Goal: Task Accomplishment & Management: Manage account settings

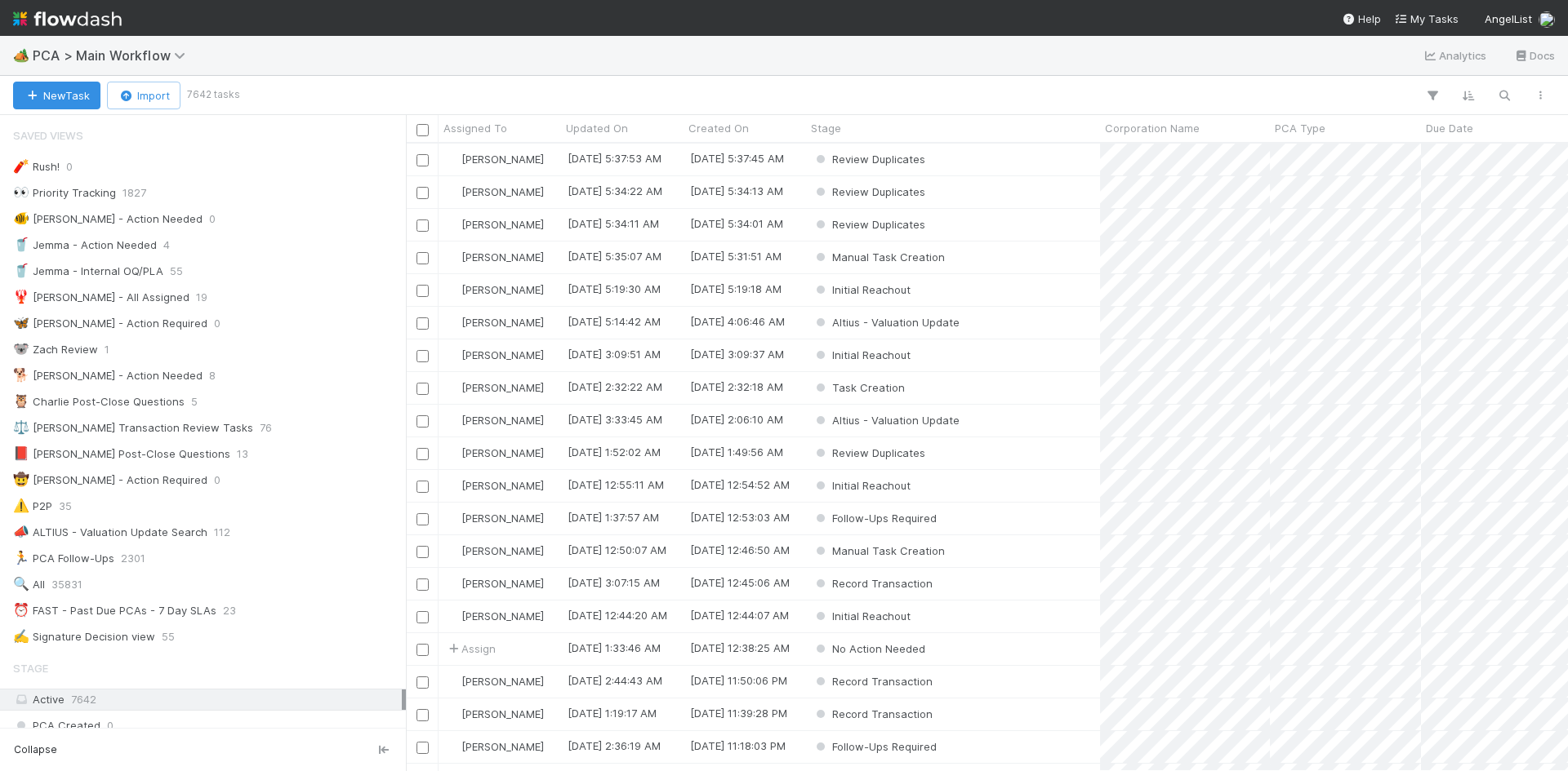
scroll to position [13, 13]
click at [158, 63] on span "PCA > Main Workflow" at bounding box center [113, 55] width 161 height 16
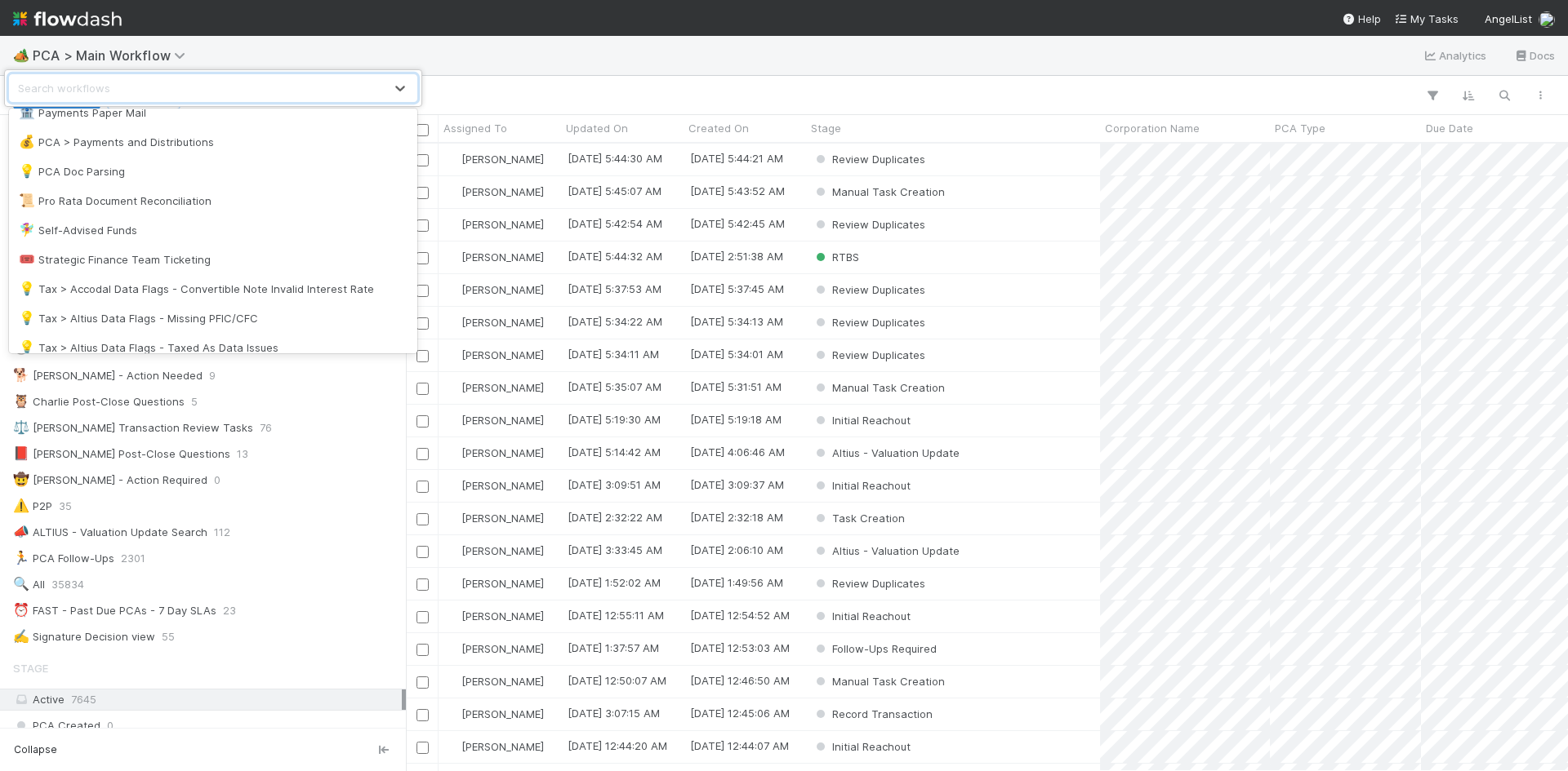
scroll to position [1277, 0]
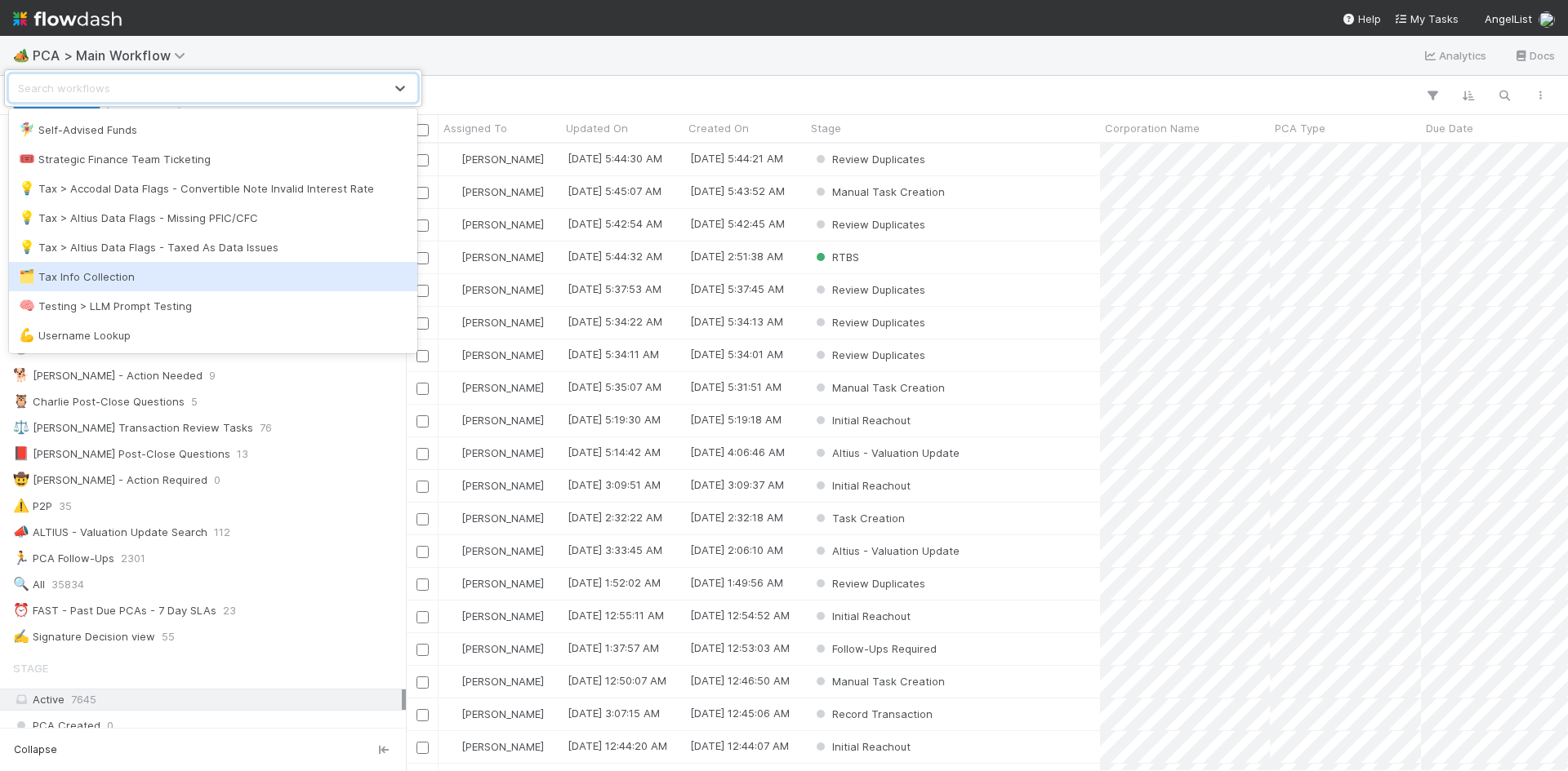
click at [225, 285] on div "🗂️ Tax Info Collection" at bounding box center [213, 277] width 409 height 30
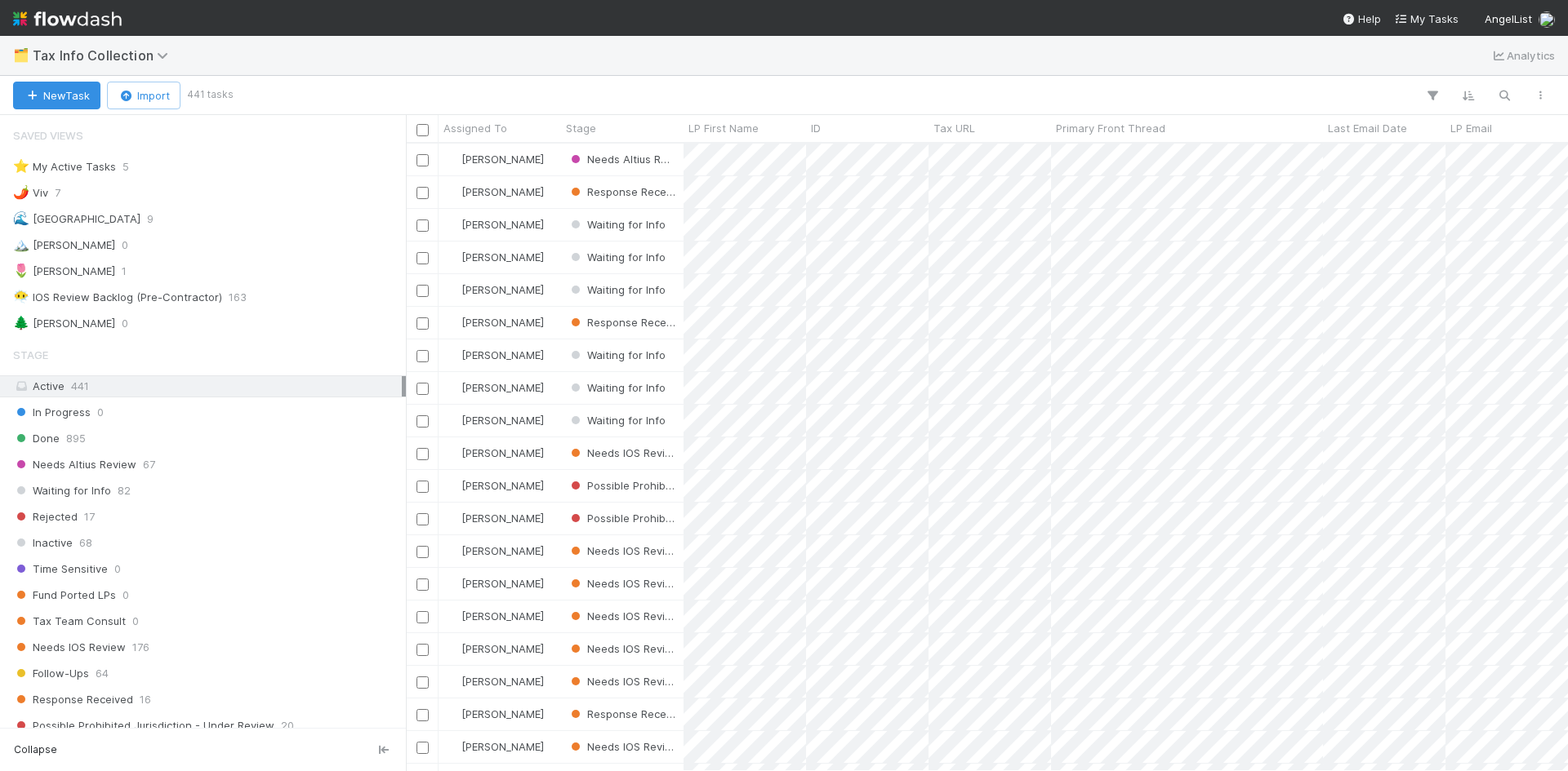
scroll to position [615, 1149]
click at [190, 698] on div "Response Received 16" at bounding box center [207, 700] width 389 height 21
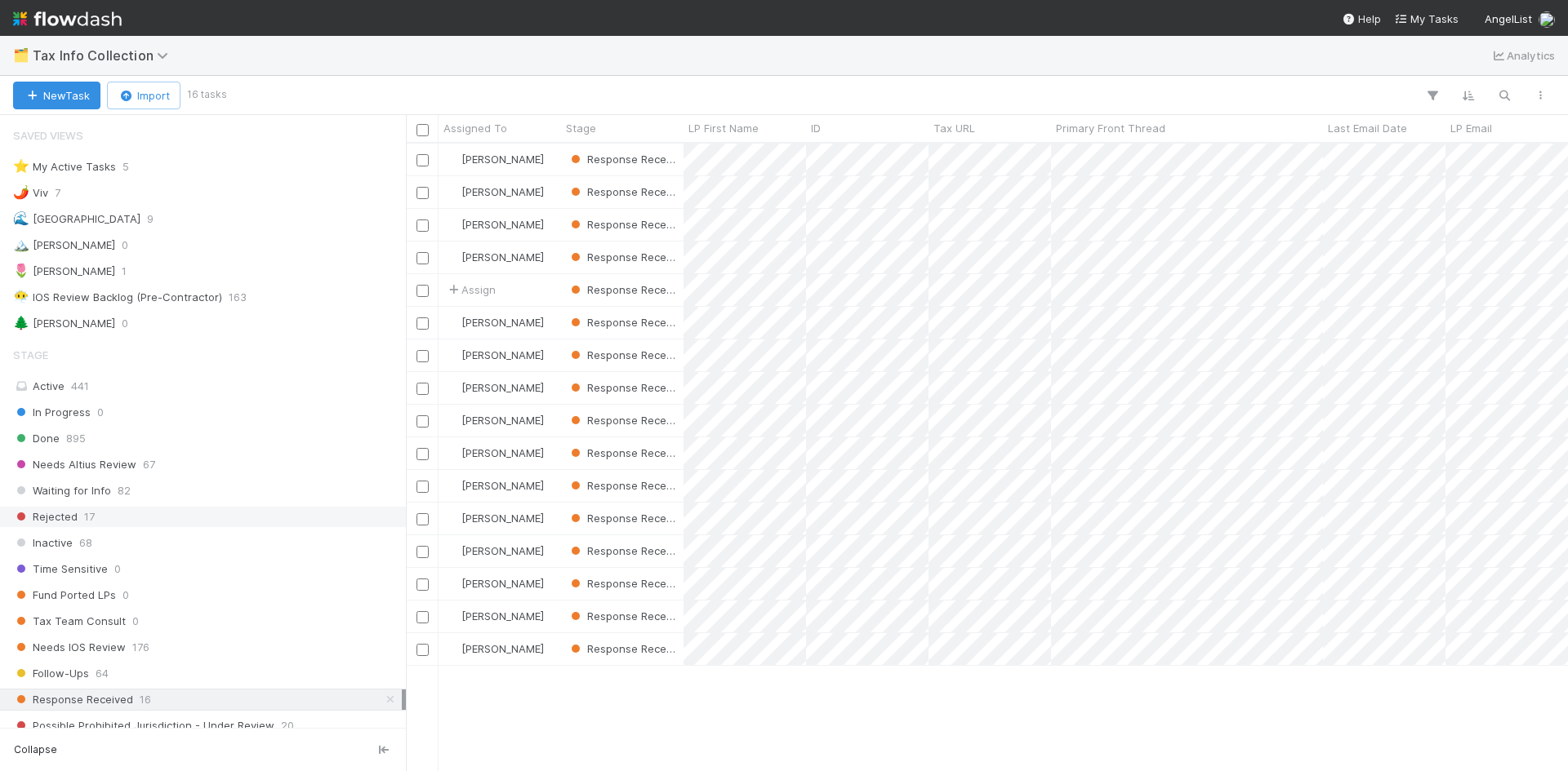
scroll to position [615, 1149]
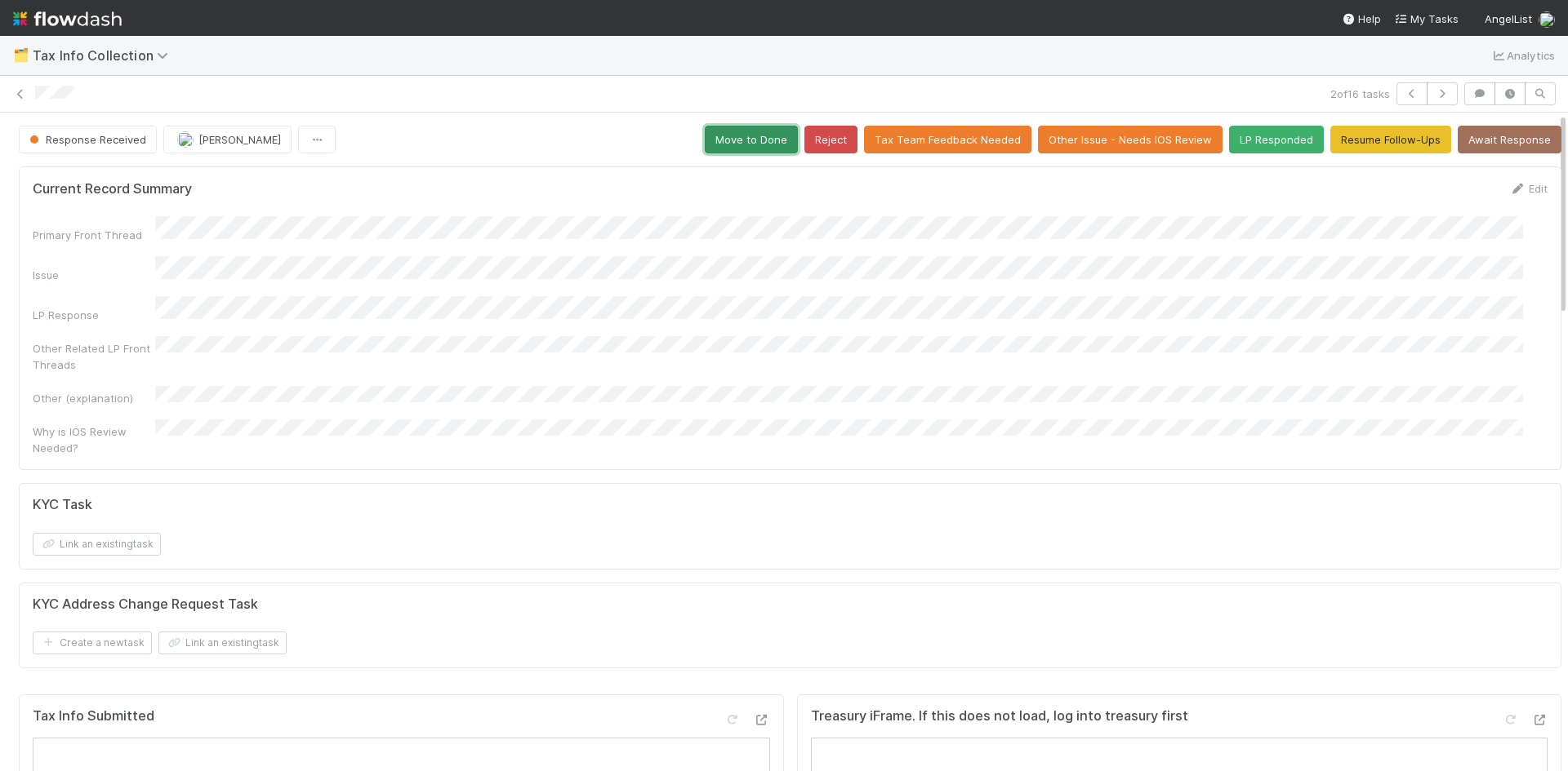
click at [729, 142] on button "Move to Done" at bounding box center [751, 139] width 93 height 28
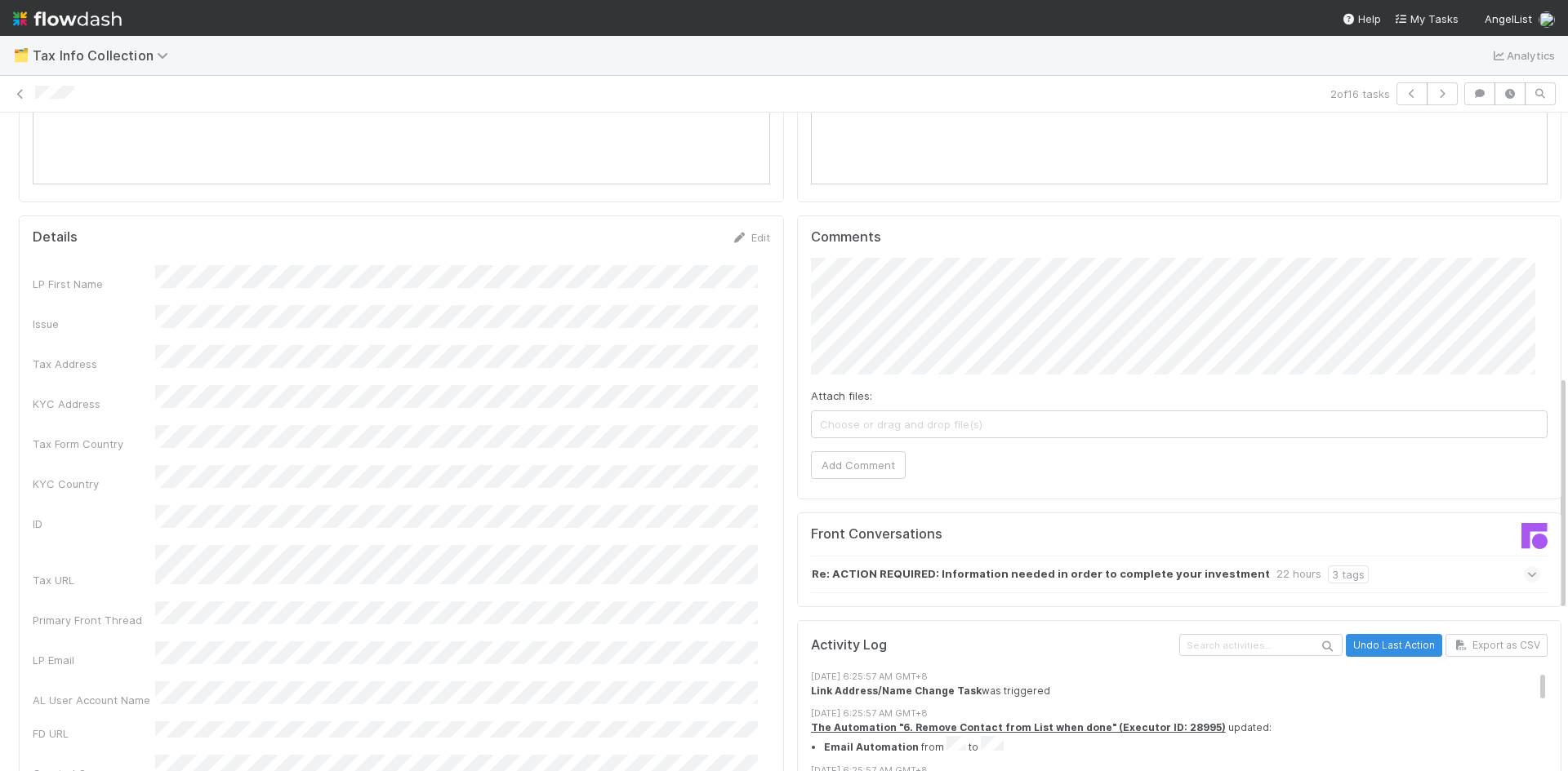
scroll to position [735, 0]
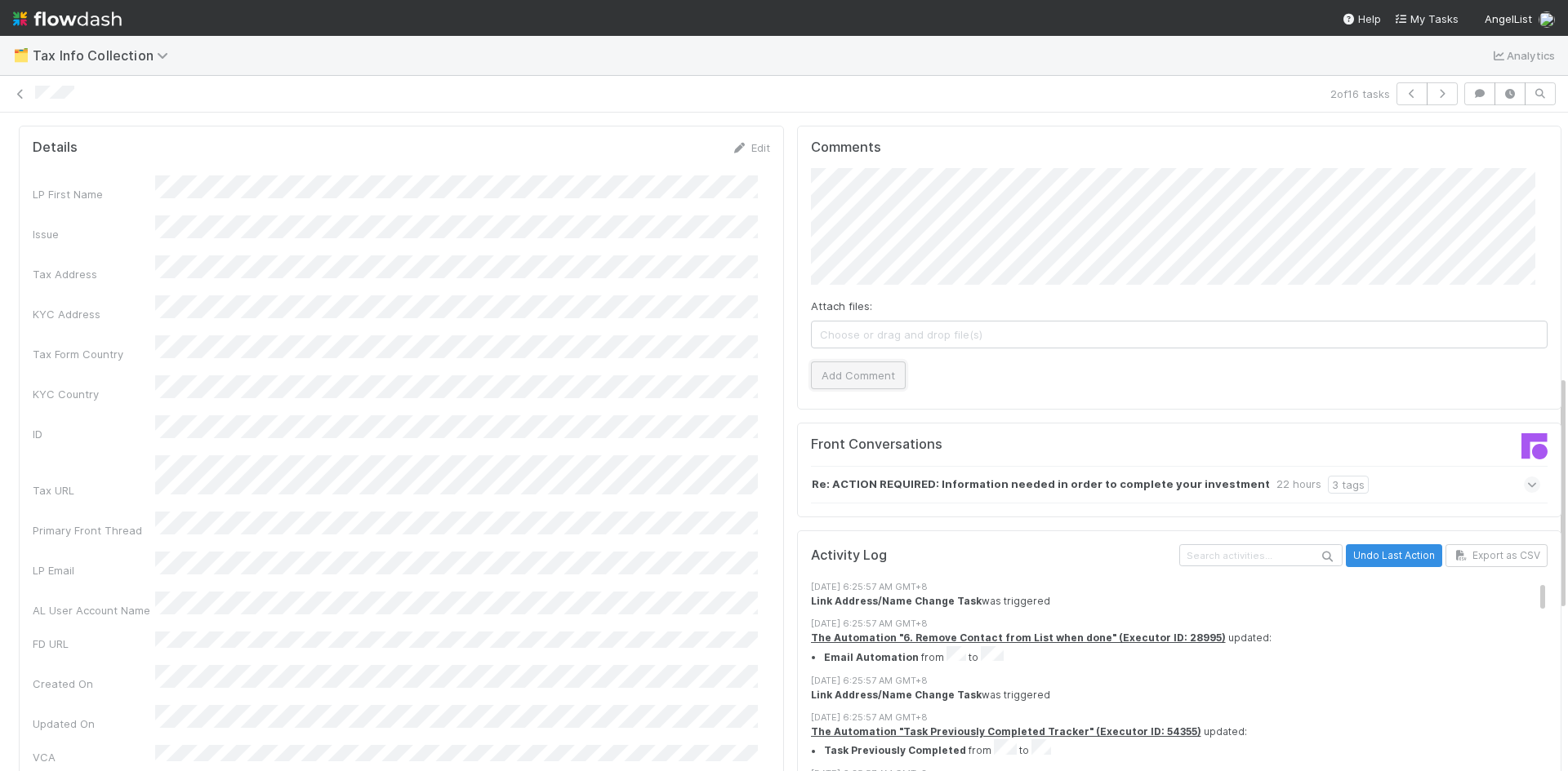
click at [847, 381] on button "Add Comment" at bounding box center [858, 375] width 95 height 28
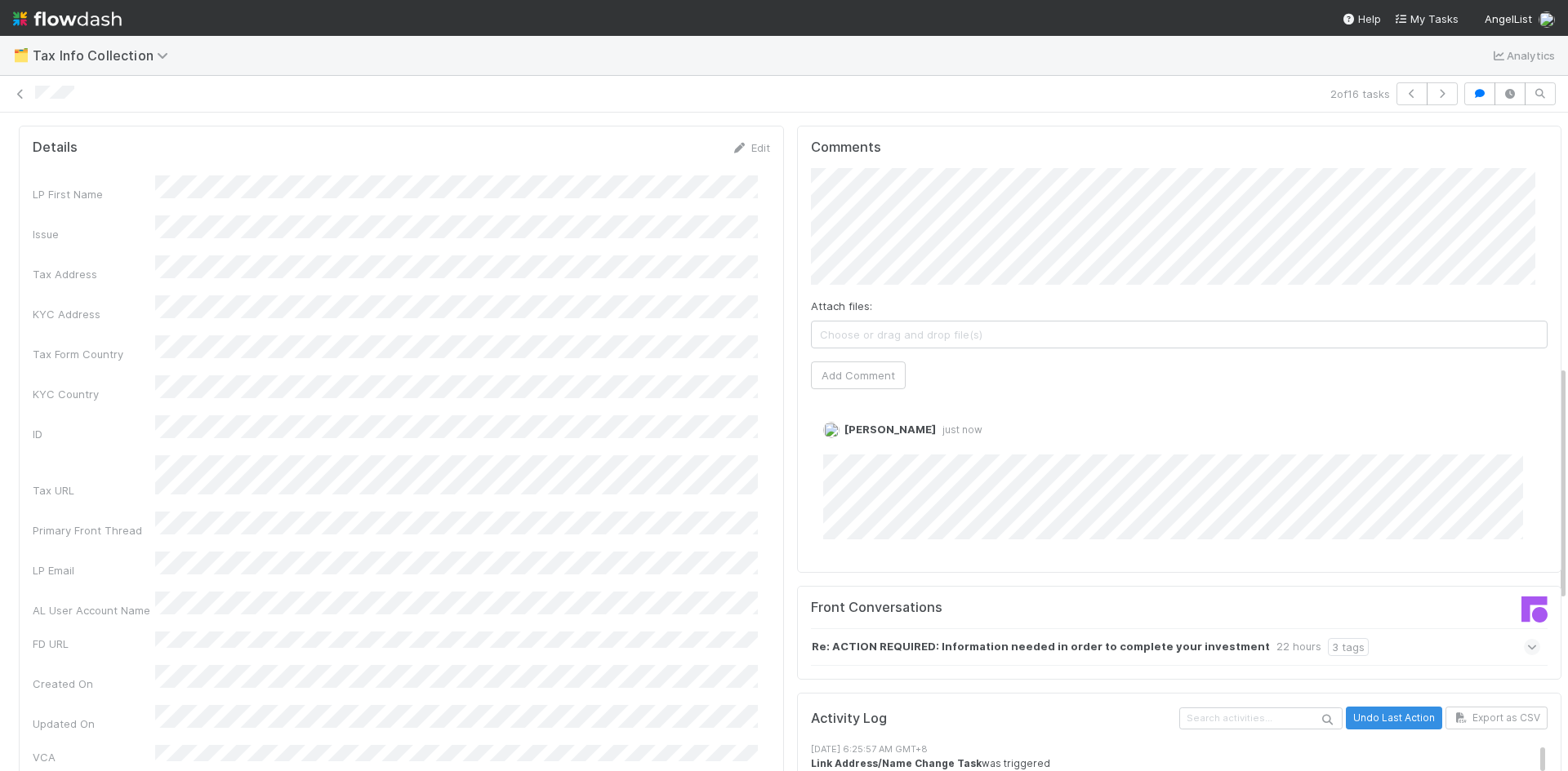
scroll to position [0, 0]
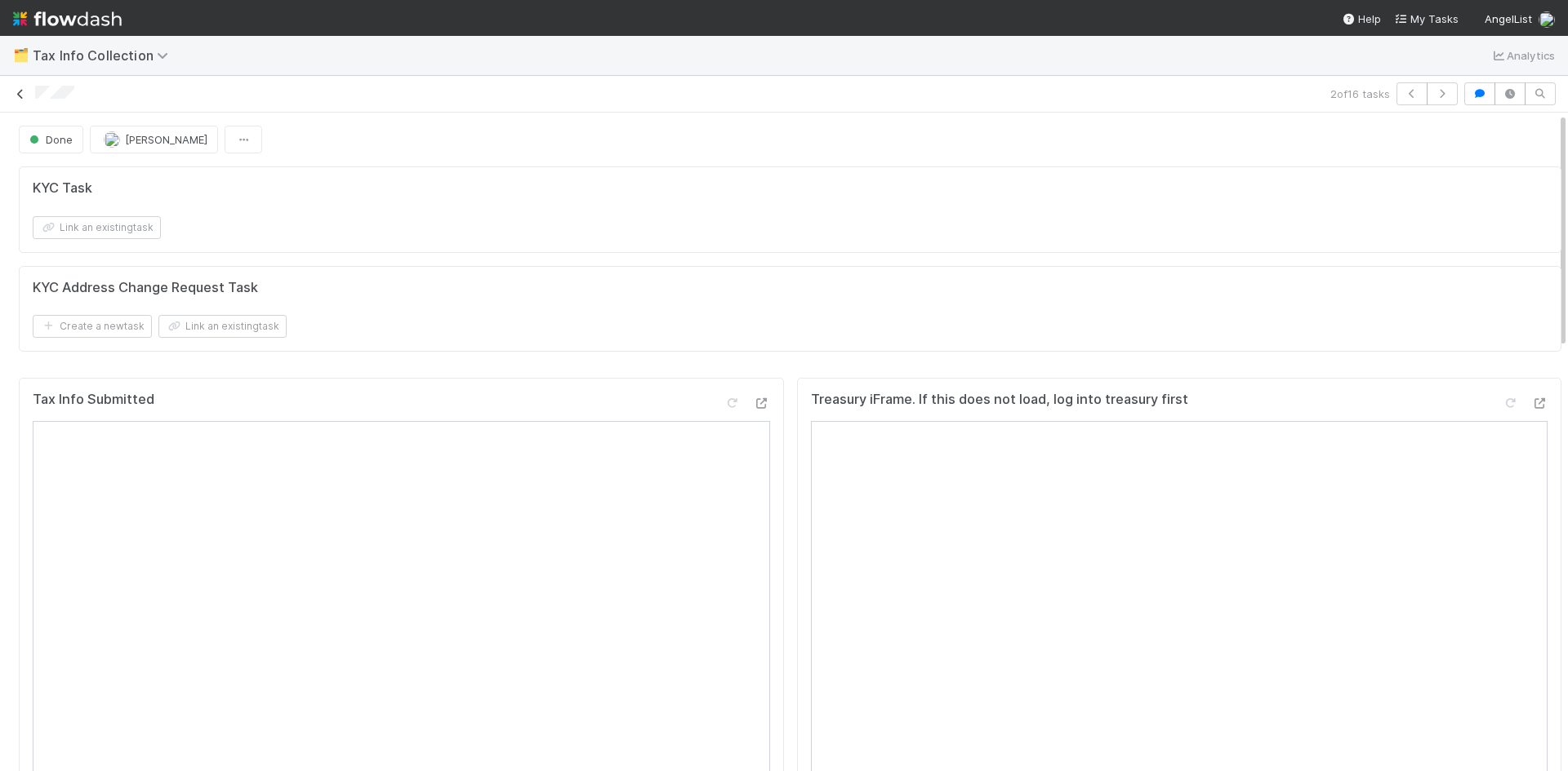
click at [14, 93] on icon at bounding box center [21, 95] width 16 height 11
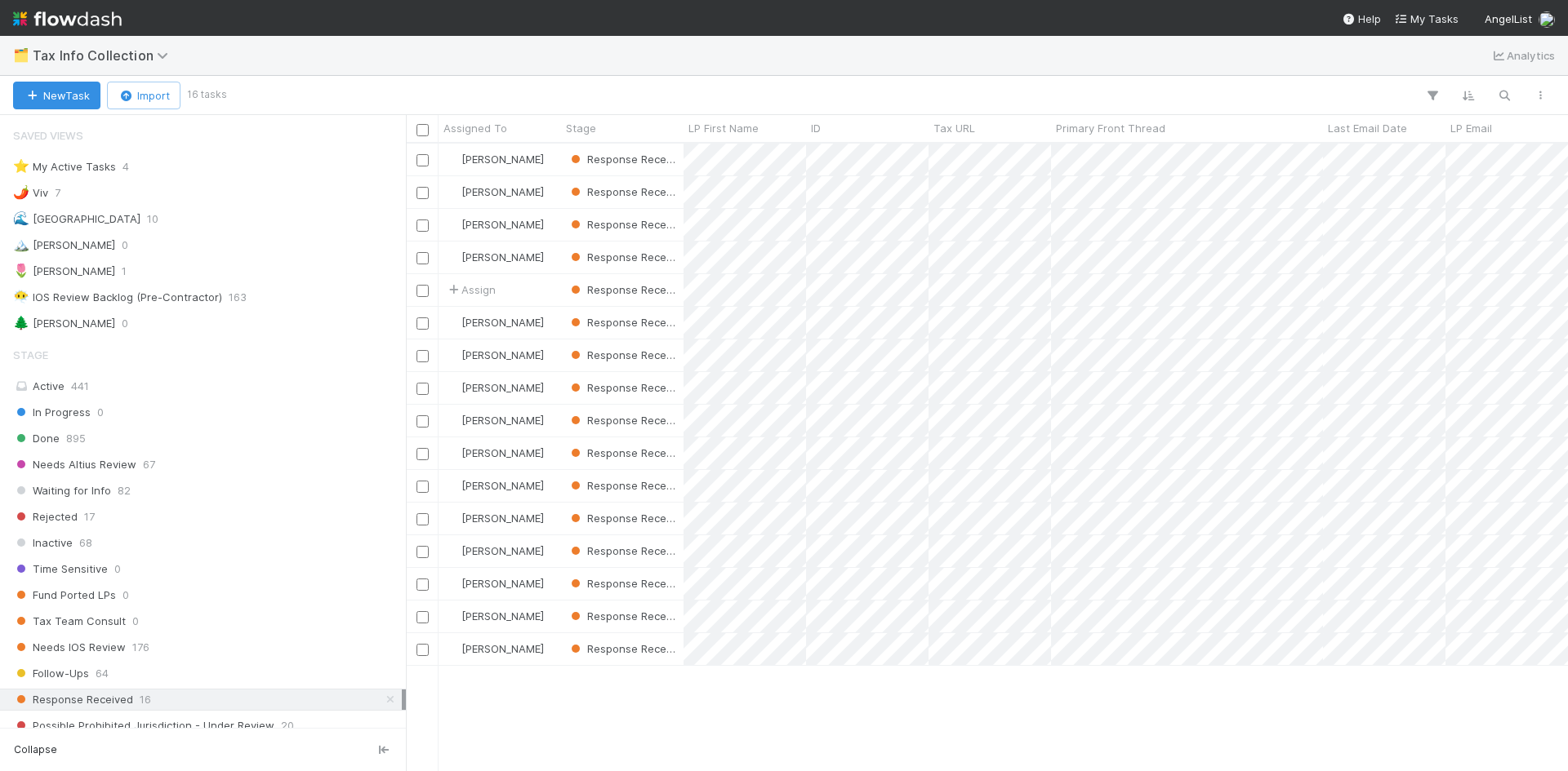
scroll to position [615, 1149]
drag, startPoint x: 73, startPoint y: 271, endPoint x: 226, endPoint y: 280, distance: 153.3
click at [73, 271] on div "🌷 Meg 1" at bounding box center [207, 271] width 389 height 21
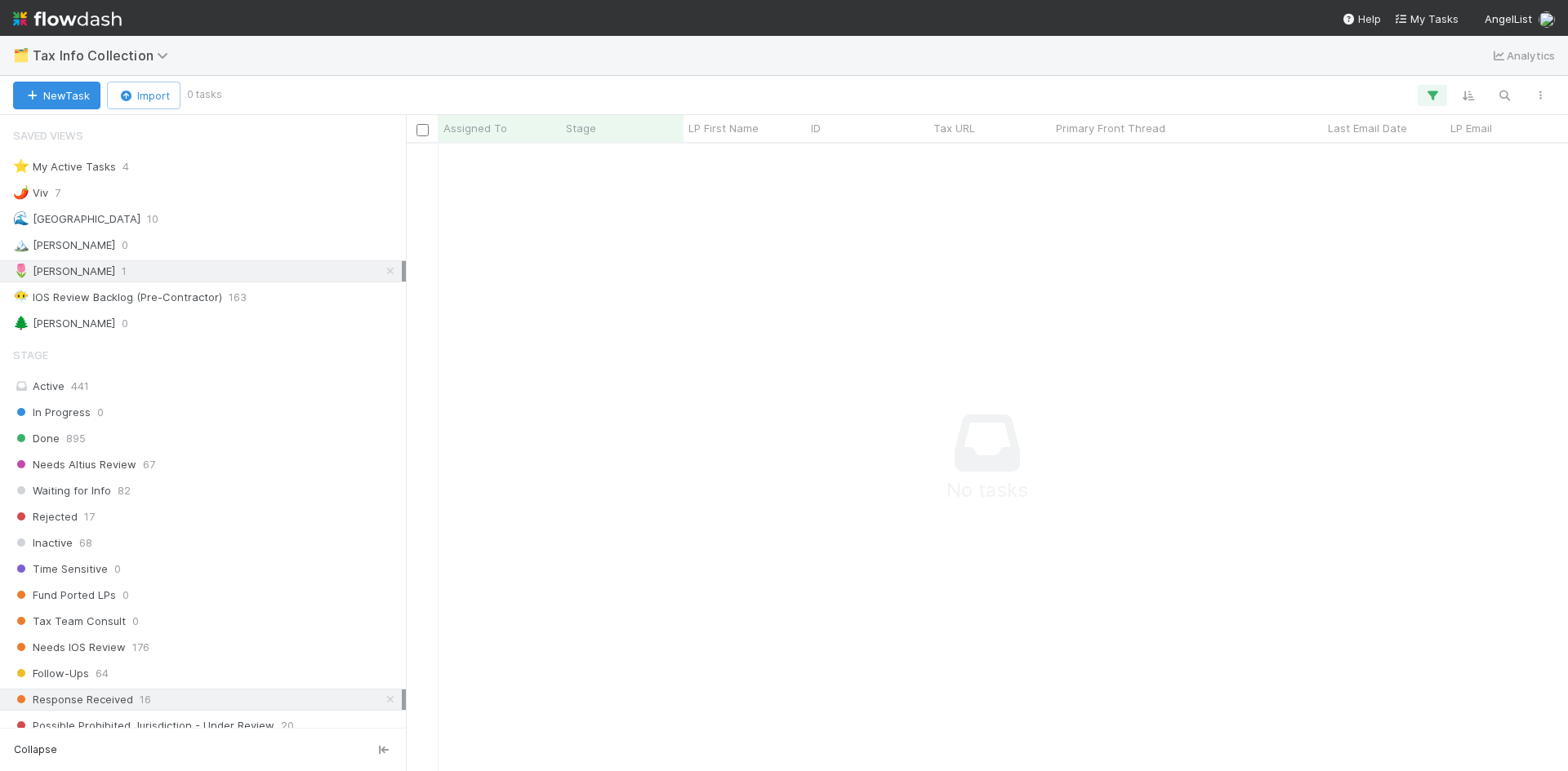
scroll to position [603, 1149]
click at [383, 694] on icon at bounding box center [391, 700] width 16 height 11
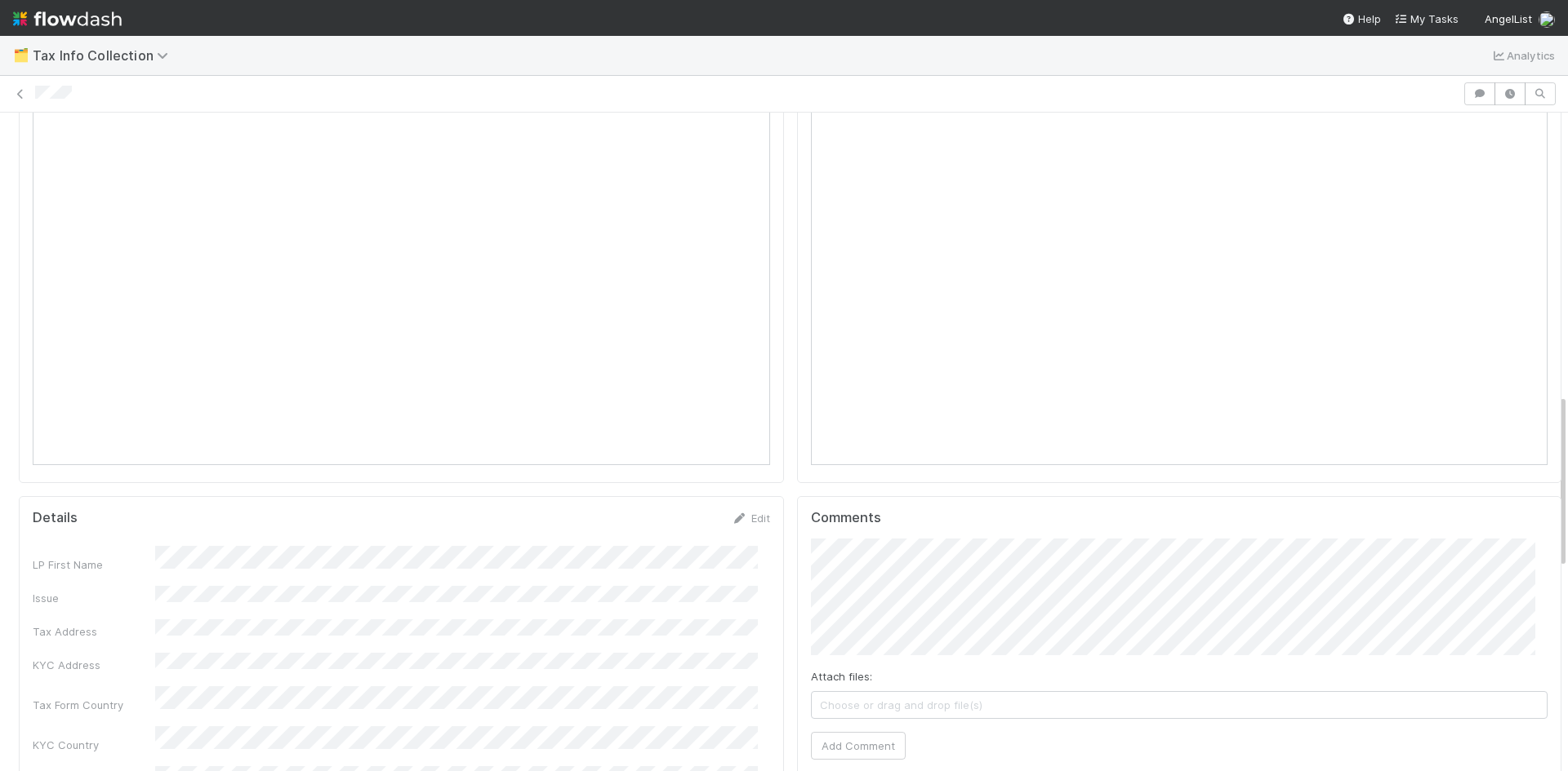
scroll to position [1061, 0]
click at [732, 503] on icon at bounding box center [740, 509] width 16 height 11
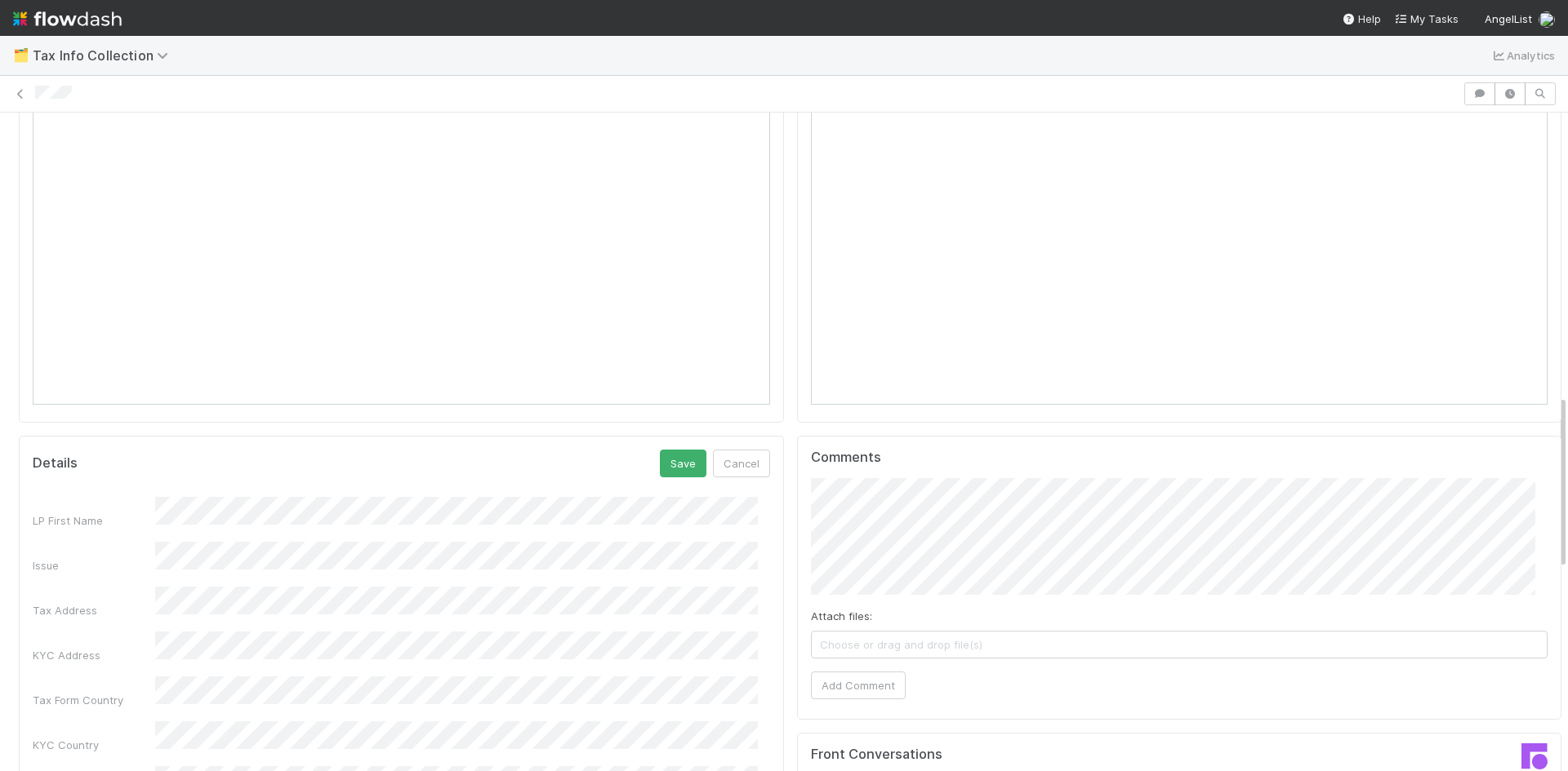
scroll to position [1225, 0]
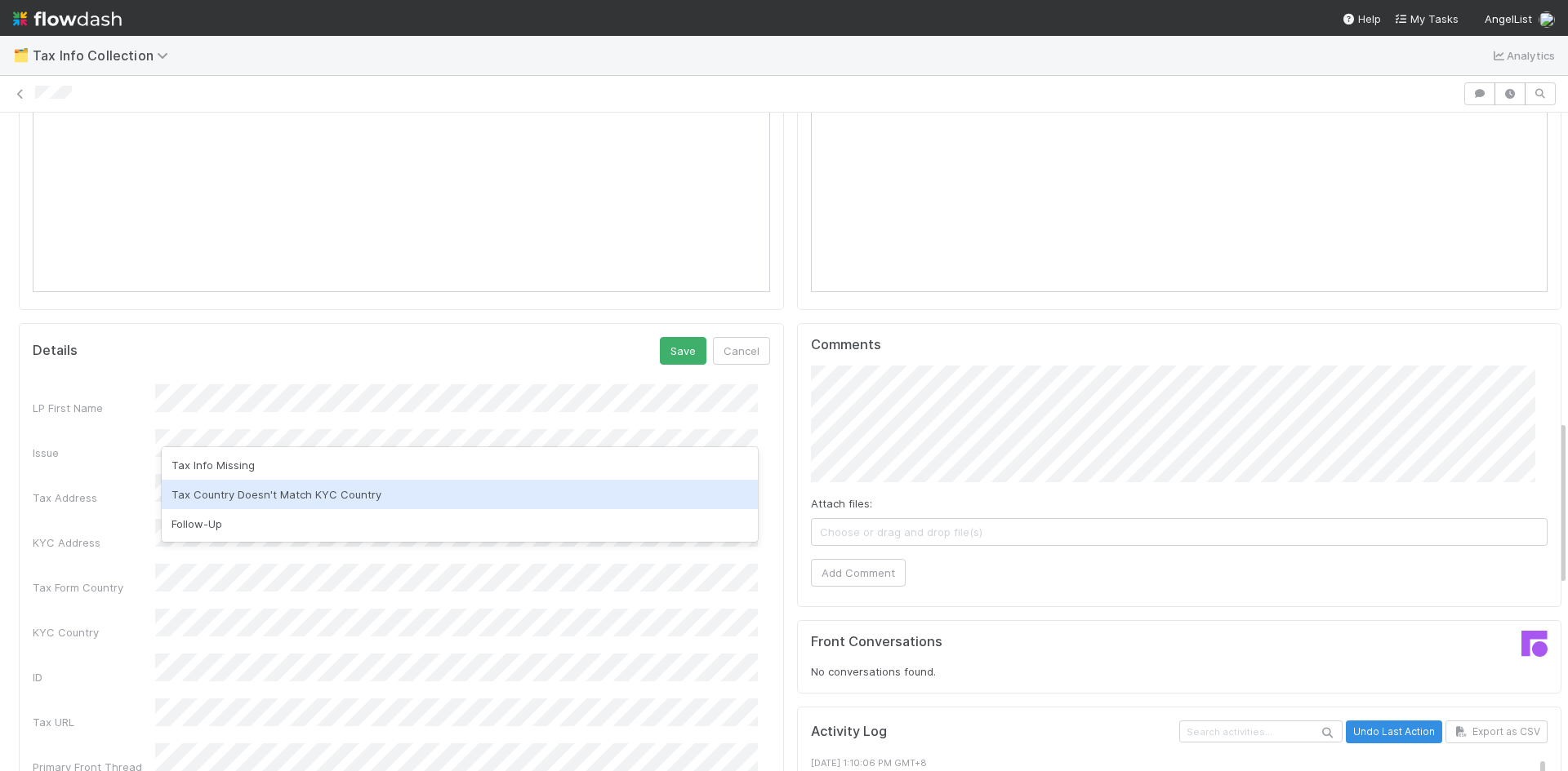
click at [249, 489] on div "Tax Country Doesn't Match KYC Country" at bounding box center [459, 494] width 596 height 30
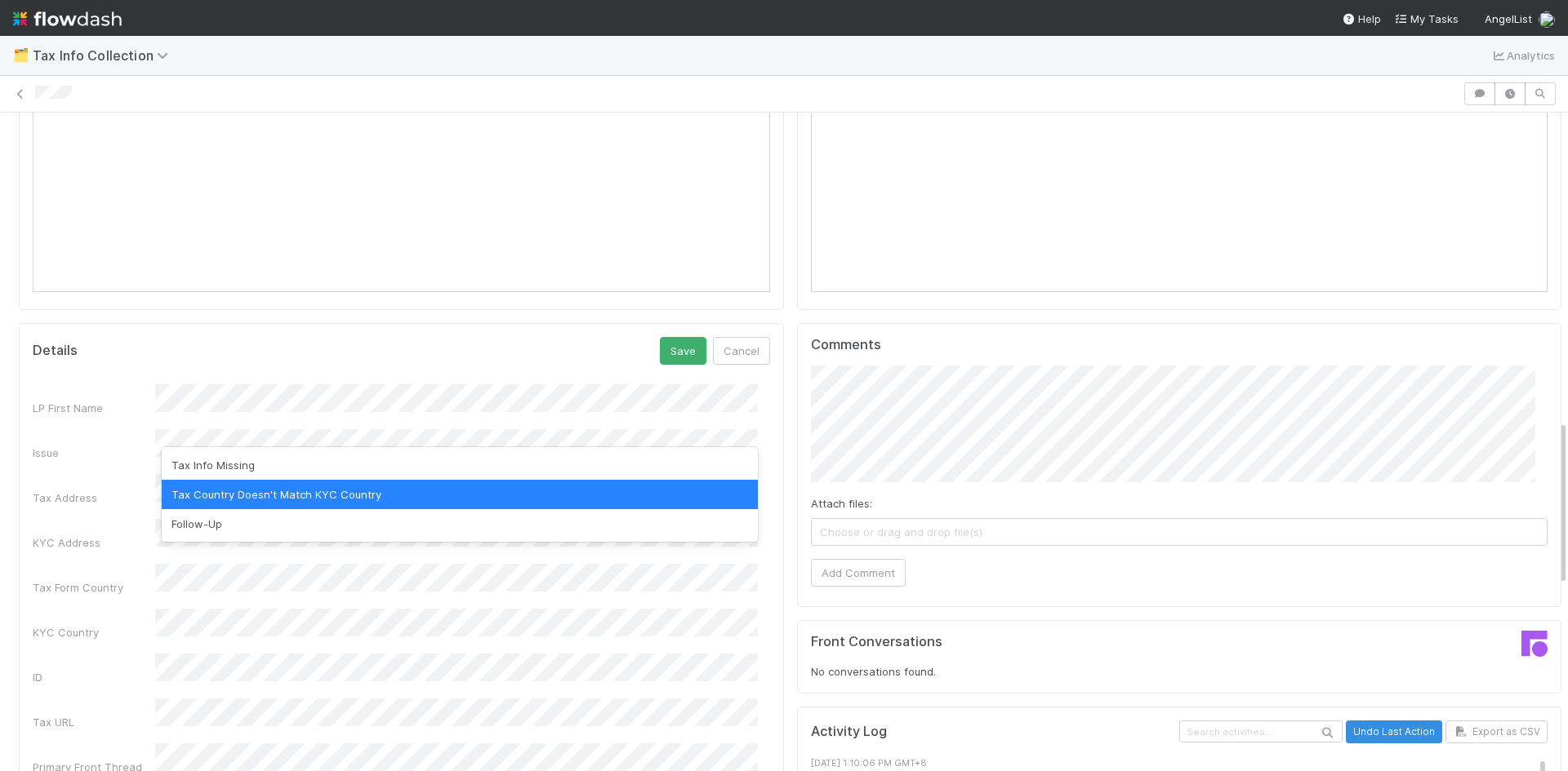
click at [331, 498] on div "Tax Country Doesn't Match KYC Country" at bounding box center [459, 494] width 596 height 30
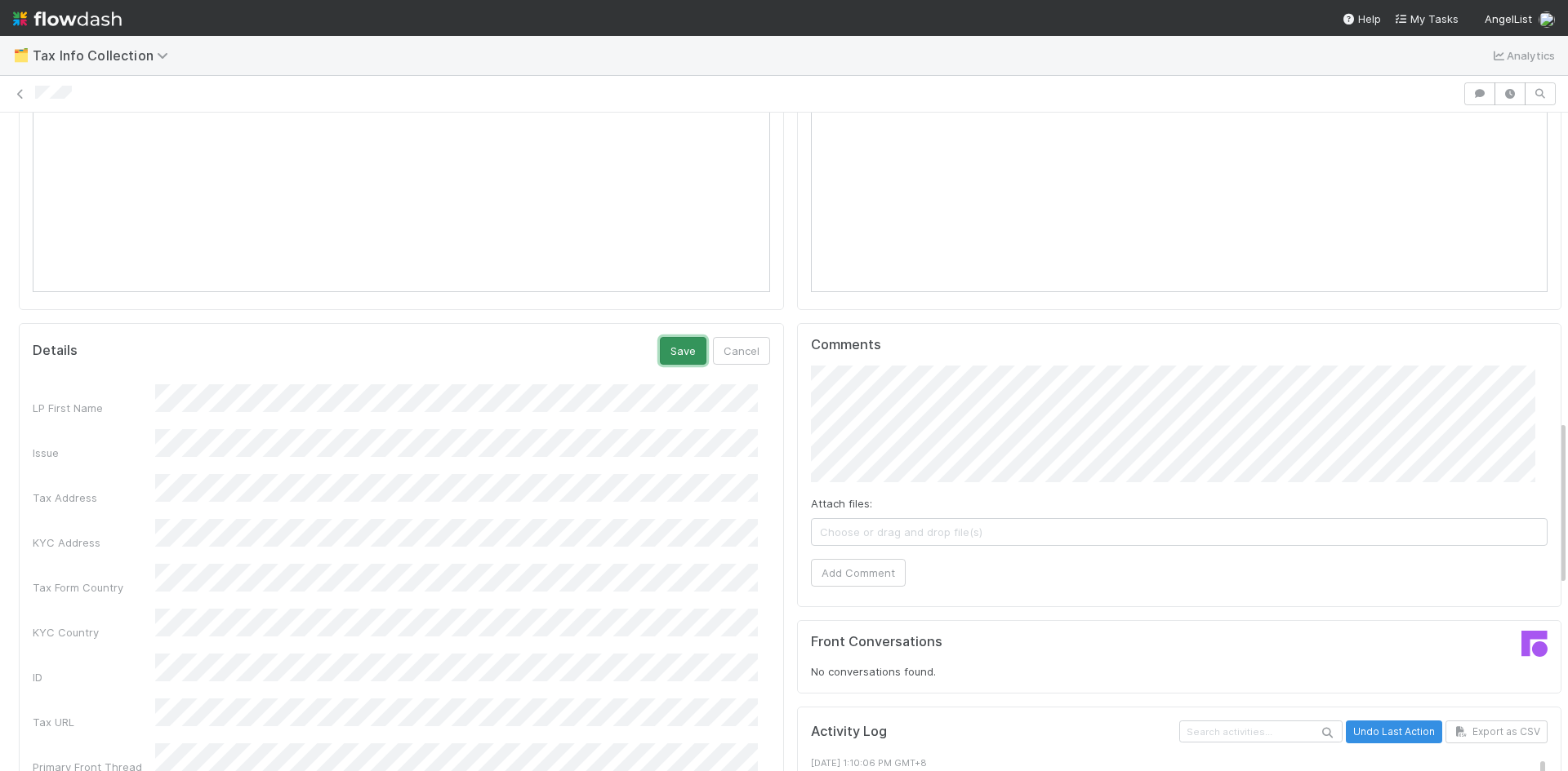
click at [675, 340] on button "Save" at bounding box center [683, 351] width 47 height 28
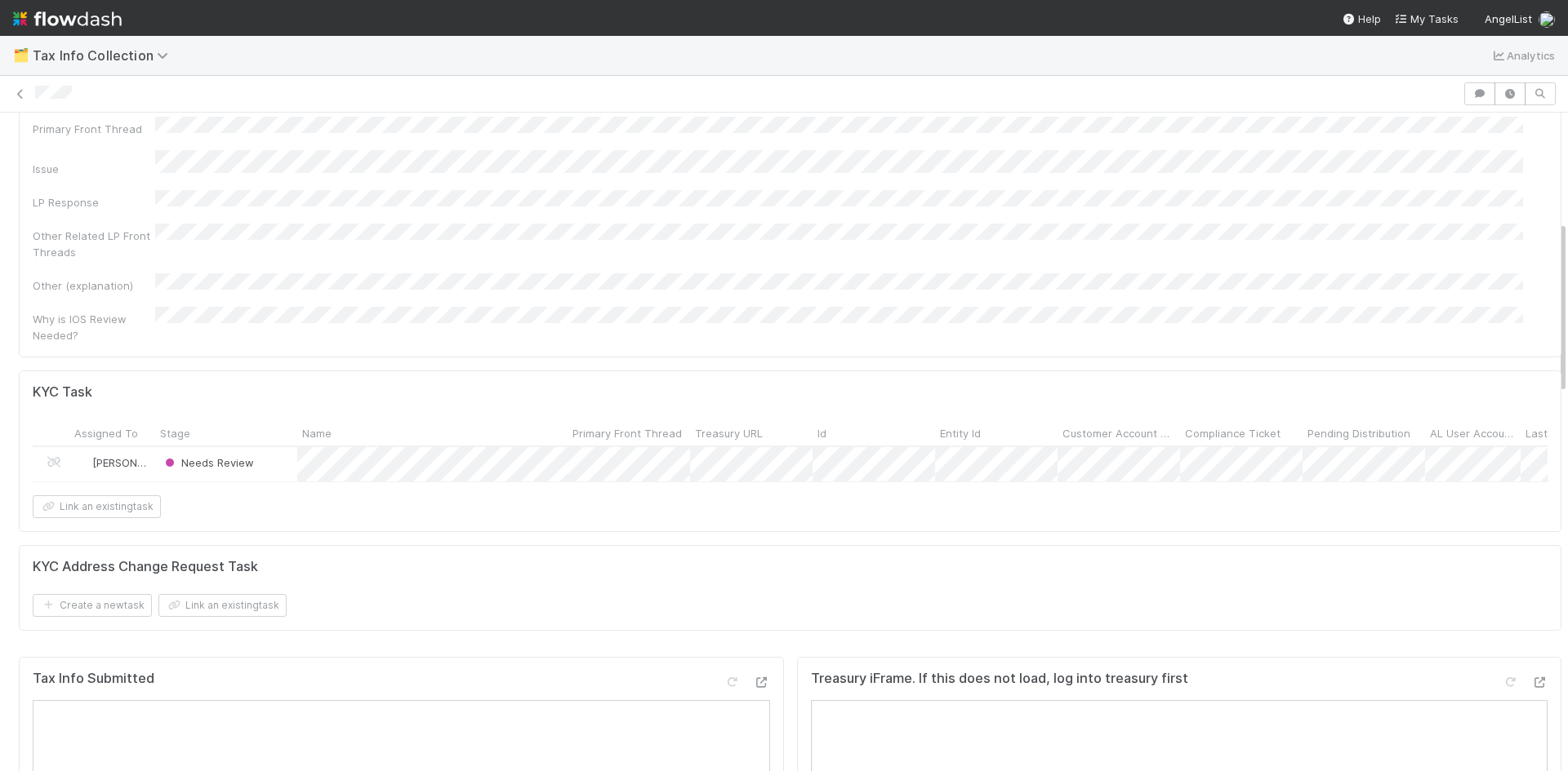
scroll to position [0, 0]
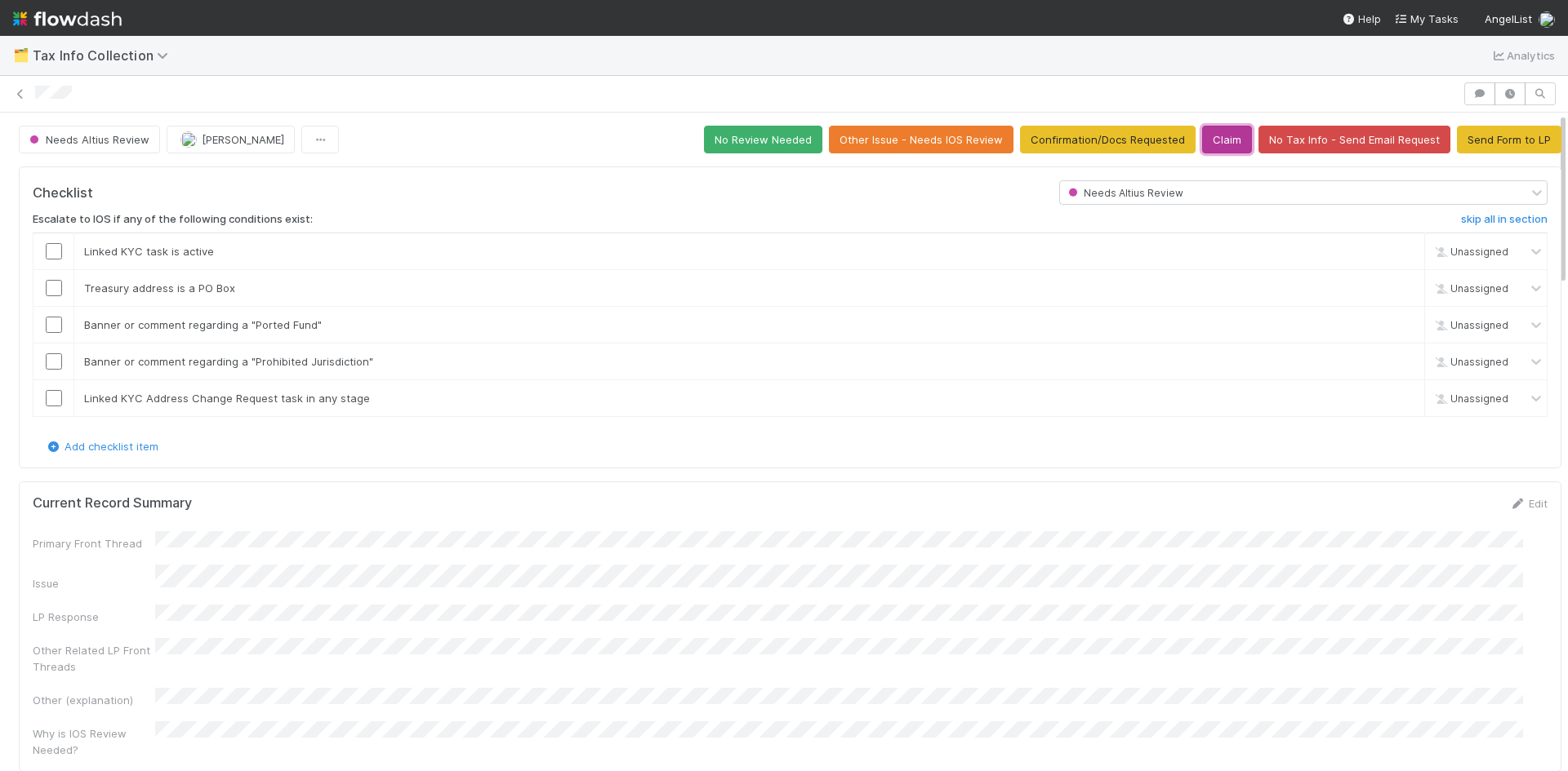
click at [1202, 143] on button "Claim" at bounding box center [1226, 139] width 50 height 28
click at [1507, 144] on button "Send Form to LP" at bounding box center [1509, 139] width 105 height 28
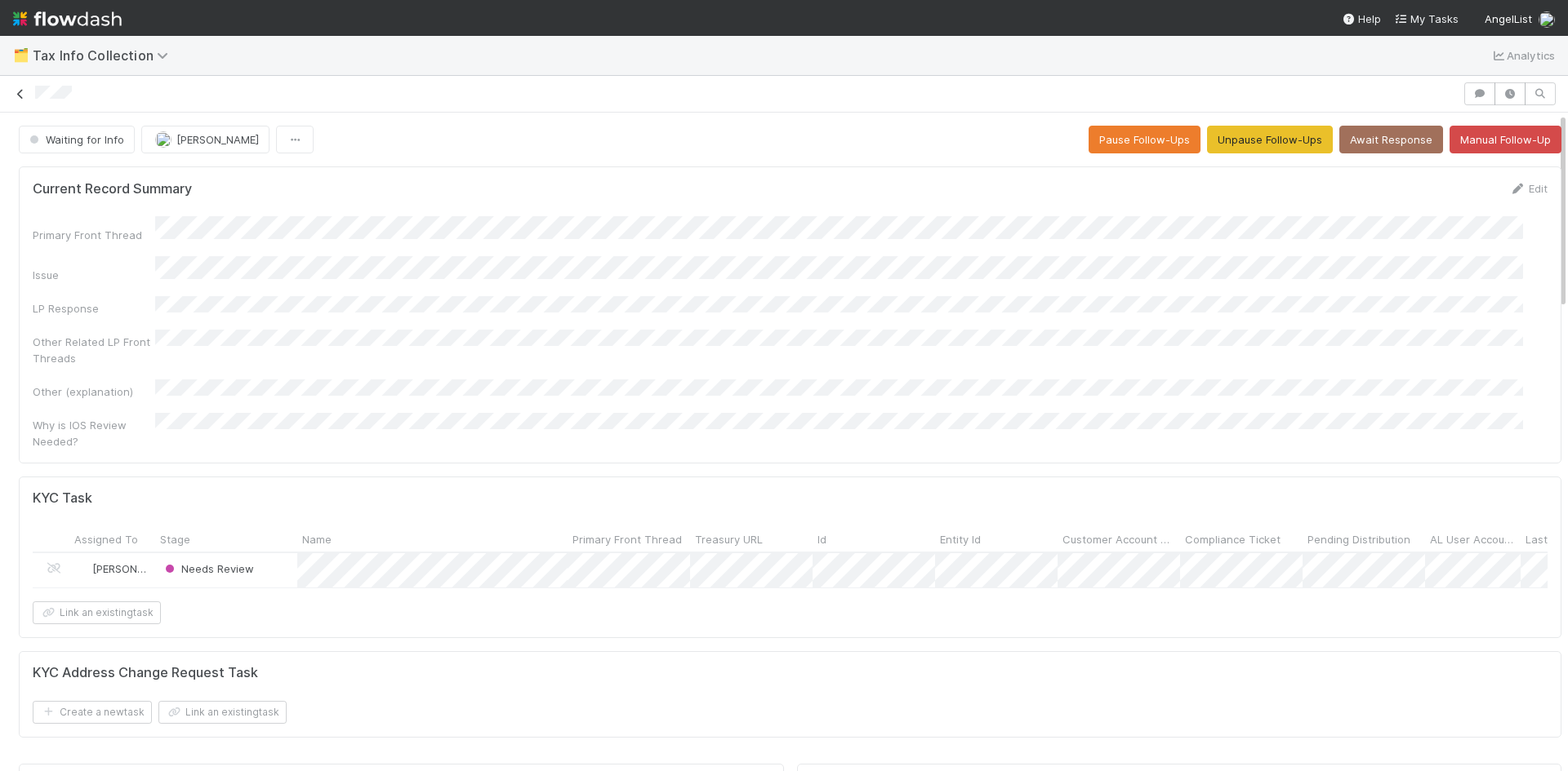
click at [18, 94] on icon at bounding box center [21, 95] width 16 height 11
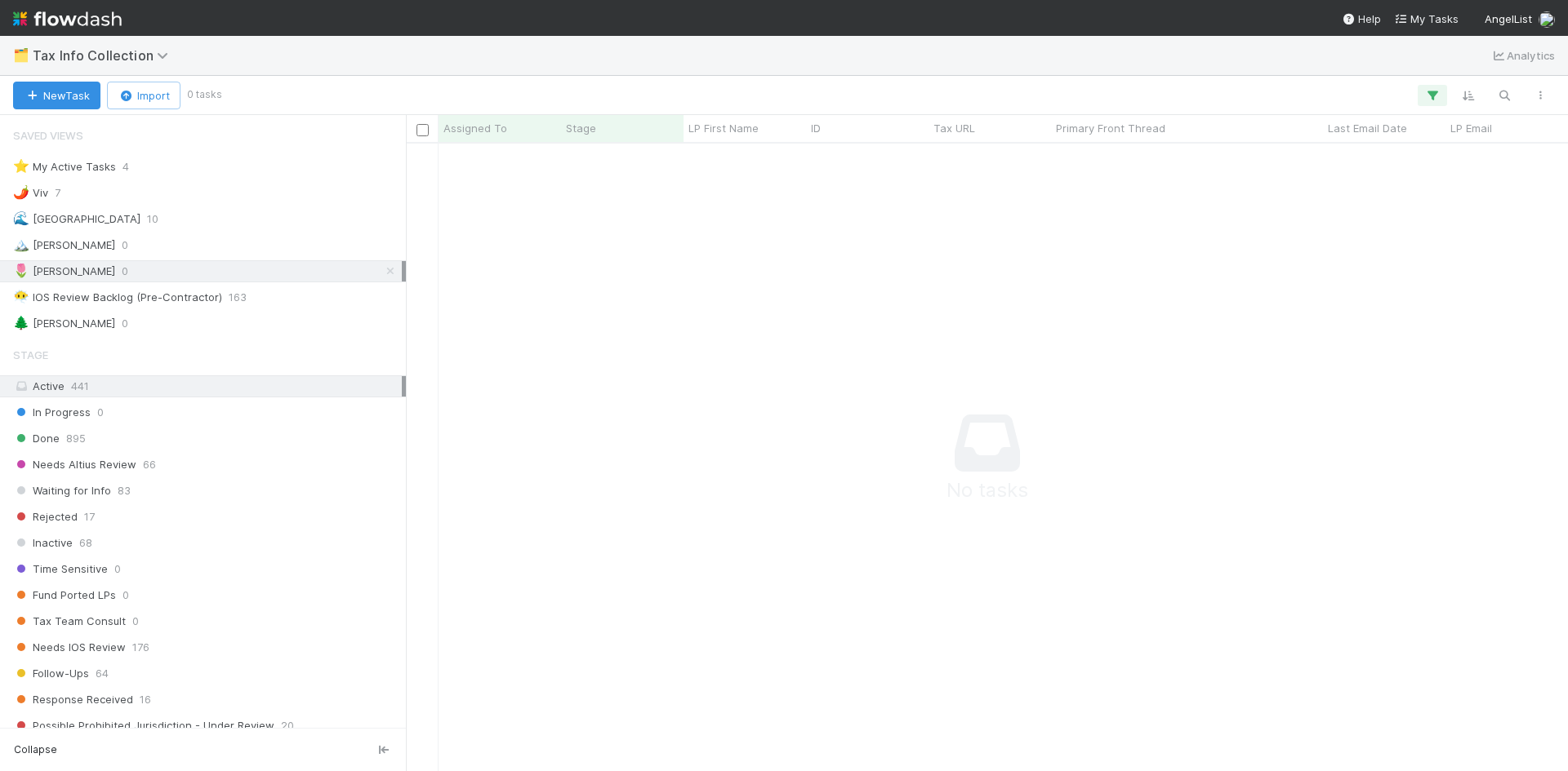
scroll to position [603, 1149]
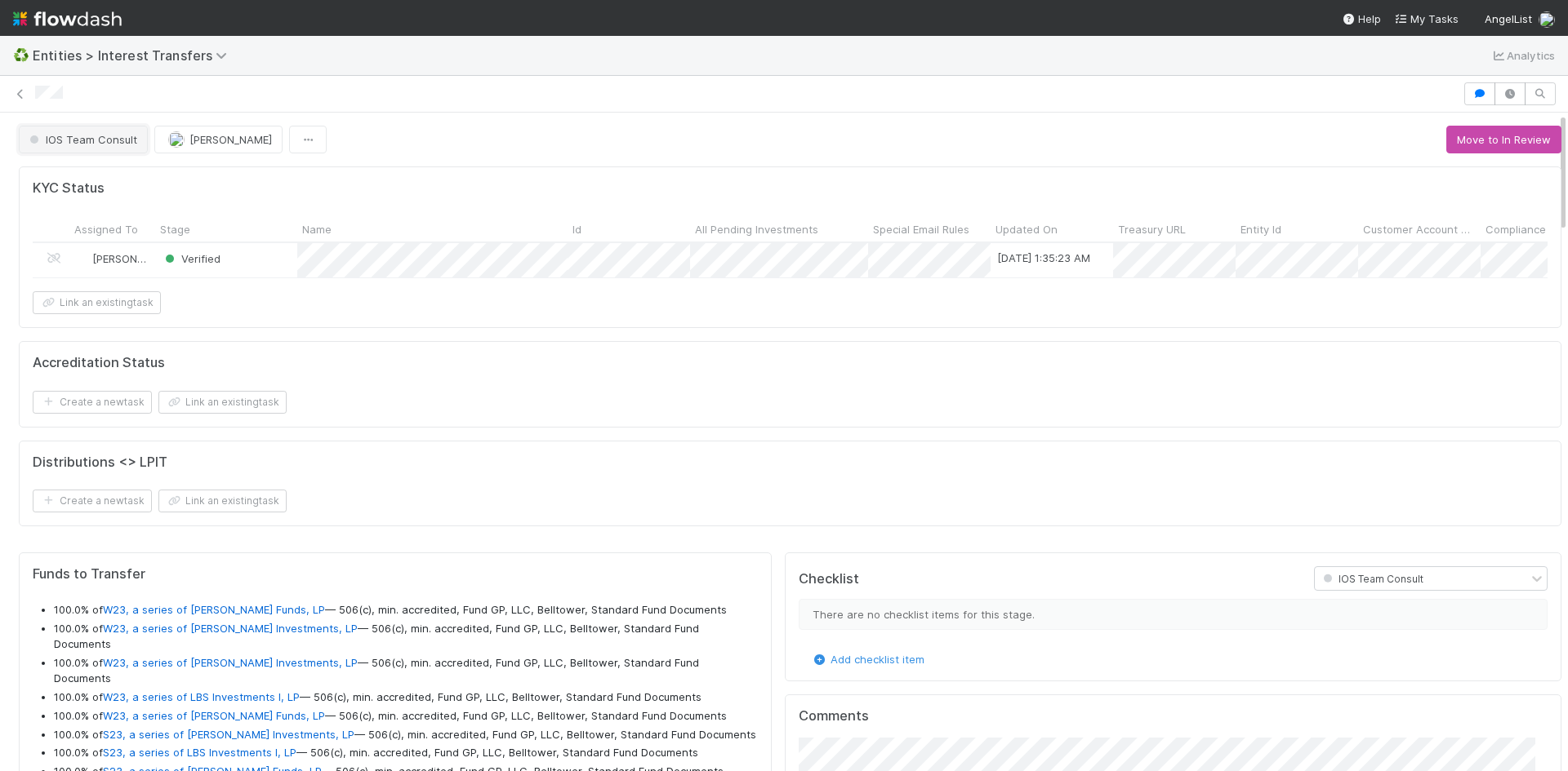
click at [112, 147] on button "IOS Team Consult" at bounding box center [83, 139] width 129 height 28
click at [473, 141] on div at bounding box center [784, 385] width 1568 height 771
click at [1447, 146] on button "Move to In Review" at bounding box center [1504, 139] width 115 height 28
click at [211, 133] on button "Linda Ortiz" at bounding box center [218, 139] width 128 height 28
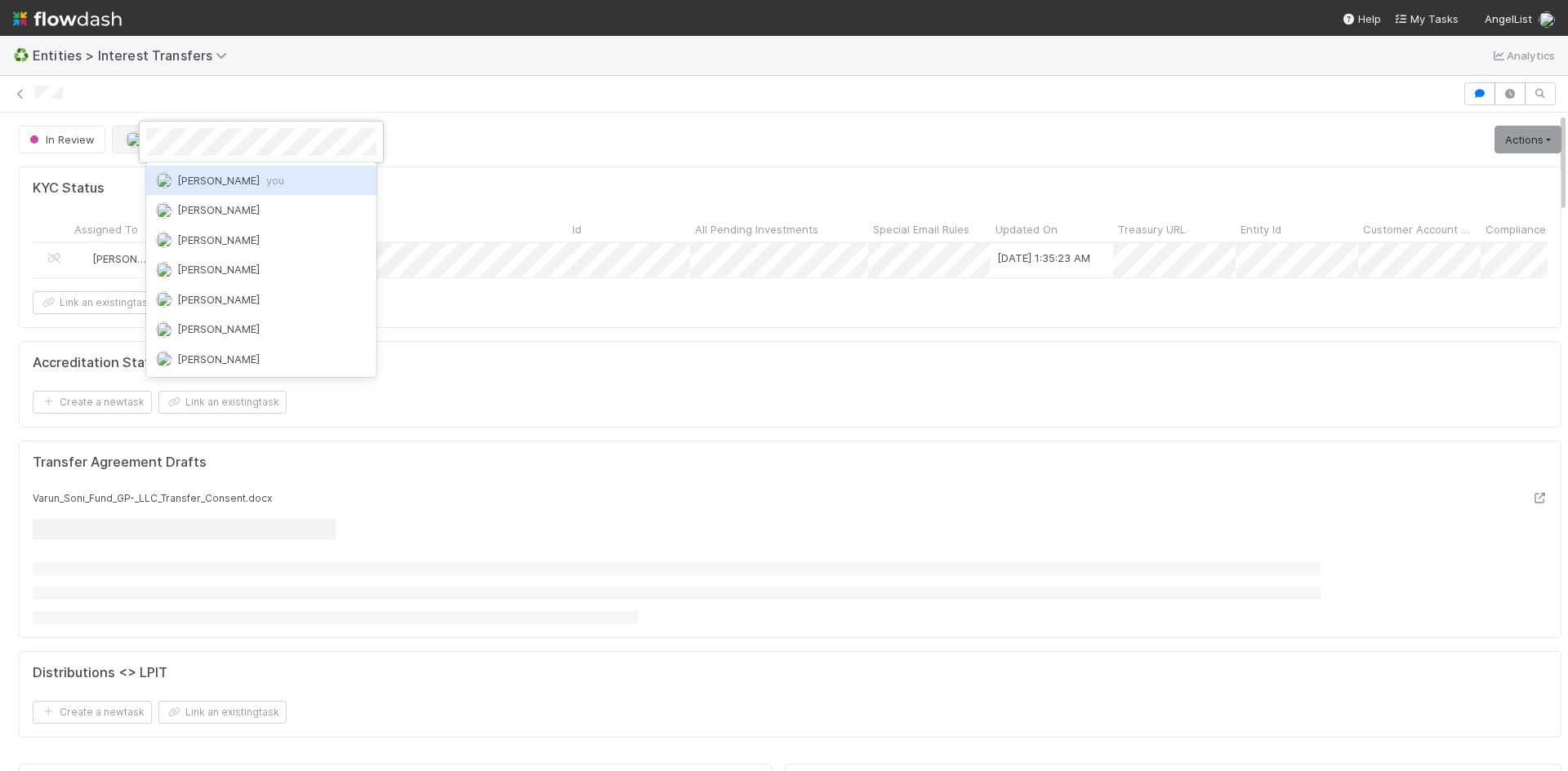
scroll to position [0, 0]
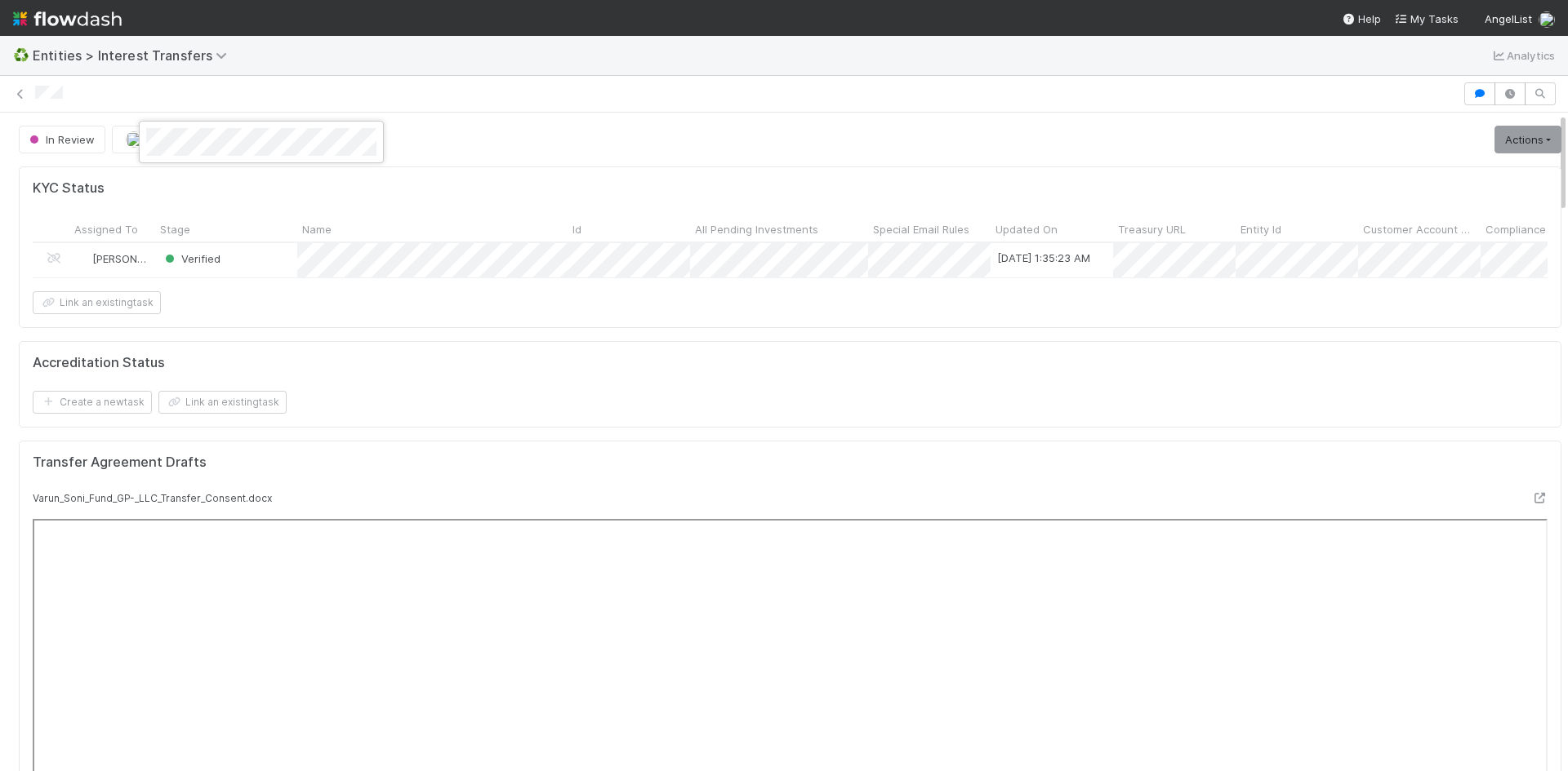
click at [235, 186] on div at bounding box center [784, 385] width 1568 height 771
click at [188, 135] on span "Linda Ortiz" at bounding box center [188, 140] width 82 height 13
click at [198, 179] on span "Meg Castanare you" at bounding box center [189, 180] width 107 height 13
click at [444, 104] on div at bounding box center [784, 93] width 1568 height 23
click at [1494, 142] on link "Actions" at bounding box center [1527, 139] width 67 height 28
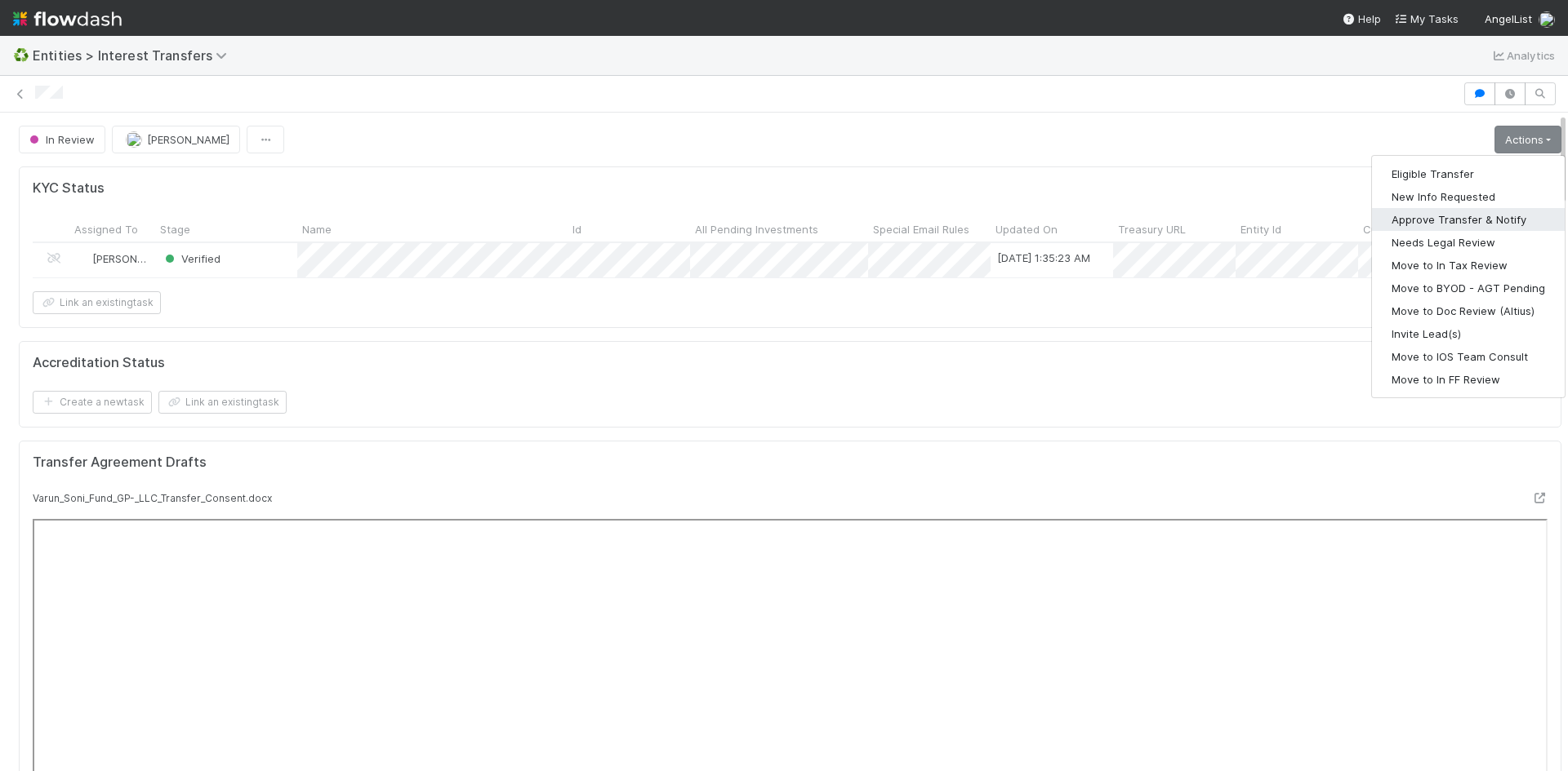
click at [1489, 221] on button "Approve Transfer & Notify" at bounding box center [1469, 219] width 193 height 23
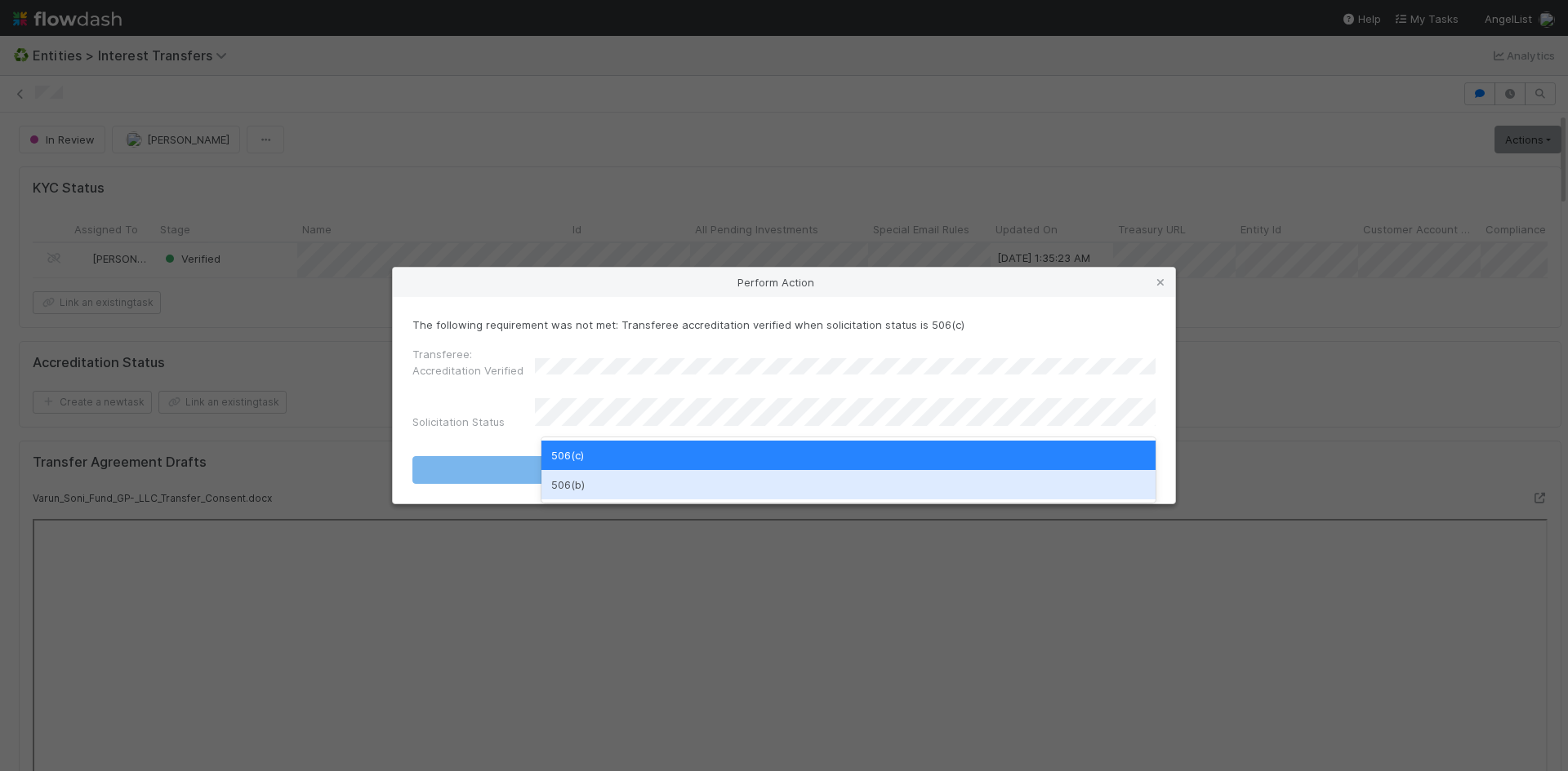
click at [823, 482] on div "506(b)" at bounding box center [848, 484] width 614 height 30
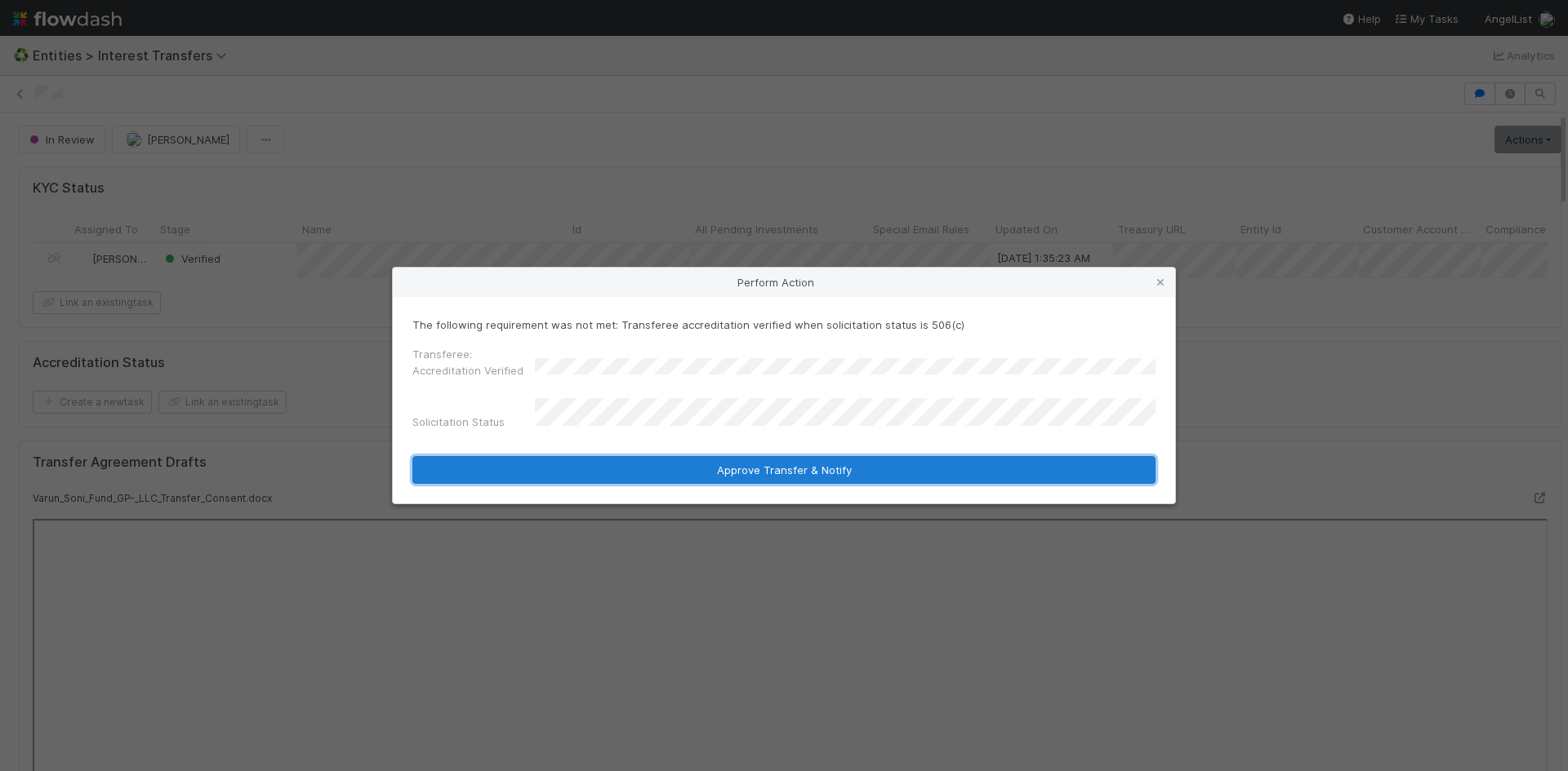
click at [779, 464] on button "Approve Transfer & Notify" at bounding box center [784, 470] width 743 height 28
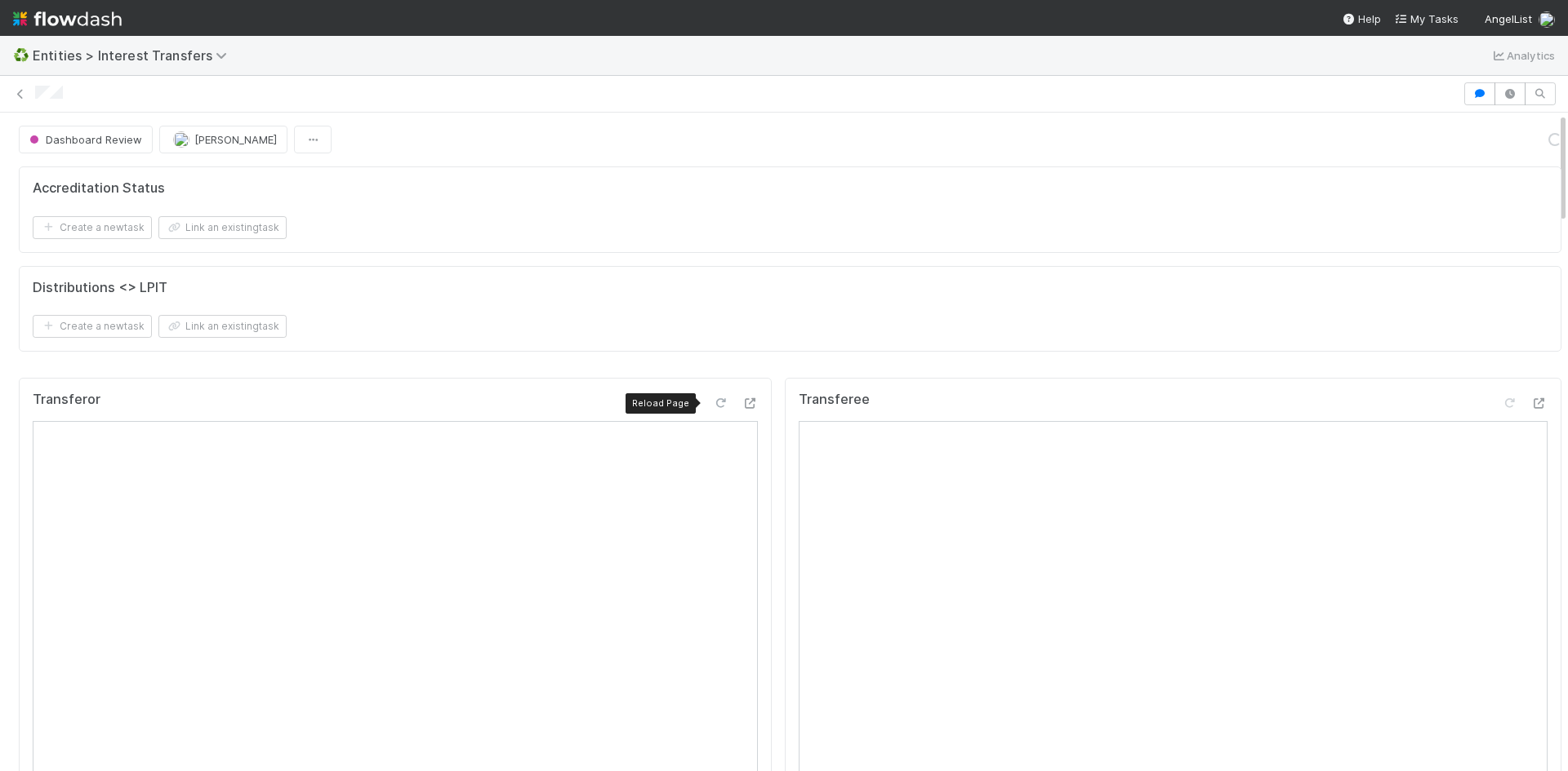
click at [712, 402] on icon at bounding box center [720, 404] width 16 height 11
click at [1501, 402] on icon at bounding box center [1509, 404] width 16 height 11
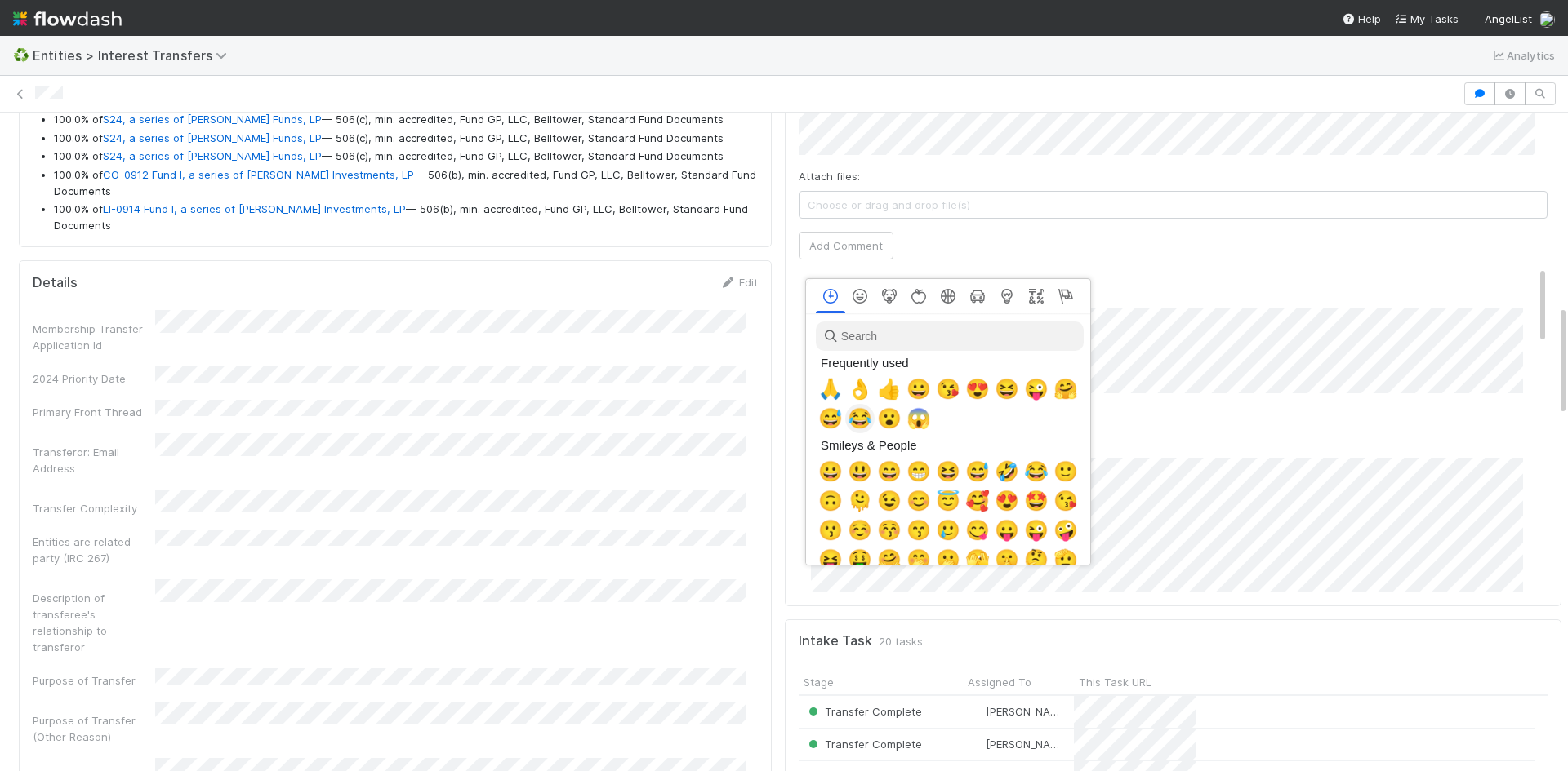
scroll to position [0, 5]
click at [853, 386] on span "👌" at bounding box center [856, 389] width 24 height 23
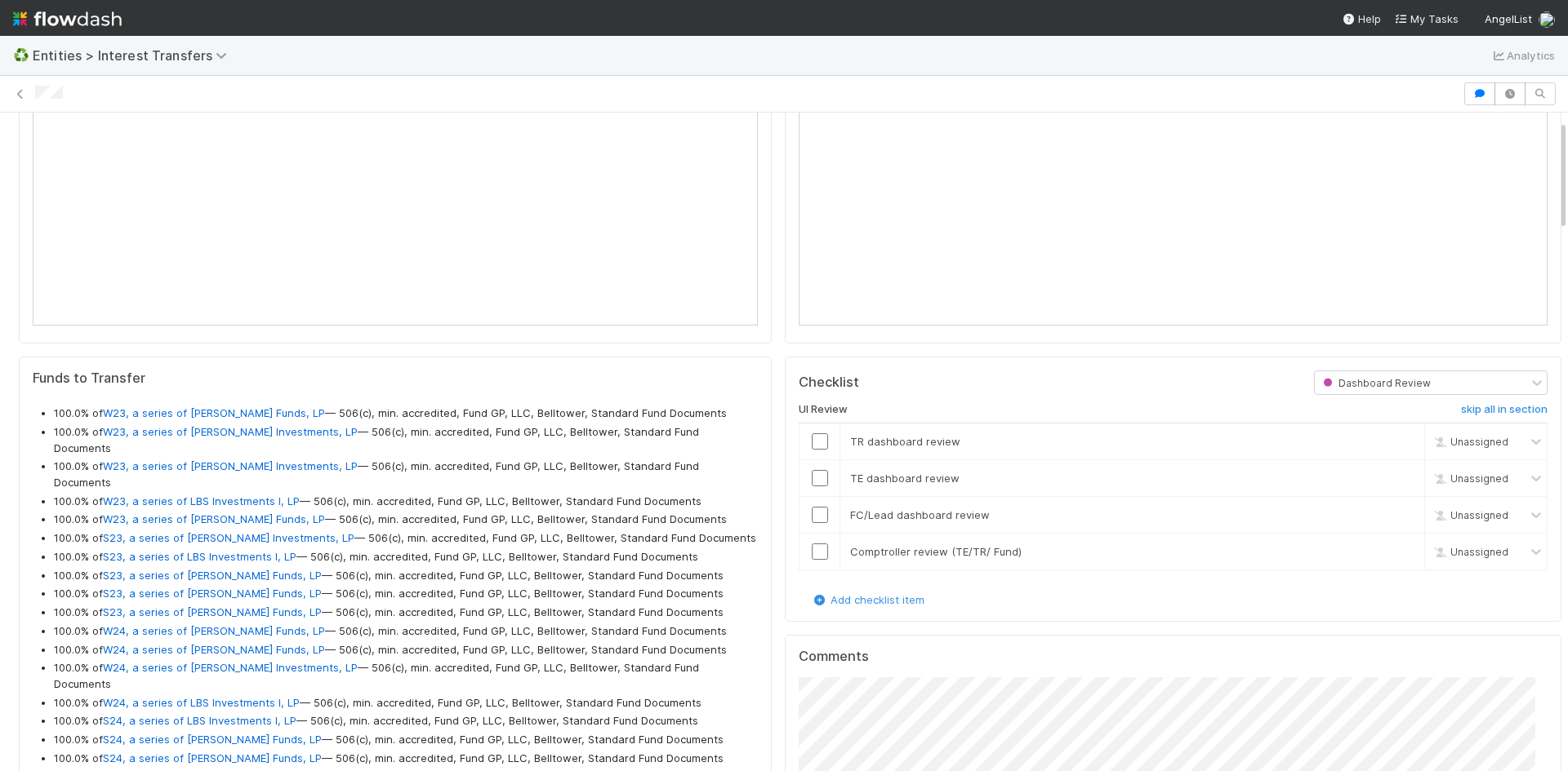
scroll to position [0, 0]
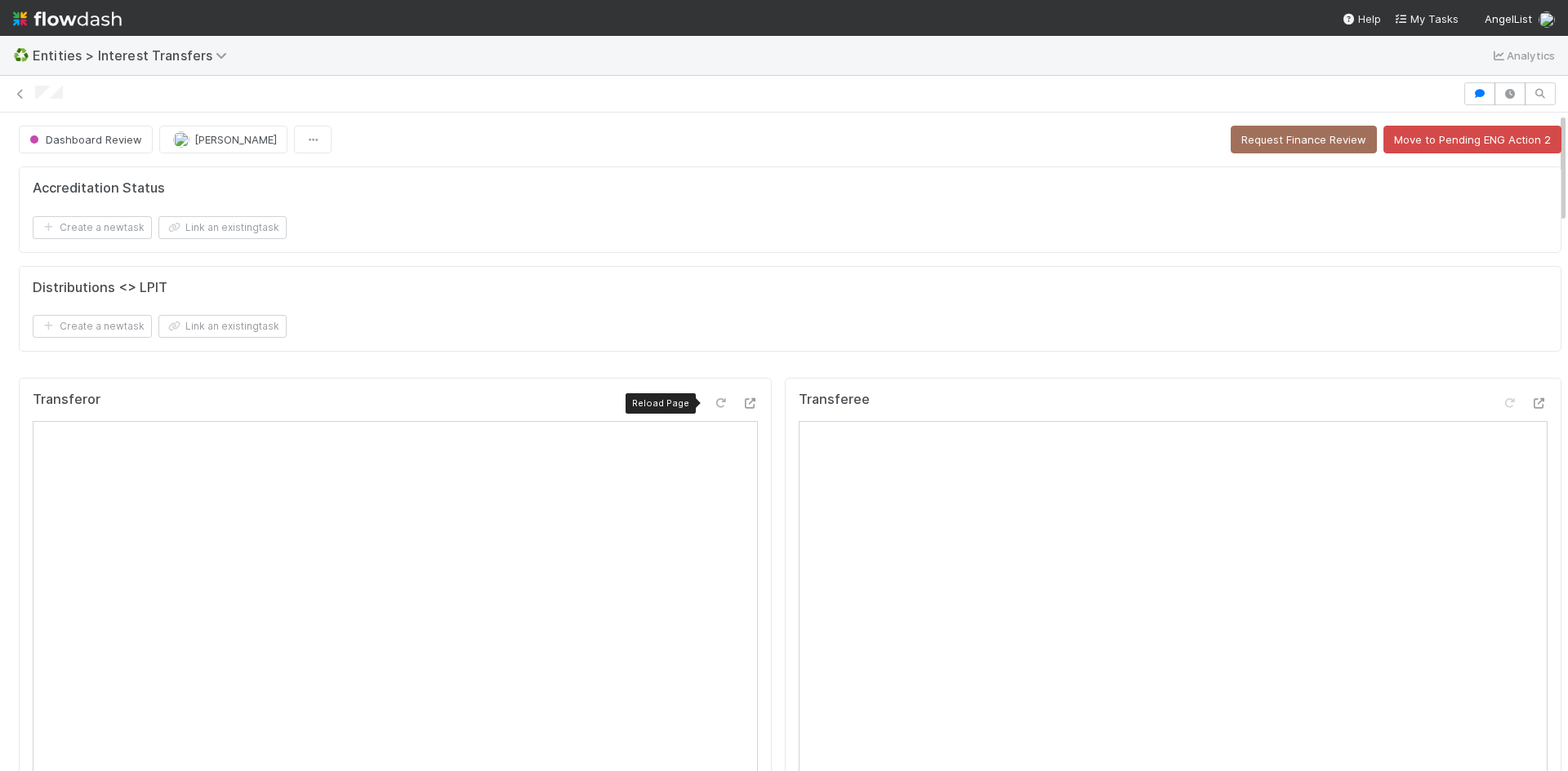
click at [712, 404] on icon at bounding box center [720, 404] width 16 height 11
click at [1501, 400] on icon at bounding box center [1509, 404] width 16 height 11
drag, startPoint x: 739, startPoint y: 404, endPoint x: 711, endPoint y: 360, distance: 52.2
click at [711, 360] on div "Accreditation Status Create a new task Link an existing task Distributions <> L…" at bounding box center [790, 265] width 1555 height 211
click at [712, 401] on icon at bounding box center [720, 404] width 16 height 11
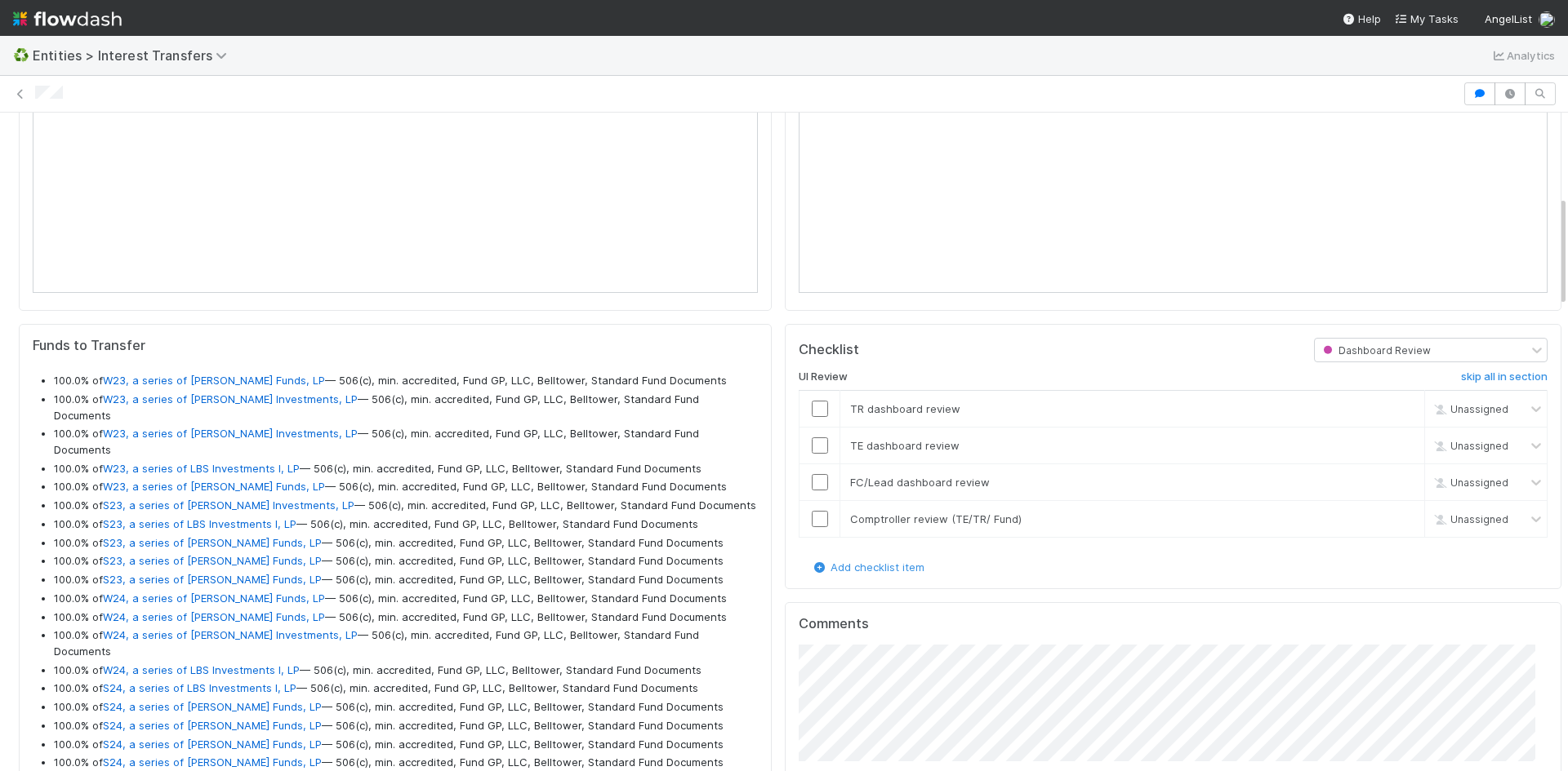
scroll to position [653, 0]
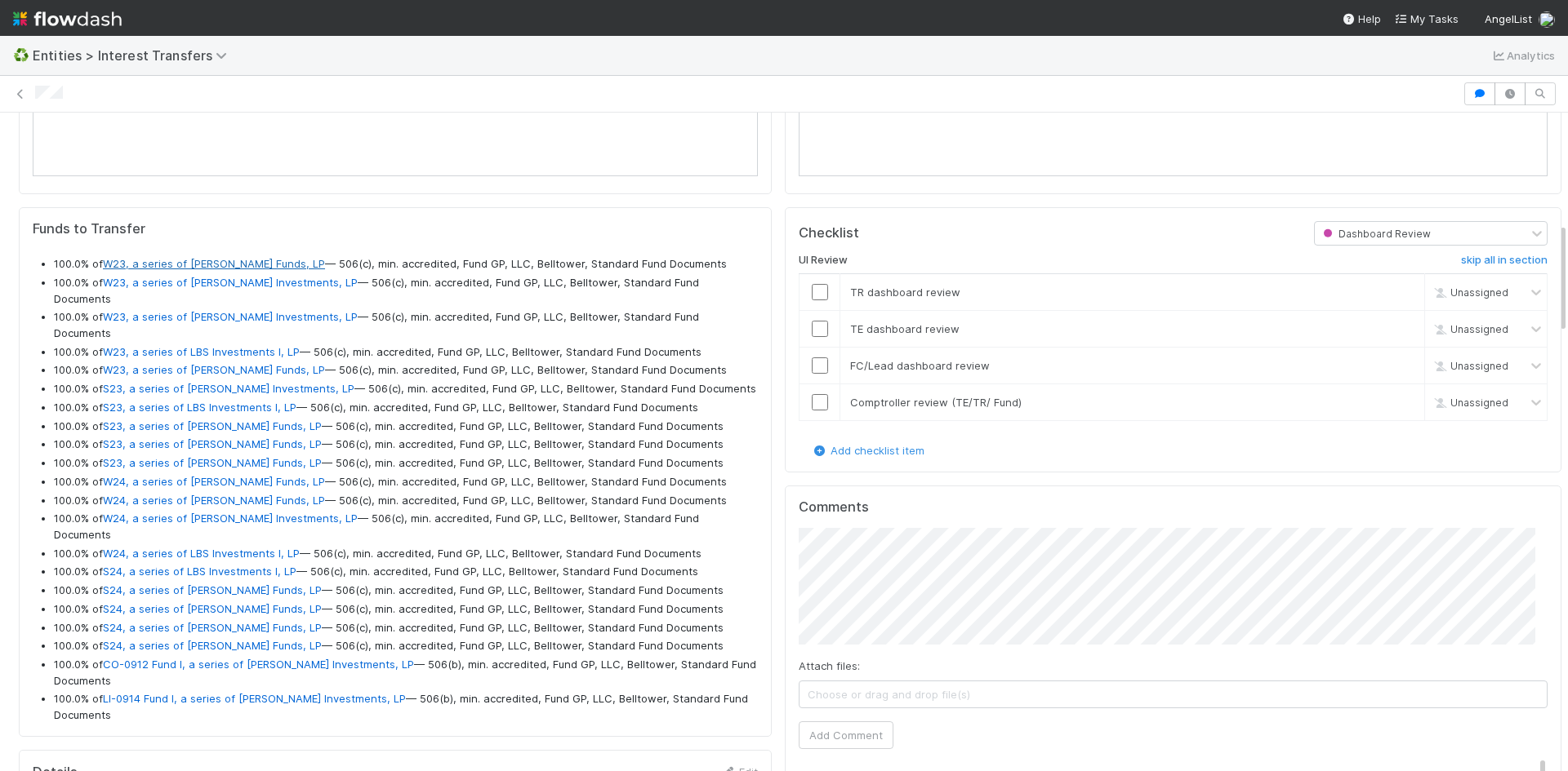
drag, startPoint x: 318, startPoint y: 262, endPoint x: 106, endPoint y: 262, distance: 212.0
click at [105, 262] on li "100.0% of W23, a series of Ethan Perlstein Funds, LP — 506(c), min. accredited,…" at bounding box center [406, 264] width 704 height 16
copy link "W23, a series of Ethan Perlstein Funds, LP"
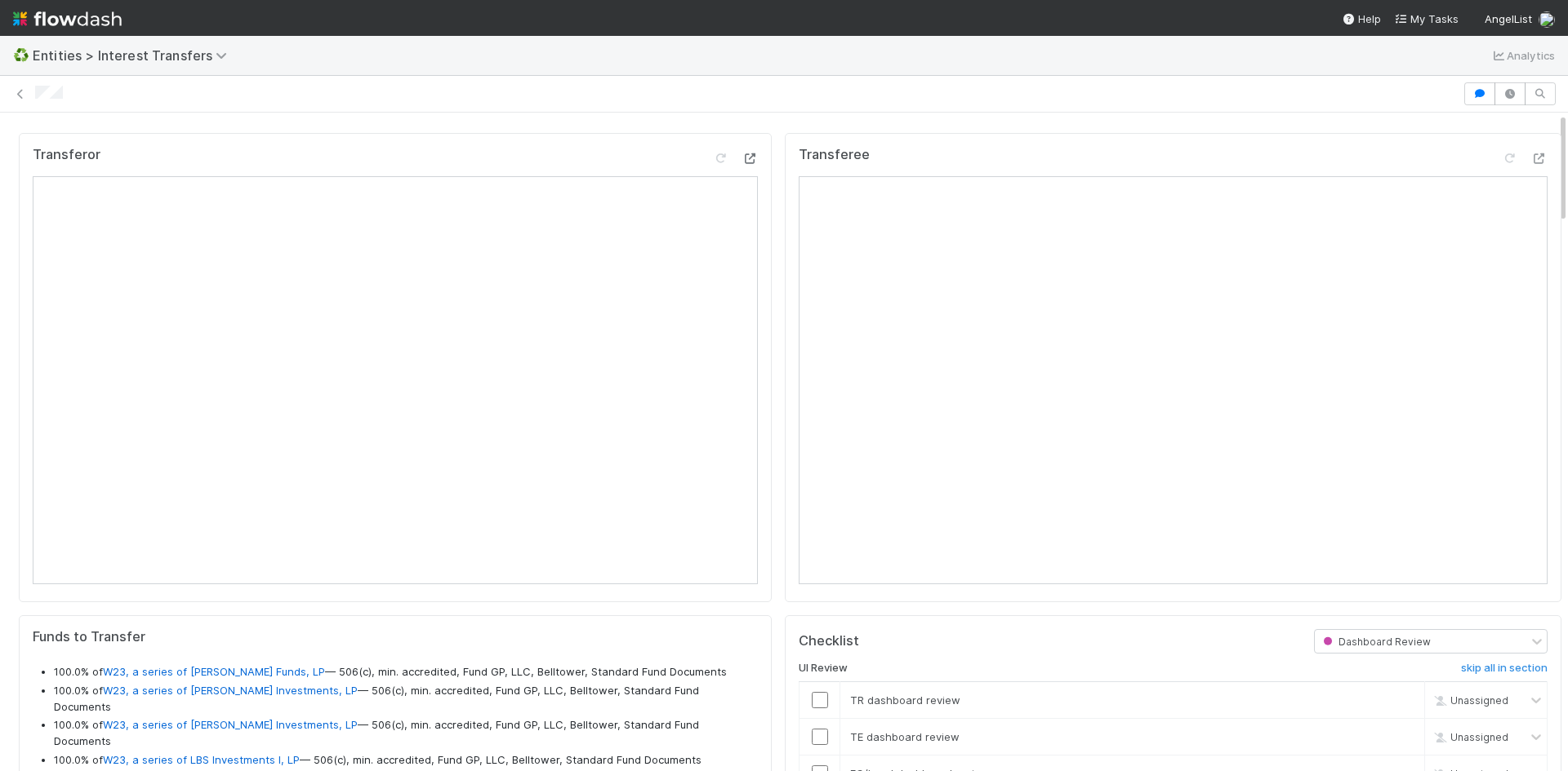
scroll to position [0, 0]
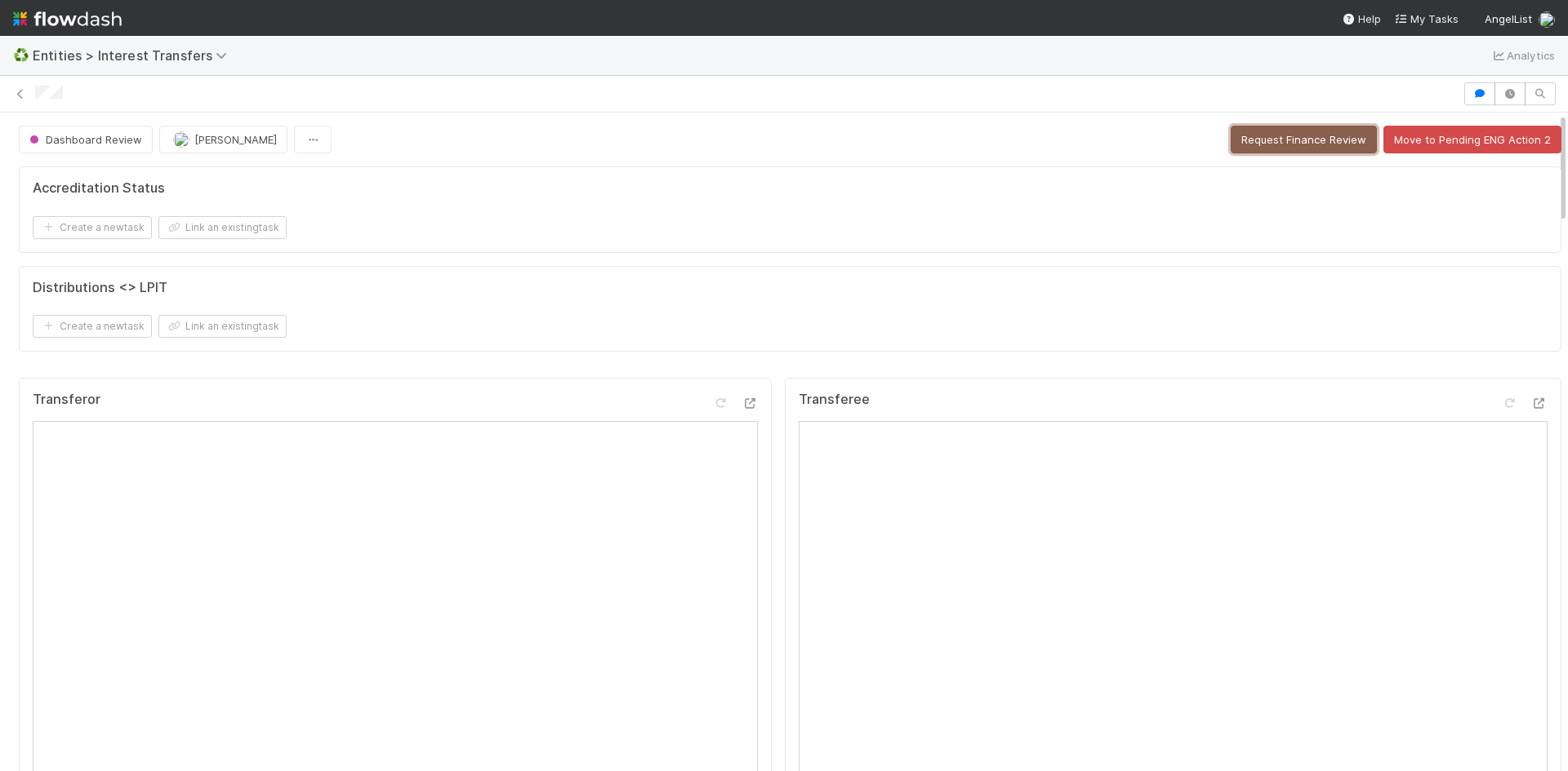
click at [1297, 143] on button "Request Finance Review" at bounding box center [1304, 139] width 146 height 28
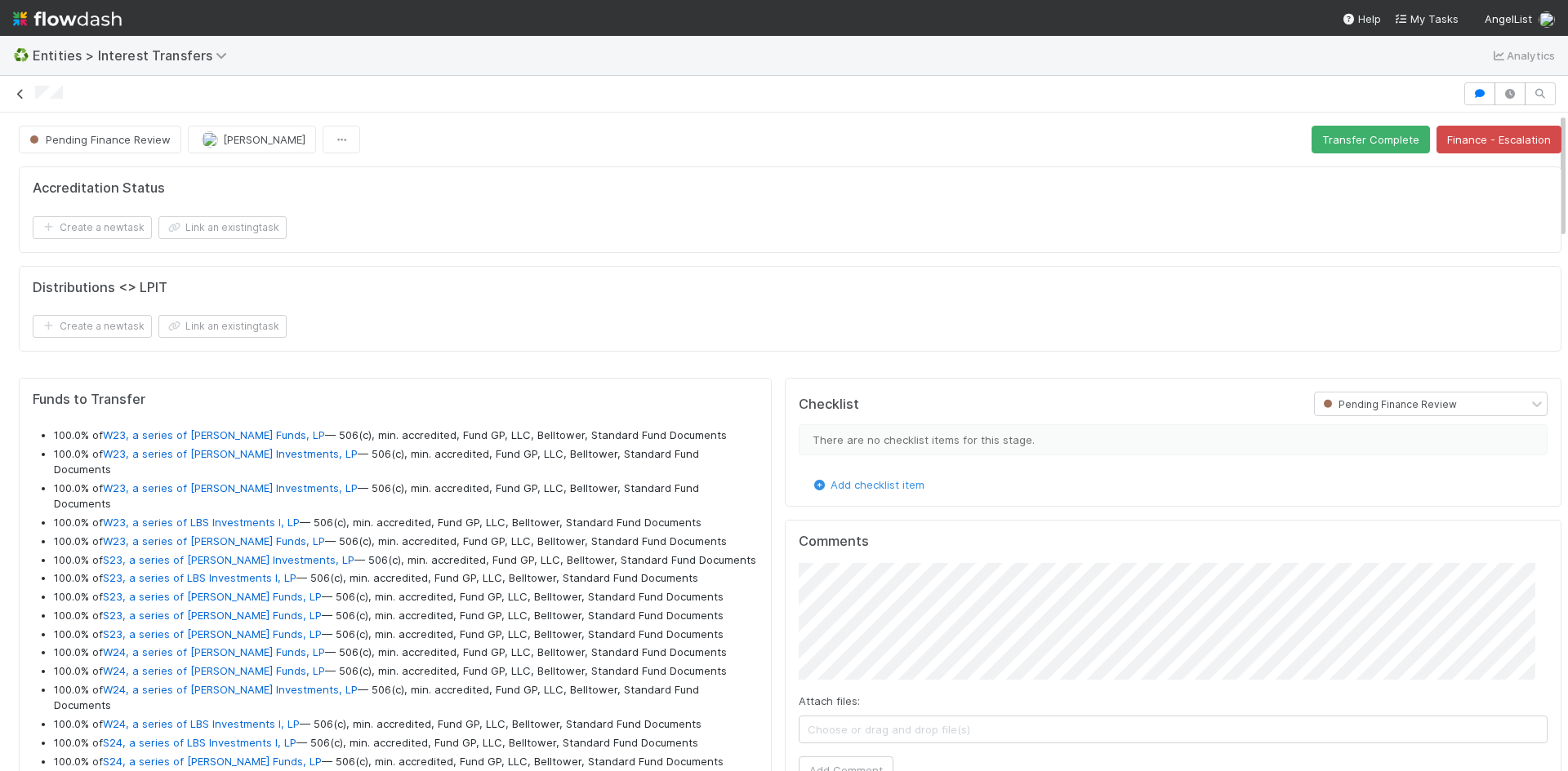
click at [13, 93] on icon at bounding box center [21, 95] width 16 height 11
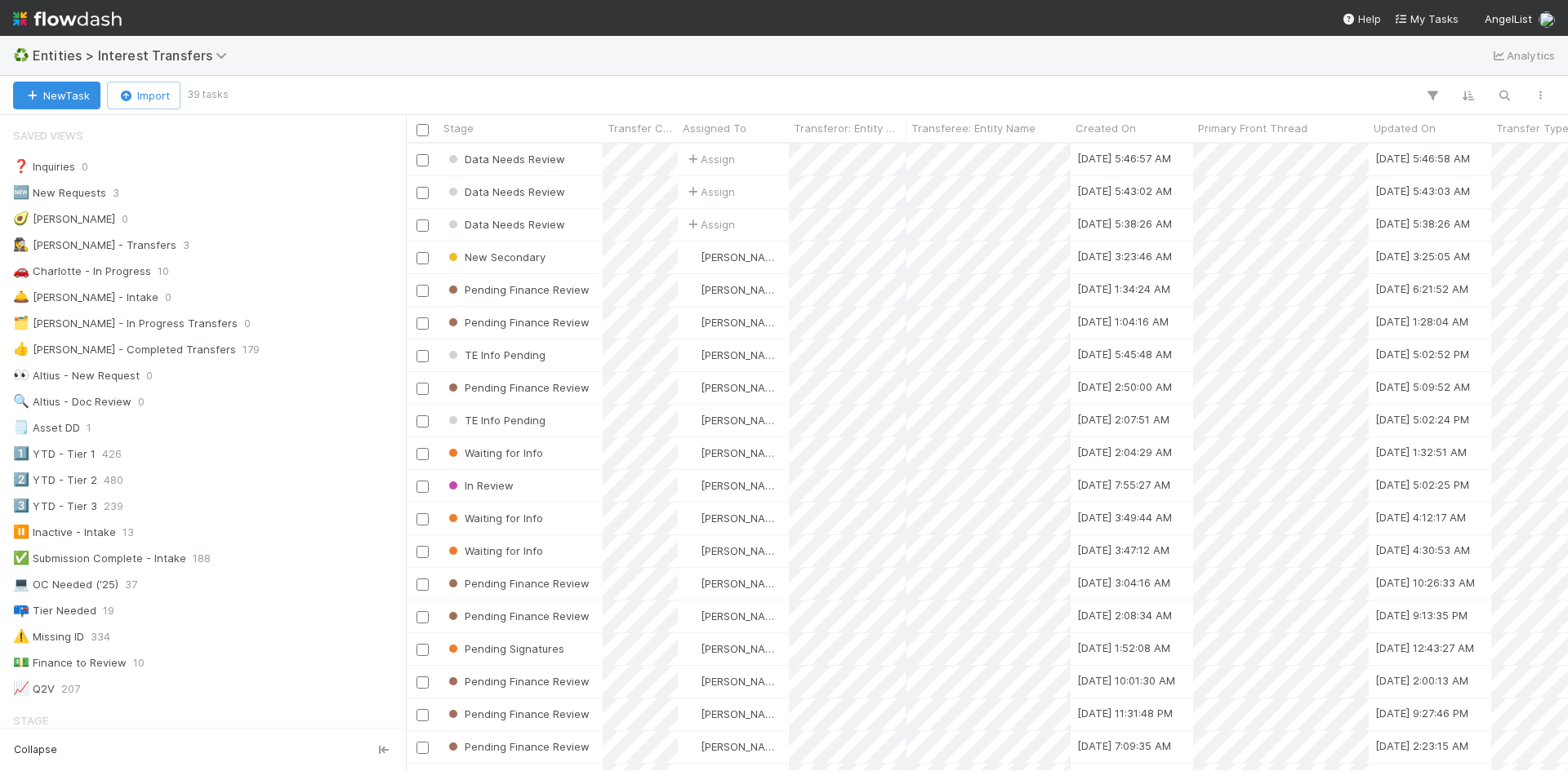
scroll to position [13, 13]
click at [166, 55] on span "Entities > Interest Transfers" at bounding box center [134, 55] width 202 height 16
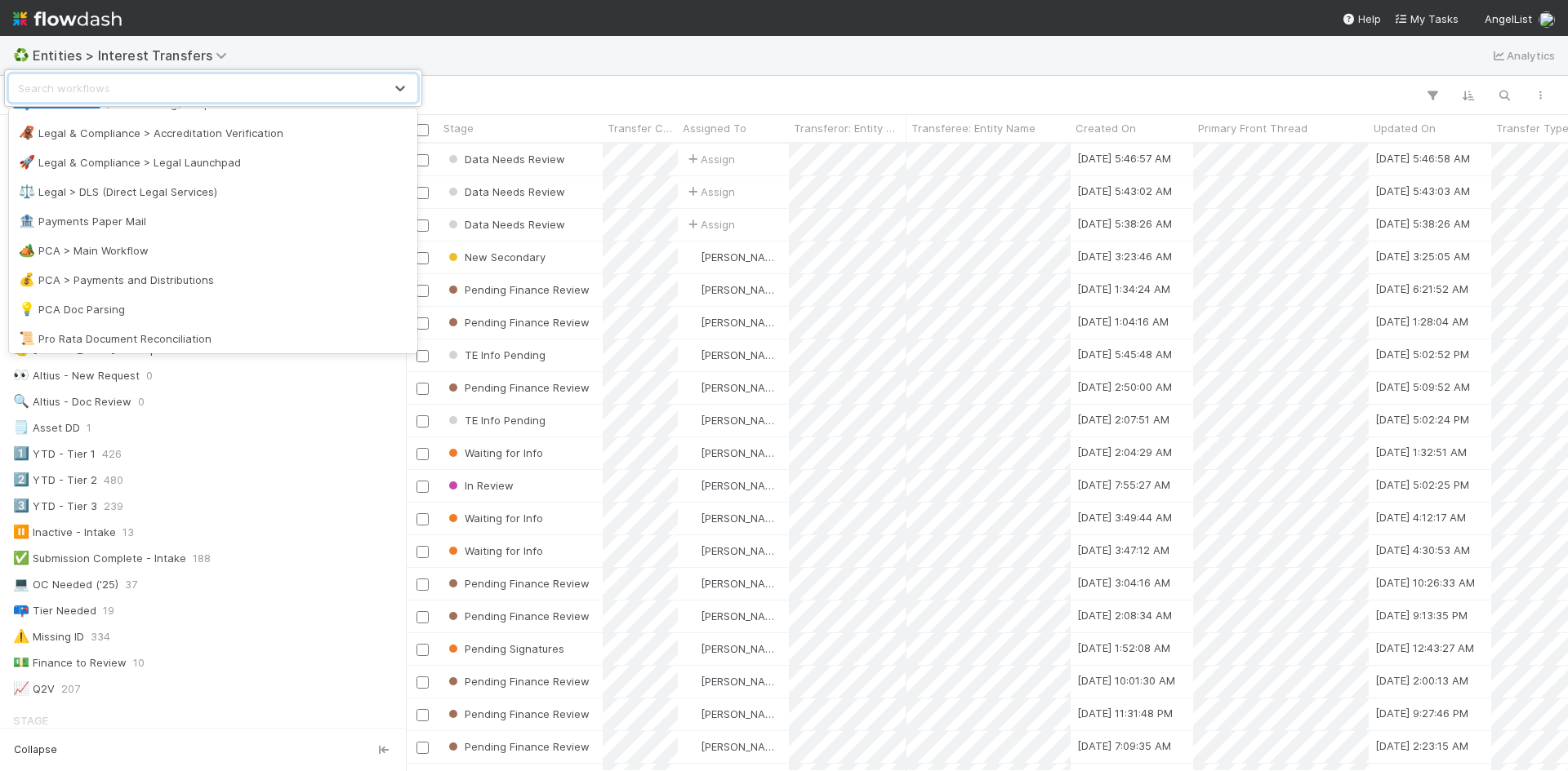
scroll to position [1032, 0]
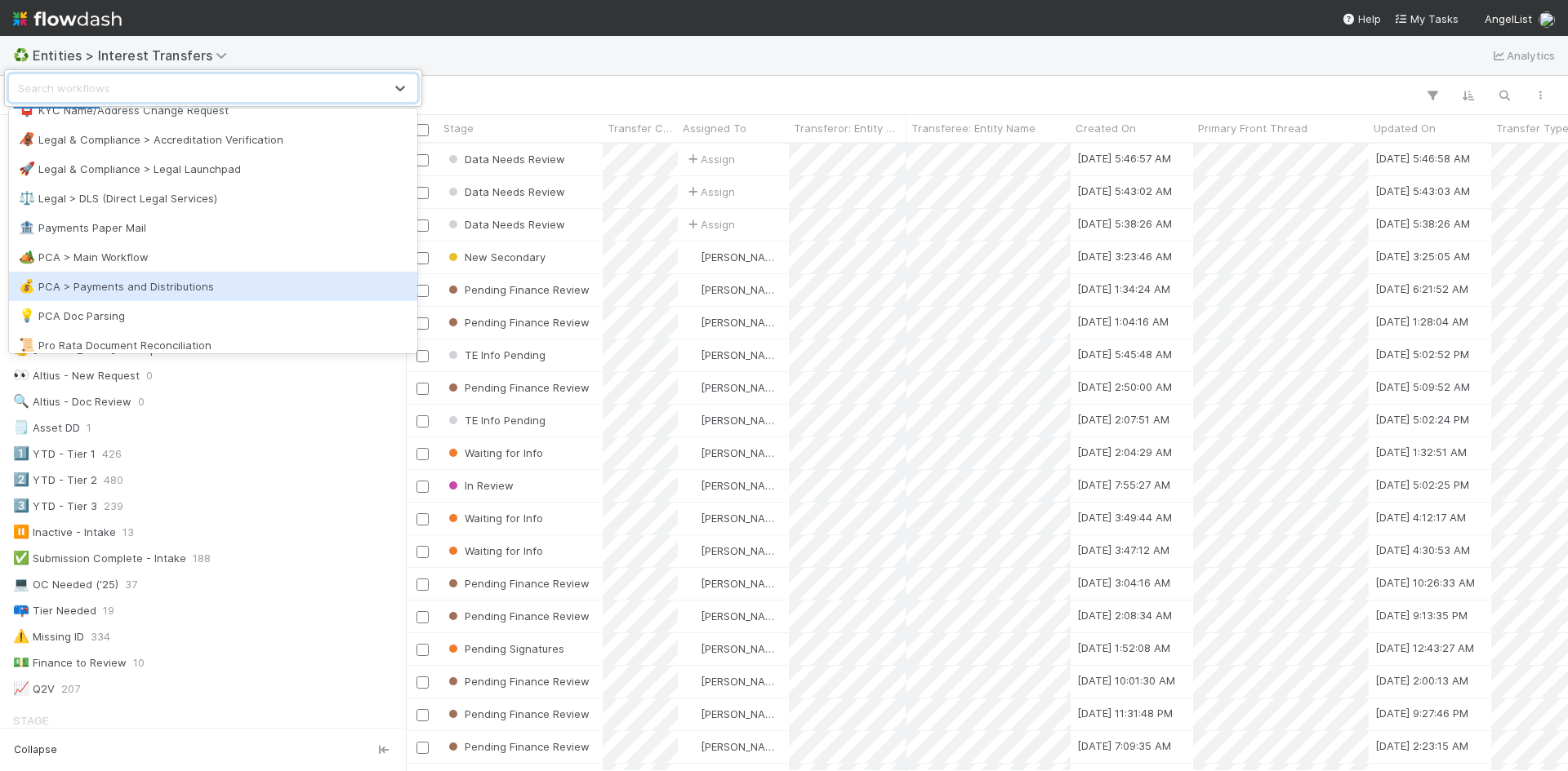
click at [241, 280] on div "💰 PCA > Payments and Distributions" at bounding box center [213, 287] width 389 height 16
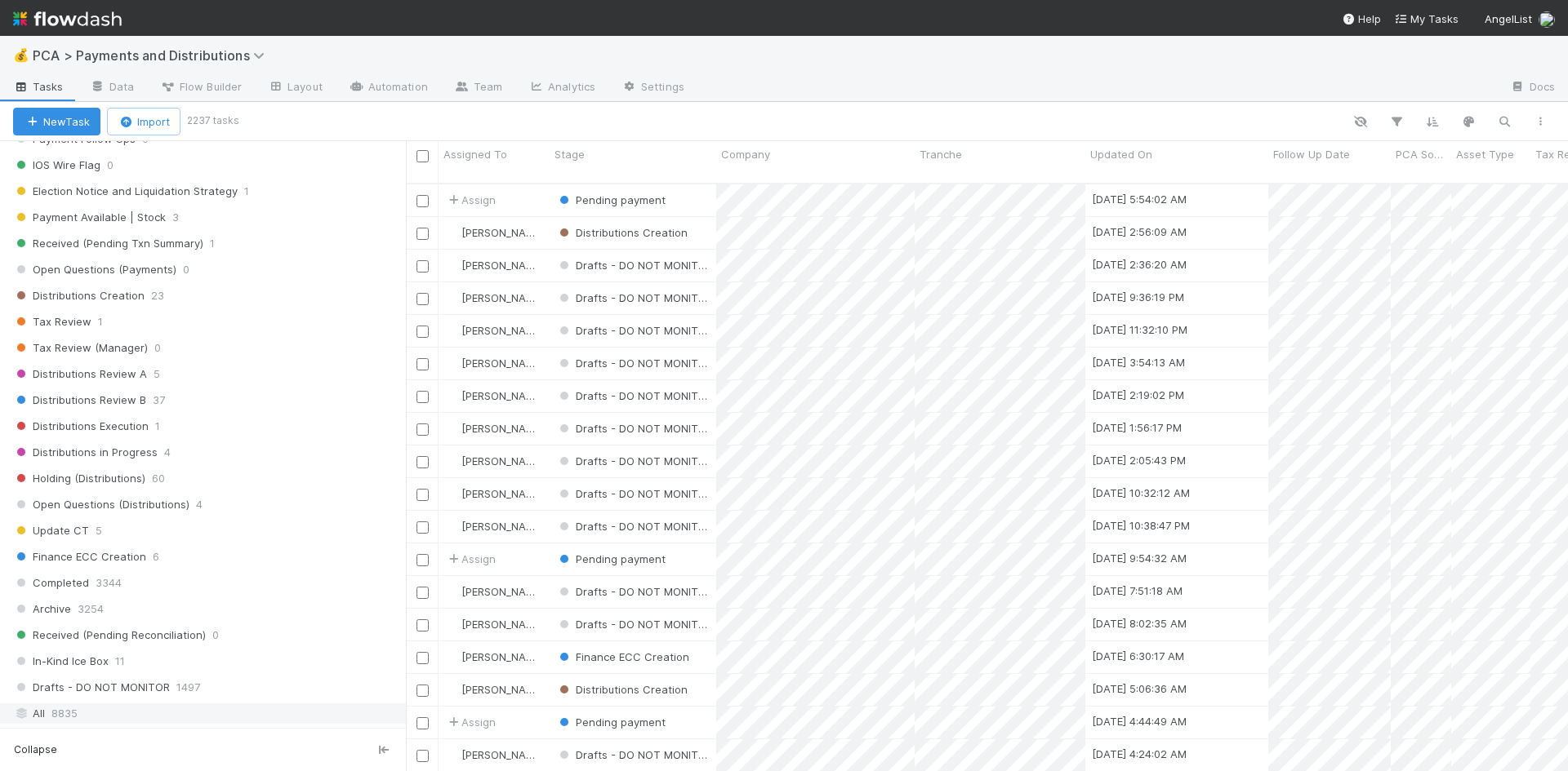
scroll to position [706, 0]
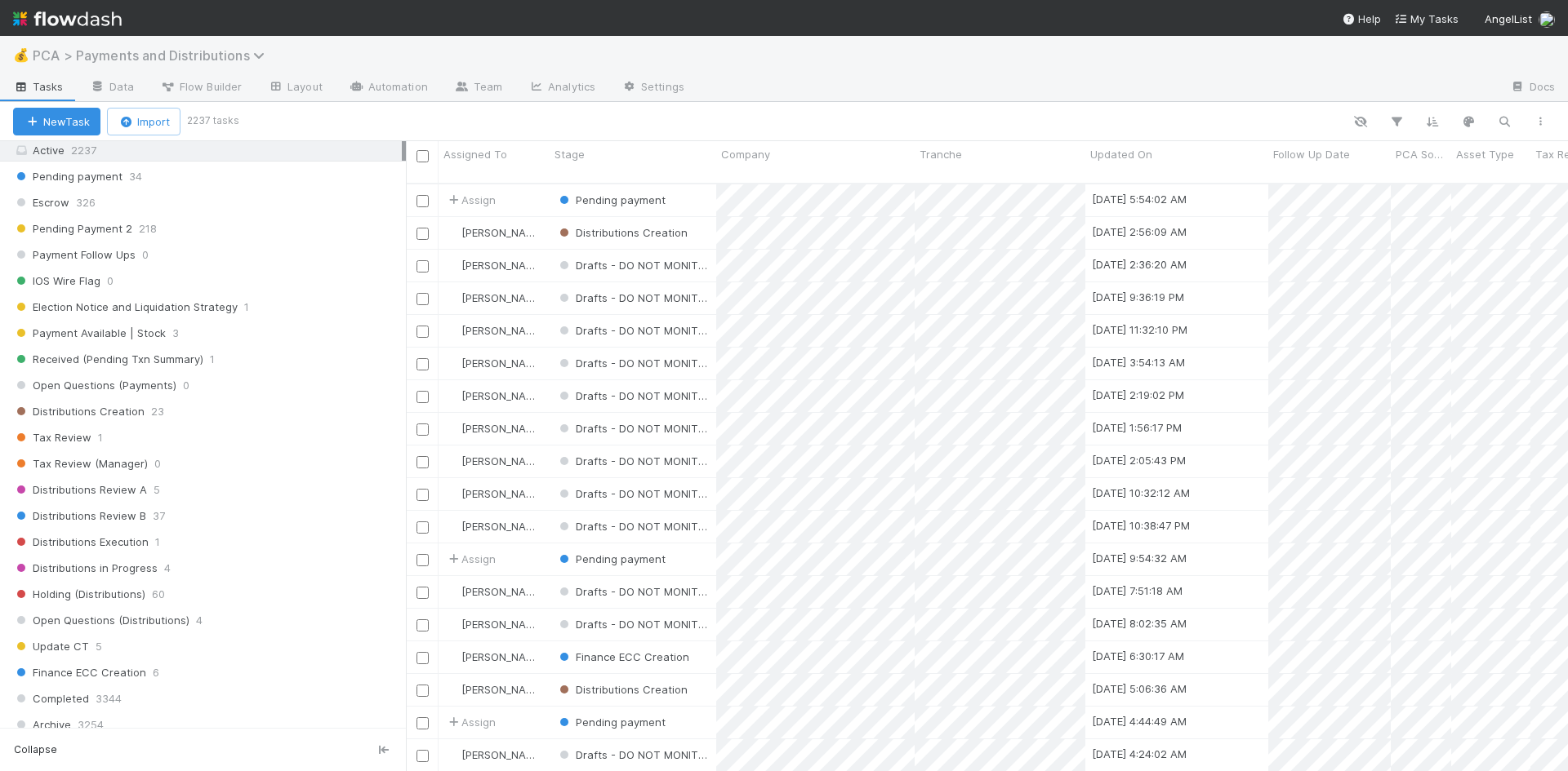
click at [235, 54] on span "PCA > Payments and Distributions" at bounding box center [152, 55] width 240 height 16
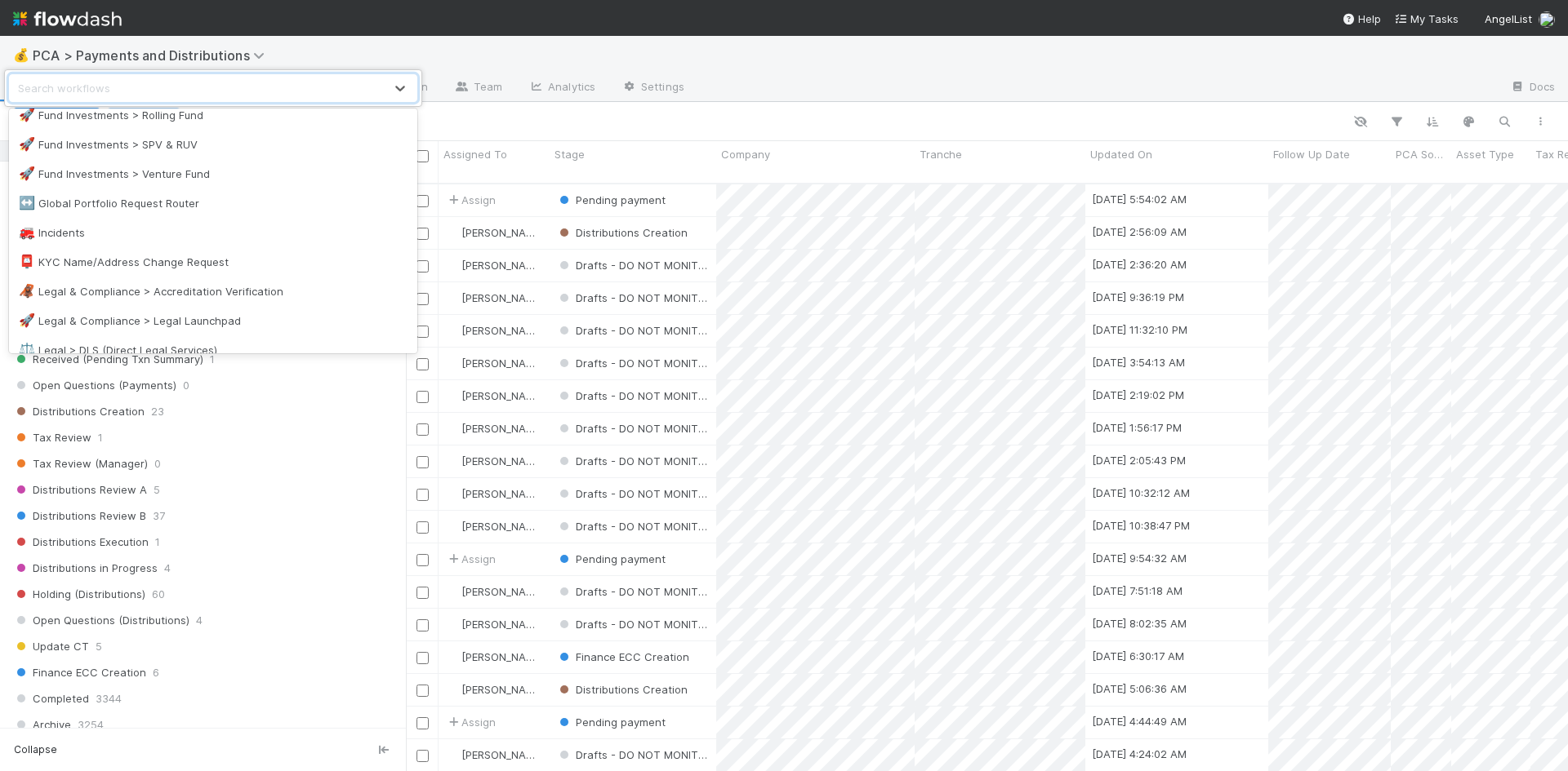
scroll to position [1061, 0]
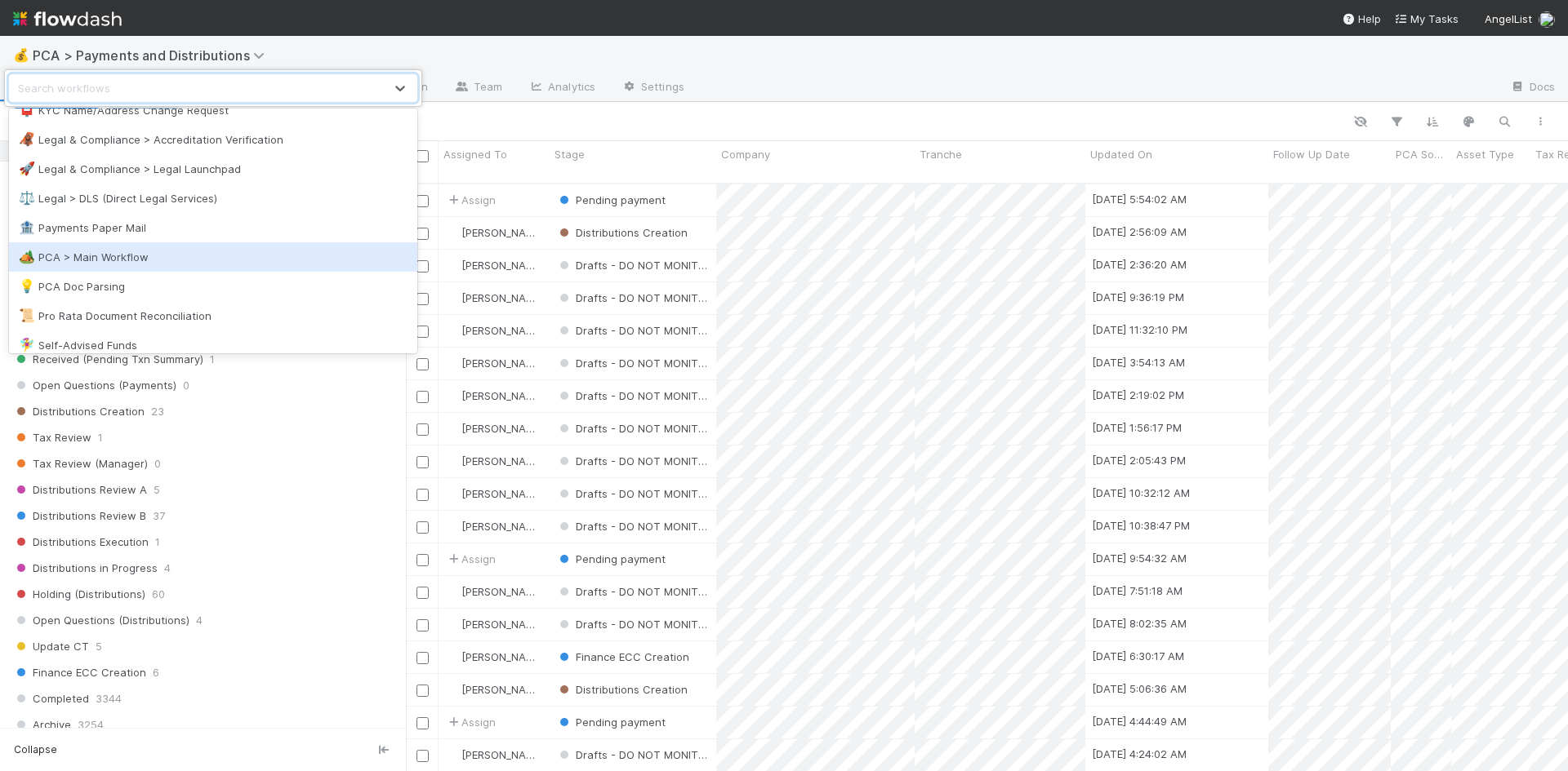
click at [239, 260] on div "🏕️ PCA > Main Workflow" at bounding box center [213, 257] width 389 height 16
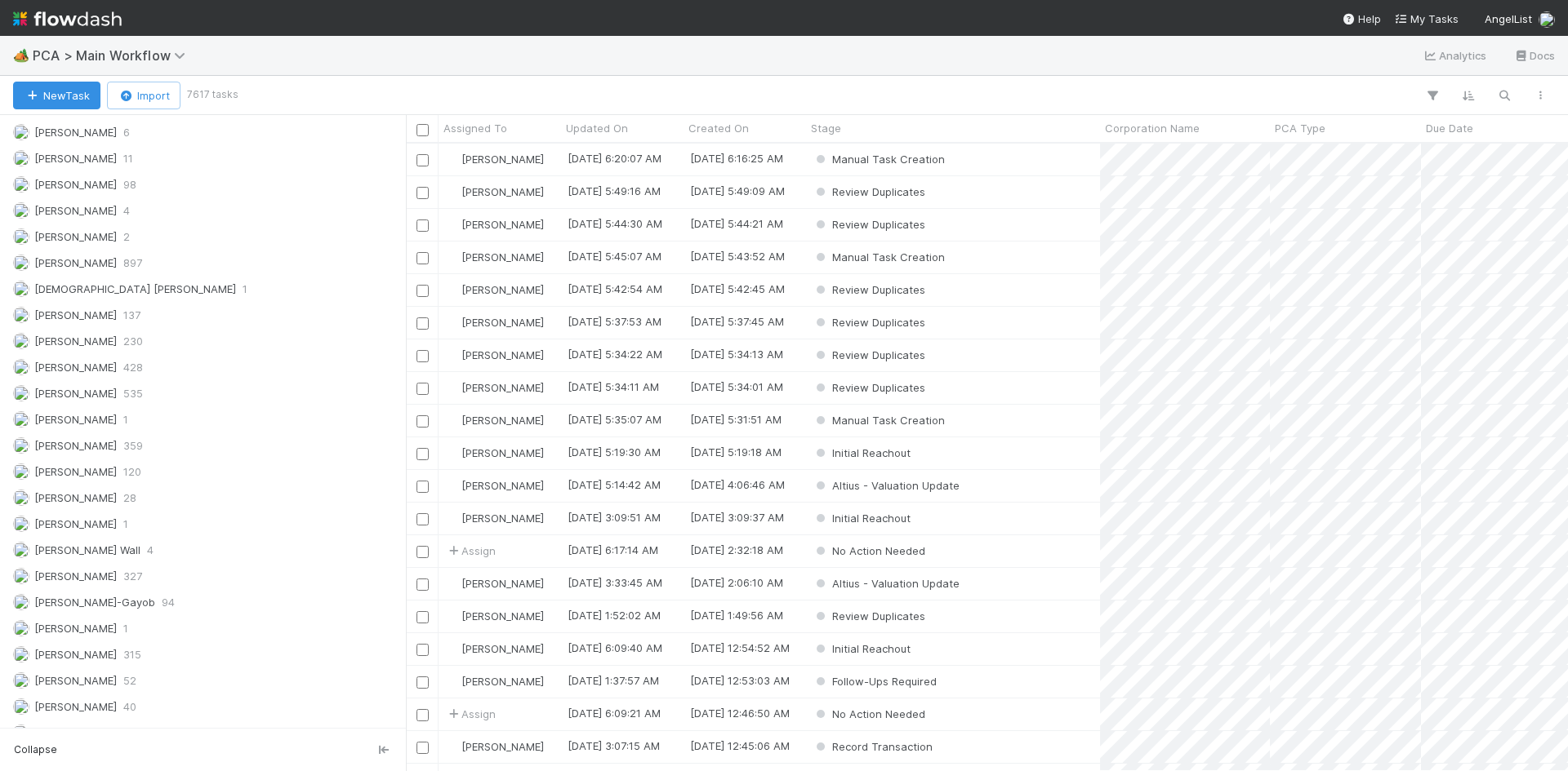
scroll to position [2374, 0]
click at [144, 403] on div "Meg Castanare 373" at bounding box center [207, 399] width 389 height 21
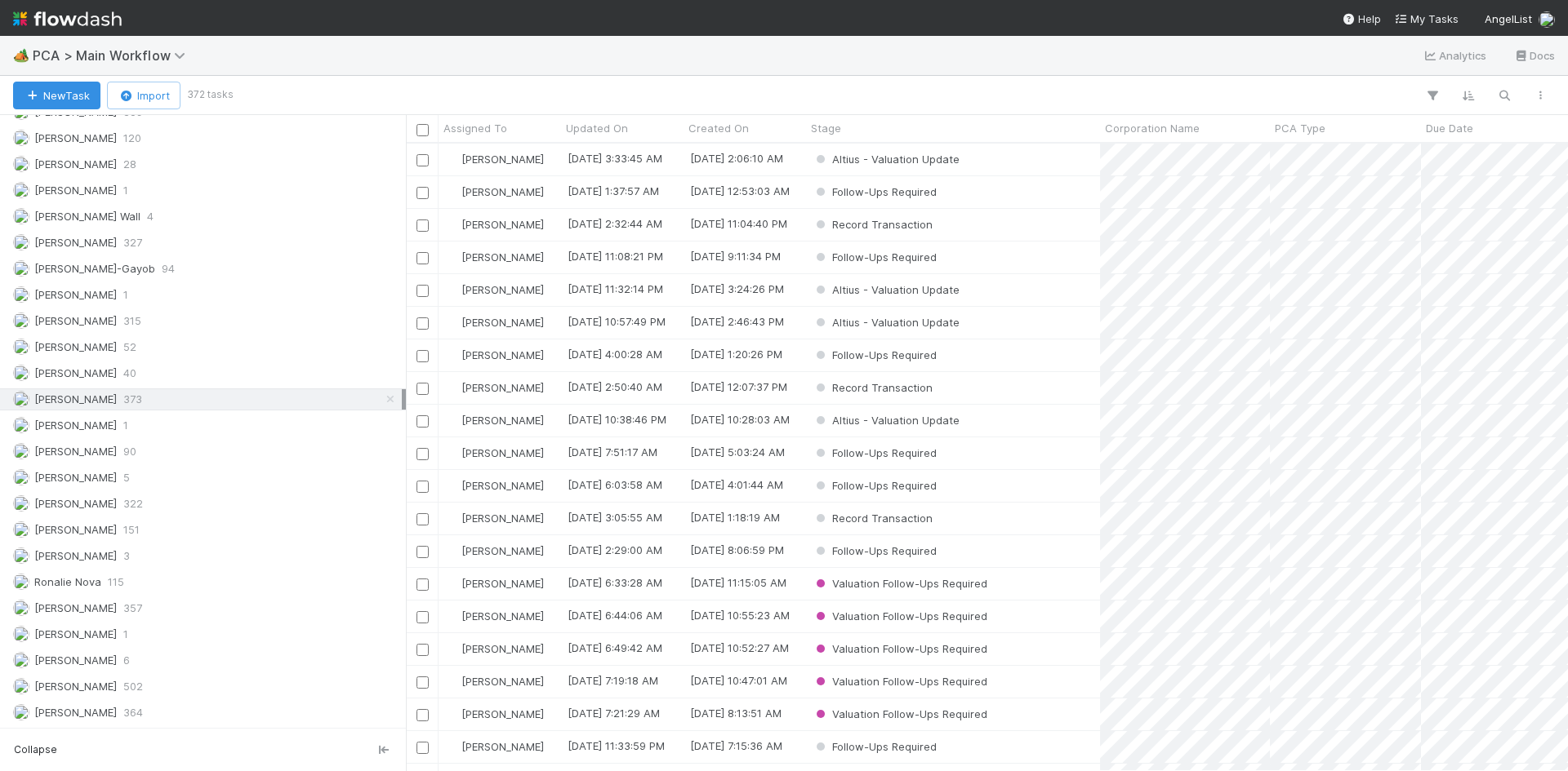
scroll to position [615, 1149]
click at [1430, 93] on icon "button" at bounding box center [1432, 96] width 16 height 14
click at [1217, 142] on button "Add Filter" at bounding box center [1181, 145] width 490 height 23
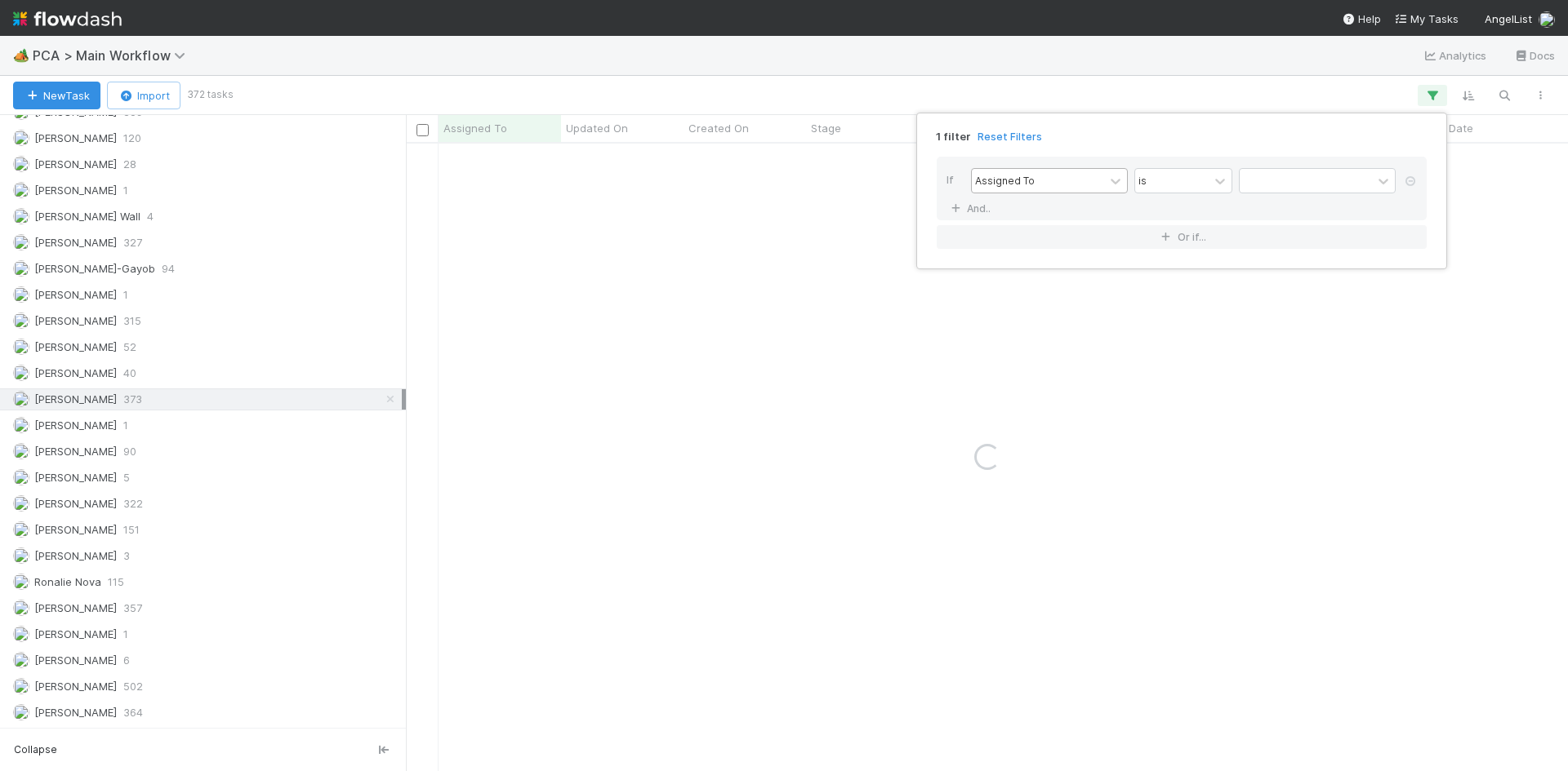
click at [1056, 180] on div "Assigned To" at bounding box center [1038, 180] width 133 height 23
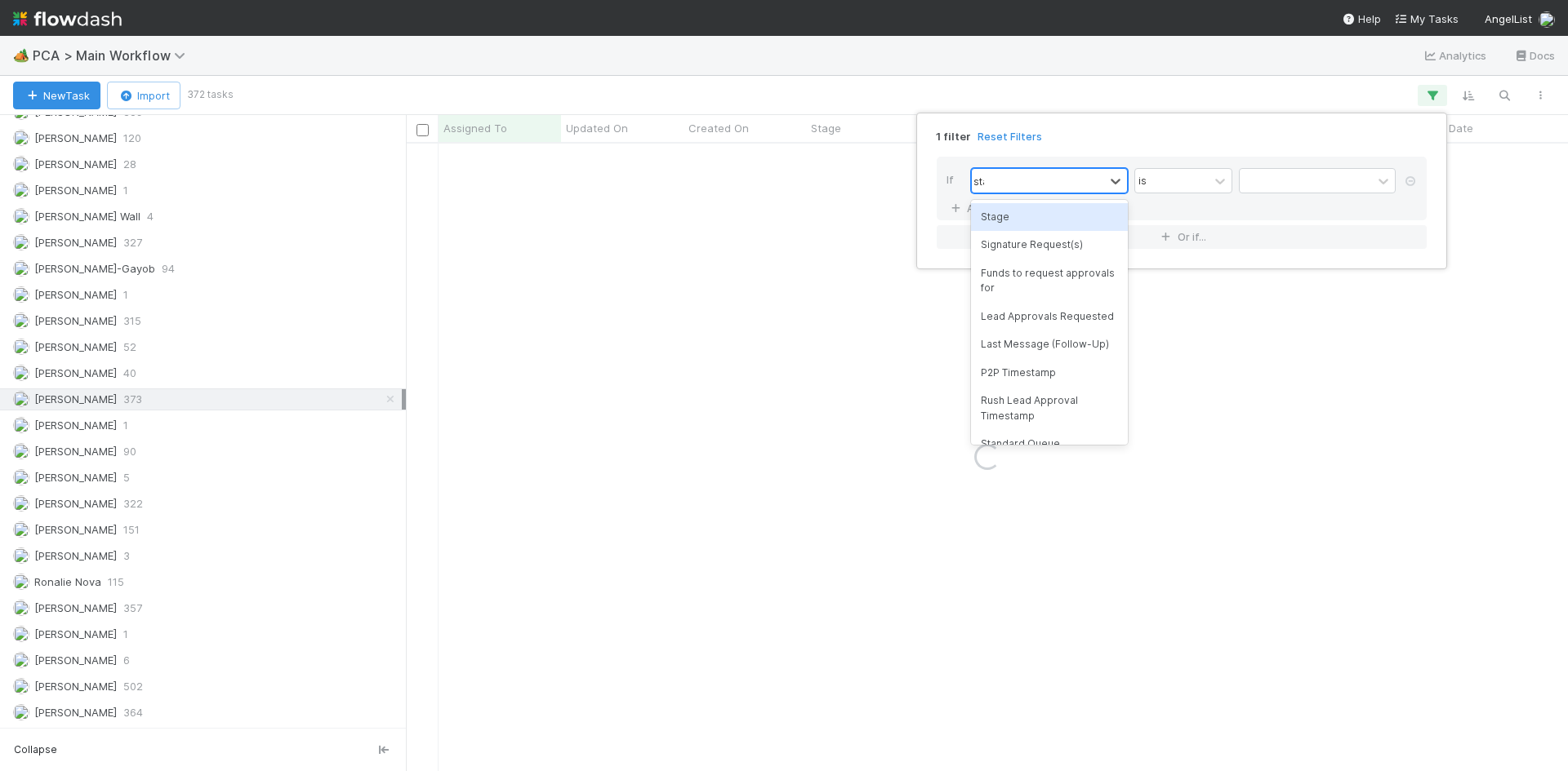
type input "stage"
click at [1064, 224] on div "Stage" at bounding box center [1049, 216] width 157 height 28
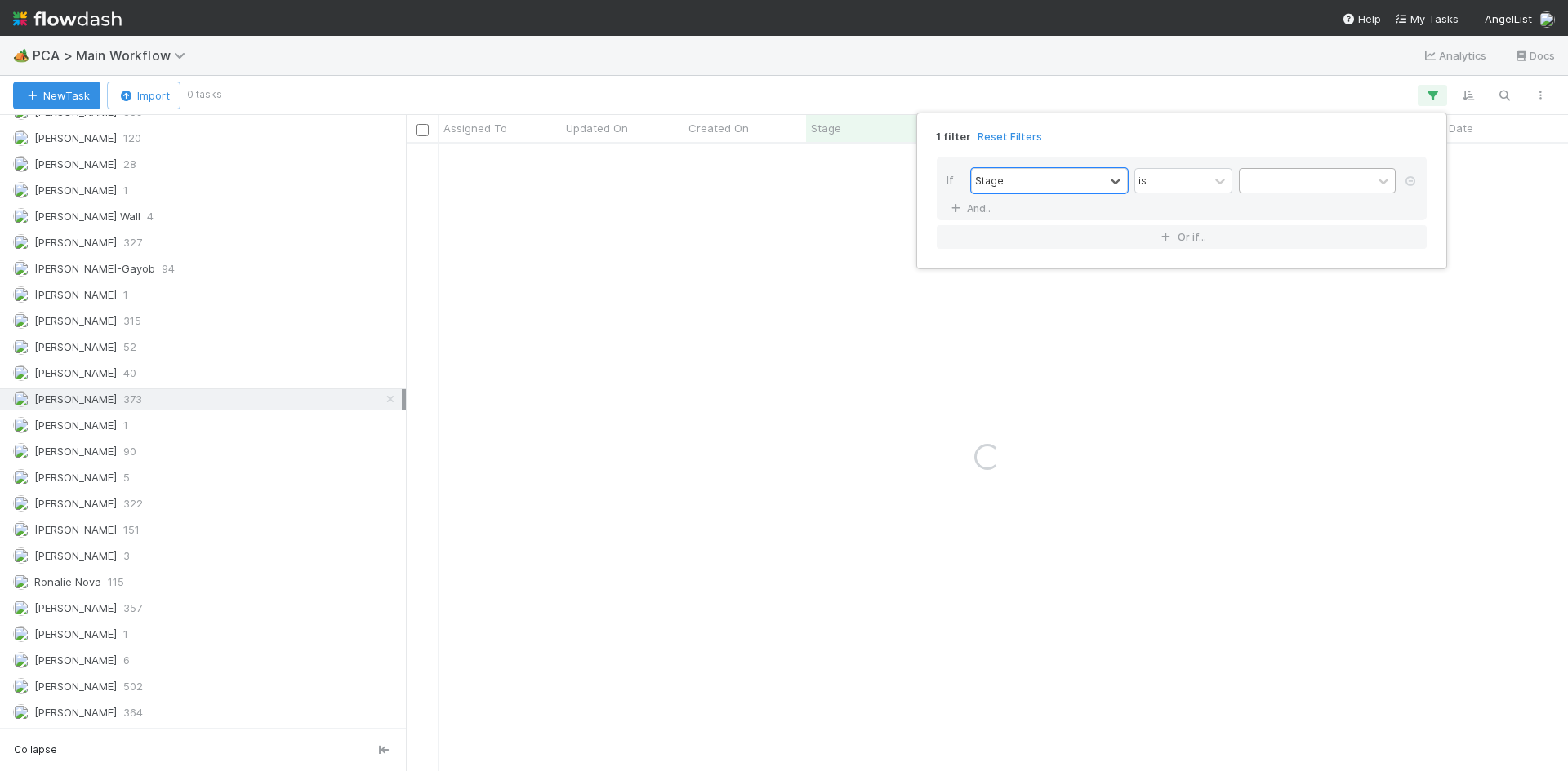
click at [1329, 185] on div at bounding box center [1305, 180] width 133 height 23
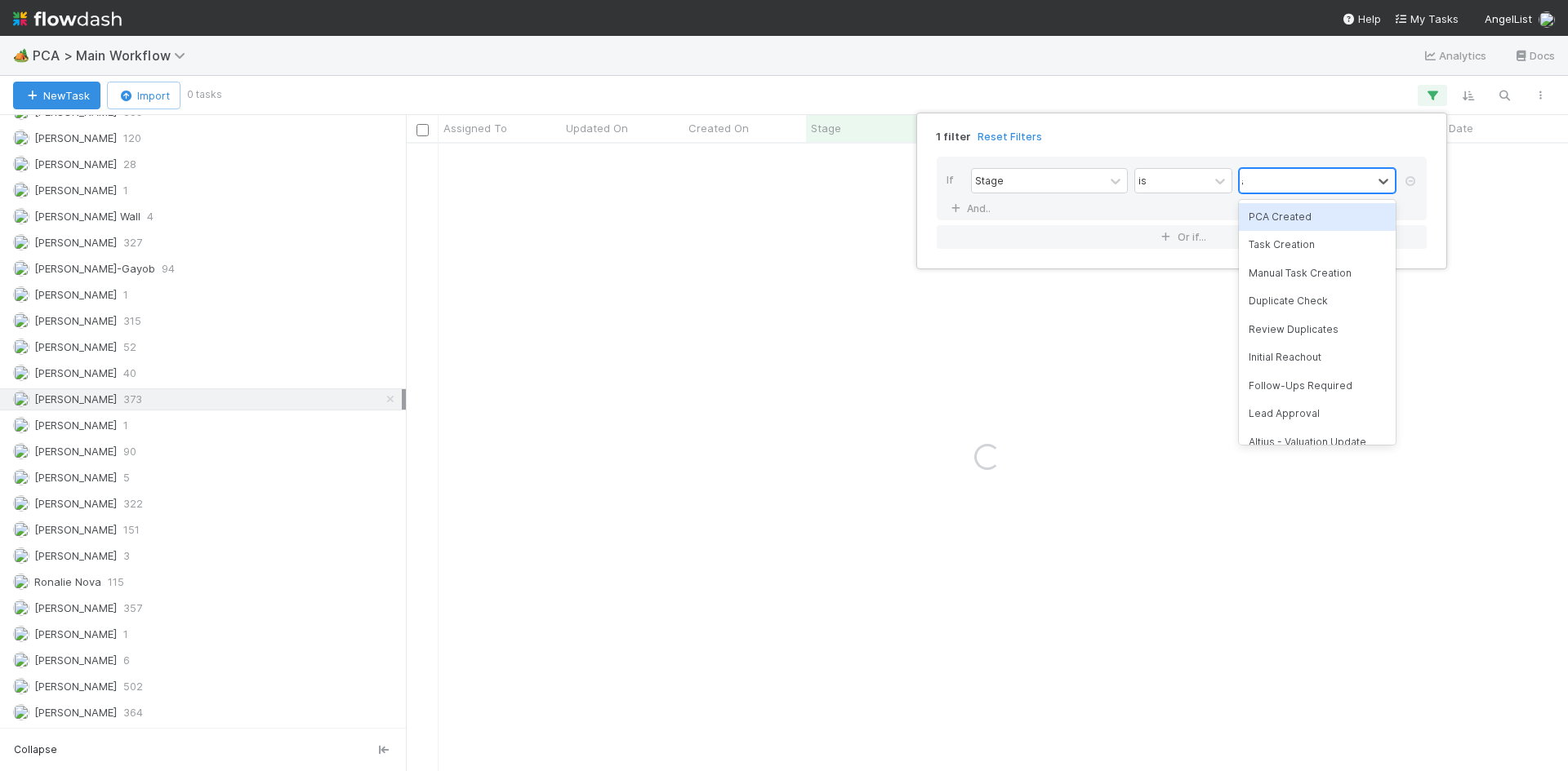
type input "al"
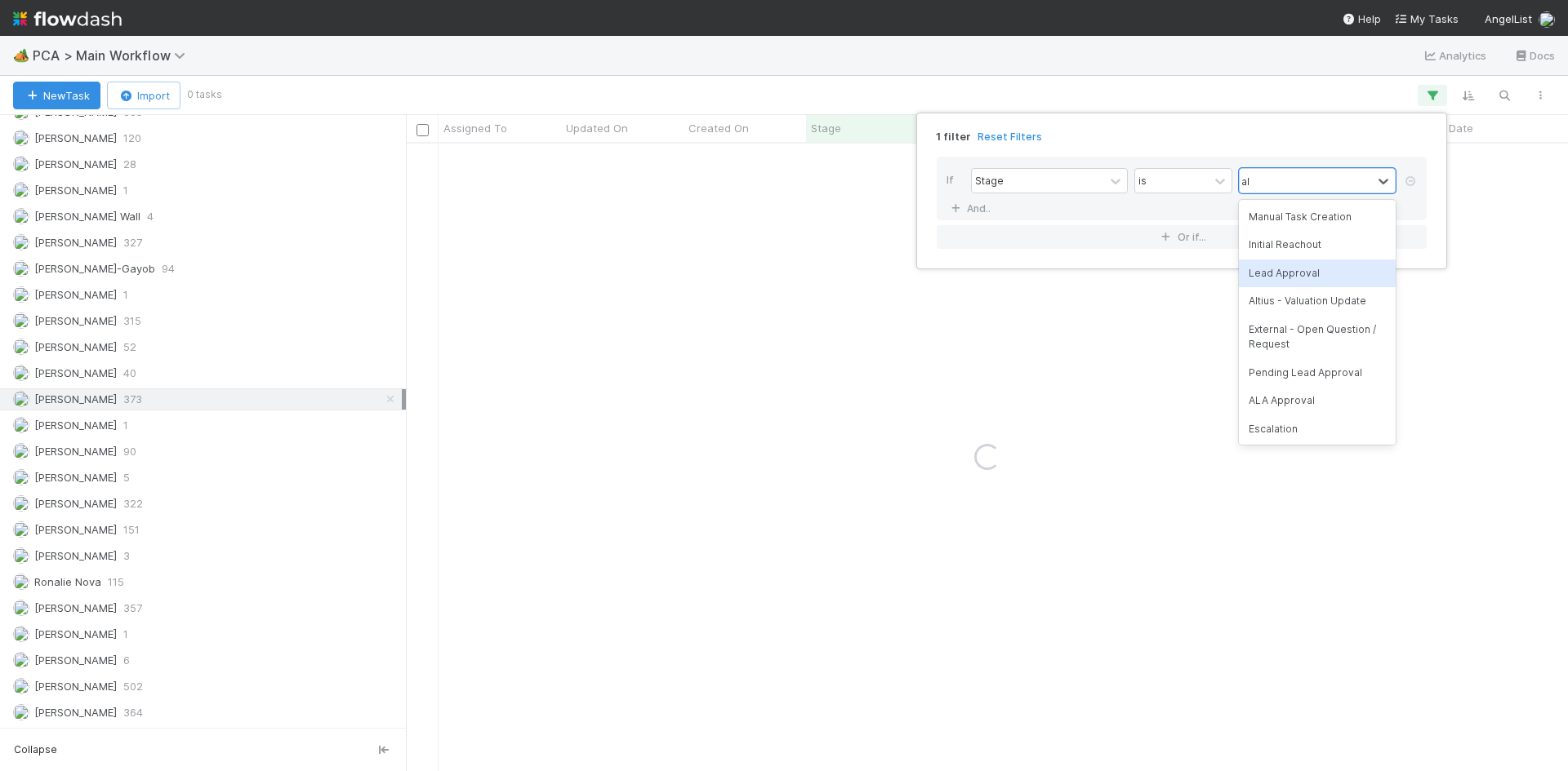
click at [1307, 293] on div "Altius - Valuation Update" at bounding box center [1317, 301] width 157 height 28
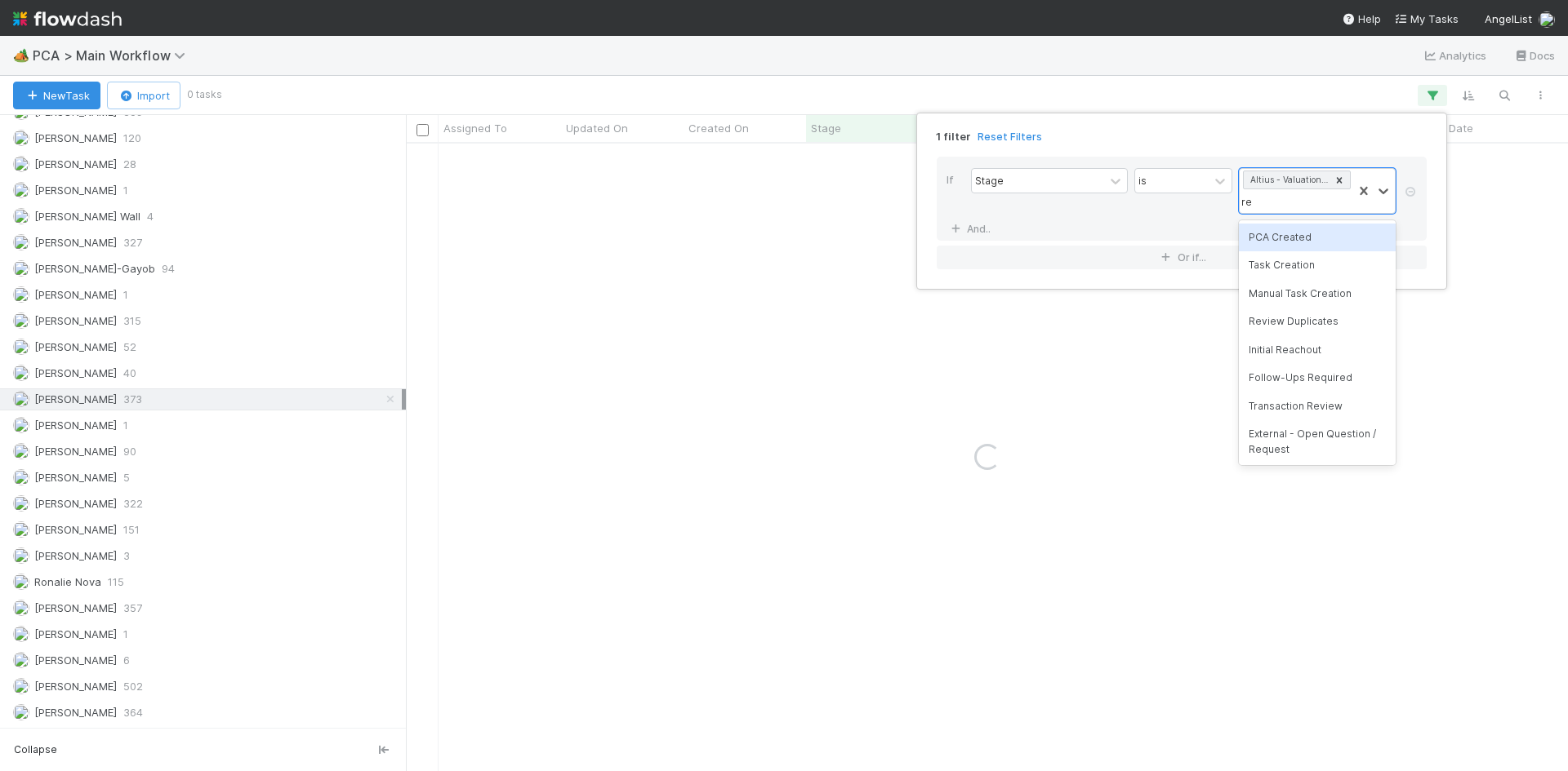
type input "rec"
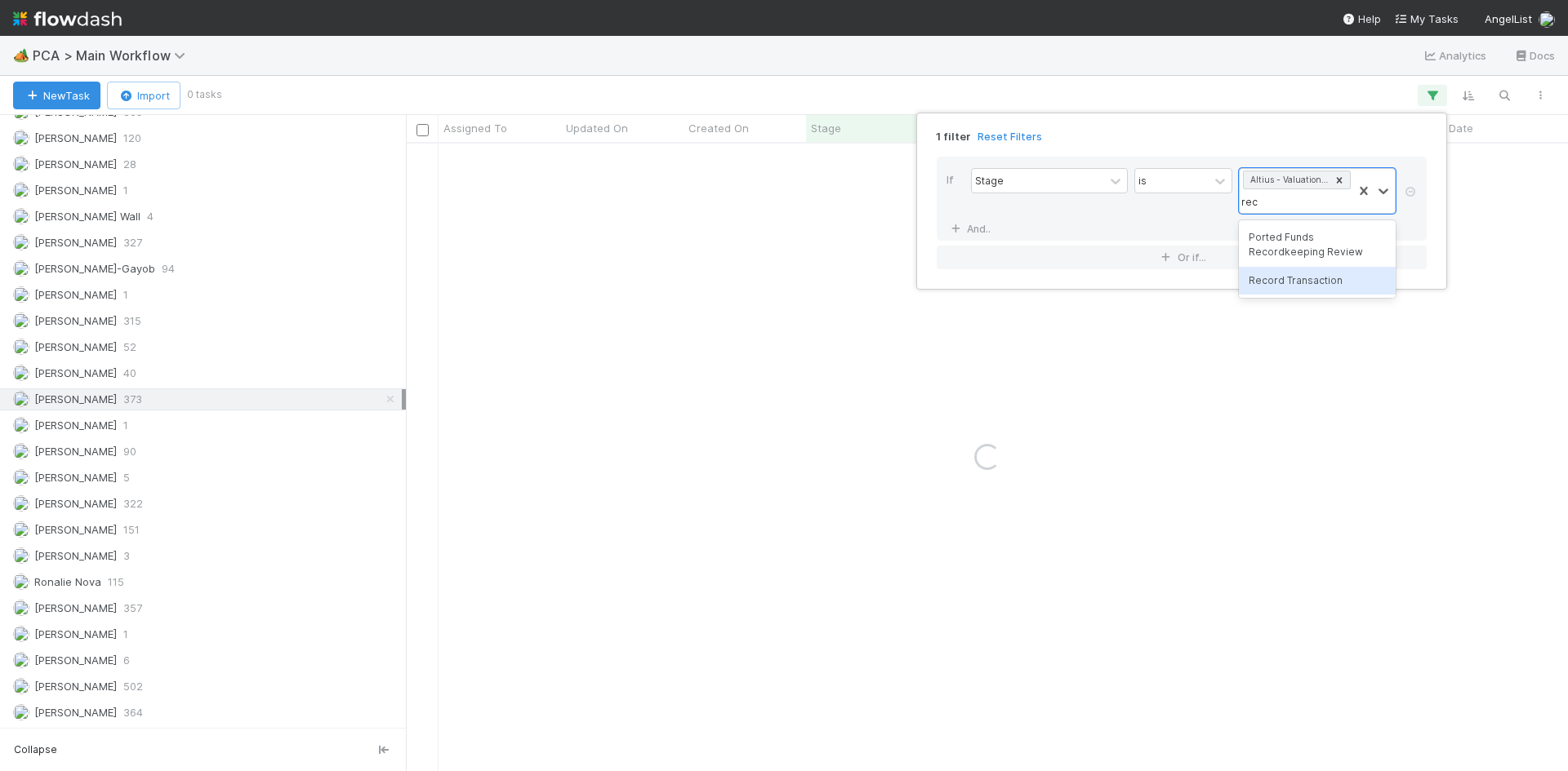
click at [1308, 278] on div "Record Transaction" at bounding box center [1317, 280] width 157 height 28
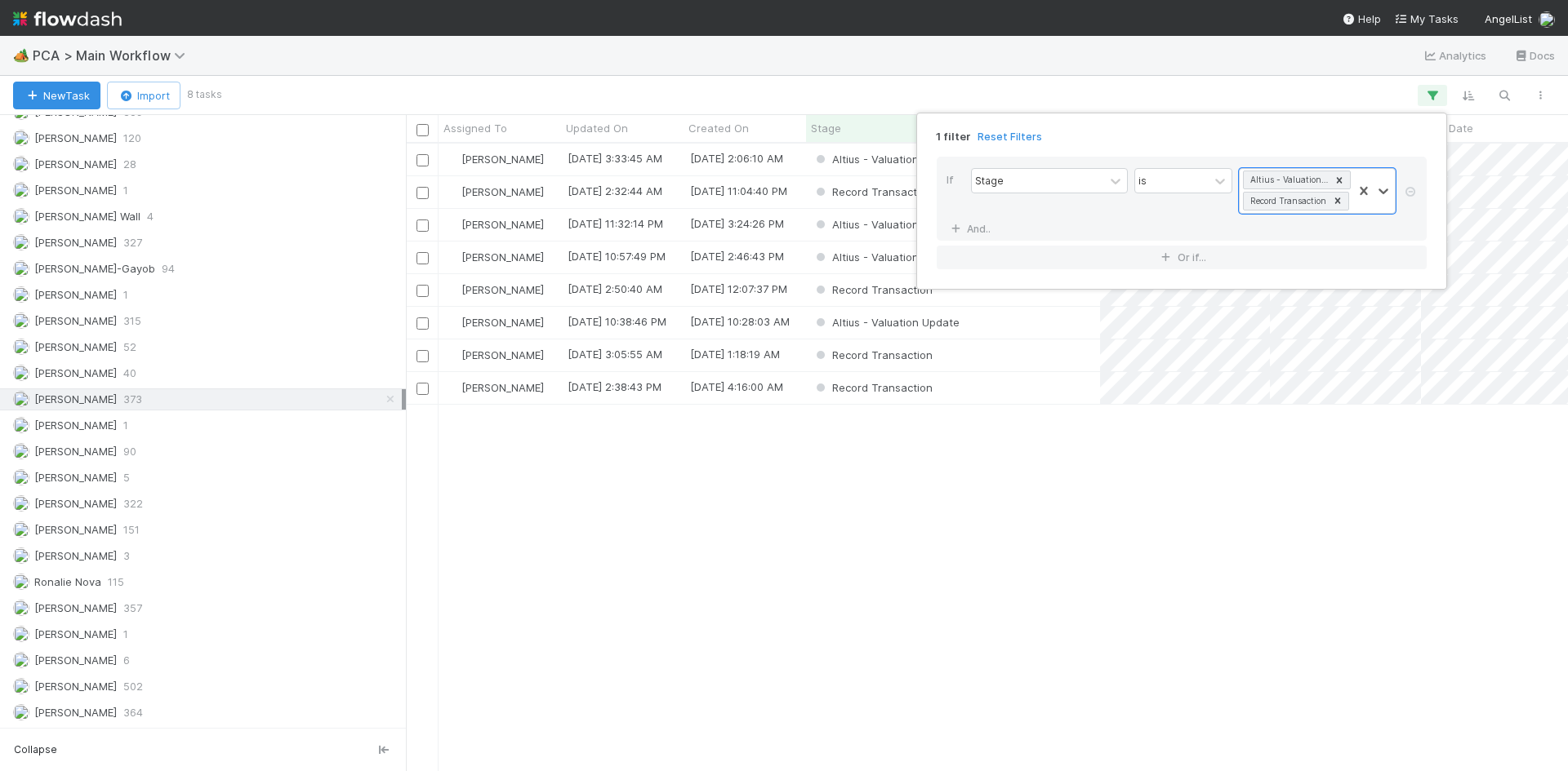
scroll to position [615, 1149]
click at [1054, 500] on div "1 filter Reset Filters If Stage is option Record Transaction , selected. 0 resu…" at bounding box center [784, 385] width 1568 height 771
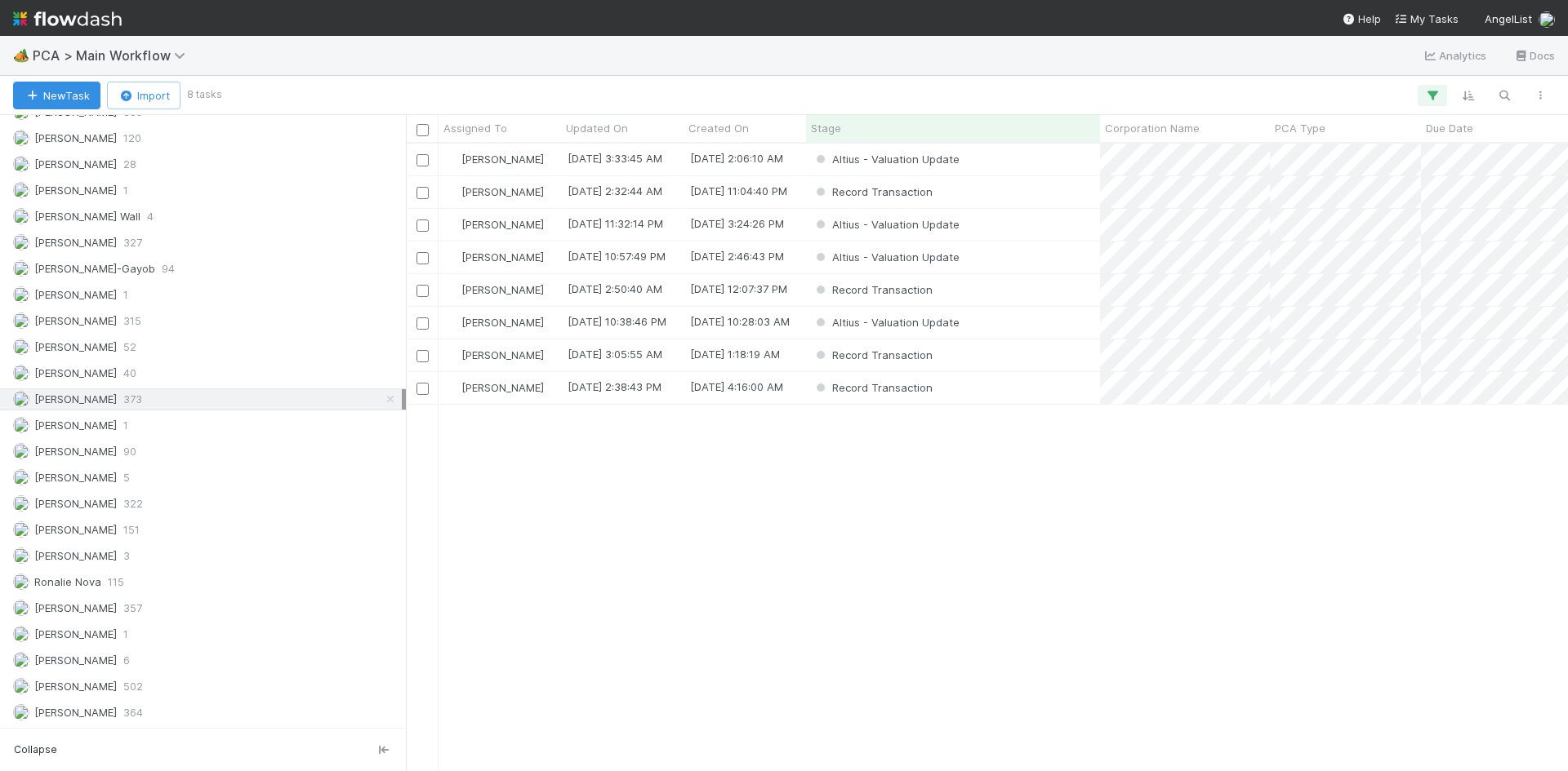
click at [887, 142] on div "Assigned To Updated On Created On Stage Corporation Name PCA Type Due Date Fina…" at bounding box center [987, 130] width 1162 height 29
click at [886, 133] on div "Stage" at bounding box center [954, 128] width 285 height 16
click at [892, 151] on div "Sort First → Last" at bounding box center [905, 159] width 186 height 24
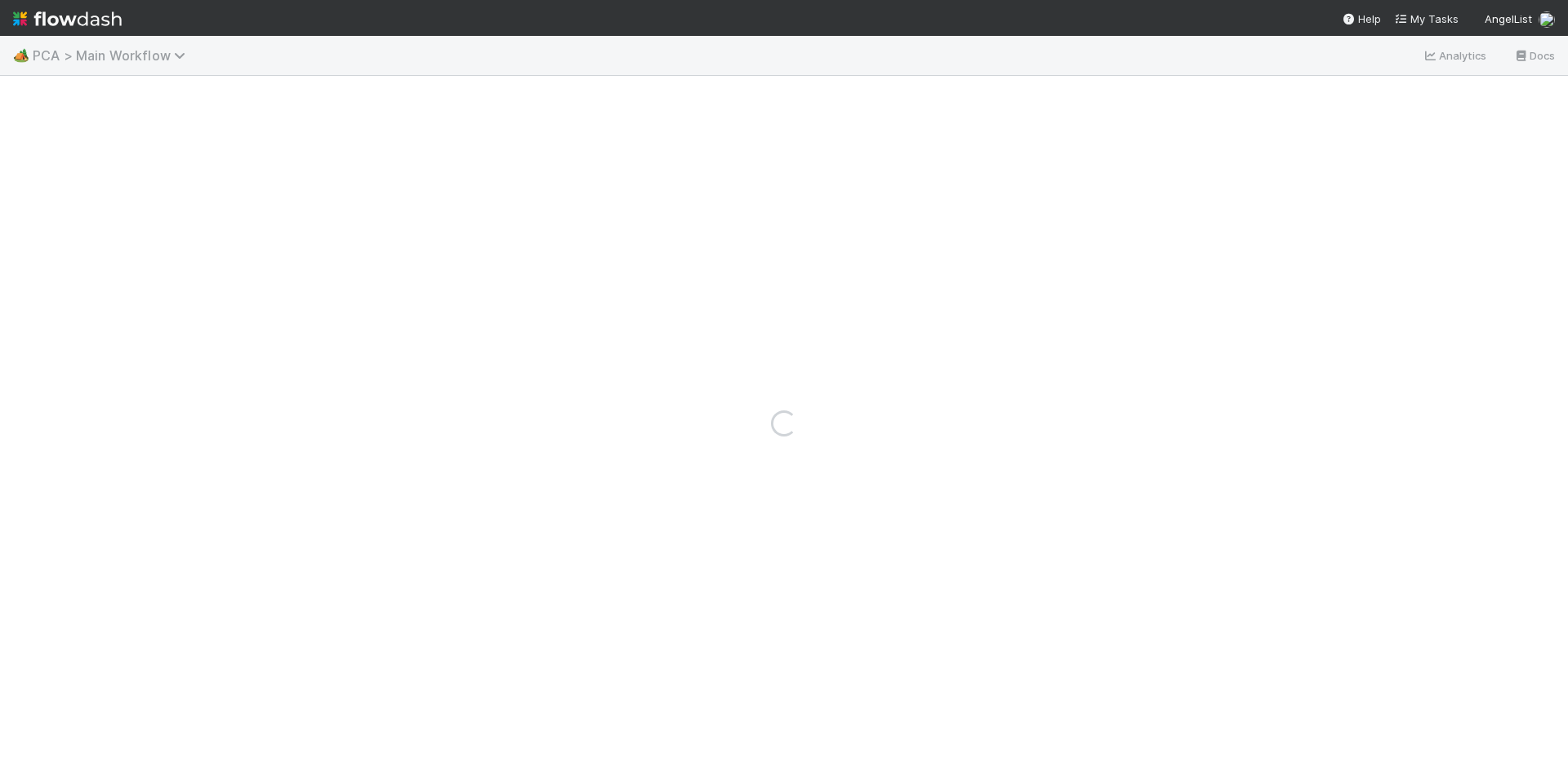
click at [121, 55] on span "PCA > Main Workflow" at bounding box center [113, 55] width 161 height 16
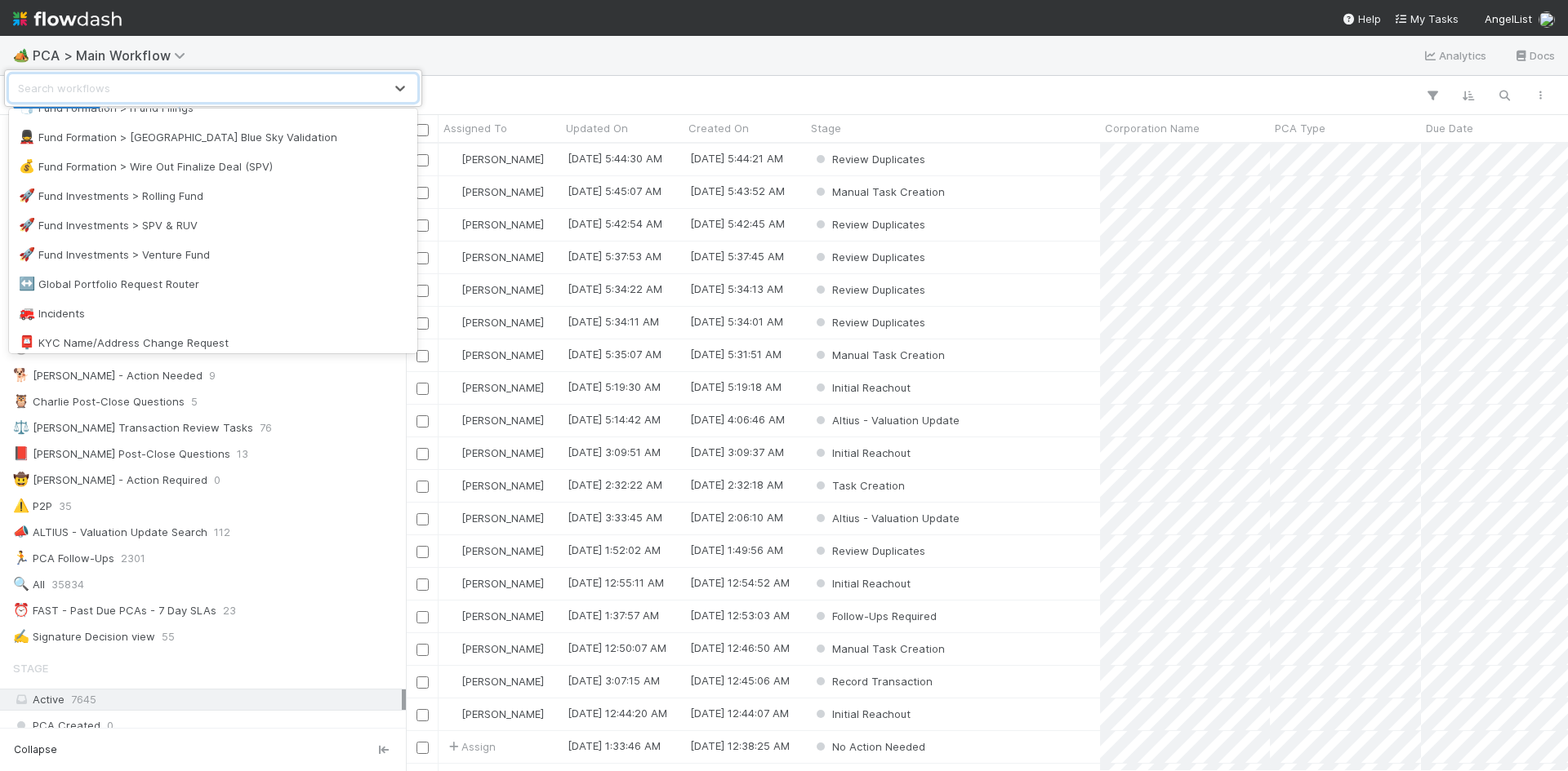
scroll to position [898, 0]
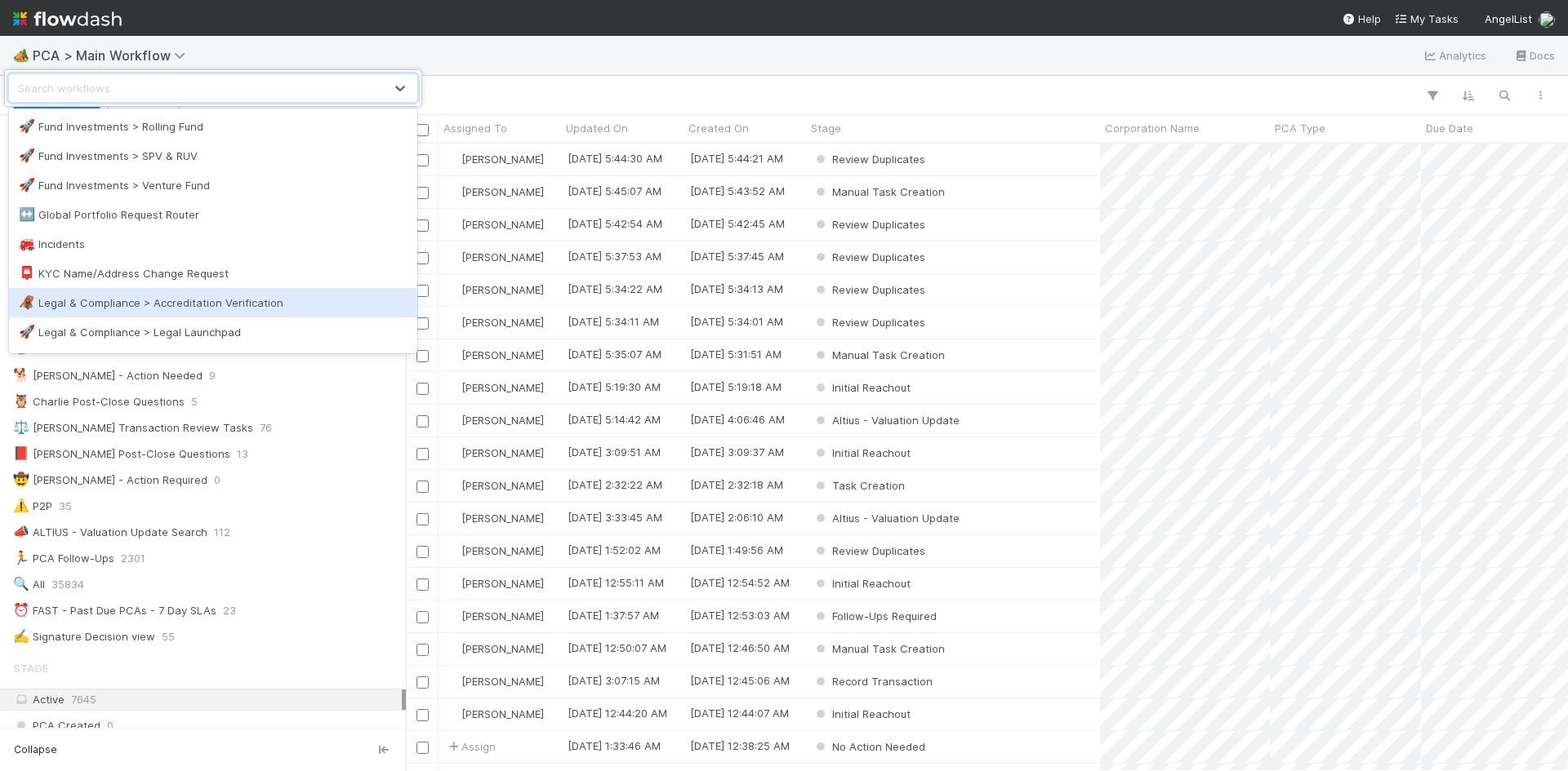
click at [251, 300] on div "🦧 Legal & Compliance > Accreditation Verification" at bounding box center [213, 303] width 389 height 16
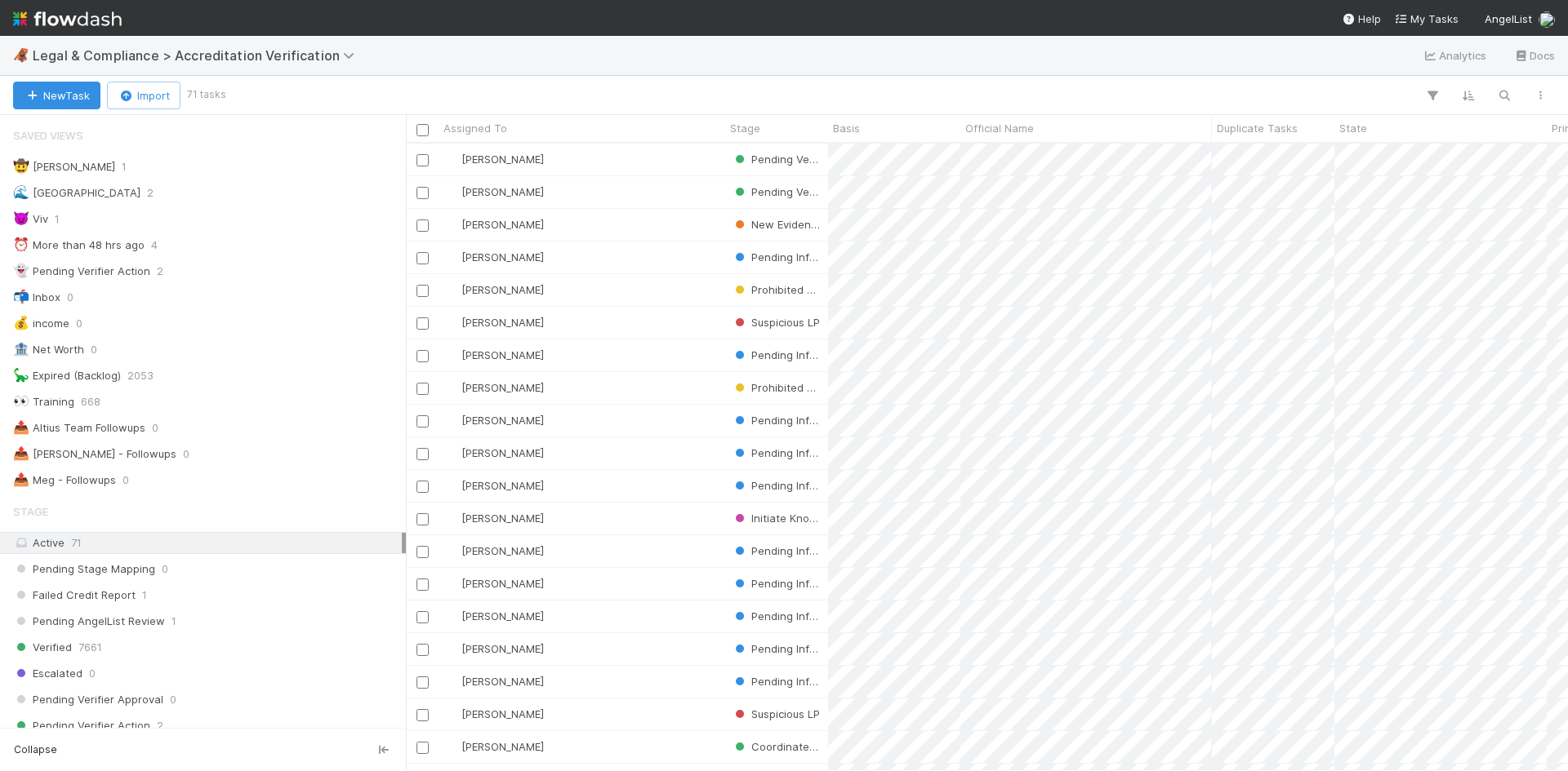
scroll to position [13, 13]
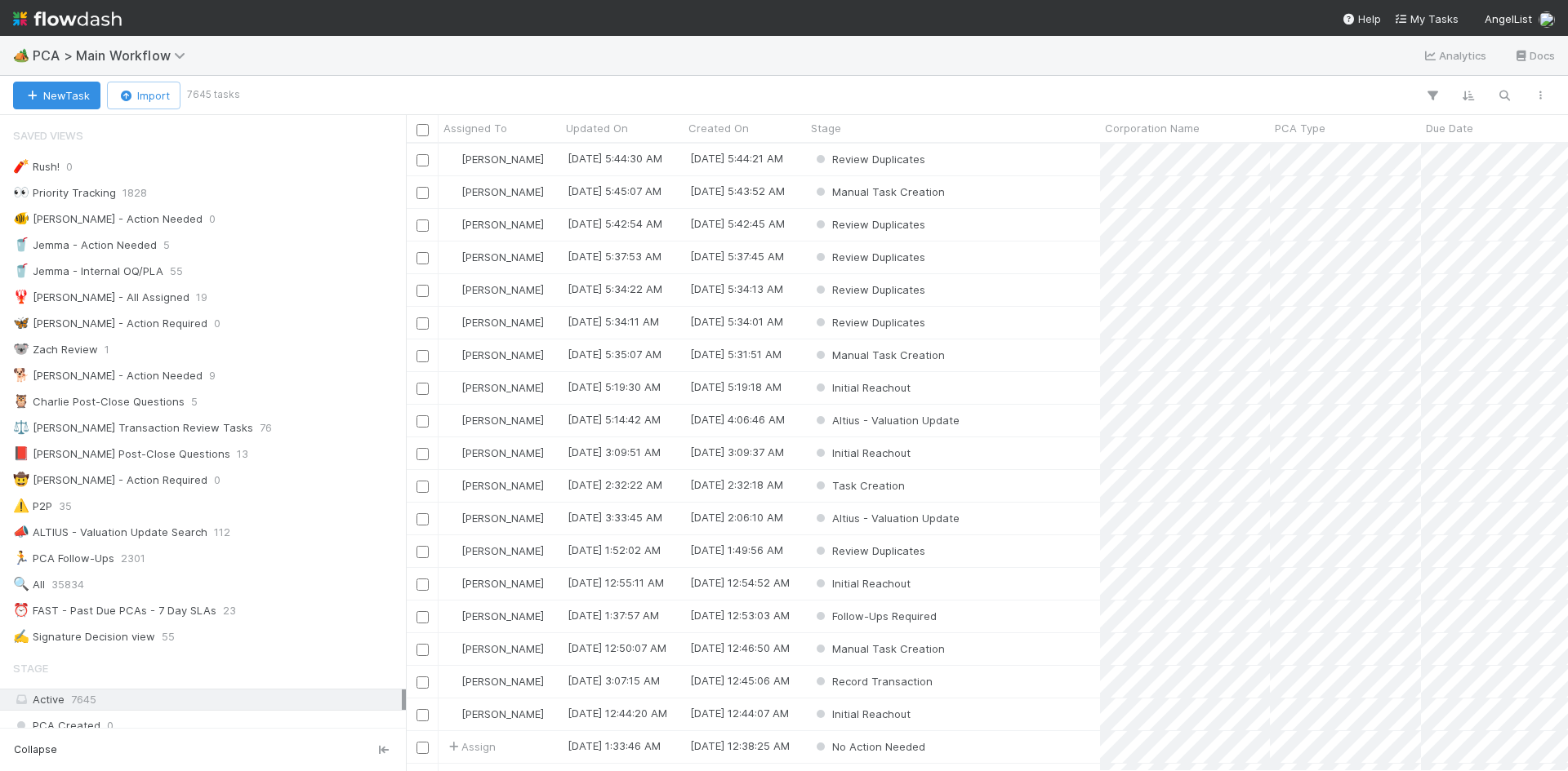
scroll to position [615, 1149]
click at [134, 60] on span "PCA > Main Workflow" at bounding box center [113, 55] width 161 height 16
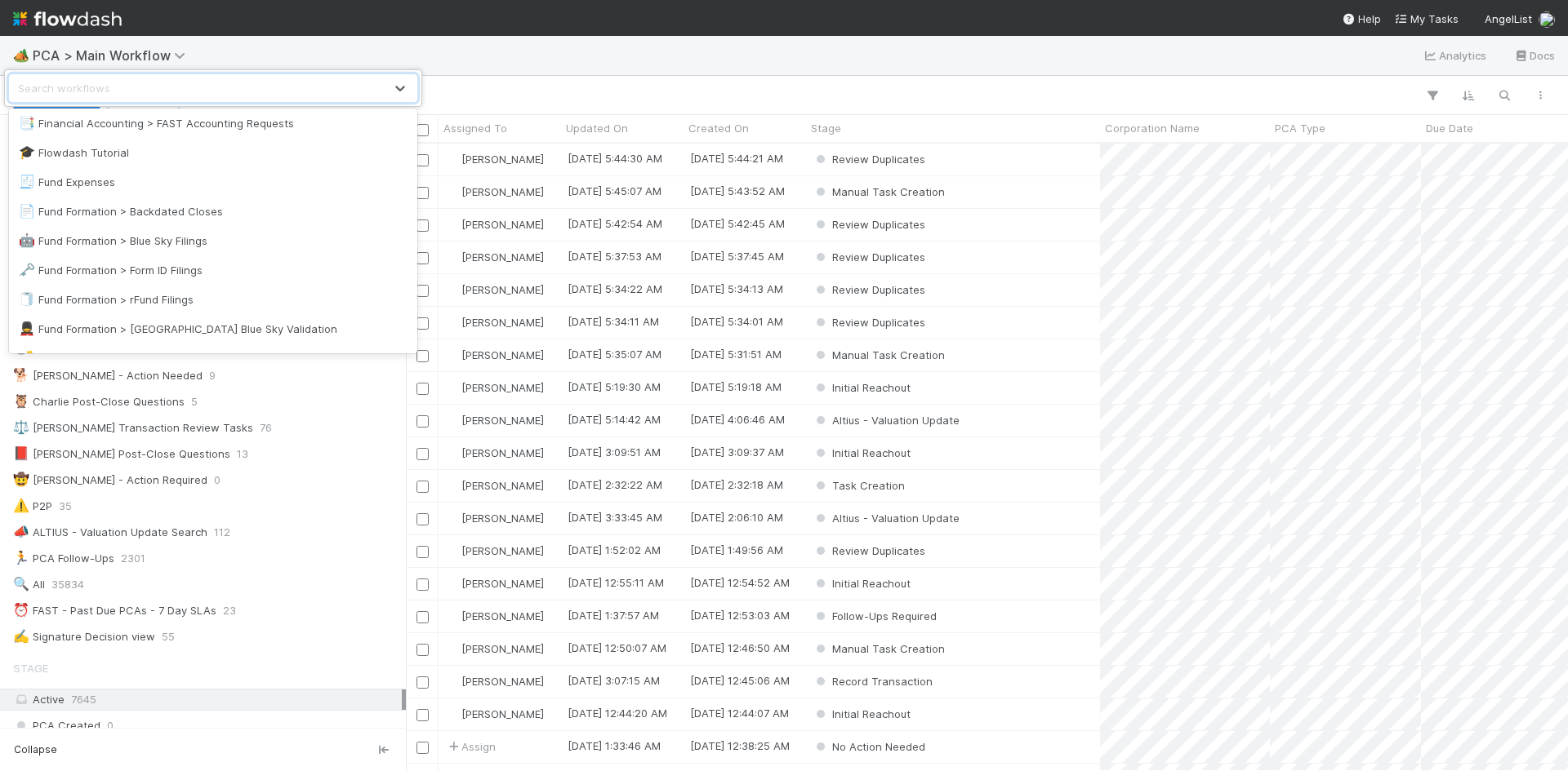
scroll to position [816, 0]
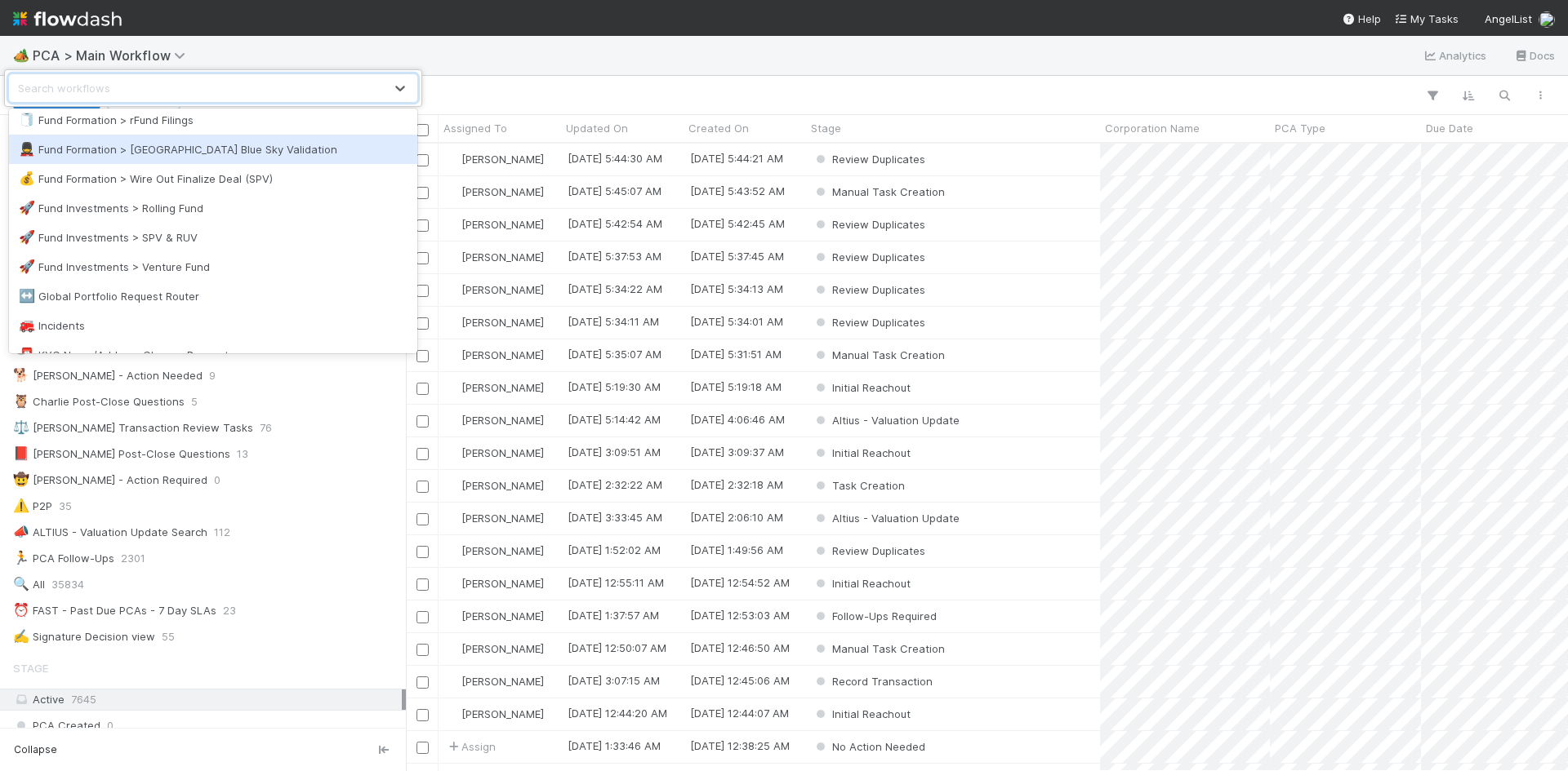
click at [185, 148] on div "💂 Fund Formation > US Blue Sky Validation" at bounding box center [213, 150] width 389 height 16
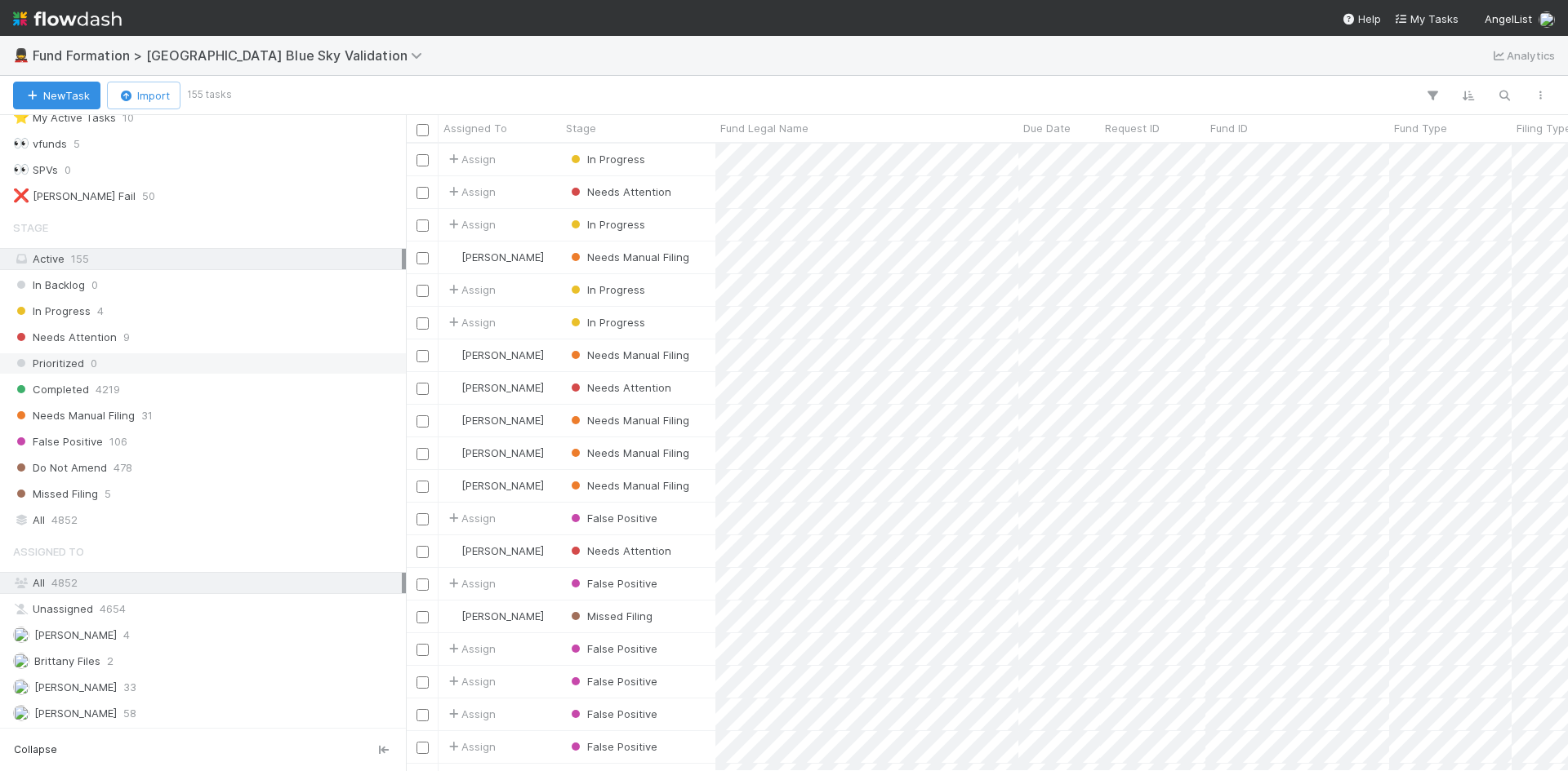
scroll to position [76, 0]
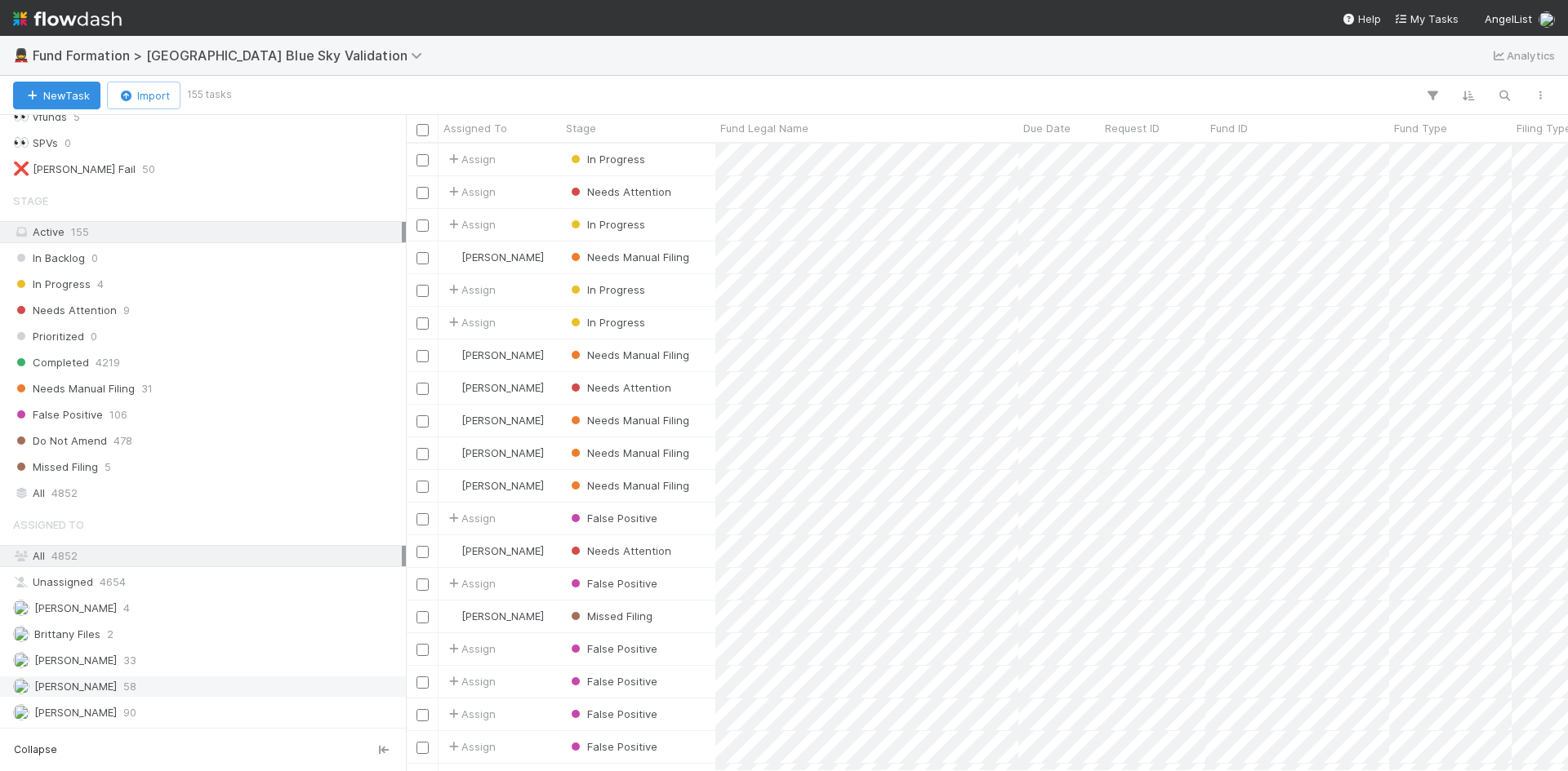
click at [172, 693] on div "Meg Castanare 58" at bounding box center [207, 686] width 389 height 21
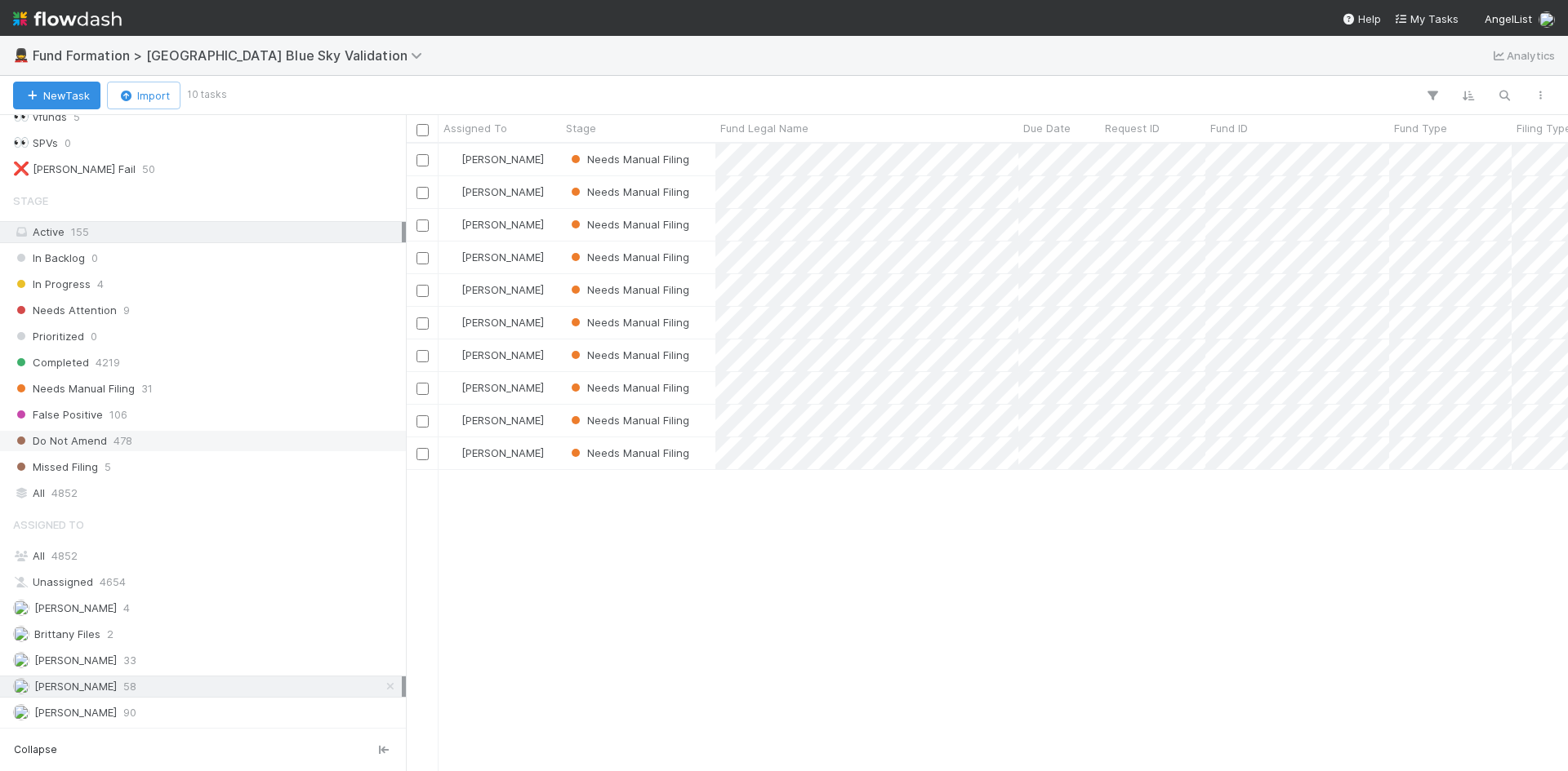
scroll to position [615, 1149]
click at [124, 713] on span "90" at bounding box center [130, 712] width 13 height 21
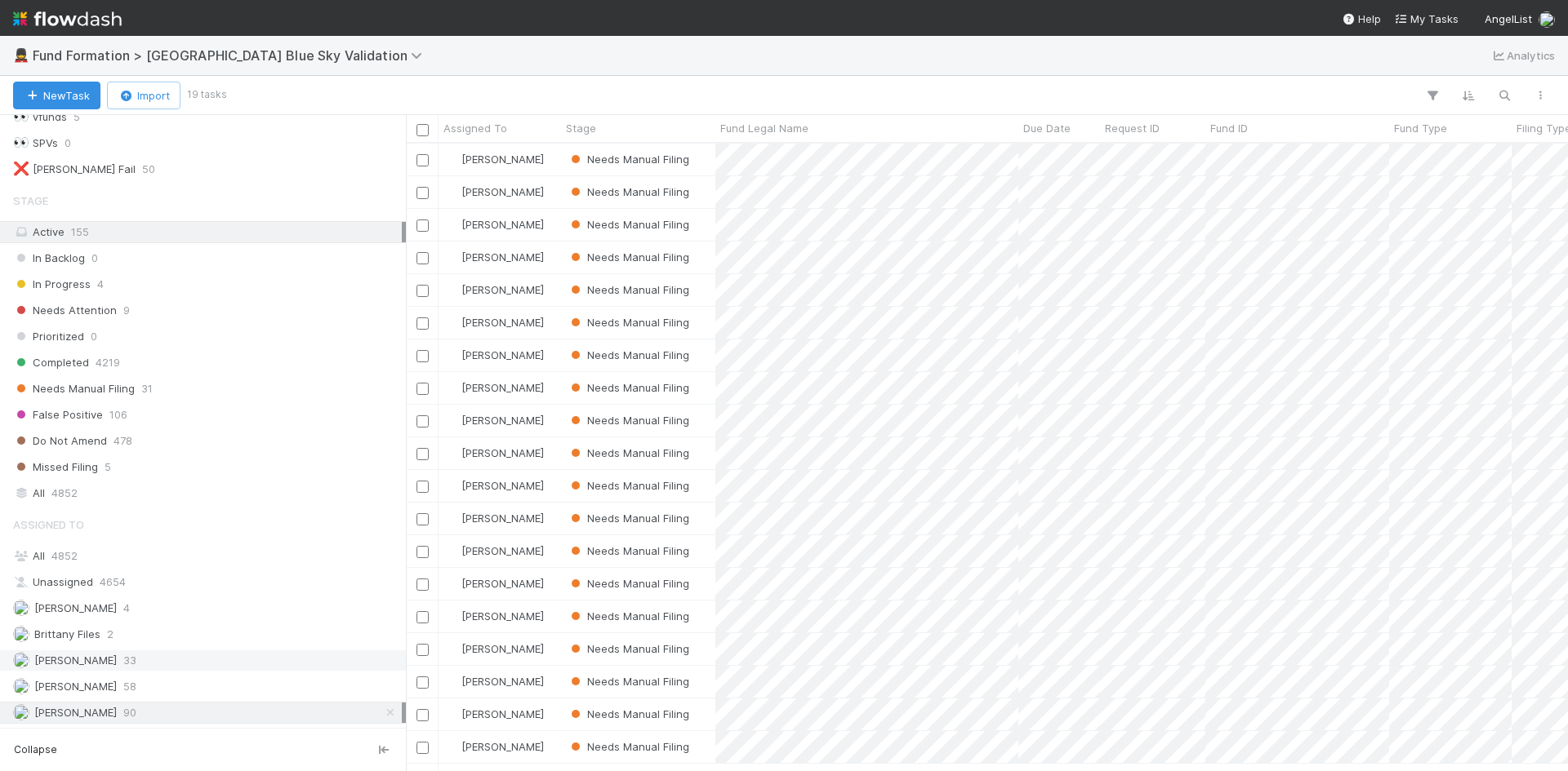
scroll to position [615, 1149]
click at [137, 683] on div "Meg Castanare 58" at bounding box center [207, 686] width 389 height 21
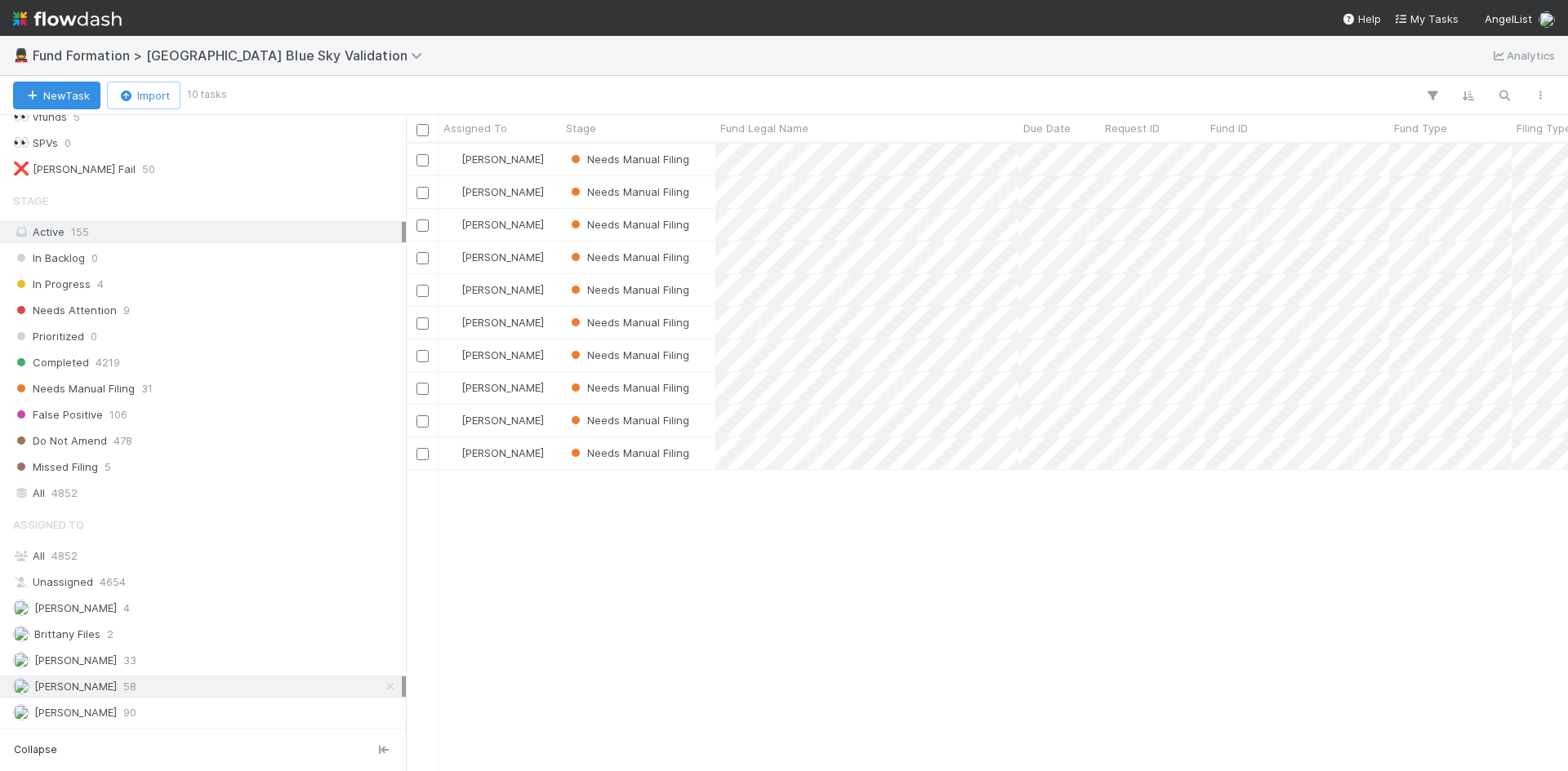
scroll to position [615, 1149]
click at [185, 320] on div "Needs Attention 9" at bounding box center [207, 310] width 389 height 21
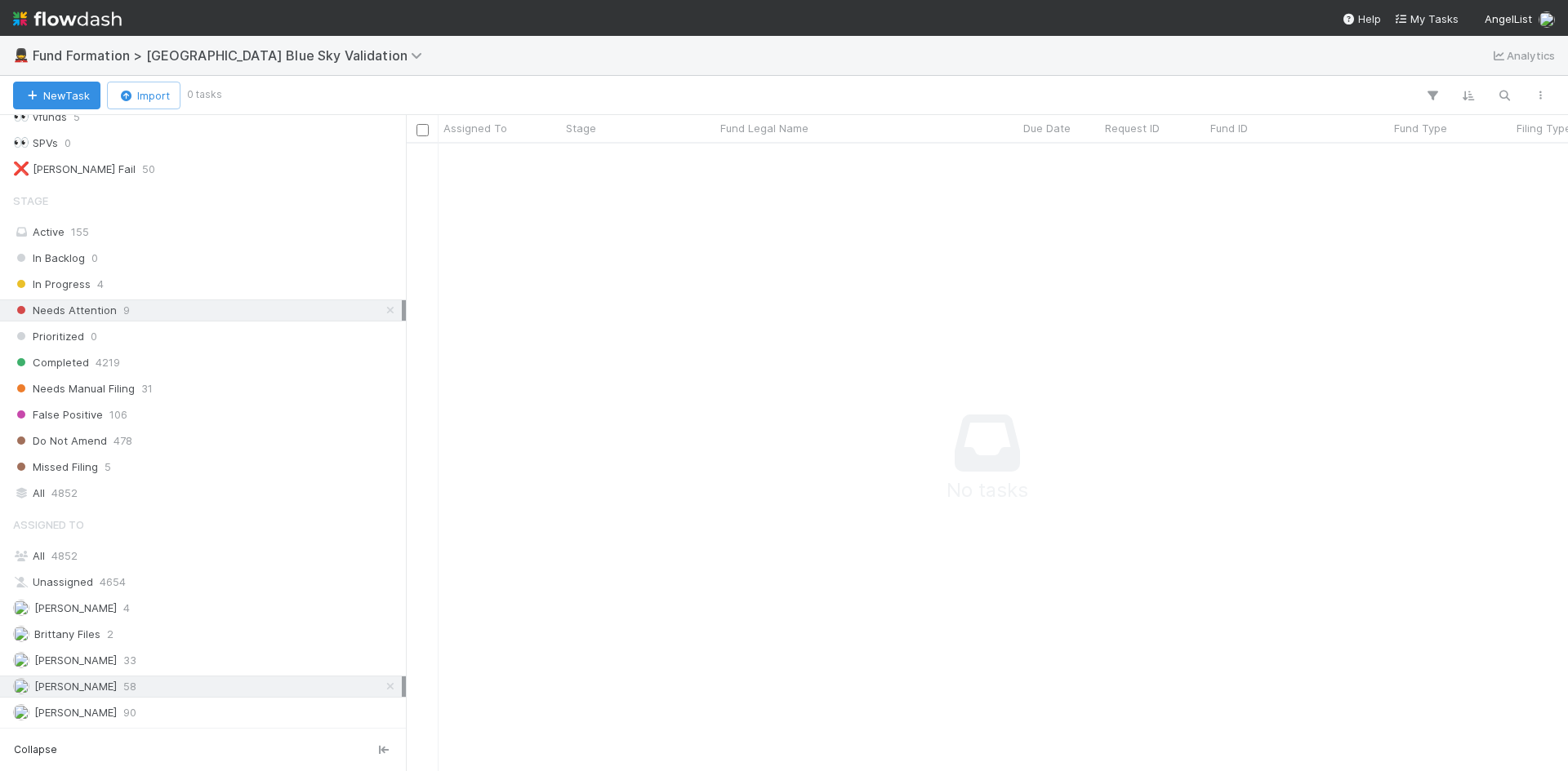
scroll to position [603, 1149]
click at [199, 398] on div "Needs Manual Filing 31" at bounding box center [207, 389] width 389 height 21
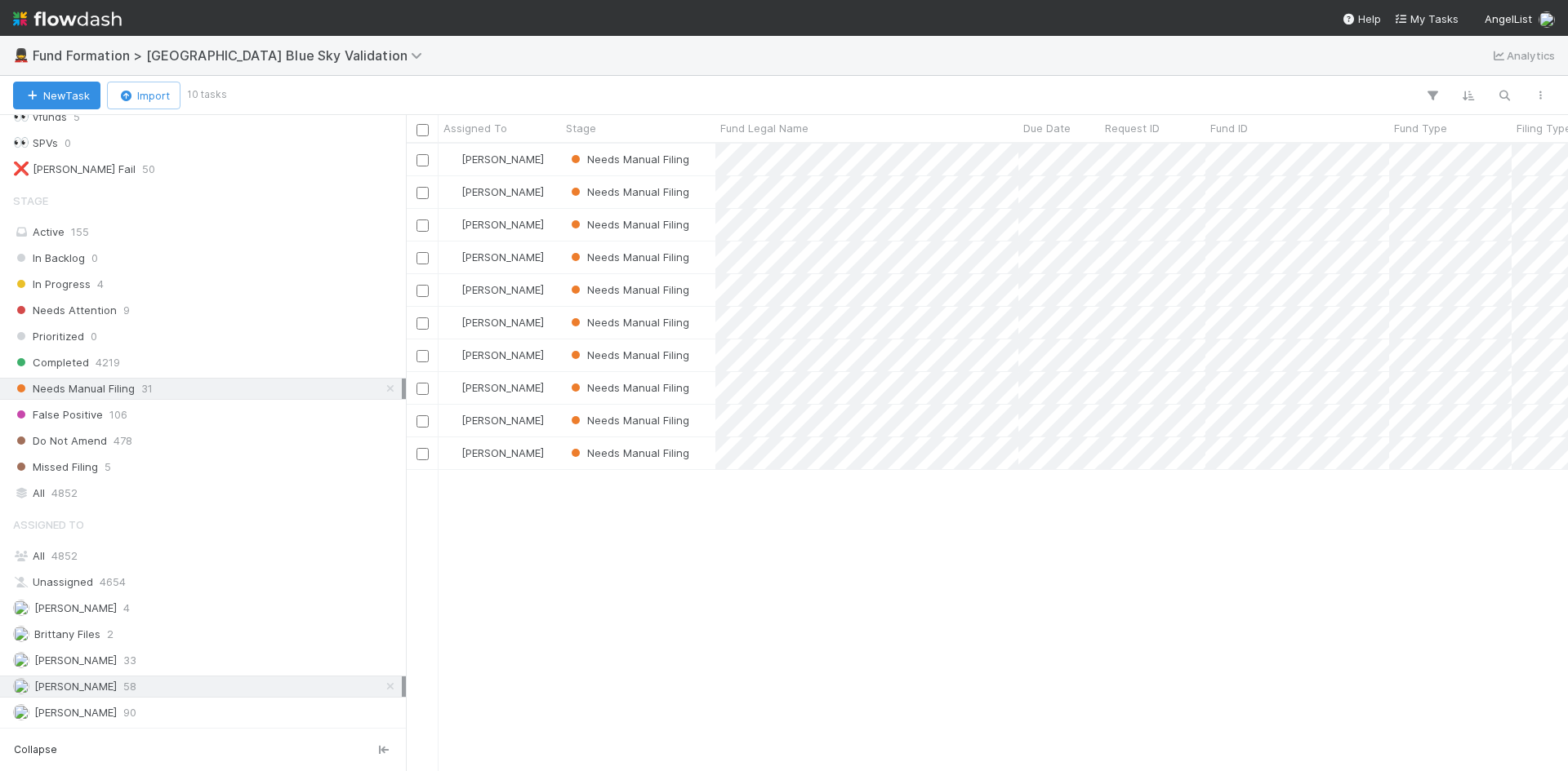
scroll to position [615, 1149]
click at [244, 59] on span "Fund Formation > [GEOGRAPHIC_DATA] Blue Sky Validation" at bounding box center [231, 55] width 398 height 16
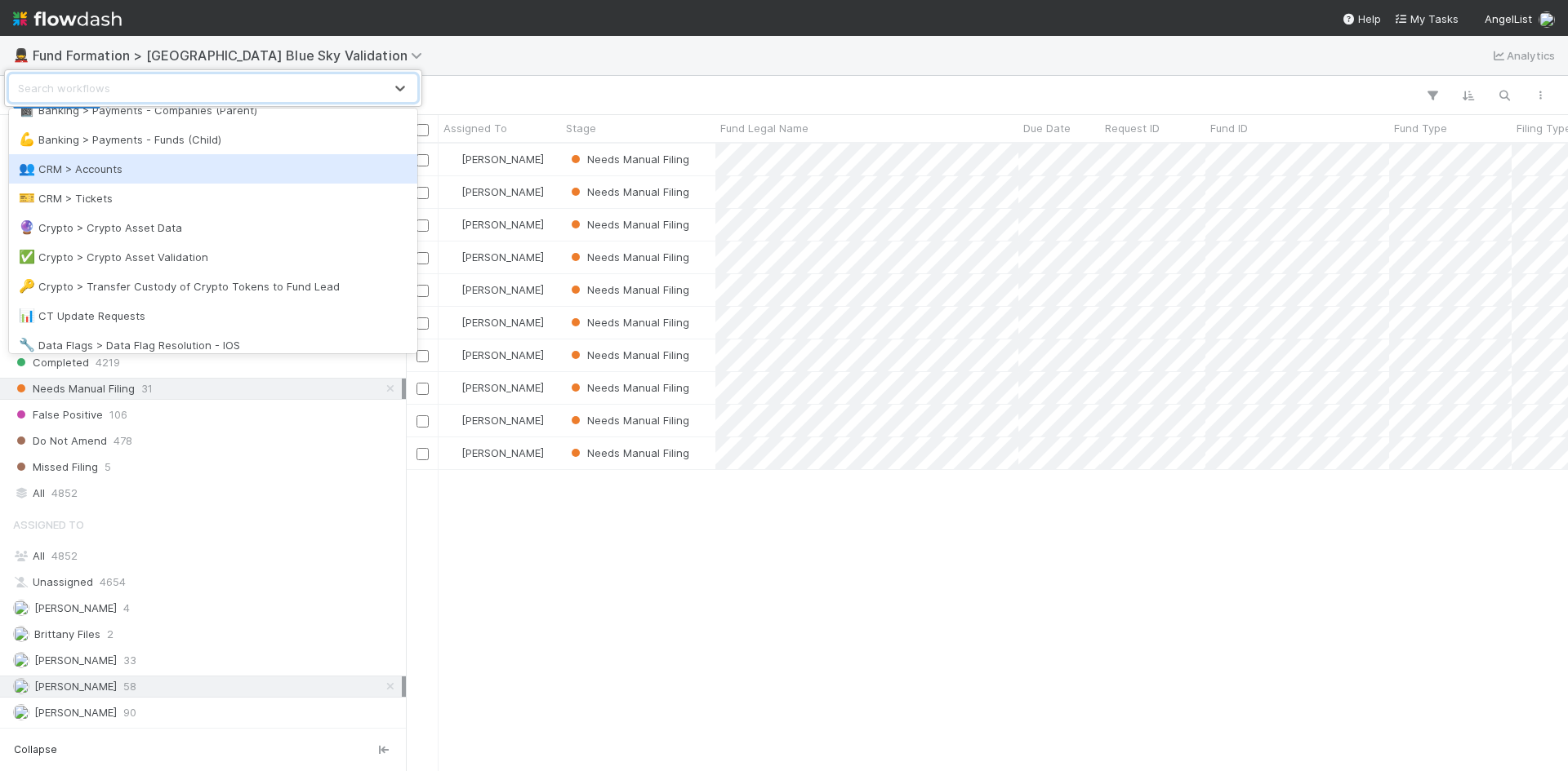
scroll to position [490, 0]
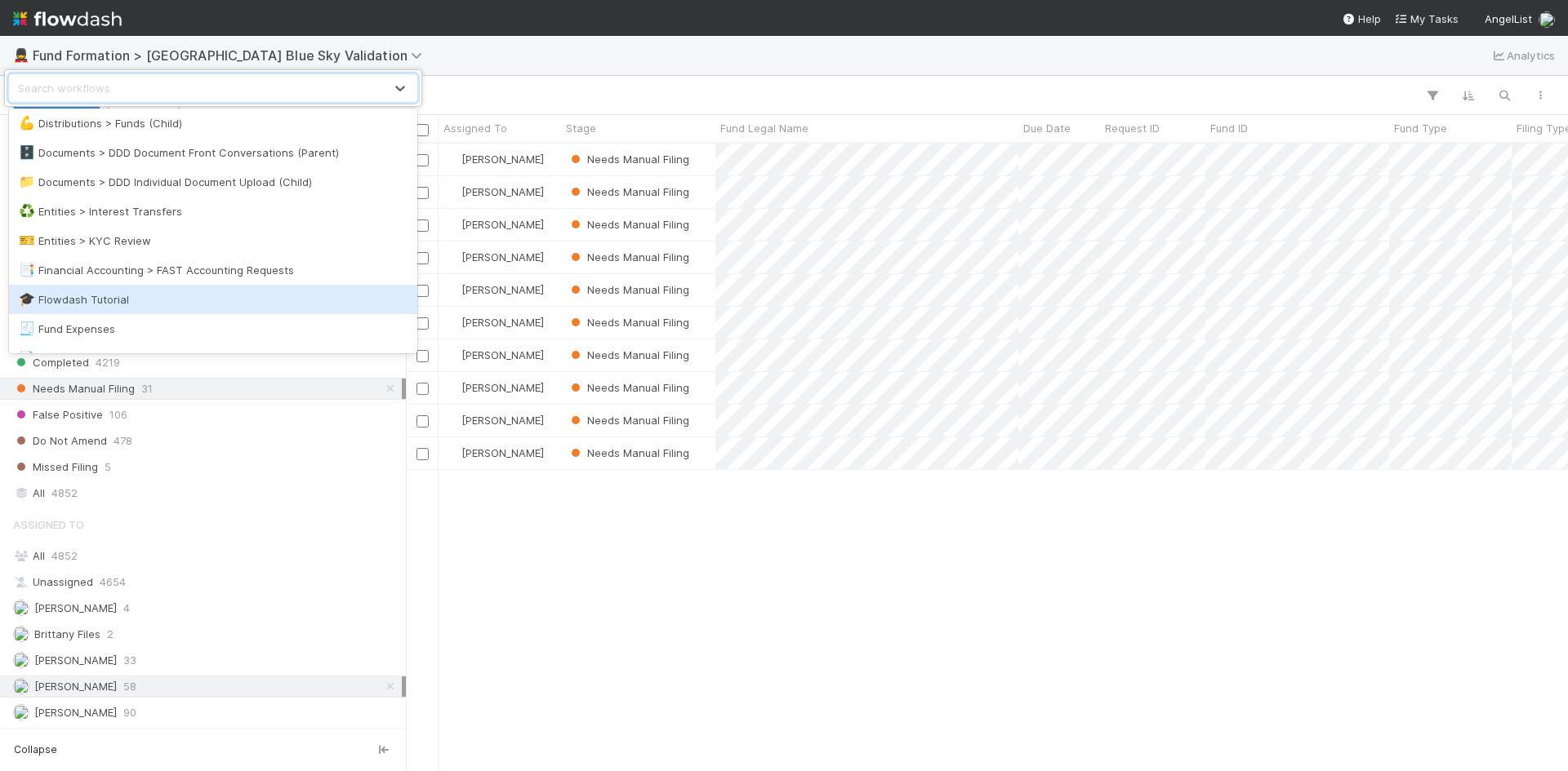
click at [637, 586] on div "option Flowdash Tutorial focused, 23 of 51. 51 results available. Use Up and Do…" at bounding box center [784, 385] width 1568 height 771
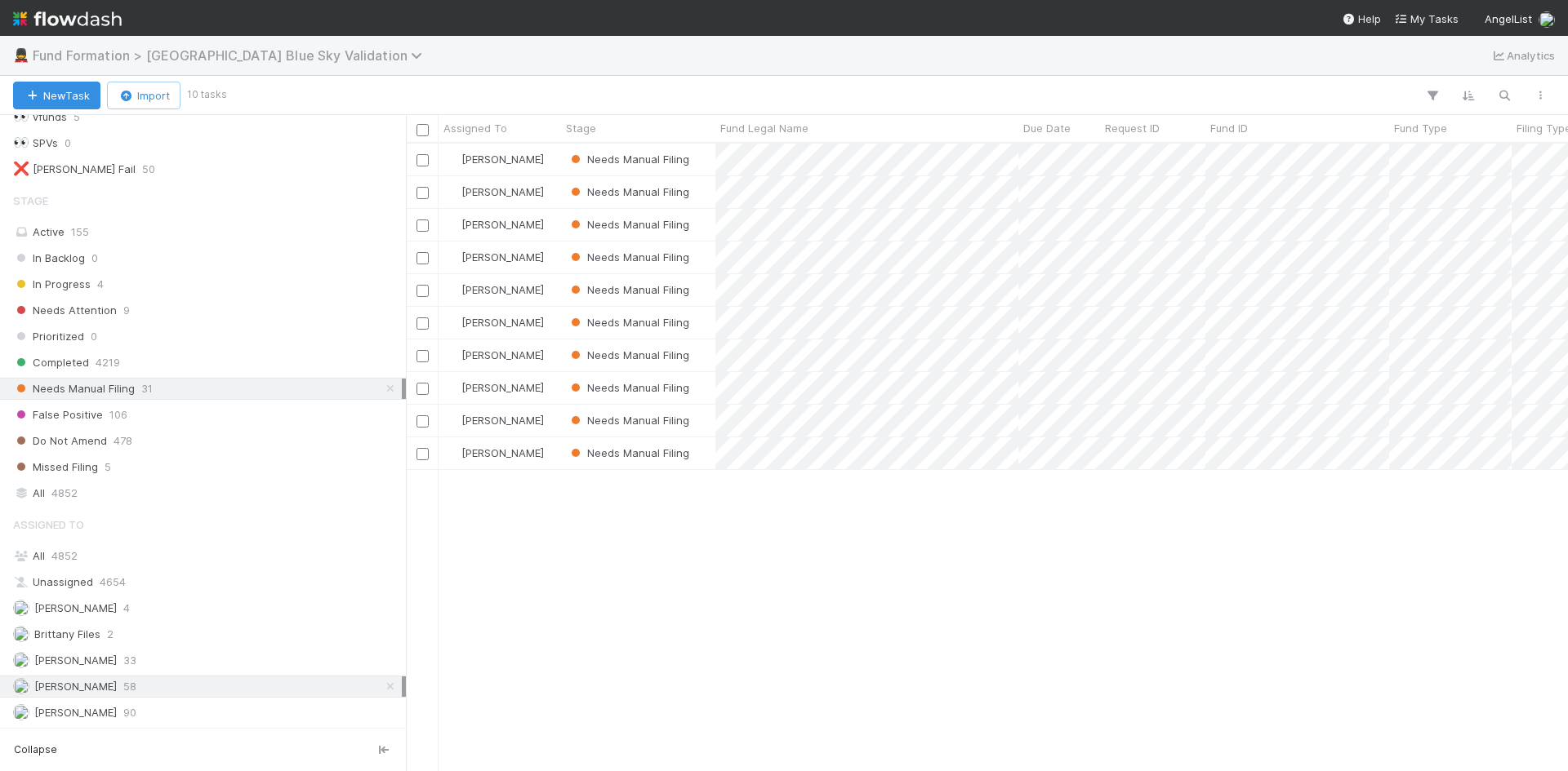
click at [185, 52] on span "Fund Formation > [GEOGRAPHIC_DATA] Blue Sky Validation" at bounding box center [231, 55] width 398 height 16
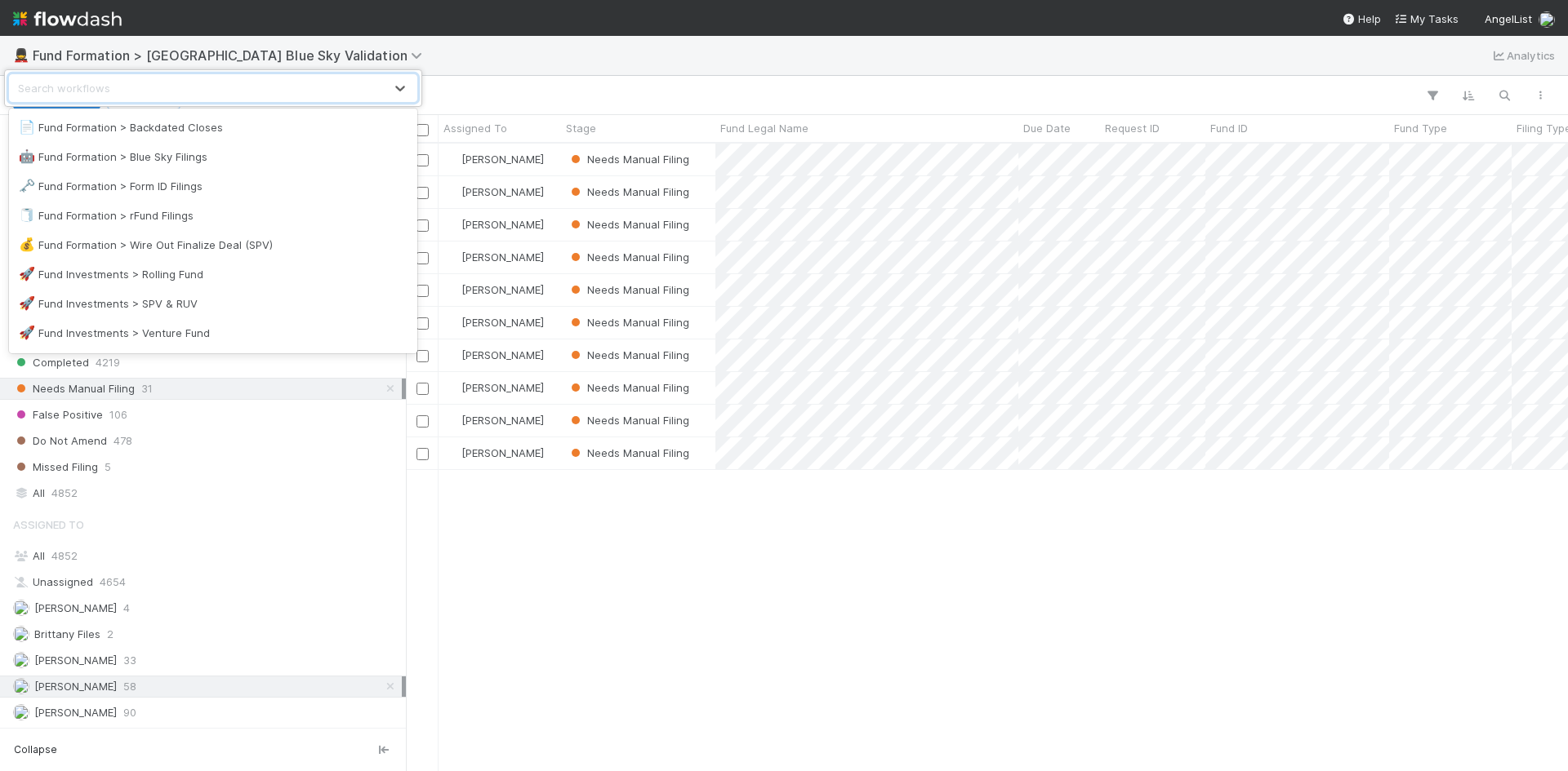
scroll to position [735, 0]
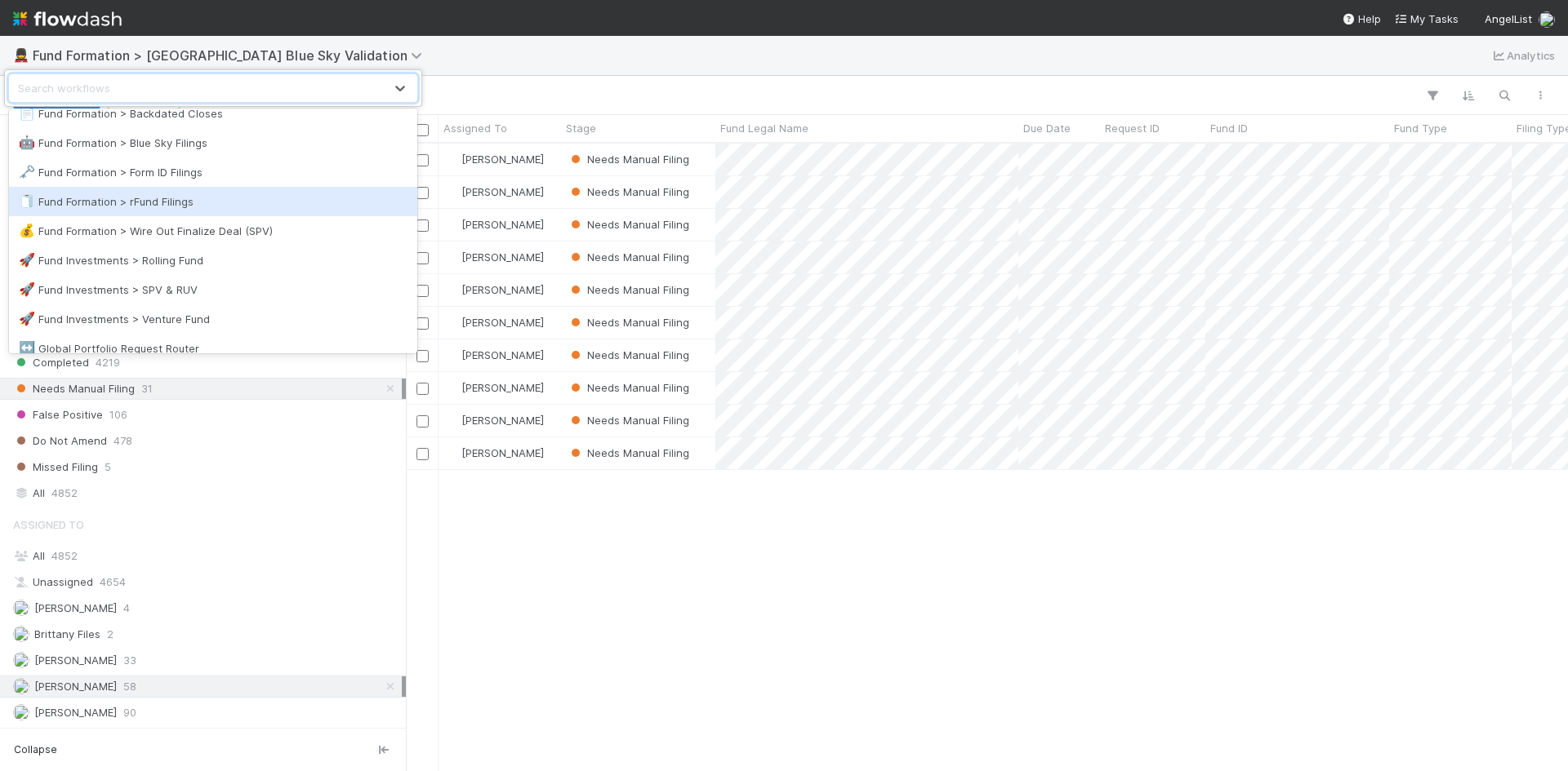
click at [238, 194] on div "🧻 Fund Formation > rFund Filings" at bounding box center [213, 202] width 389 height 16
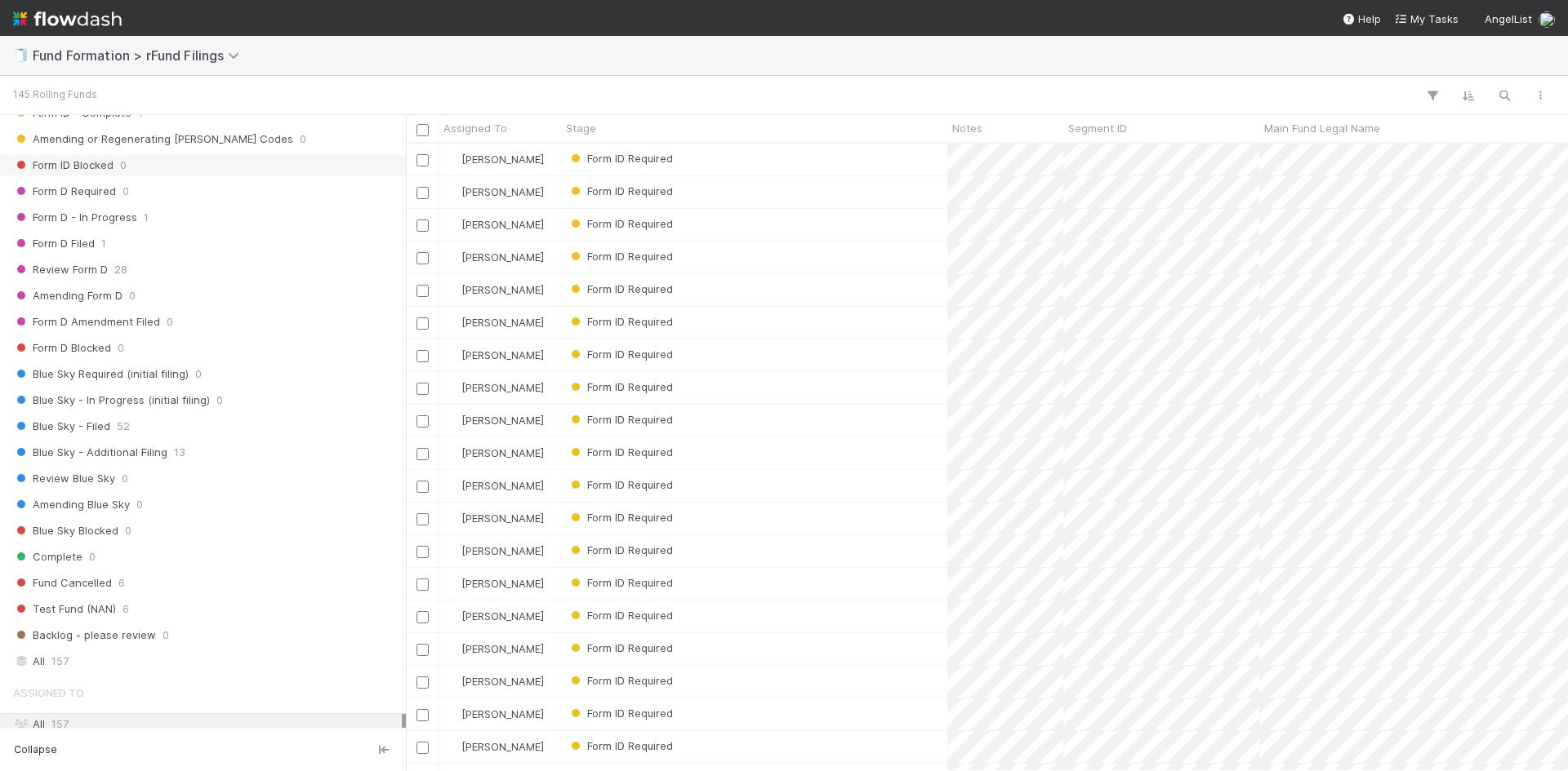
scroll to position [468, 0]
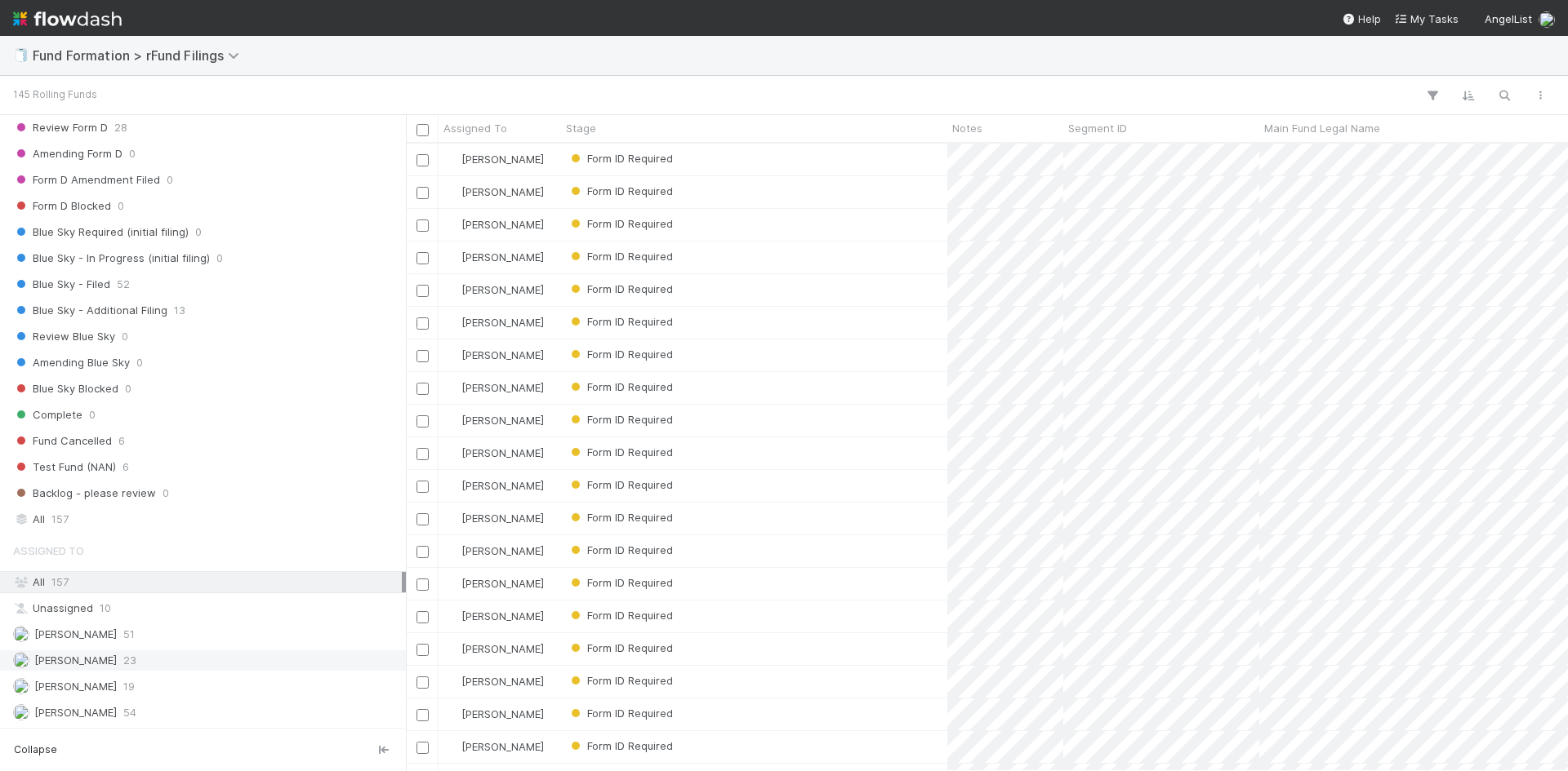
click at [244, 651] on div "Meg Castanare 23" at bounding box center [207, 660] width 389 height 21
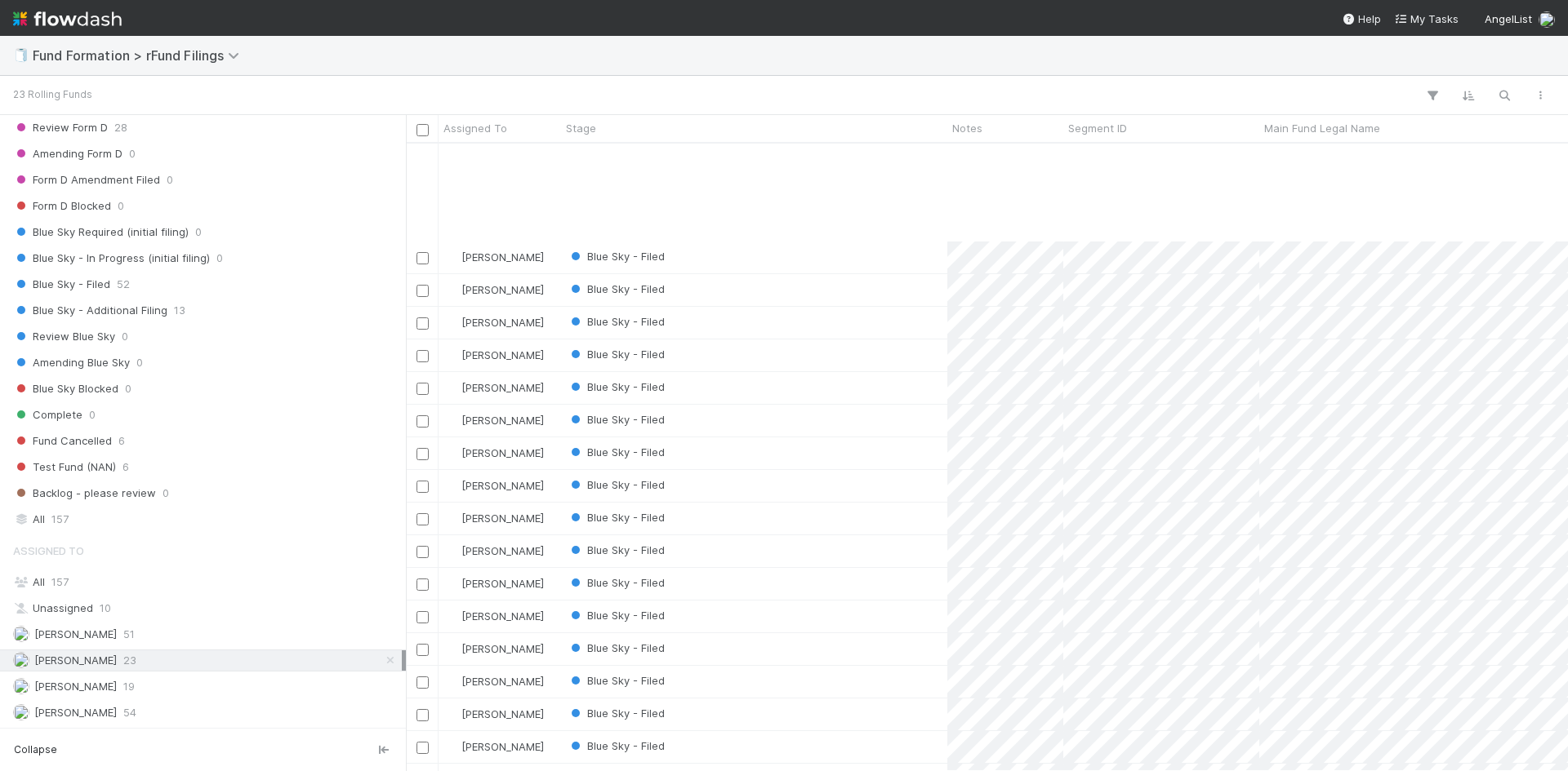
scroll to position [136, 0]
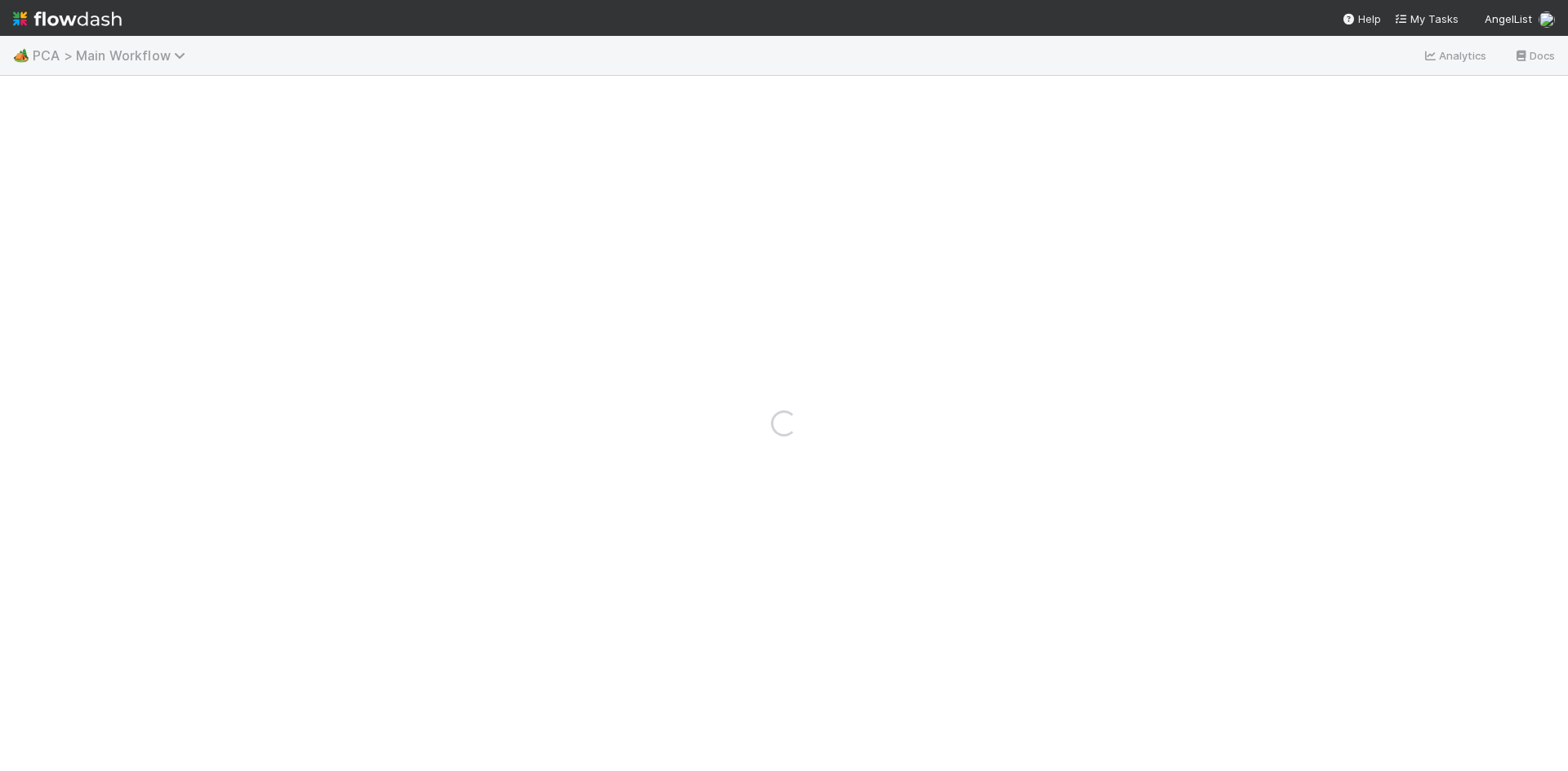
click at [121, 58] on span "PCA > Main Workflow" at bounding box center [113, 55] width 161 height 16
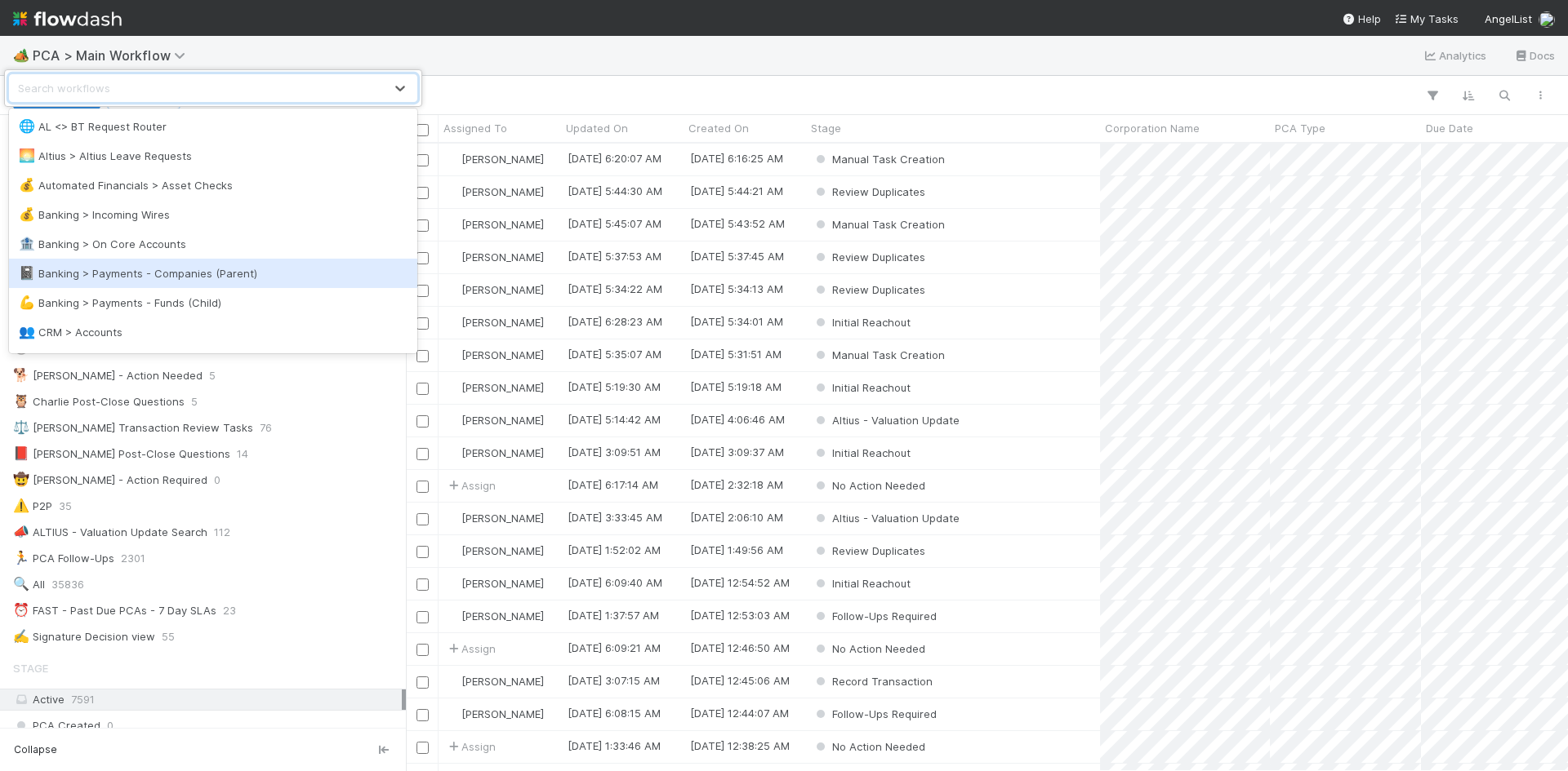
scroll to position [615, 1149]
click at [150, 273] on div "📓 Banking > Payments - Companies (Parent)" at bounding box center [213, 273] width 389 height 16
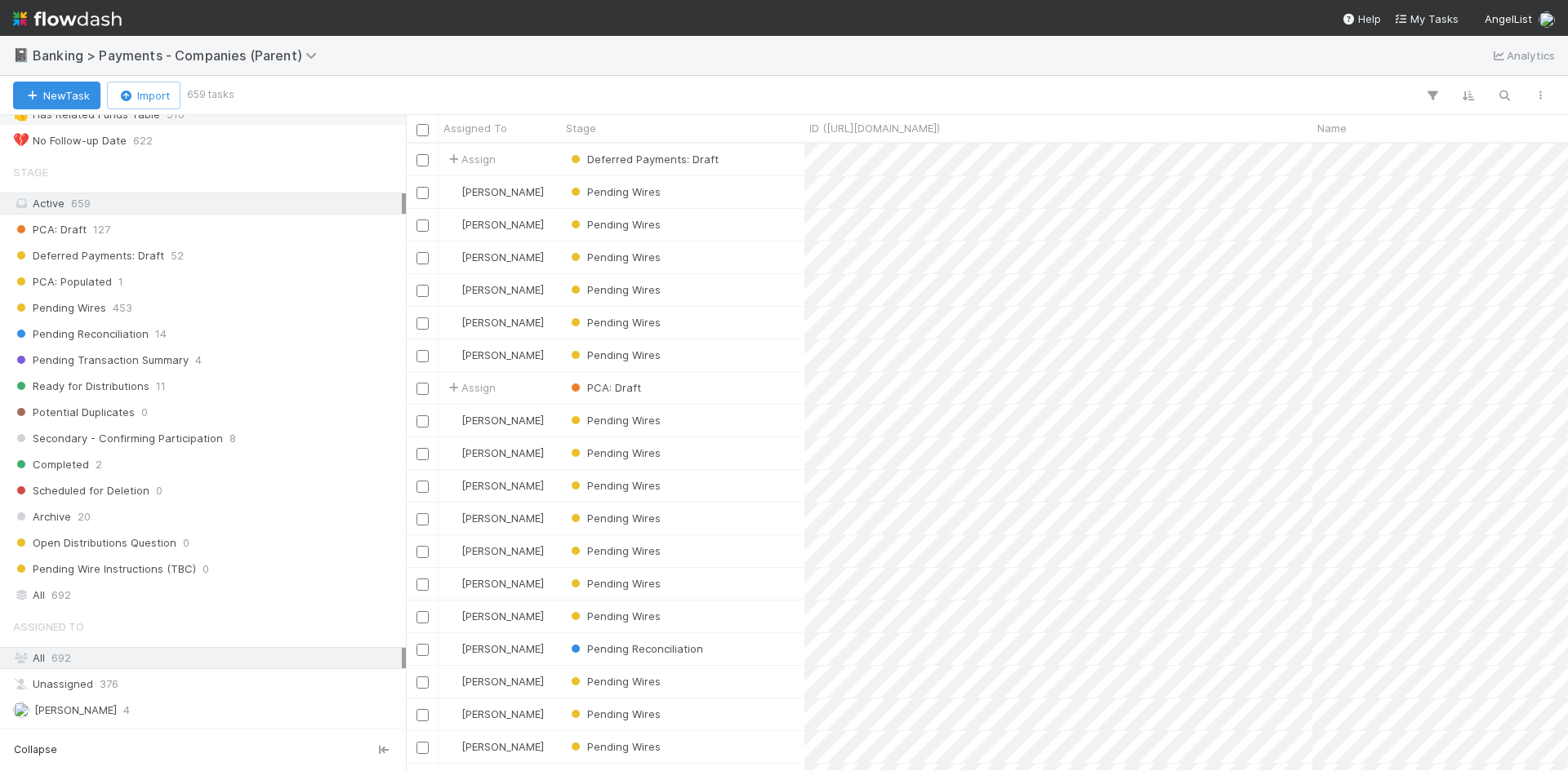
scroll to position [245, 0]
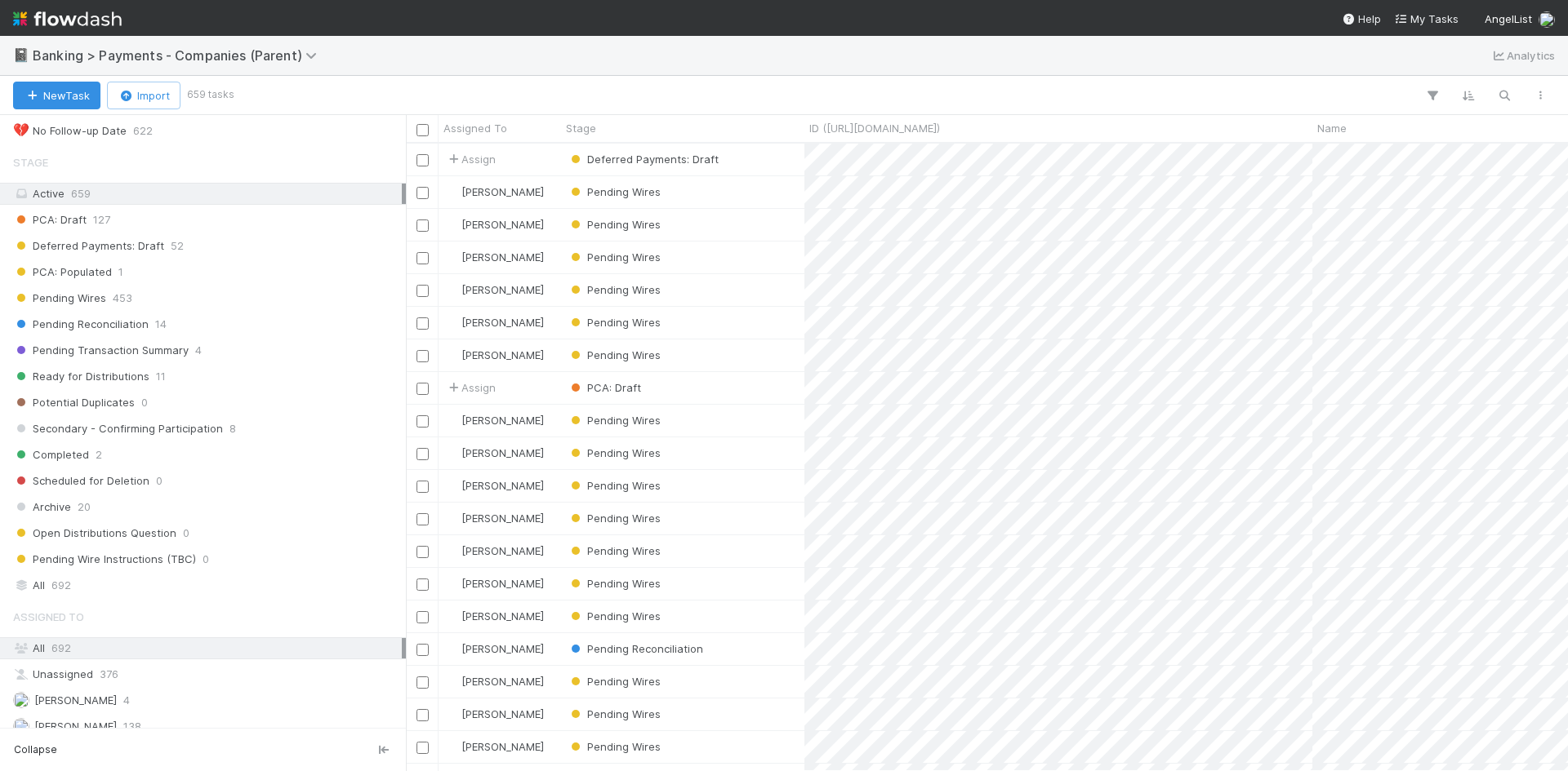
click at [315, 331] on div "Pending Reconciliation 14" at bounding box center [207, 324] width 389 height 21
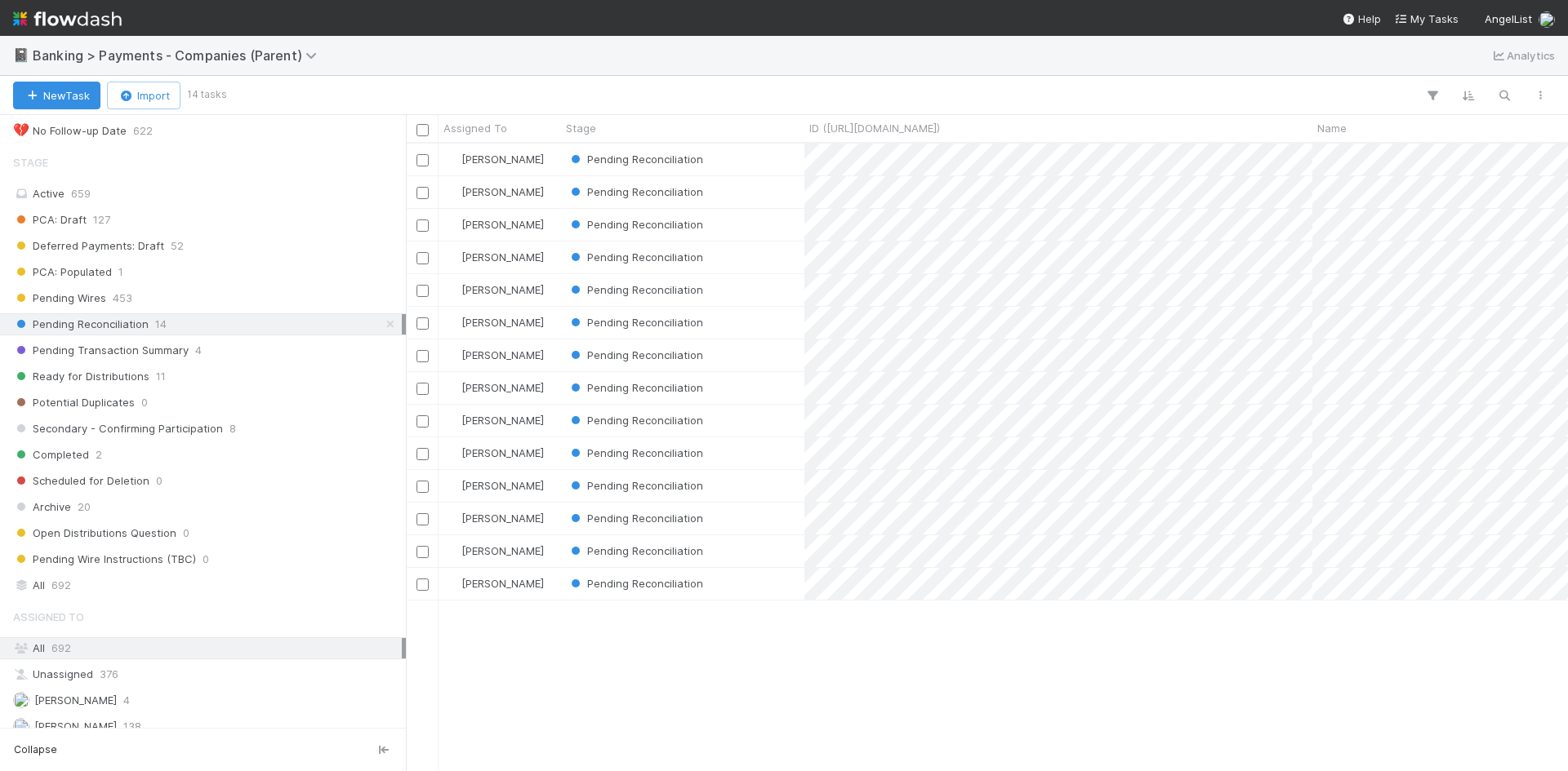
scroll to position [615, 1149]
drag, startPoint x: 173, startPoint y: 54, endPoint x: 261, endPoint y: 56, distance: 88.0
click at [261, 56] on span "Banking > Payments - Companies (Parent)" at bounding box center [179, 55] width 292 height 16
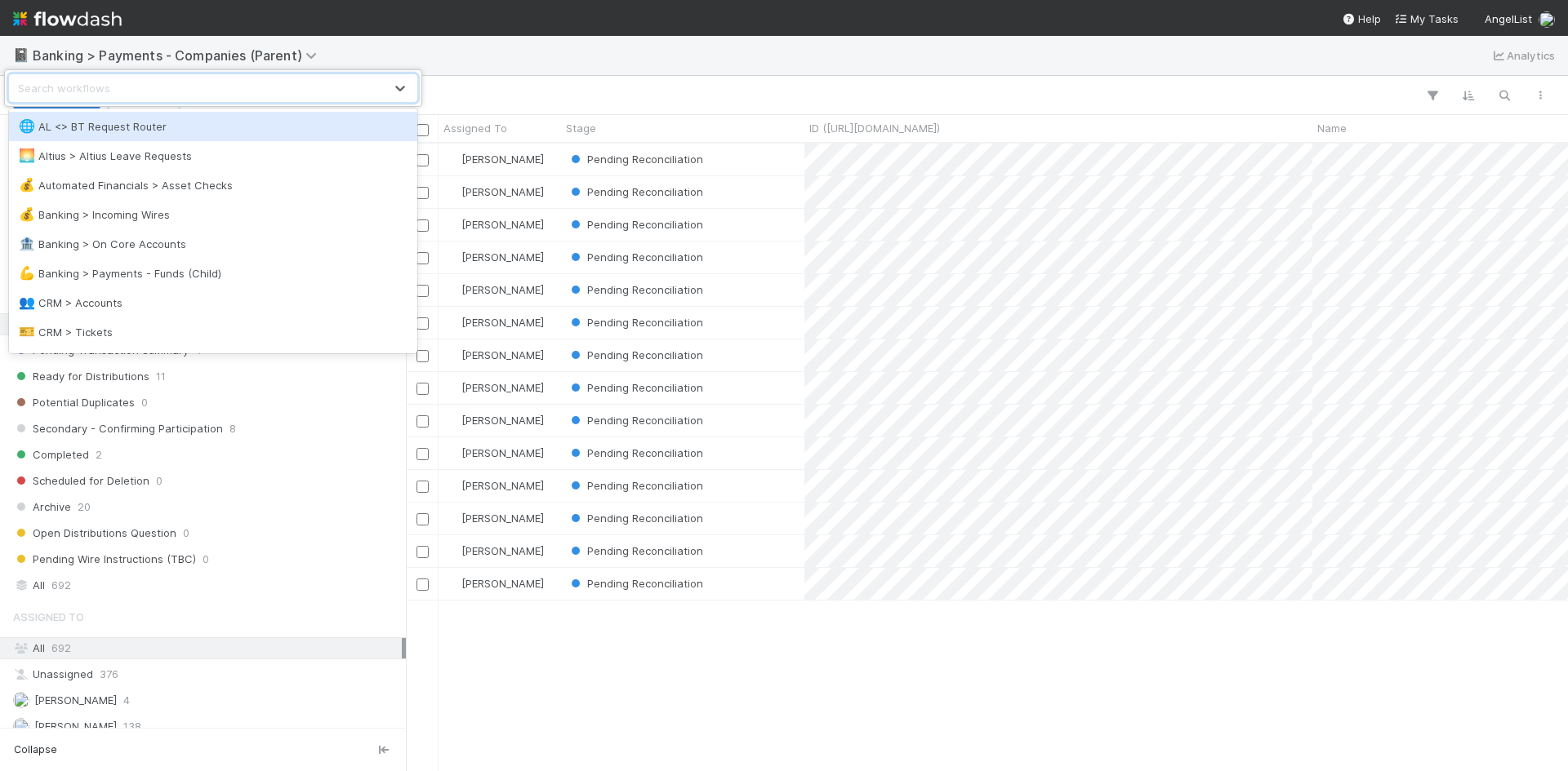
click at [475, 46] on div "option AL <> BT Request Router focused, 1 of 51. 51 results available. Use Up a…" at bounding box center [784, 385] width 1568 height 771
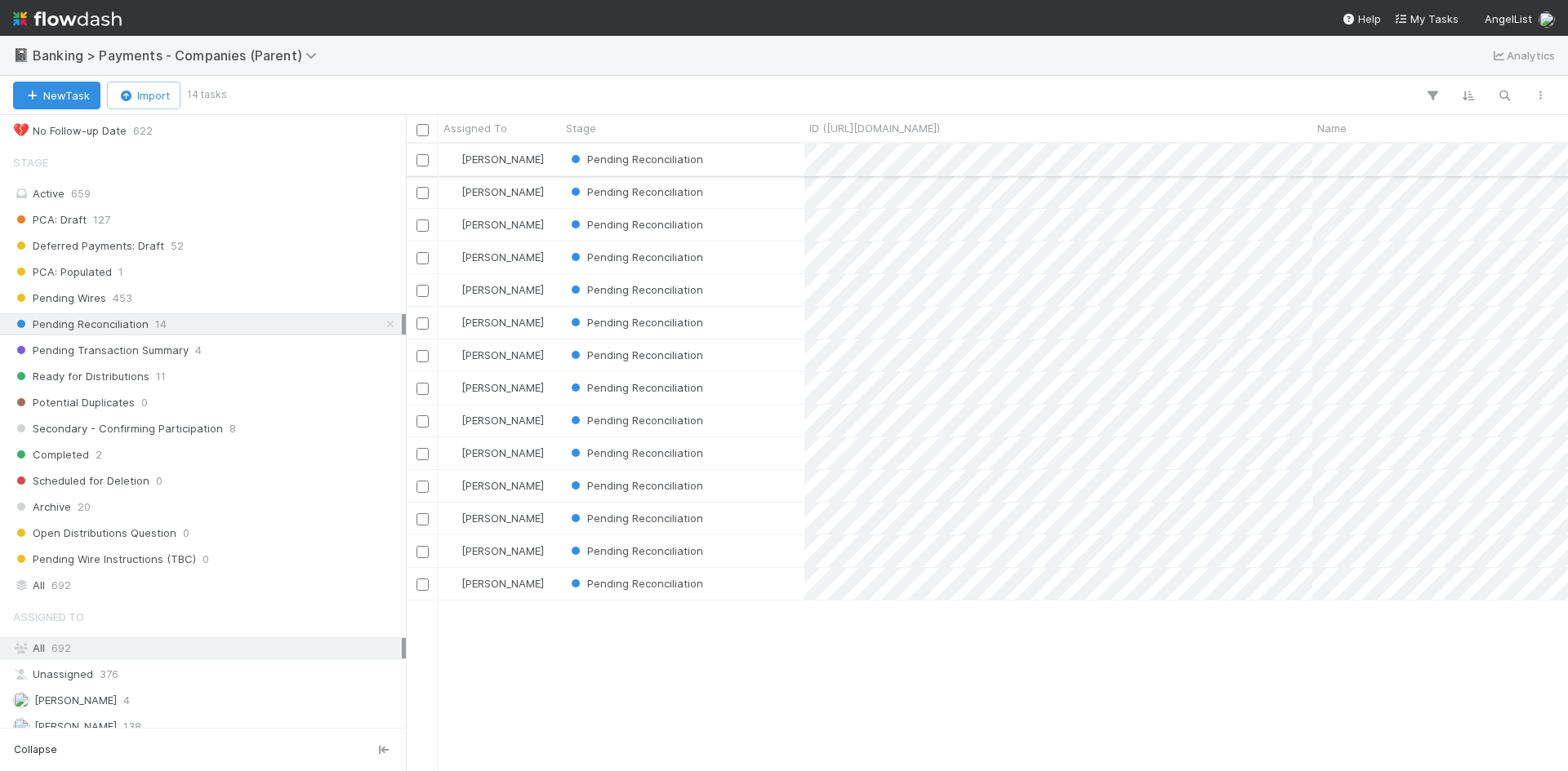
click at [739, 160] on div "Pending Reconciliation" at bounding box center [683, 159] width 244 height 32
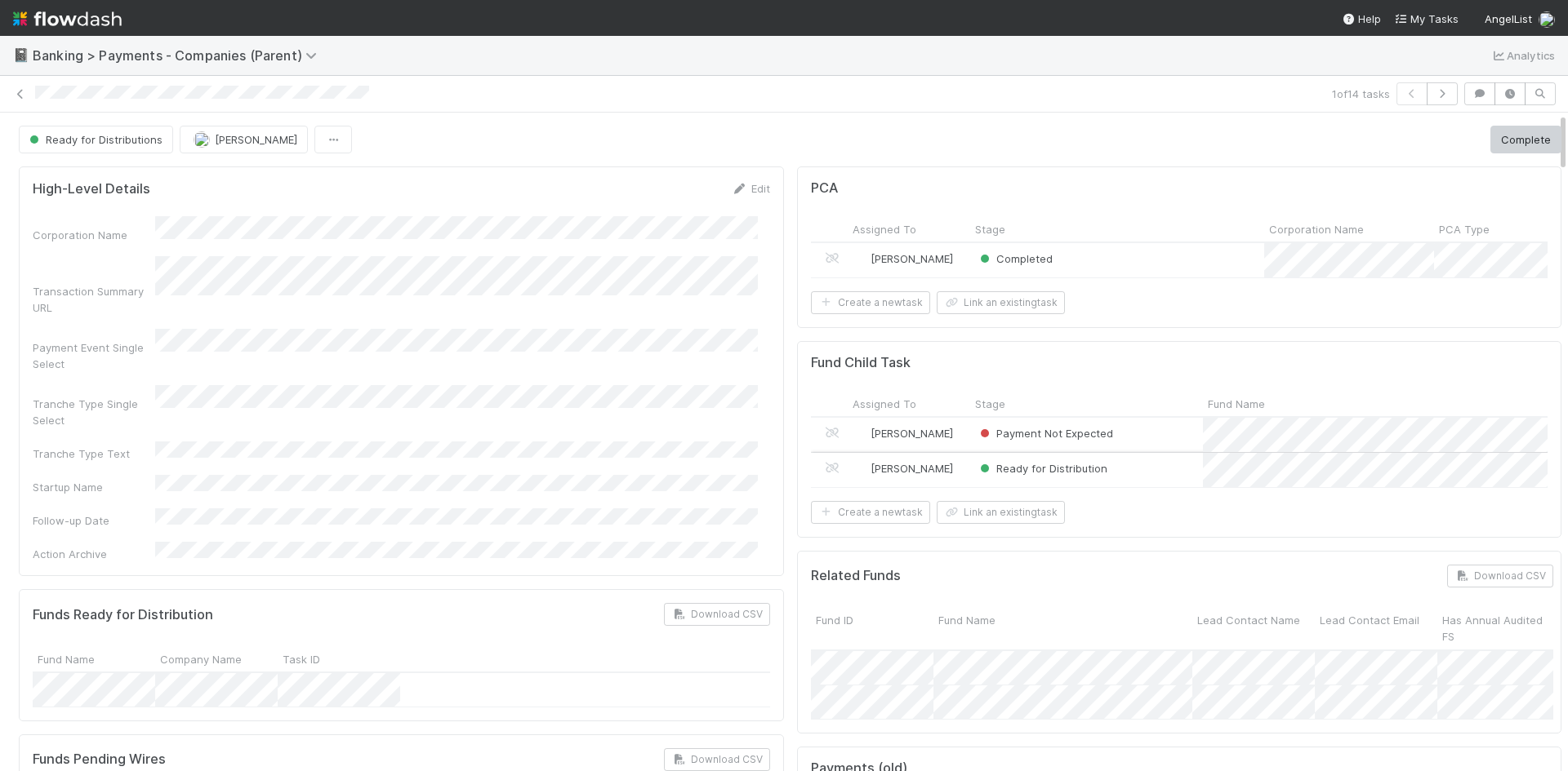
click at [1165, 487] on div "Ready for Distribution" at bounding box center [1086, 470] width 233 height 34
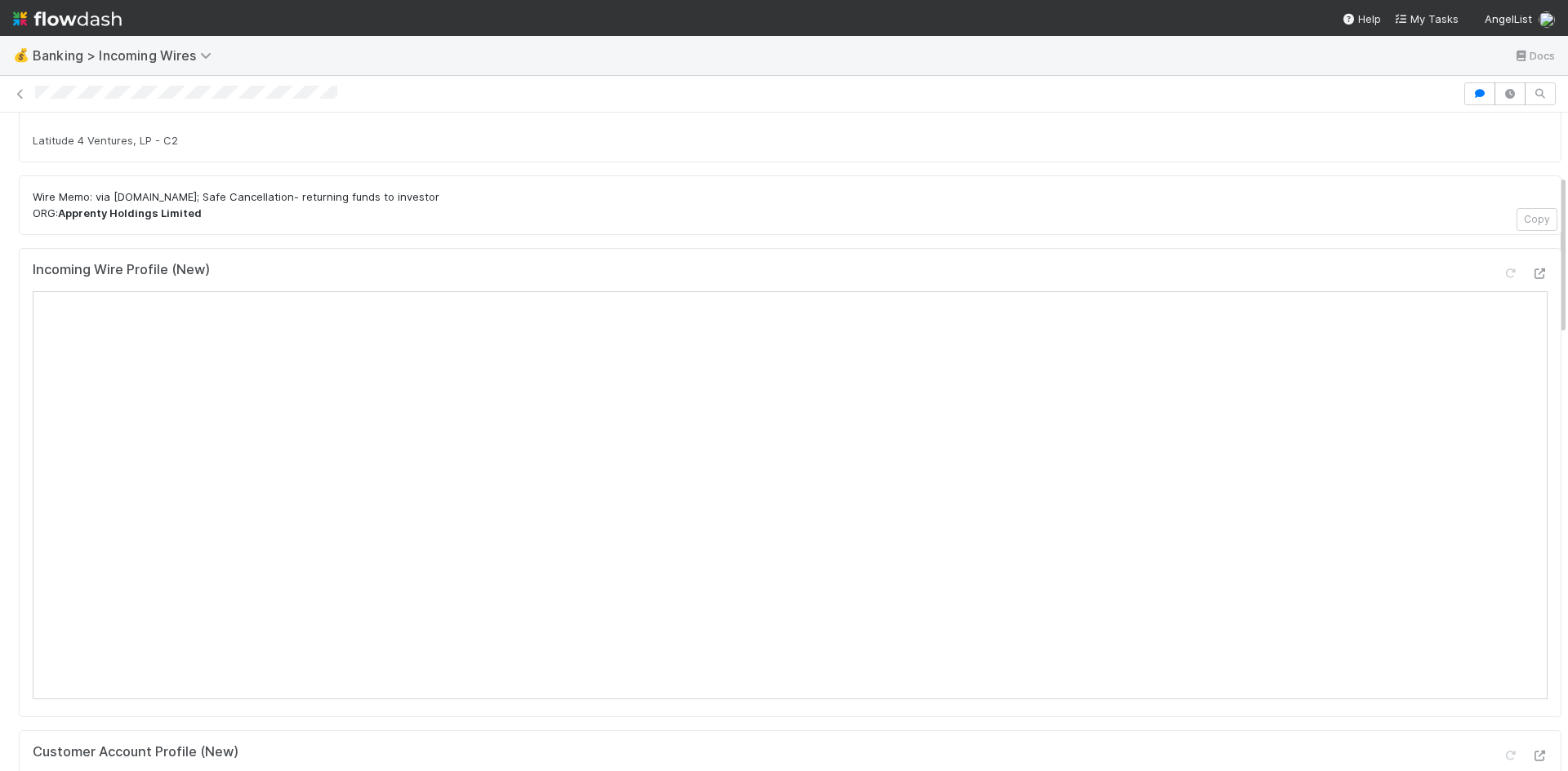
scroll to position [245, 0]
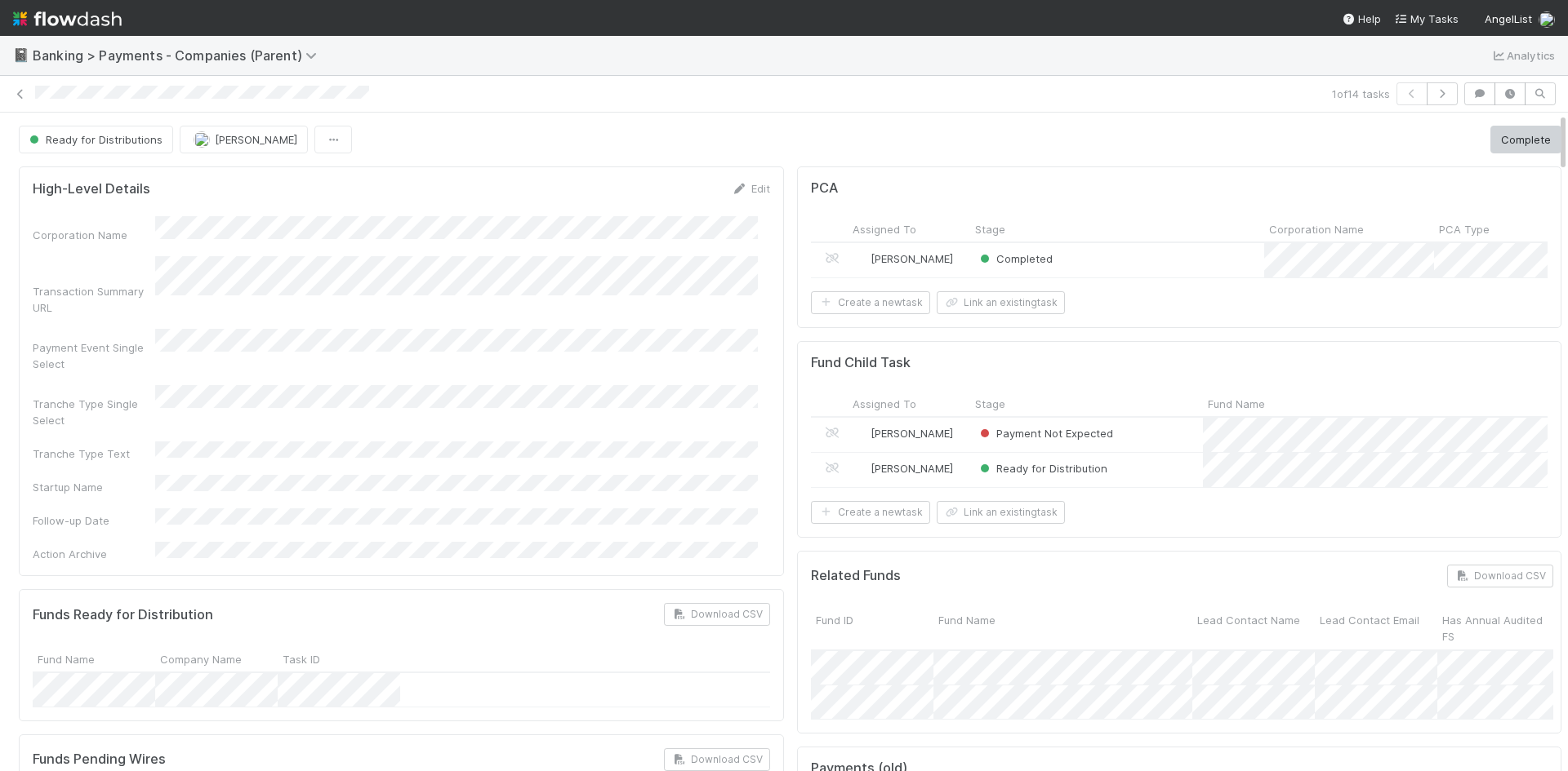
click at [943, 23] on nav "Help My Tasks AngelList" at bounding box center [784, 18] width 1568 height 36
click at [1144, 484] on div "Ready for Distribution" at bounding box center [1086, 470] width 233 height 34
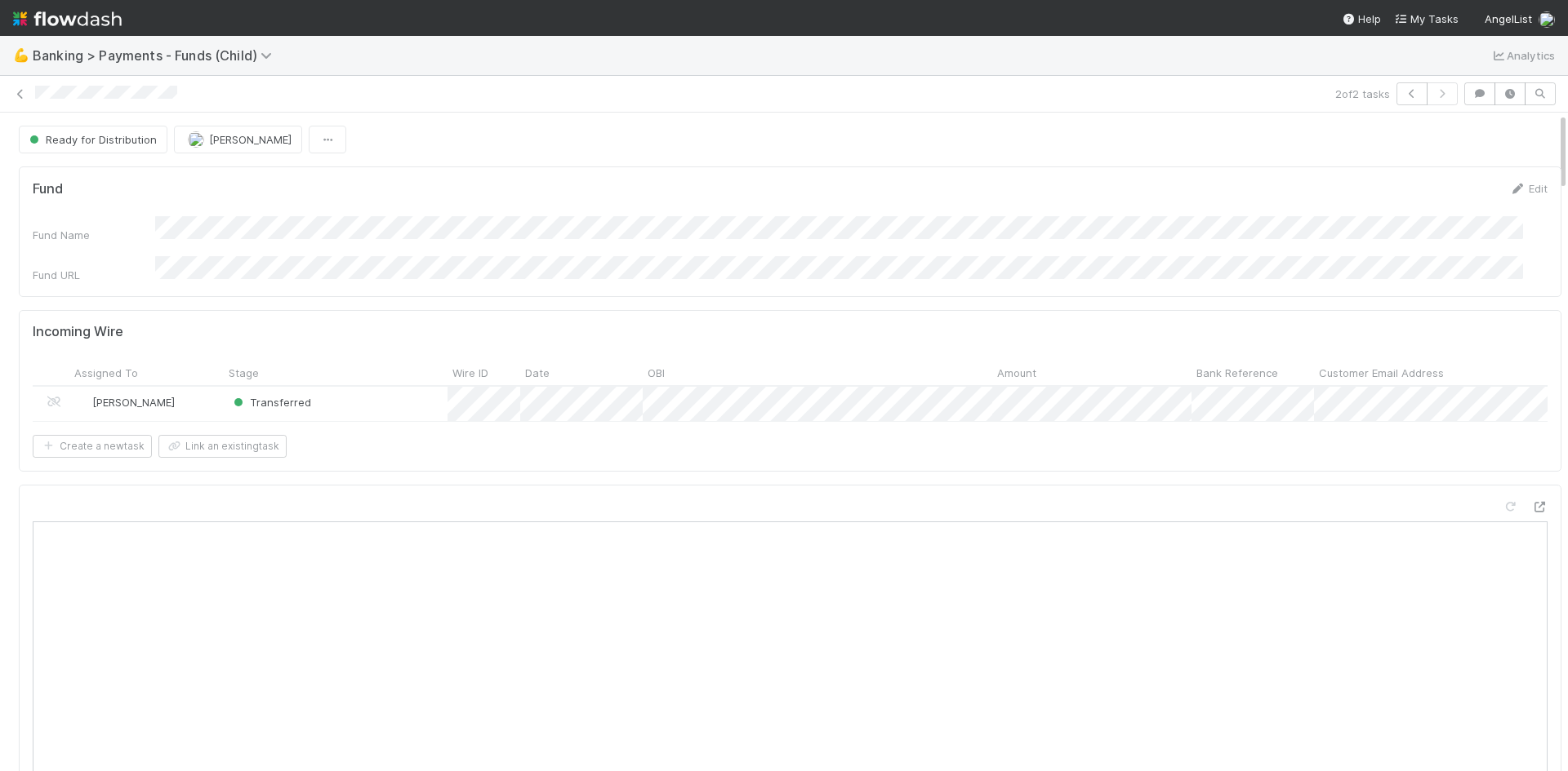
click at [838, 69] on div "💪 Banking > Payments - Funds (Child) Analytics" at bounding box center [784, 55] width 1568 height 39
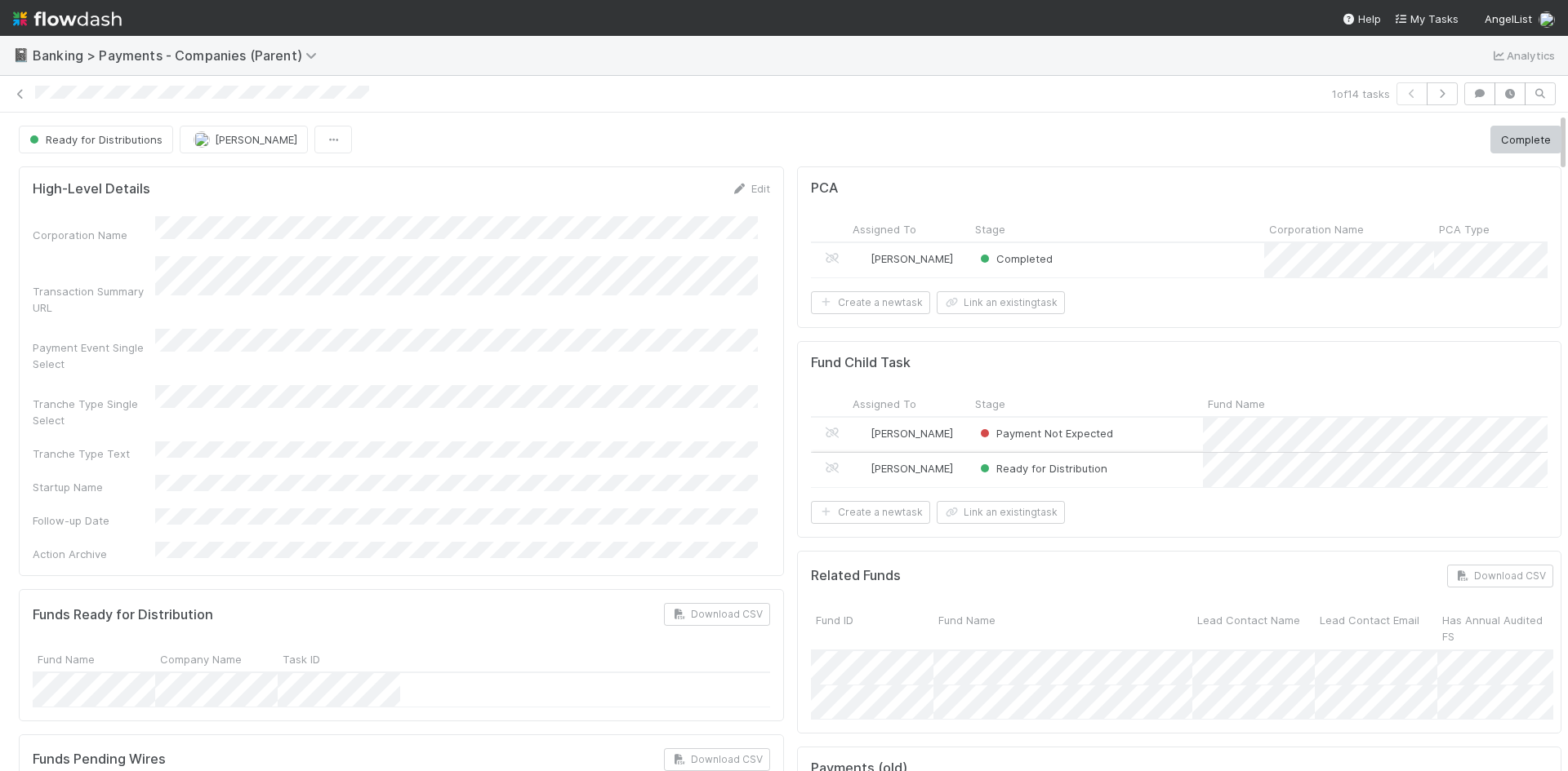
click at [1148, 482] on div "Ready for Distribution" at bounding box center [1086, 470] width 233 height 34
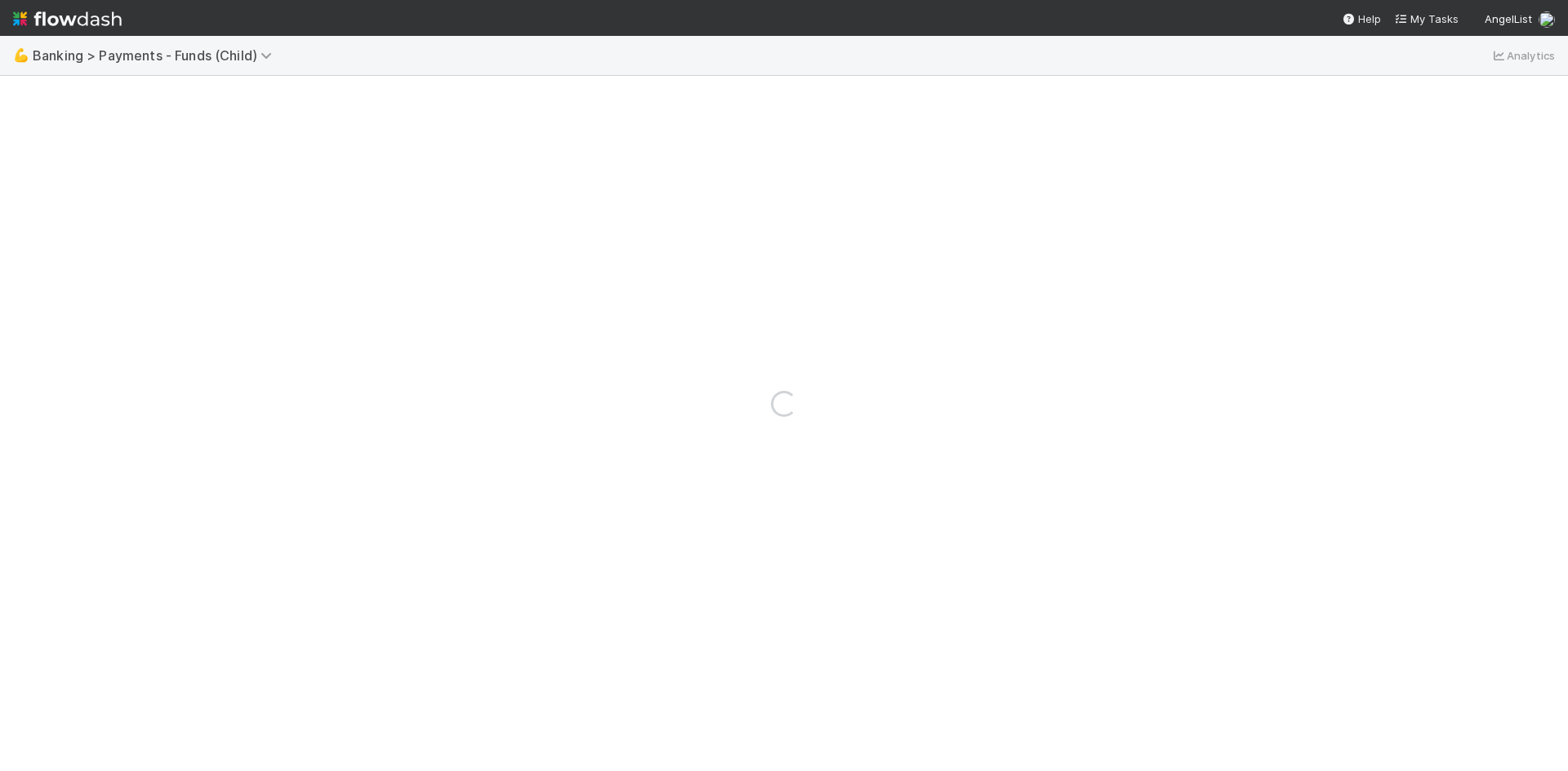
click at [1152, 479] on div "Loading..." at bounding box center [784, 403] width 1568 height 735
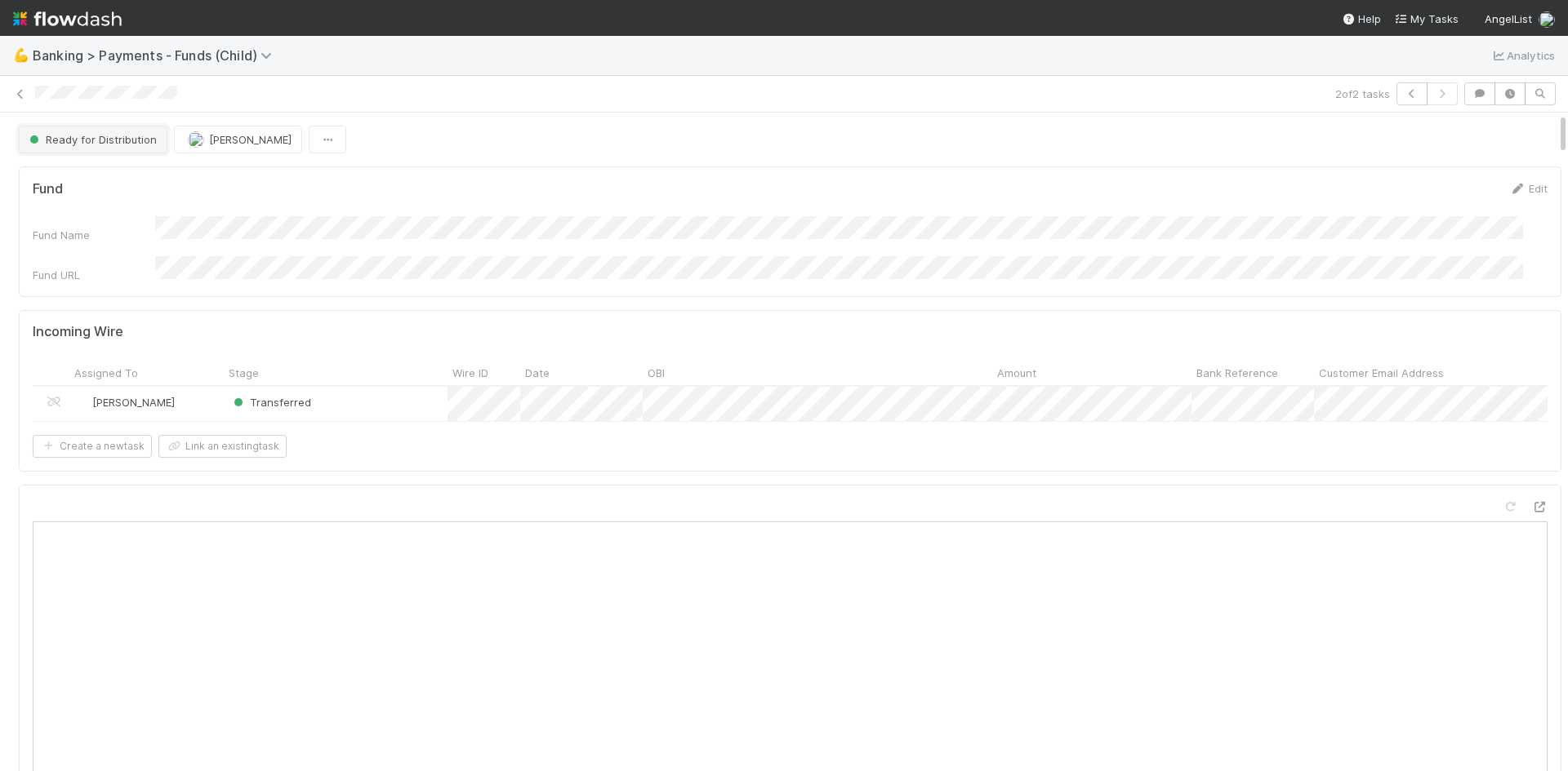
click at [116, 128] on button "Ready for Distribution" at bounding box center [93, 139] width 149 height 28
click at [741, 185] on div at bounding box center [784, 385] width 1568 height 771
click at [134, 139] on span "Ready for Distribution" at bounding box center [91, 140] width 131 height 13
click at [520, 133] on div at bounding box center [784, 385] width 1568 height 771
click at [383, 99] on div at bounding box center [682, 94] width 1294 height 17
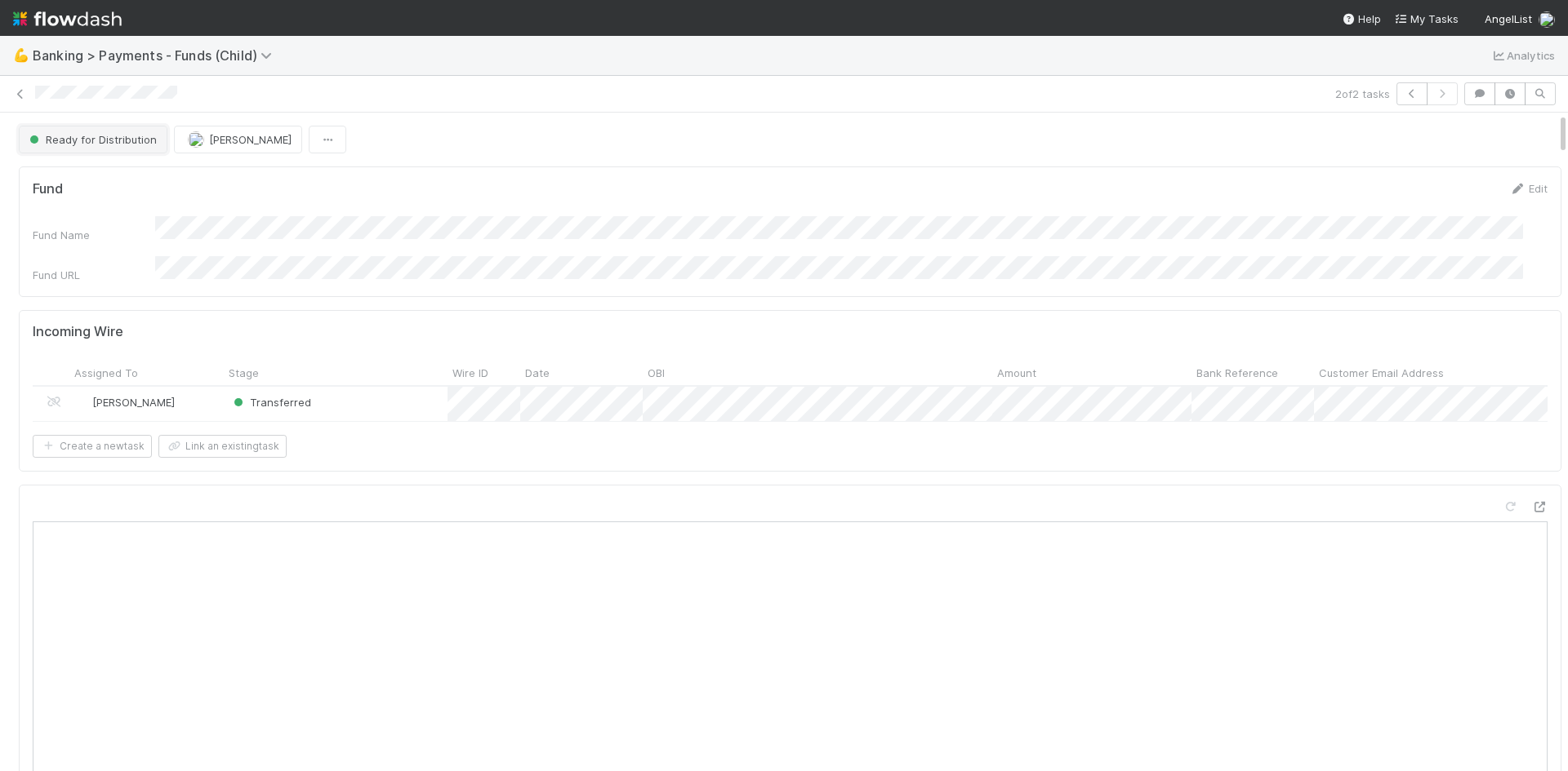
click at [138, 141] on span "Ready for Distribution" at bounding box center [91, 140] width 131 height 13
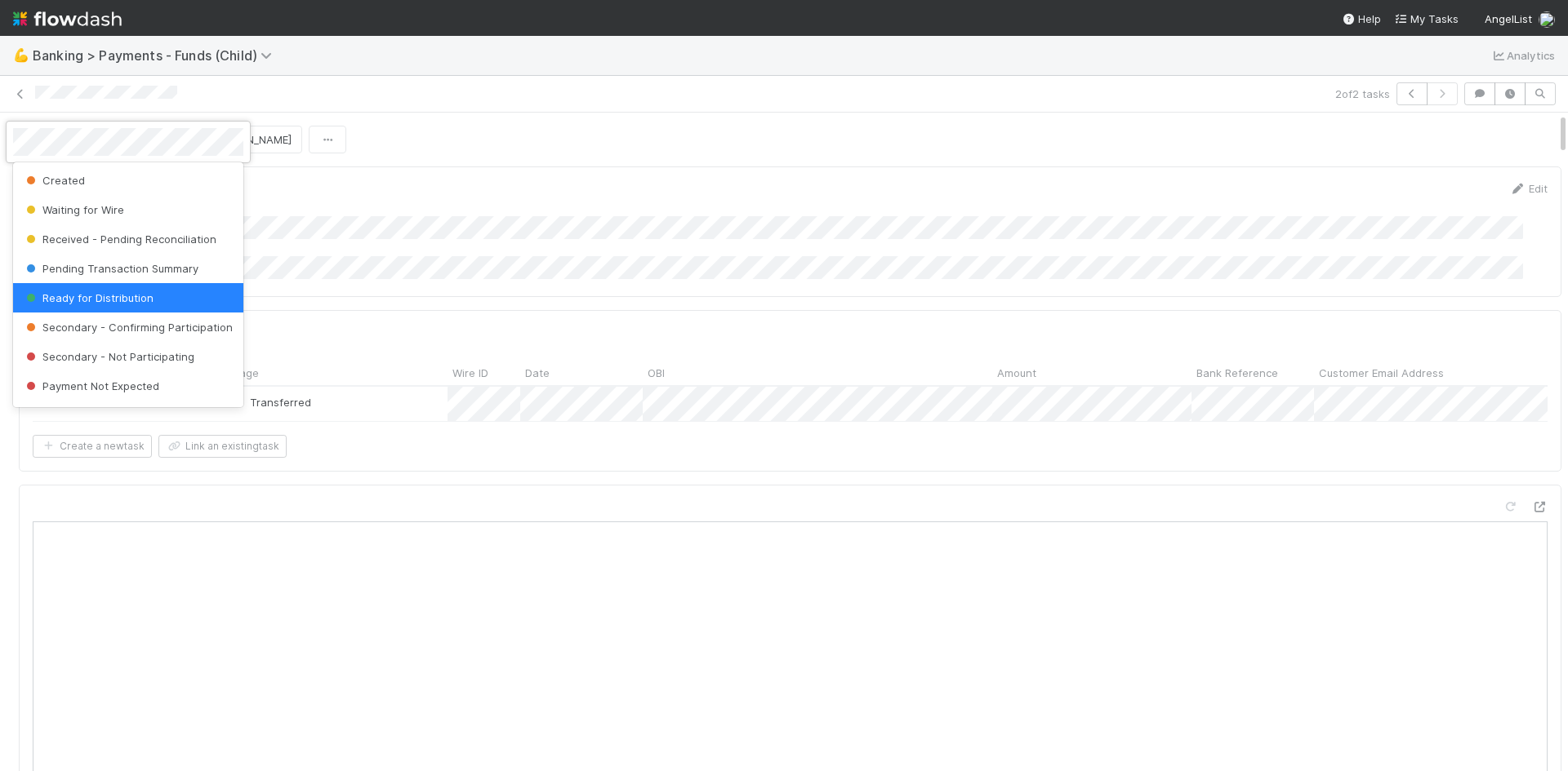
scroll to position [82, 0]
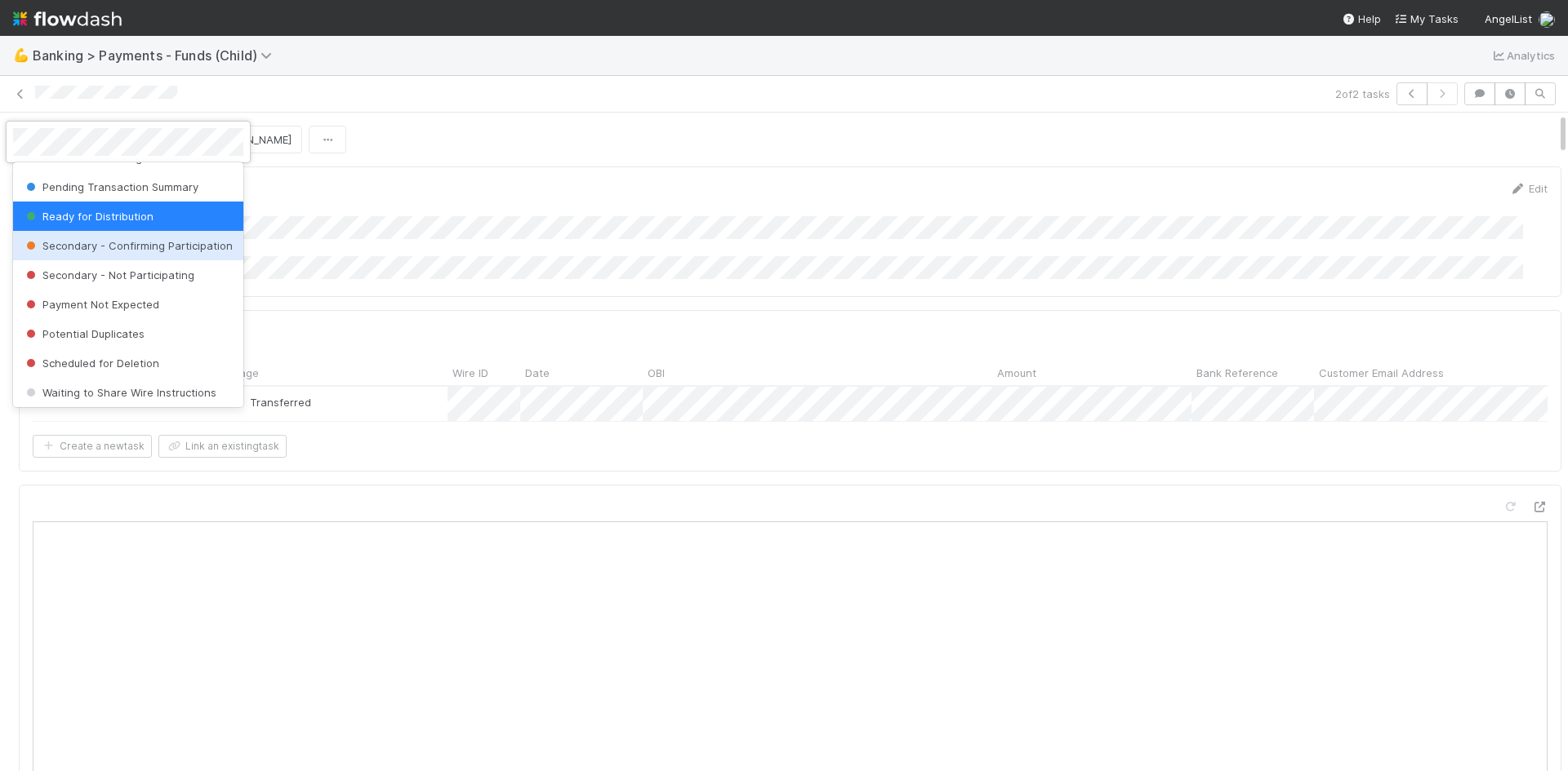
click at [752, 109] on div at bounding box center [784, 385] width 1568 height 771
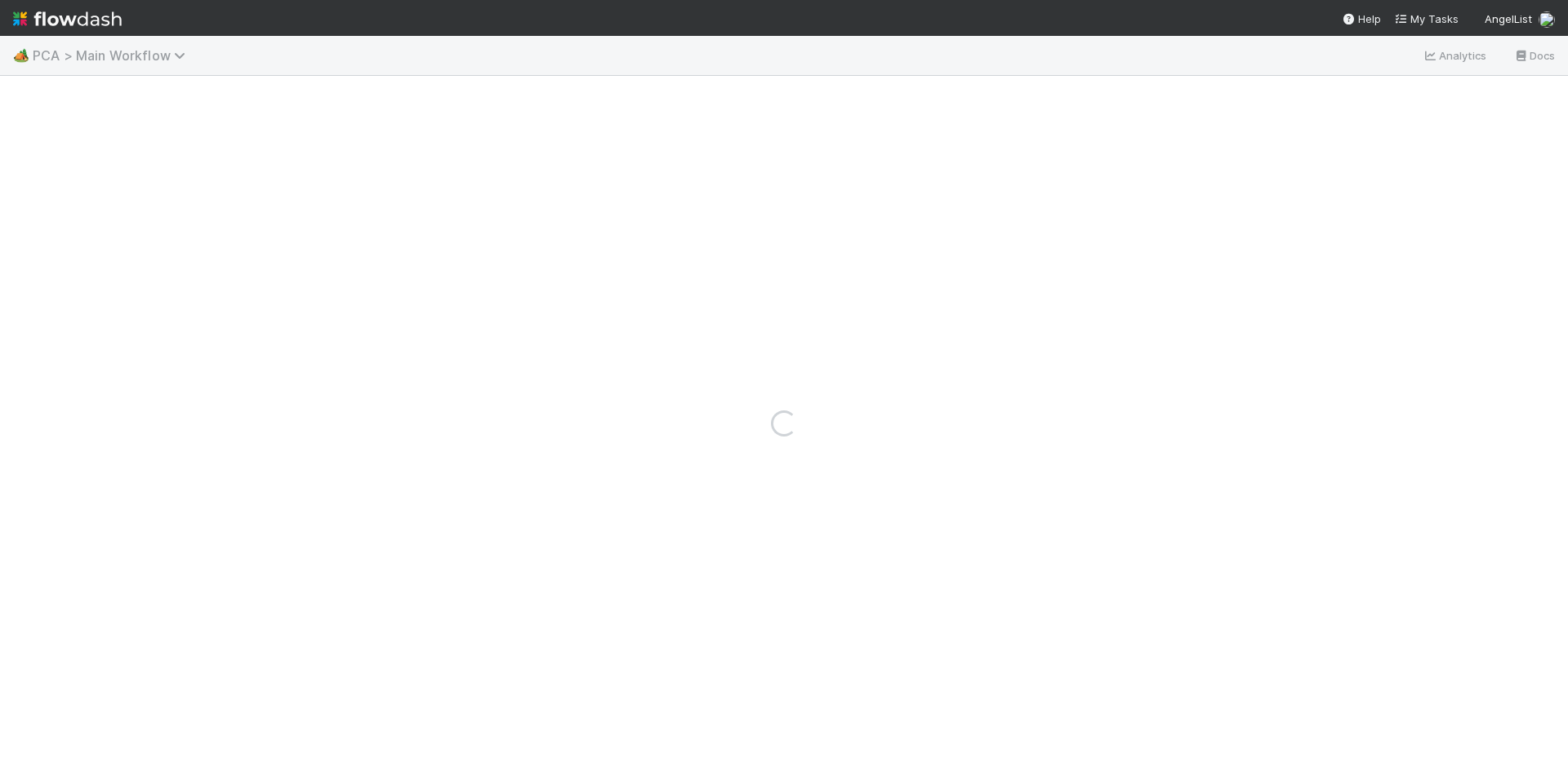
click at [116, 59] on span "PCA > Main Workflow" at bounding box center [113, 55] width 161 height 16
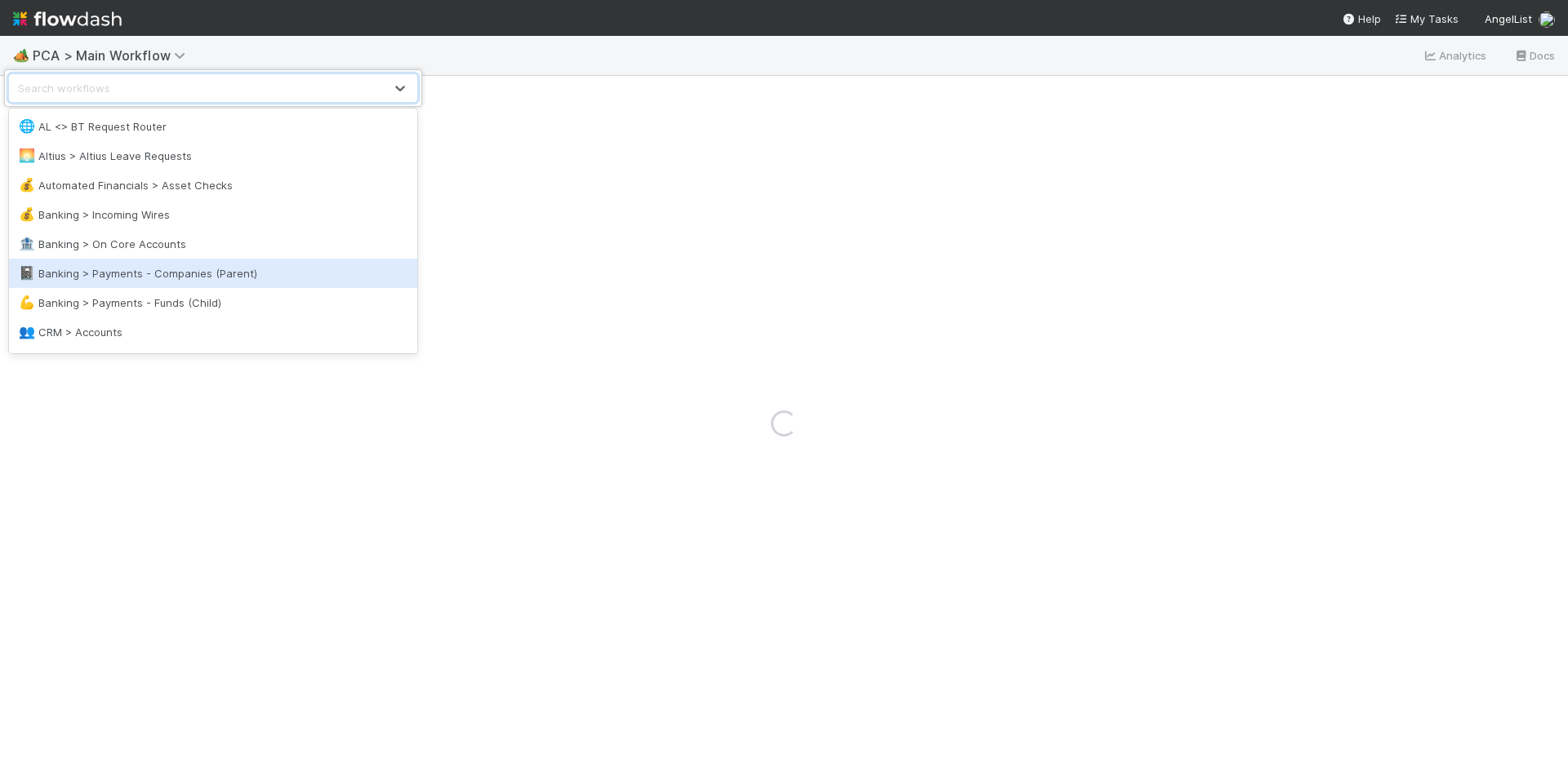
click at [182, 305] on div "💪 Banking > Payments - Funds (Child)" at bounding box center [213, 303] width 389 height 16
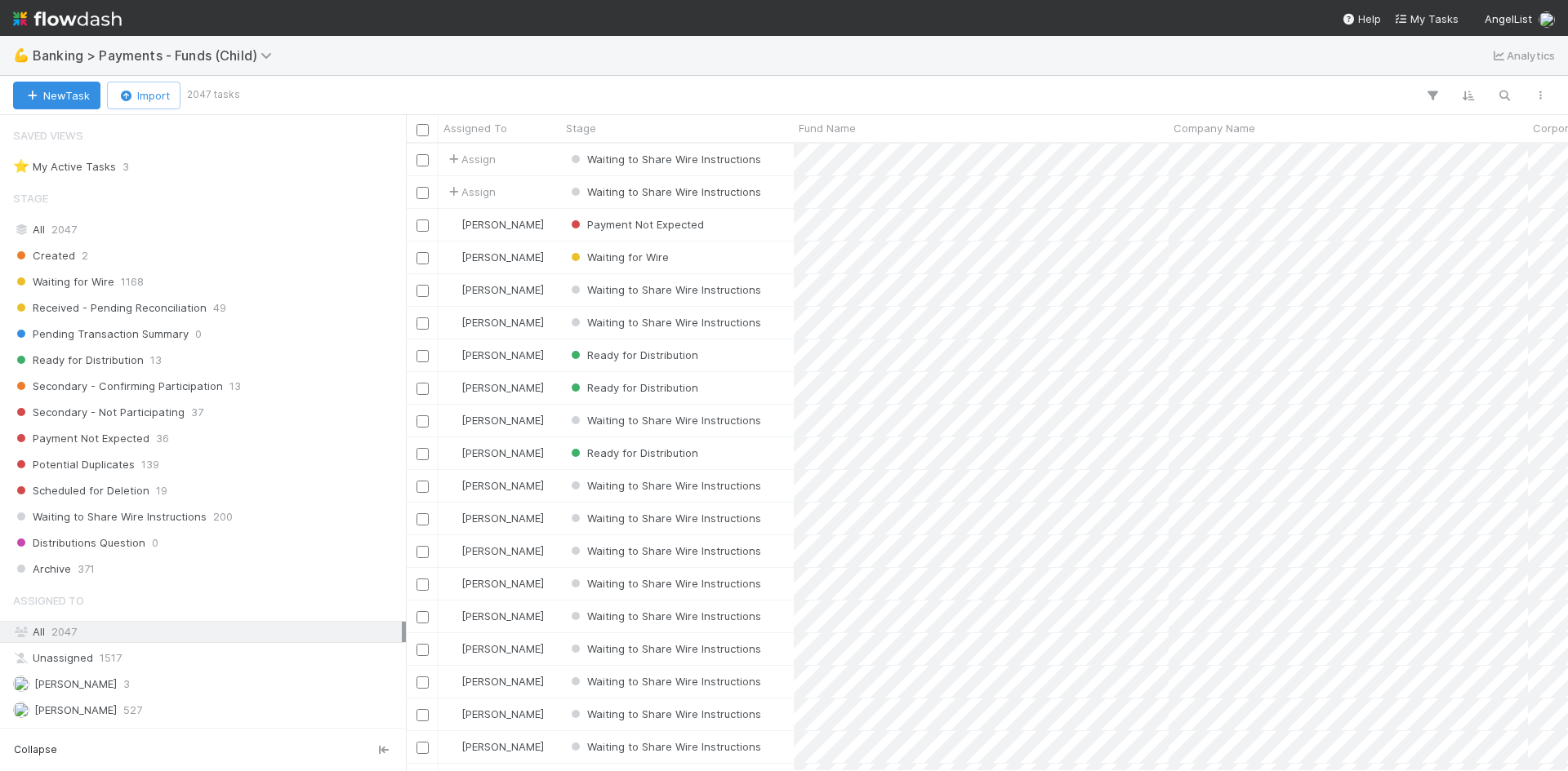
scroll to position [13, 13]
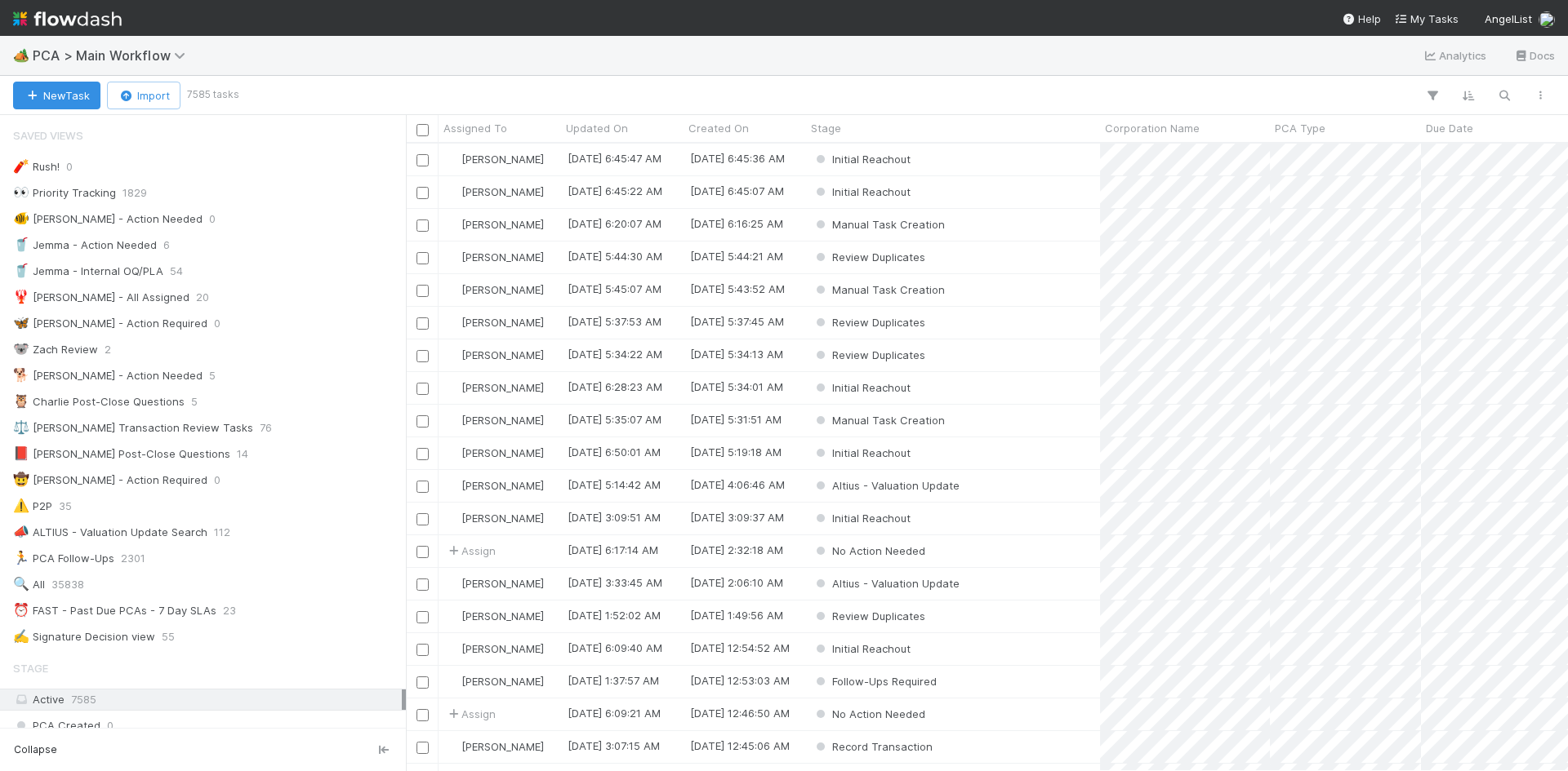
scroll to position [13, 13]
click at [125, 54] on span "PCA > Main Workflow" at bounding box center [113, 55] width 161 height 16
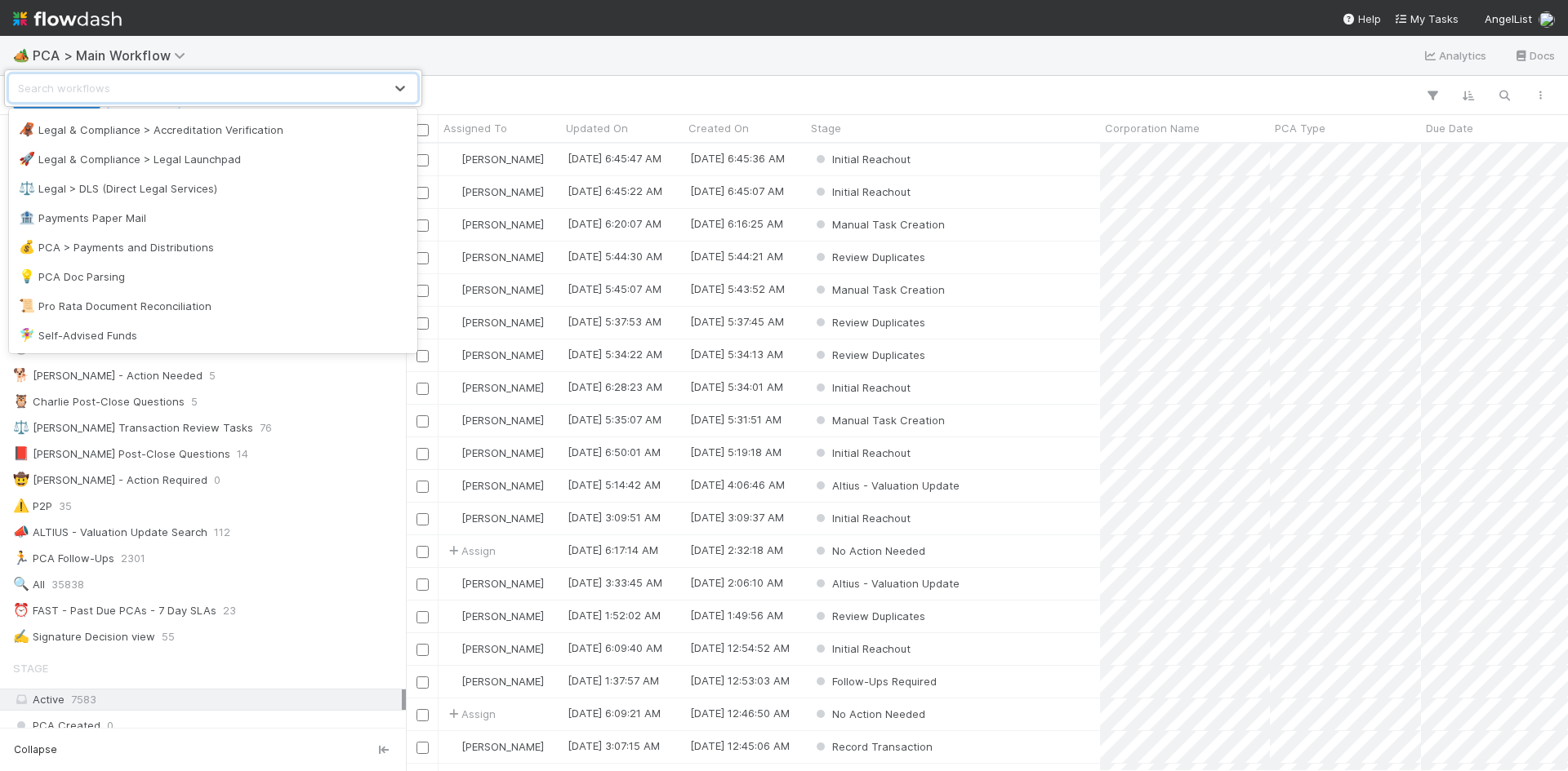
scroll to position [1032, 0]
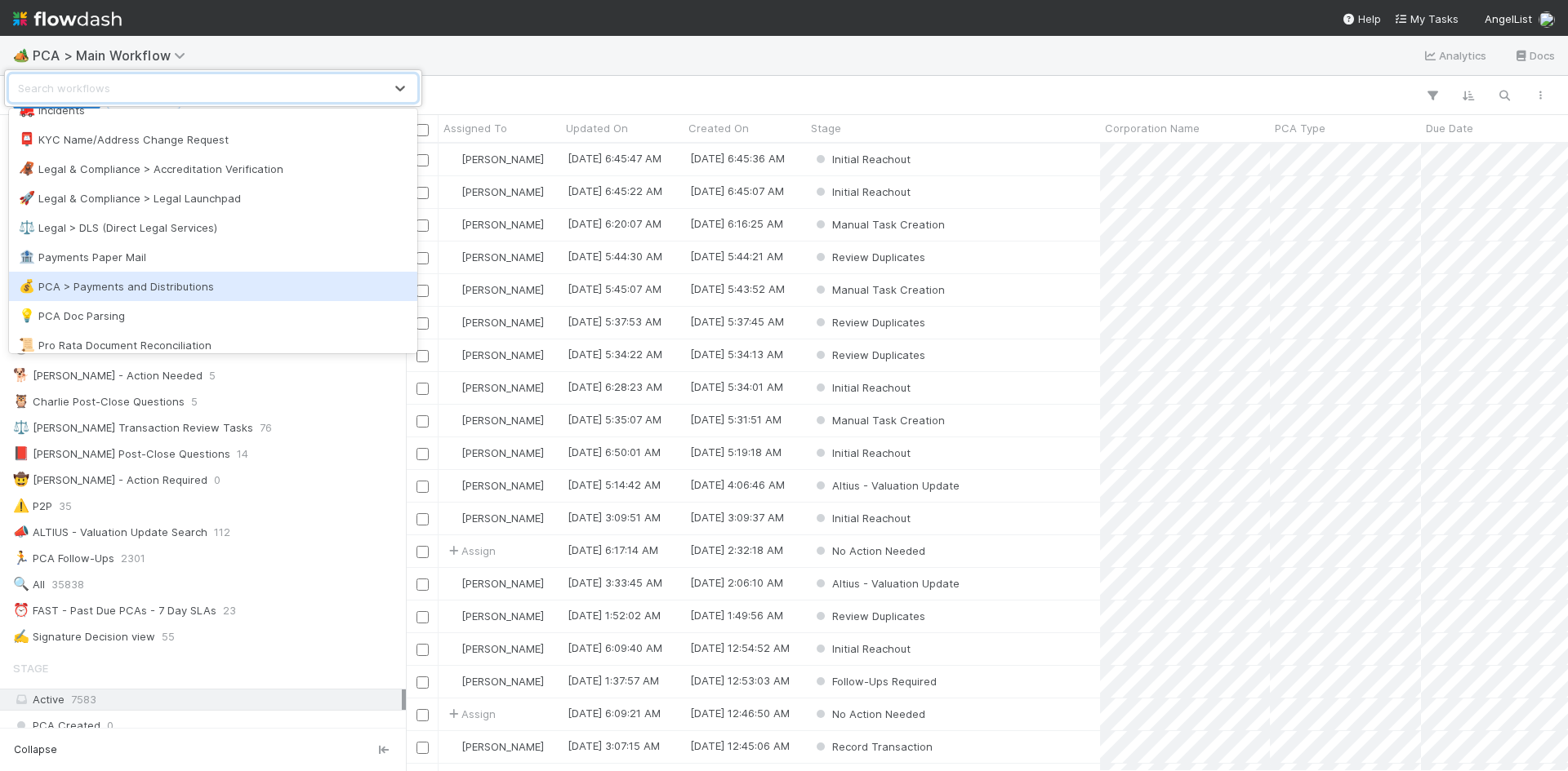
click at [166, 289] on div "💰 PCA > Payments and Distributions" at bounding box center [213, 287] width 389 height 16
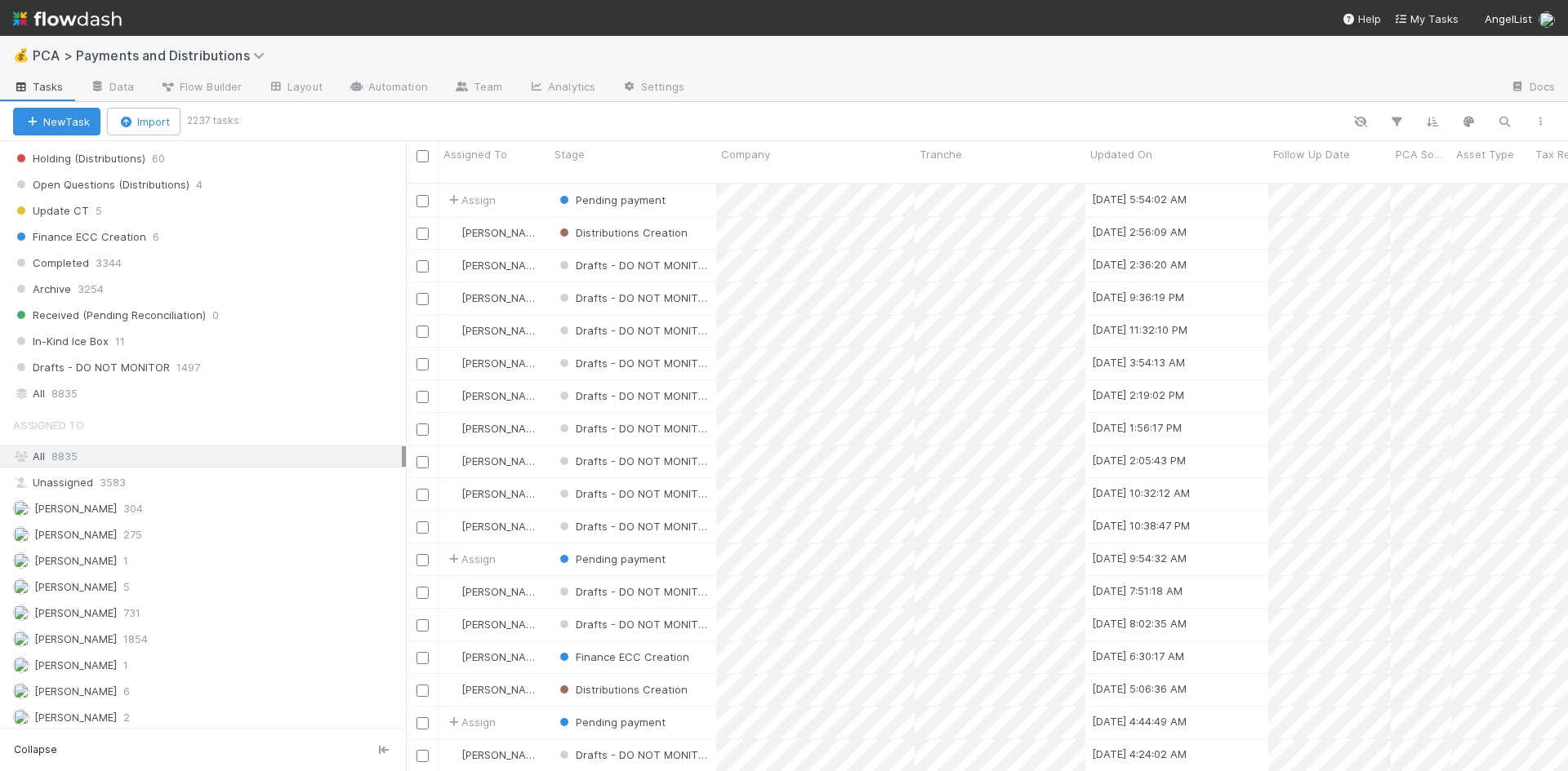
scroll to position [1277, 0]
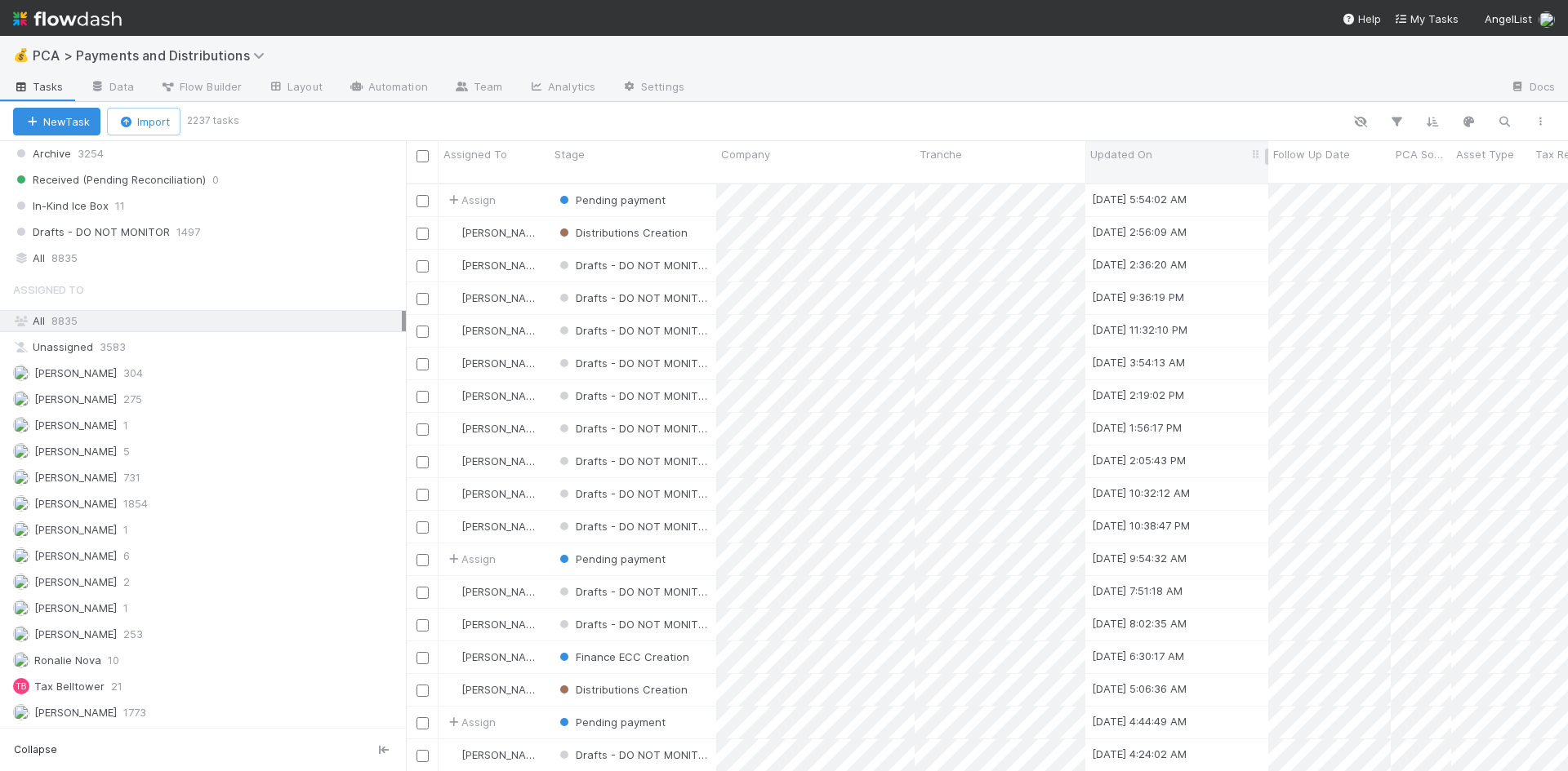
drag, startPoint x: 97, startPoint y: 258, endPoint x: 1241, endPoint y: 166, distance: 1147.7
click at [97, 258] on div "All 8835" at bounding box center [207, 258] width 389 height 21
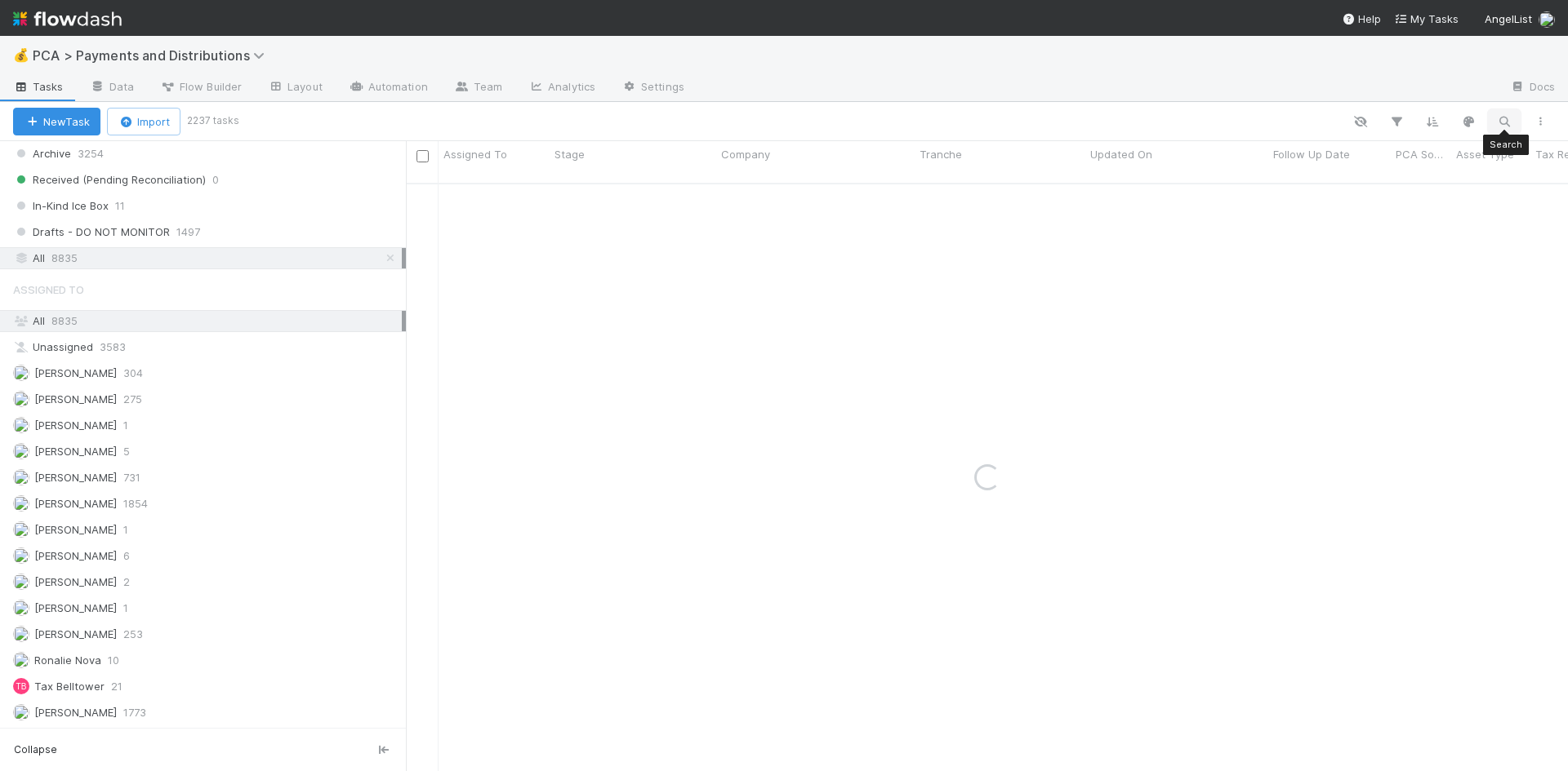
click at [1497, 120] on icon "button" at bounding box center [1504, 122] width 16 height 14
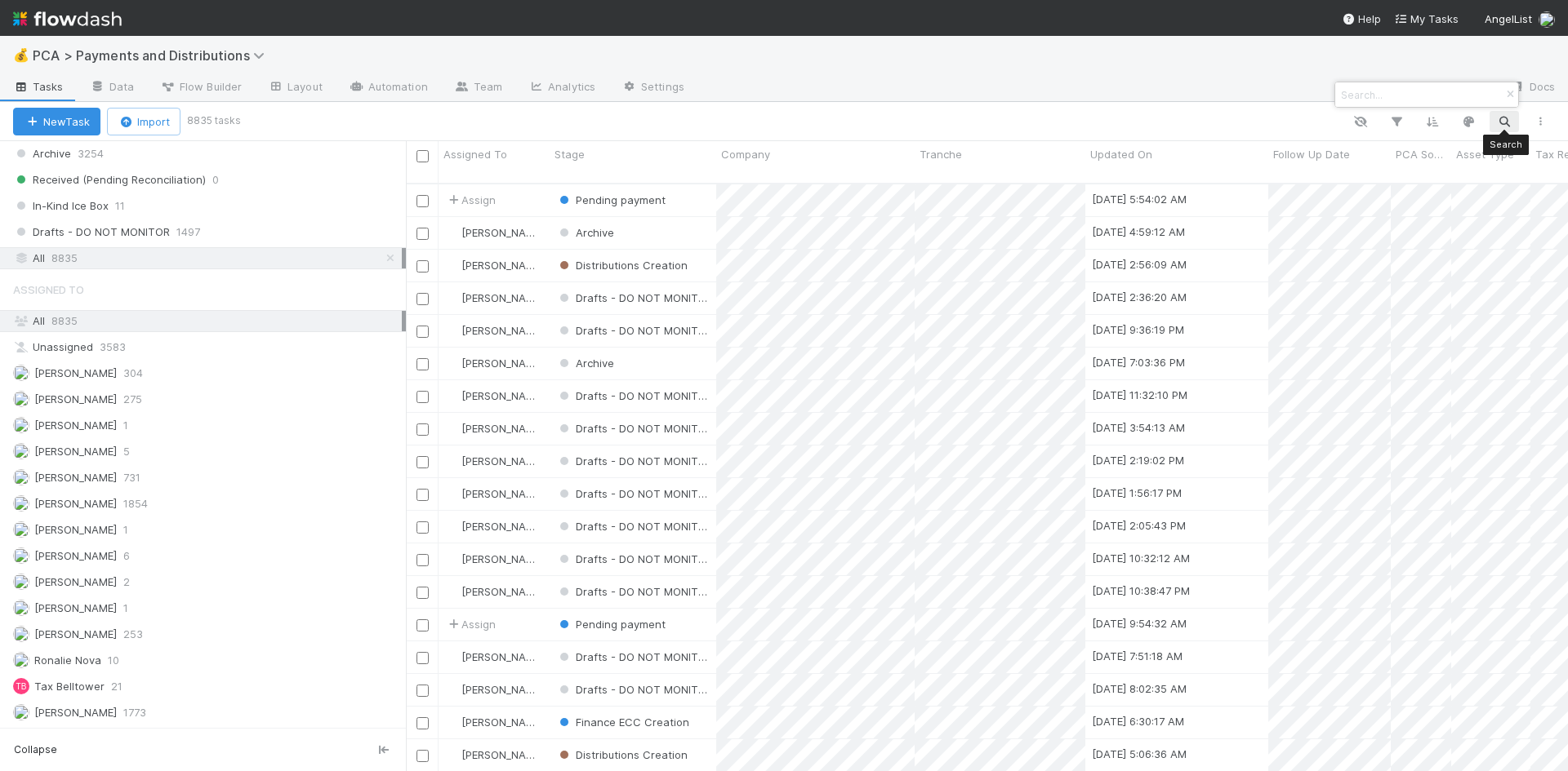
scroll to position [589, 1149]
click at [1462, 91] on input at bounding box center [1419, 95] width 163 height 20
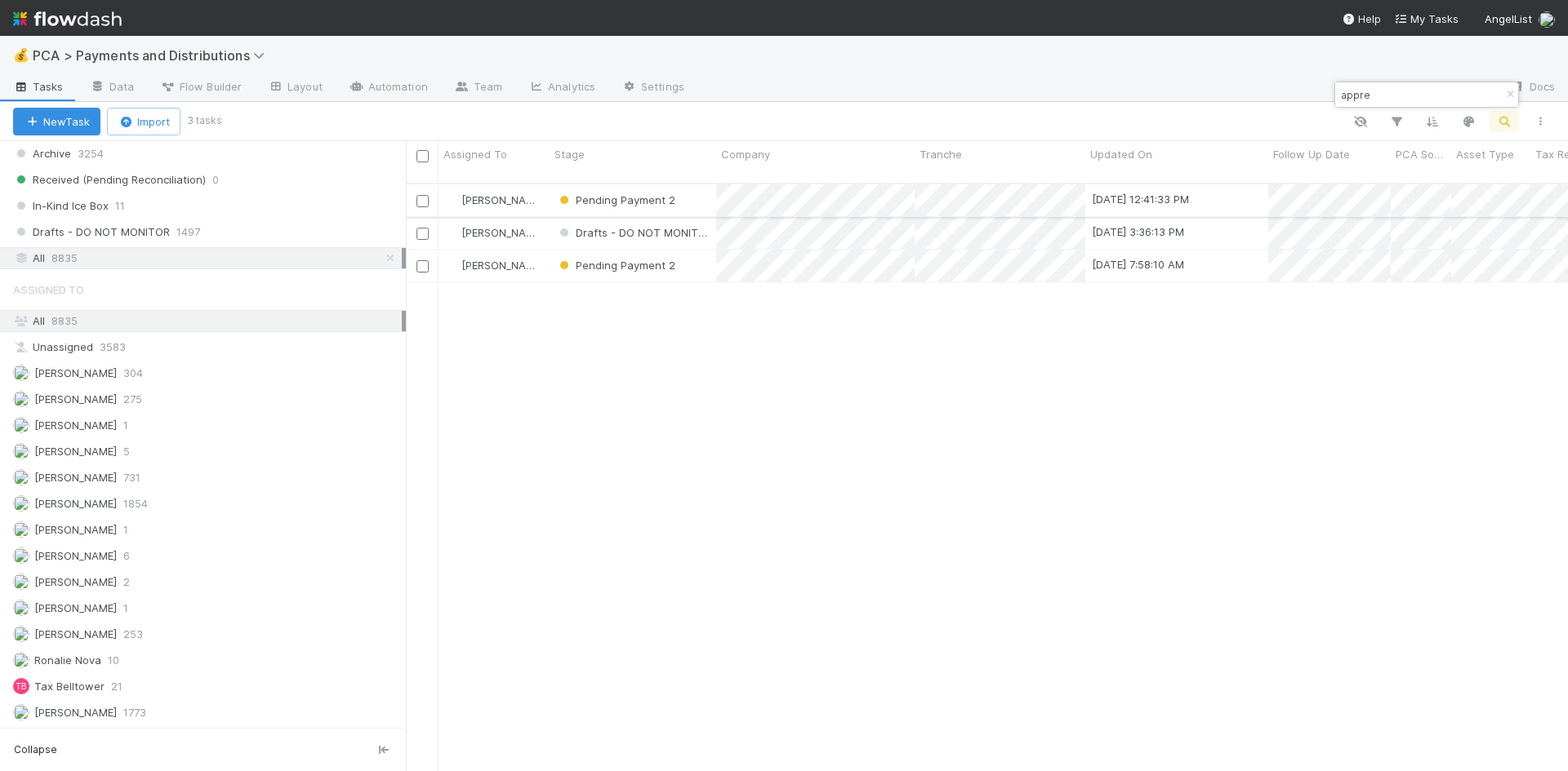
type input "appre"
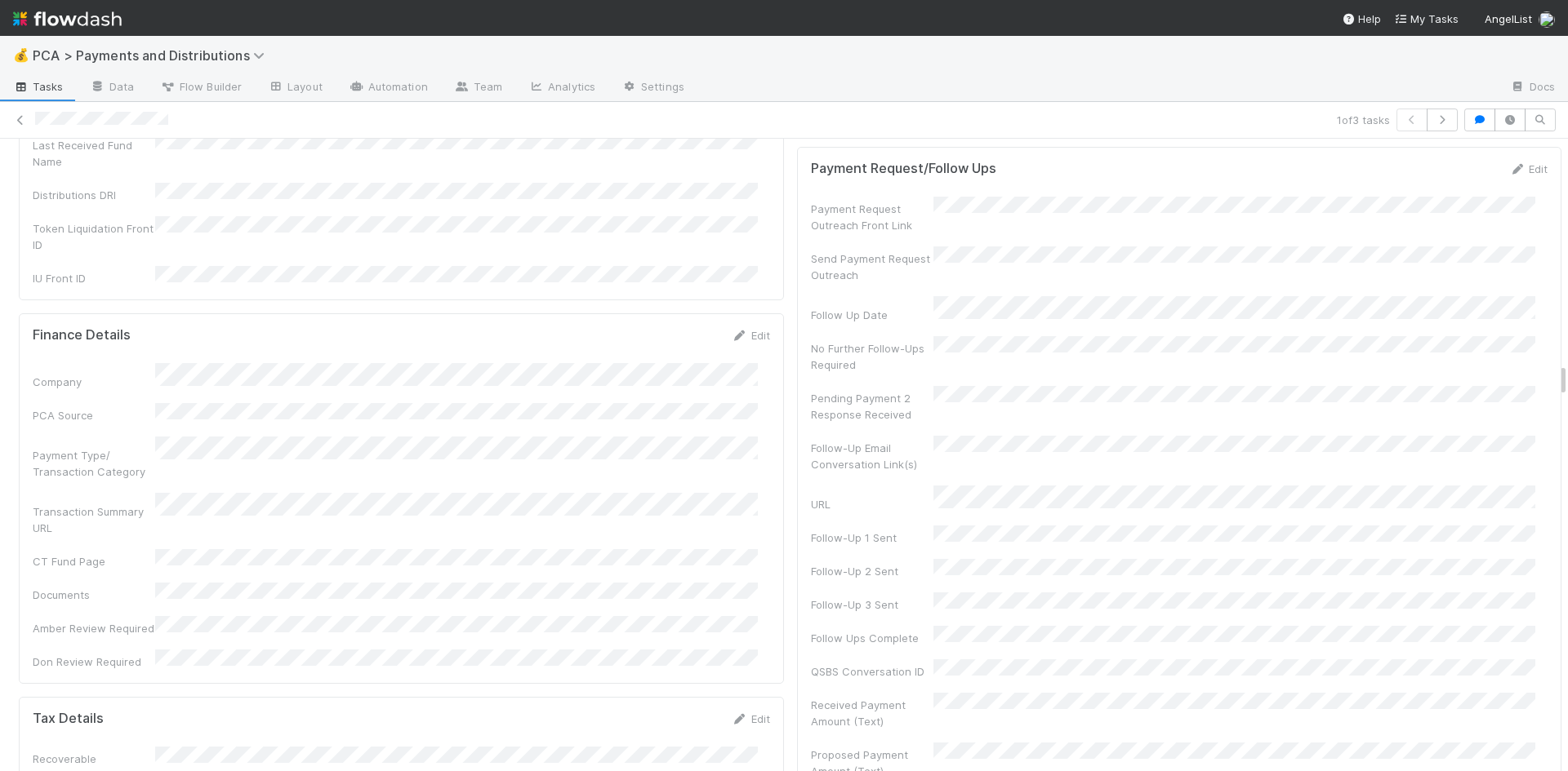
scroll to position [4897, 0]
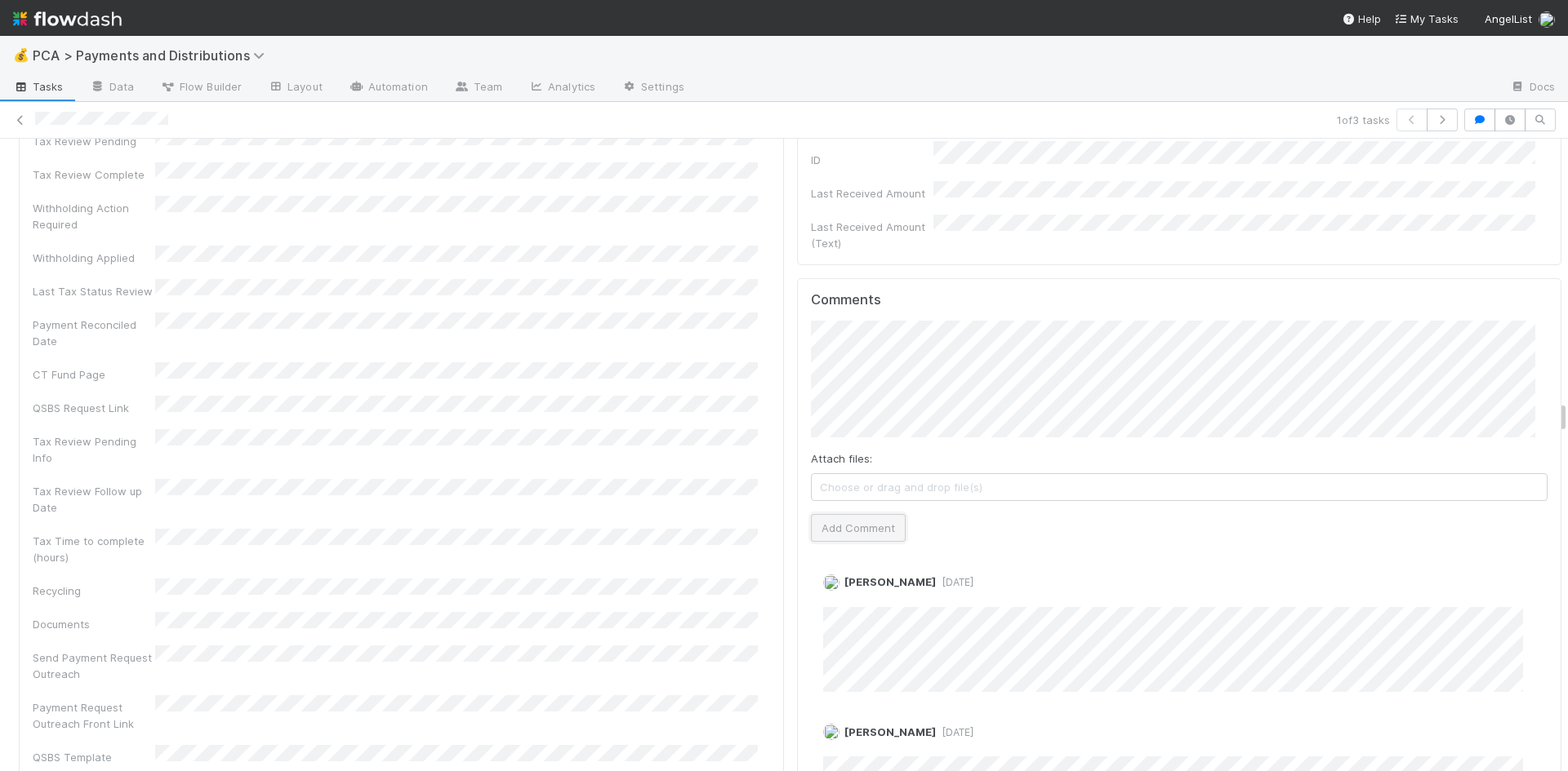
click at [844, 514] on button "Add Comment" at bounding box center [858, 528] width 95 height 28
click at [811, 562] on div "Meg Castanare just now Edit Delete" at bounding box center [1185, 627] width 750 height 130
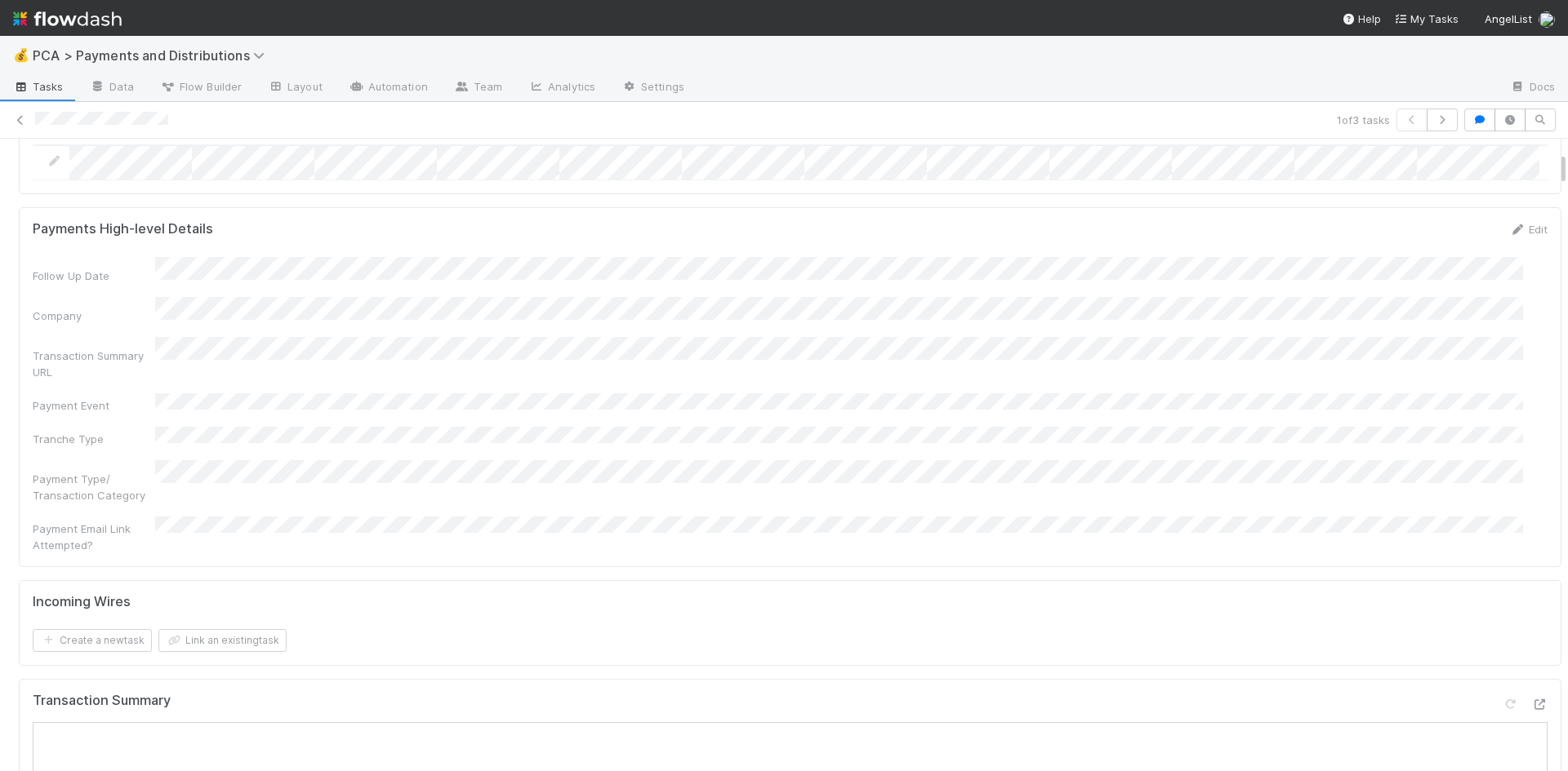
scroll to position [0, 0]
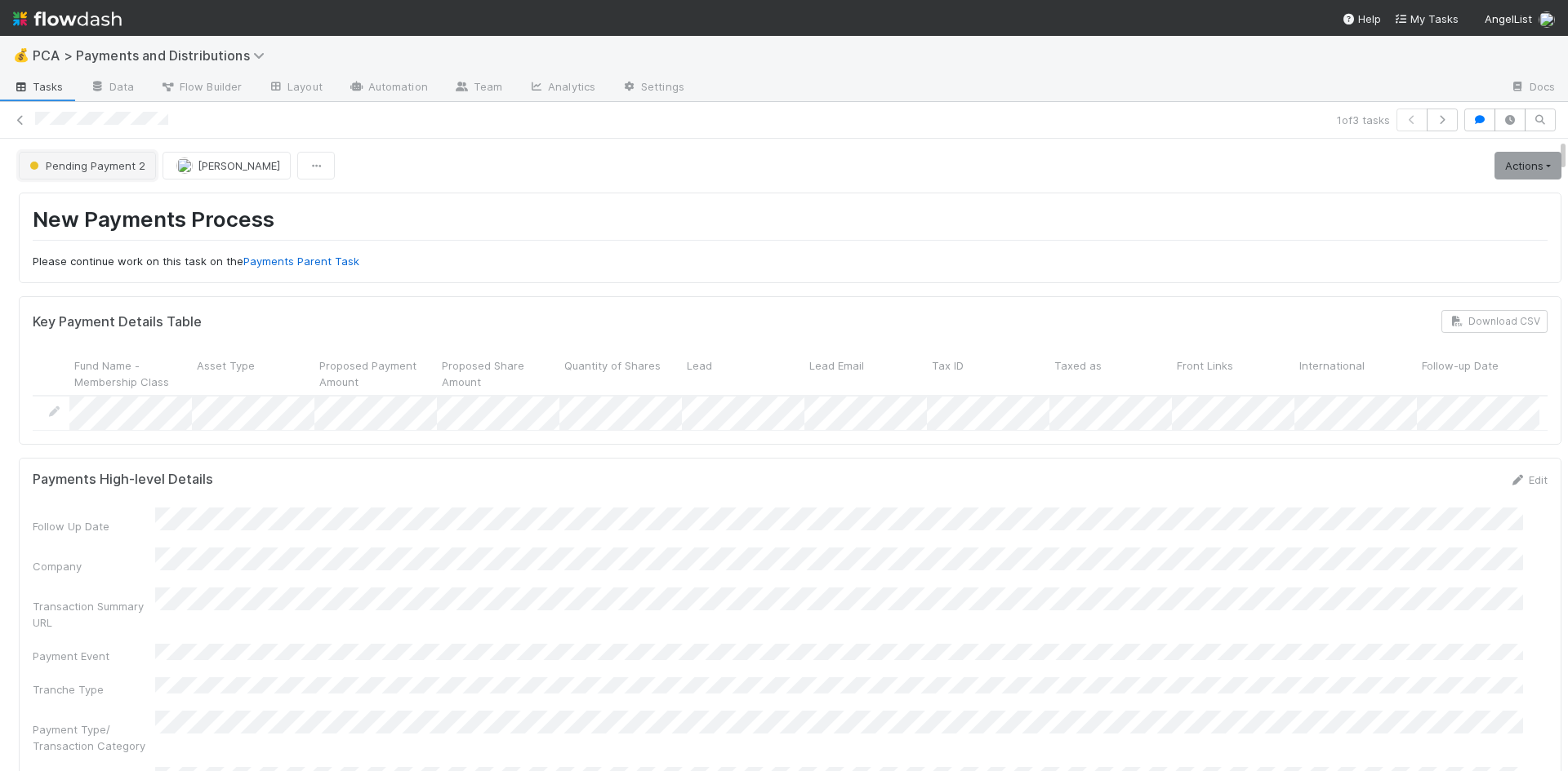
click at [82, 164] on span "Pending Payment 2" at bounding box center [86, 165] width 119 height 13
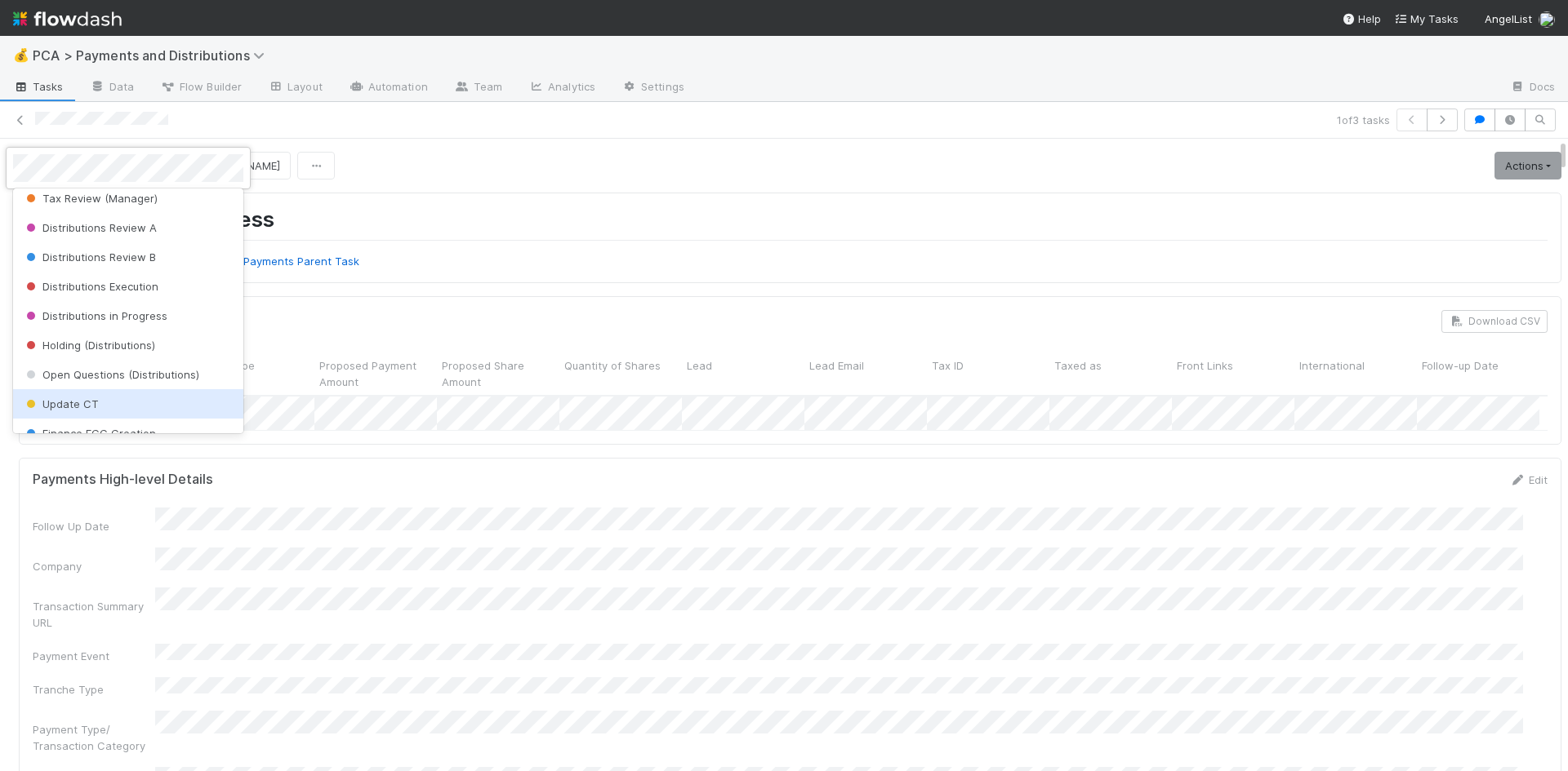
scroll to position [512, 0]
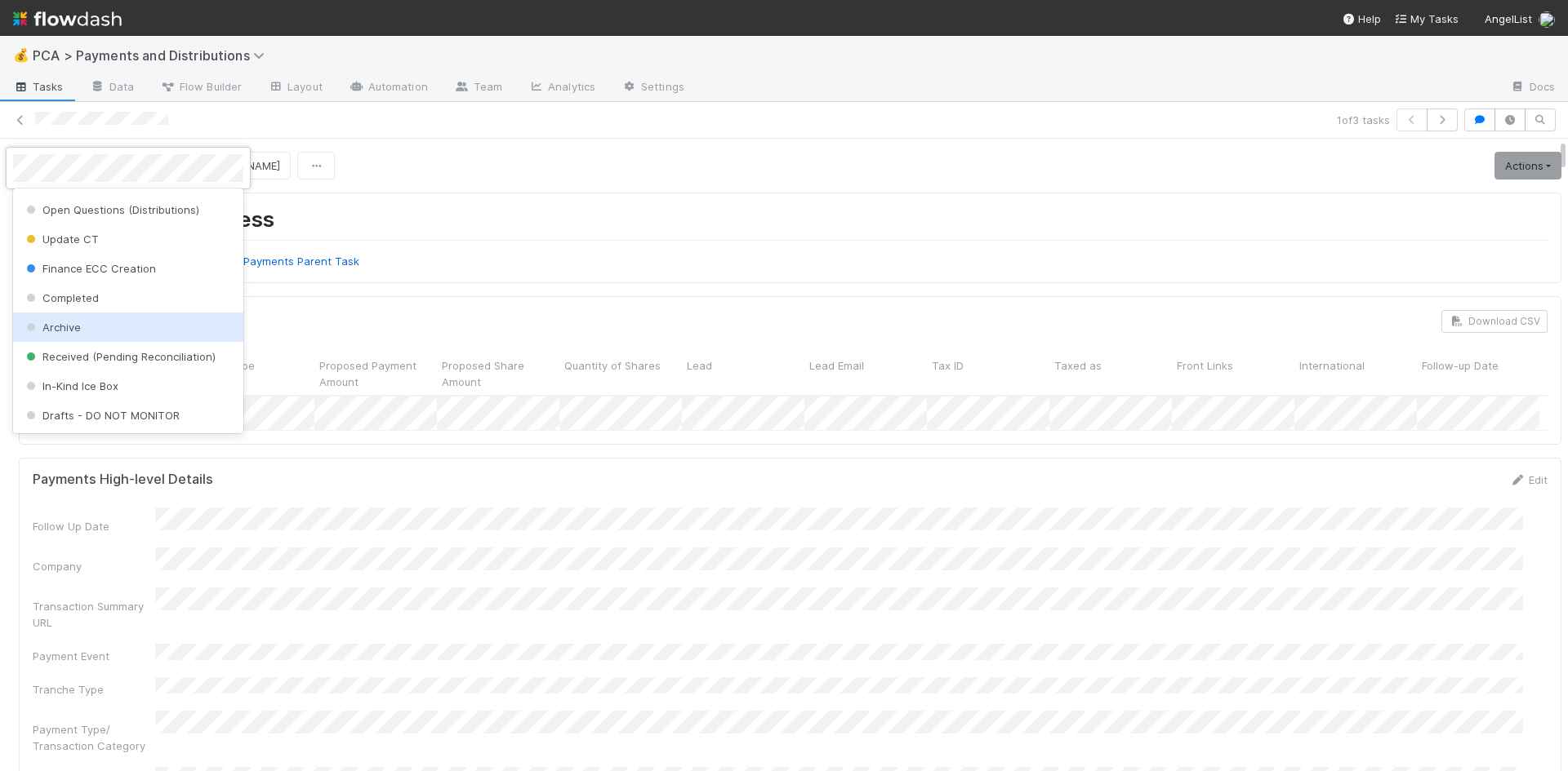
click at [119, 317] on div "Archive" at bounding box center [127, 327] width 230 height 30
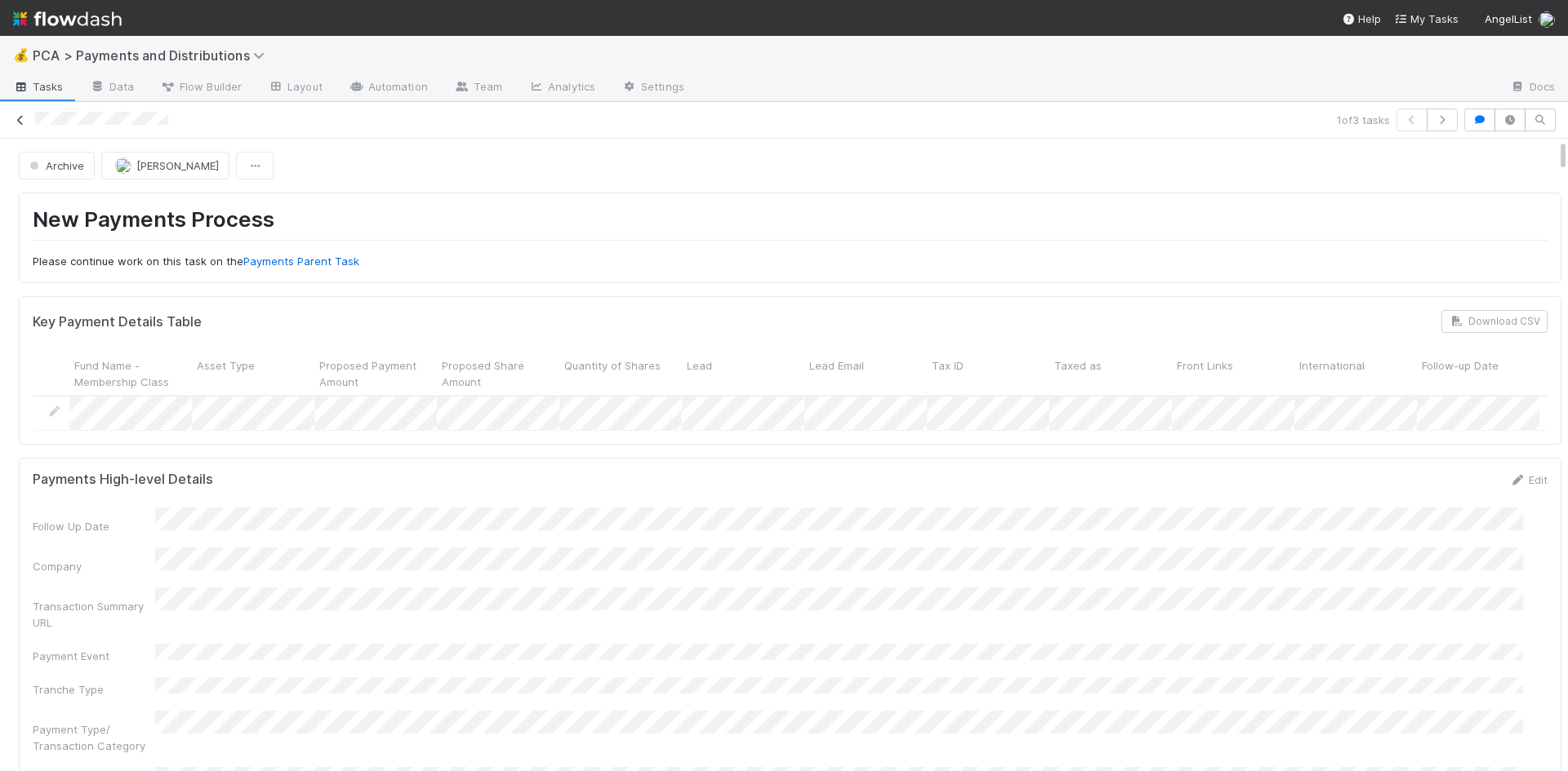
click at [15, 122] on icon at bounding box center [21, 121] width 16 height 11
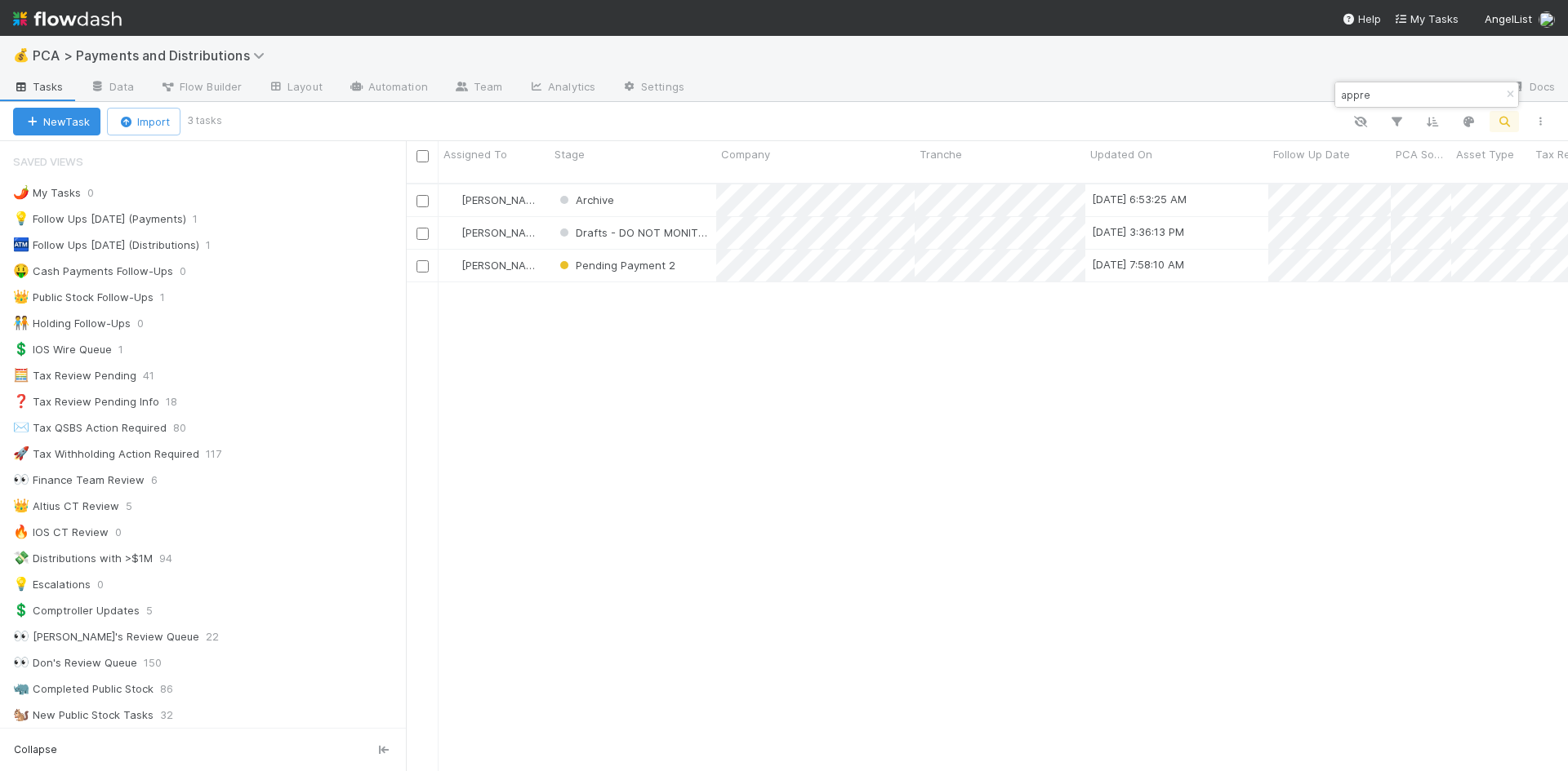
scroll to position [589, 1149]
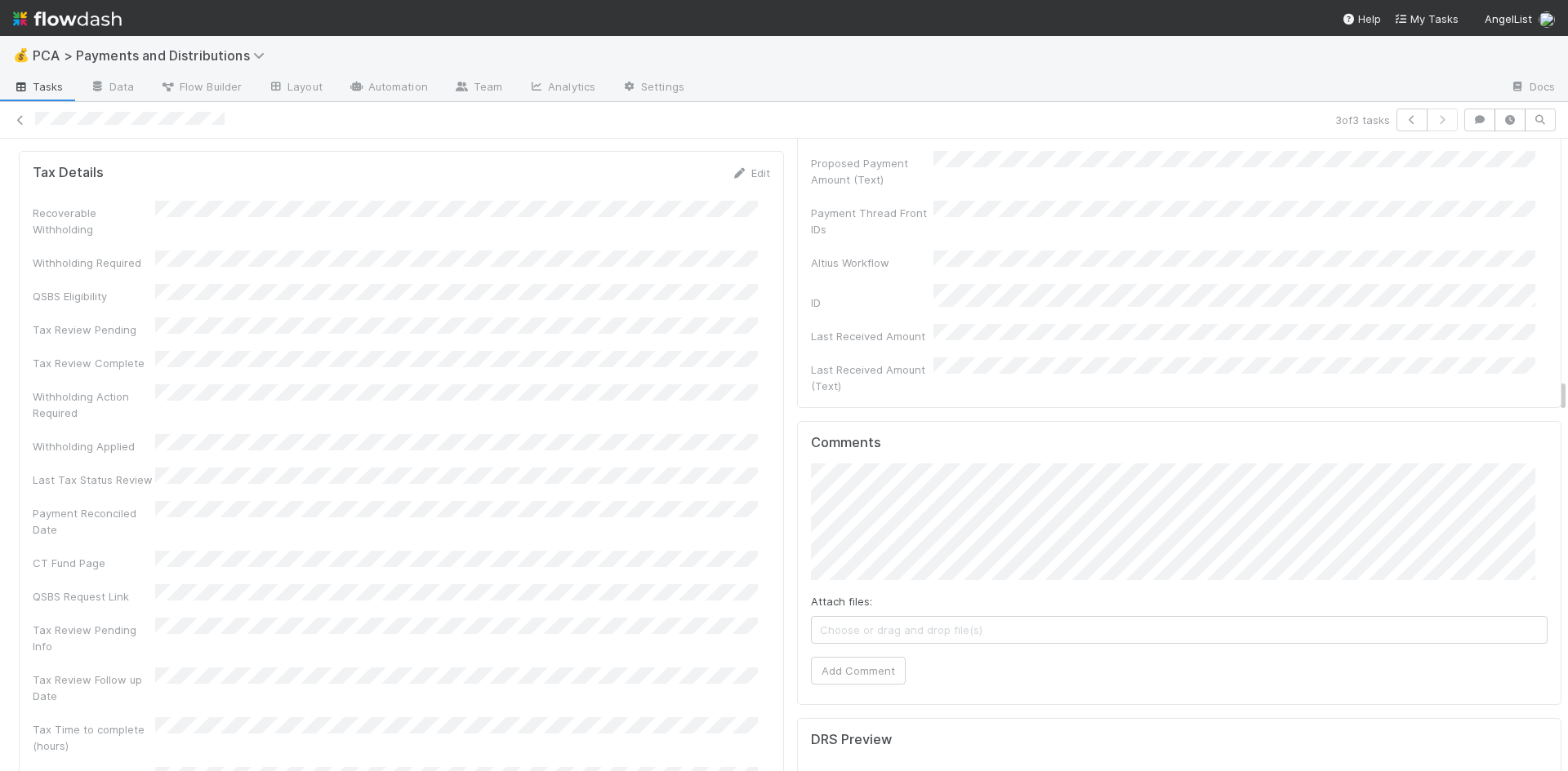
scroll to position [4733, 0]
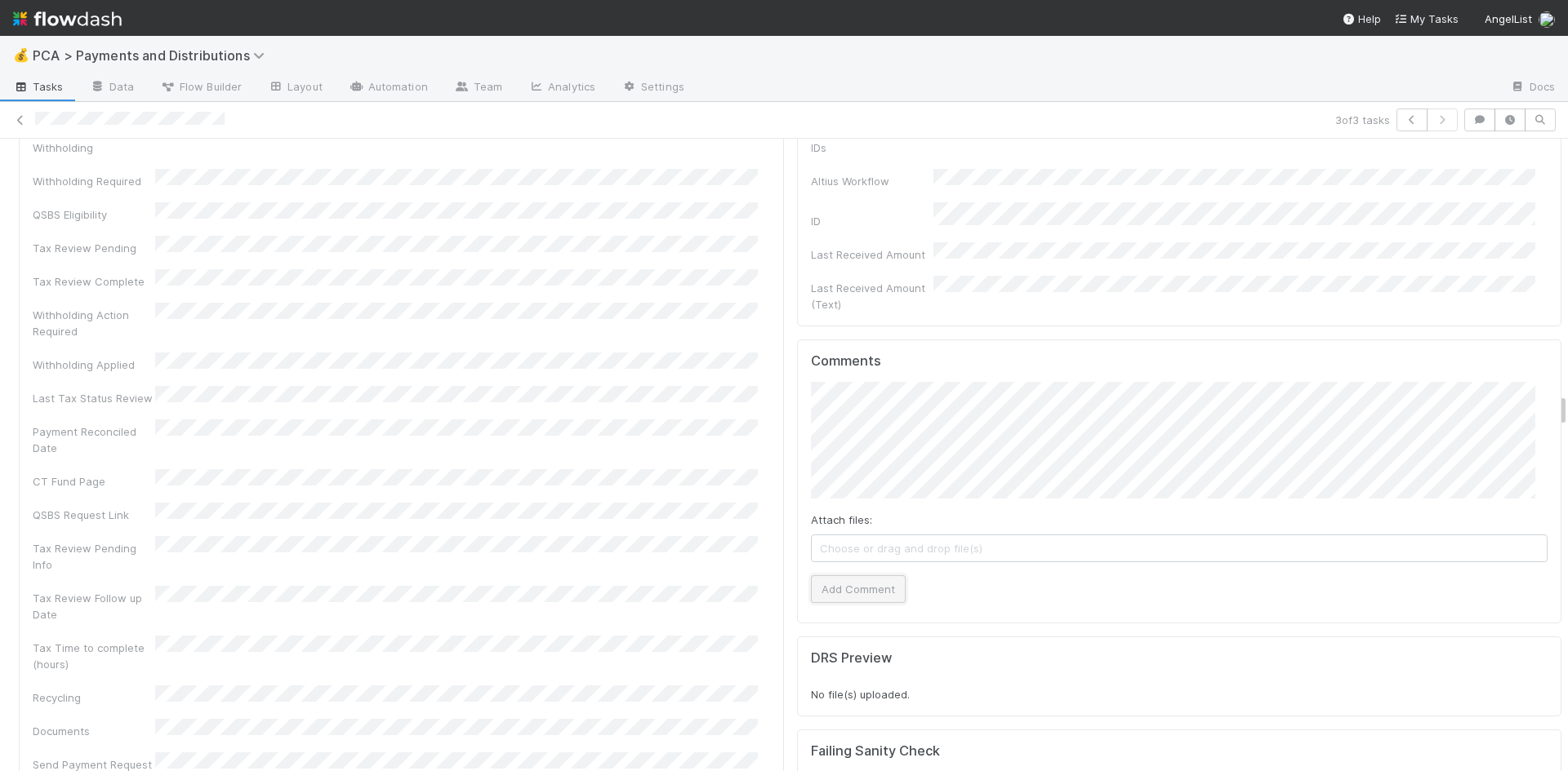
click at [869, 575] on button "Add Comment" at bounding box center [858, 589] width 95 height 28
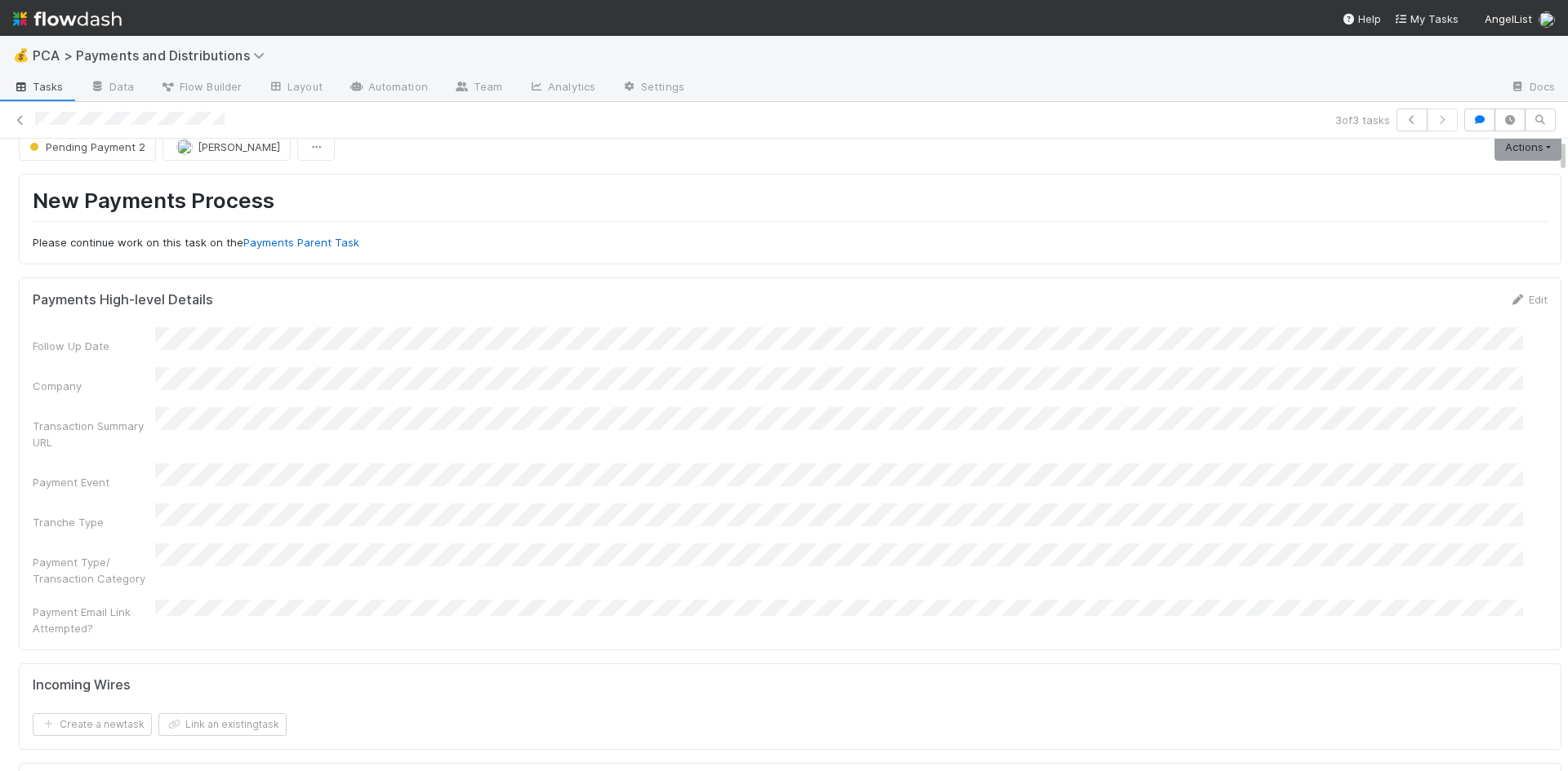
scroll to position [0, 0]
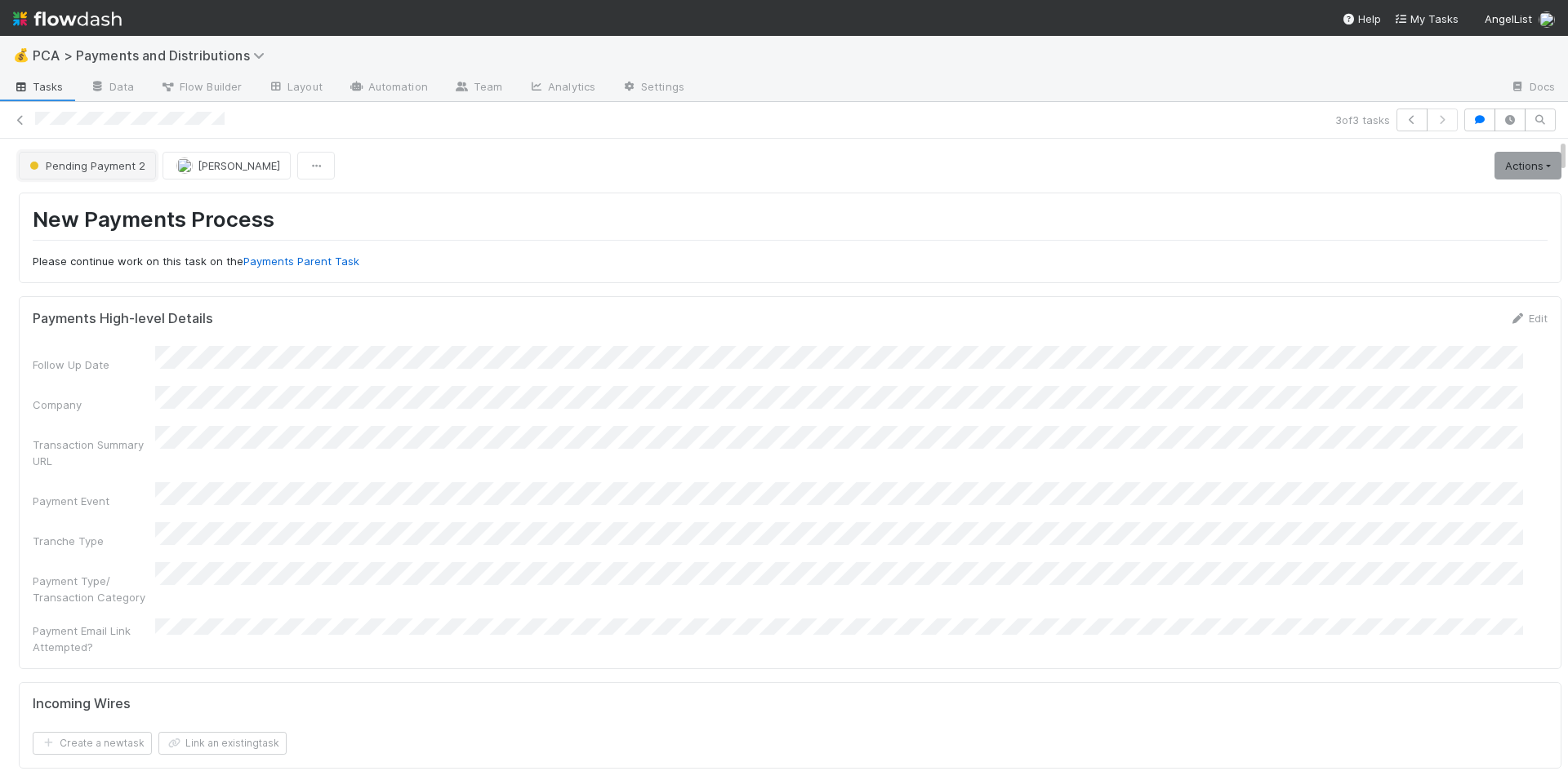
click at [85, 168] on span "Pending Payment 2" at bounding box center [86, 165] width 119 height 13
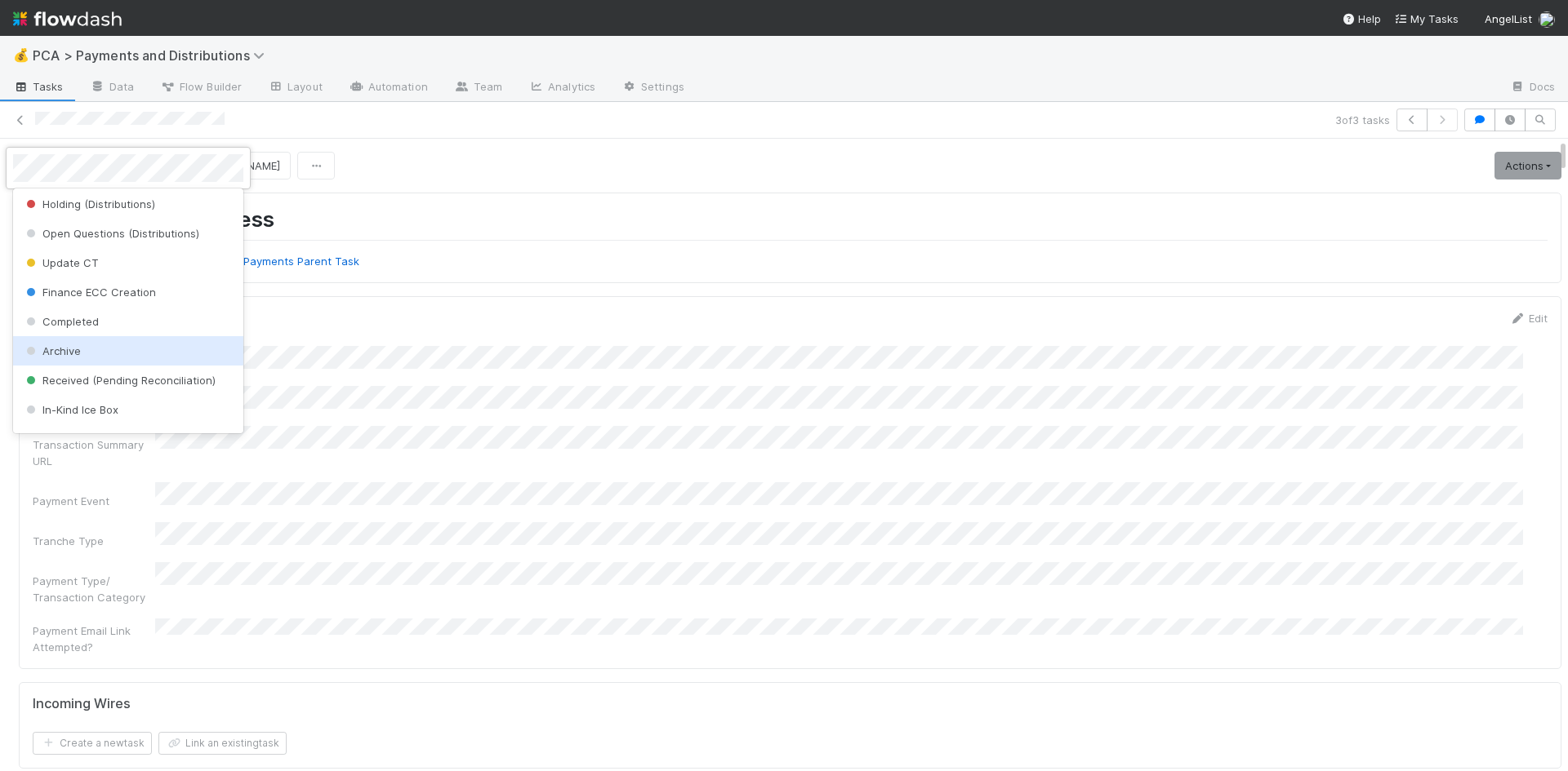
scroll to position [512, 0]
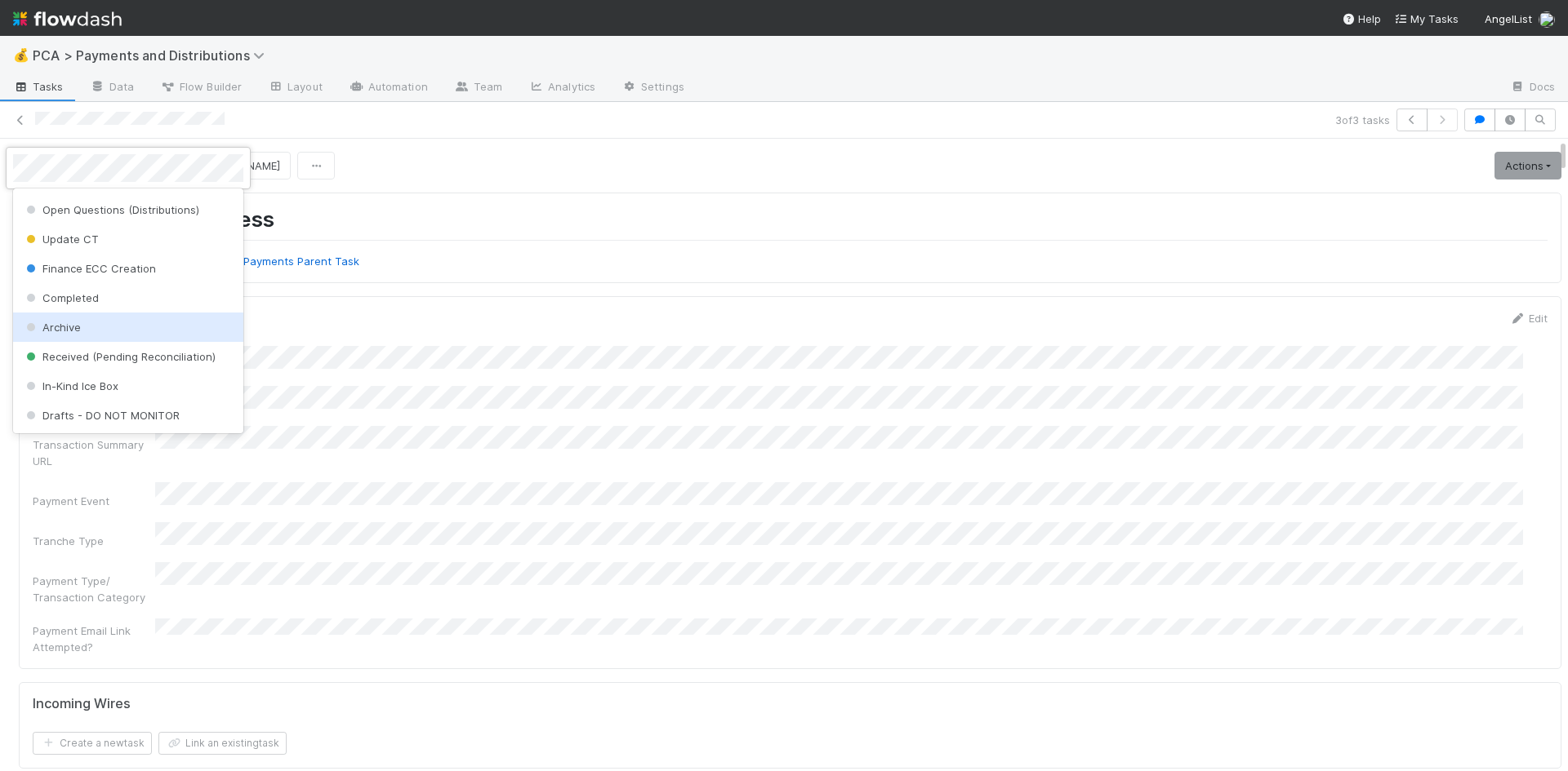
click at [117, 322] on div "Archive" at bounding box center [127, 327] width 230 height 30
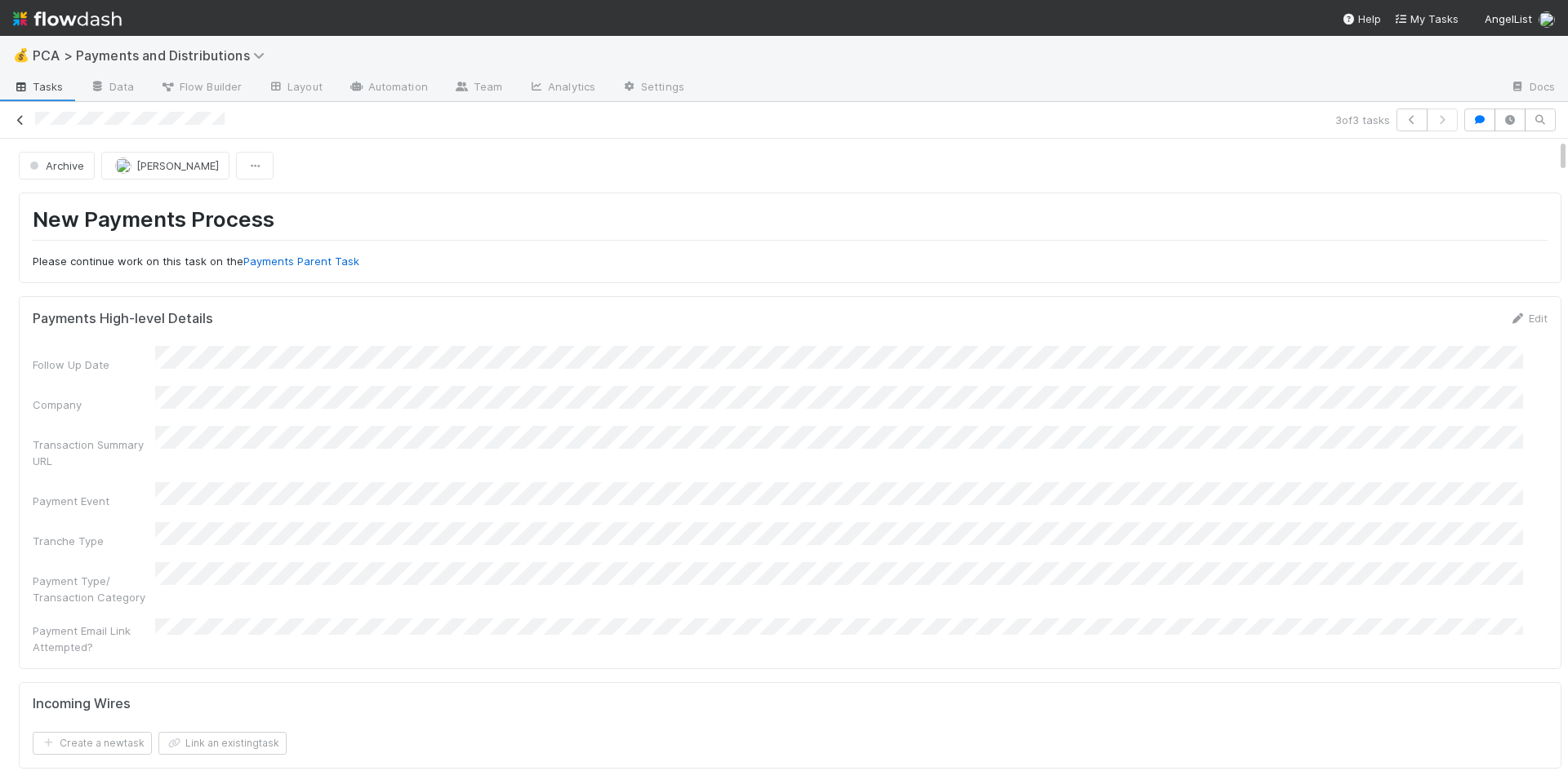
click at [22, 119] on icon at bounding box center [21, 121] width 16 height 11
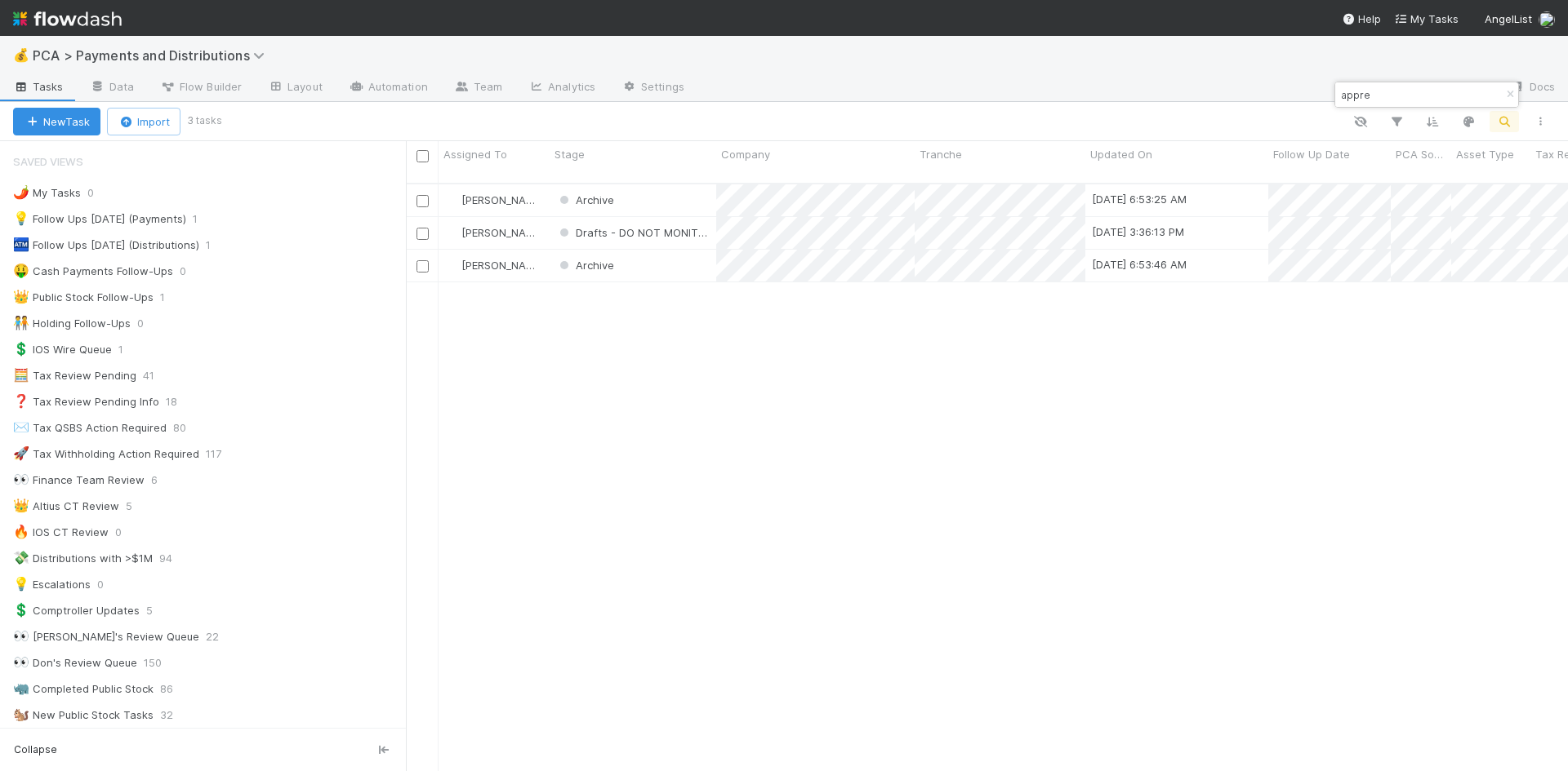
scroll to position [13, 13]
click at [1356, 93] on input "appre" at bounding box center [1419, 95] width 163 height 20
click at [1355, 93] on input "appre" at bounding box center [1419, 95] width 163 height 20
type input "panel nin"
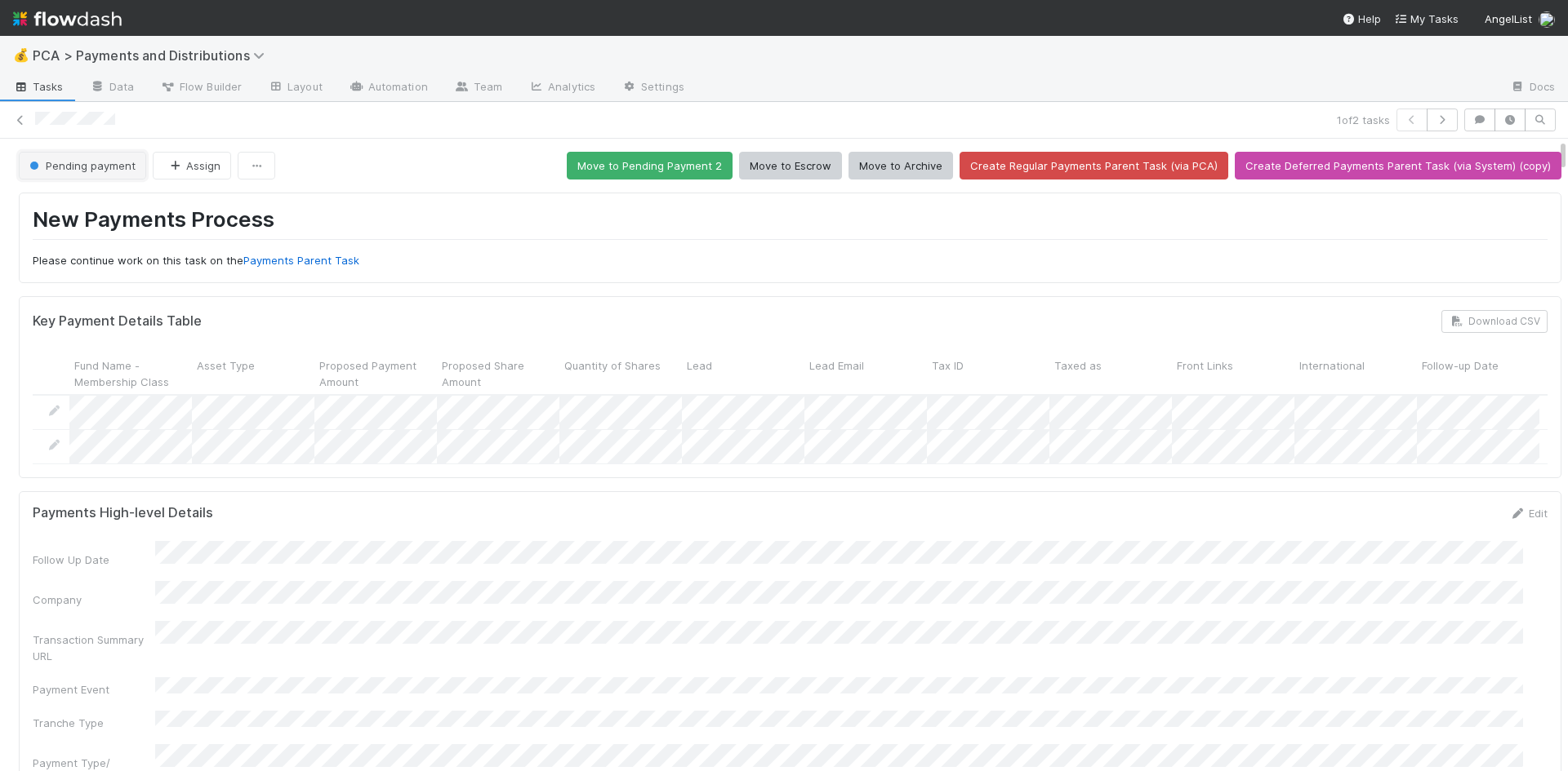
click at [105, 167] on span "Pending payment" at bounding box center [80, 165] width 109 height 13
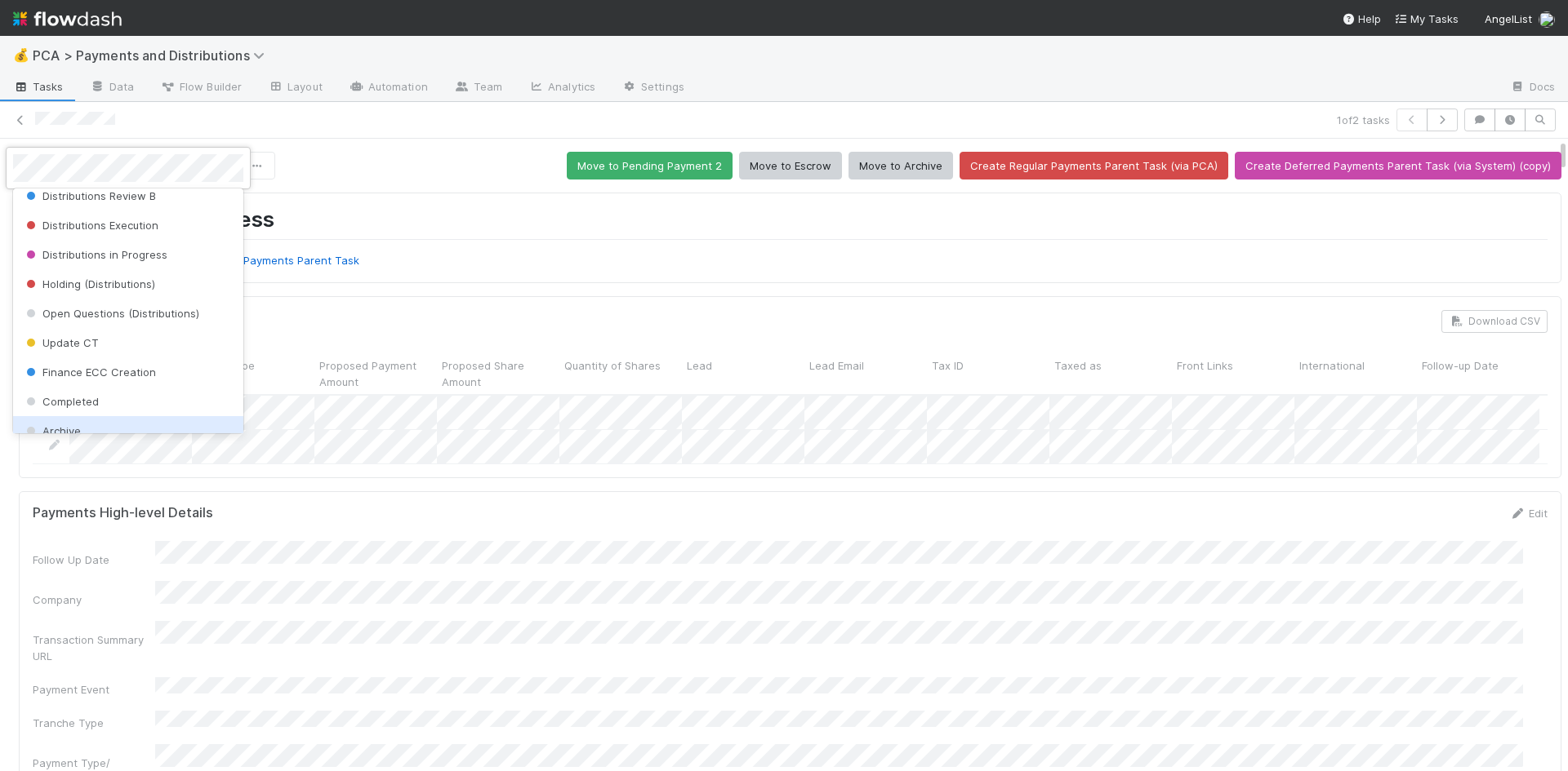
scroll to position [512, 0]
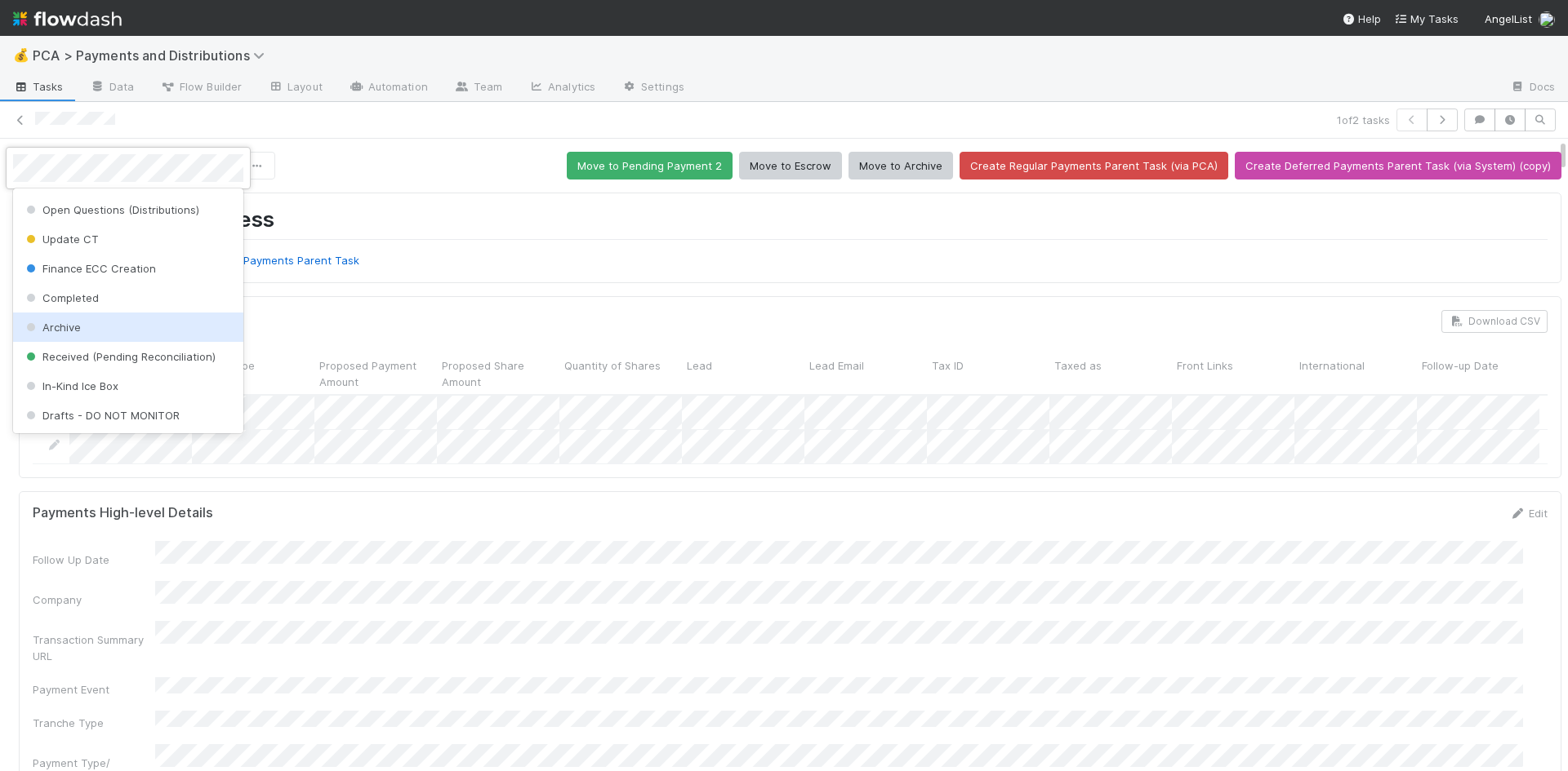
click at [102, 326] on div "Archive" at bounding box center [127, 327] width 230 height 30
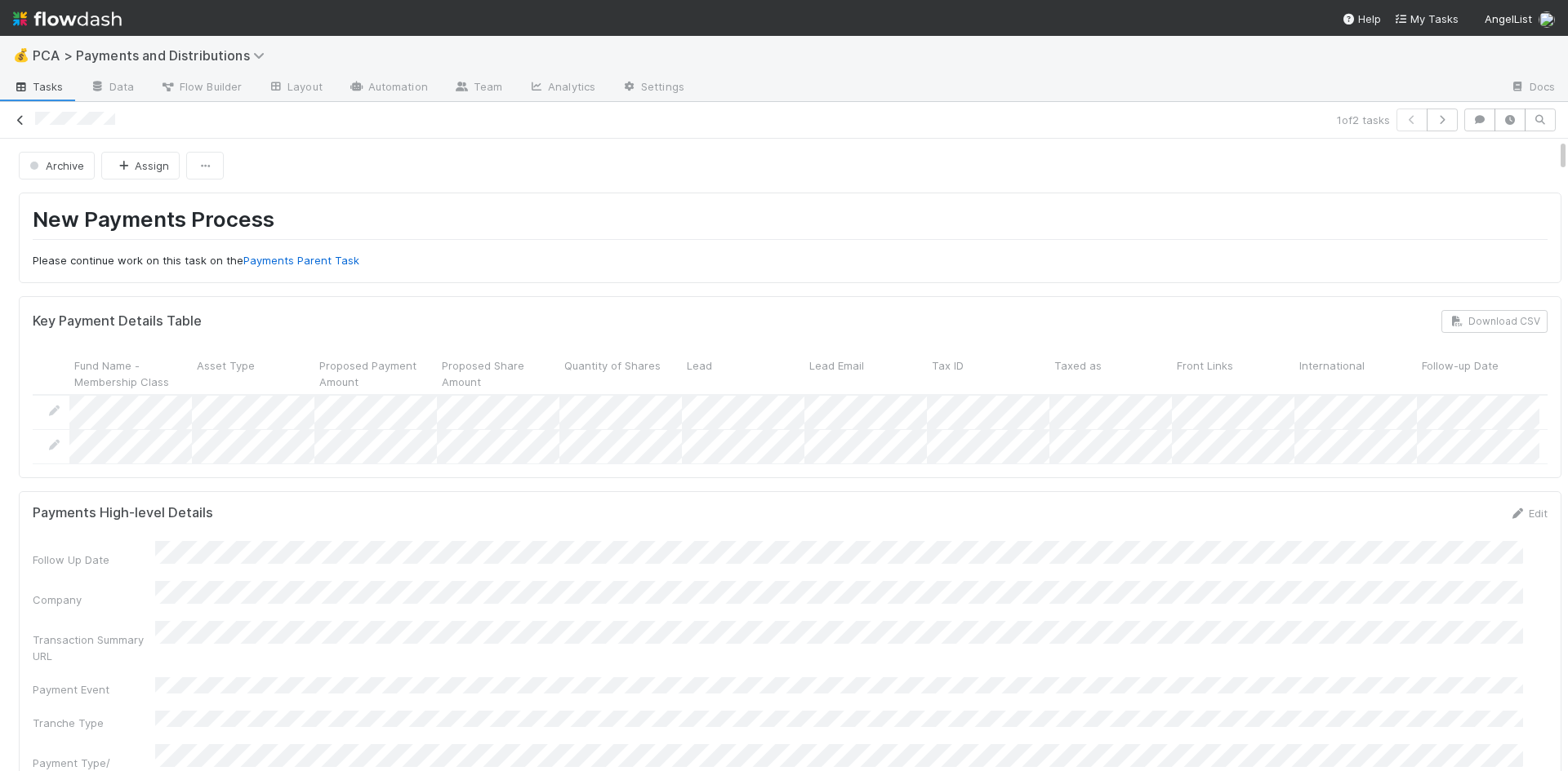
click at [22, 116] on icon at bounding box center [21, 121] width 16 height 11
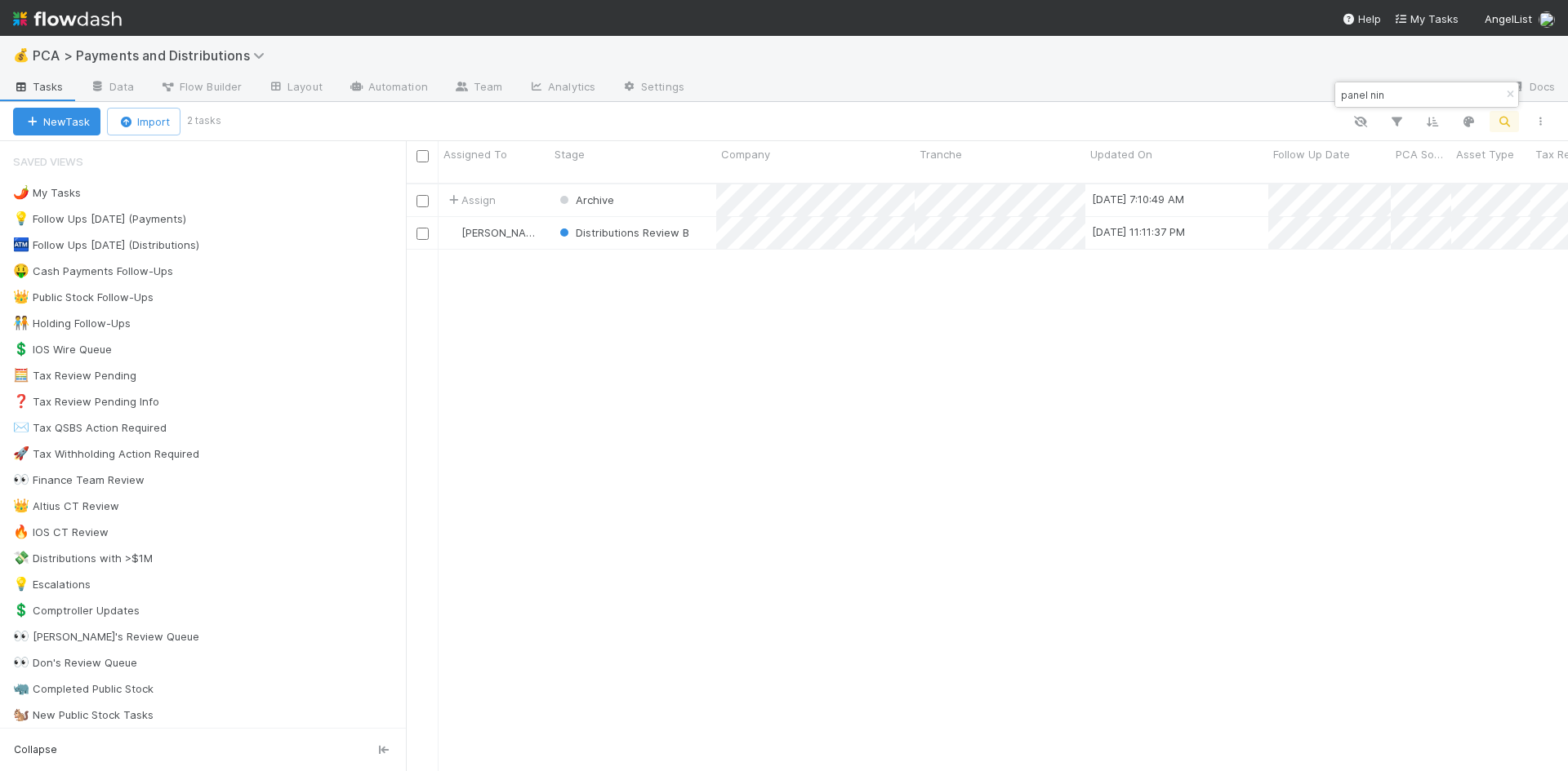
scroll to position [589, 1149]
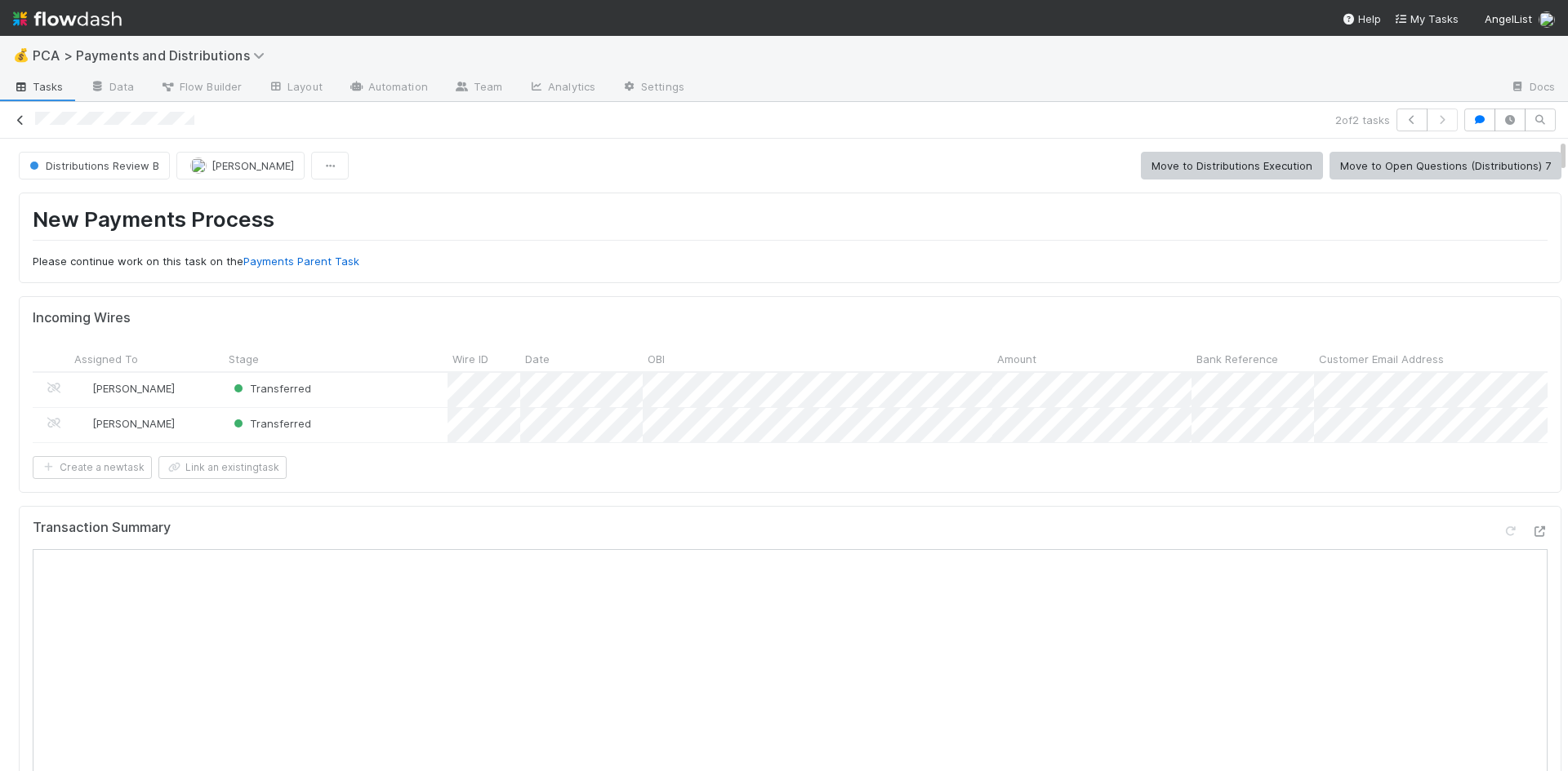
click at [16, 115] on link at bounding box center [21, 120] width 16 height 16
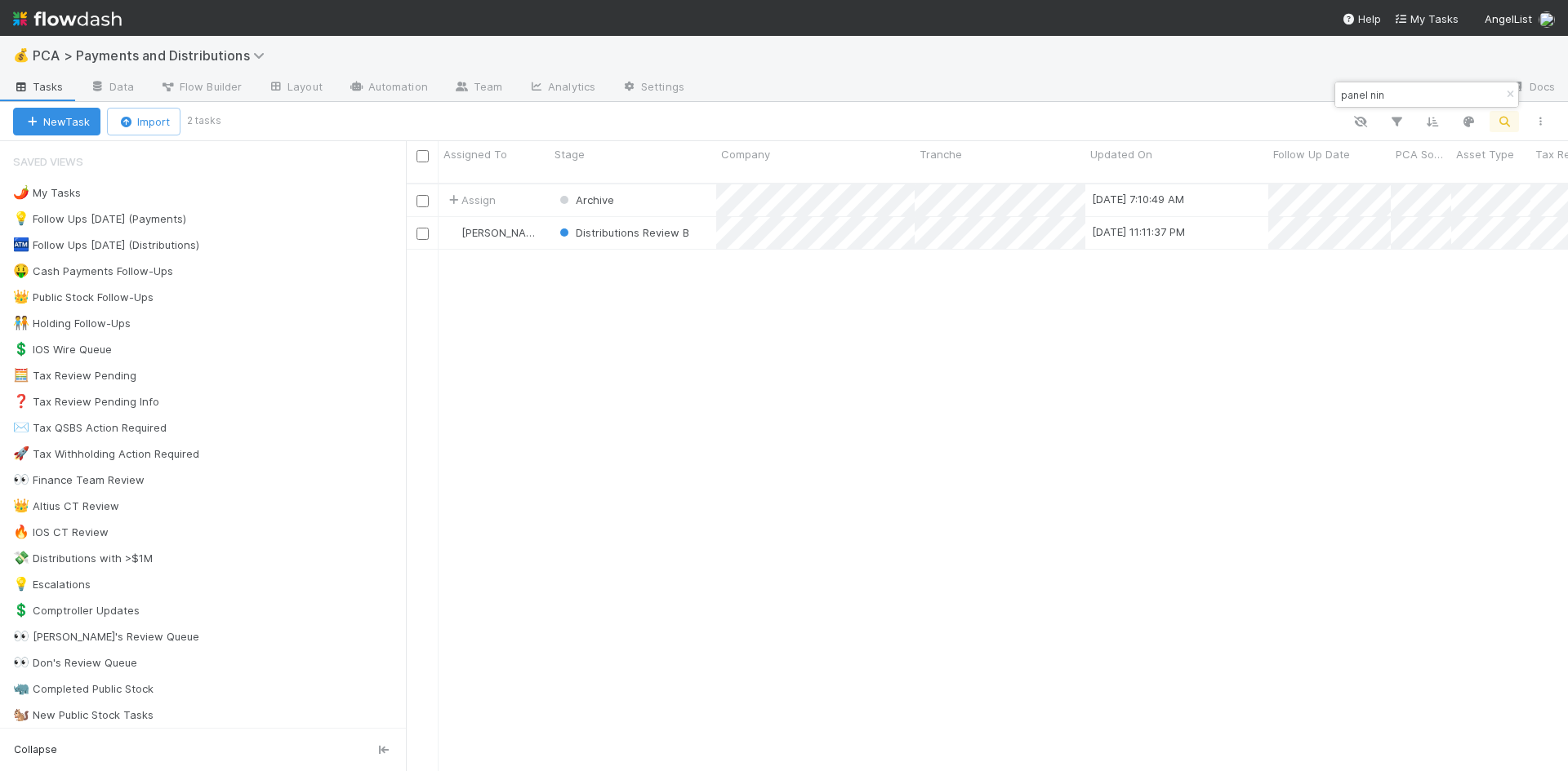
scroll to position [589, 1149]
drag, startPoint x: 1390, startPoint y: 96, endPoint x: 1333, endPoint y: 94, distance: 57.0
click at [1333, 94] on body "💰 PCA > Payments and Distributions Tasks Data Flow Builder Layout Automation Te…" at bounding box center [784, 385] width 1568 height 771
drag, startPoint x: 1402, startPoint y: 100, endPoint x: 1342, endPoint y: 100, distance: 60.0
click at [1342, 100] on input "panel nin" at bounding box center [1419, 95] width 163 height 20
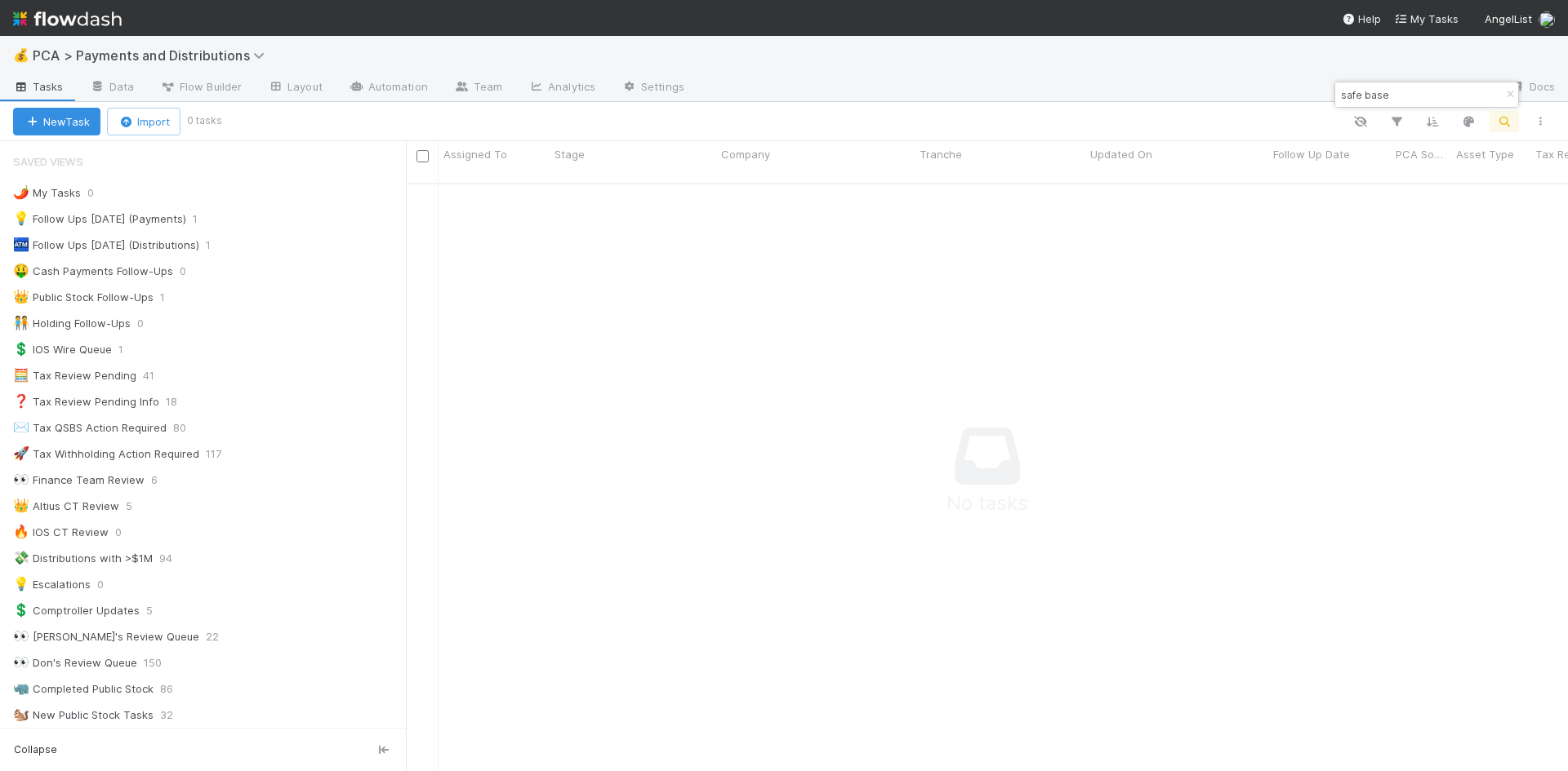
scroll to position [577, 1149]
click at [1366, 87] on input "safe base" at bounding box center [1419, 95] width 163 height 20
type input "safebase"
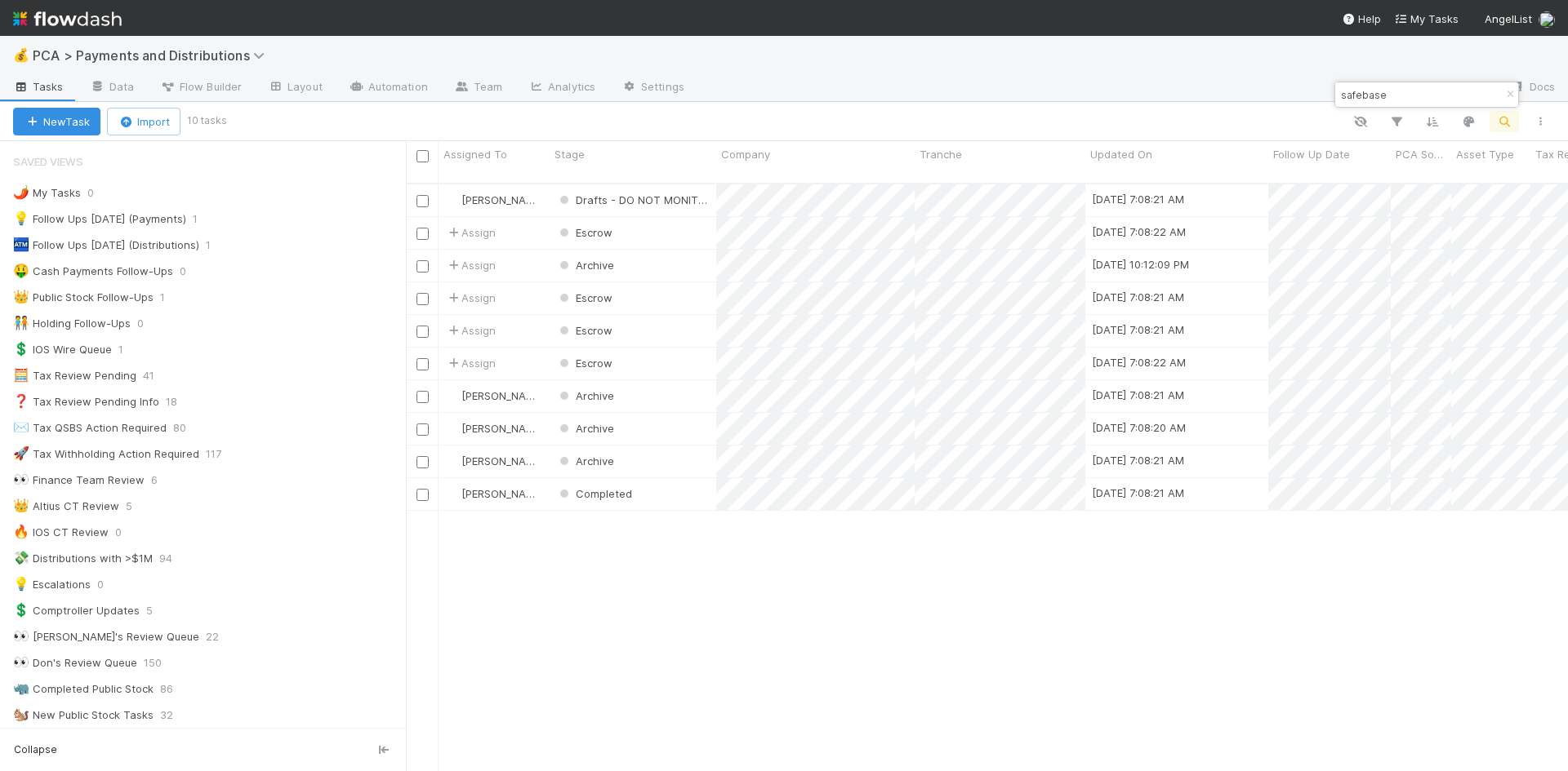
scroll to position [589, 1149]
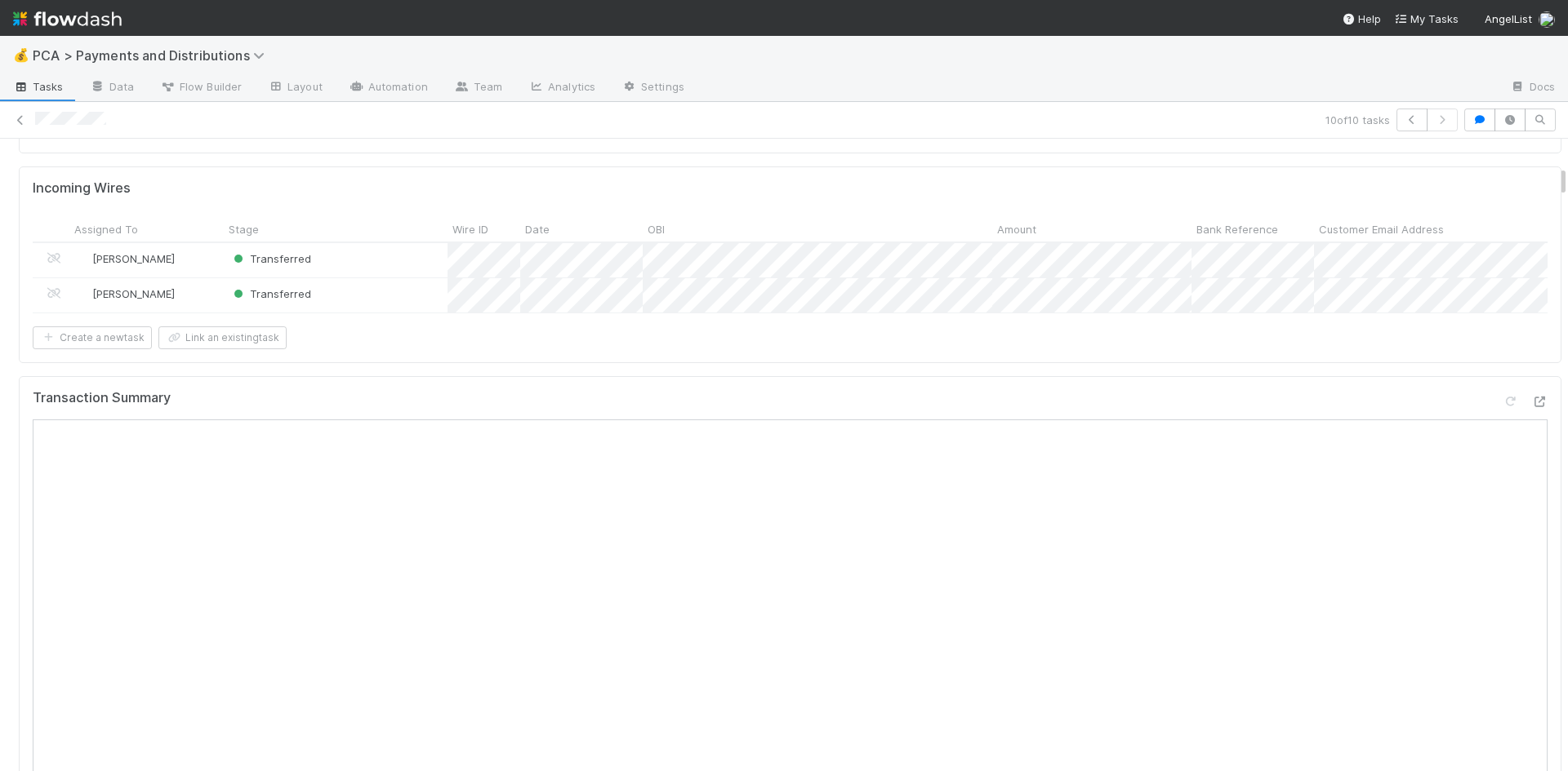
scroll to position [572, 0]
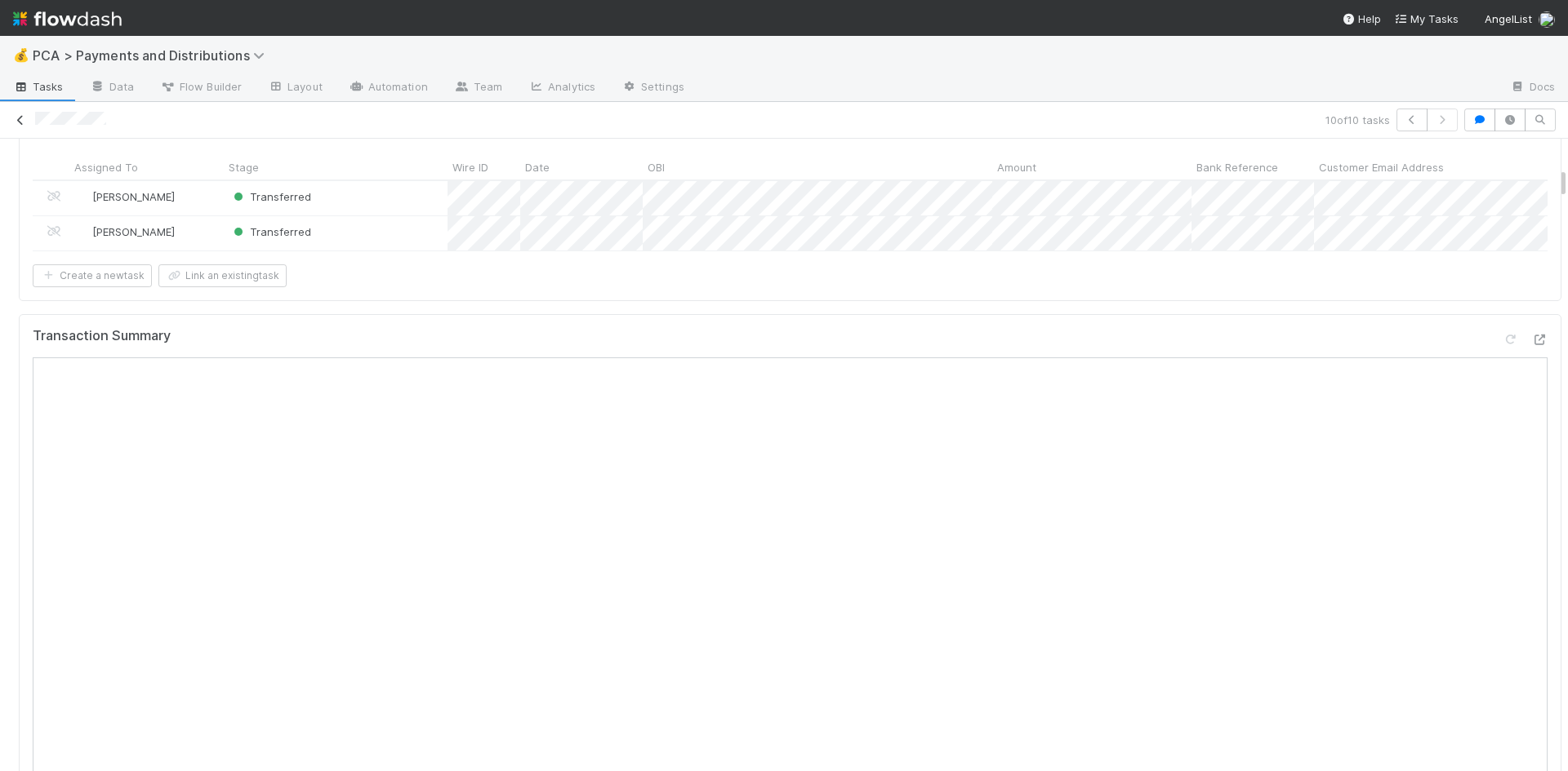
click at [18, 115] on icon at bounding box center [21, 121] width 16 height 11
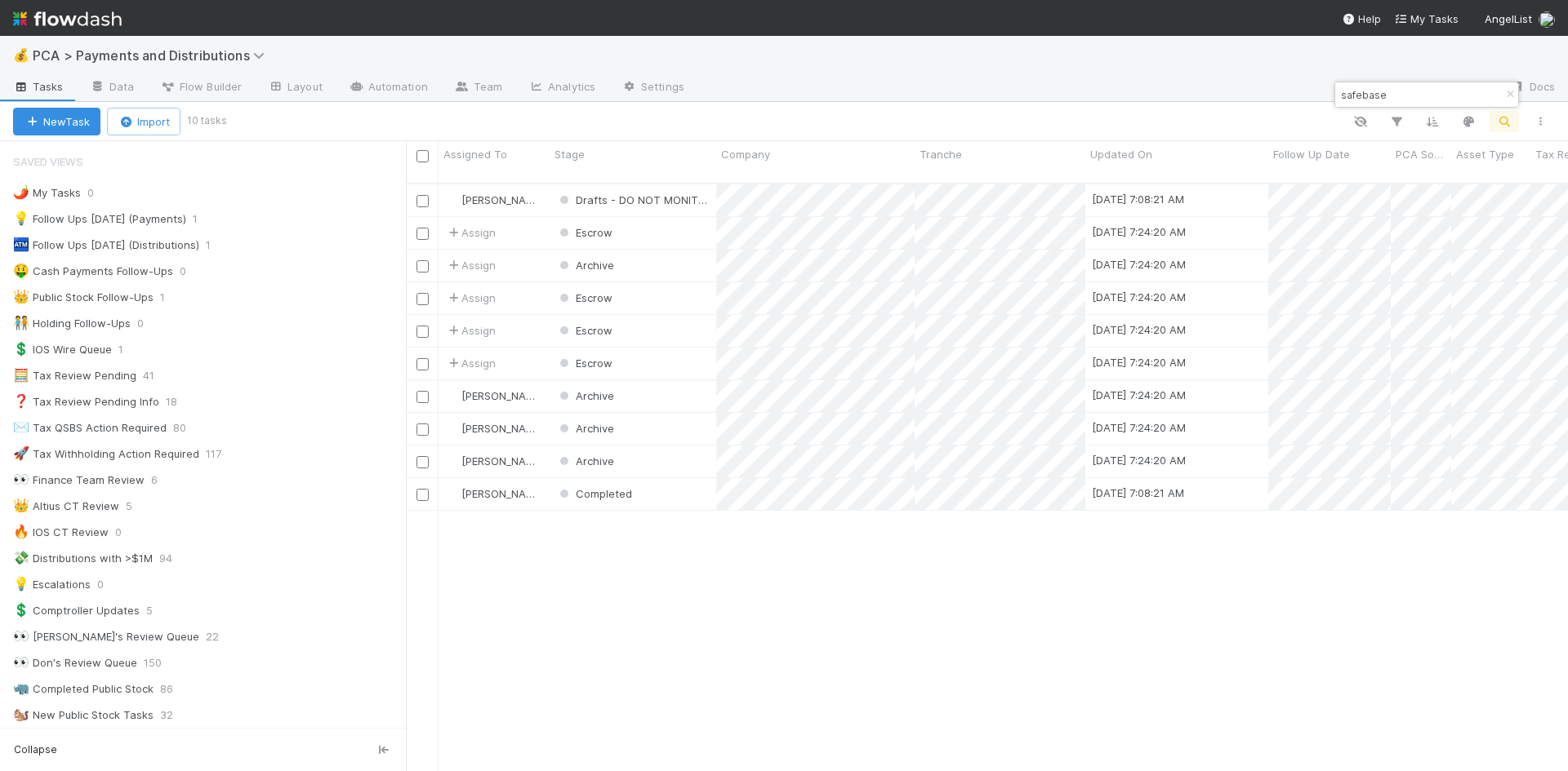
scroll to position [13, 13]
click at [1088, 155] on div "Updated On" at bounding box center [1176, 162] width 183 height 41
drag, startPoint x: 1084, startPoint y: 155, endPoint x: 1246, endPoint y: 152, distance: 162.0
click at [1085, 152] on div at bounding box center [1084, 157] width 4 height 16
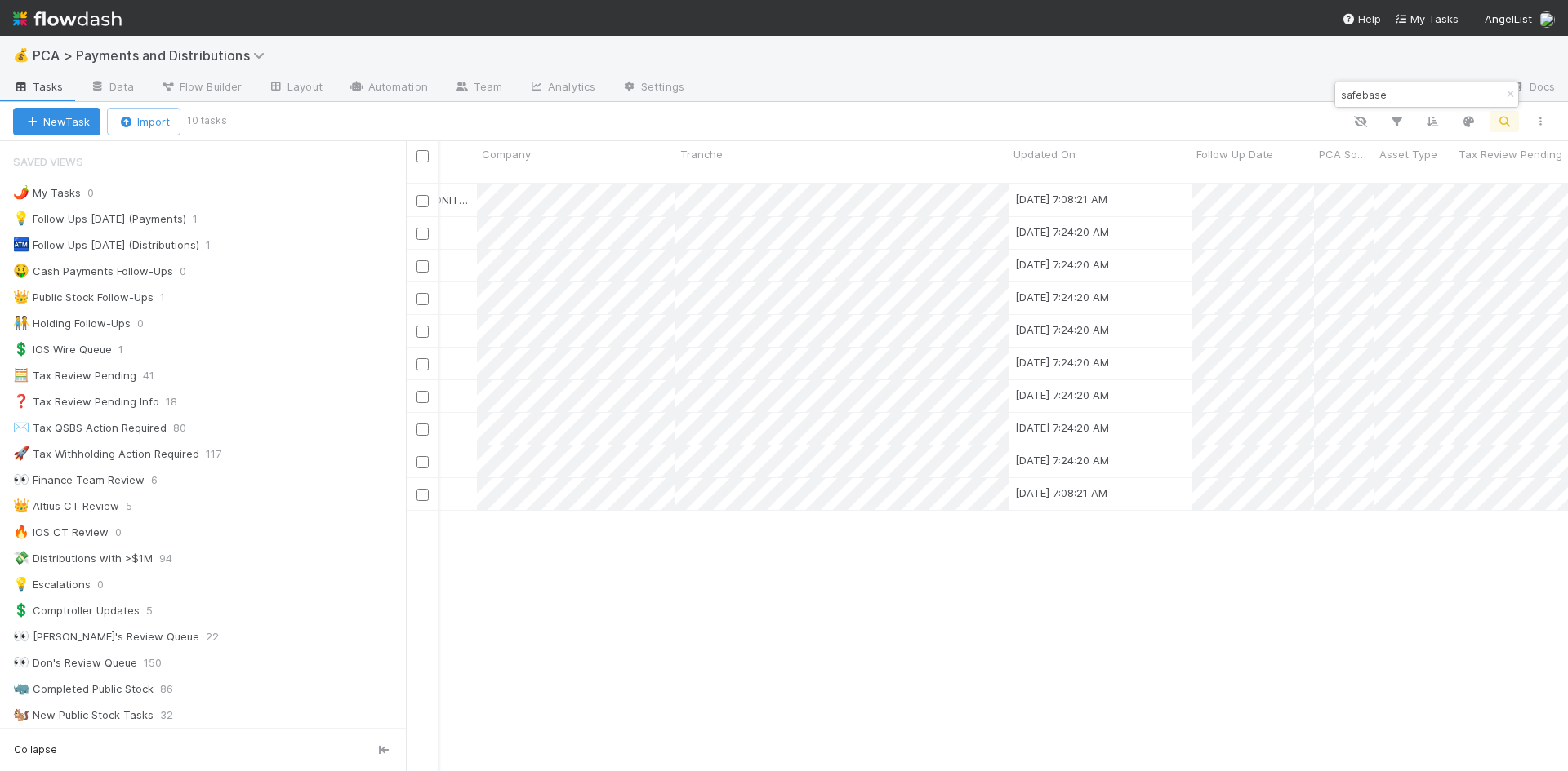
scroll to position [0, 0]
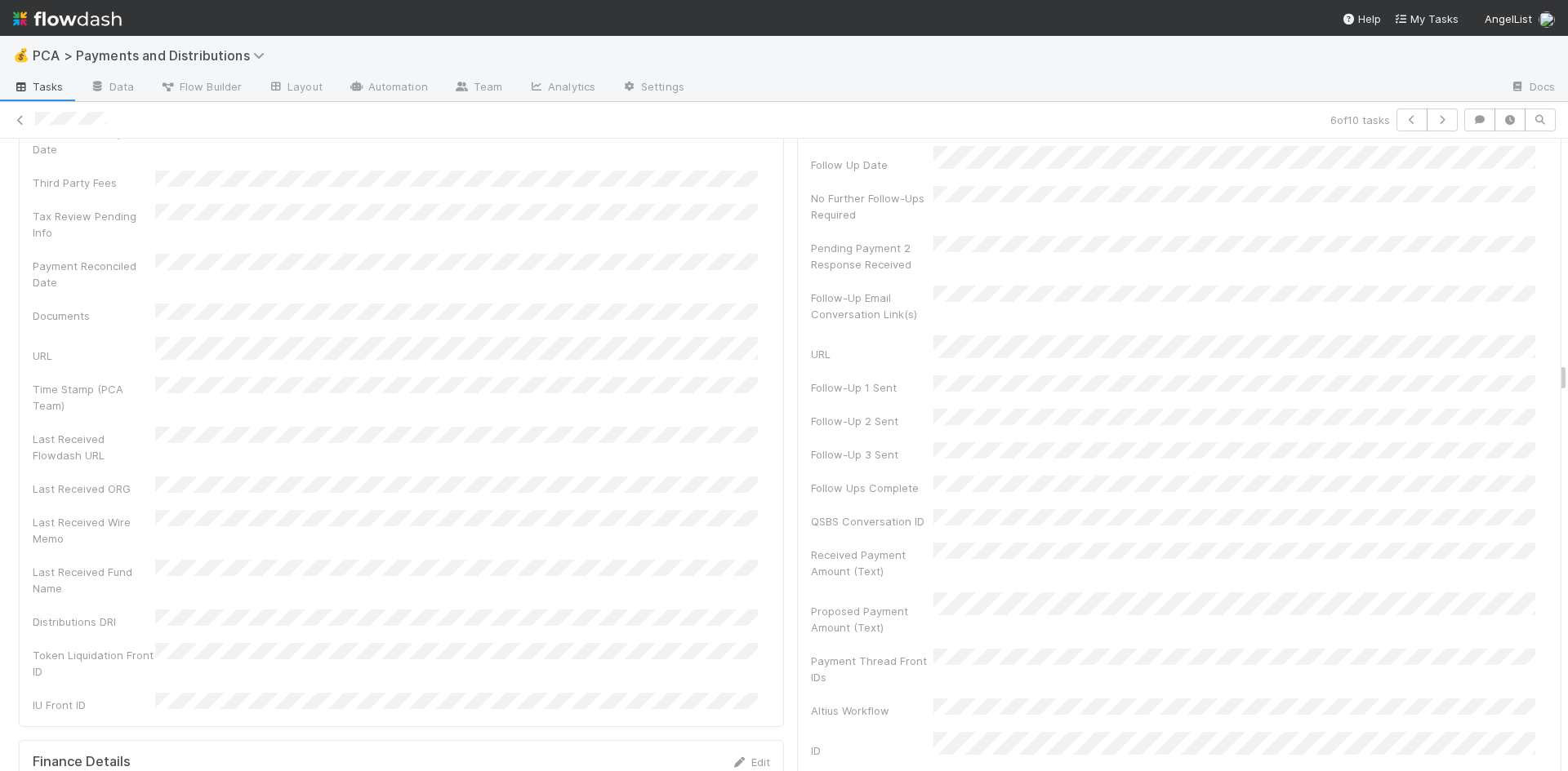
scroll to position [5060, 0]
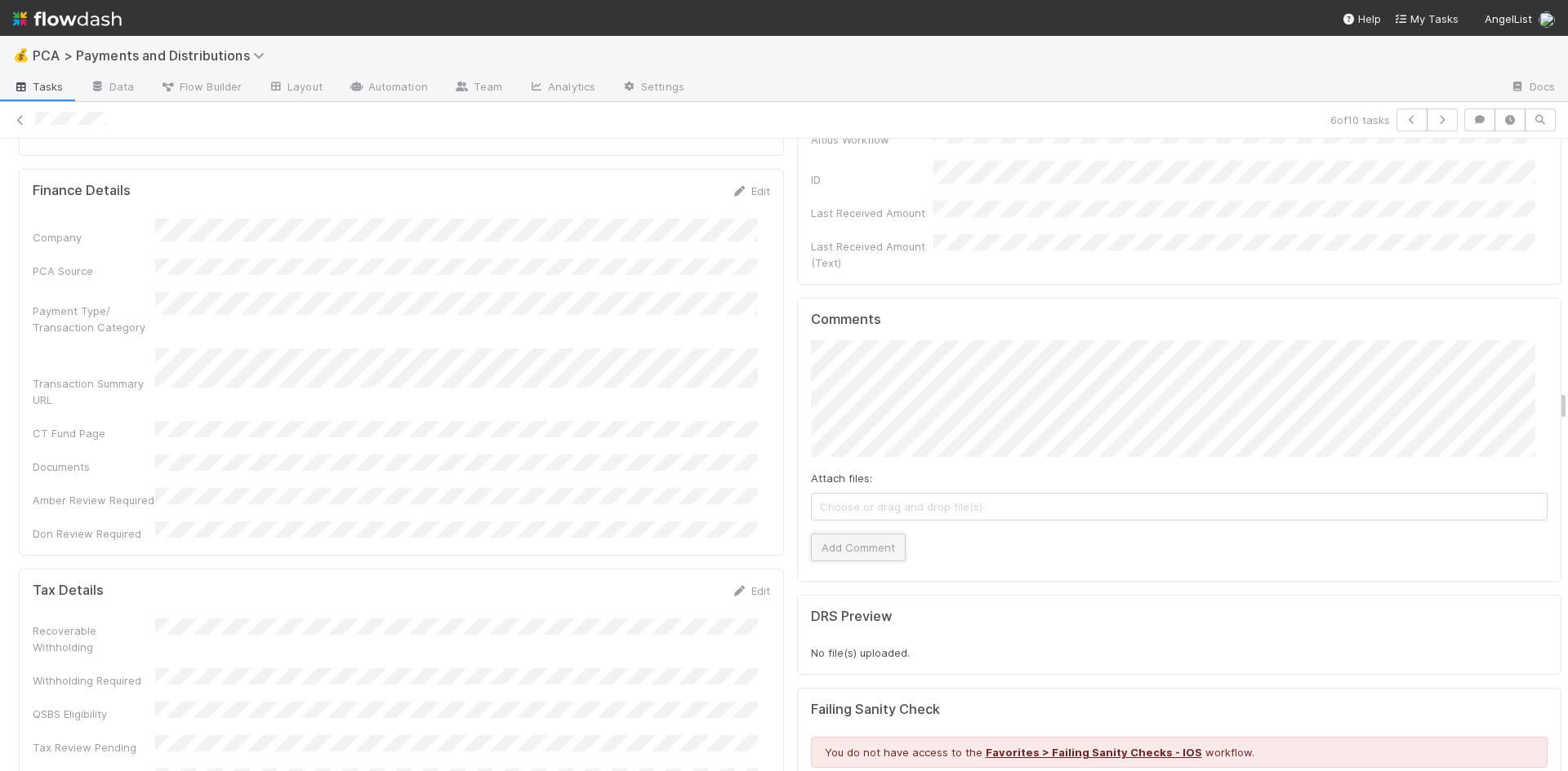
click at [865, 534] on button "Add Comment" at bounding box center [858, 547] width 95 height 28
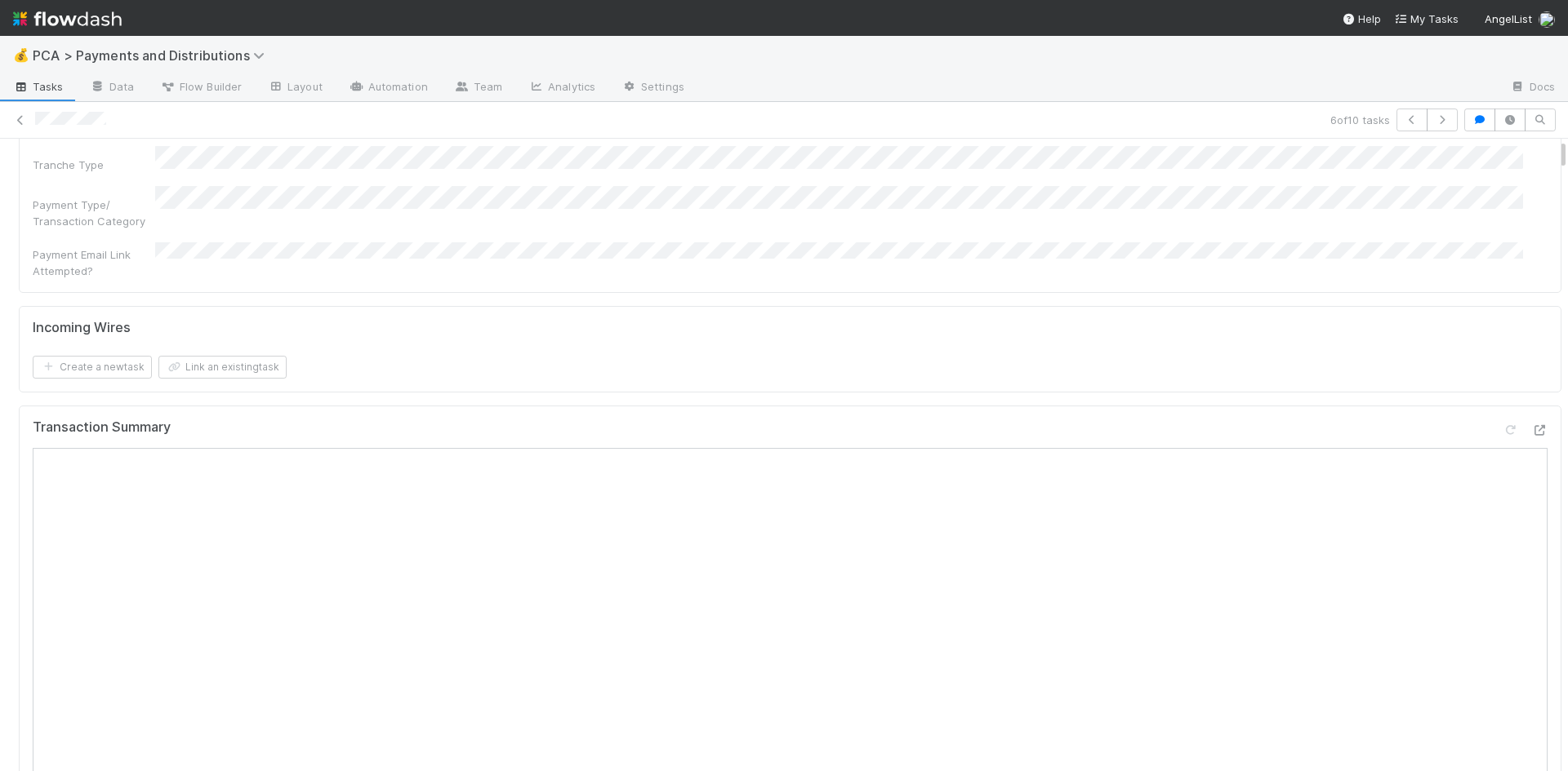
scroll to position [0, 0]
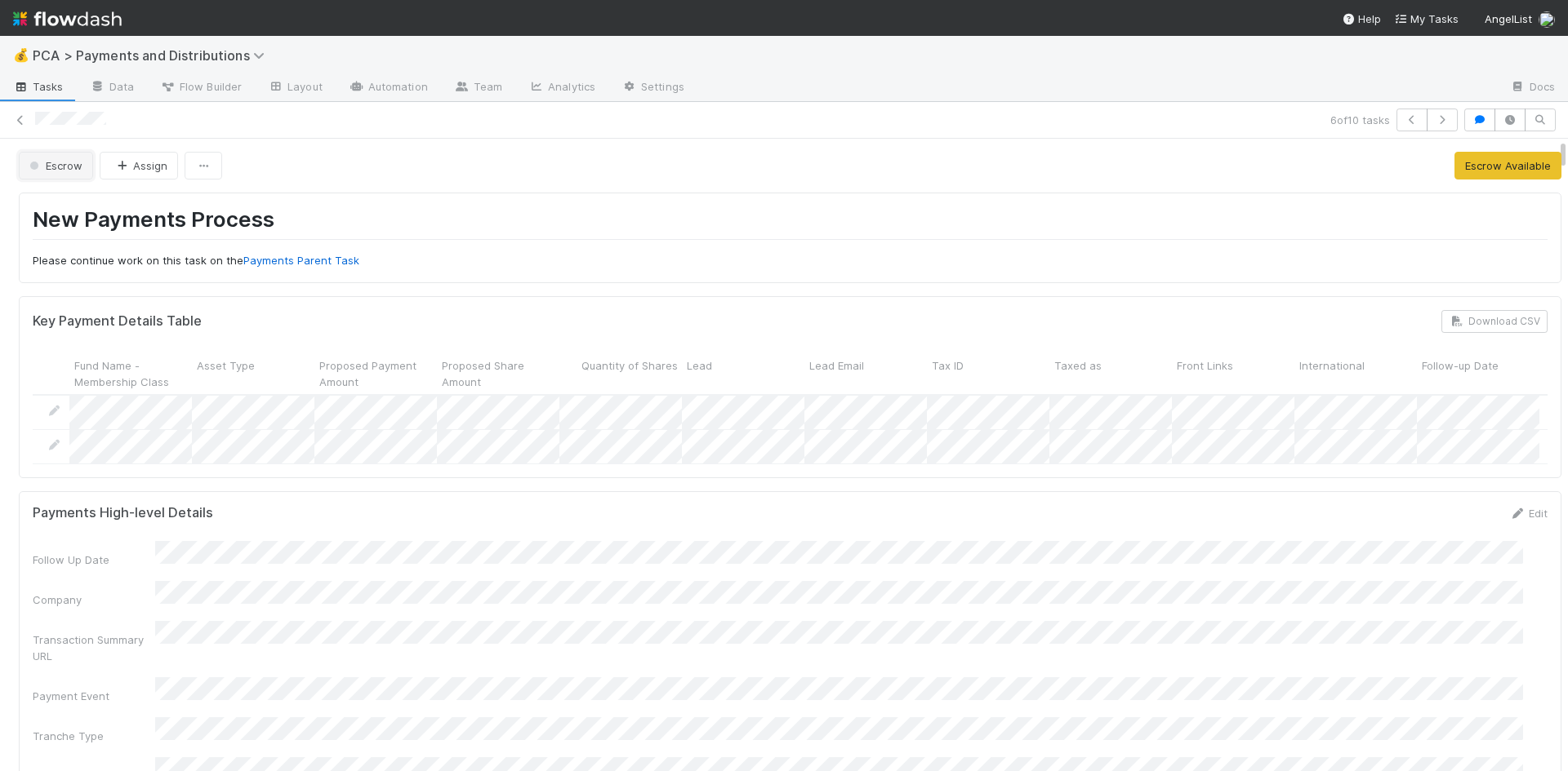
click at [44, 164] on span "Escrow" at bounding box center [54, 165] width 56 height 13
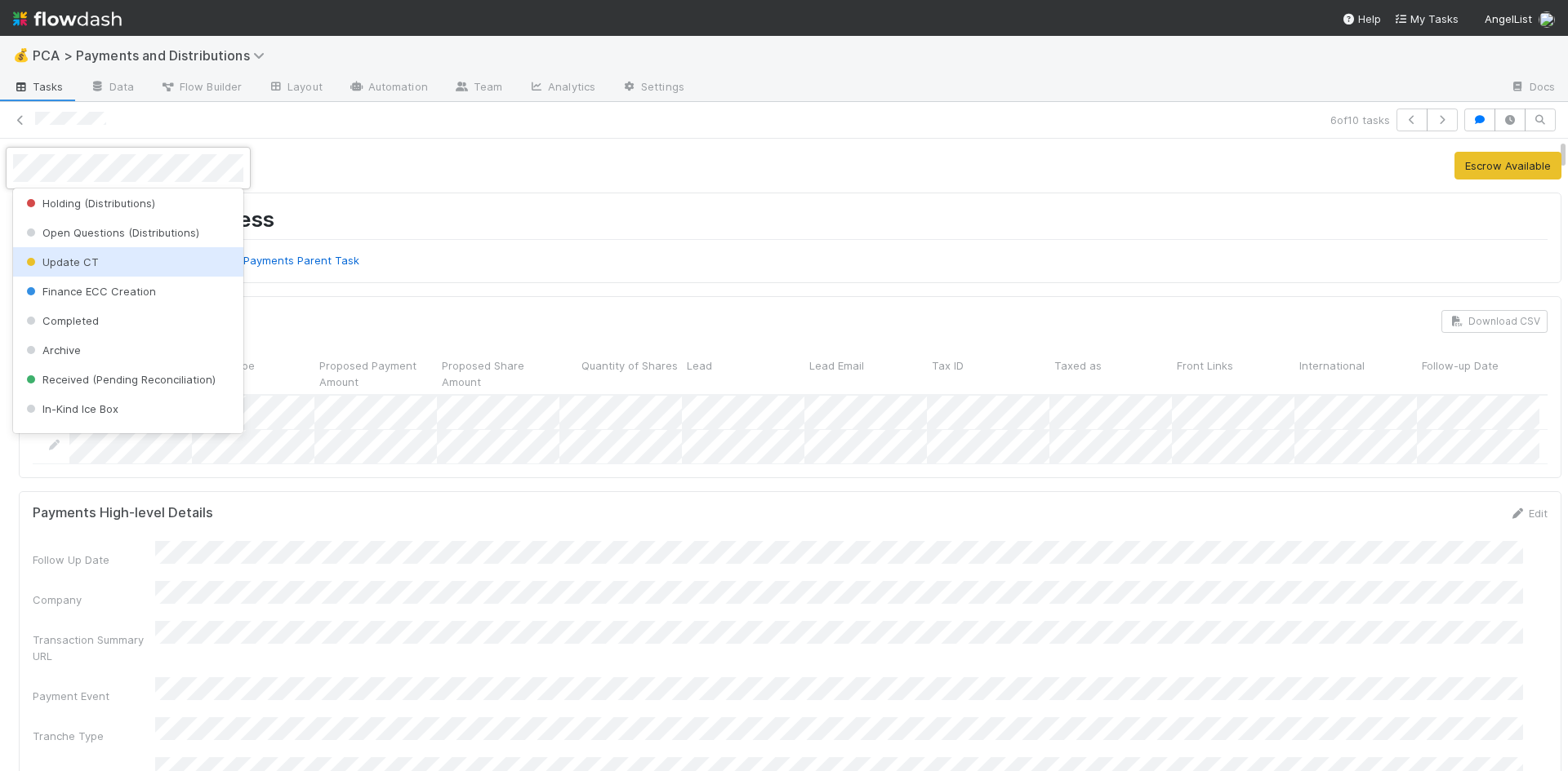
scroll to position [512, 0]
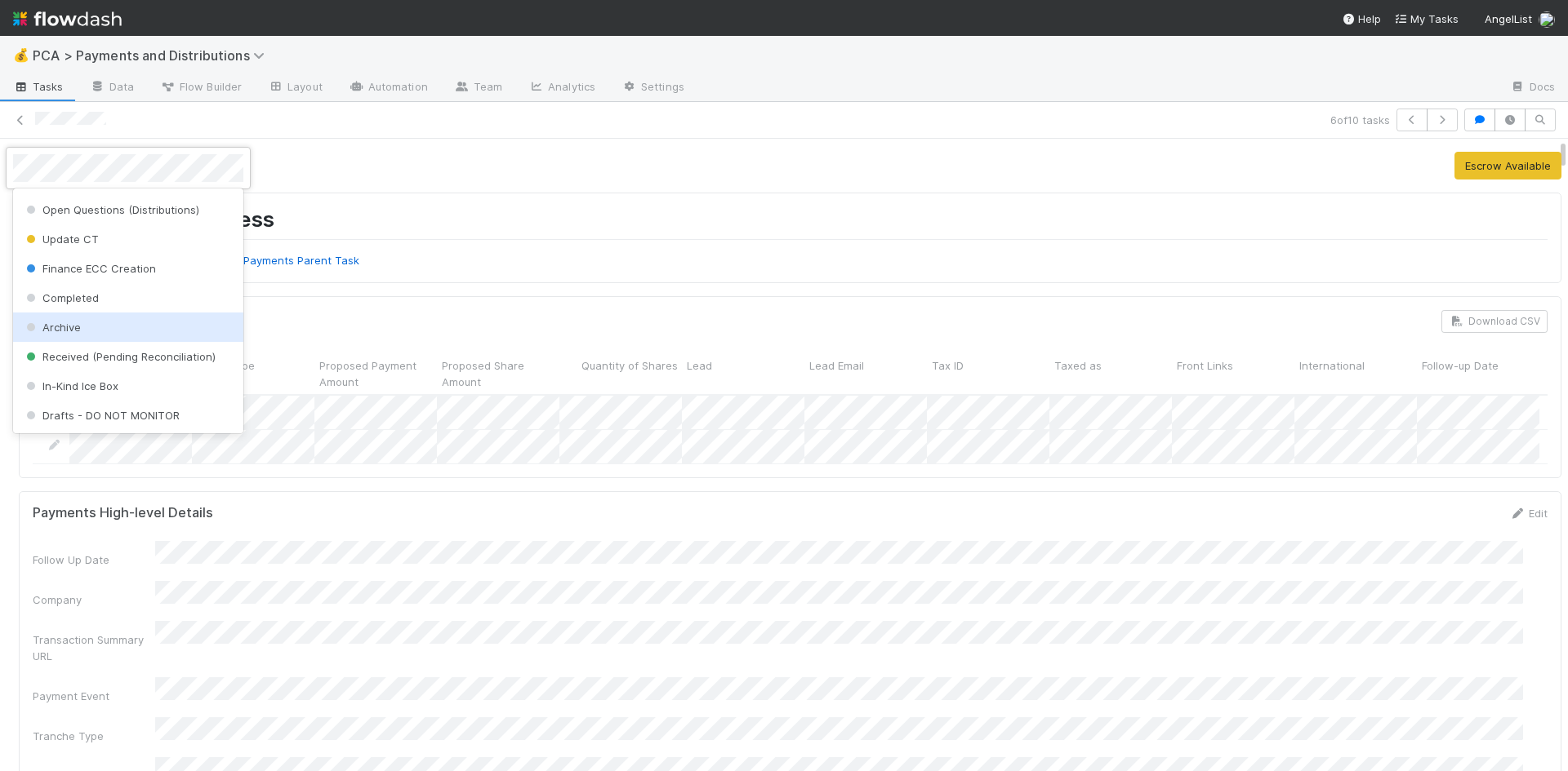
click at [125, 333] on div "Archive" at bounding box center [127, 327] width 230 height 30
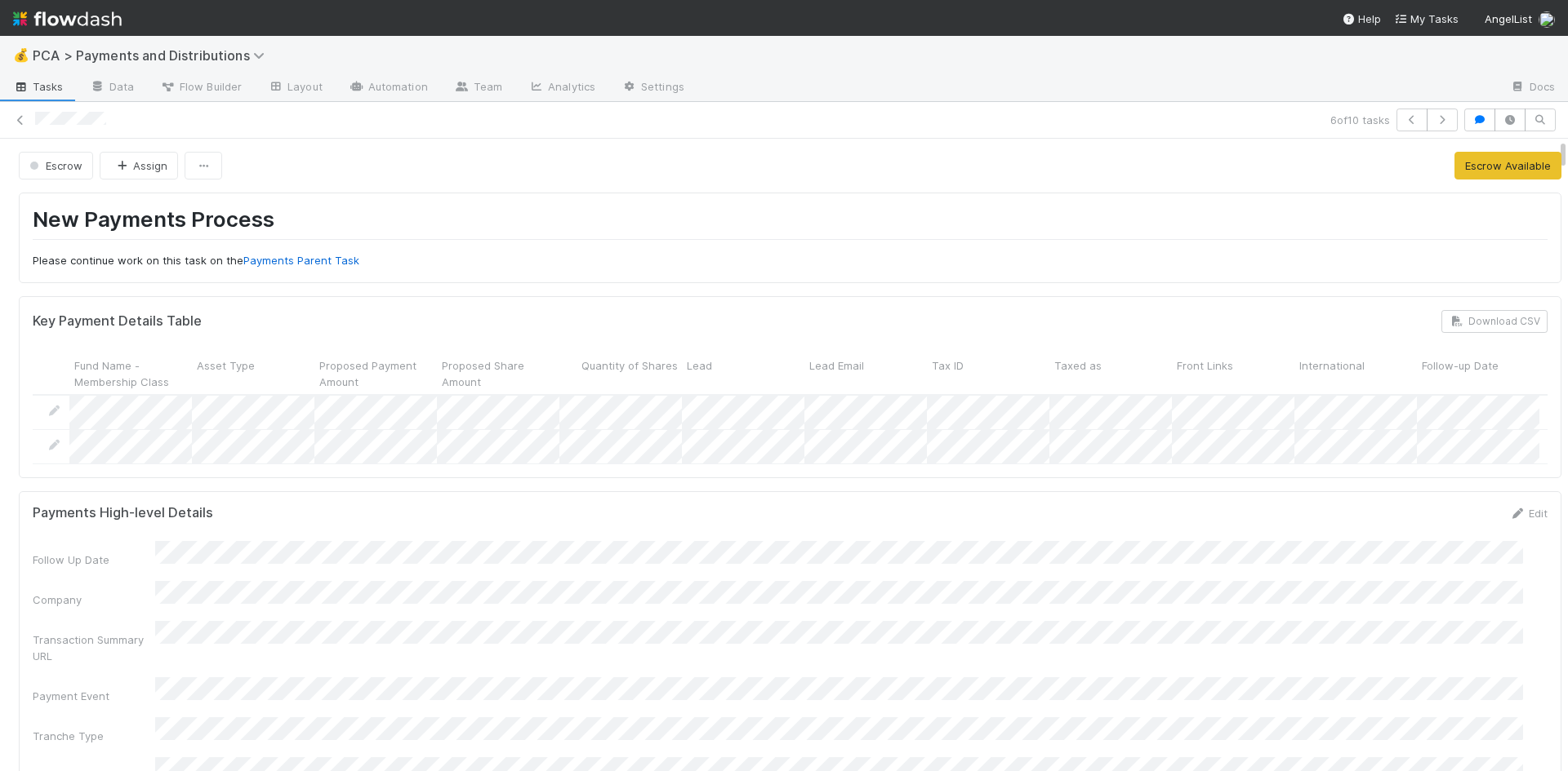
click at [16, 115] on link at bounding box center [21, 120] width 16 height 16
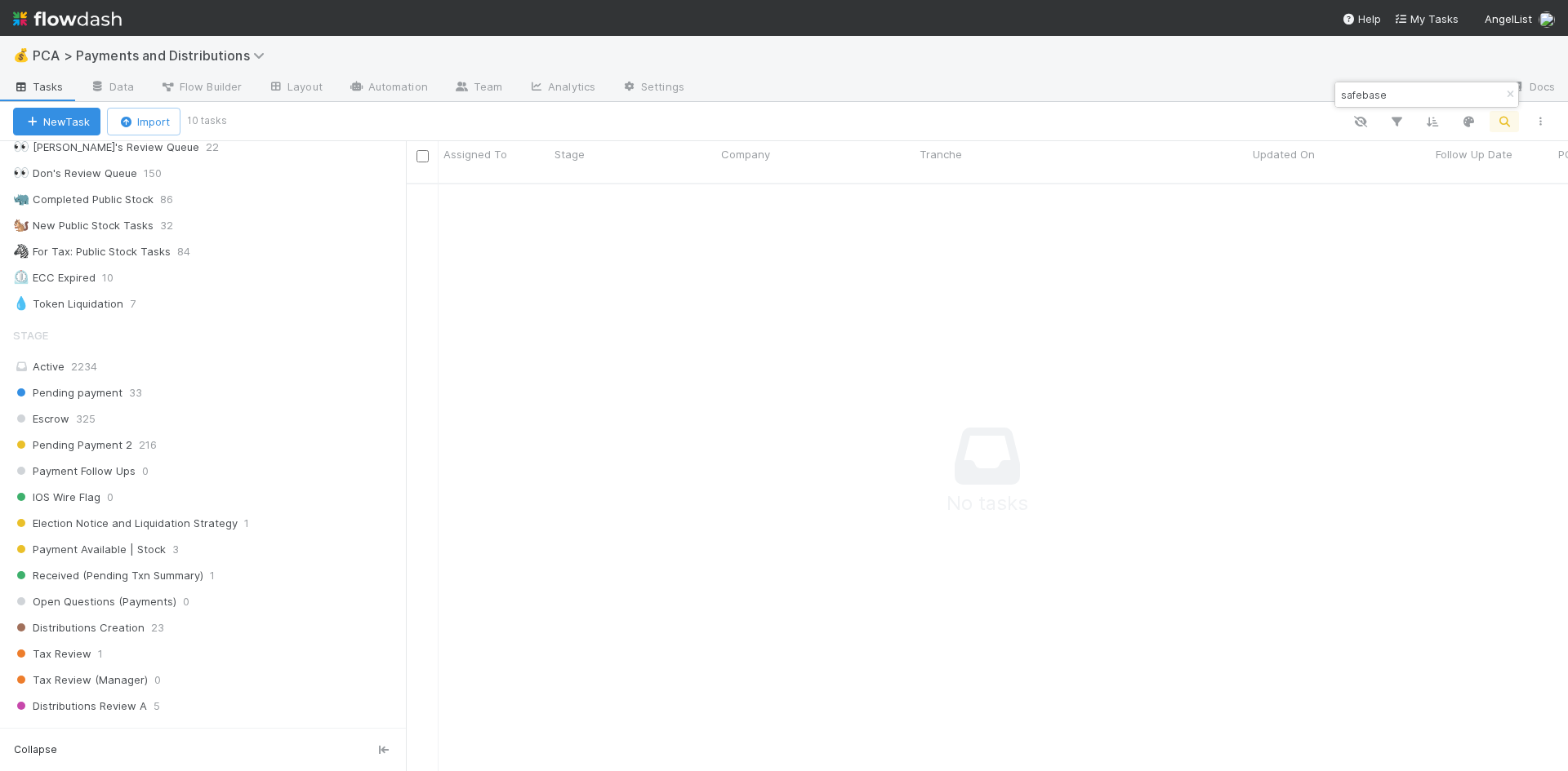
scroll to position [979, 0]
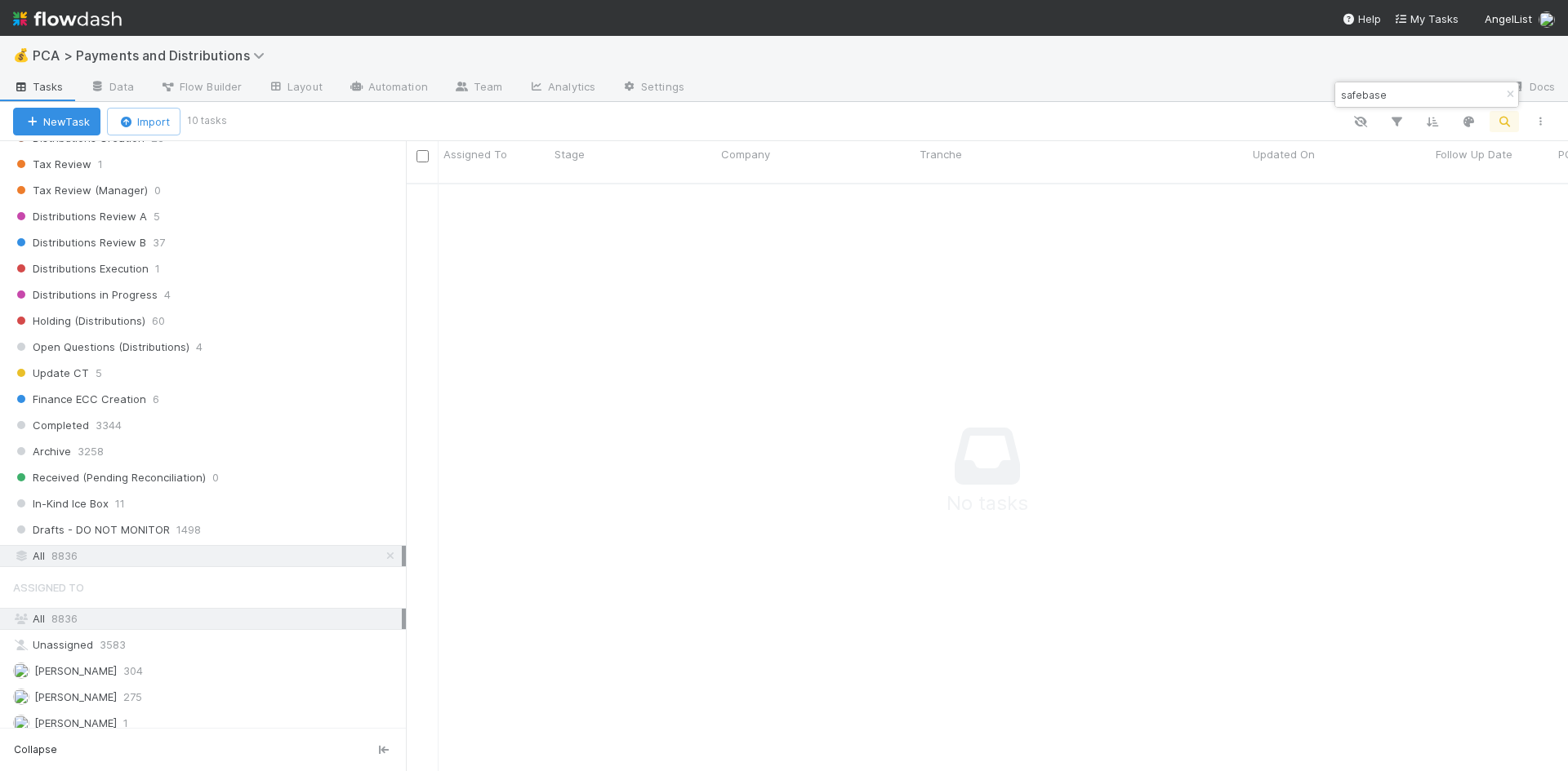
click at [1360, 96] on input "safebase" at bounding box center [1419, 95] width 163 height 20
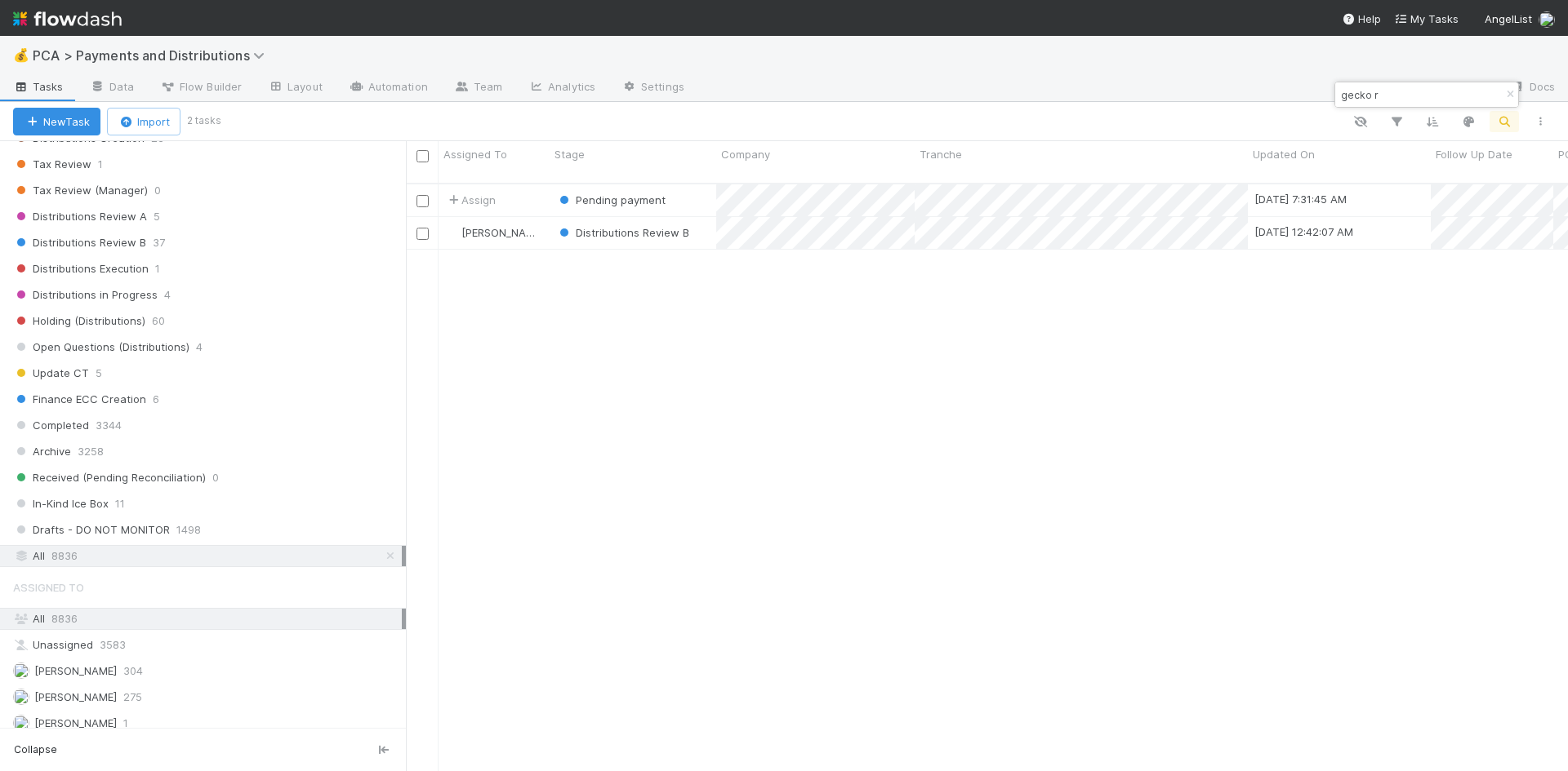
scroll to position [589, 1149]
type input "gecko r"
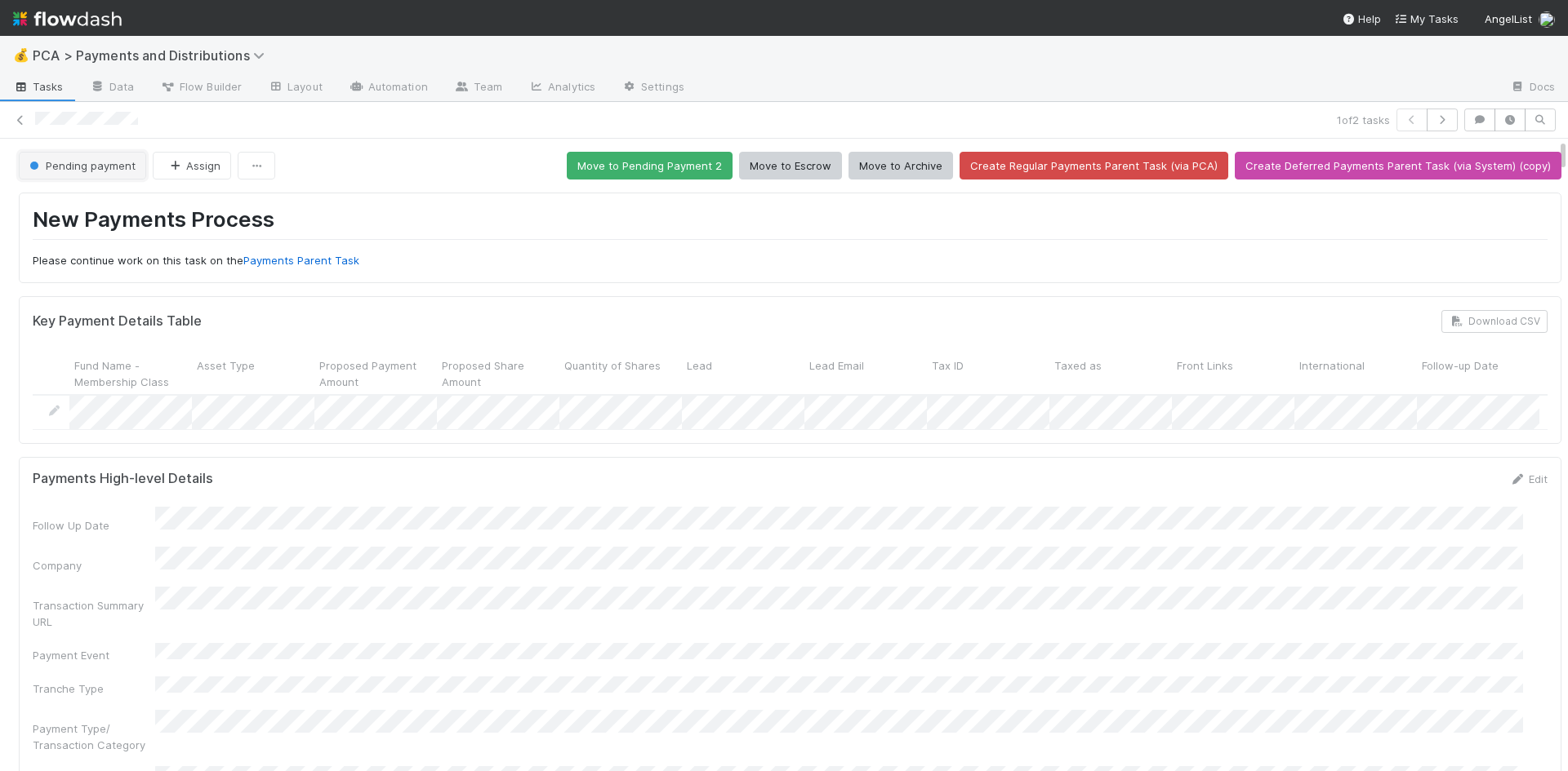
click at [76, 161] on span "Pending payment" at bounding box center [80, 165] width 109 height 13
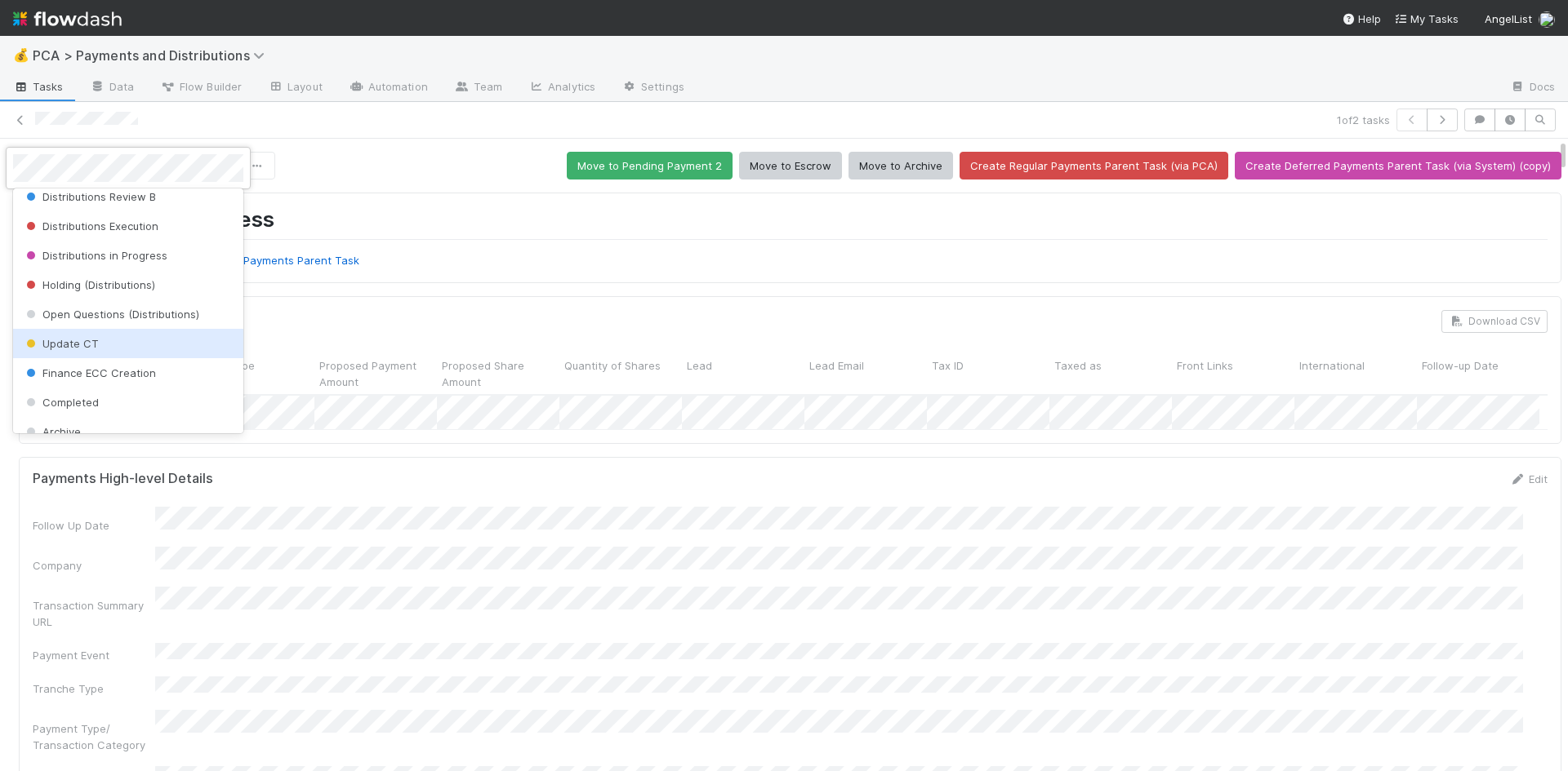
scroll to position [512, 0]
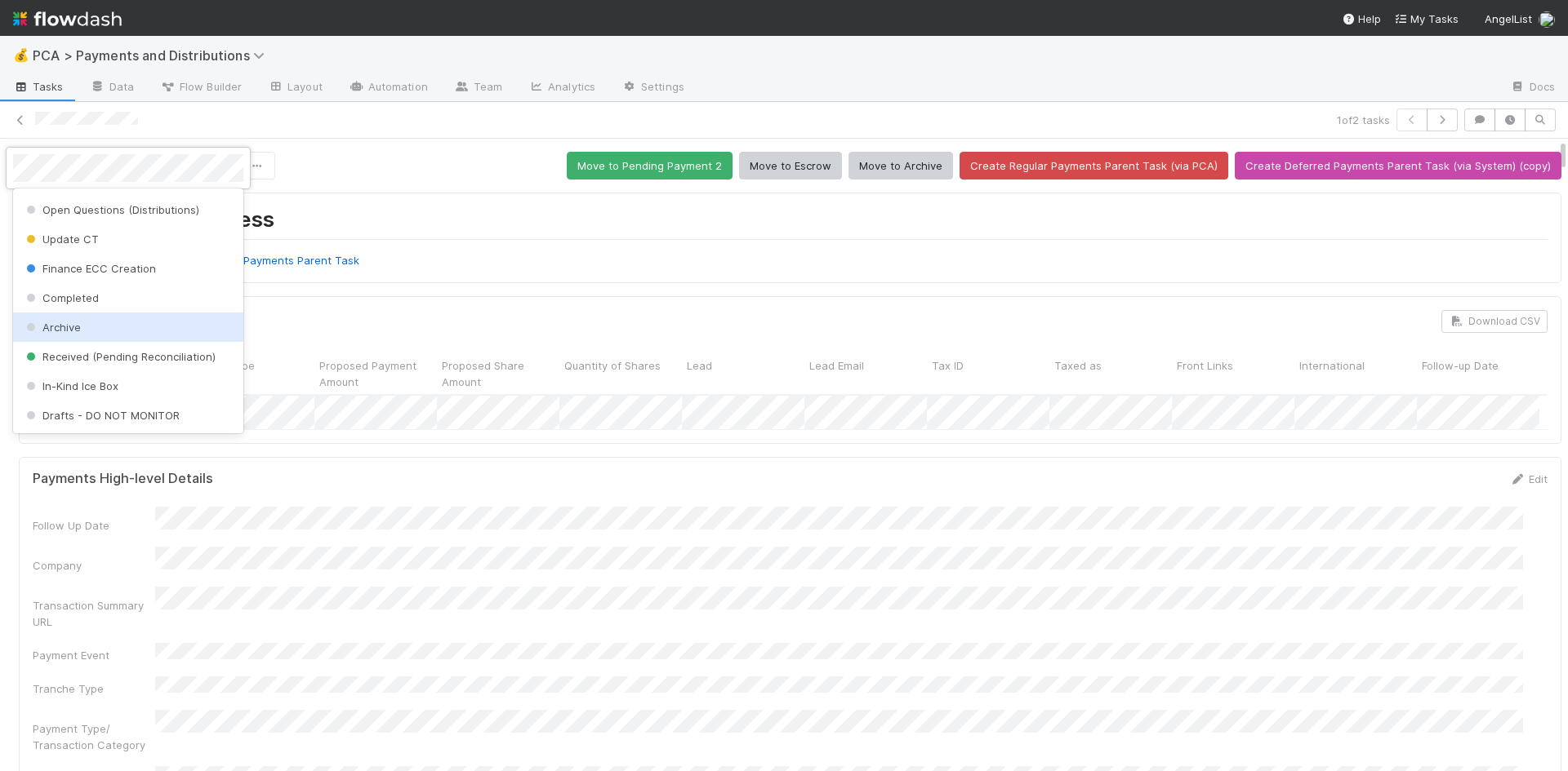
click at [99, 329] on div "Archive" at bounding box center [127, 327] width 230 height 30
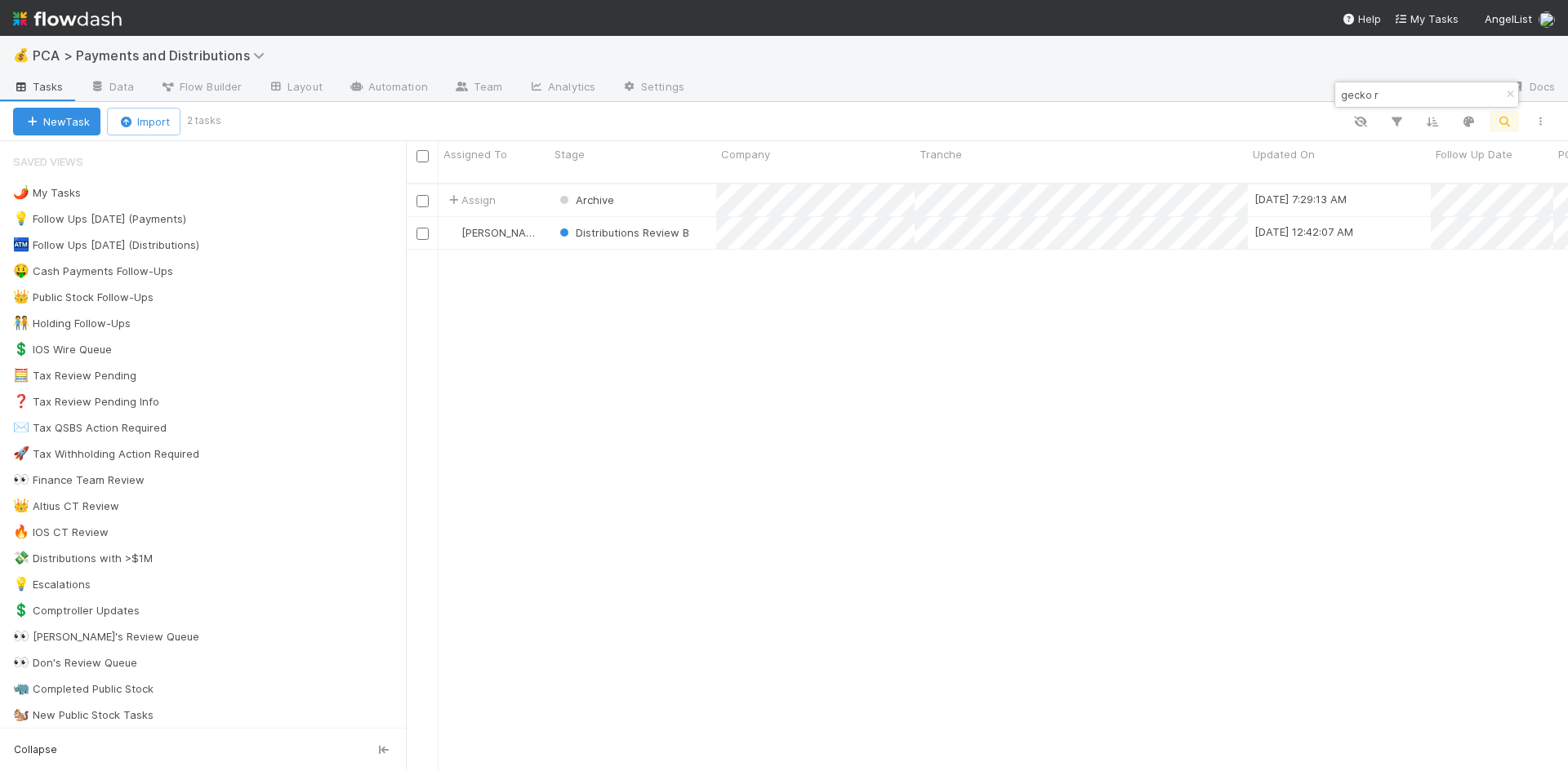
scroll to position [589, 1149]
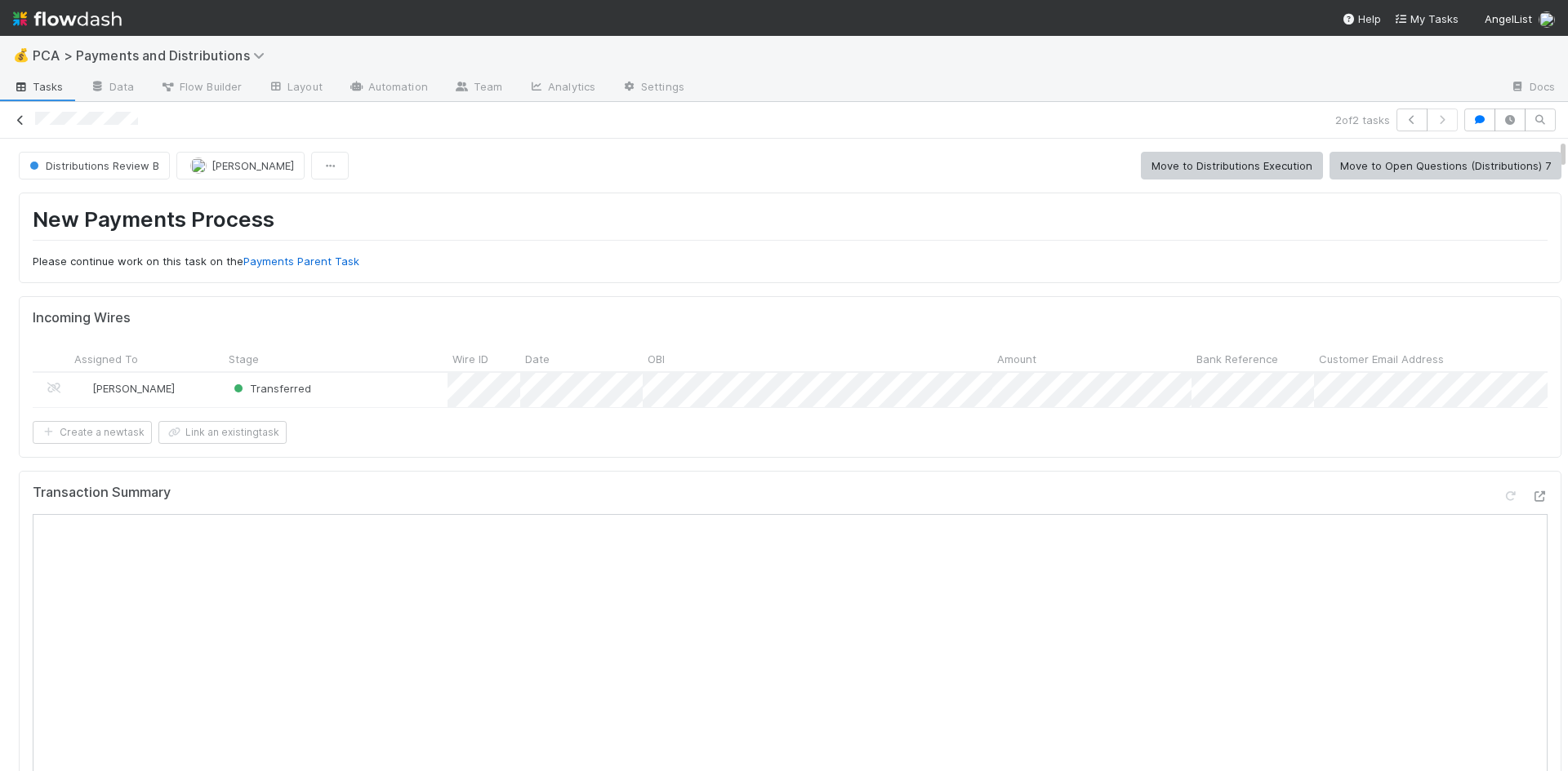
click at [22, 117] on icon at bounding box center [21, 121] width 16 height 11
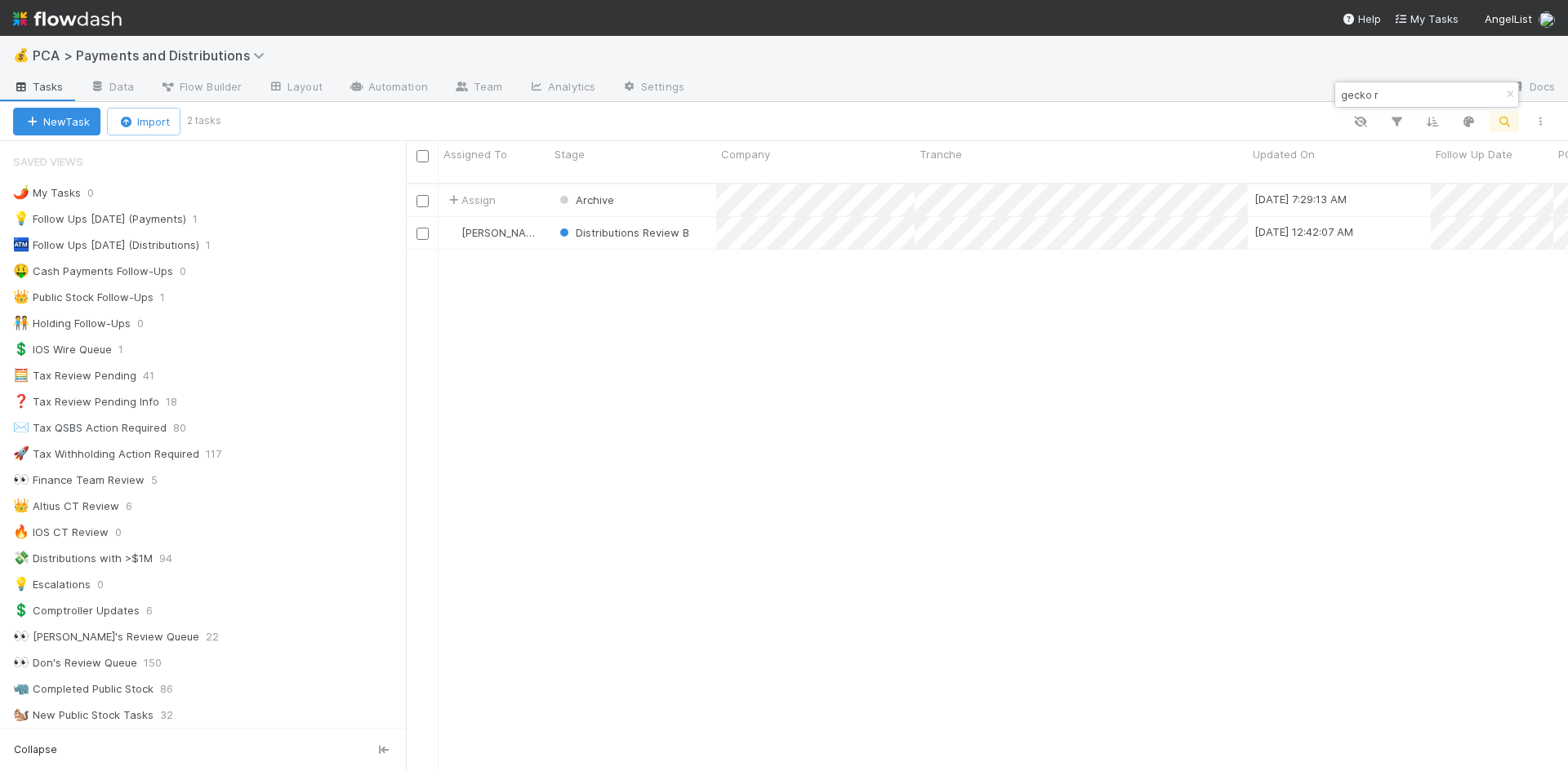
scroll to position [13, 13]
click at [1349, 94] on input "gecko r" at bounding box center [1419, 95] width 163 height 20
click at [1407, 96] on input "gecko r" at bounding box center [1419, 95] width 163 height 20
drag, startPoint x: 1429, startPoint y: 103, endPoint x: 1338, endPoint y: 94, distance: 91.4
click at [1338, 94] on input "gecko r" at bounding box center [1419, 95] width 163 height 20
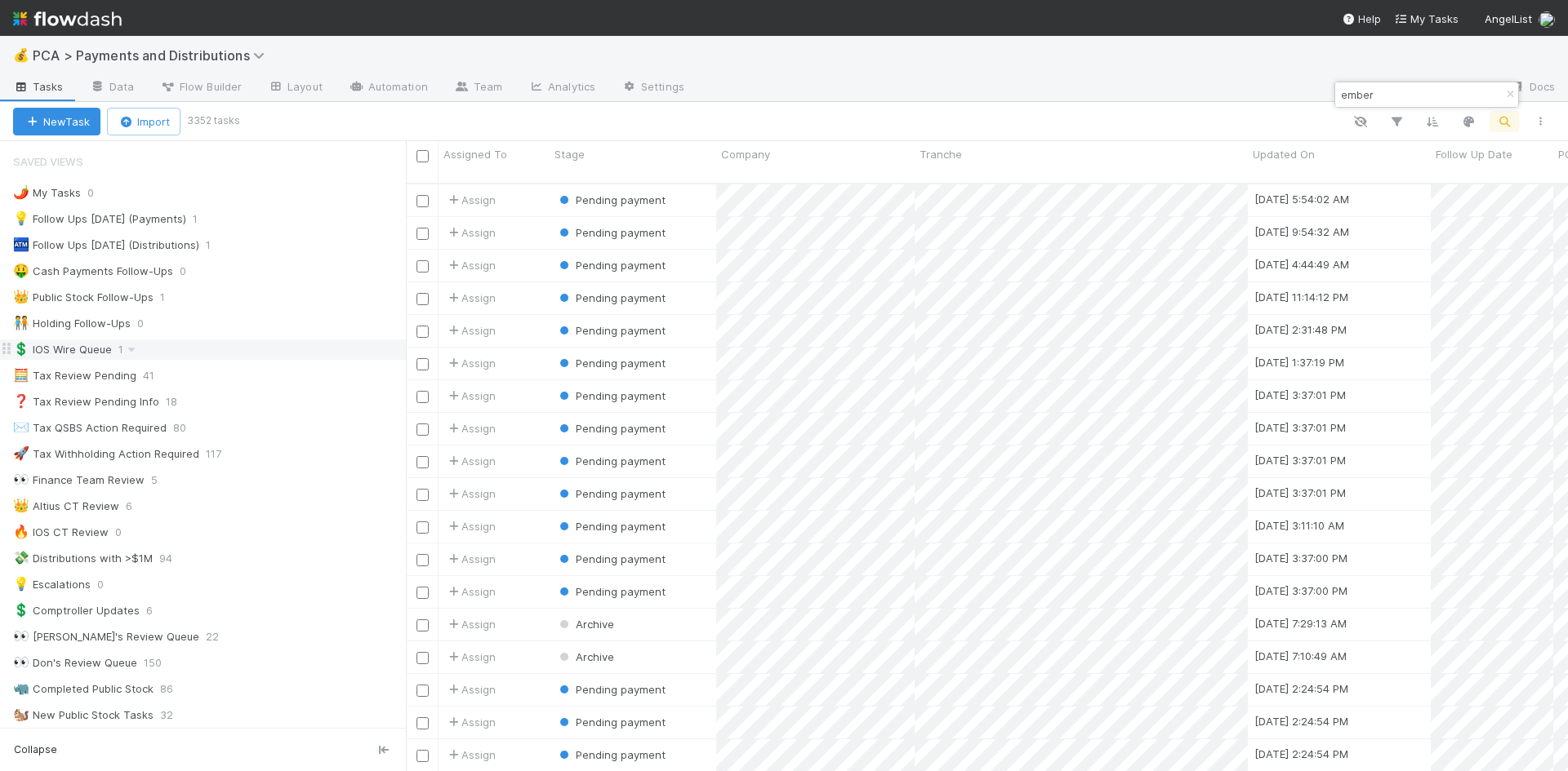
scroll to position [589, 1149]
click at [1376, 95] on input "ember" at bounding box center [1419, 95] width 163 height 20
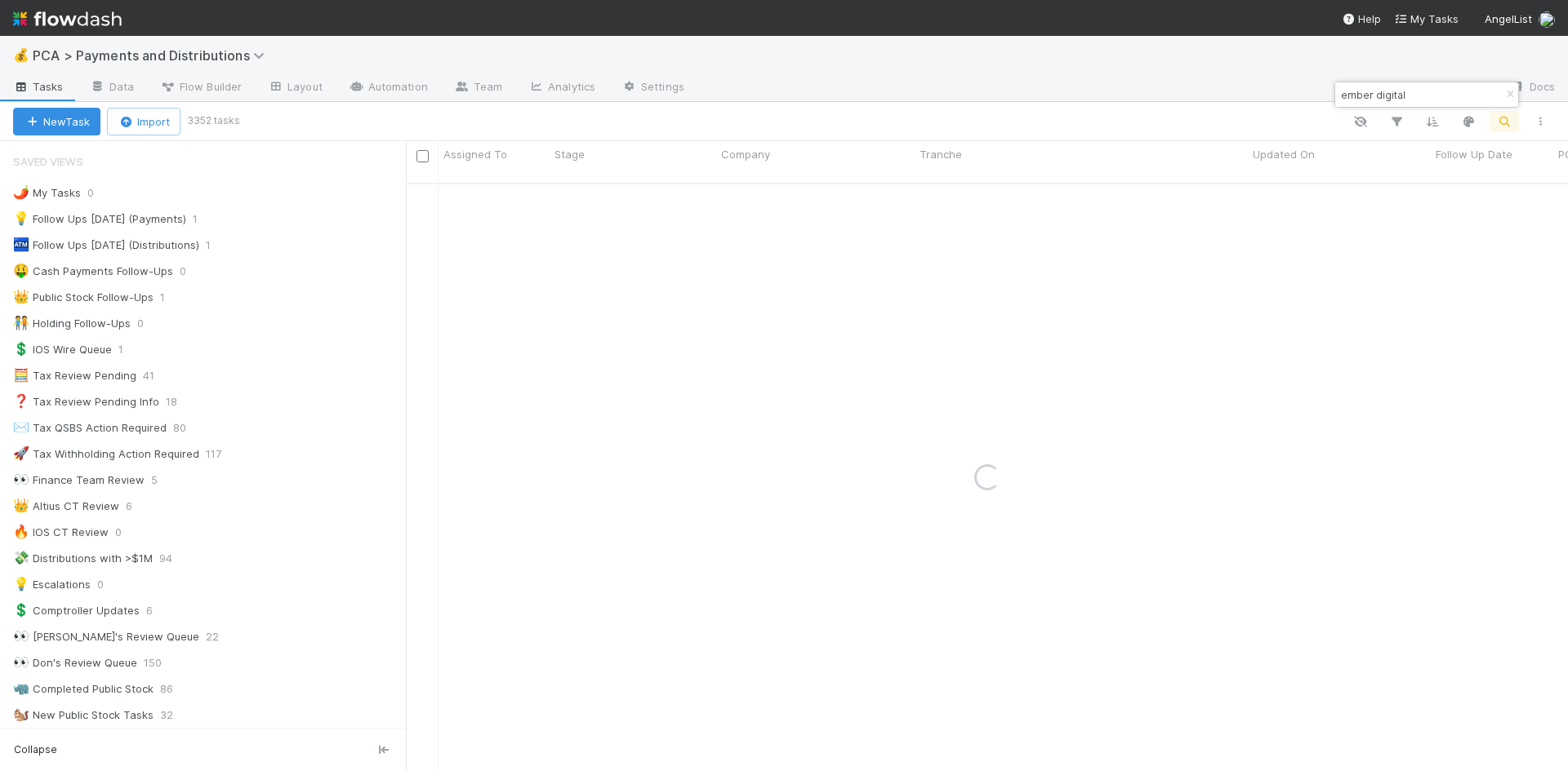
type input "ember digital"
click at [1424, 88] on input "ember digital" at bounding box center [1419, 95] width 163 height 20
drag, startPoint x: 1432, startPoint y: 91, endPoint x: 1339, endPoint y: 102, distance: 93.6
click at [1339, 102] on input "ember digital" at bounding box center [1419, 95] width 163 height 20
type input "happn sas"
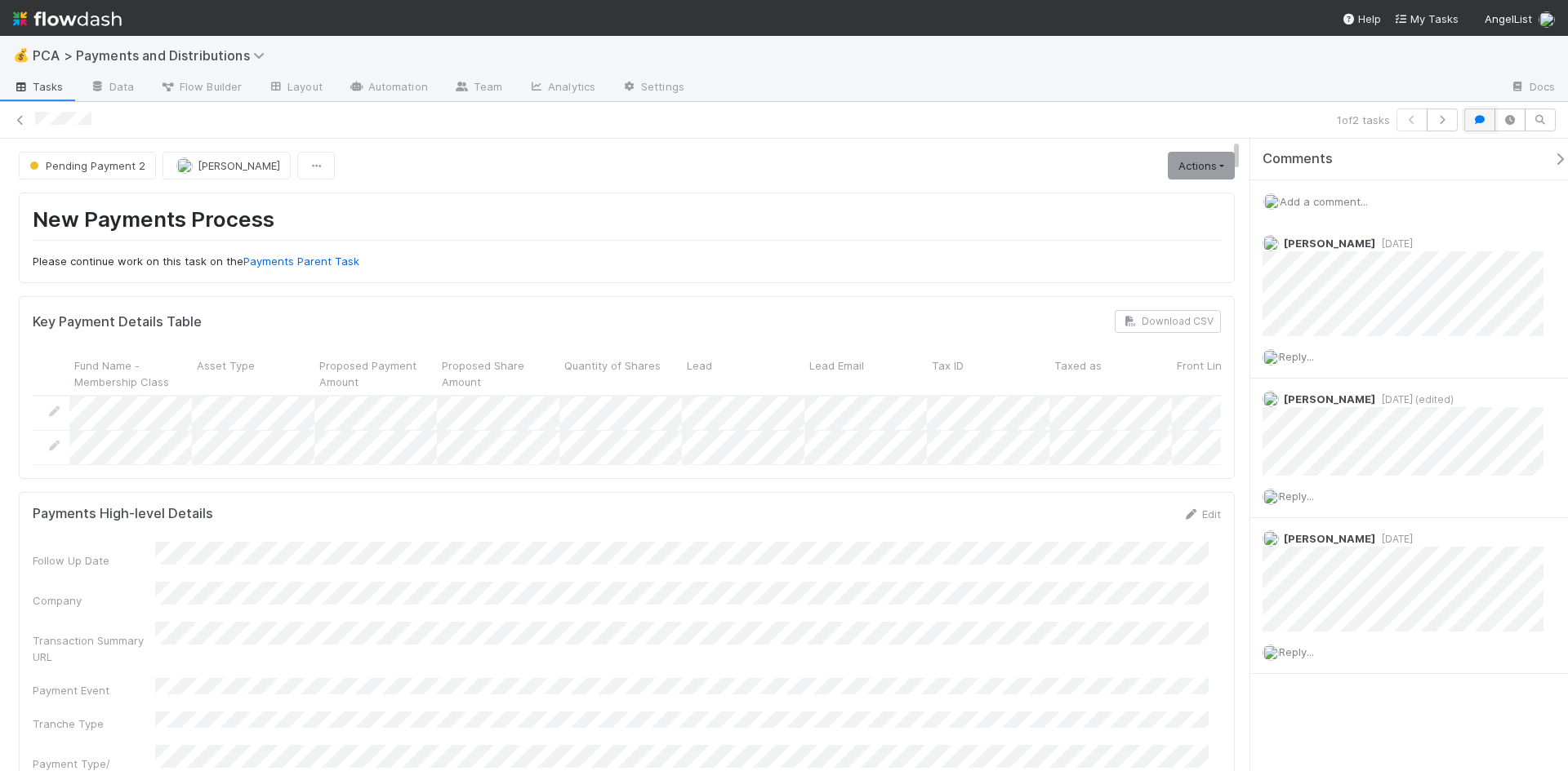
click at [1482, 121] on icon "button" at bounding box center [1480, 120] width 16 height 10
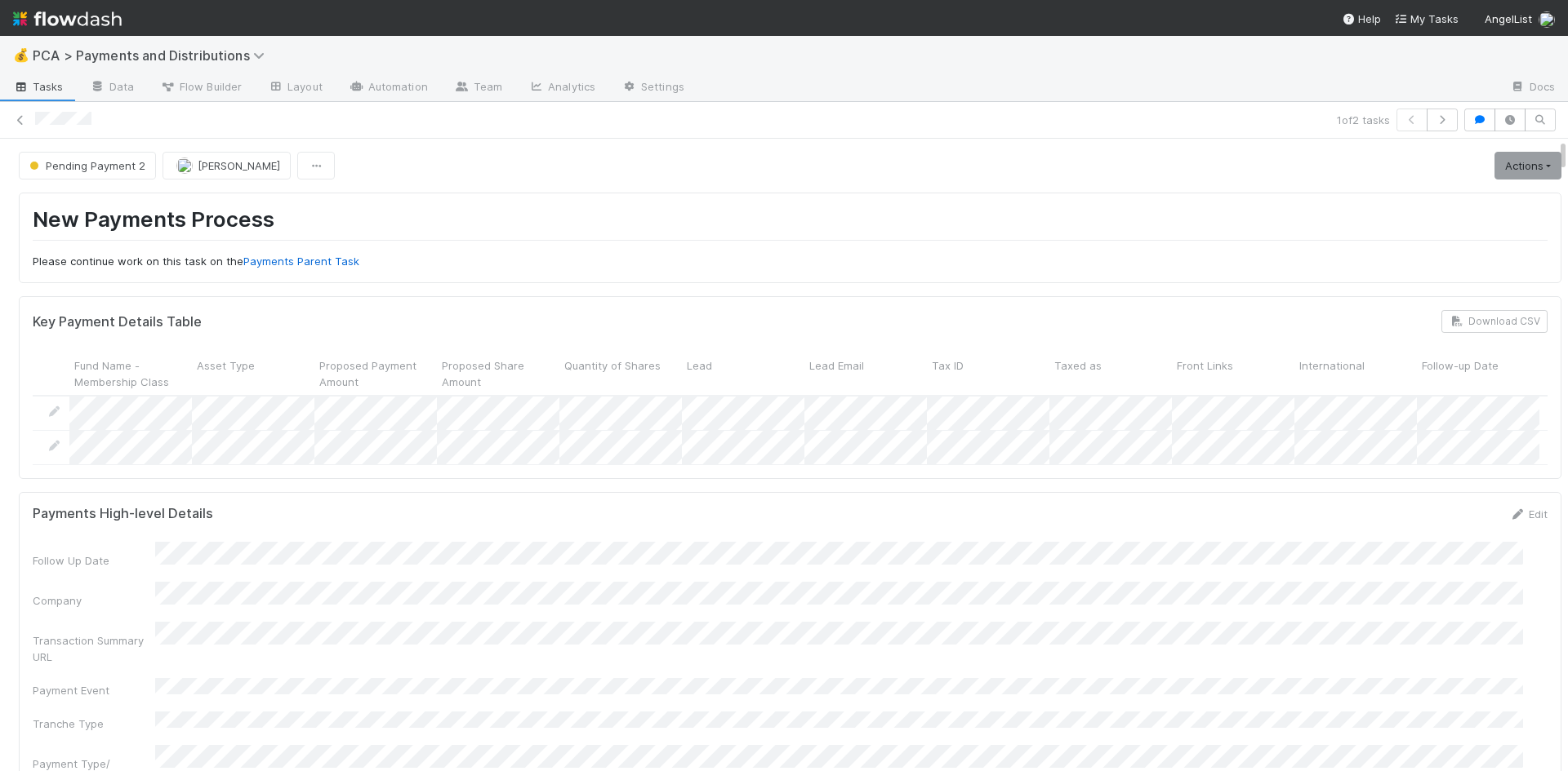
click at [1067, 122] on div at bounding box center [682, 120] width 1295 height 17
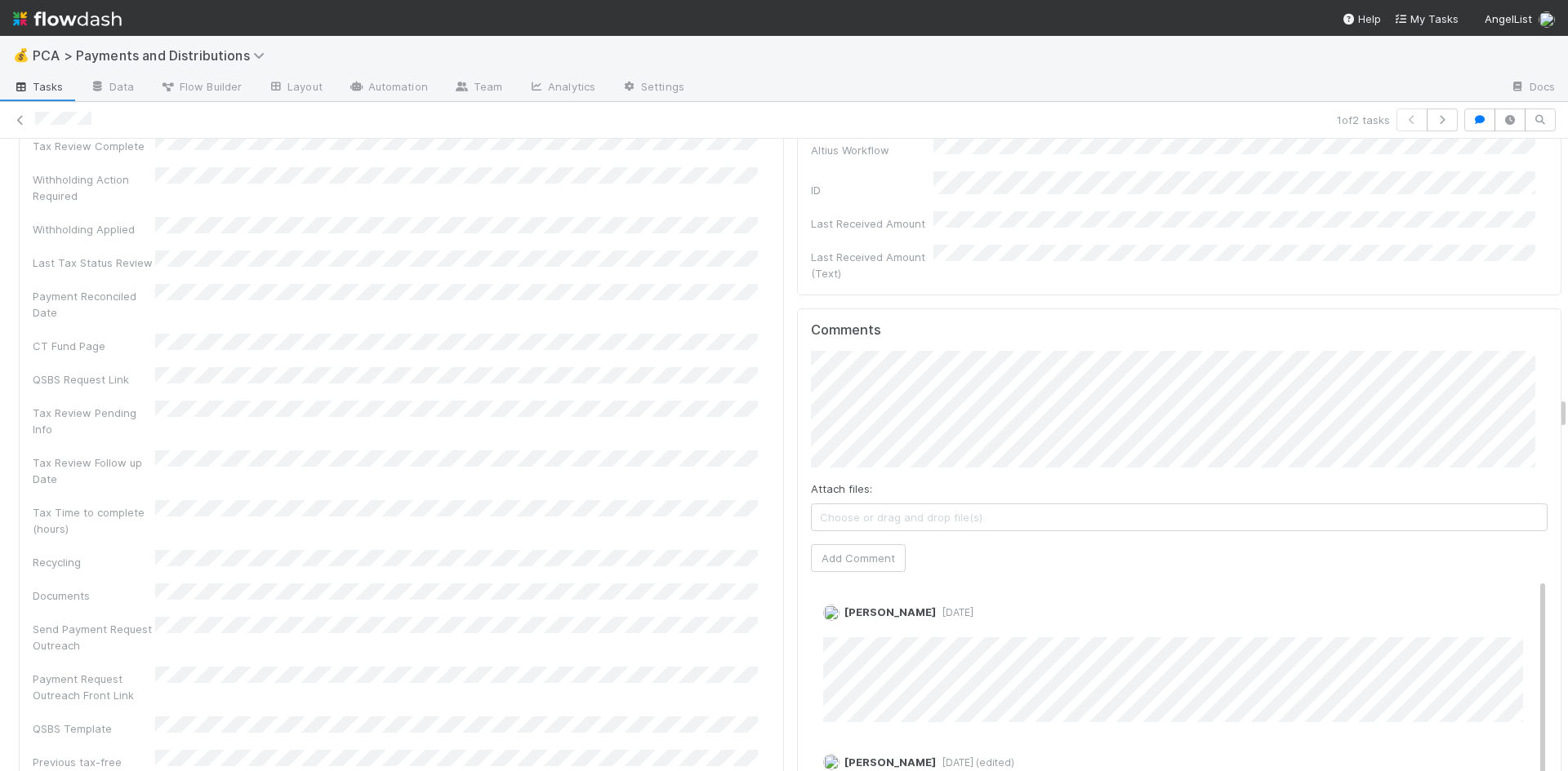
scroll to position [4897, 0]
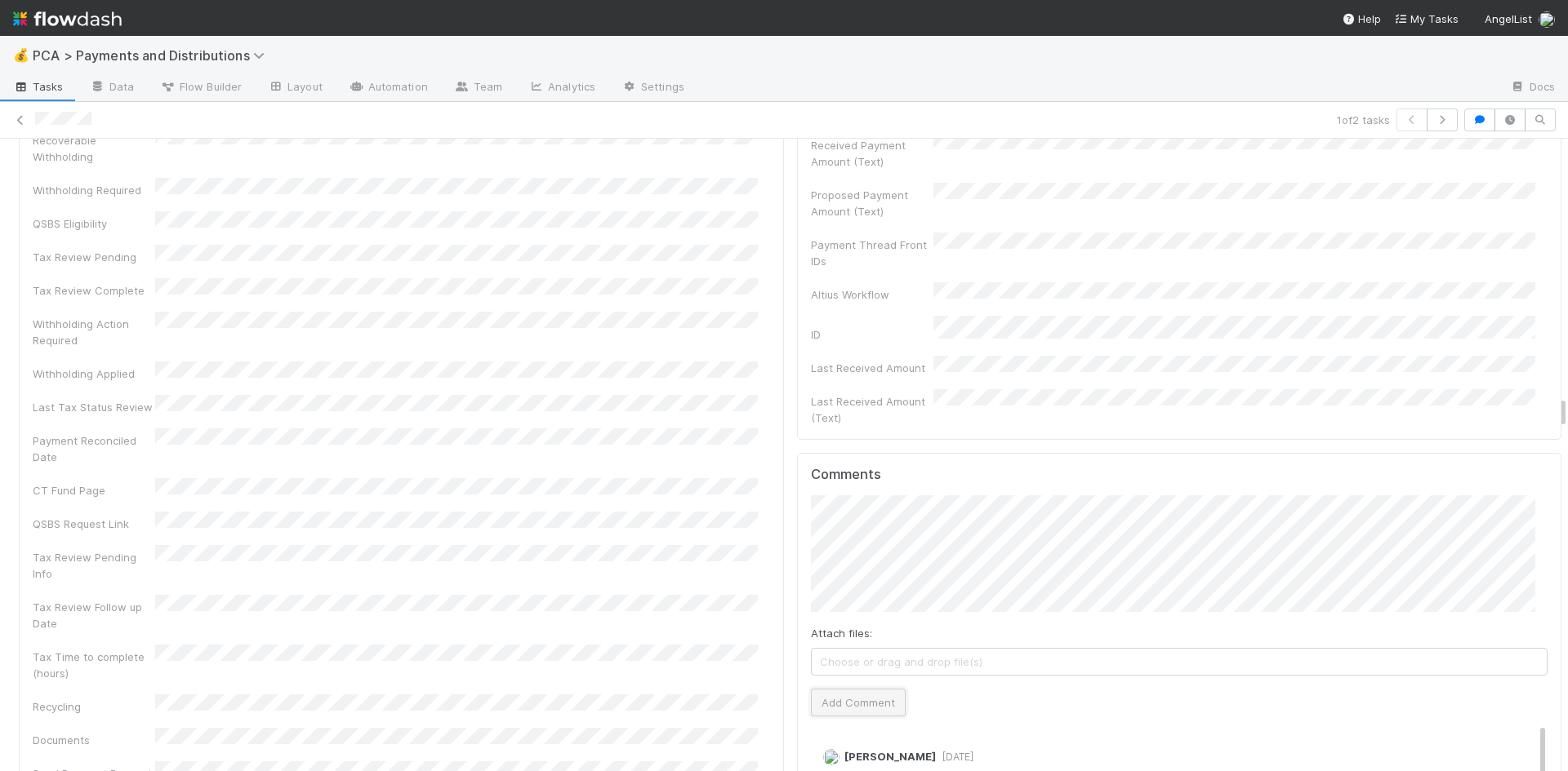
click at [859, 689] on button "Add Comment" at bounding box center [858, 702] width 95 height 28
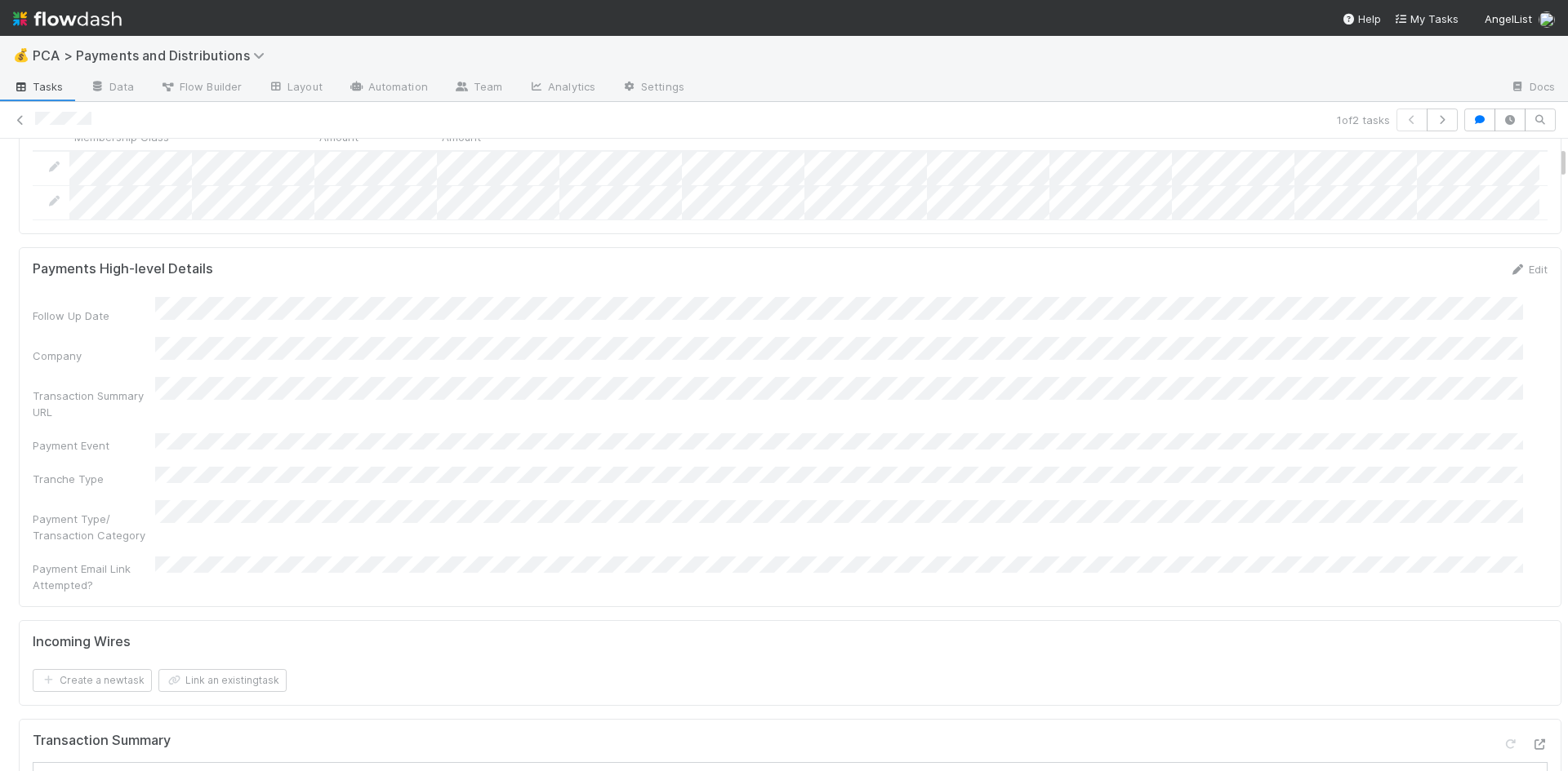
scroll to position [0, 0]
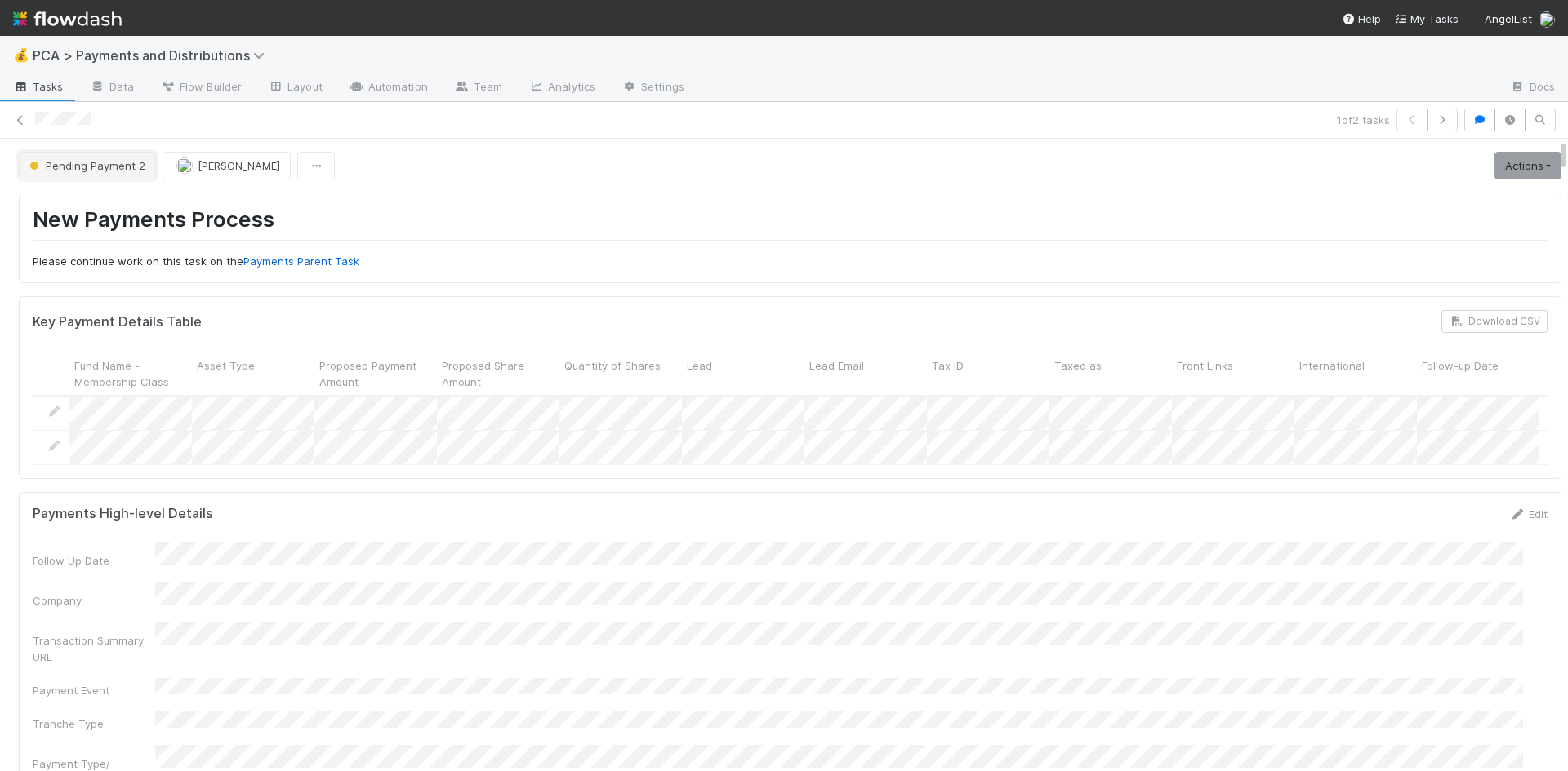
click at [75, 161] on span "Pending Payment 2" at bounding box center [86, 165] width 119 height 13
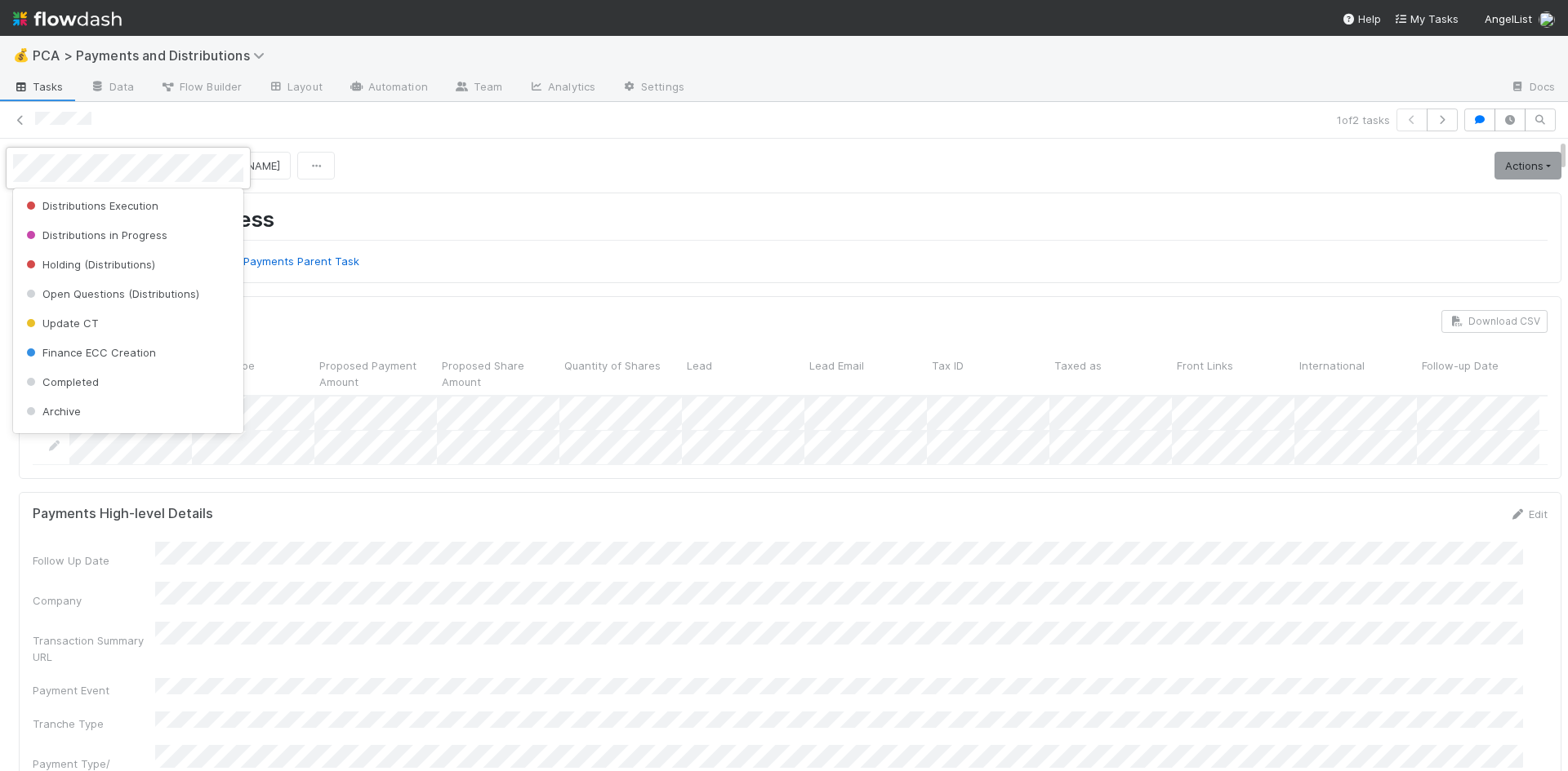
scroll to position [512, 0]
click at [78, 314] on div "Archive" at bounding box center [127, 327] width 230 height 30
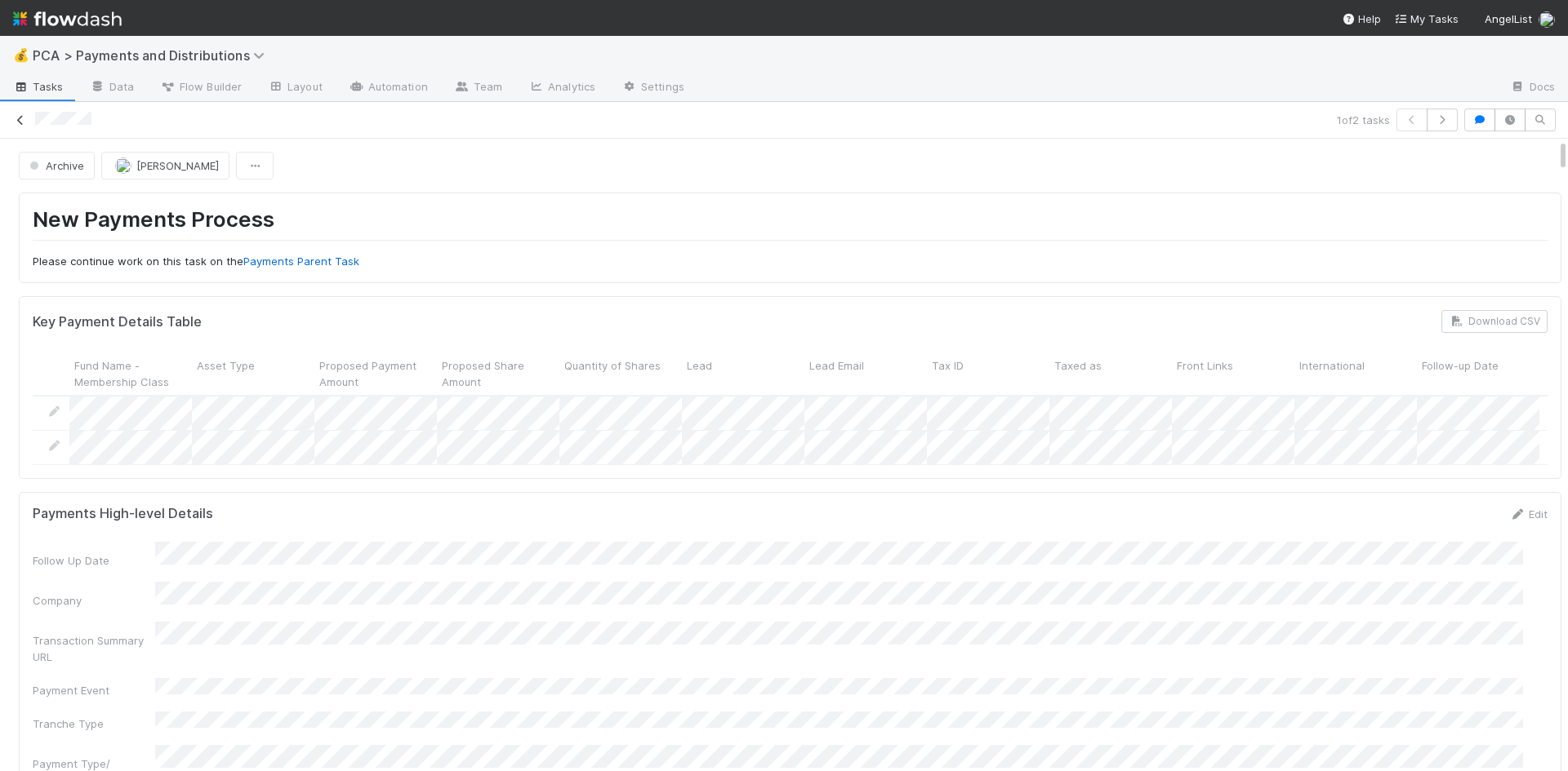
click at [23, 123] on icon at bounding box center [21, 121] width 16 height 11
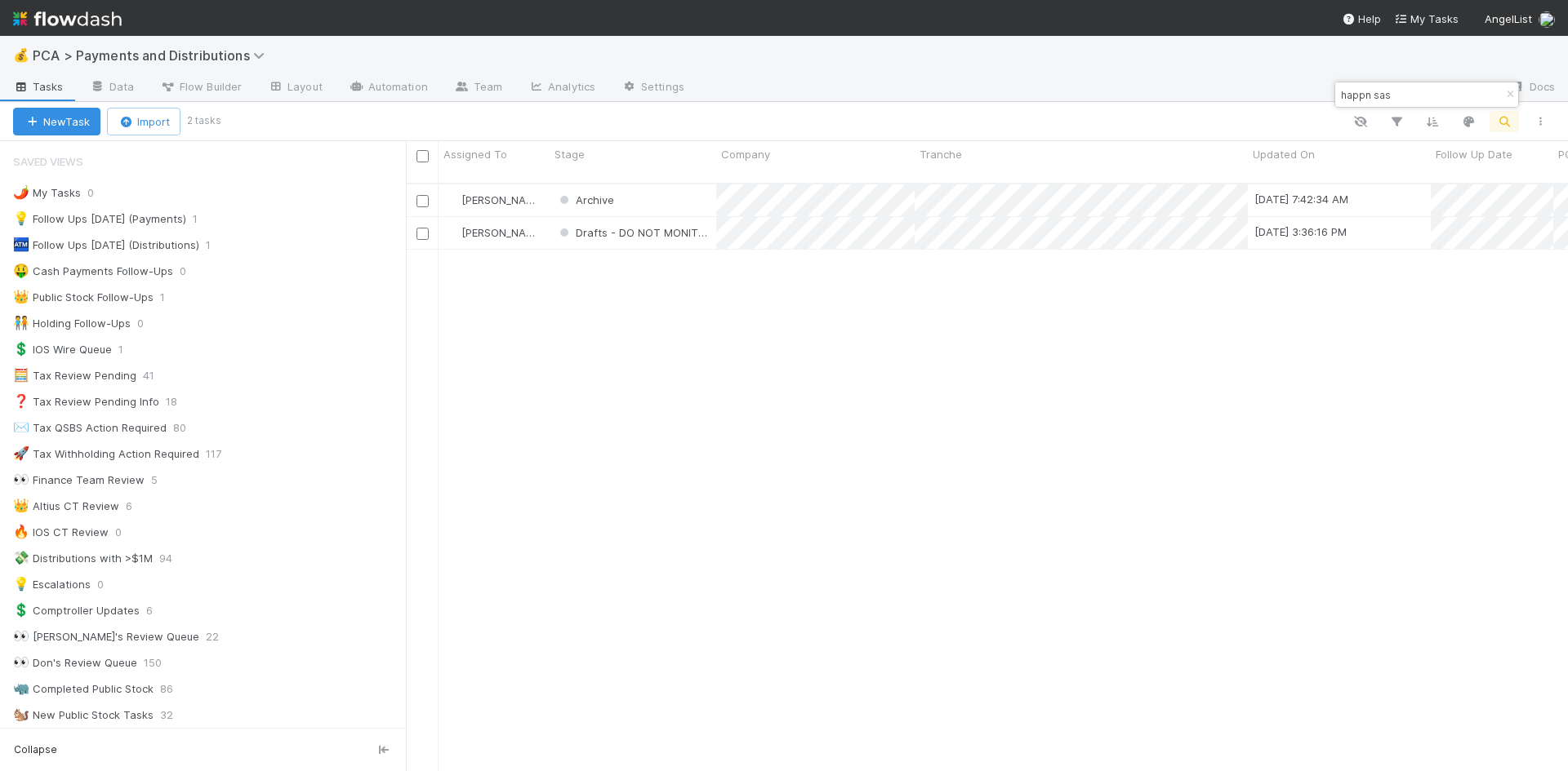
scroll to position [13, 13]
drag, startPoint x: 1407, startPoint y: 94, endPoint x: 1339, endPoint y: 94, distance: 68.0
click at [1339, 94] on input "happn sas" at bounding box center [1419, 95] width 163 height 20
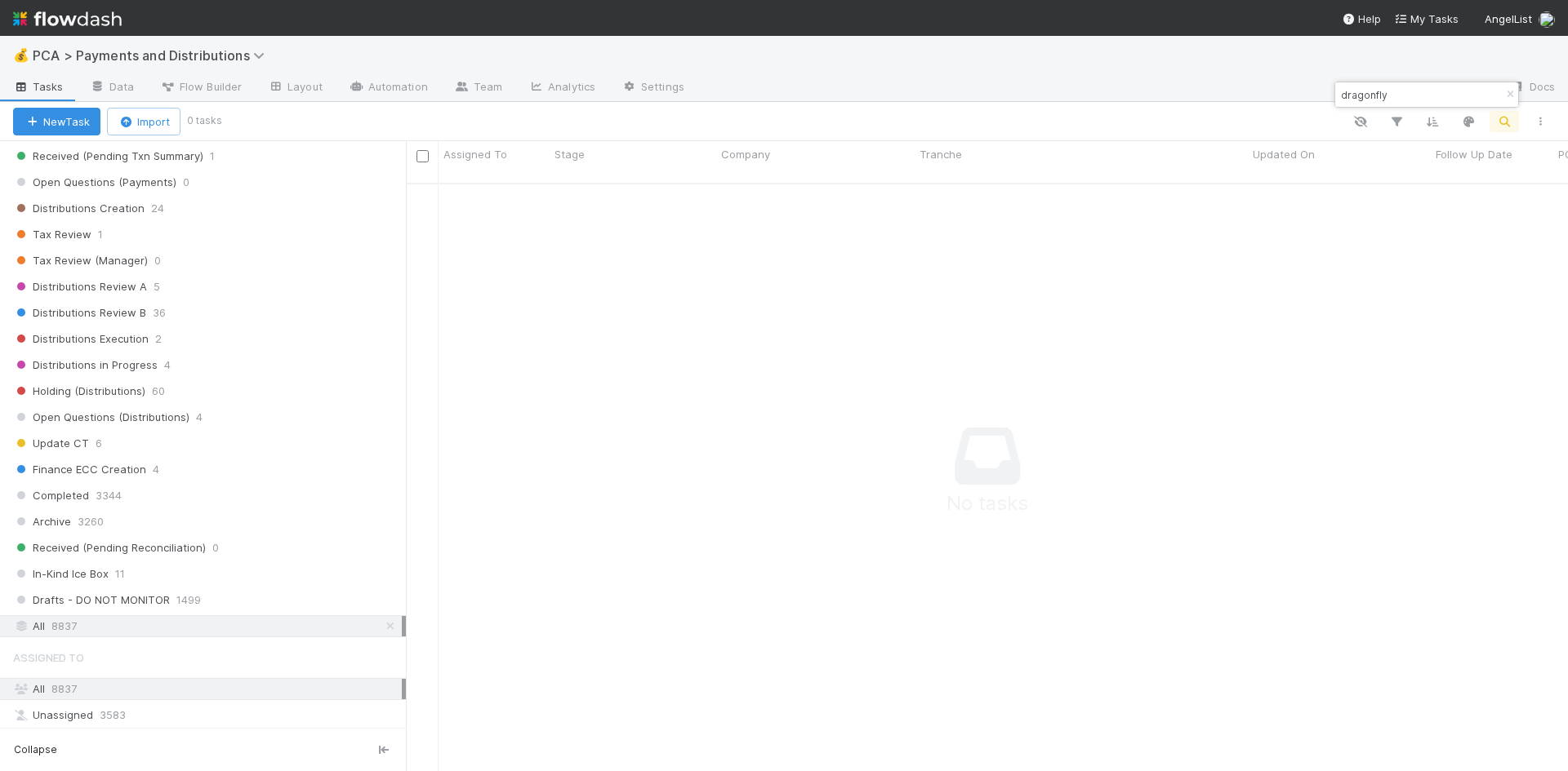
scroll to position [979, 0]
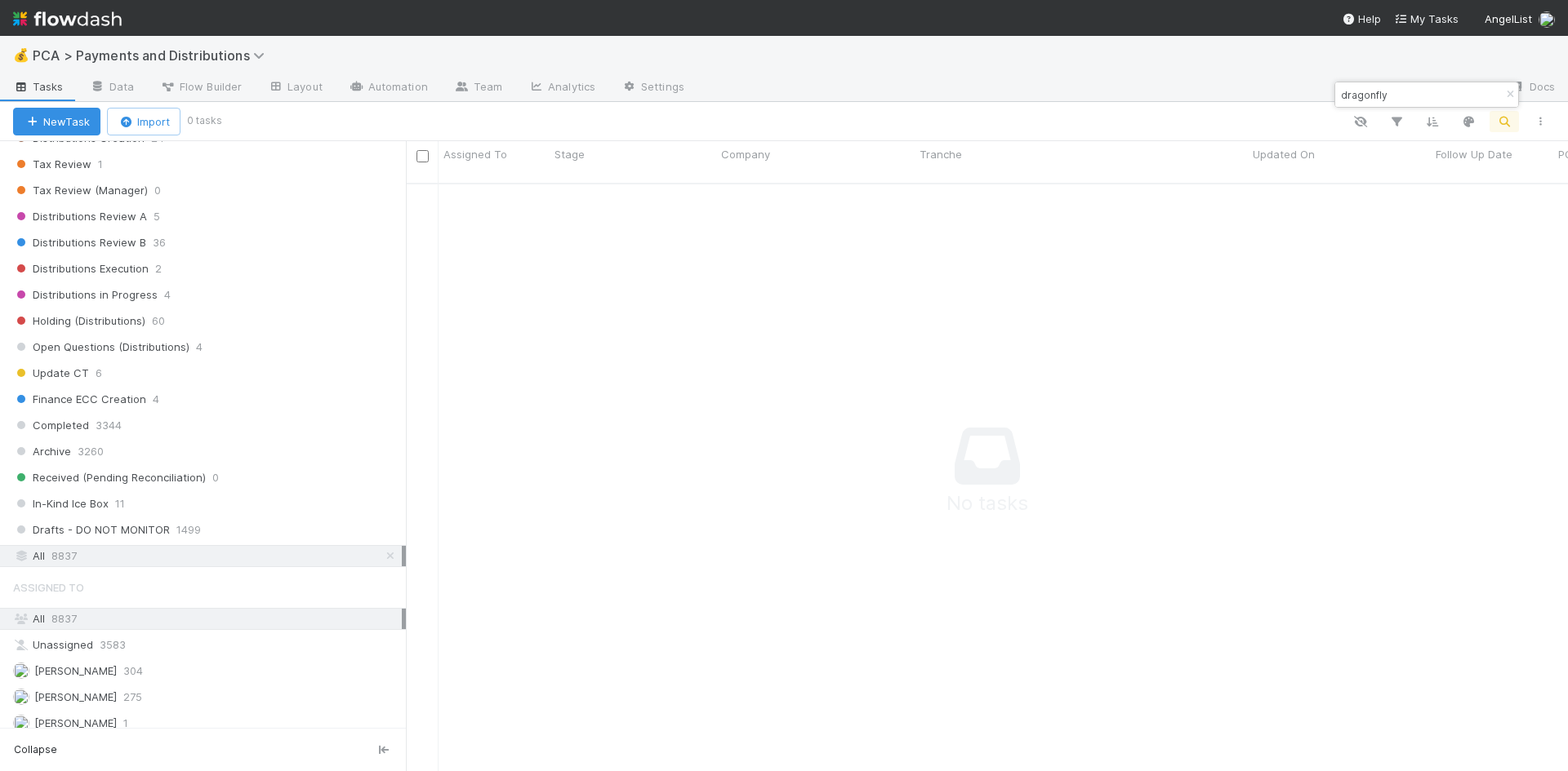
click at [1407, 92] on input "dragonfly" at bounding box center [1419, 95] width 163 height 20
drag, startPoint x: 1412, startPoint y: 93, endPoint x: 1333, endPoint y: 98, distance: 79.2
click at [1333, 98] on body "💰 PCA > Payments and Distributions Tasks Data Flow Builder Layout Automation Te…" at bounding box center [784, 385] width 1568 height 771
type input "d"
paste input "Dragonfly"
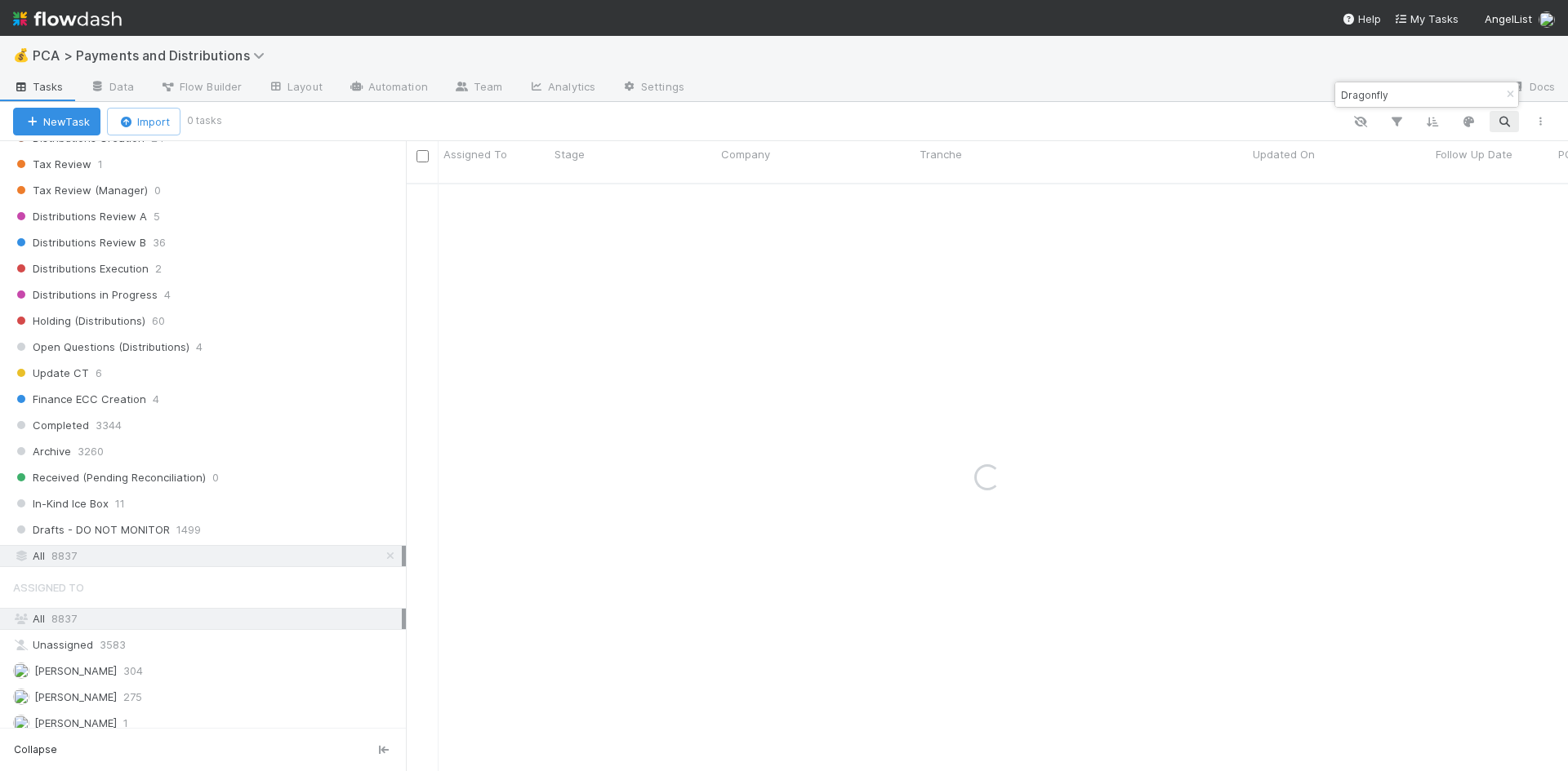
type input "Dragonfly"
click at [1506, 96] on icon "button" at bounding box center [1509, 95] width 16 height 10
click at [1503, 122] on icon "button" at bounding box center [1504, 122] width 16 height 14
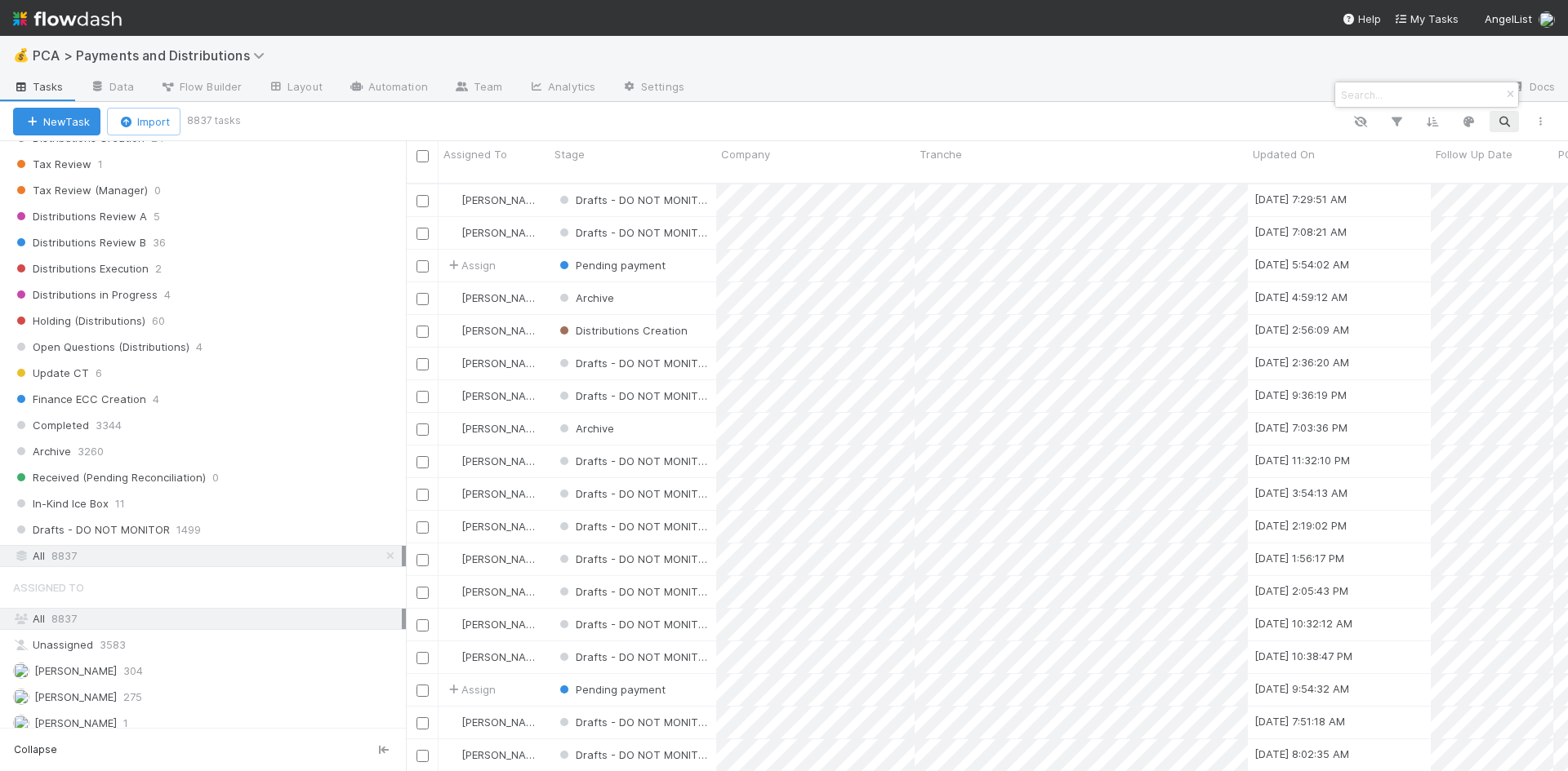
click at [1467, 97] on input at bounding box center [1419, 95] width 163 height 20
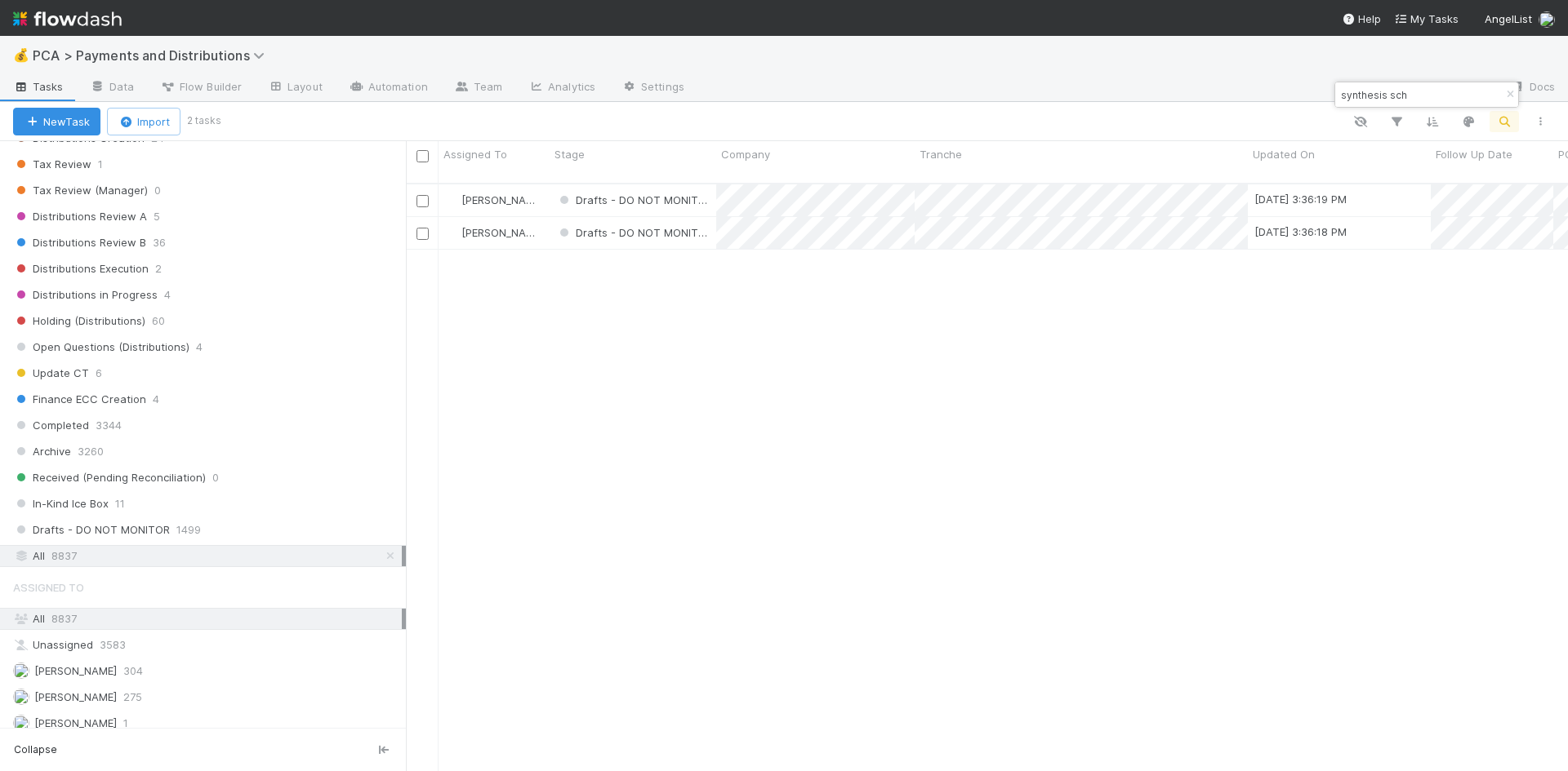
scroll to position [589, 1149]
click at [1425, 90] on input "synthesis sch" at bounding box center [1419, 95] width 163 height 20
drag, startPoint x: 1439, startPoint y: 99, endPoint x: 1338, endPoint y: 85, distance: 102.0
click at [1338, 85] on input "synthesis sch" at bounding box center [1419, 95] width 163 height 20
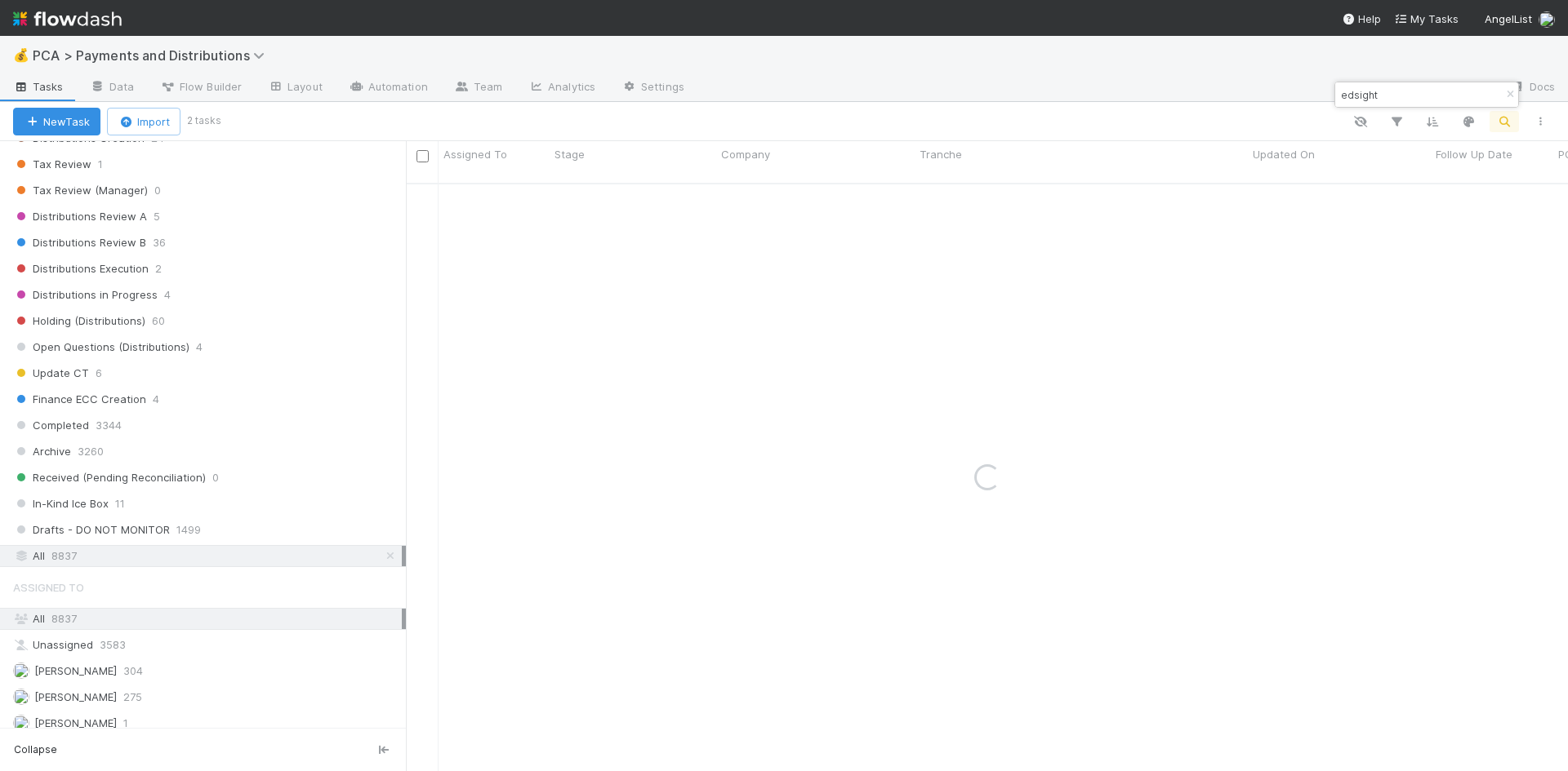
type input "edsight"
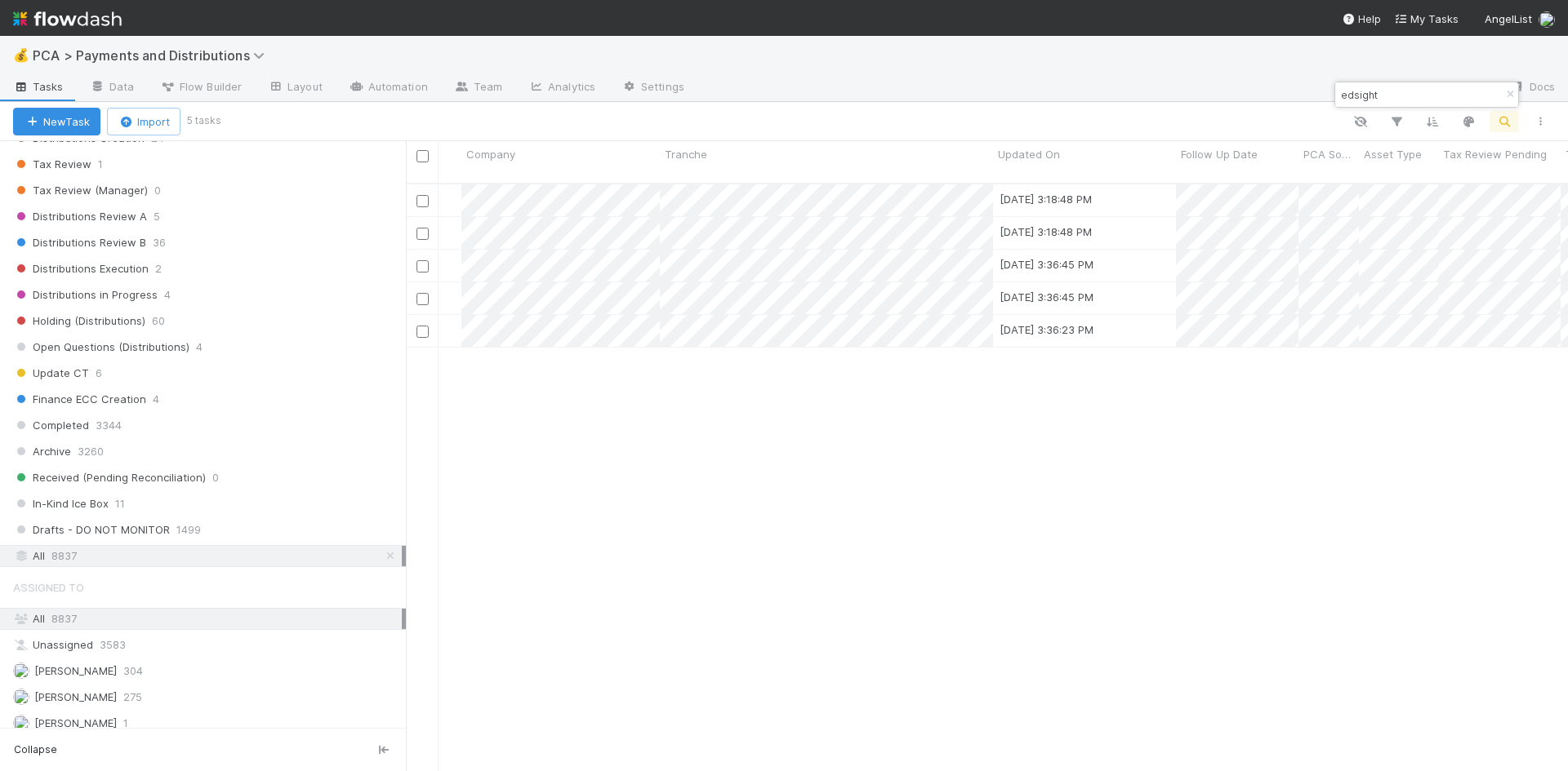
scroll to position [0, 0]
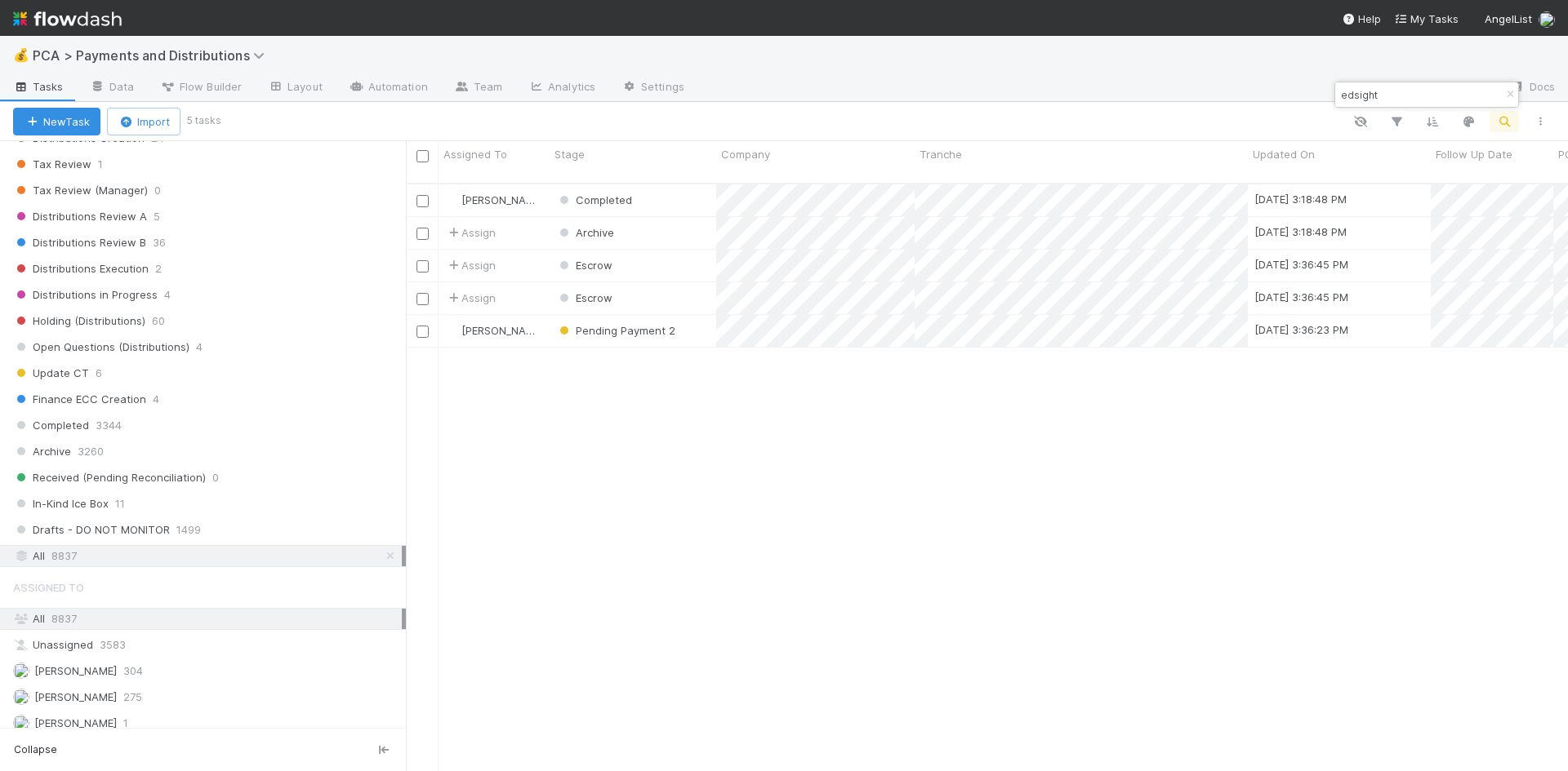
click at [864, 466] on div "David Bodell Completed 8/28/25, 3:18:48 PM 8/14/25, 1:15:34 AM 0 2 1 0 0 Assign…" at bounding box center [987, 485] width 1162 height 601
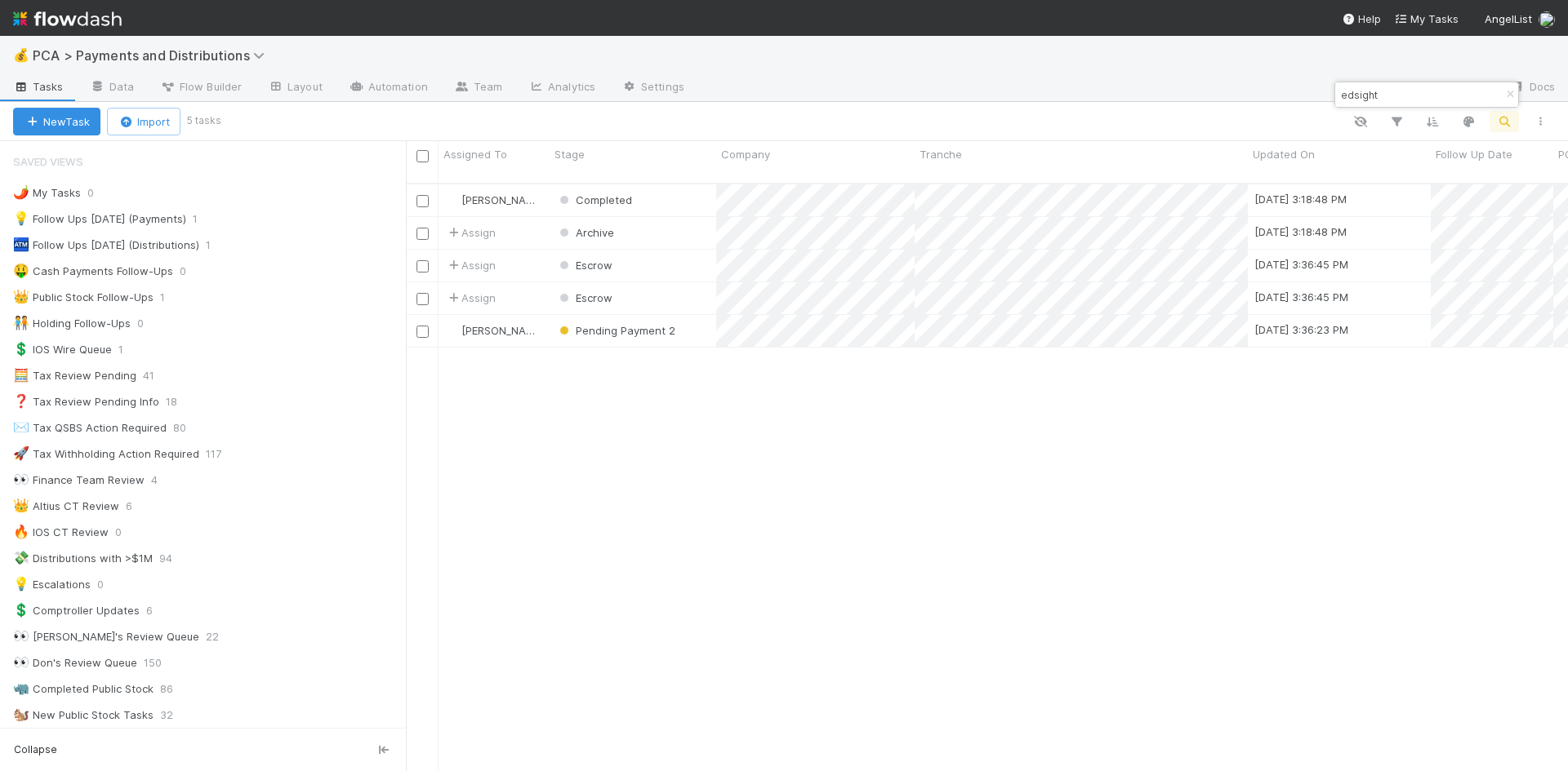
scroll to position [589, 1149]
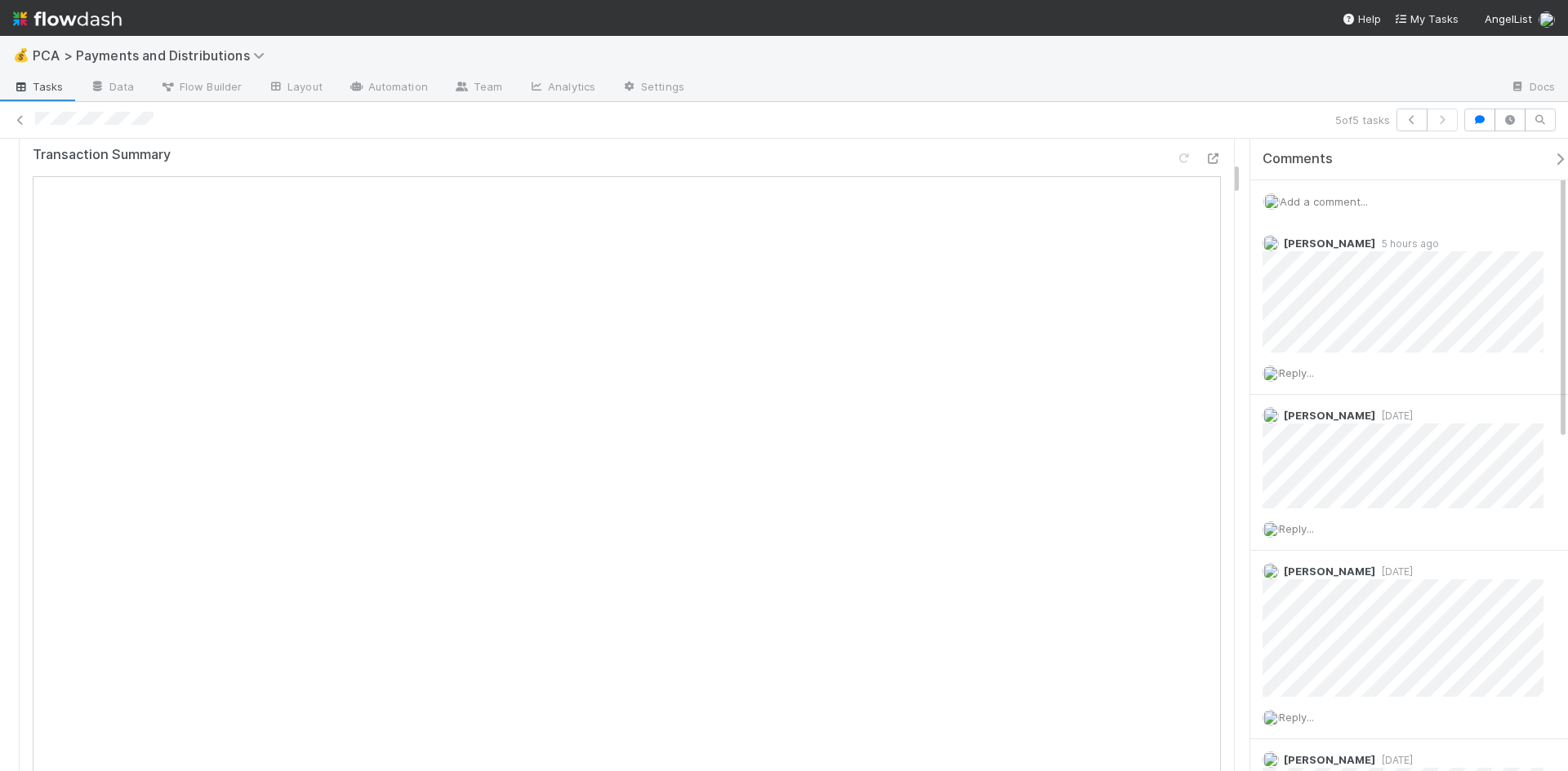
scroll to position [735, 0]
click at [1355, 193] on div "Add a comment..." at bounding box center [1416, 201] width 330 height 42
click at [1365, 200] on span "Add a comment..." at bounding box center [1324, 201] width 88 height 13
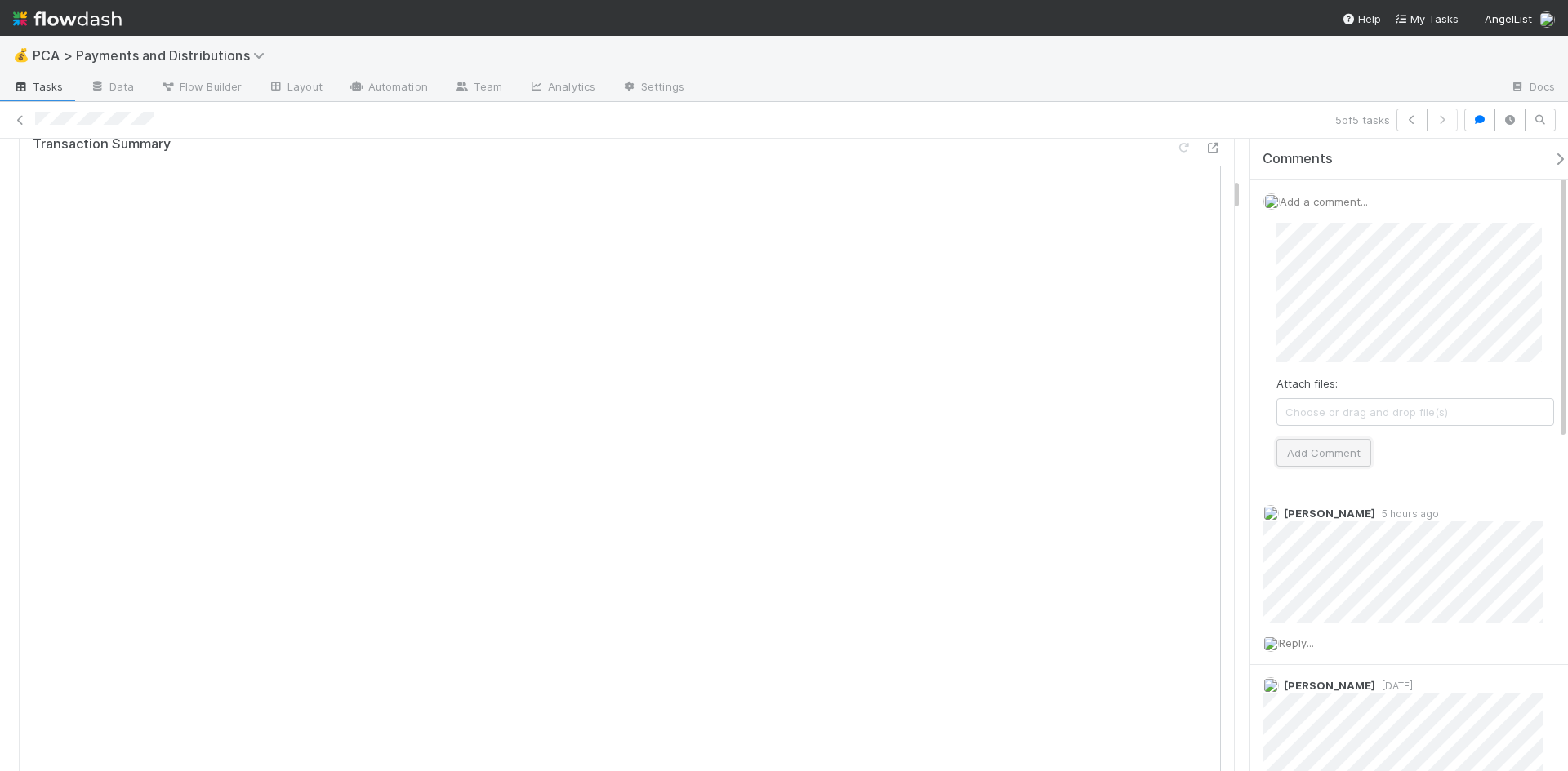
drag, startPoint x: 1346, startPoint y: 442, endPoint x: 1329, endPoint y: 451, distance: 19.2
click at [1342, 451] on button "Add Comment" at bounding box center [1324, 453] width 95 height 28
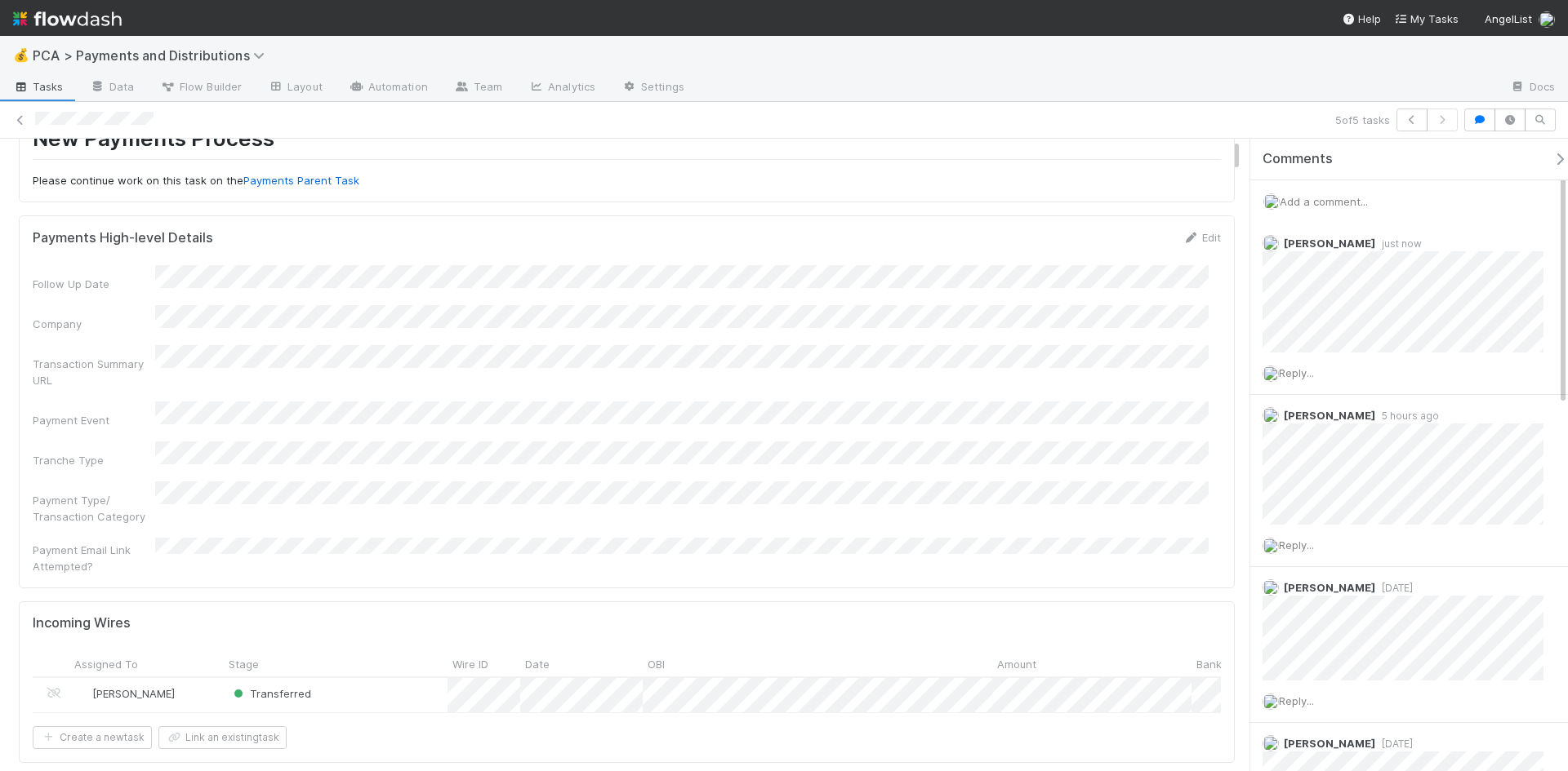
scroll to position [0, 0]
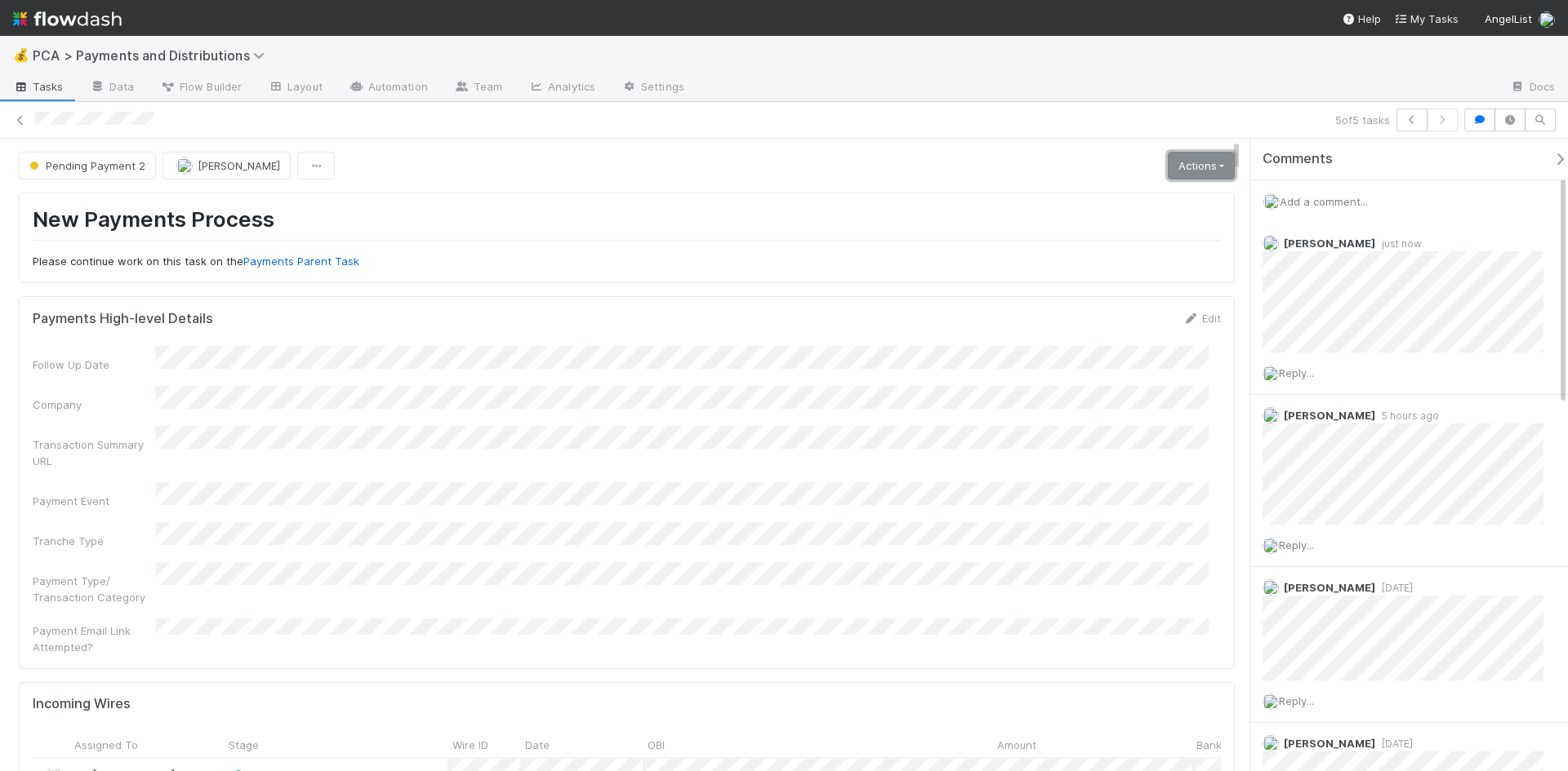
click at [1194, 161] on link "Actions" at bounding box center [1201, 165] width 67 height 28
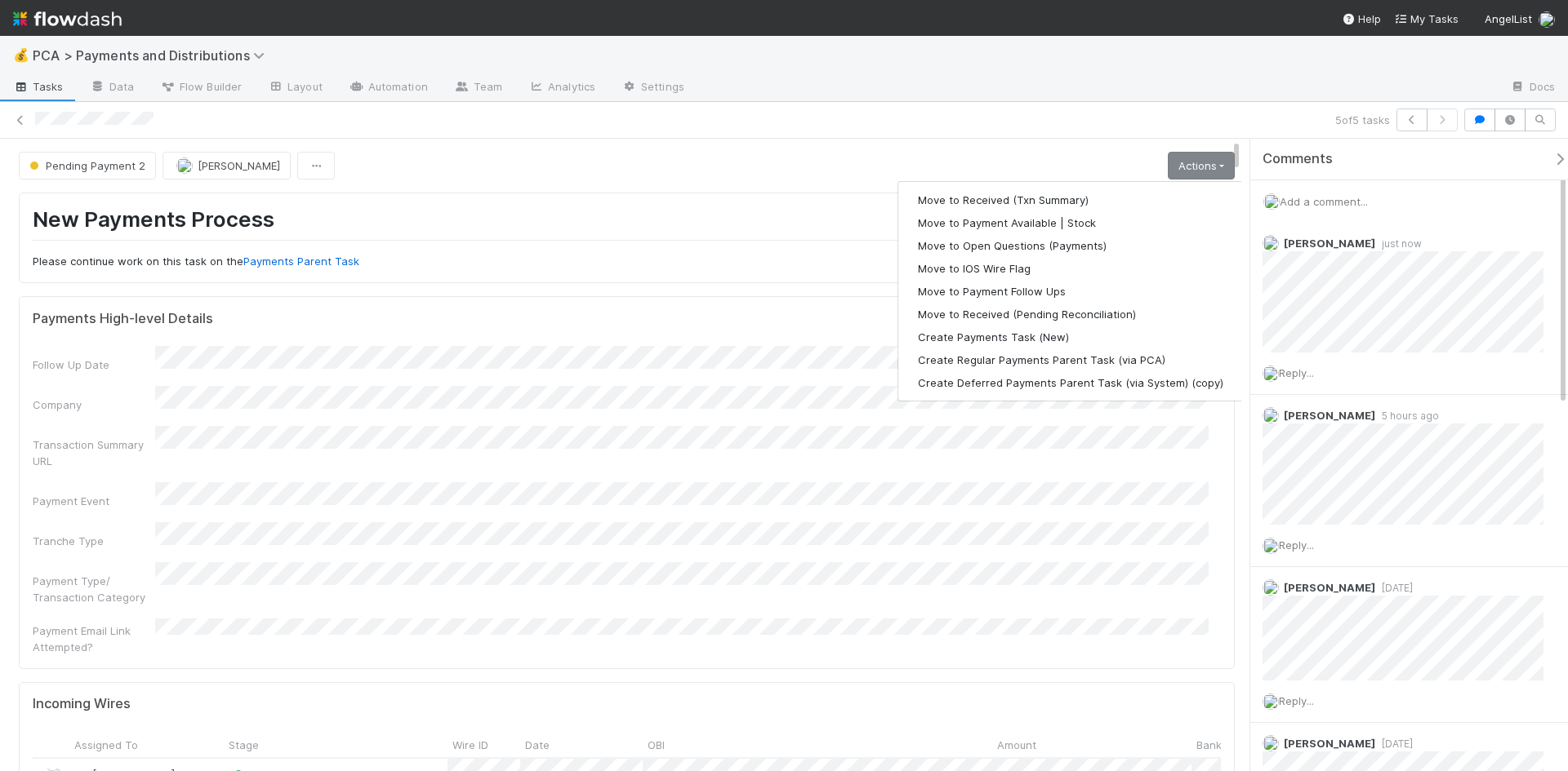
drag, startPoint x: 725, startPoint y: 166, endPoint x: 534, endPoint y: 169, distance: 191.0
click at [721, 167] on div "Pending Payment 2 Michael Guidi Actions Move to Received (Txn Summary) Move to …" at bounding box center [627, 165] width 1216 height 28
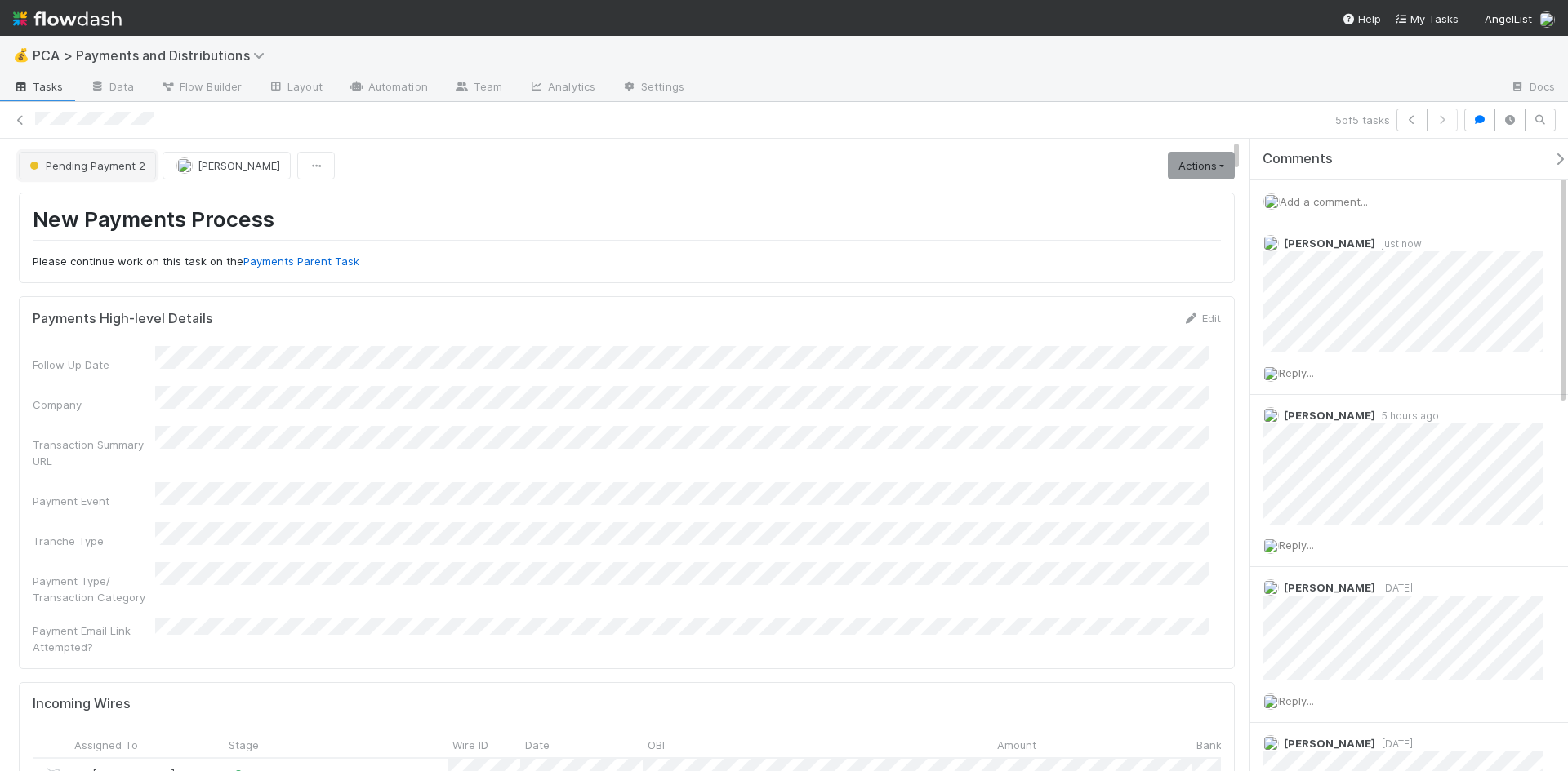
click at [113, 167] on span "Pending Payment 2" at bounding box center [86, 165] width 119 height 13
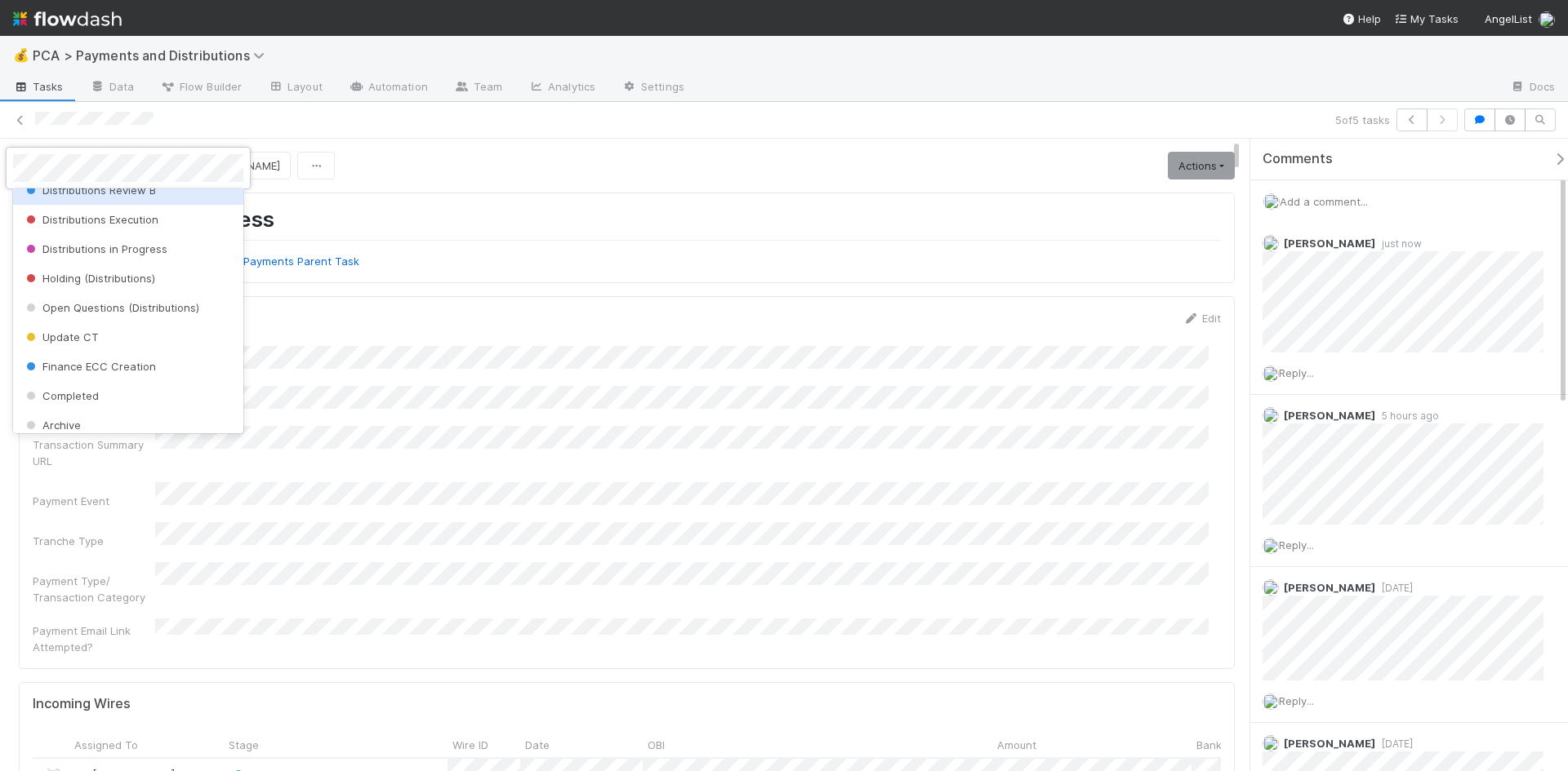
scroll to position [431, 0]
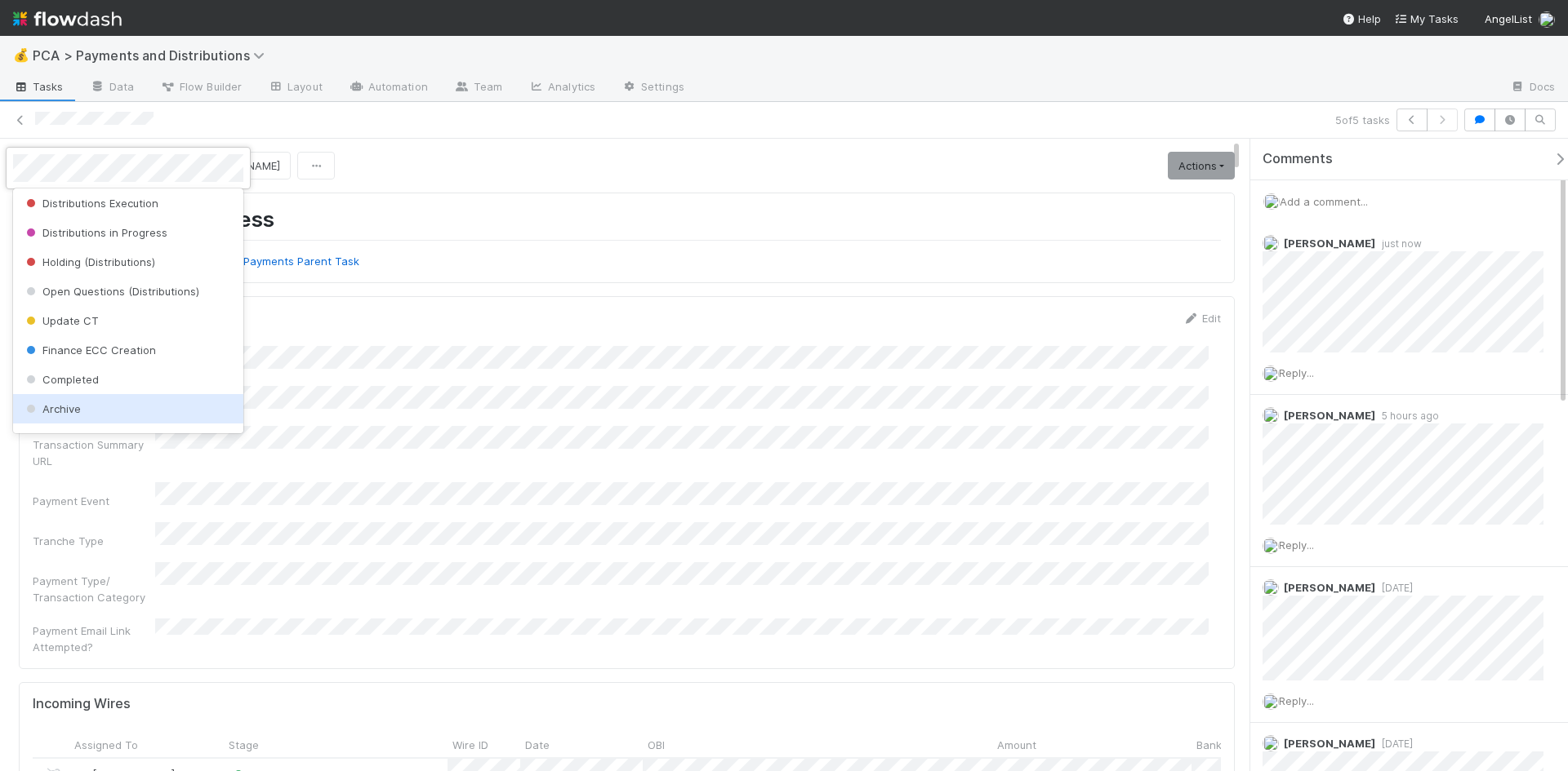
click at [90, 401] on div "Archive" at bounding box center [127, 408] width 230 height 30
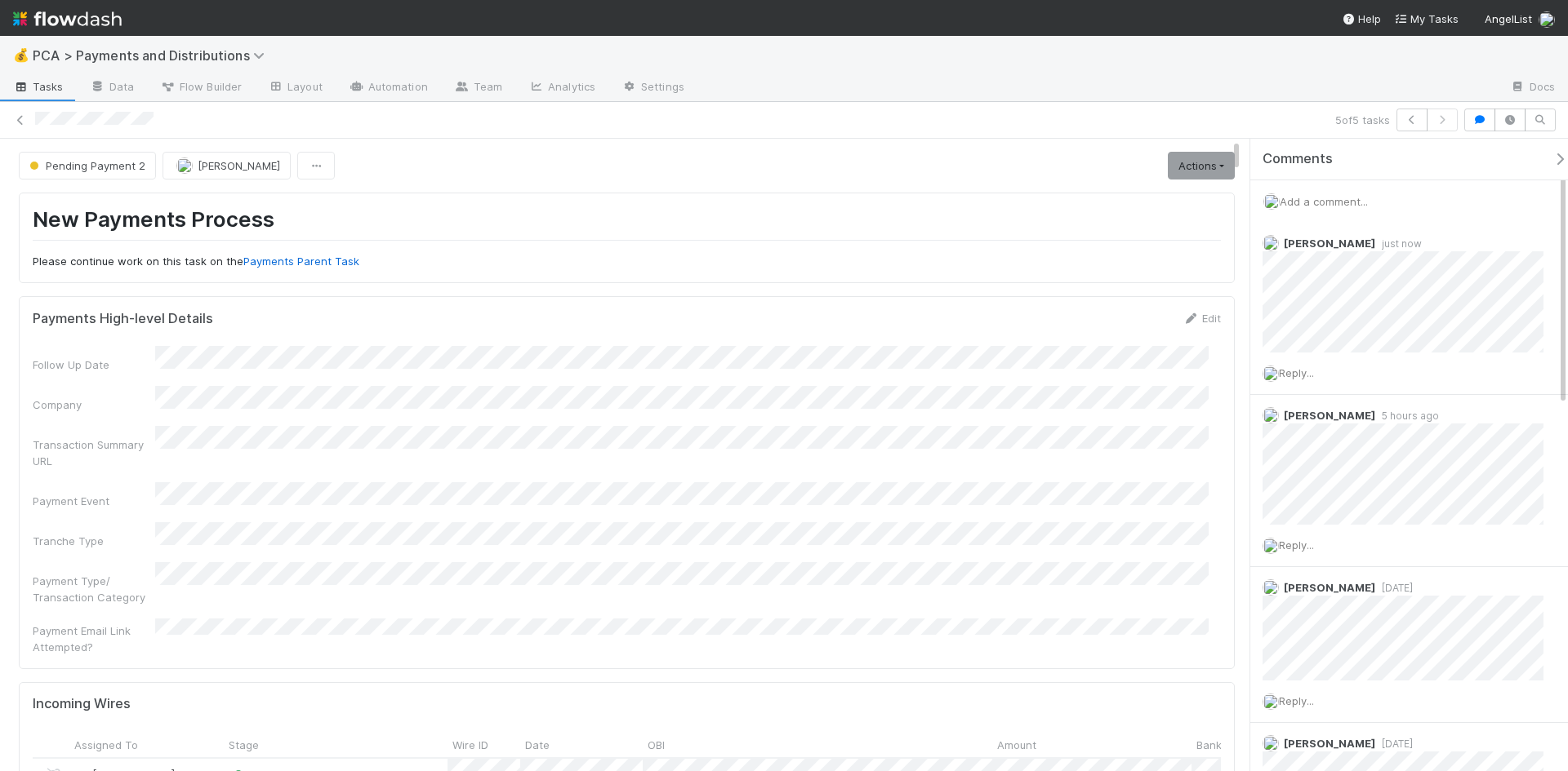
click at [534, 154] on div "Pending Payment 2 Michael Guidi Actions Move to Received (Txn Summary) Move to …" at bounding box center [627, 165] width 1216 height 28
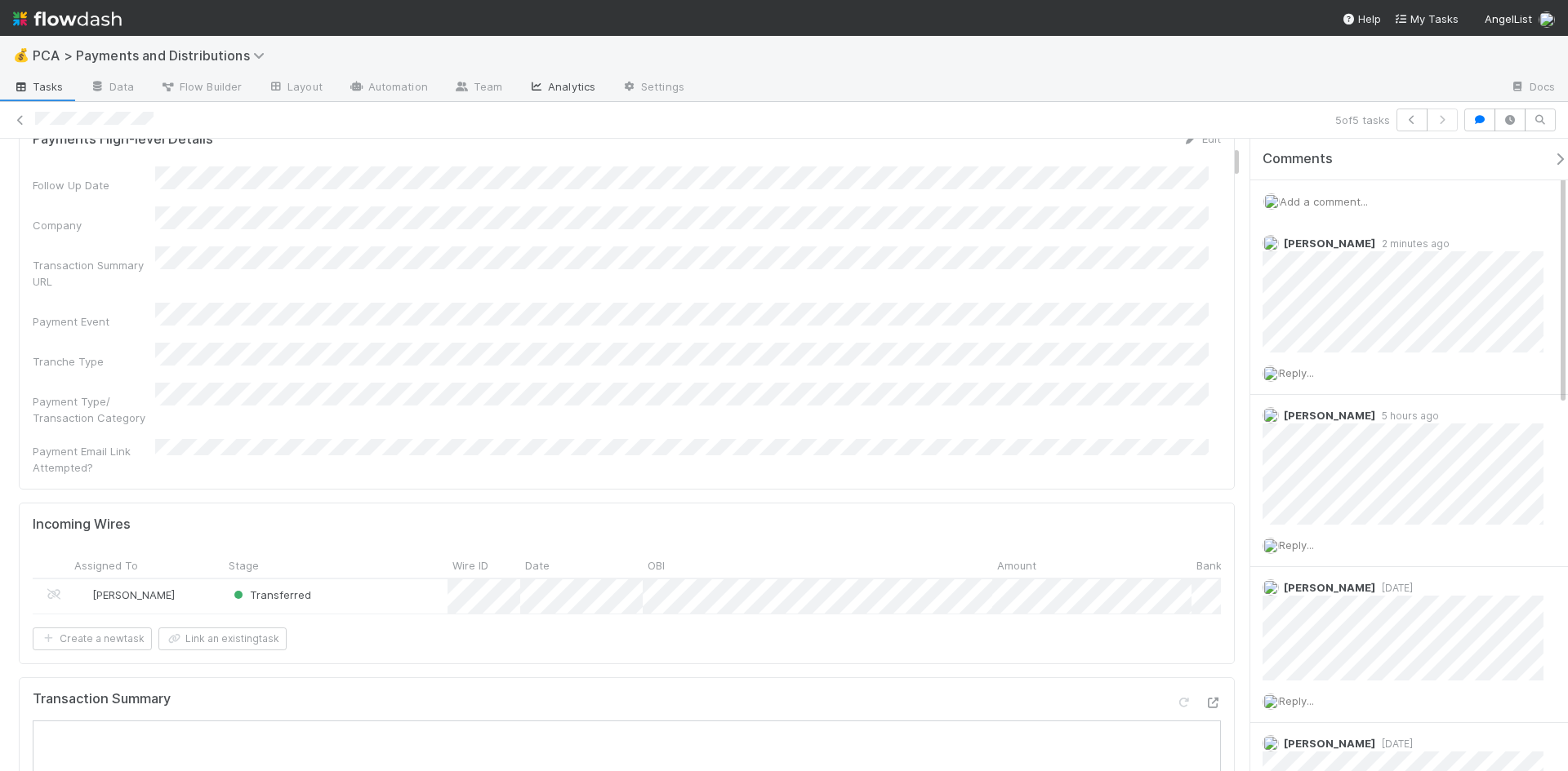
scroll to position [0, 0]
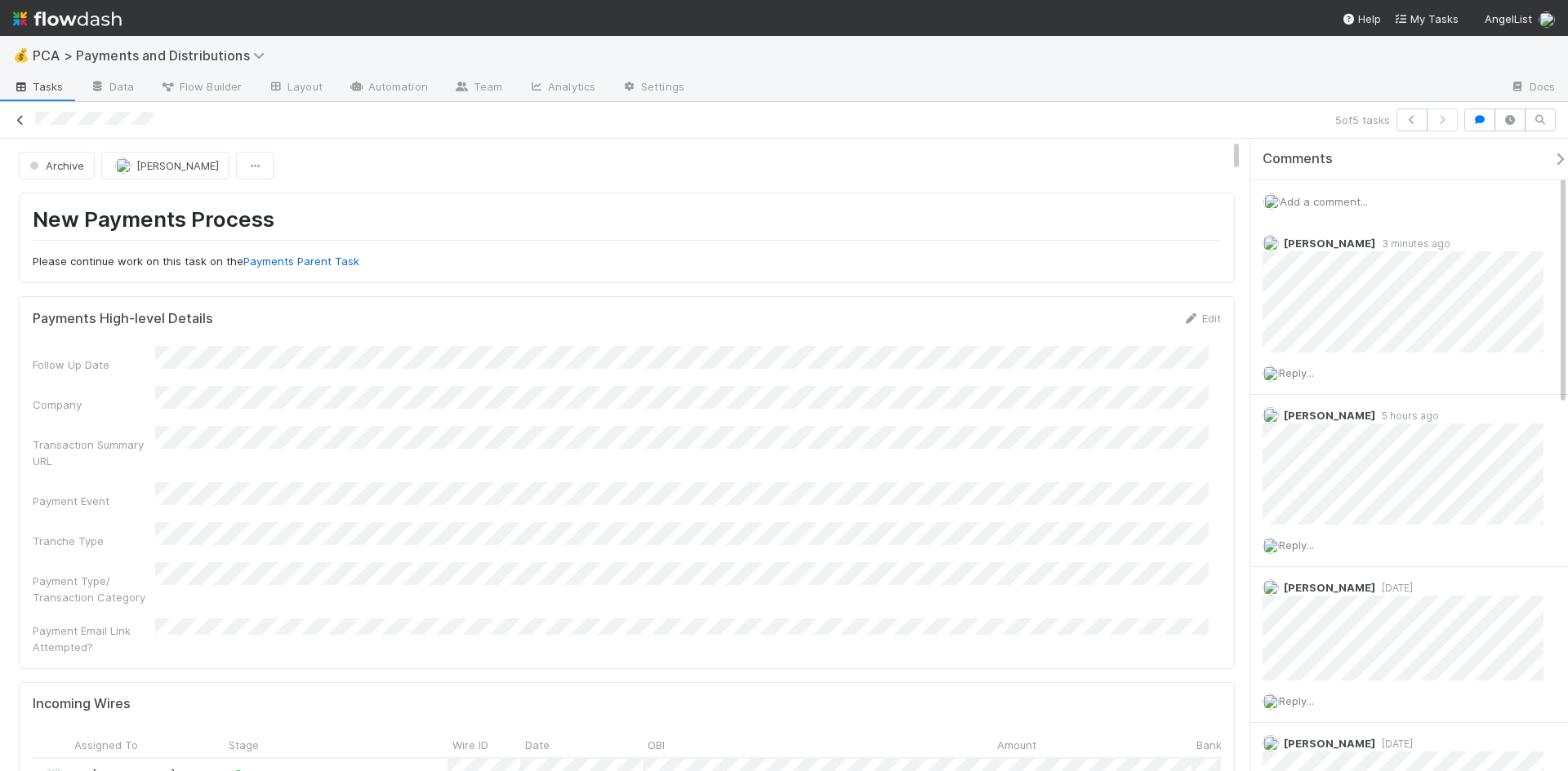
click at [23, 117] on icon at bounding box center [21, 121] width 16 height 11
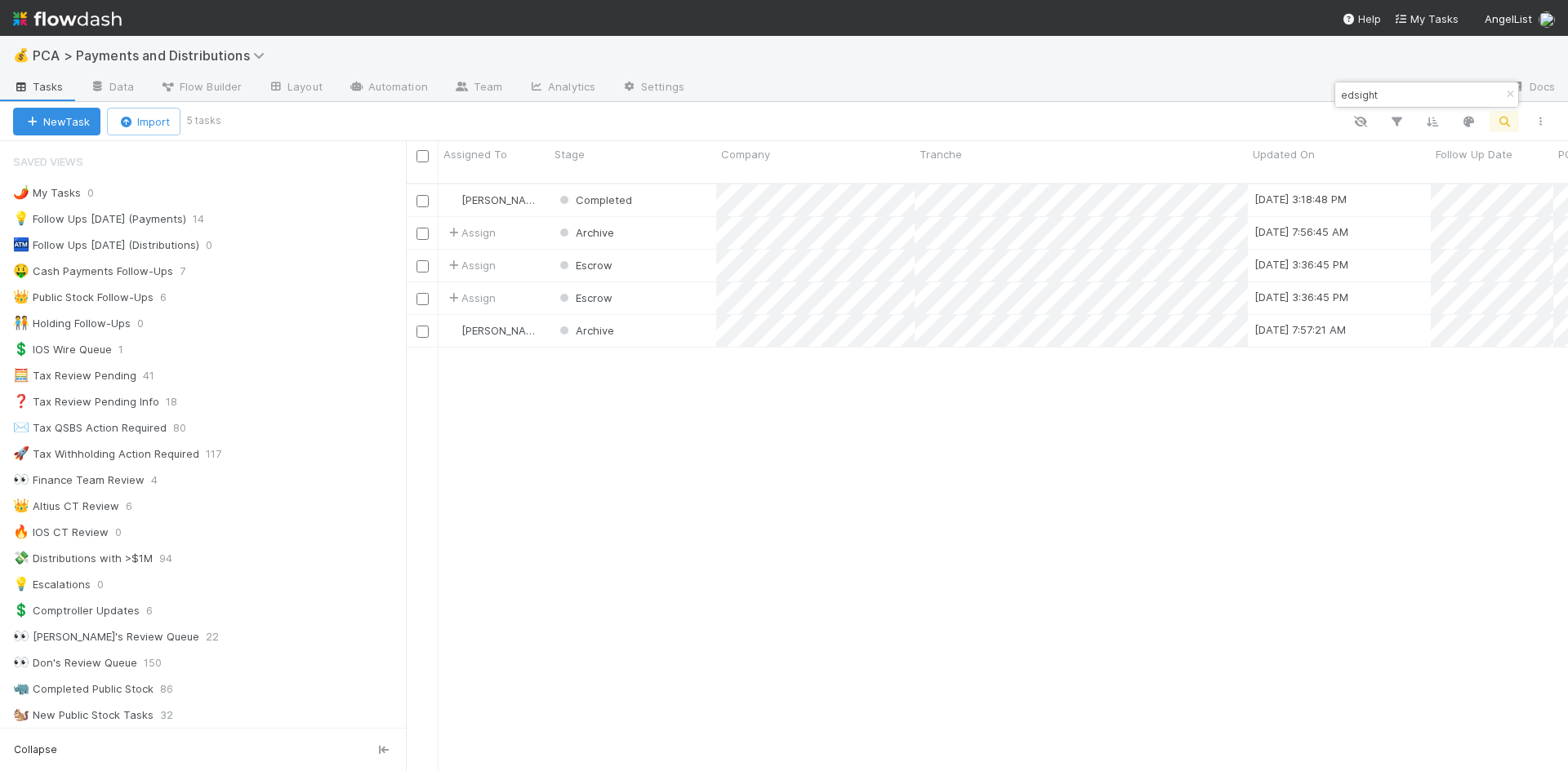
scroll to position [589, 1149]
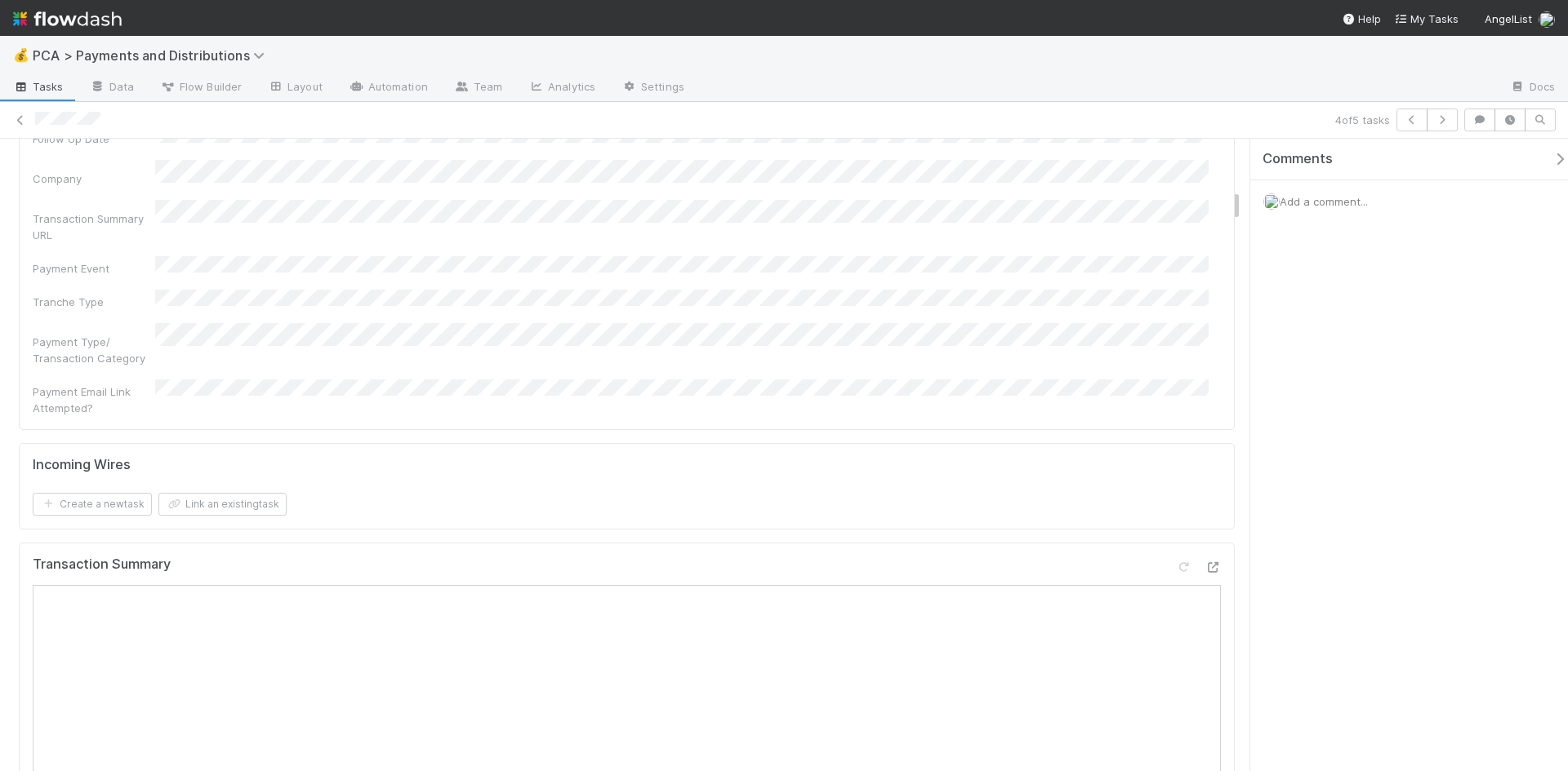
scroll to position [979, 0]
drag, startPoint x: 1406, startPoint y: 212, endPoint x: 1423, endPoint y: 203, distance: 19.2
click at [1407, 211] on div "Add a comment..." at bounding box center [1416, 201] width 330 height 42
click at [1358, 197] on span "Add a comment..." at bounding box center [1324, 201] width 88 height 13
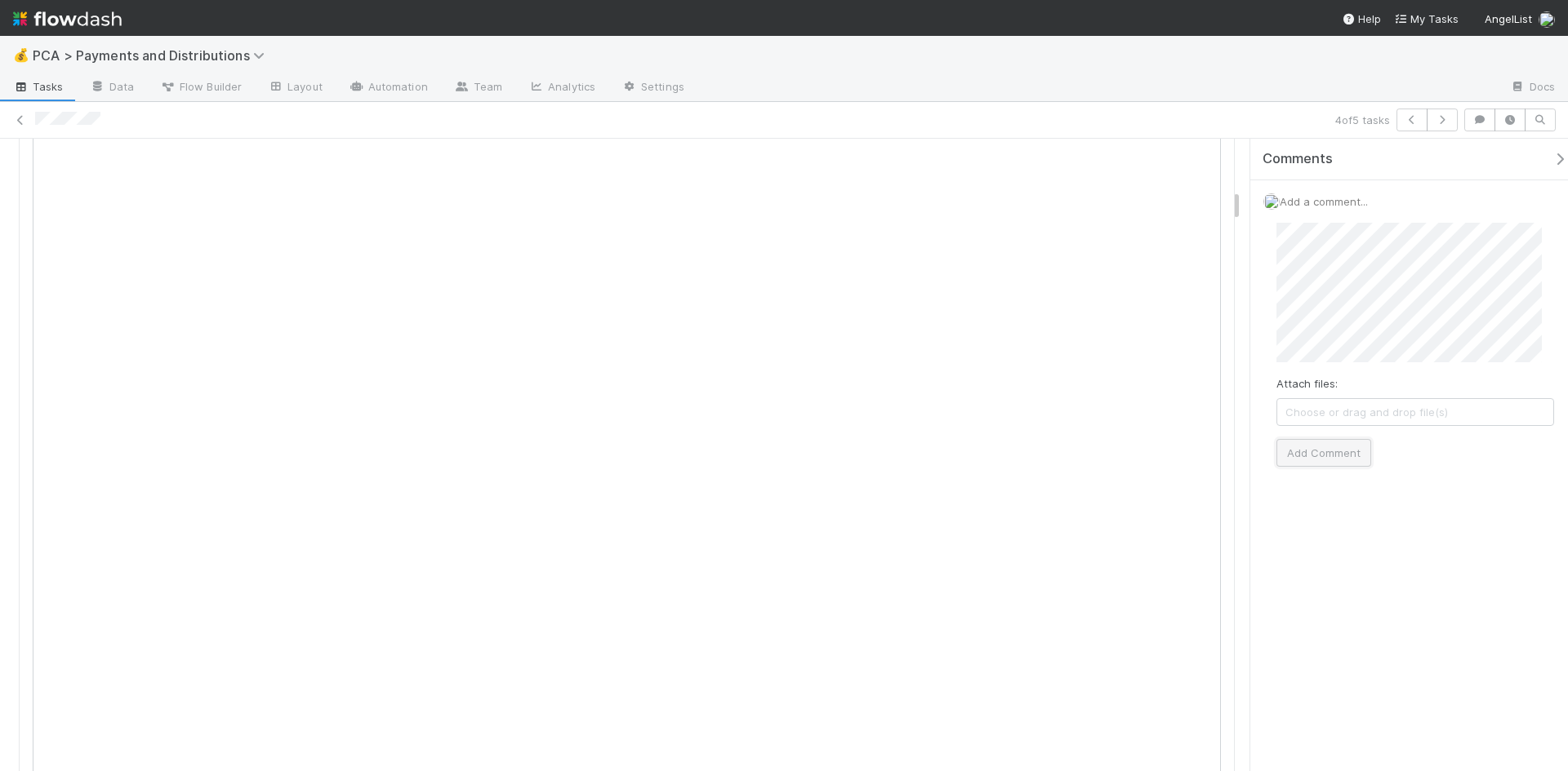
click at [1314, 450] on button "Add Comment" at bounding box center [1324, 453] width 95 height 28
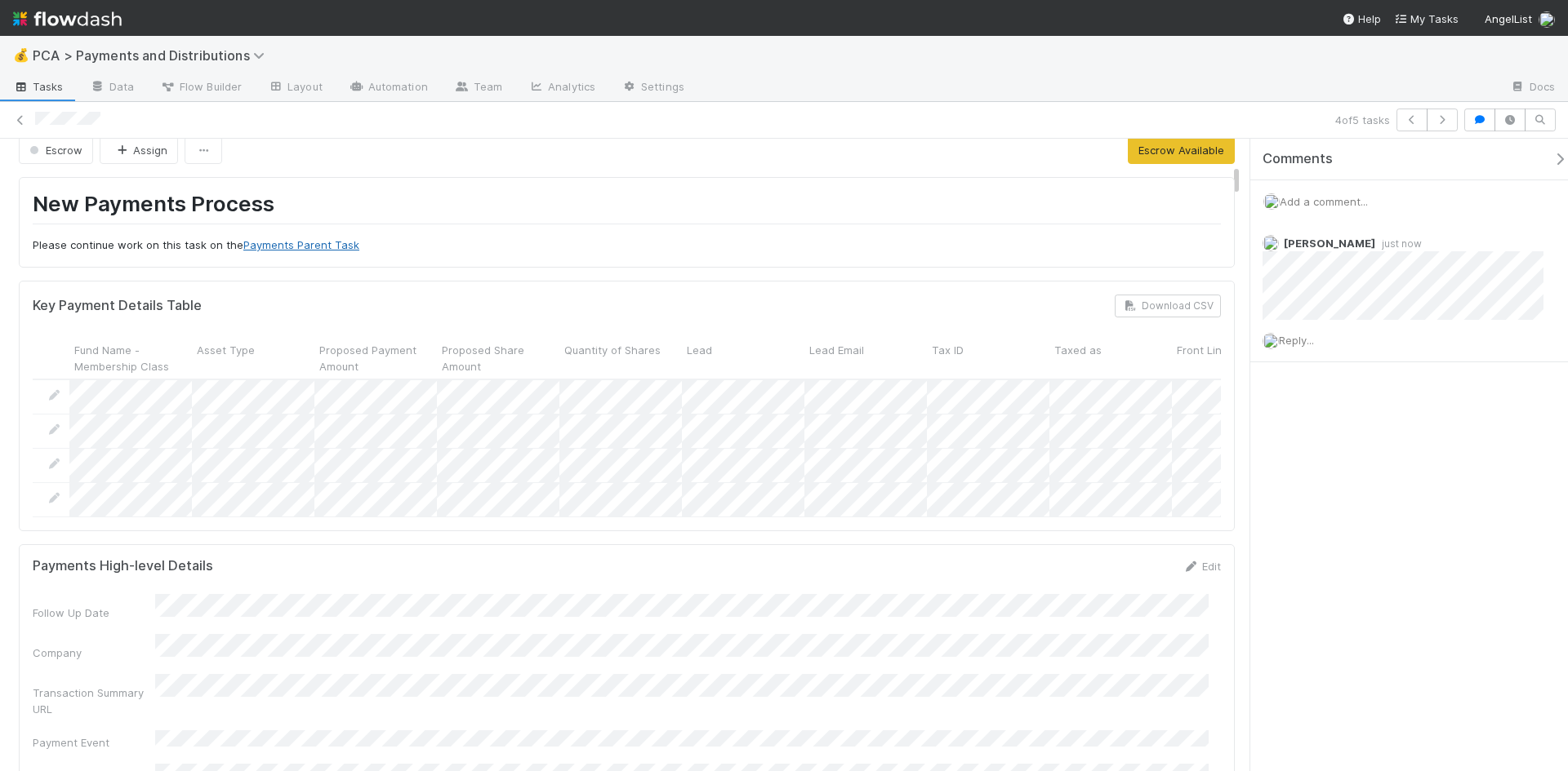
scroll to position [0, 0]
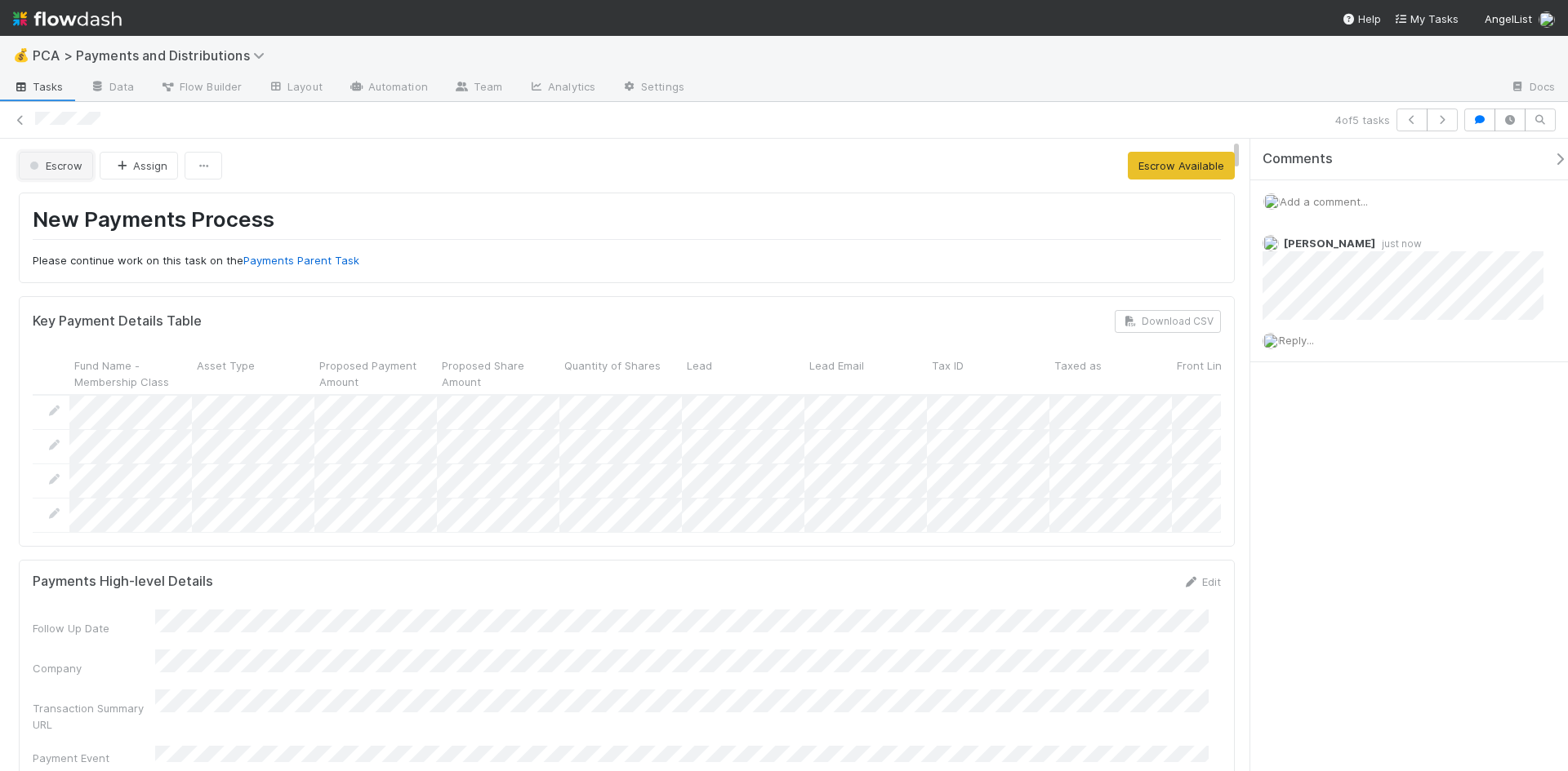
click at [60, 160] on span "Escrow" at bounding box center [54, 165] width 56 height 13
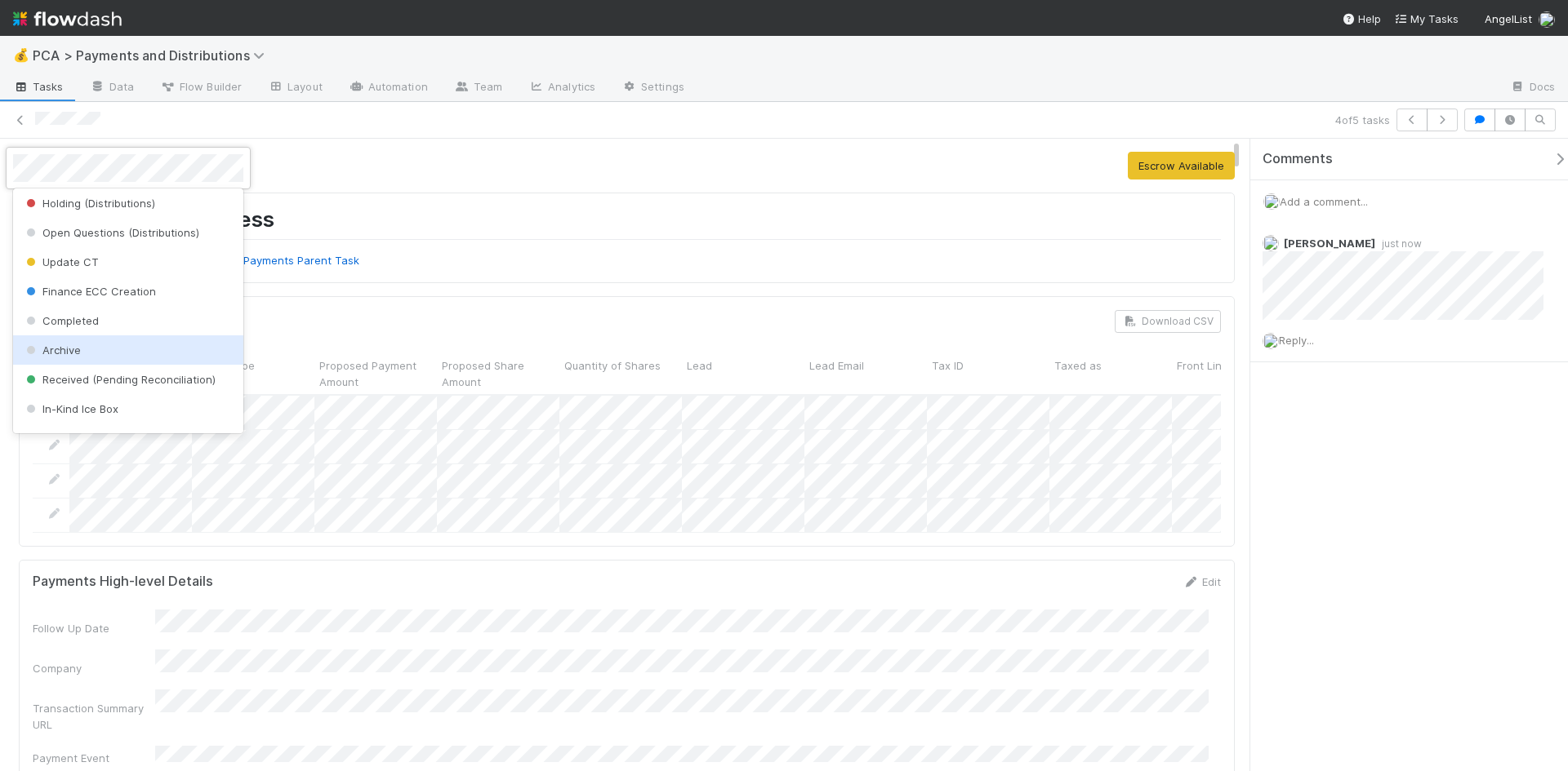
scroll to position [512, 0]
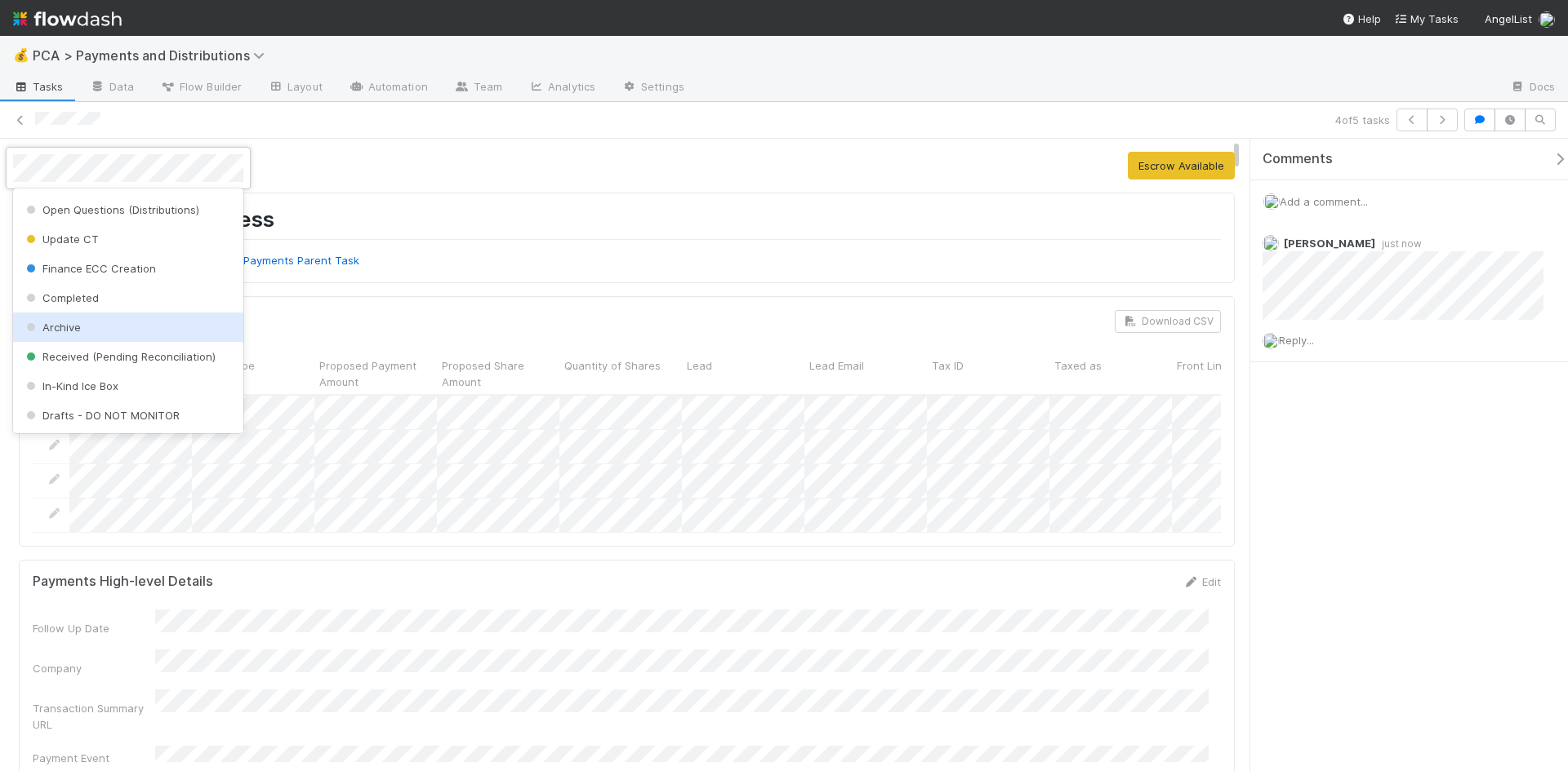
click at [135, 333] on div "Archive" at bounding box center [127, 327] width 230 height 30
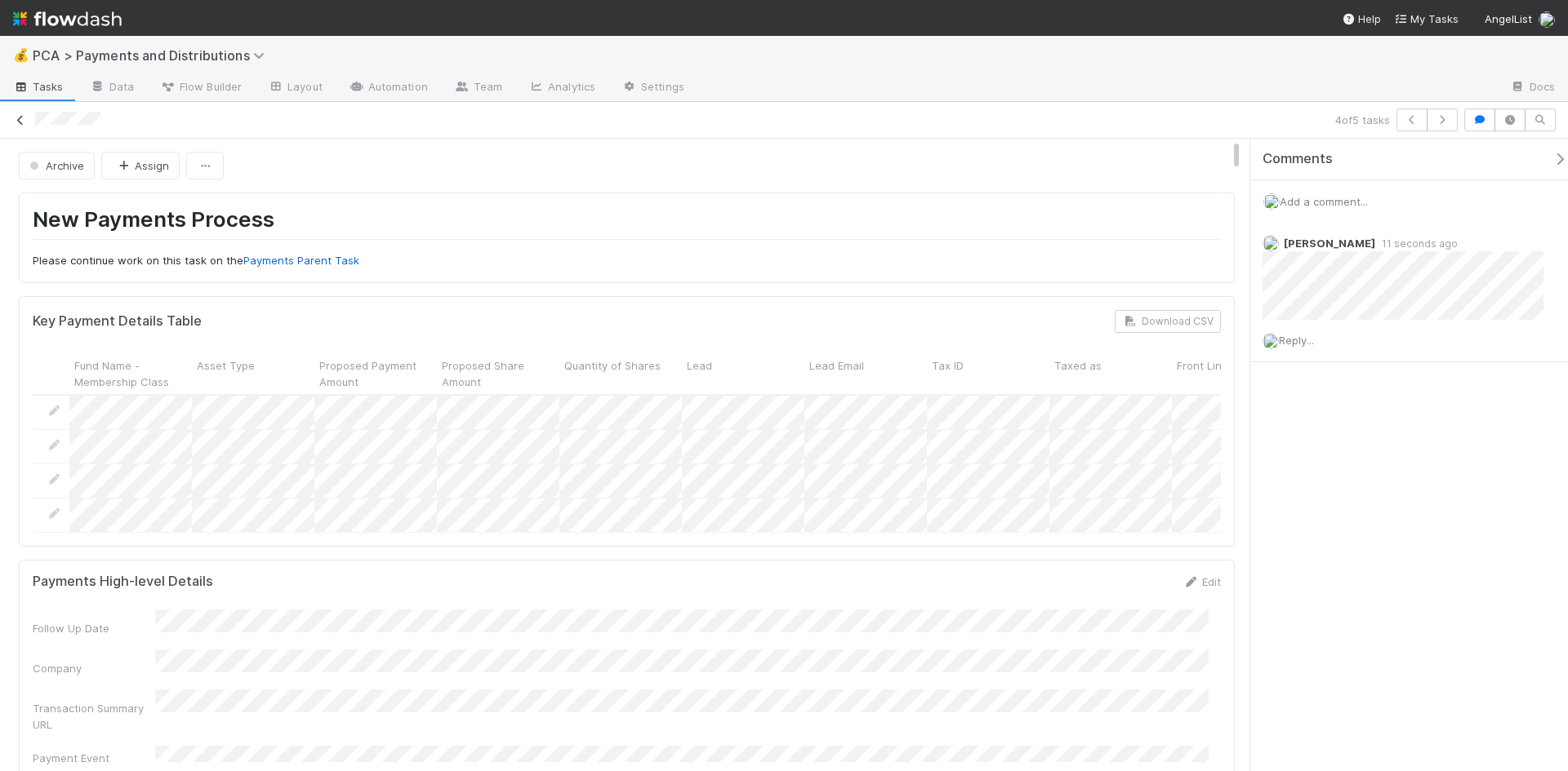
click at [20, 118] on icon at bounding box center [21, 121] width 16 height 11
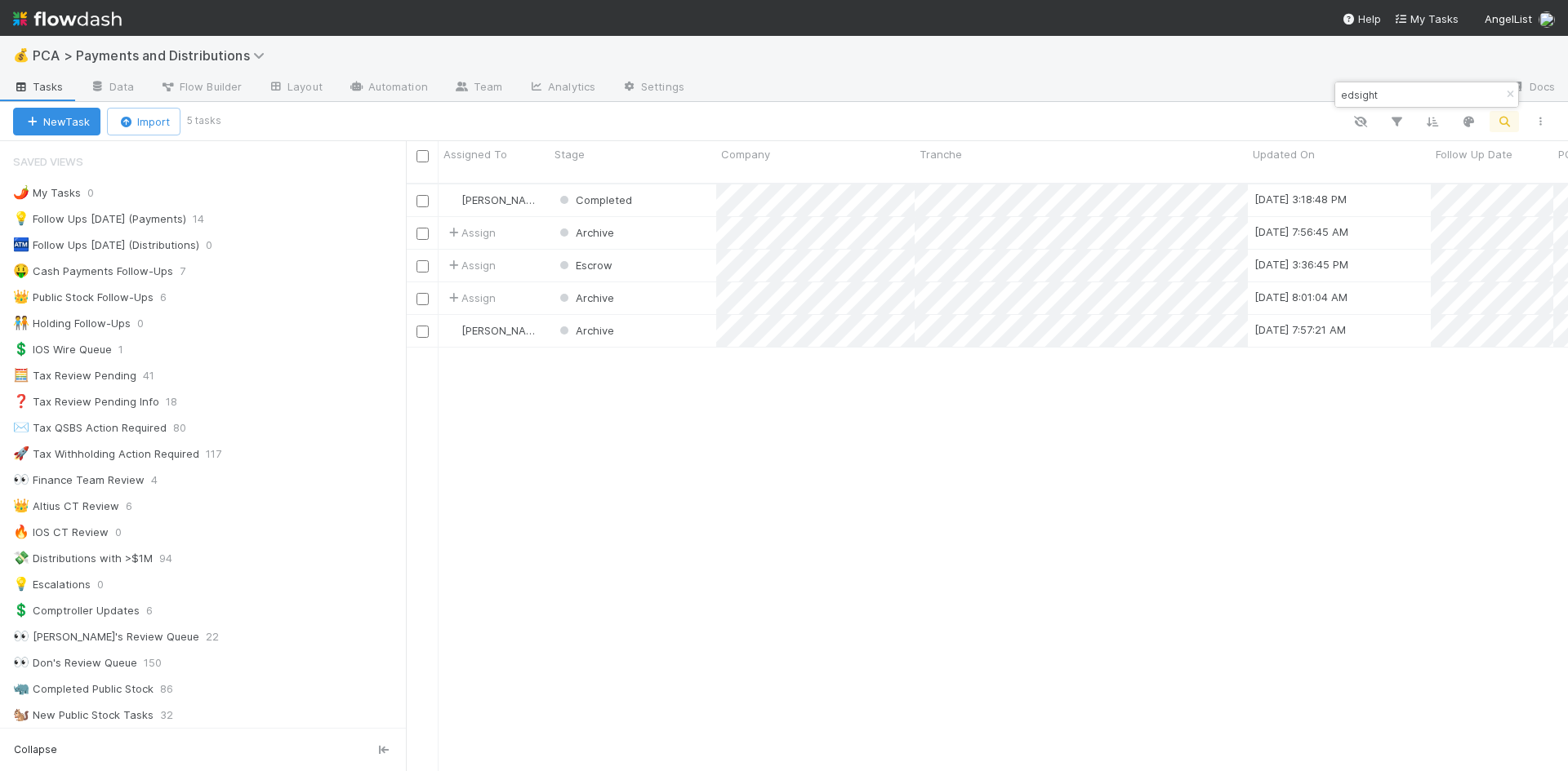
scroll to position [589, 1149]
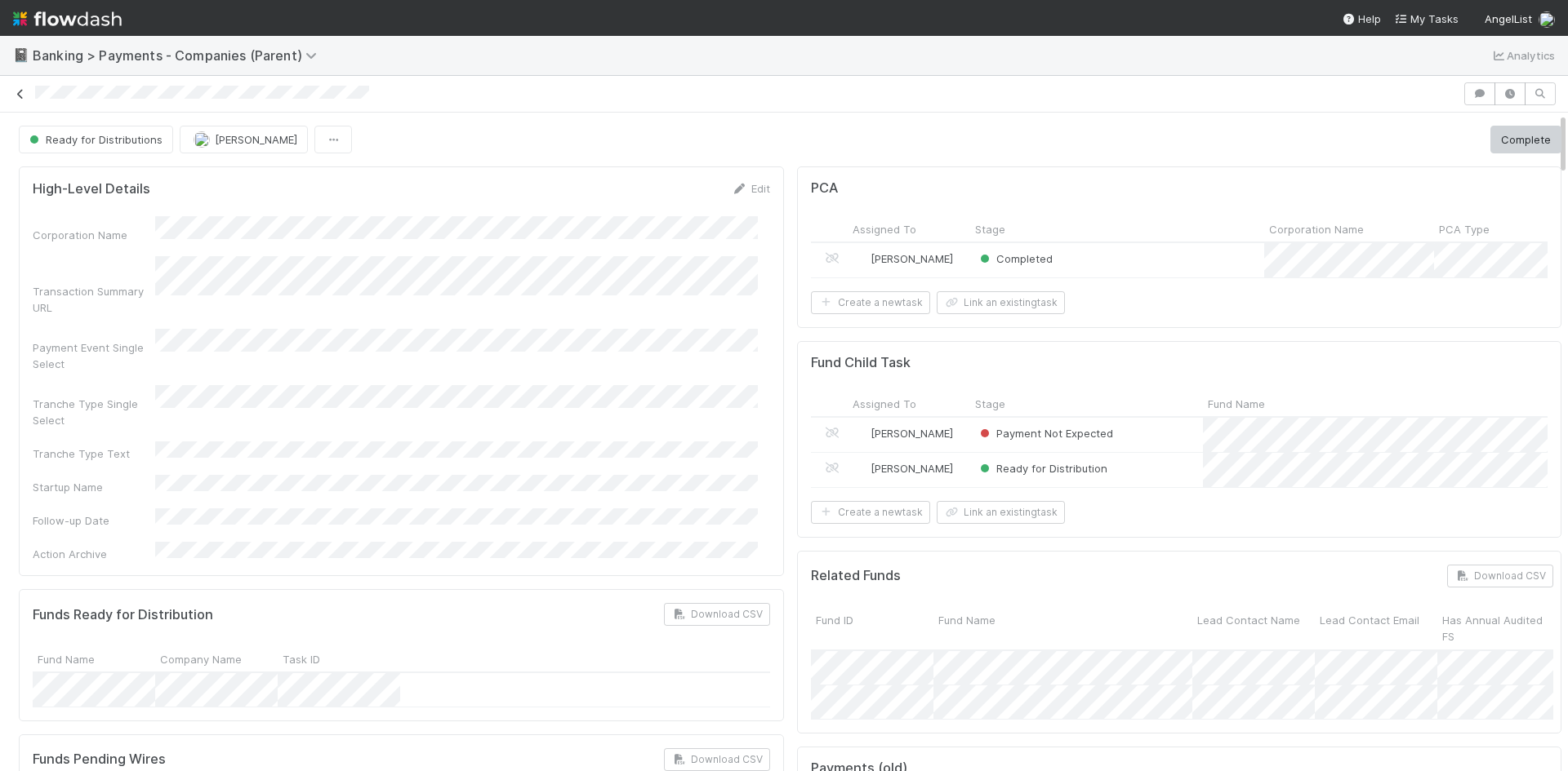
click at [14, 93] on icon at bounding box center [21, 95] width 16 height 11
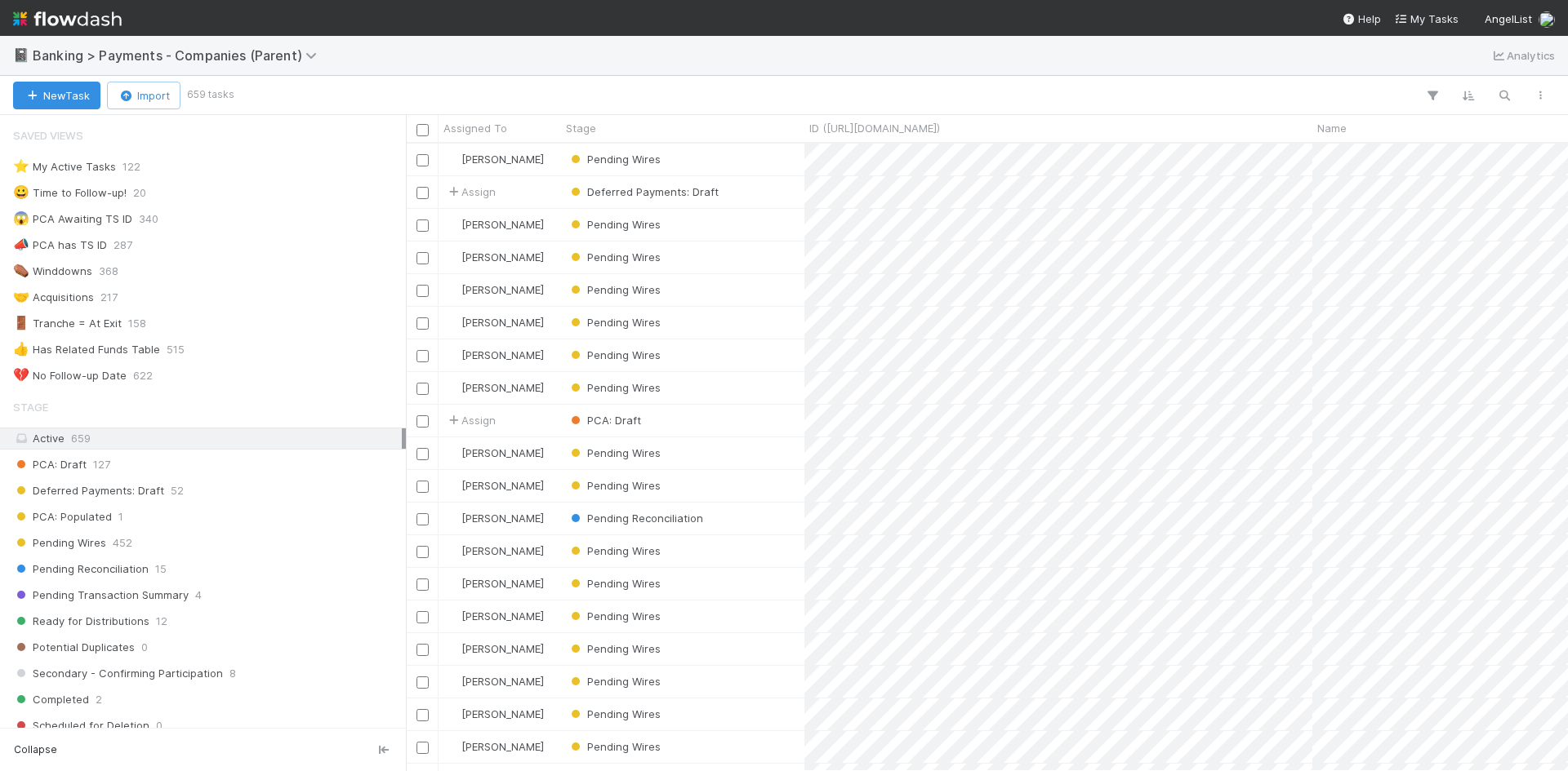
scroll to position [615, 1149]
click at [224, 348] on div "Pending Reconciliation 16" at bounding box center [207, 569] width 389 height 21
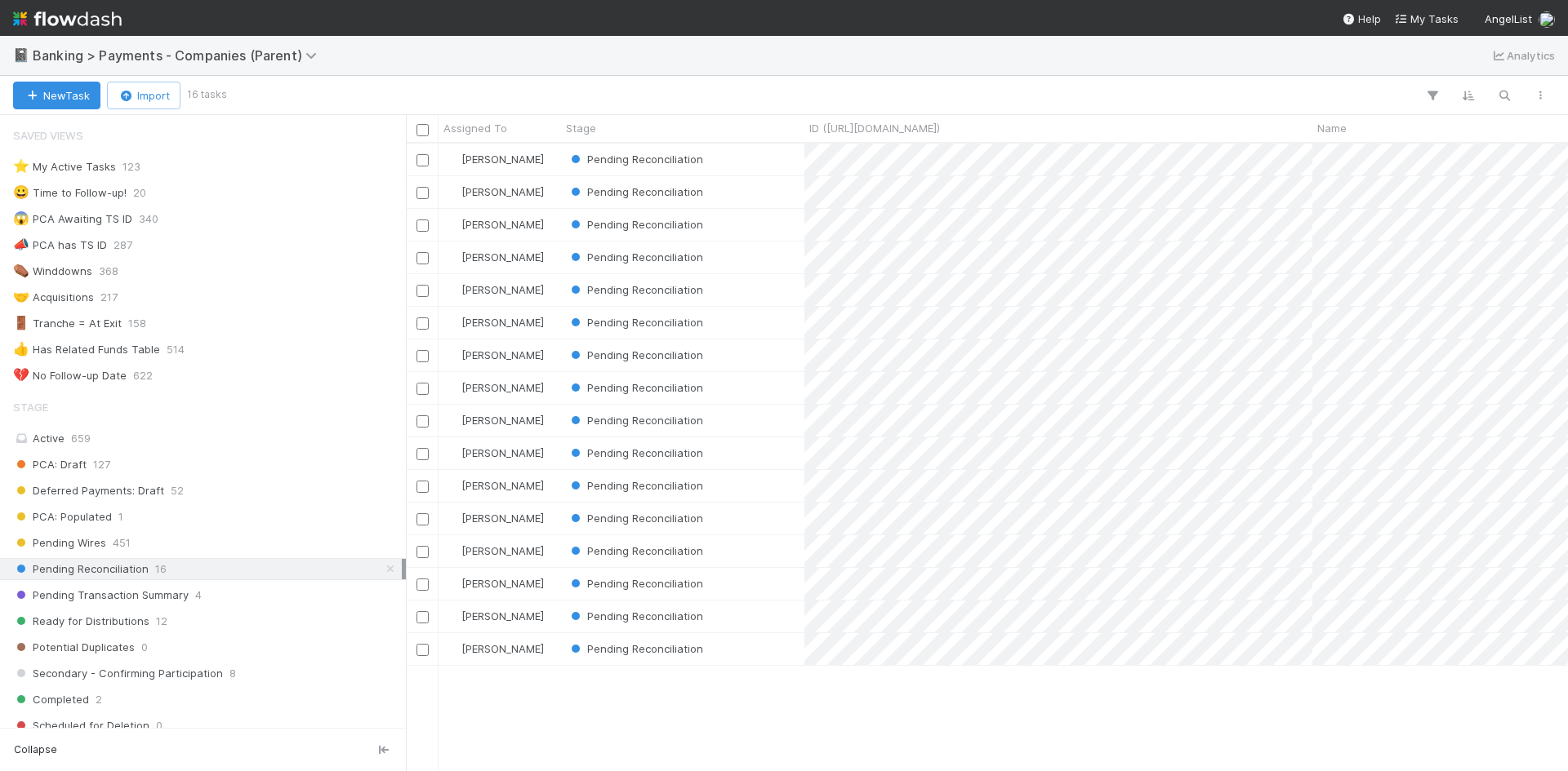
scroll to position [615, 1149]
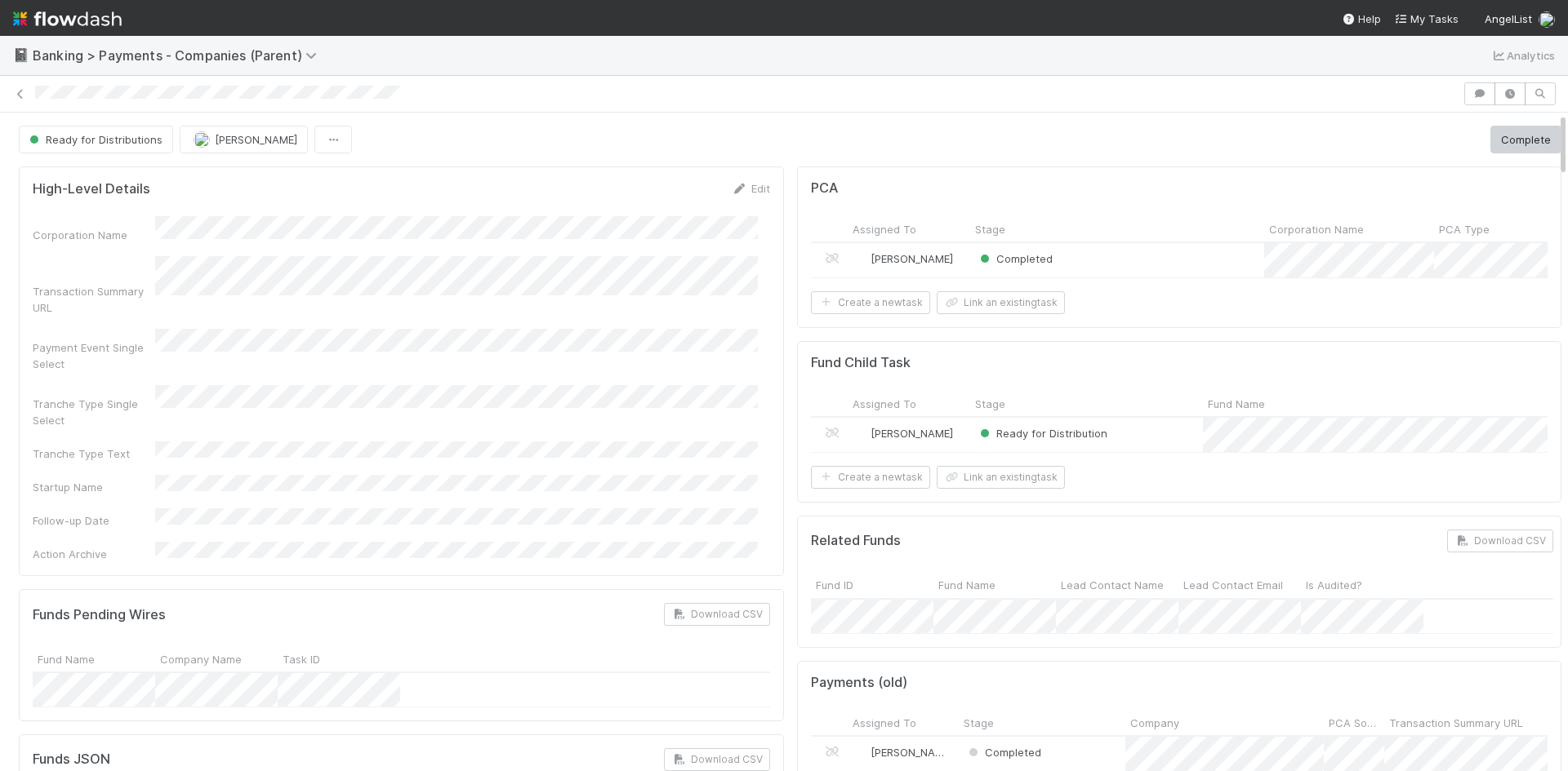
drag, startPoint x: 480, startPoint y: 51, endPoint x: 398, endPoint y: 73, distance: 84.9
click at [480, 51] on div "📓 Banking > Payments - Companies (Parent) Analytics" at bounding box center [784, 55] width 1568 height 39
click at [18, 92] on icon at bounding box center [21, 95] width 16 height 11
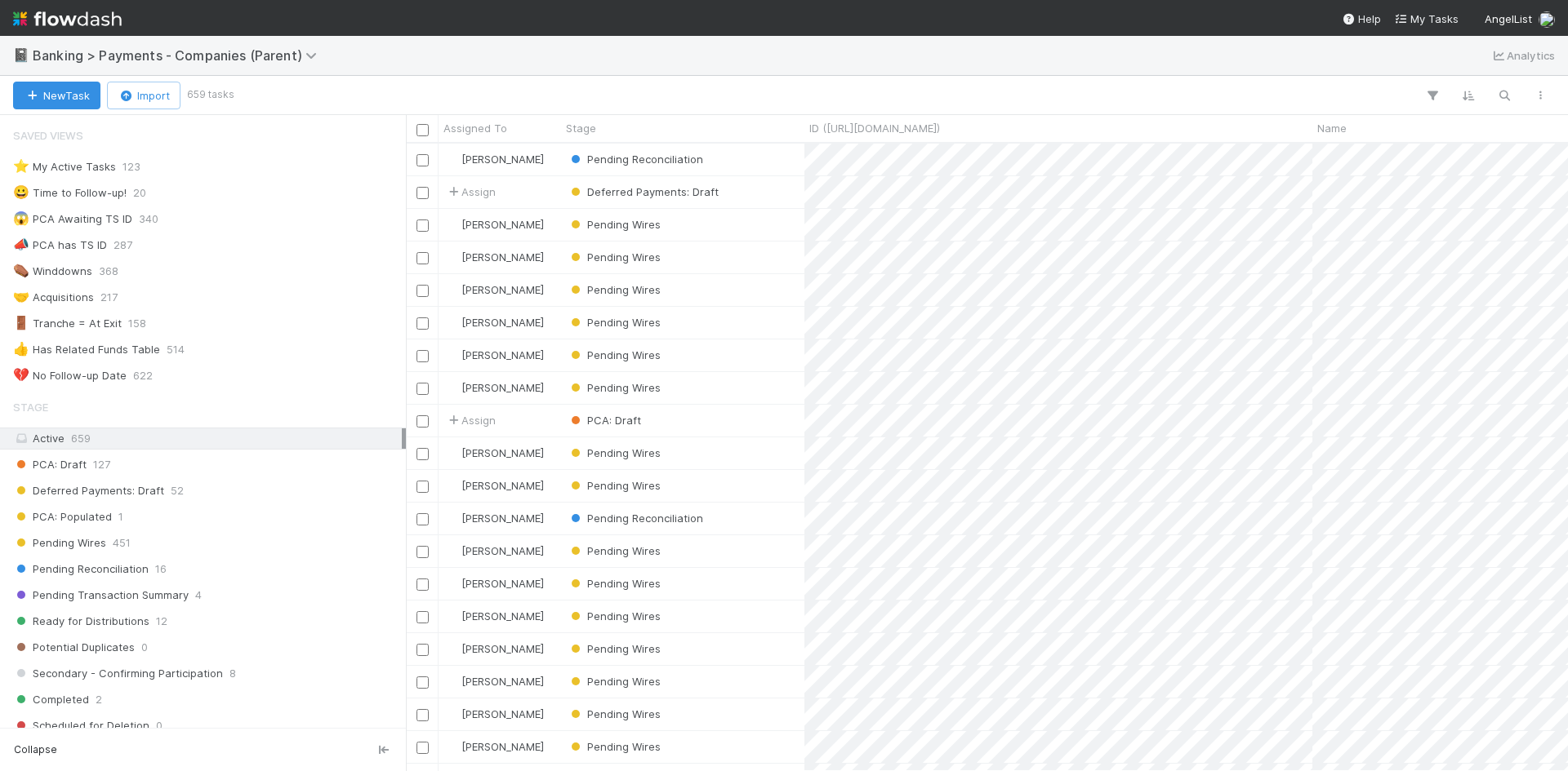
scroll to position [615, 1149]
click at [237, 571] on div "Pending Reconciliation 16" at bounding box center [207, 569] width 389 height 21
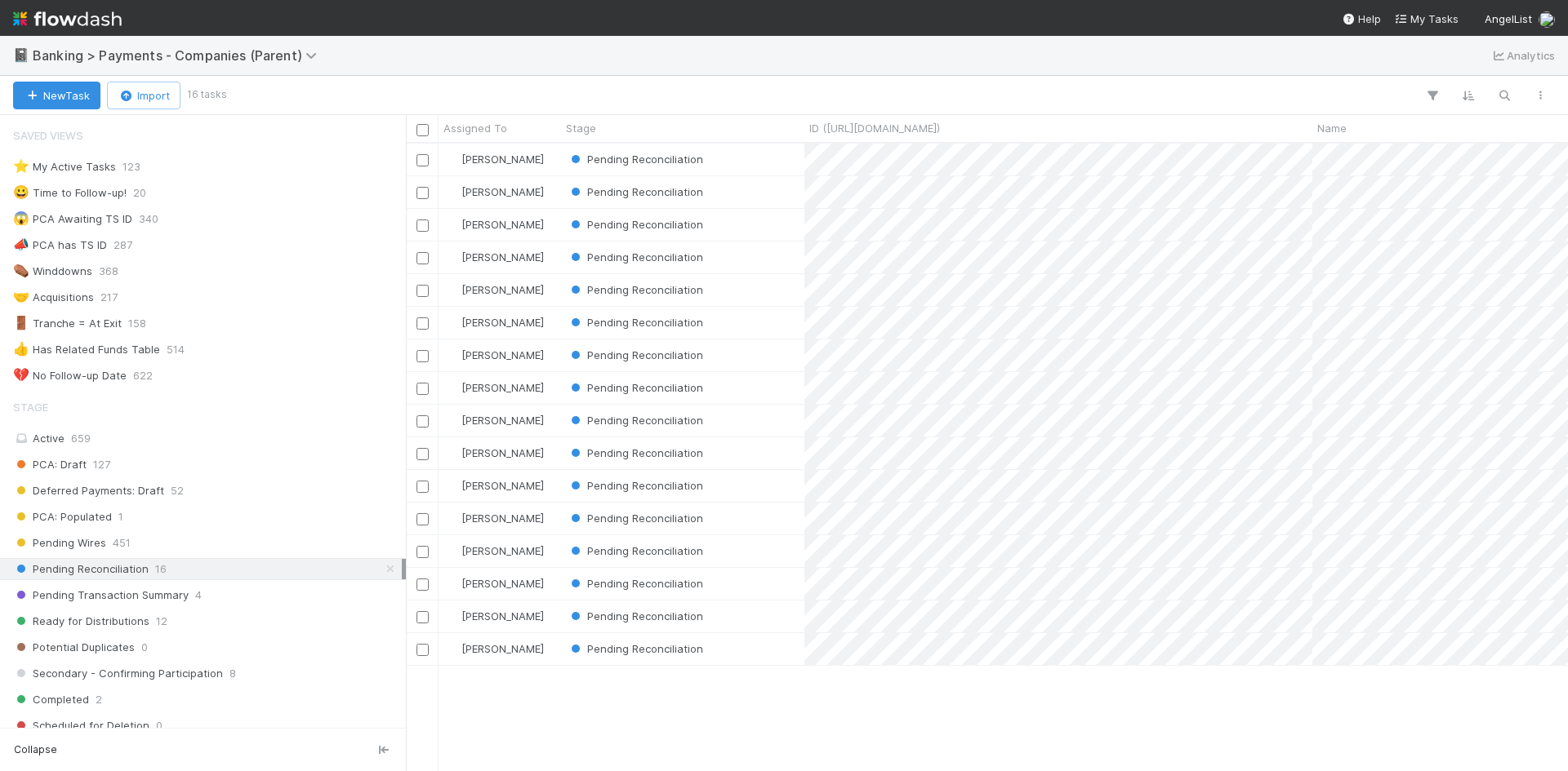
scroll to position [615, 1149]
click at [752, 652] on div "Pending Reconciliation" at bounding box center [683, 648] width 244 height 32
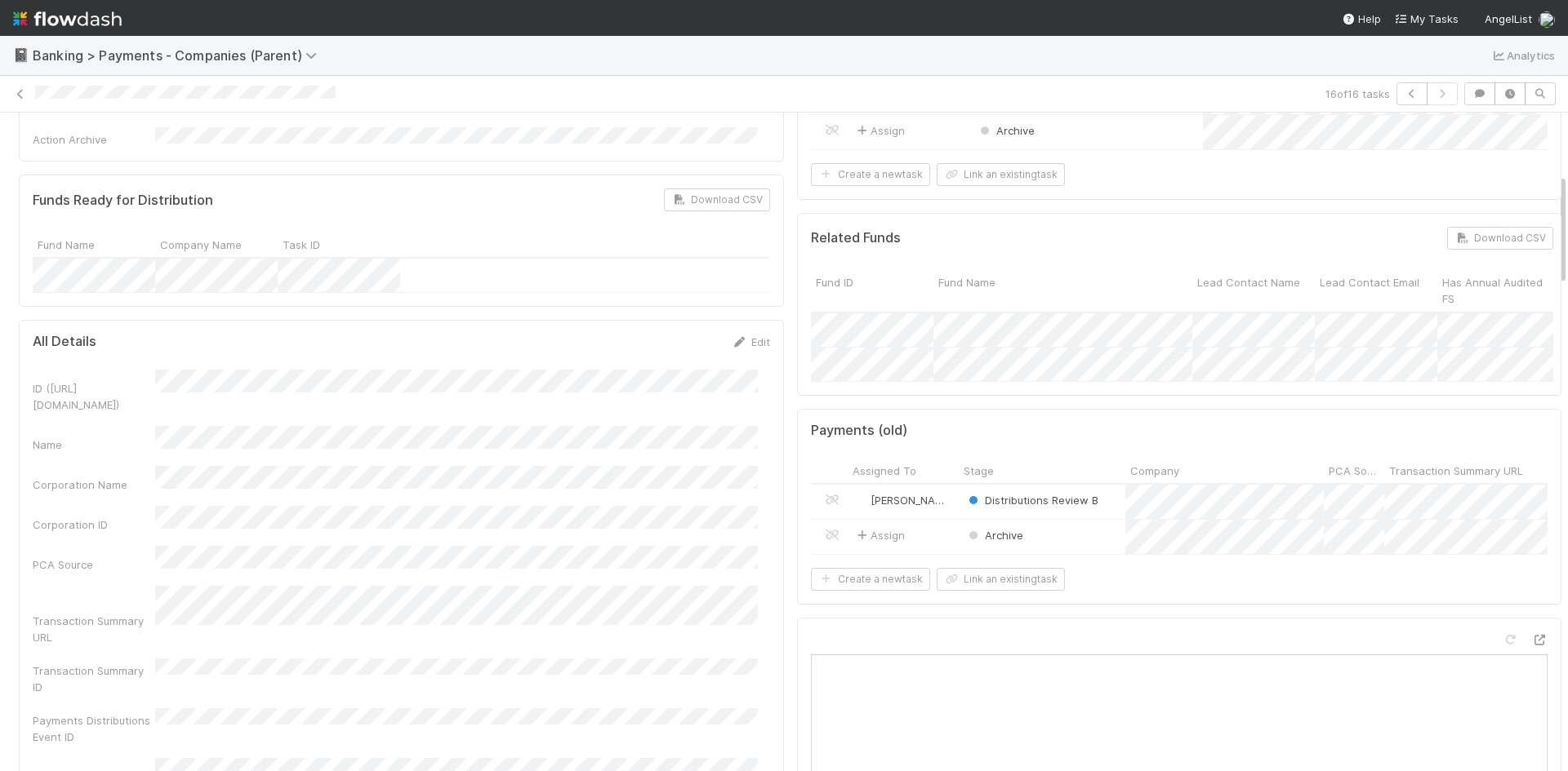
scroll to position [245, 0]
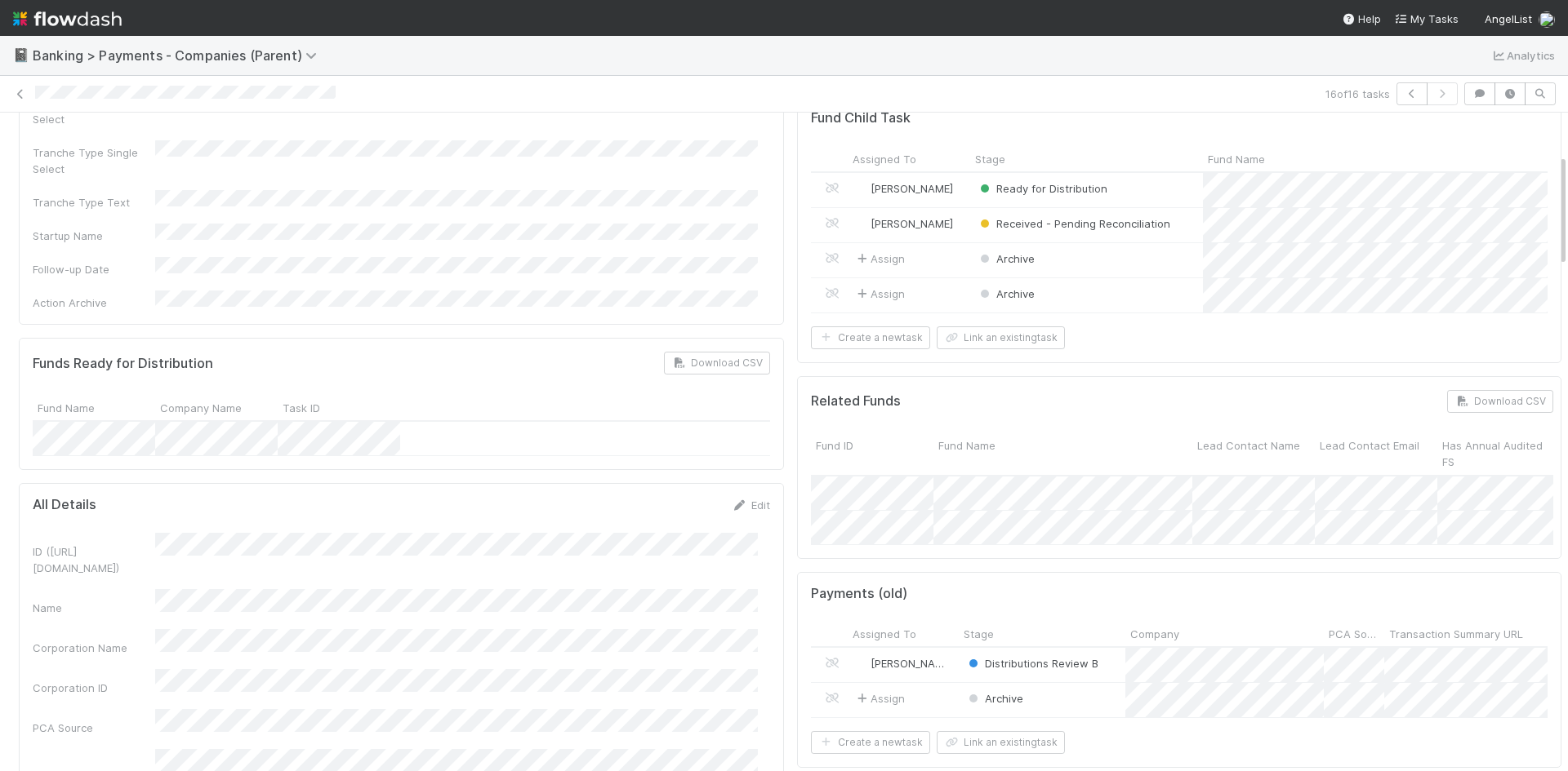
click at [770, 29] on nav "Help My Tasks AngelList" at bounding box center [784, 18] width 1568 height 36
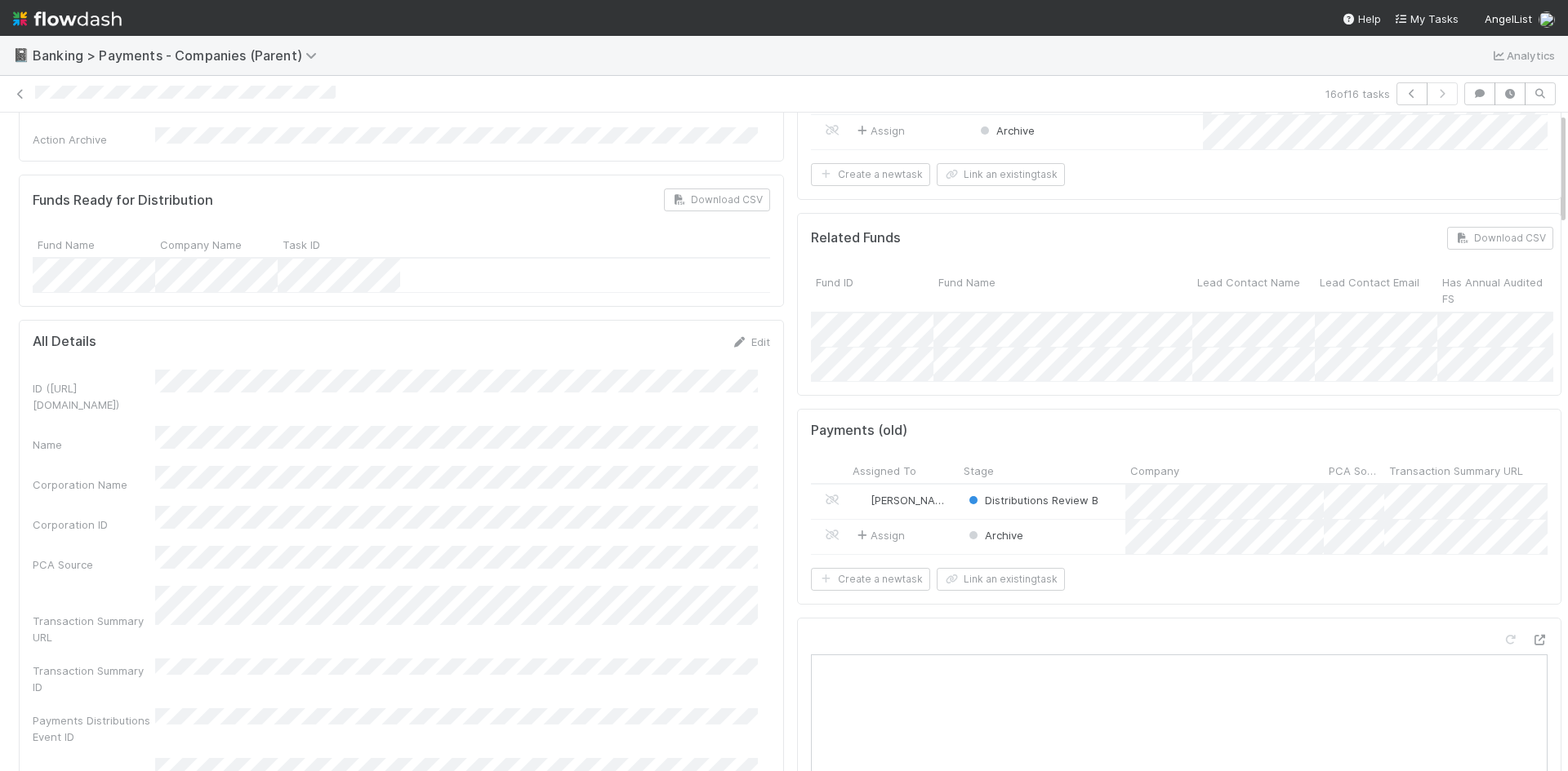
scroll to position [0, 0]
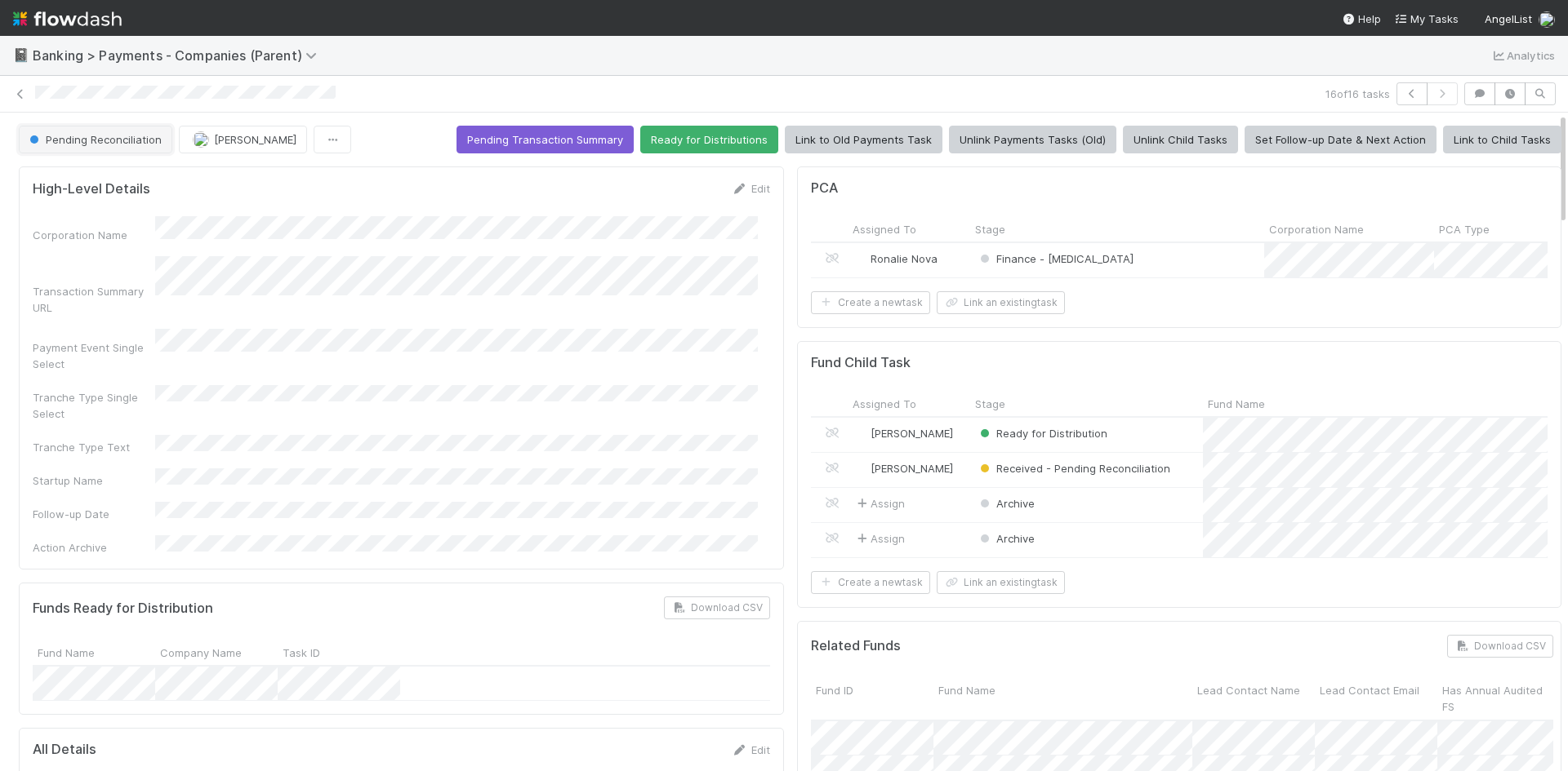
click at [104, 144] on span "Pending Reconciliation" at bounding box center [94, 140] width 135 height 13
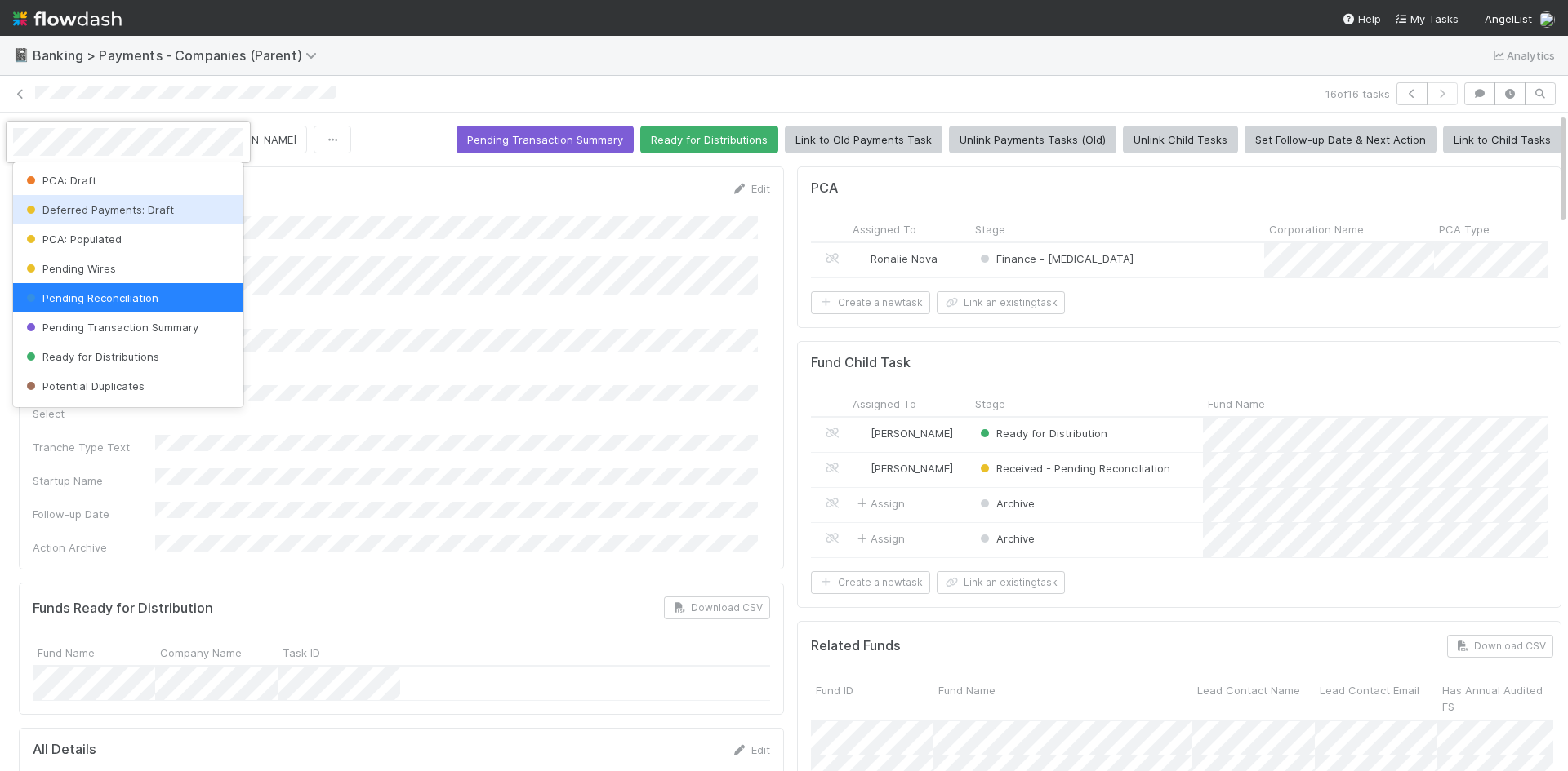
scroll to position [189, 0]
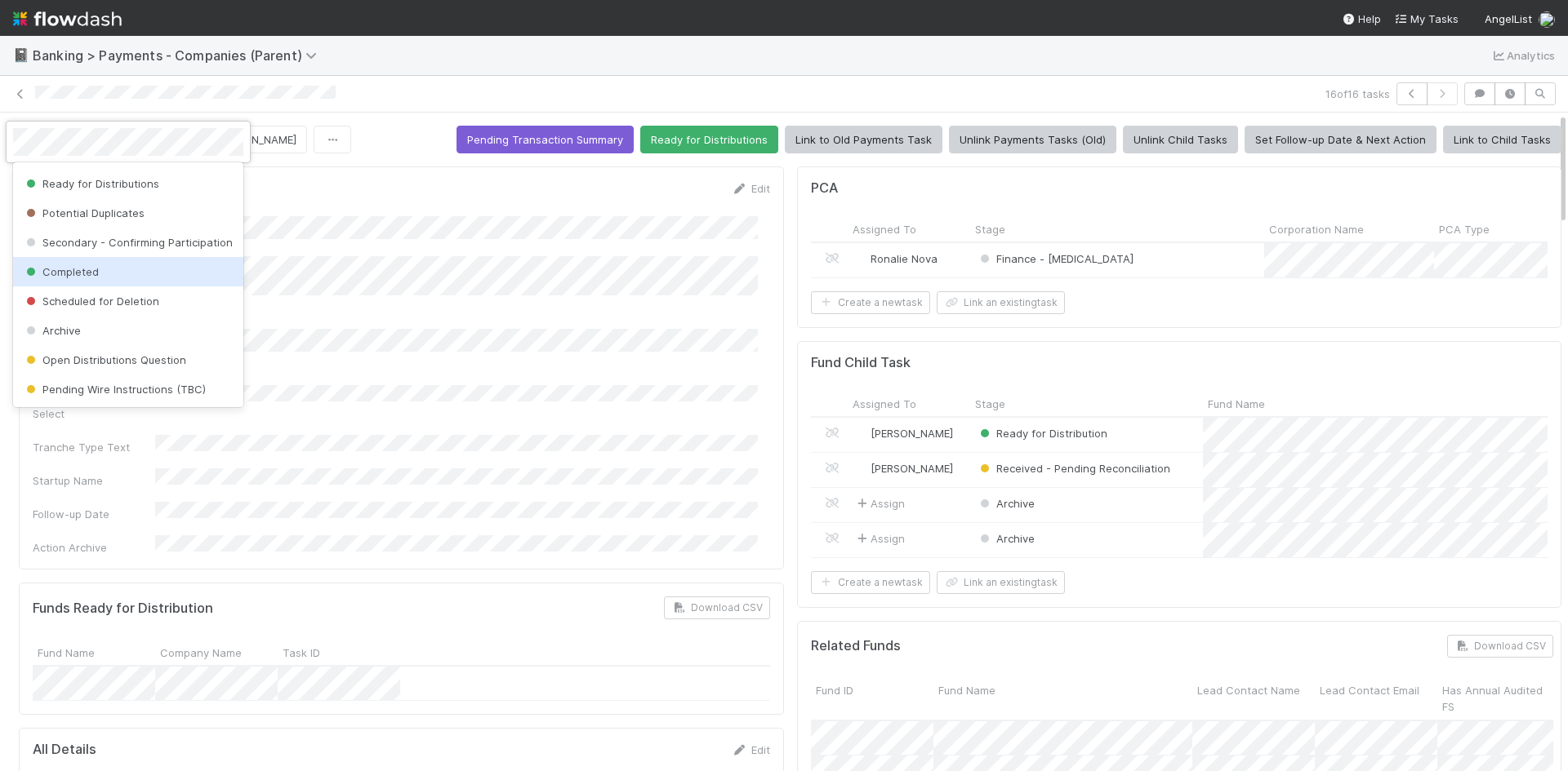
click at [455, 80] on div at bounding box center [784, 385] width 1568 height 771
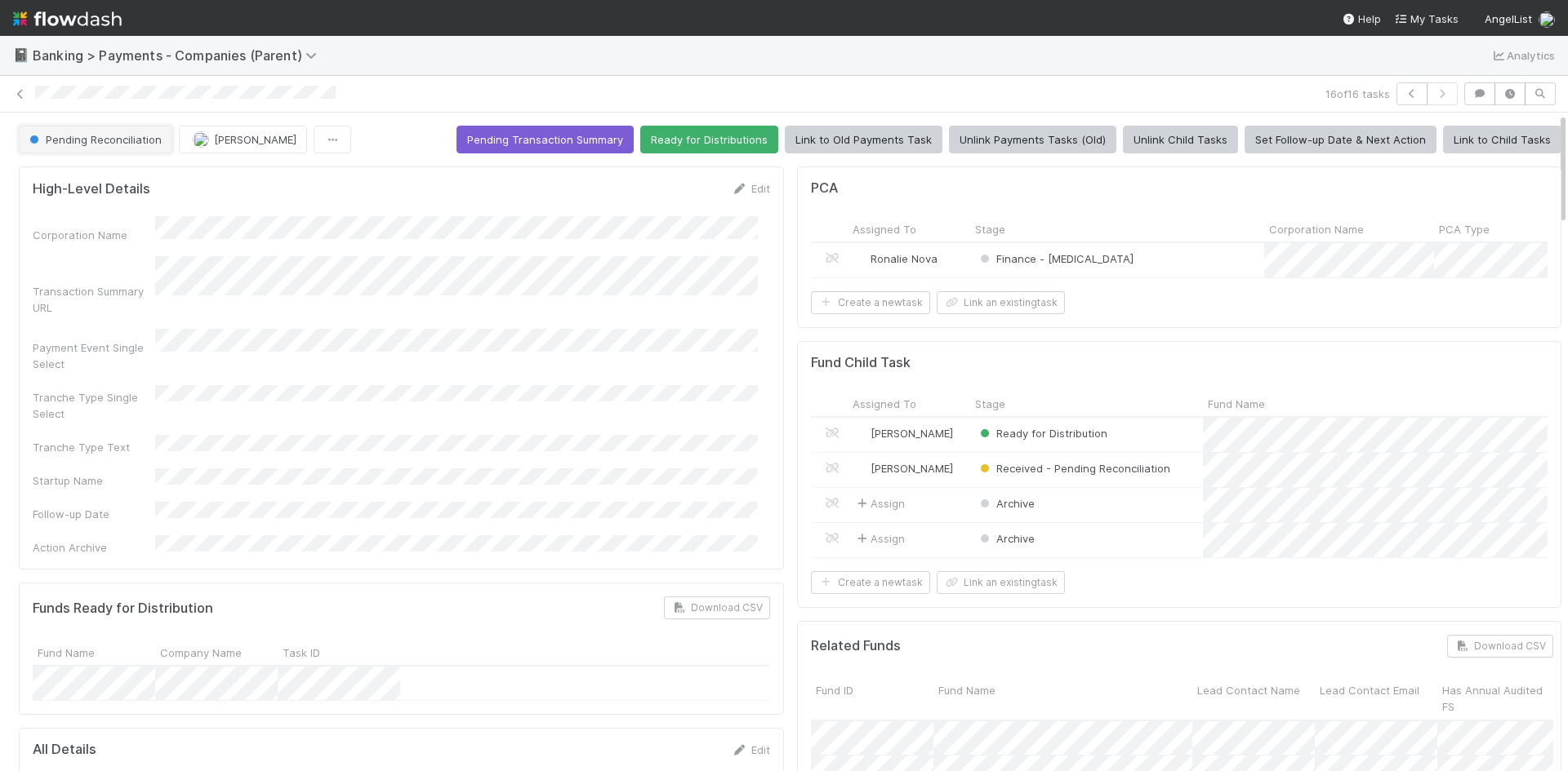
click at [128, 140] on span "Pending Reconciliation" at bounding box center [94, 140] width 135 height 13
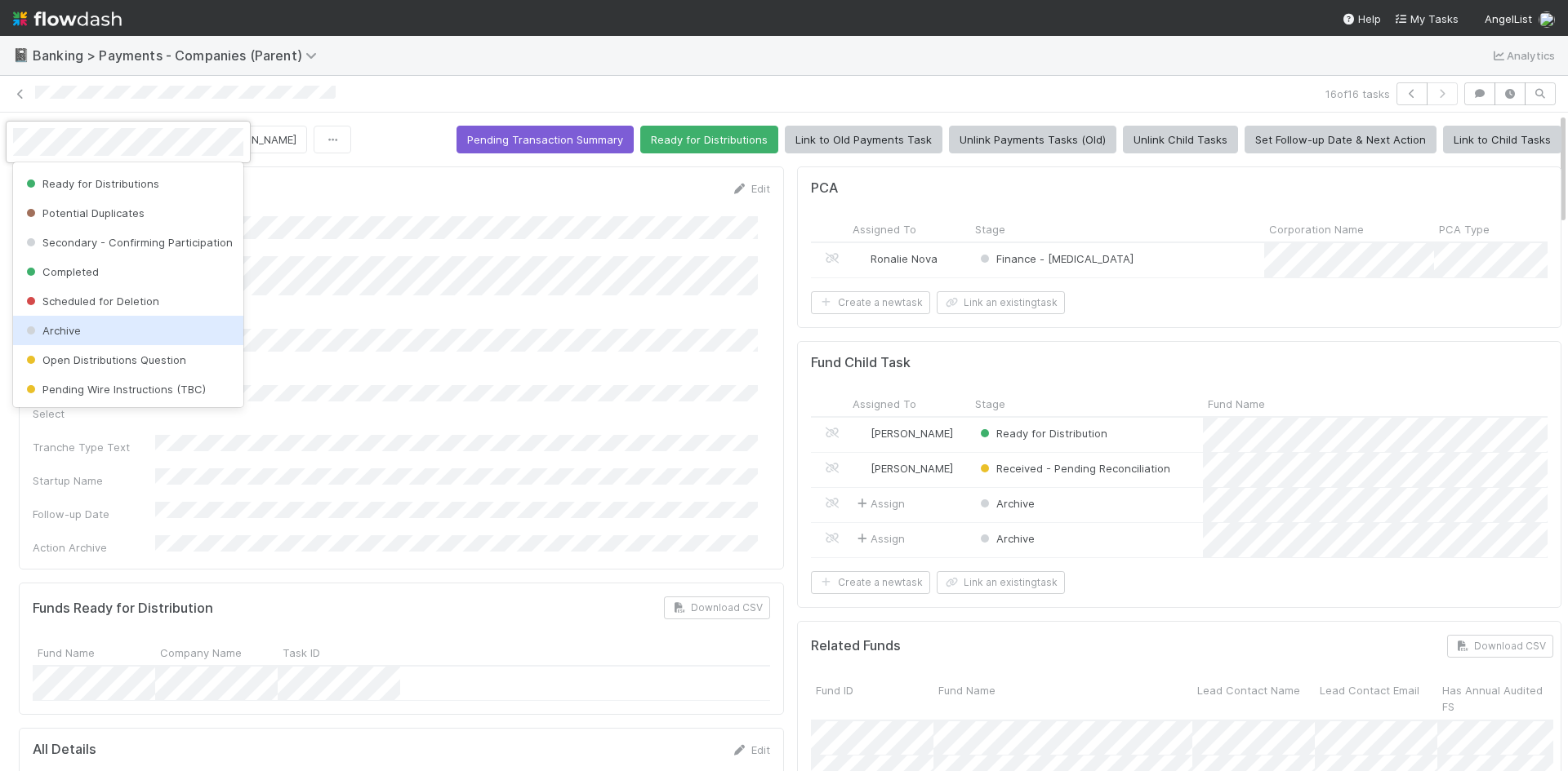
click at [121, 327] on div "Archive" at bounding box center [127, 330] width 230 height 30
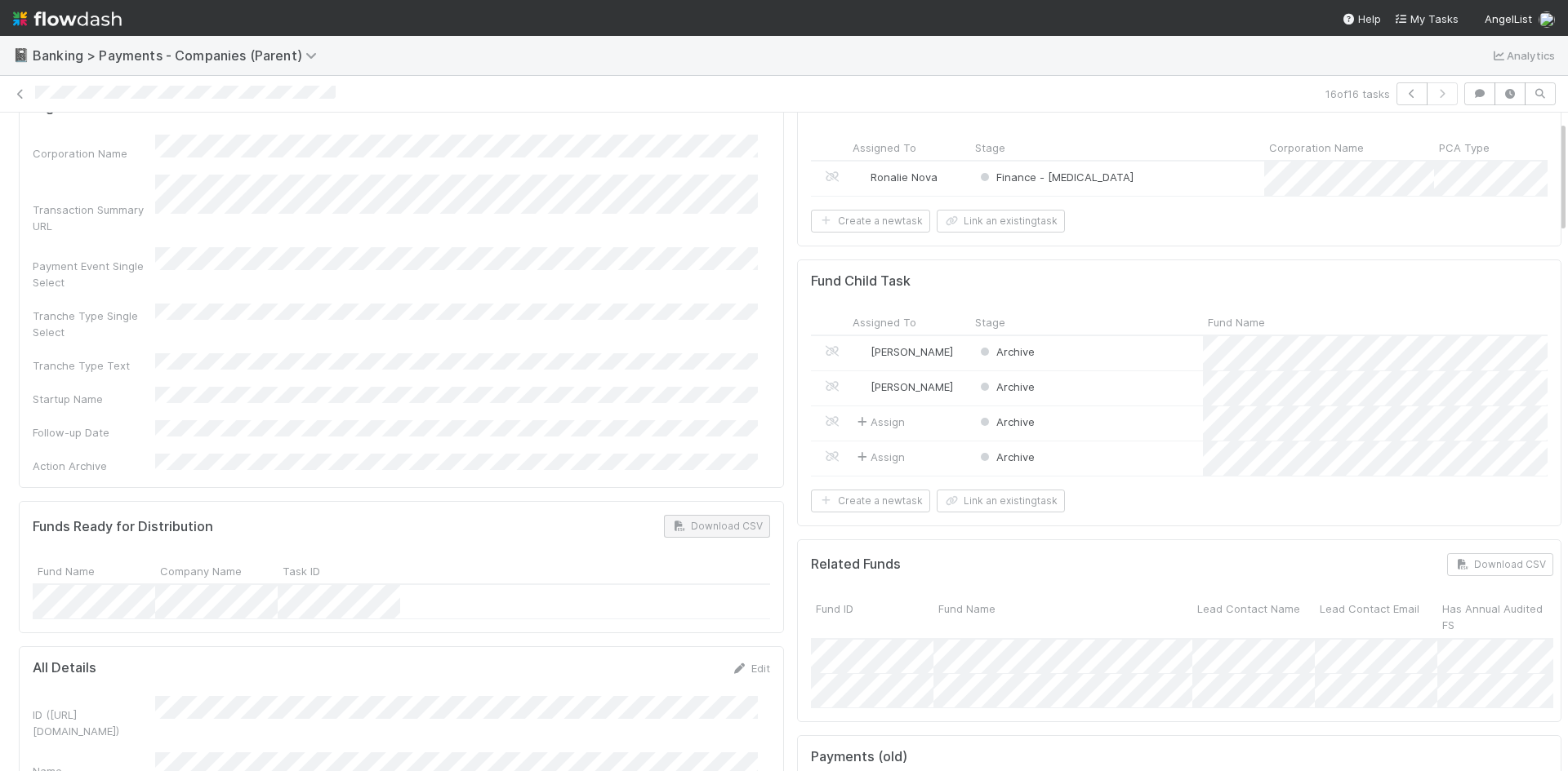
scroll to position [0, 0]
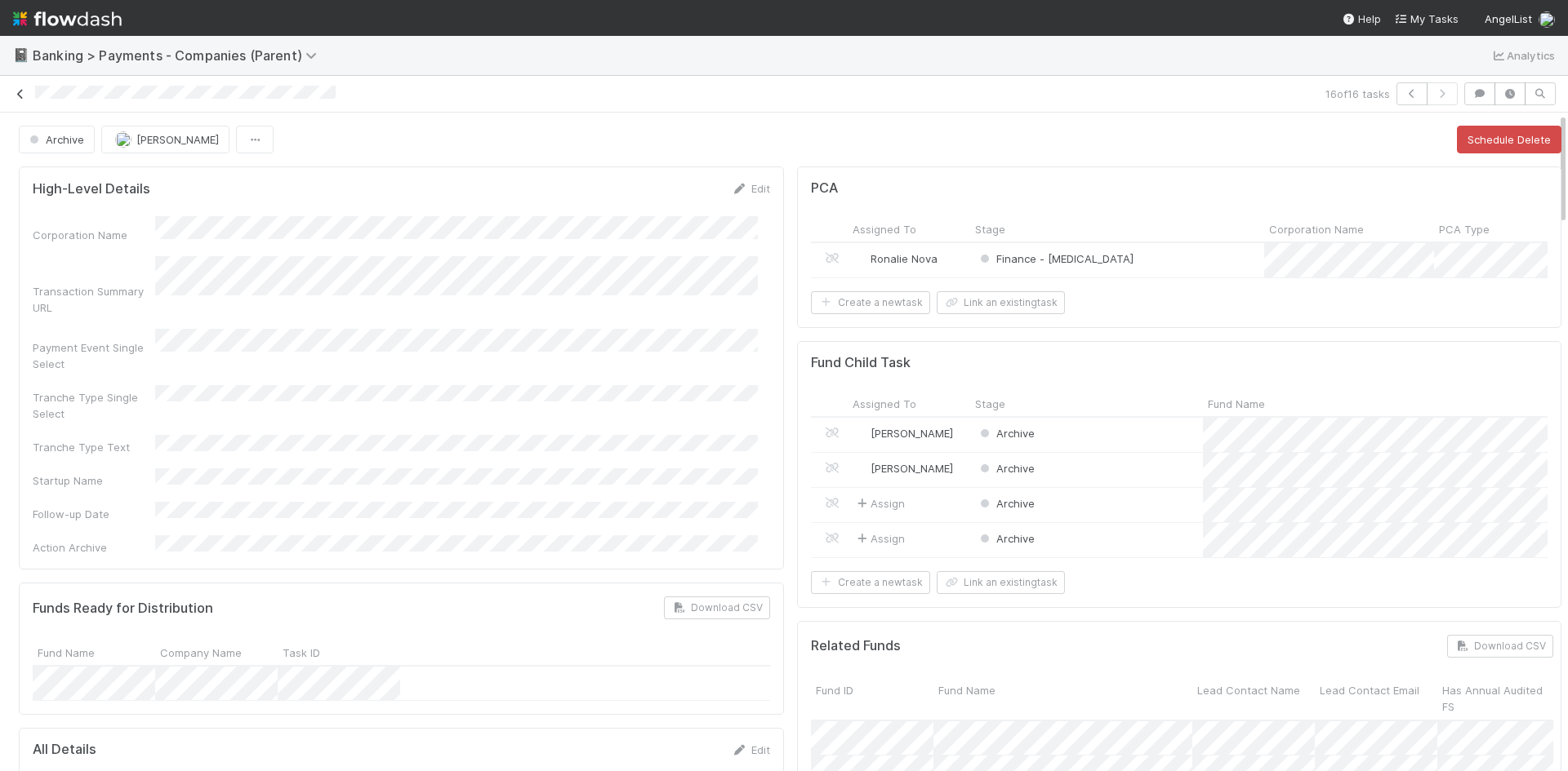
click at [22, 93] on icon at bounding box center [21, 95] width 16 height 11
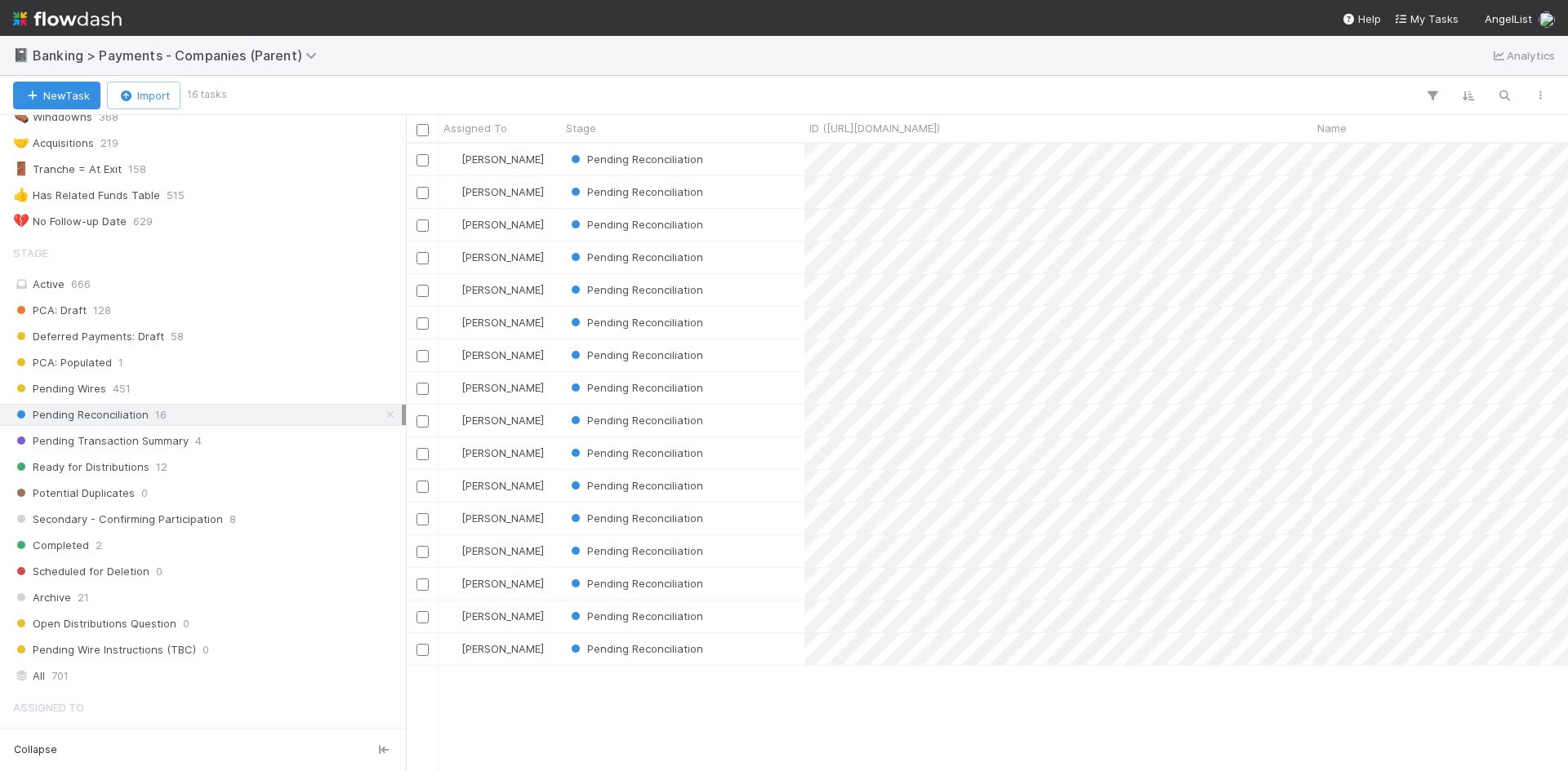
scroll to position [285, 0]
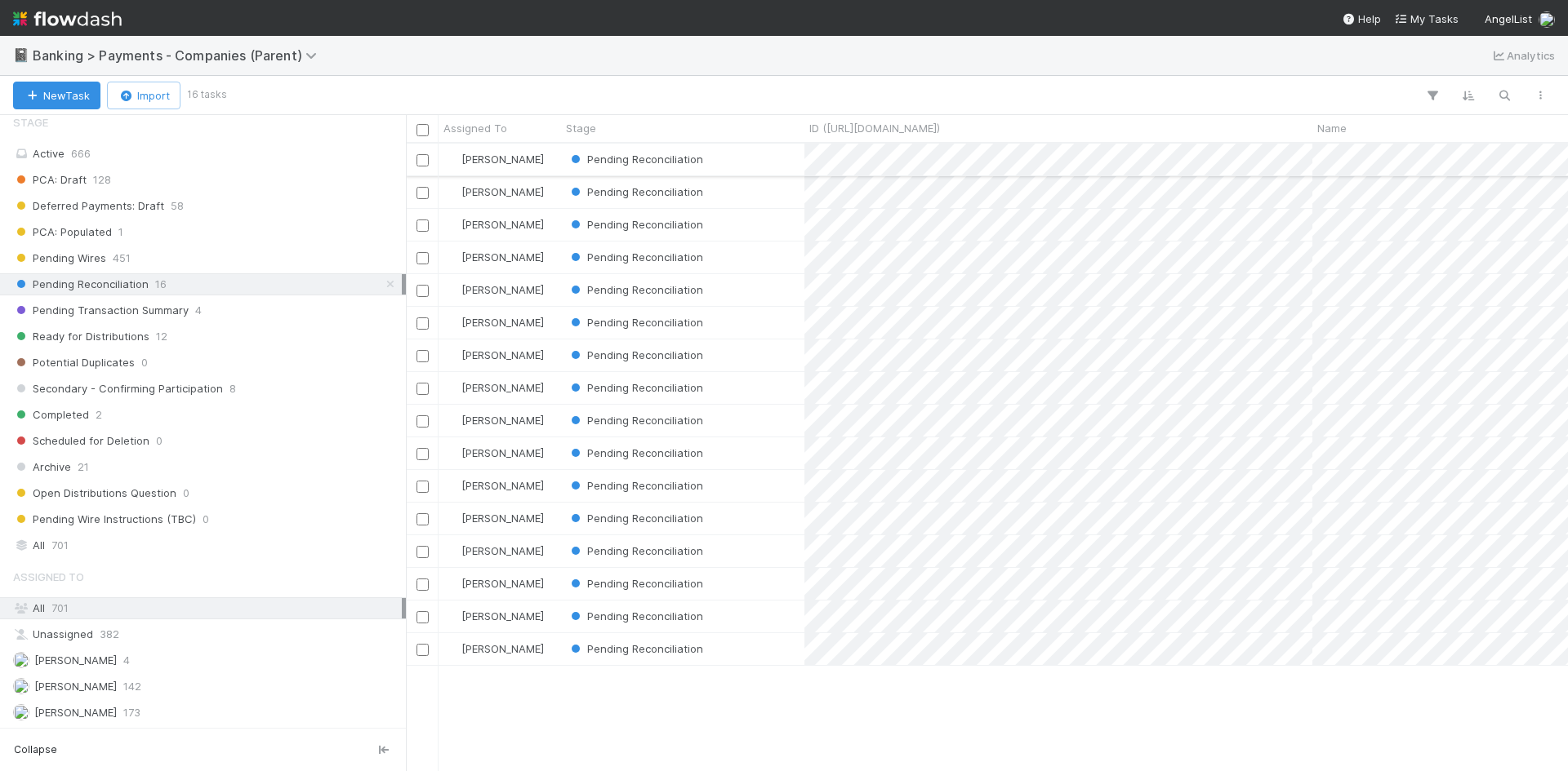
click at [761, 166] on div "Pending Reconciliation" at bounding box center [683, 159] width 244 height 32
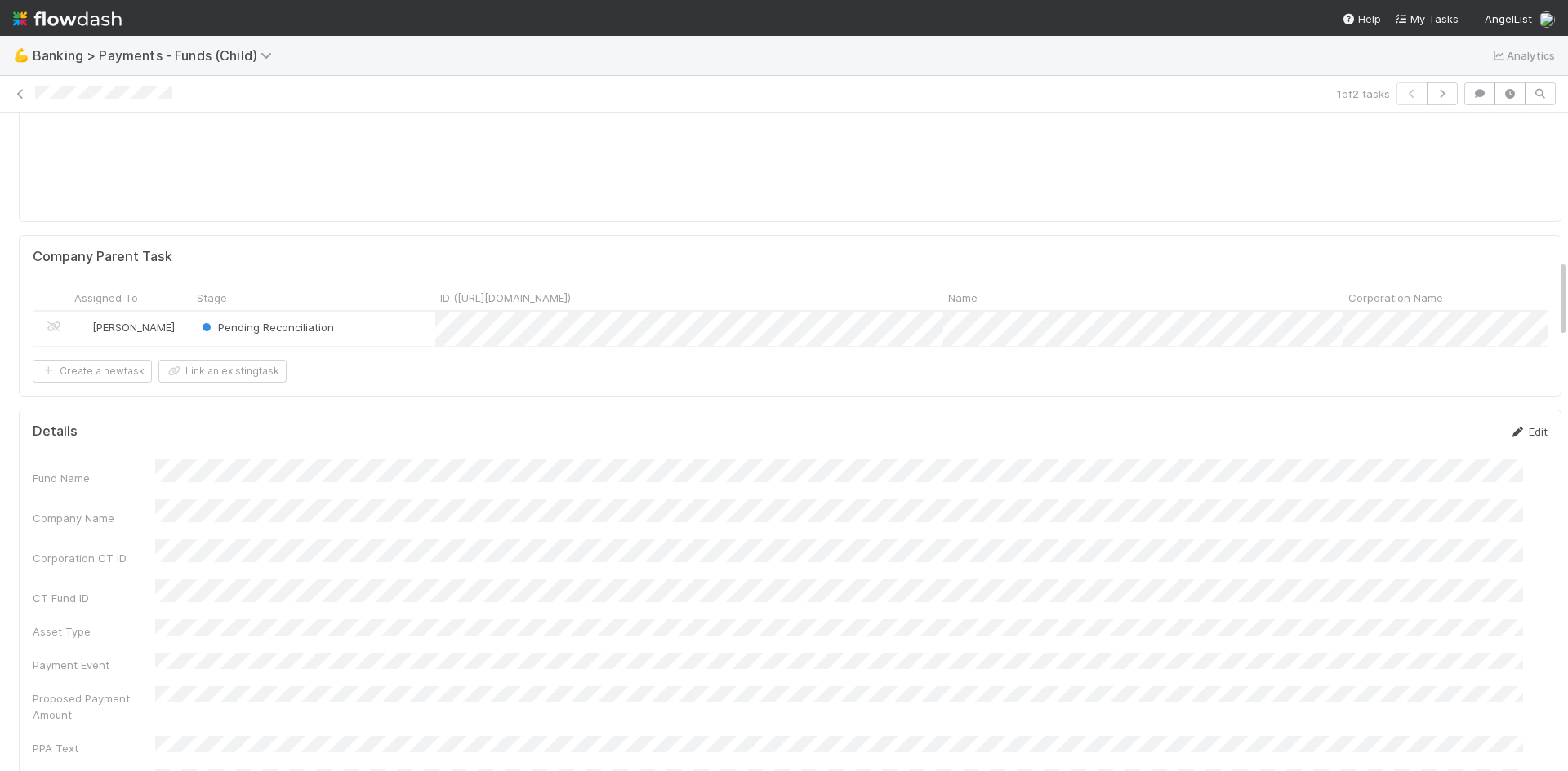
click at [1509, 438] on link "Edit" at bounding box center [1528, 432] width 39 height 13
click at [1437, 443] on button "Save" at bounding box center [1461, 437] width 47 height 28
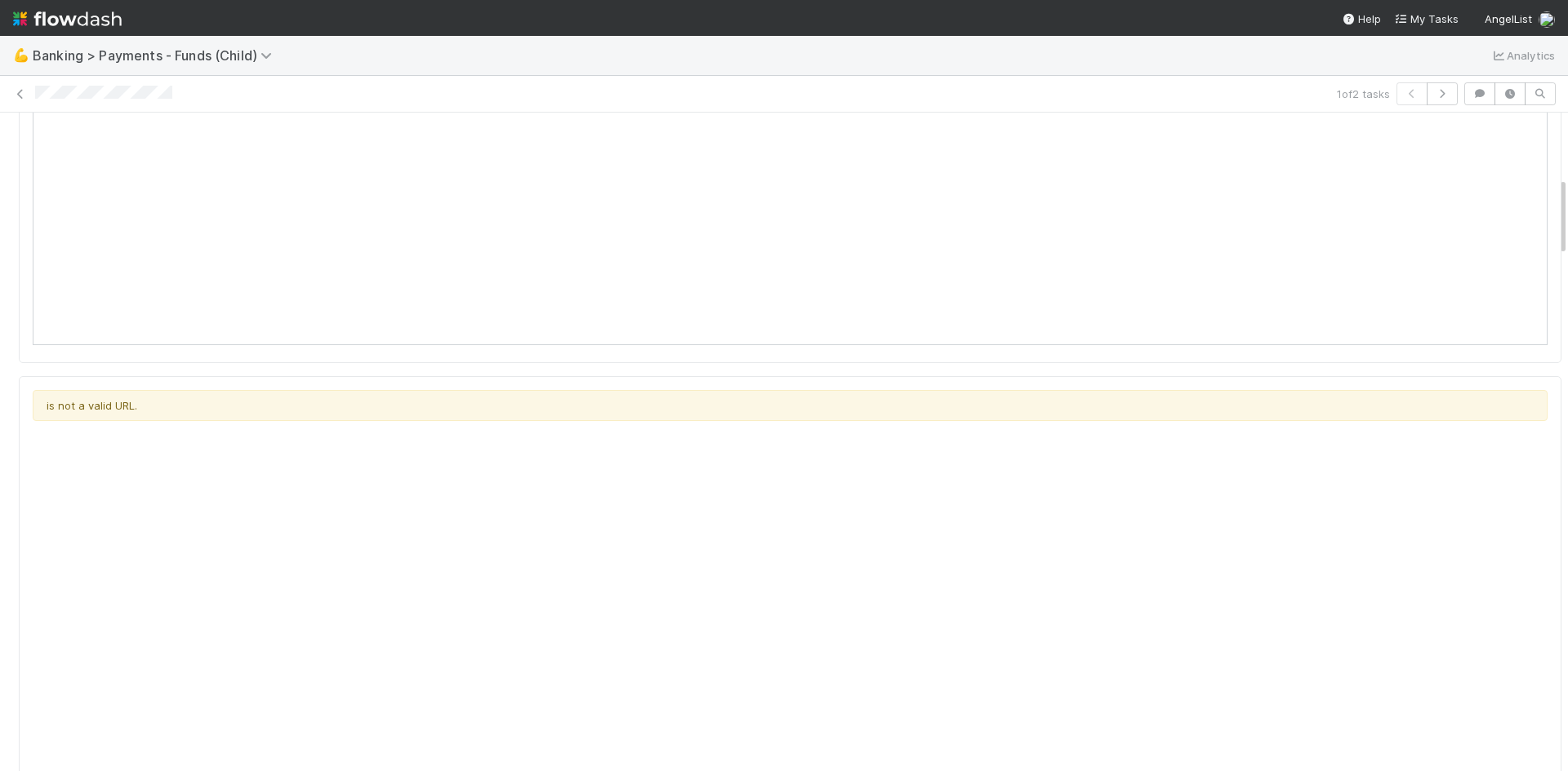
scroll to position [245, 0]
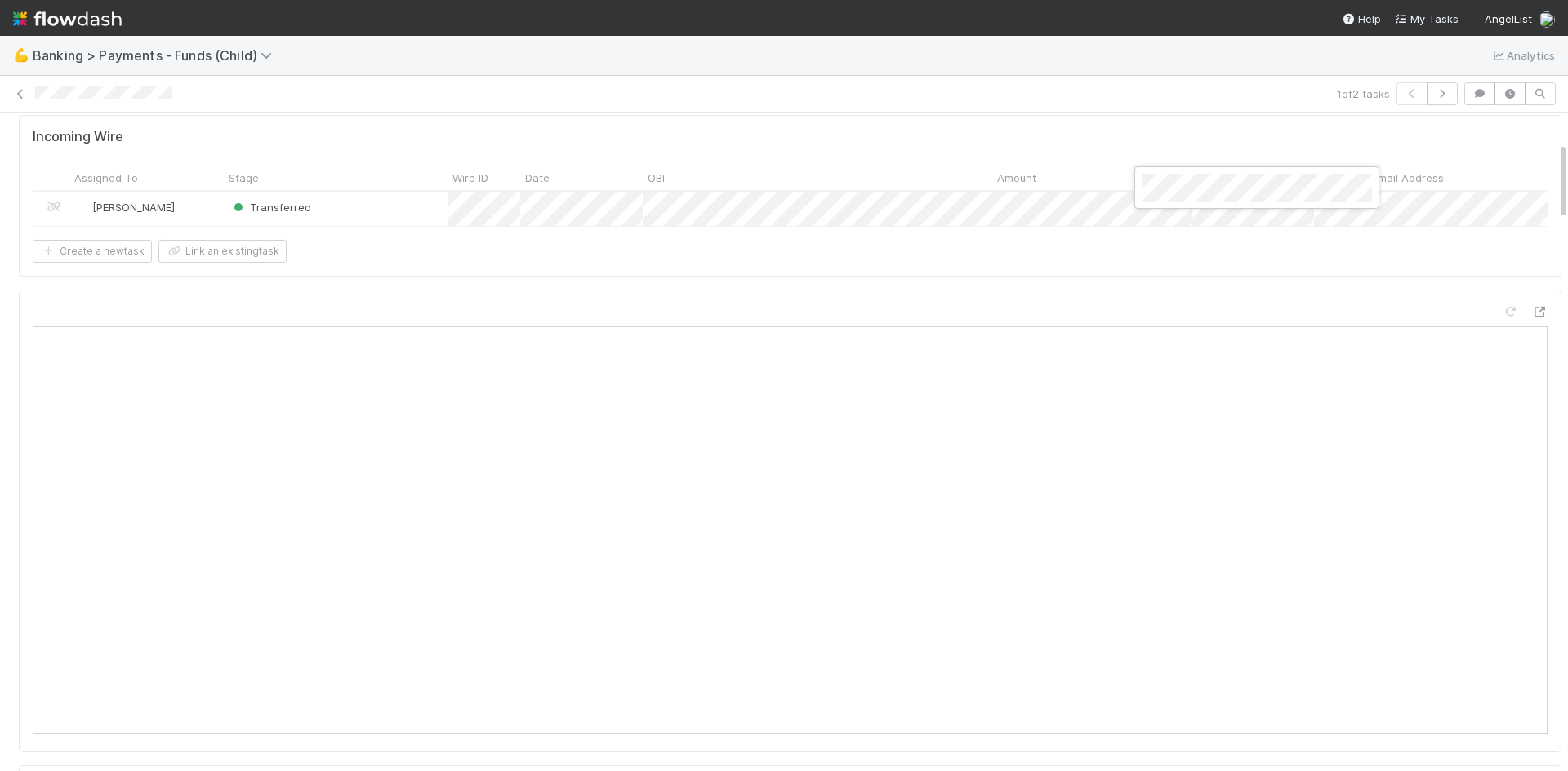
click at [797, 304] on div at bounding box center [784, 385] width 1568 height 771
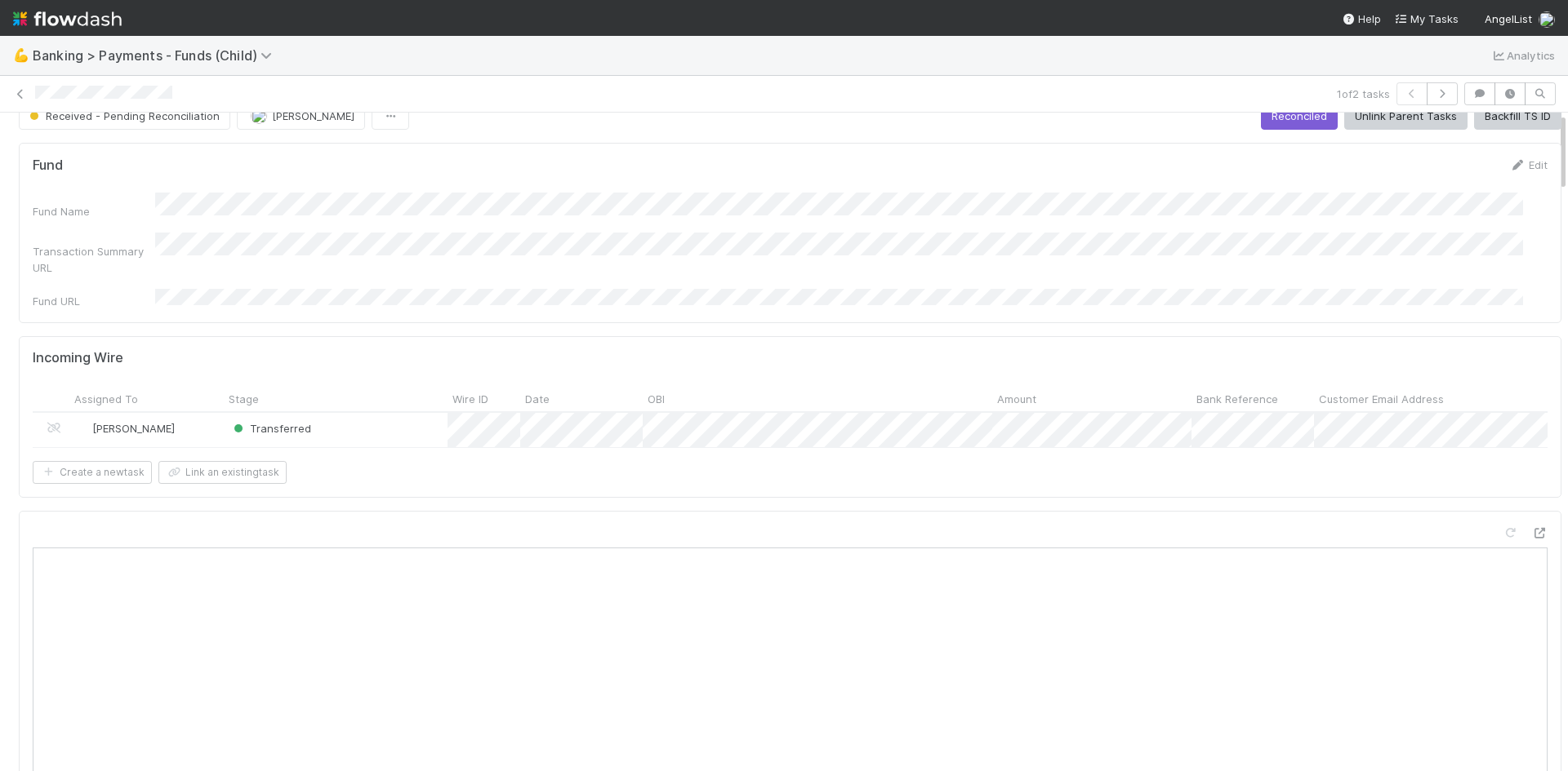
scroll to position [0, 0]
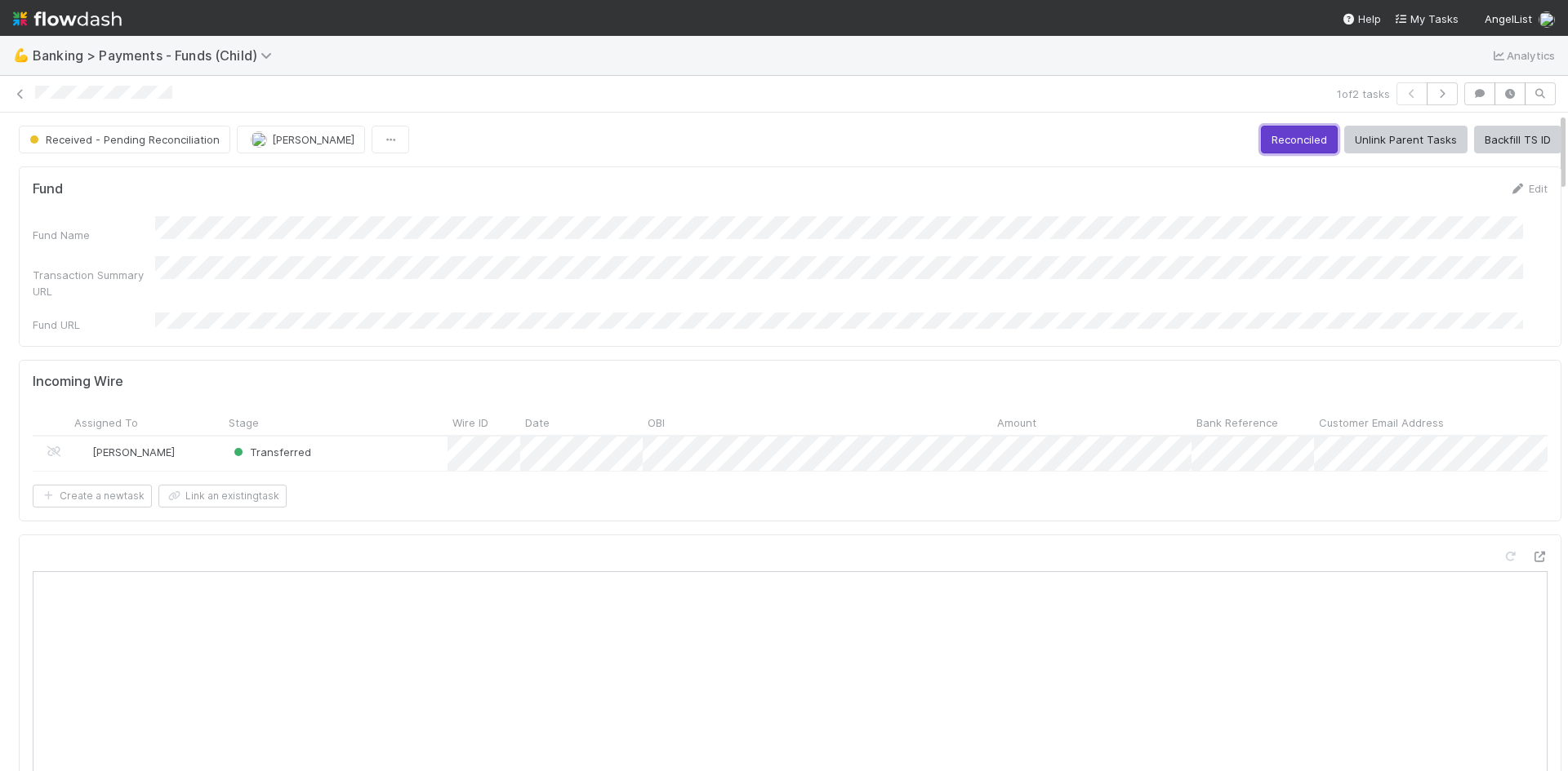
click at [1295, 143] on button "Reconciled" at bounding box center [1298, 139] width 77 height 28
click at [18, 91] on icon at bounding box center [21, 95] width 16 height 11
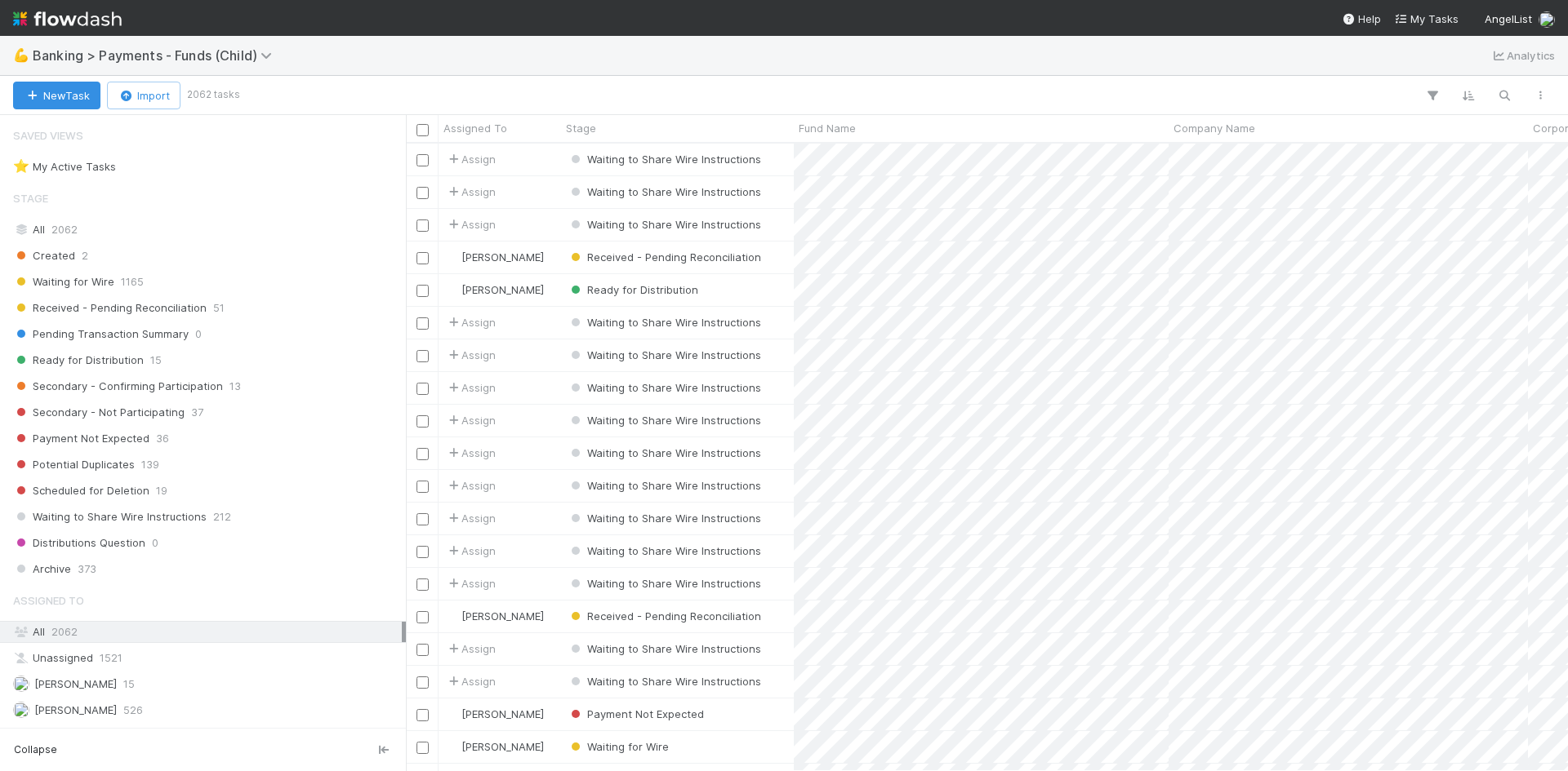
scroll to position [615, 1149]
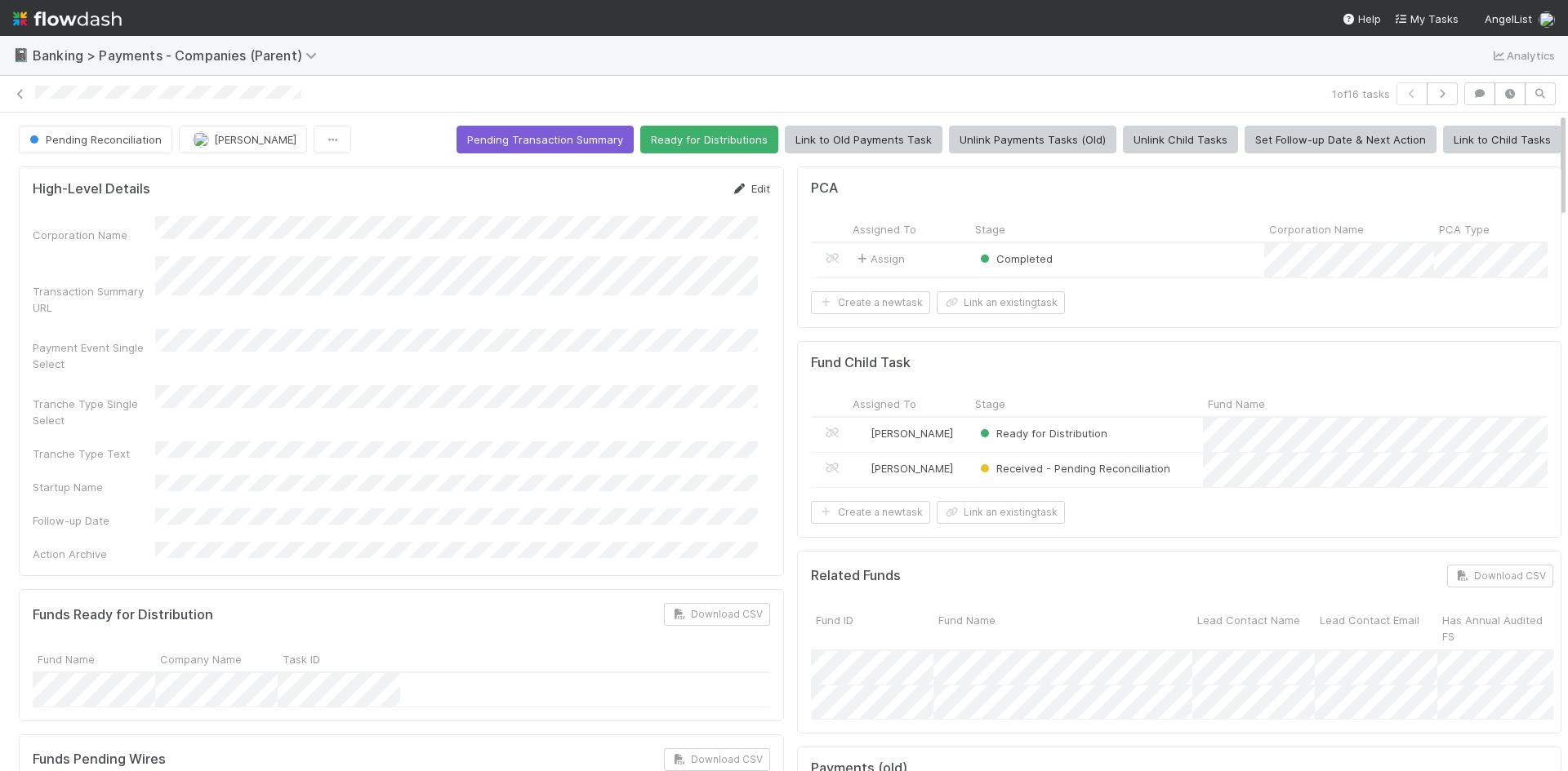
click at [739, 185] on link "Edit" at bounding box center [751, 188] width 39 height 13
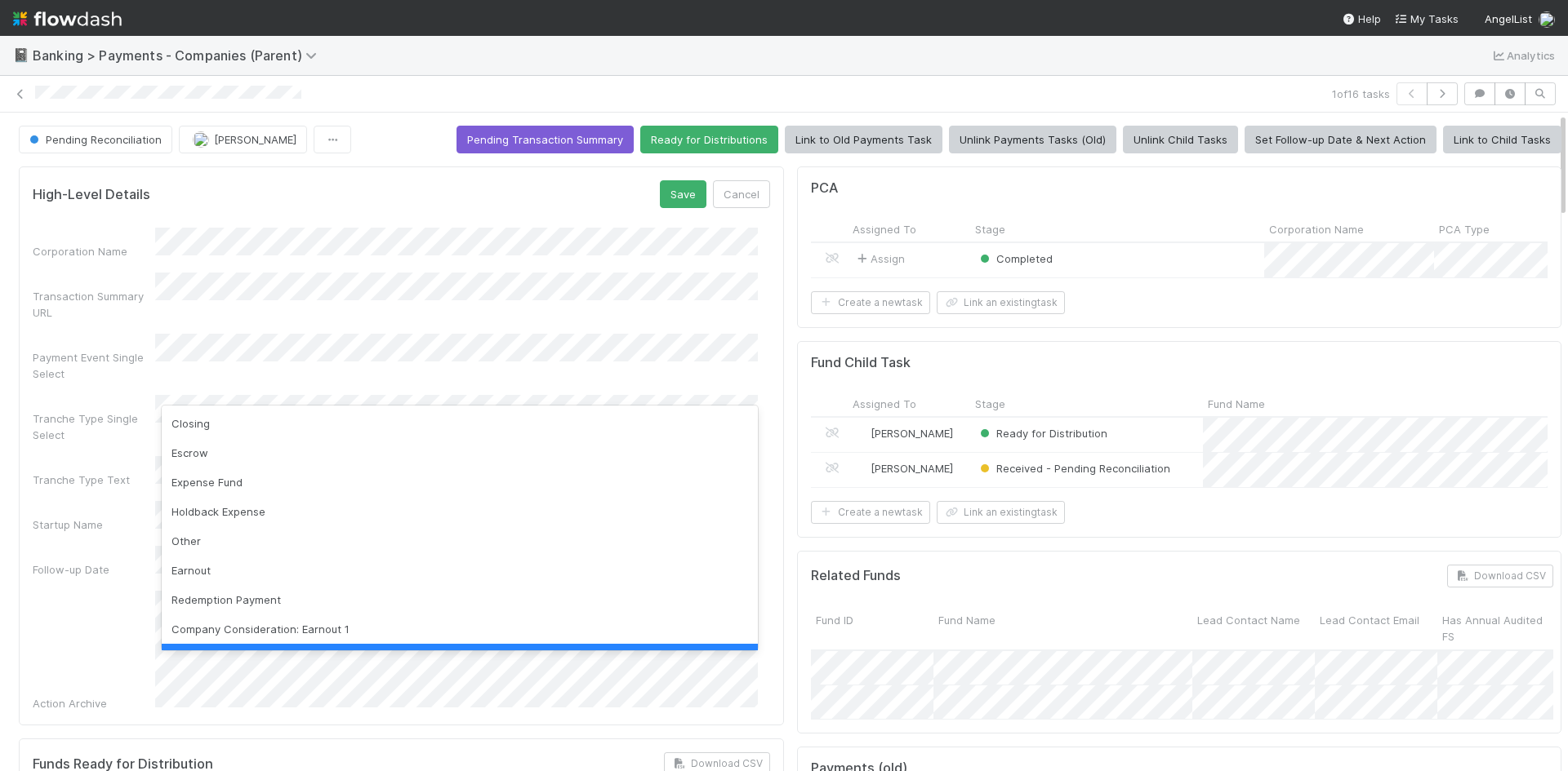
scroll to position [32, 0]
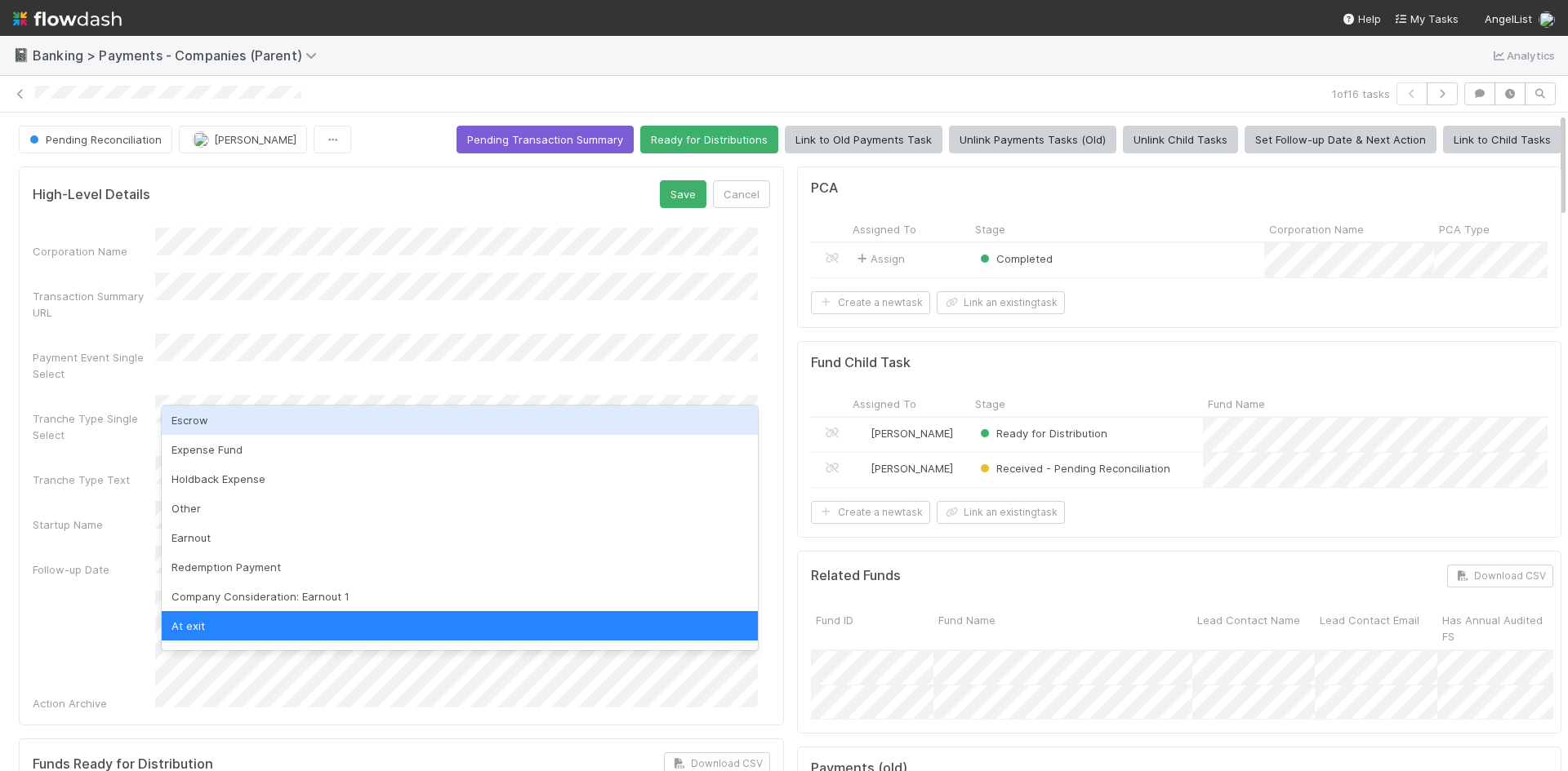
click at [309, 421] on div "Escrow" at bounding box center [459, 420] width 596 height 30
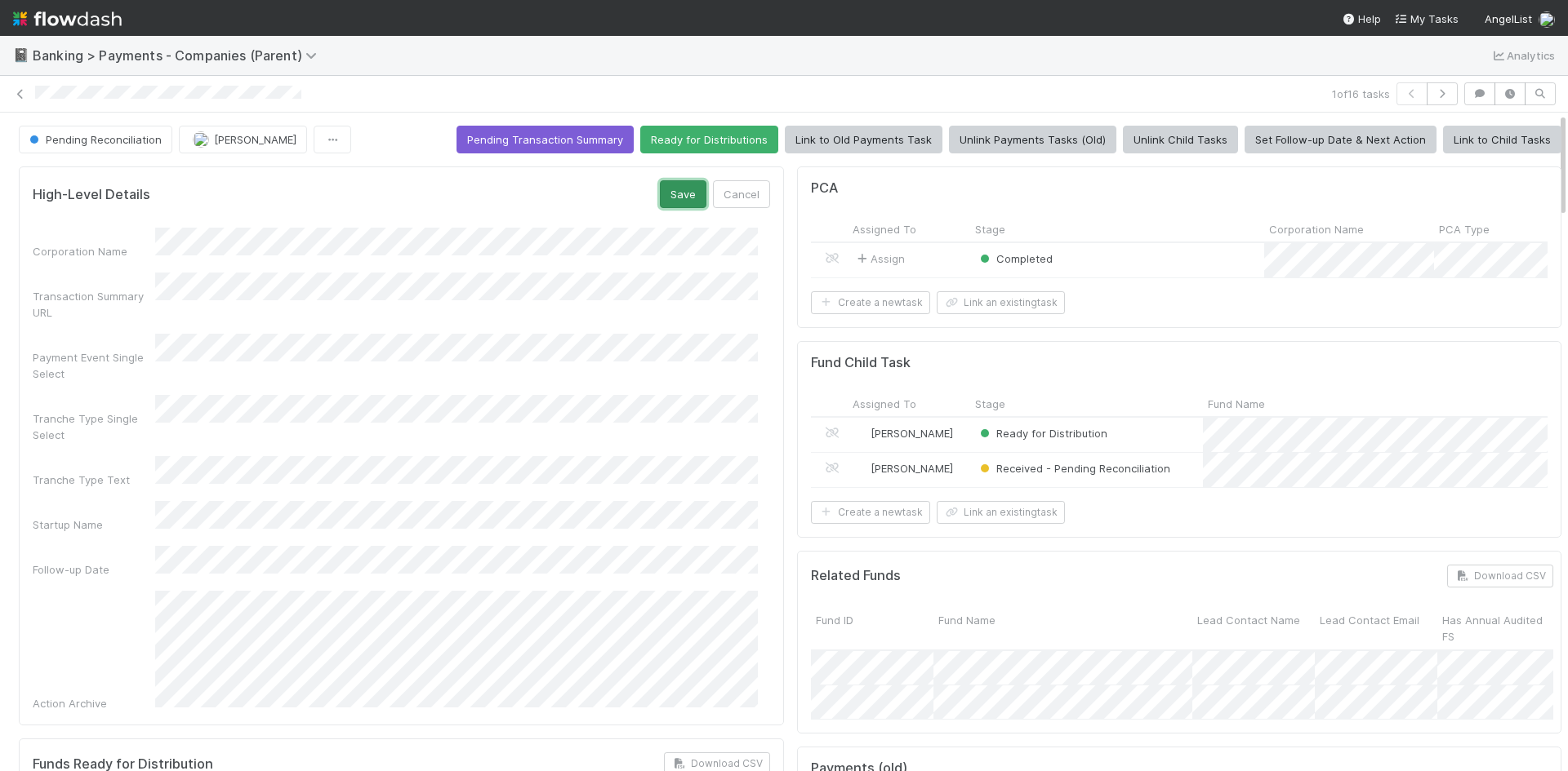
click at [682, 197] on button "Save" at bounding box center [683, 194] width 47 height 28
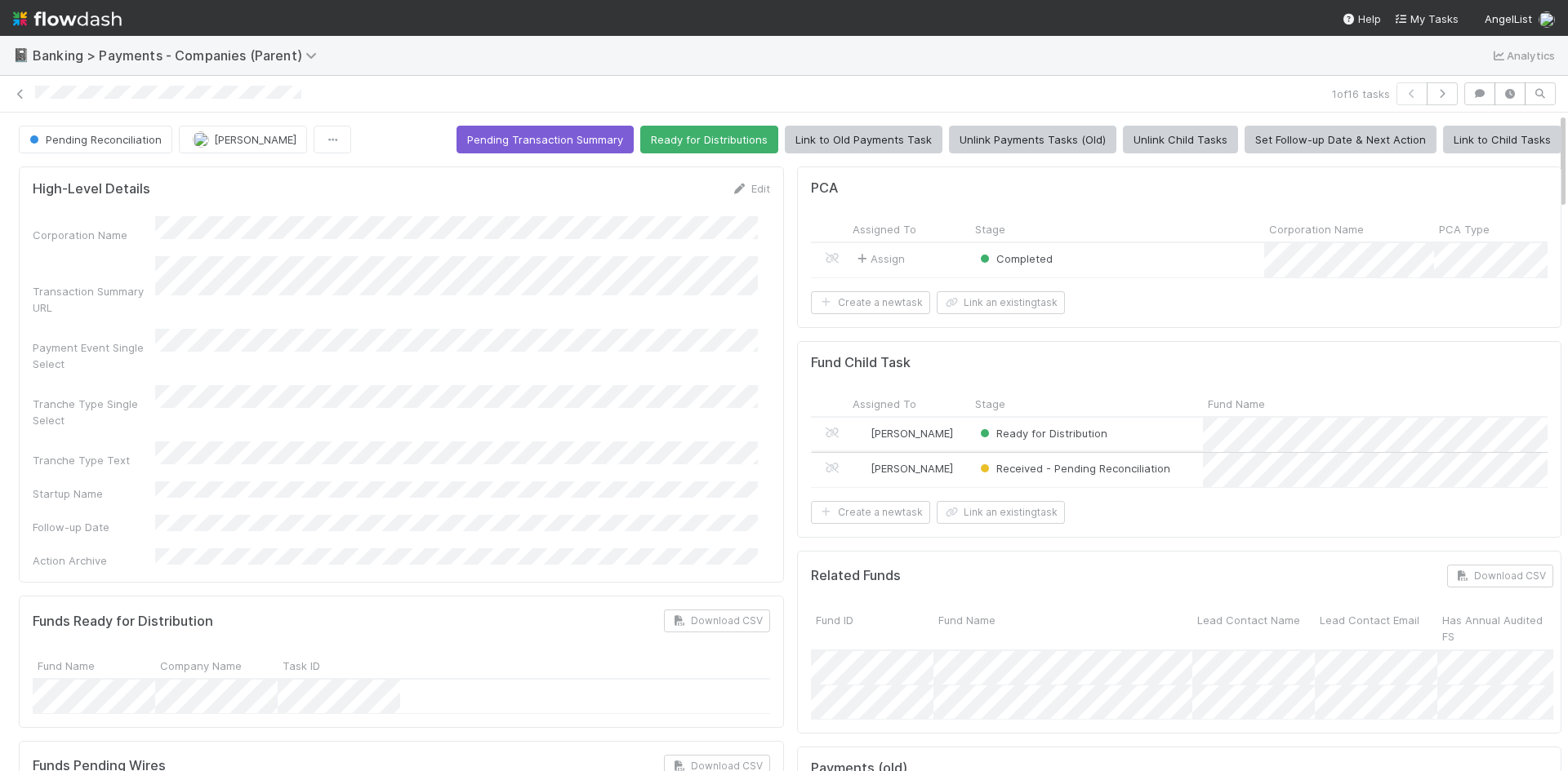
click at [1175, 482] on div "Received - Pending Reconciliation" at bounding box center [1086, 470] width 233 height 34
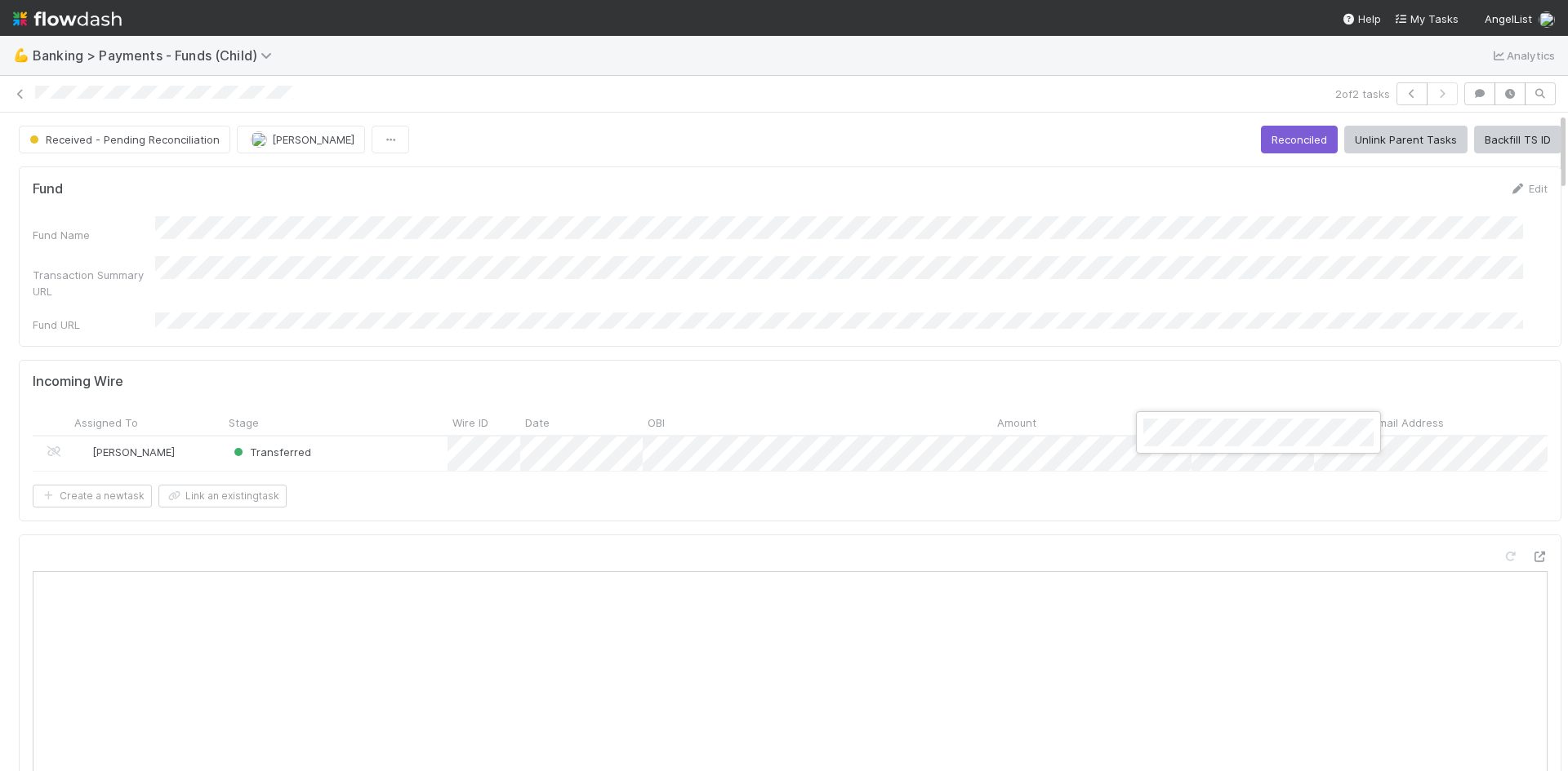
click at [993, 299] on div at bounding box center [784, 385] width 1568 height 771
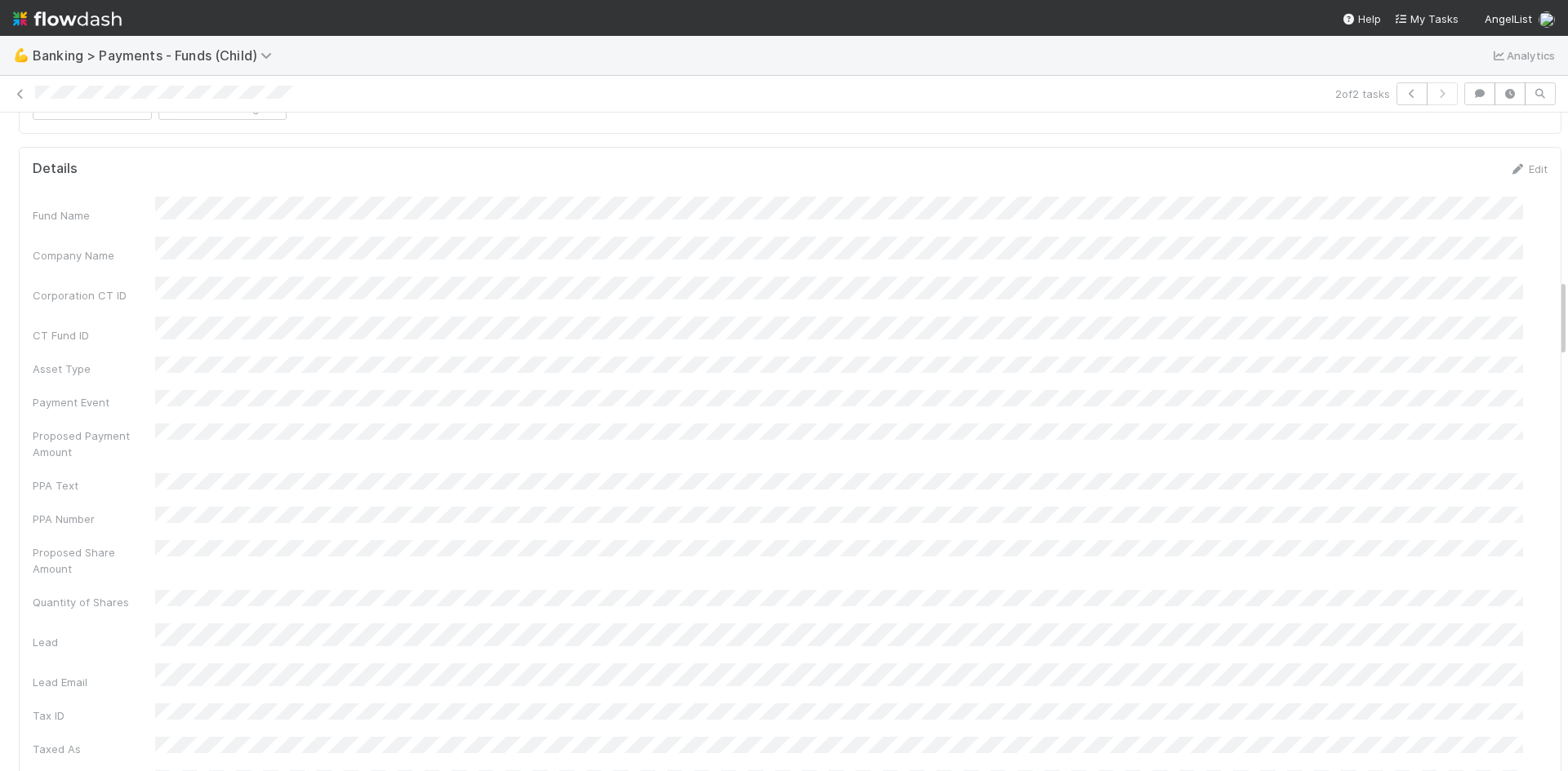
scroll to position [1388, 0]
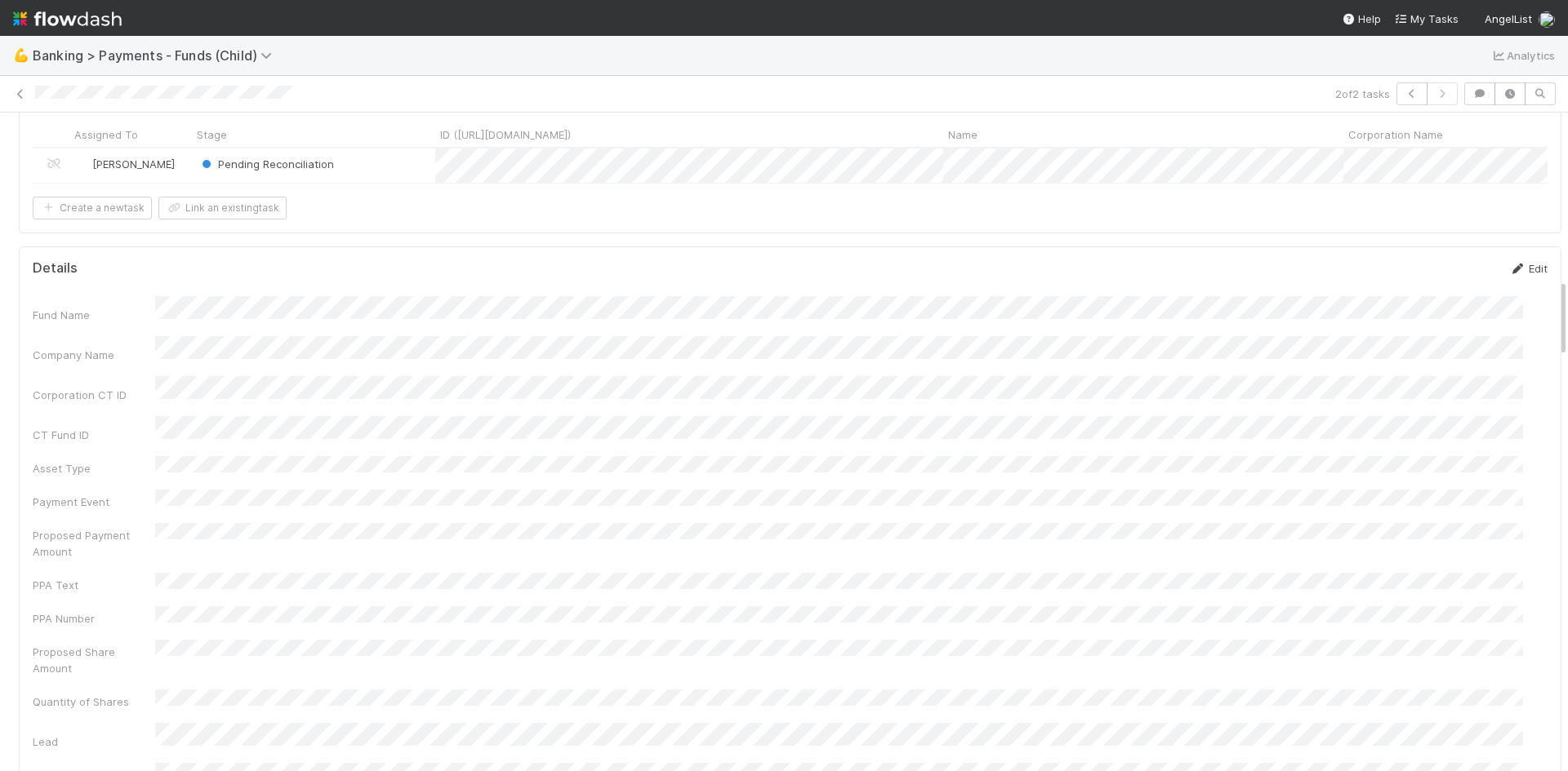
click at [1509, 275] on link "Edit" at bounding box center [1528, 269] width 39 height 13
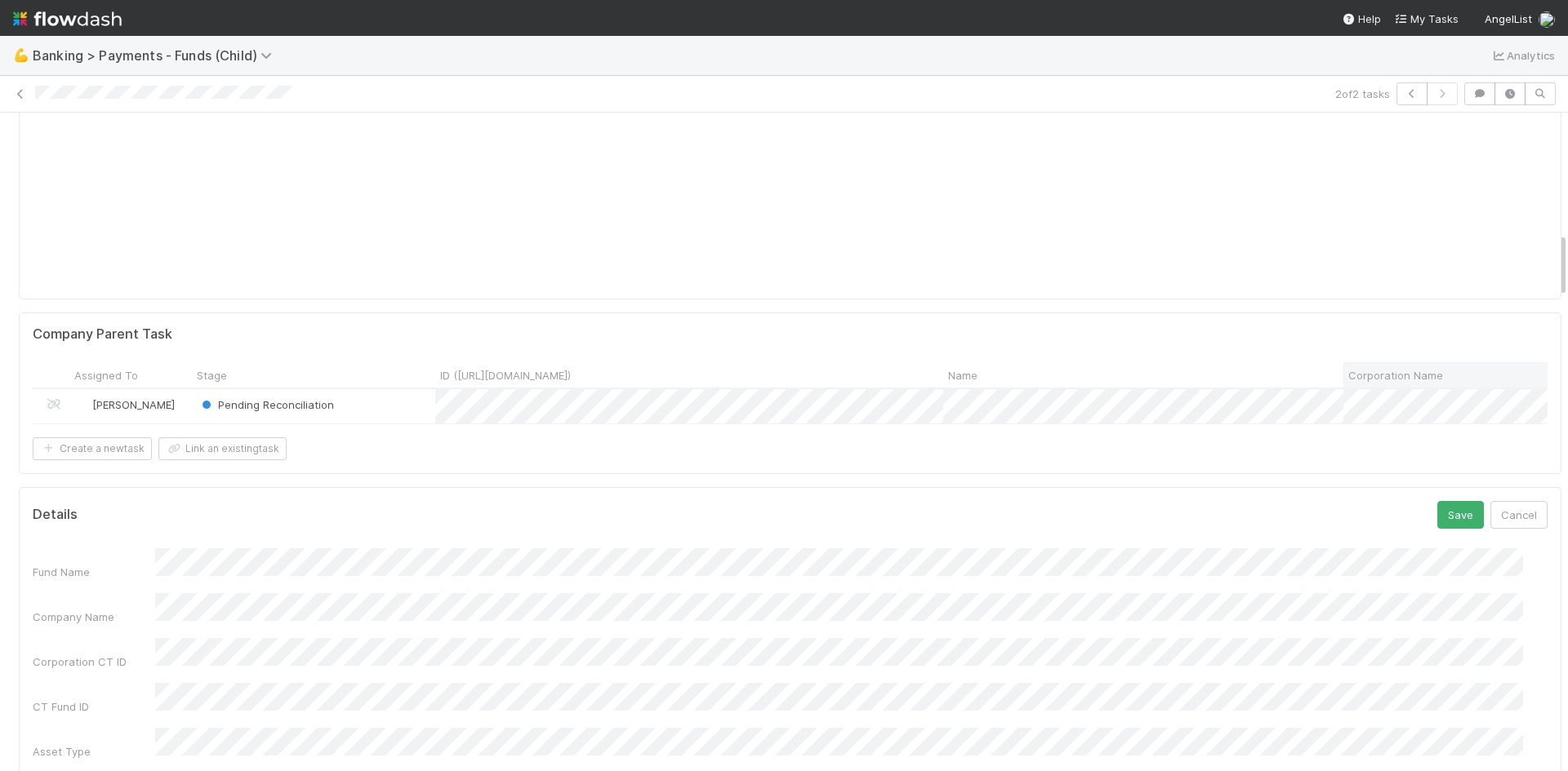
scroll to position [1143, 0]
click at [1453, 520] on button "Save" at bounding box center [1461, 519] width 47 height 28
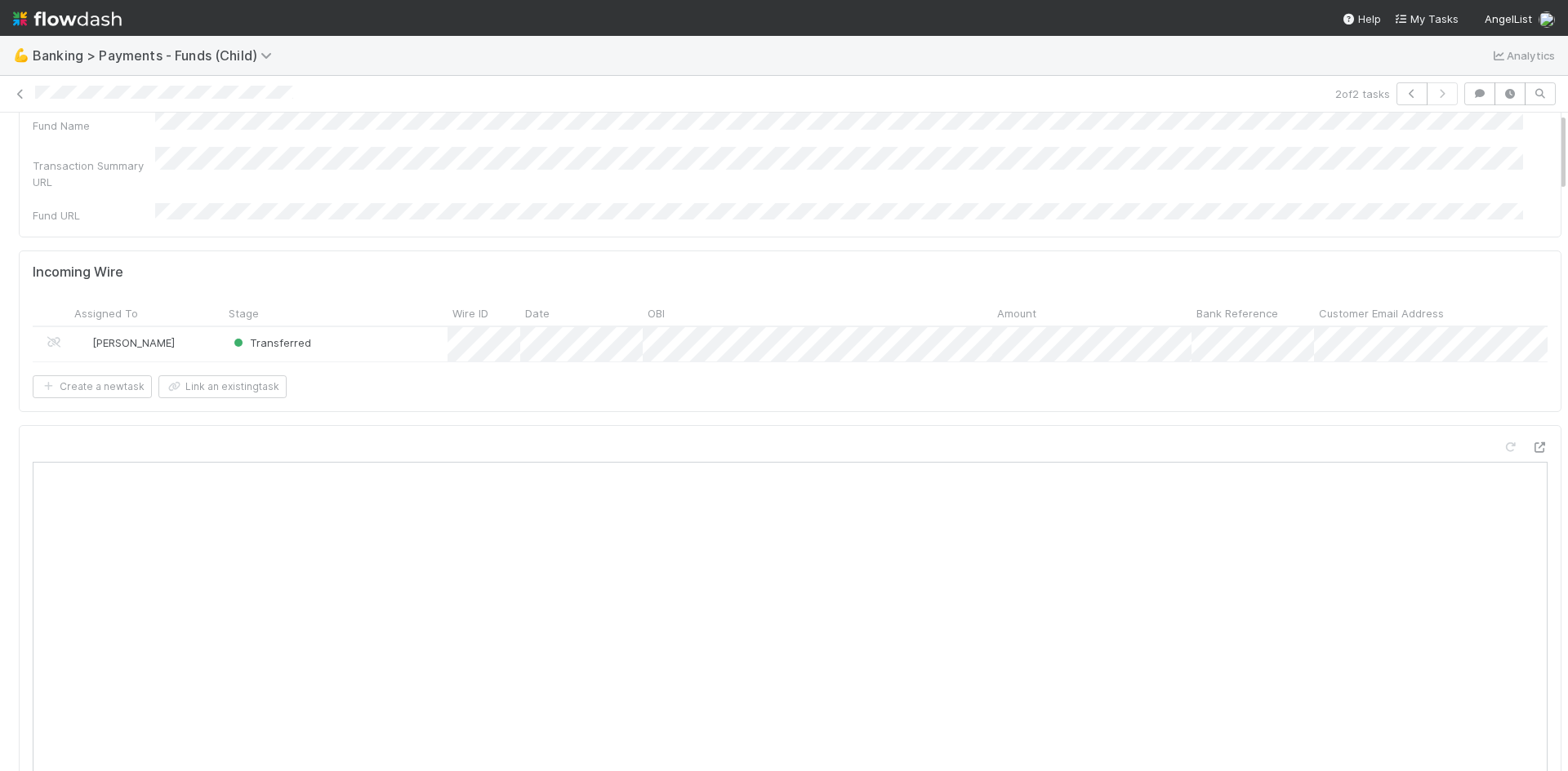
scroll to position [0, 0]
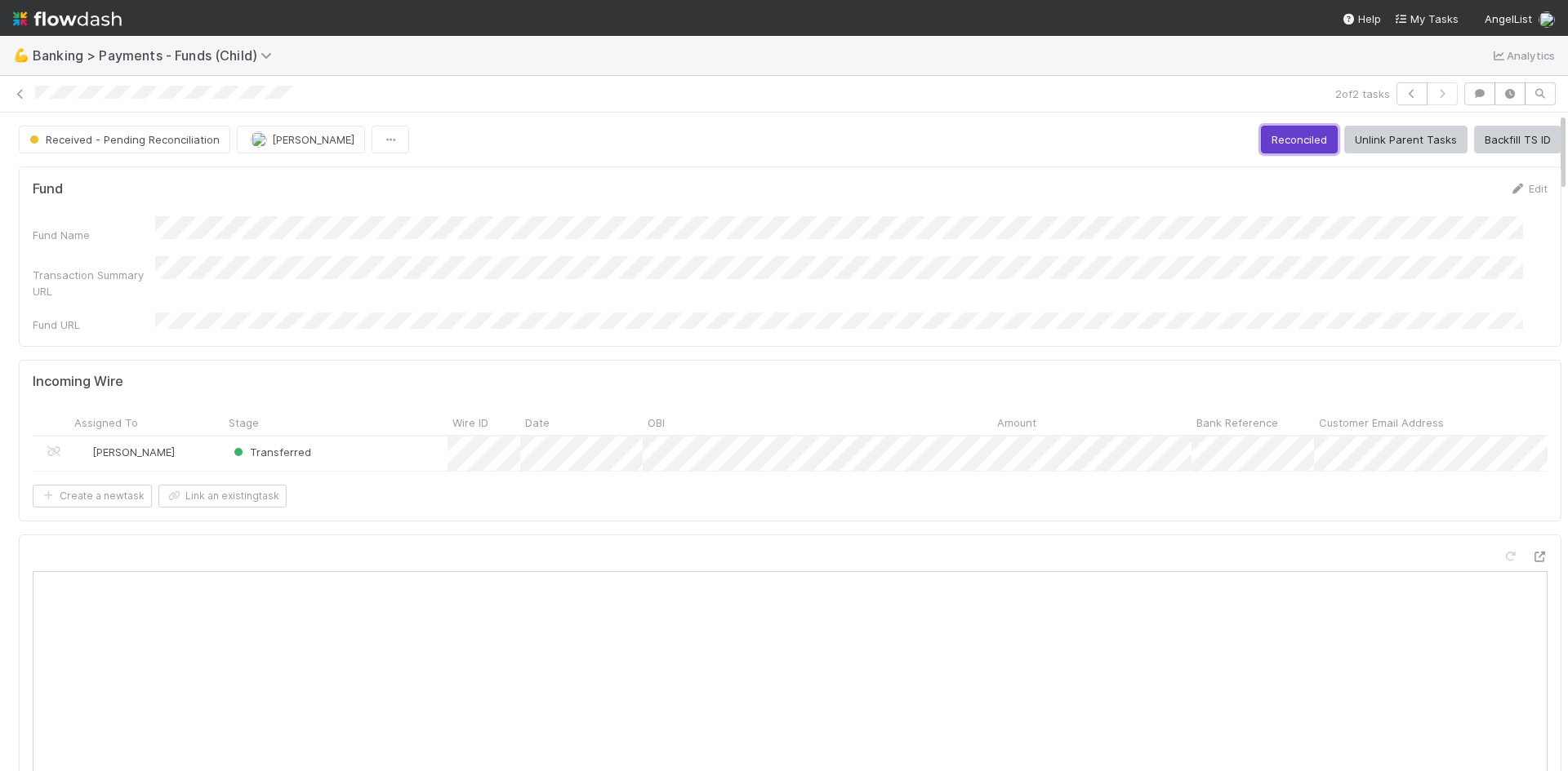
click at [1264, 137] on button "Reconciled" at bounding box center [1298, 139] width 77 height 28
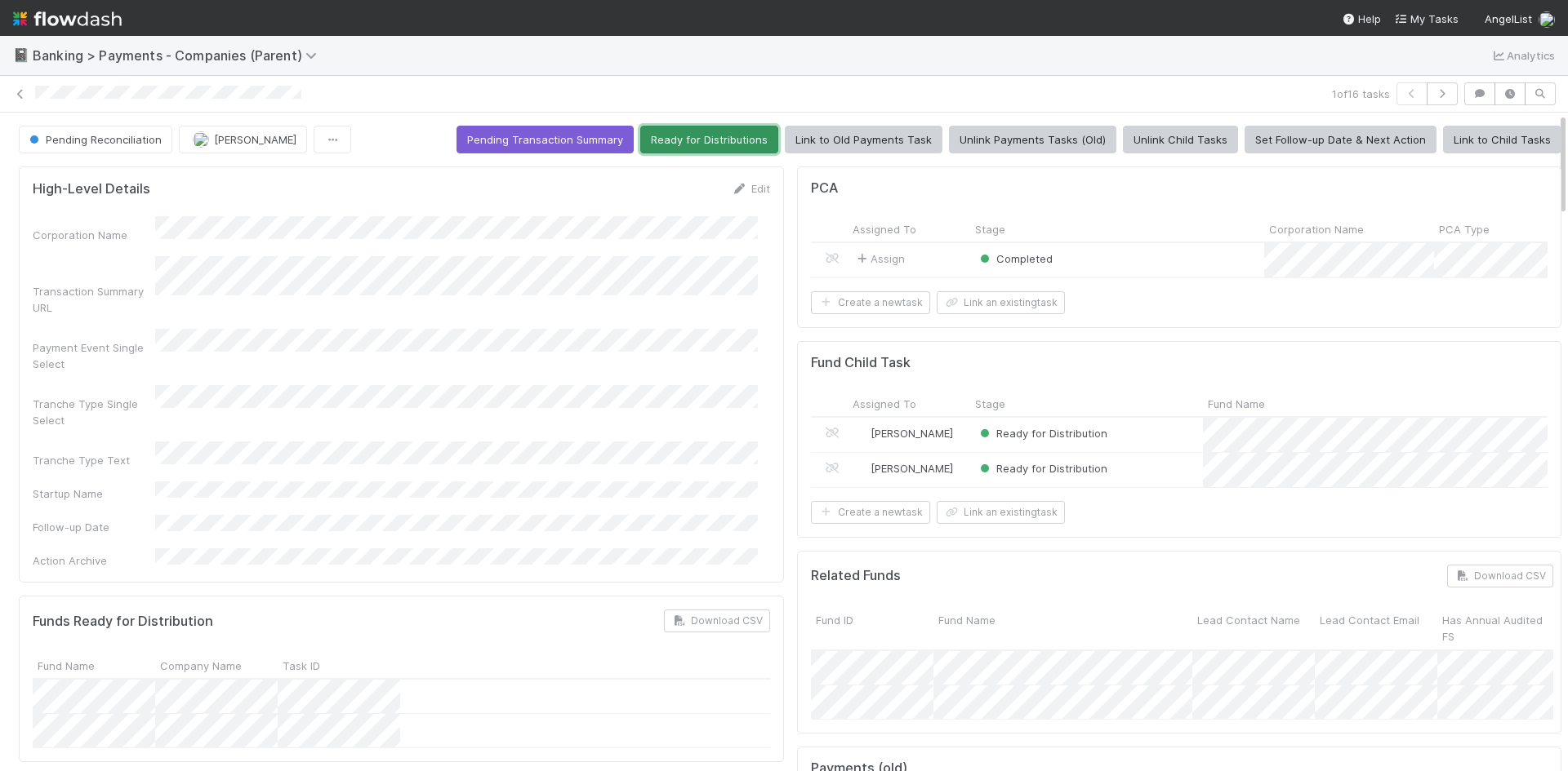
click at [711, 133] on button "Ready for Distributions" at bounding box center [709, 139] width 138 height 28
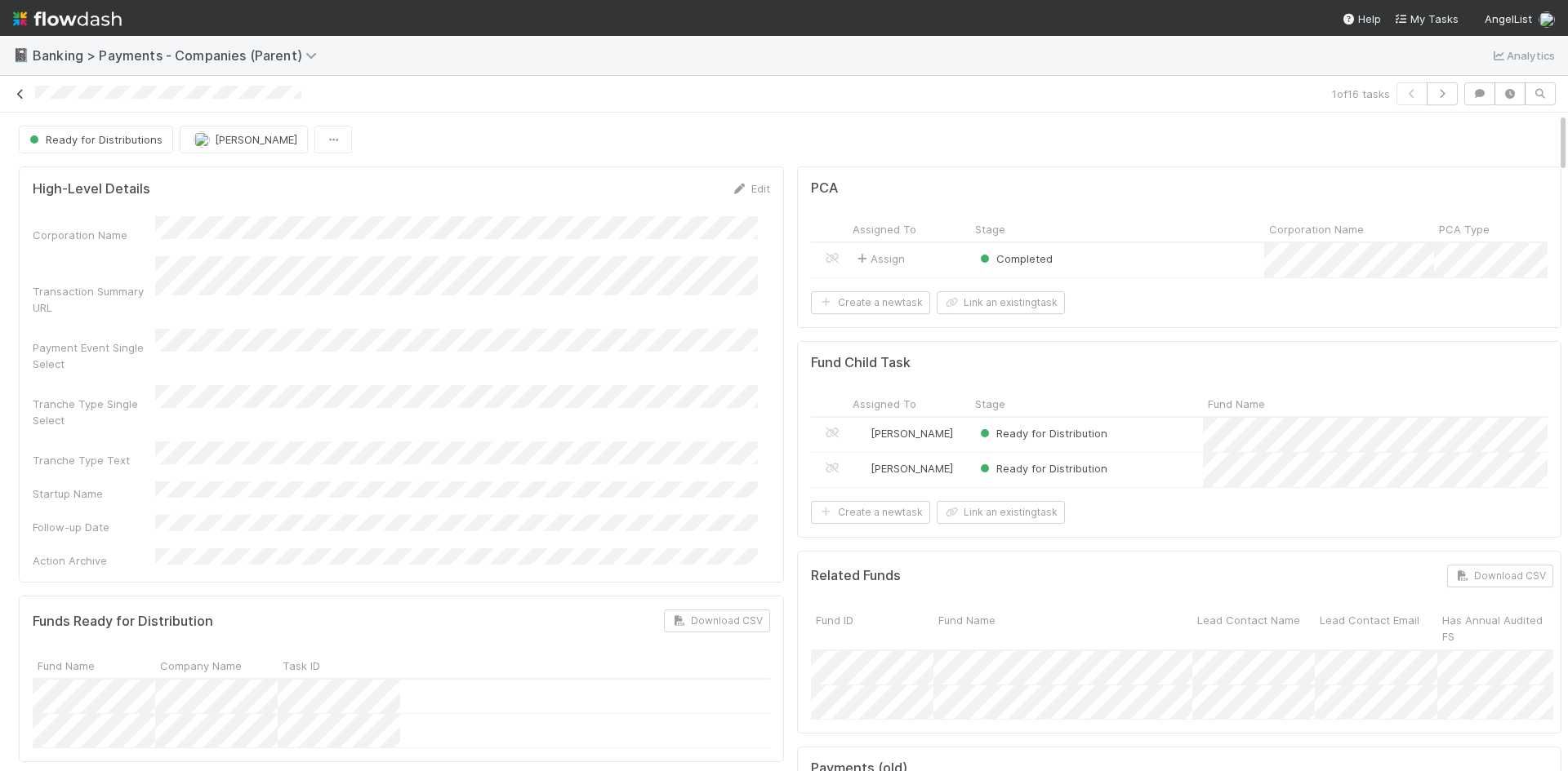
click at [22, 94] on icon at bounding box center [21, 95] width 16 height 11
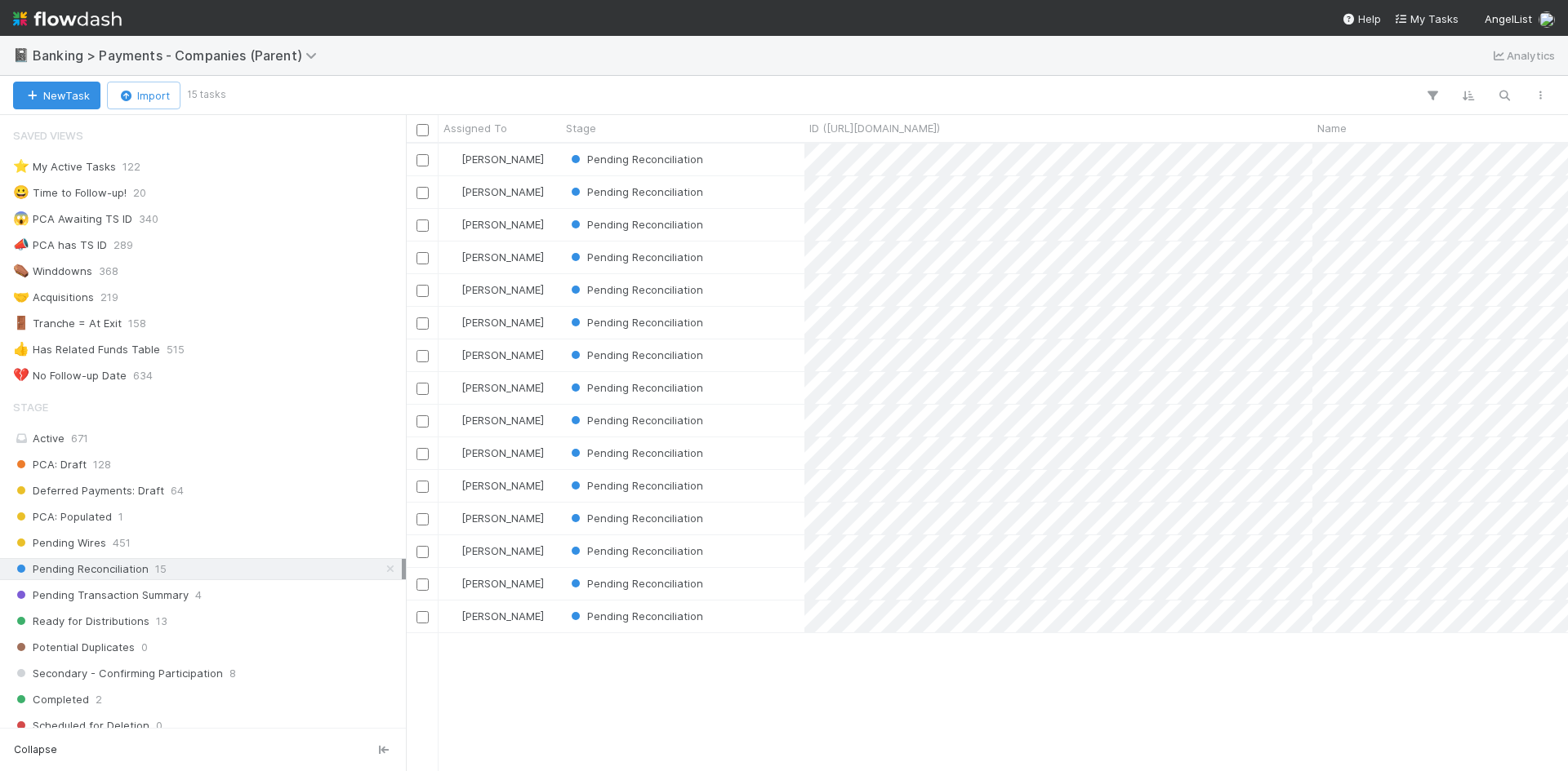
scroll to position [13, 13]
click at [757, 540] on div "Pending Reconciliation" at bounding box center [683, 551] width 244 height 32
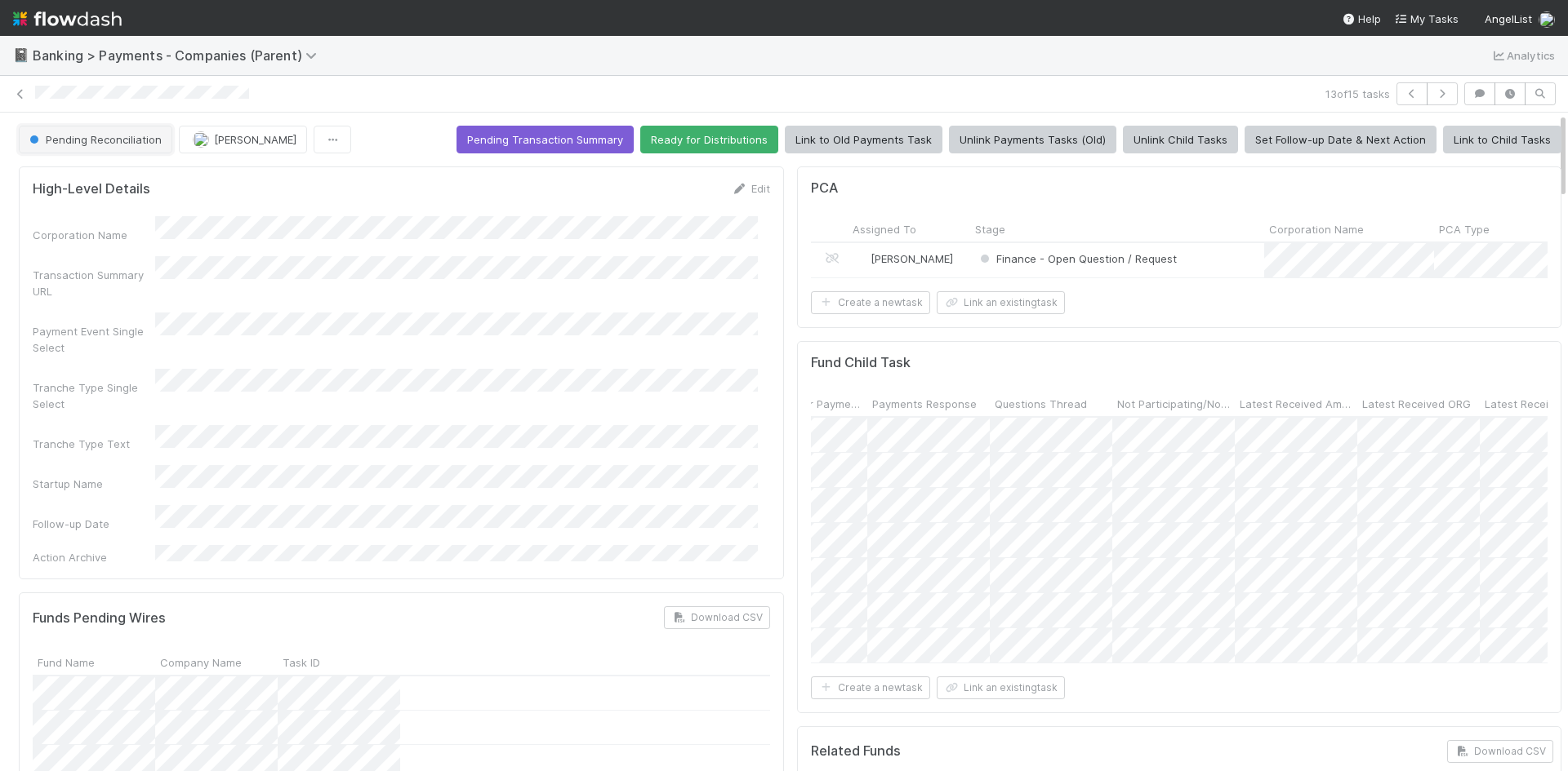
click at [117, 137] on span "Pending Reconciliation" at bounding box center [94, 140] width 135 height 13
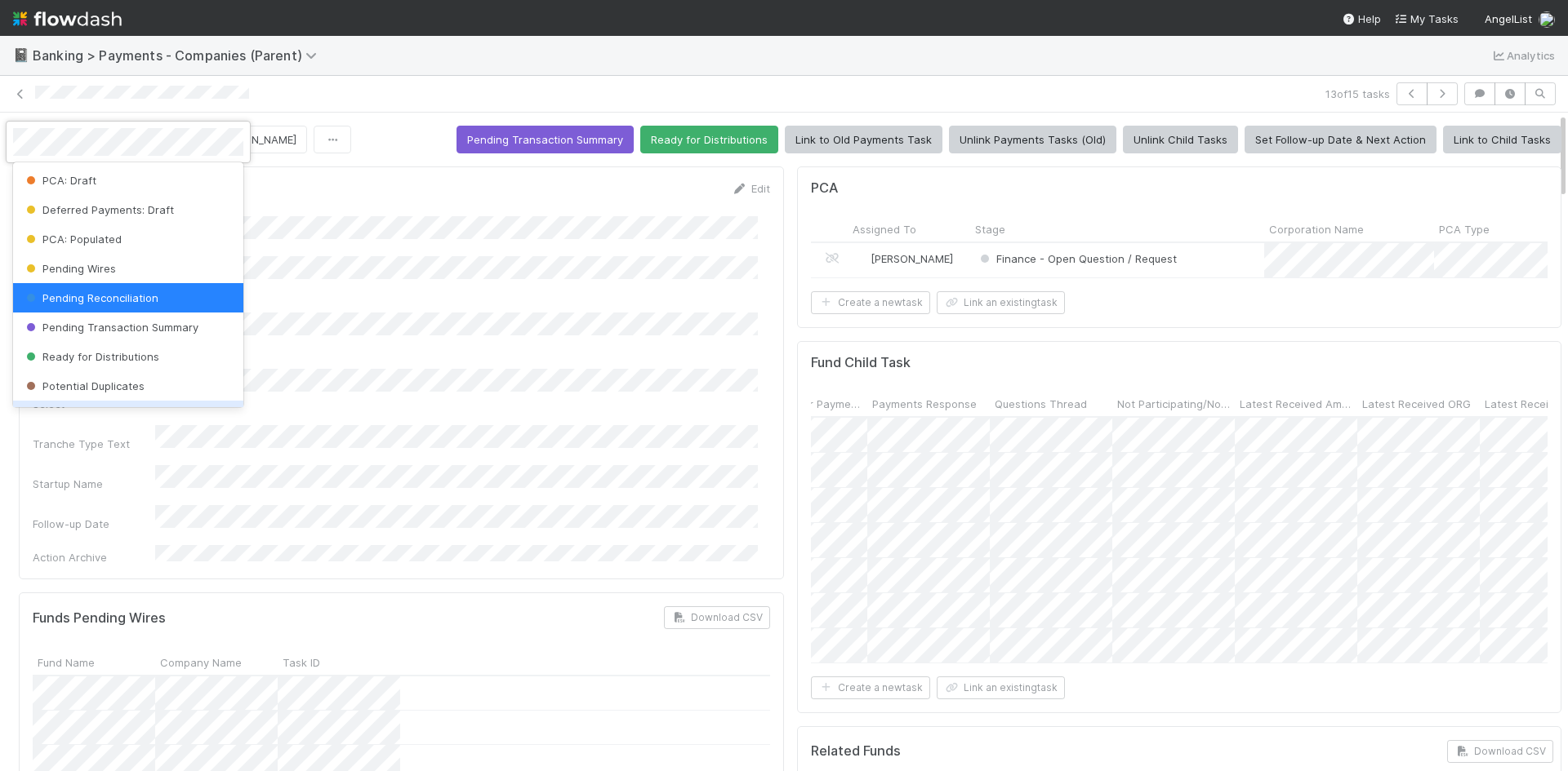
scroll to position [189, 0]
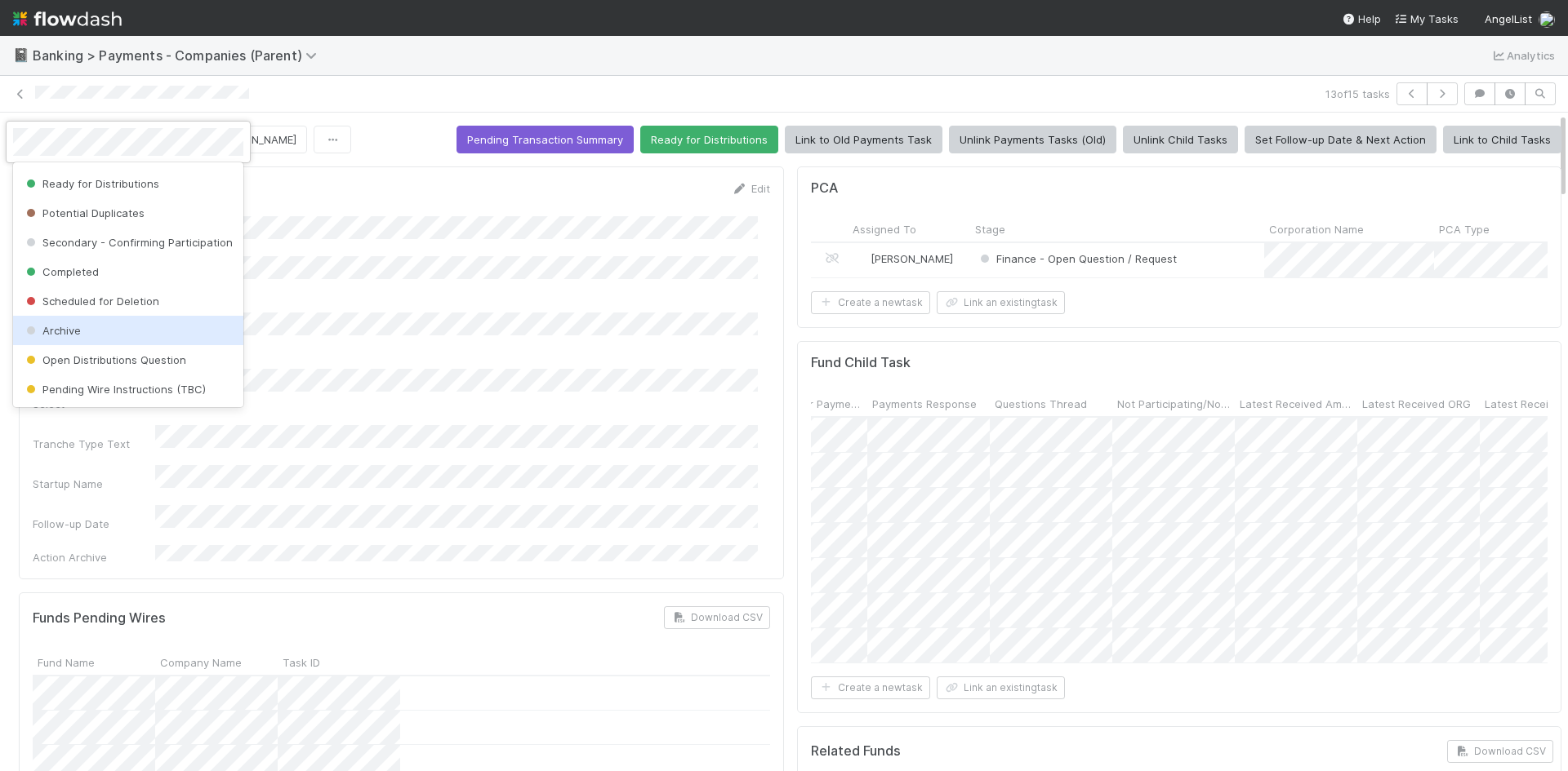
click at [118, 325] on div "Archive" at bounding box center [127, 330] width 230 height 30
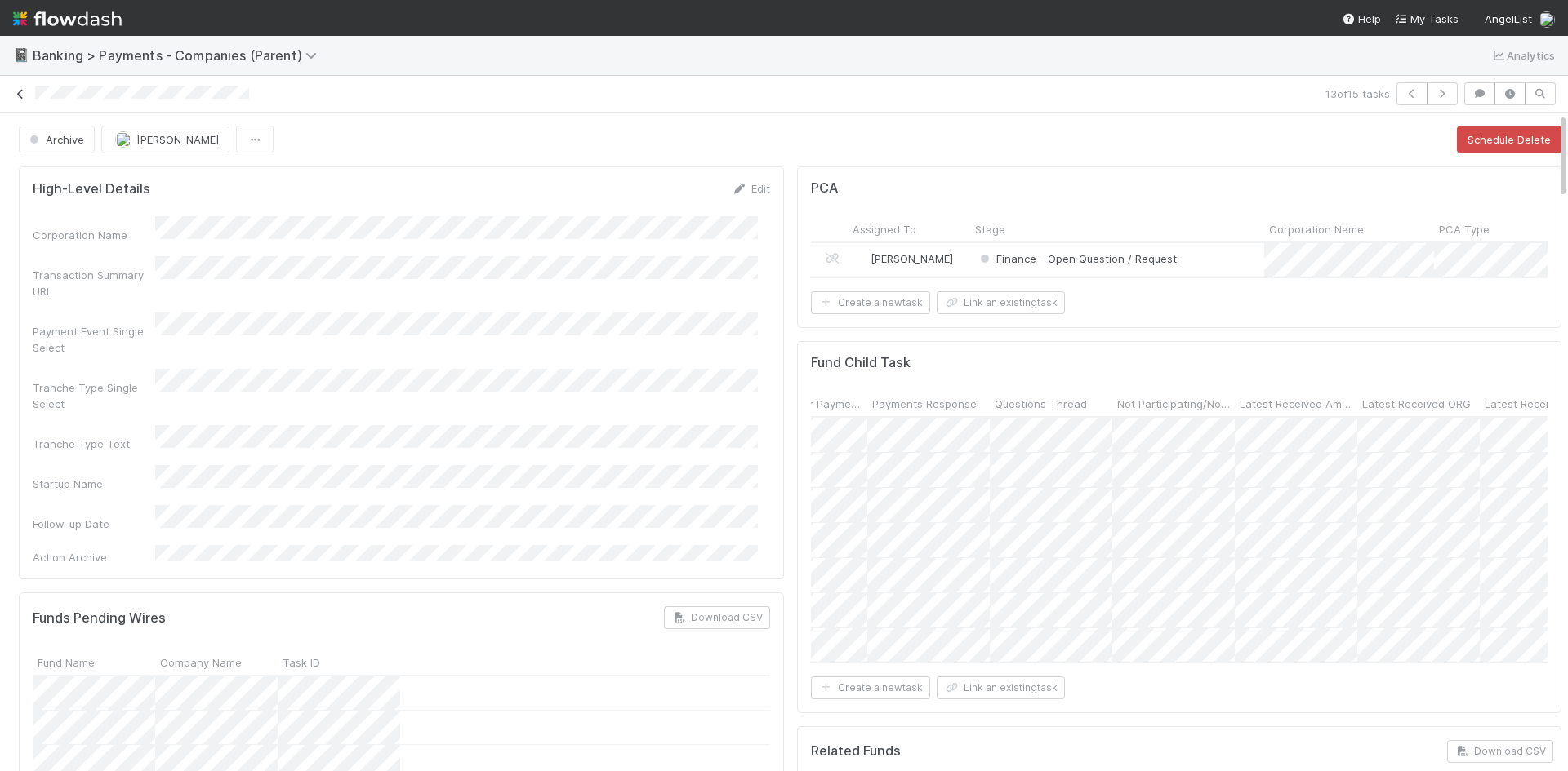
click at [22, 90] on icon at bounding box center [21, 95] width 16 height 11
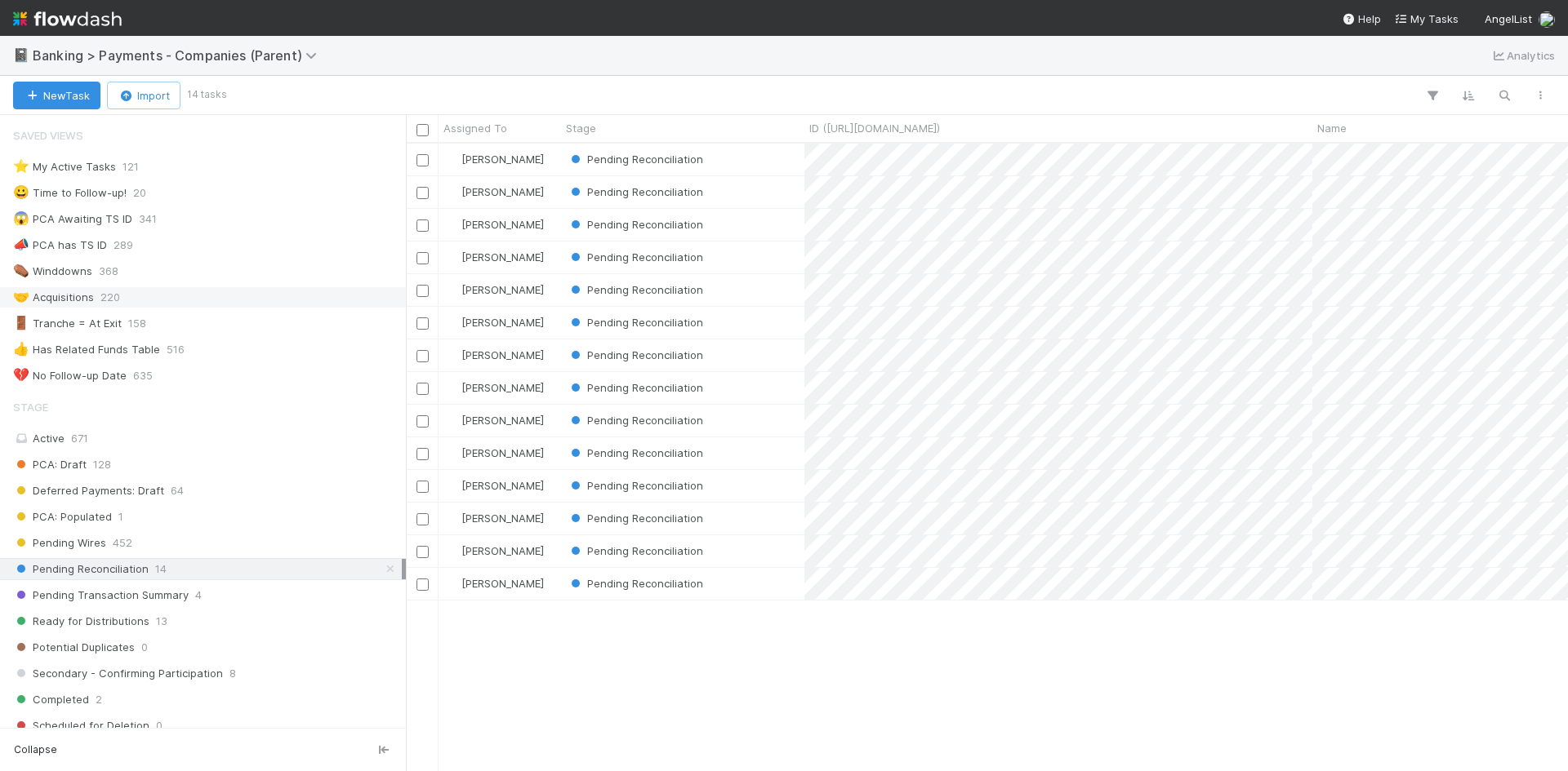
scroll to position [615, 1149]
click at [764, 587] on div "Pending Reconciliation" at bounding box center [683, 583] width 244 height 32
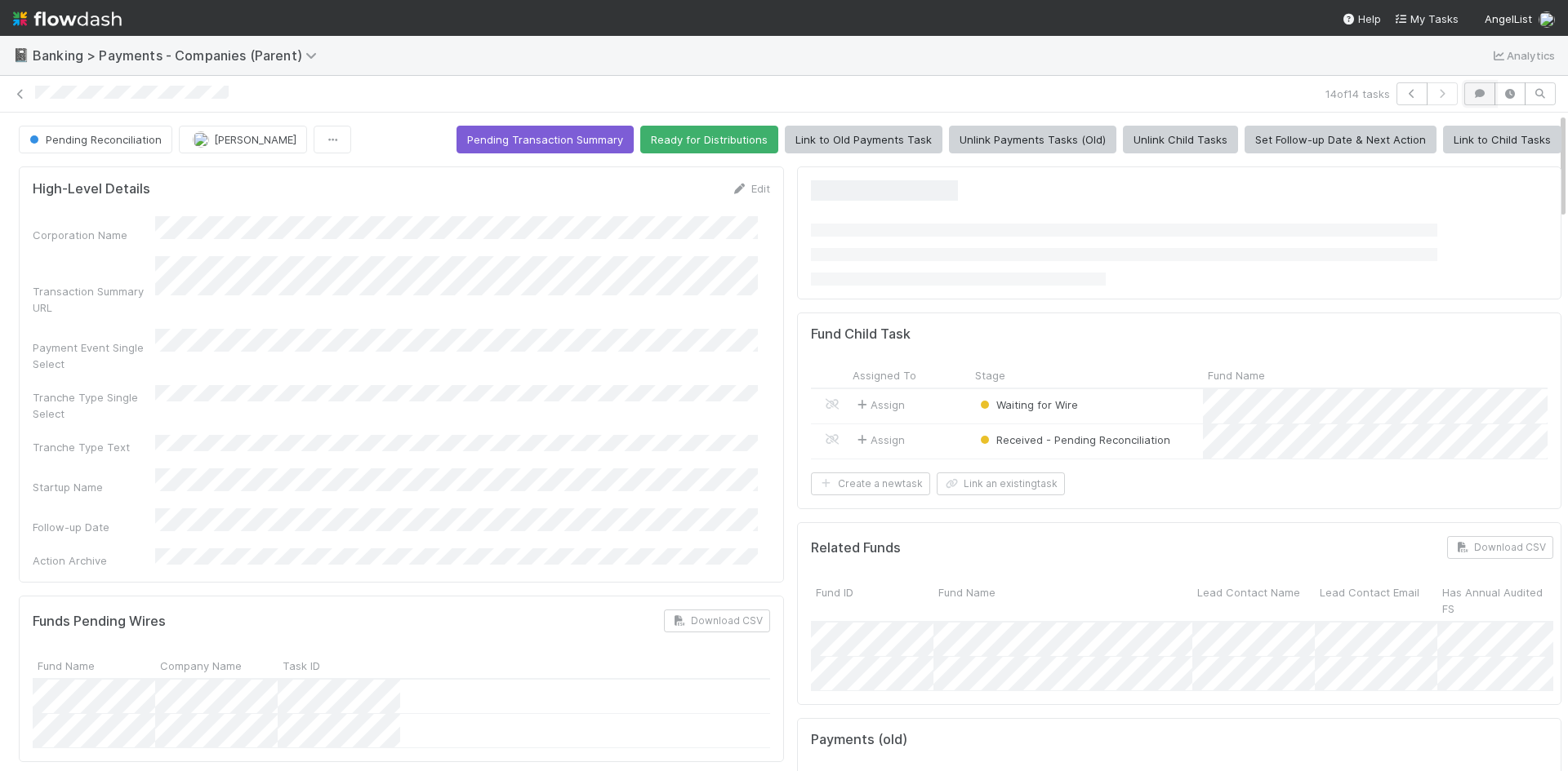
click at [1471, 91] on icon "button" at bounding box center [1480, 94] width 16 height 10
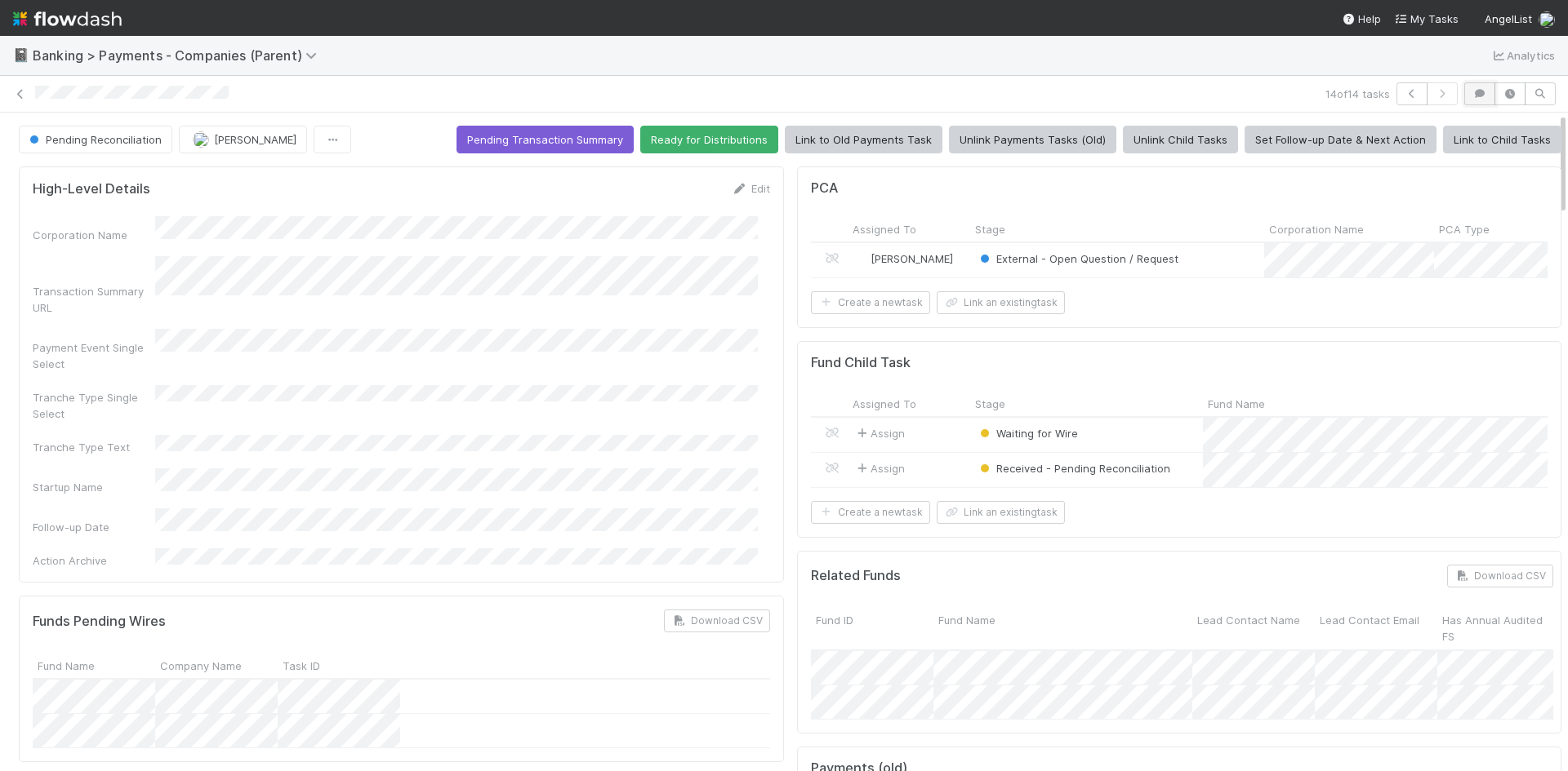
click at [1471, 91] on icon "button" at bounding box center [1480, 94] width 16 height 10
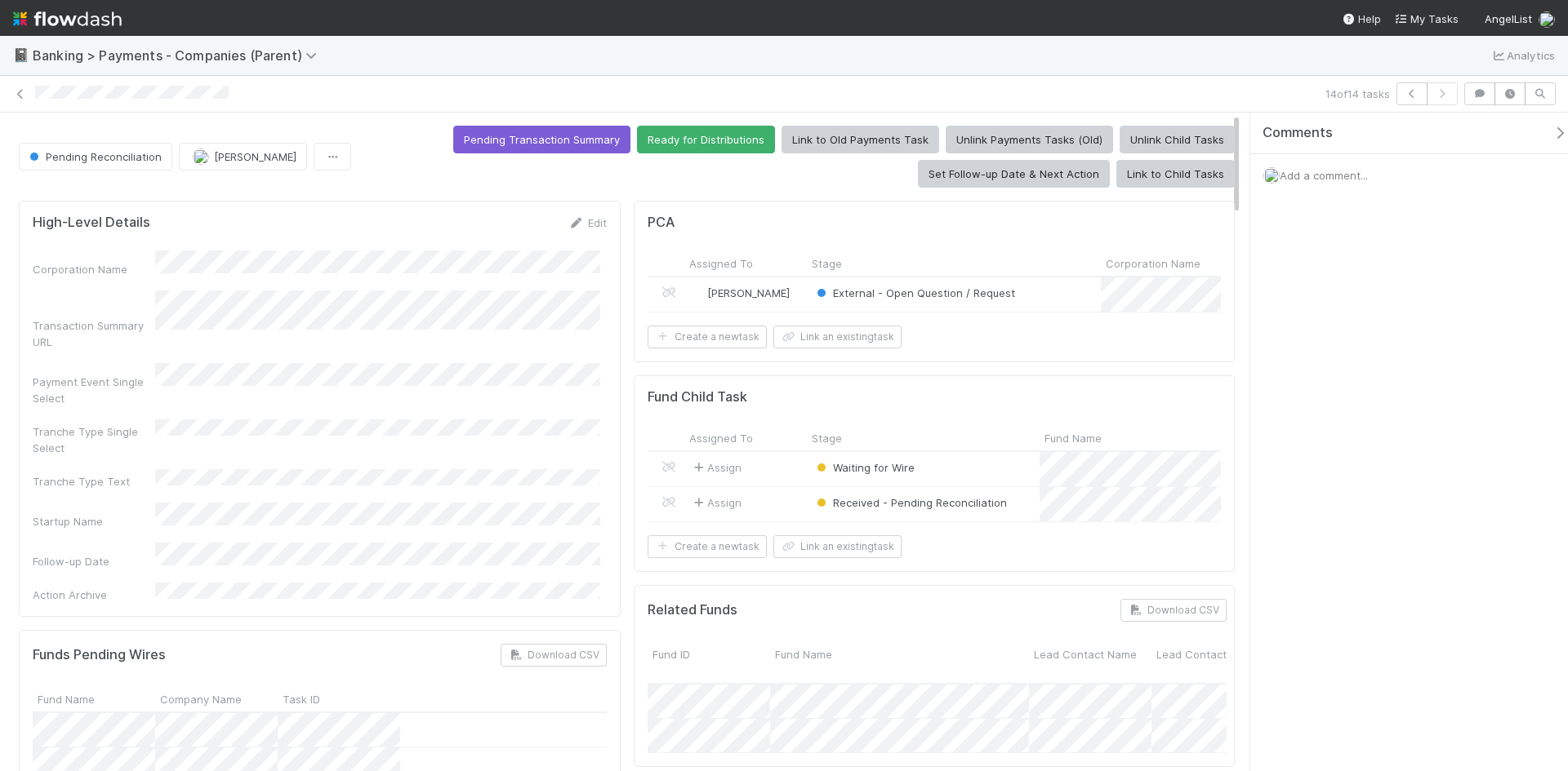
click at [1552, 129] on icon "button" at bounding box center [1560, 133] width 16 height 13
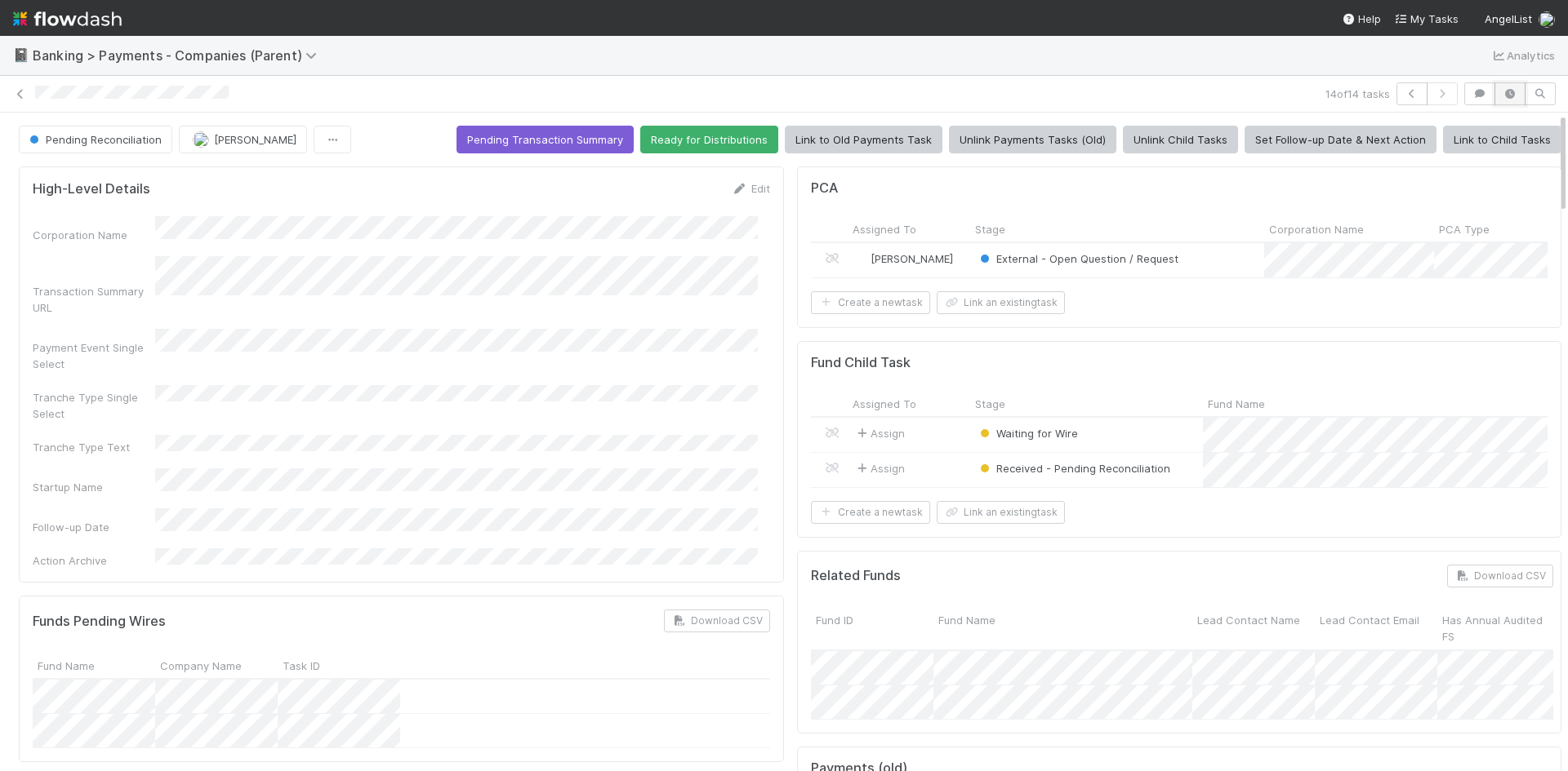
click at [1501, 95] on icon "button" at bounding box center [1509, 94] width 16 height 10
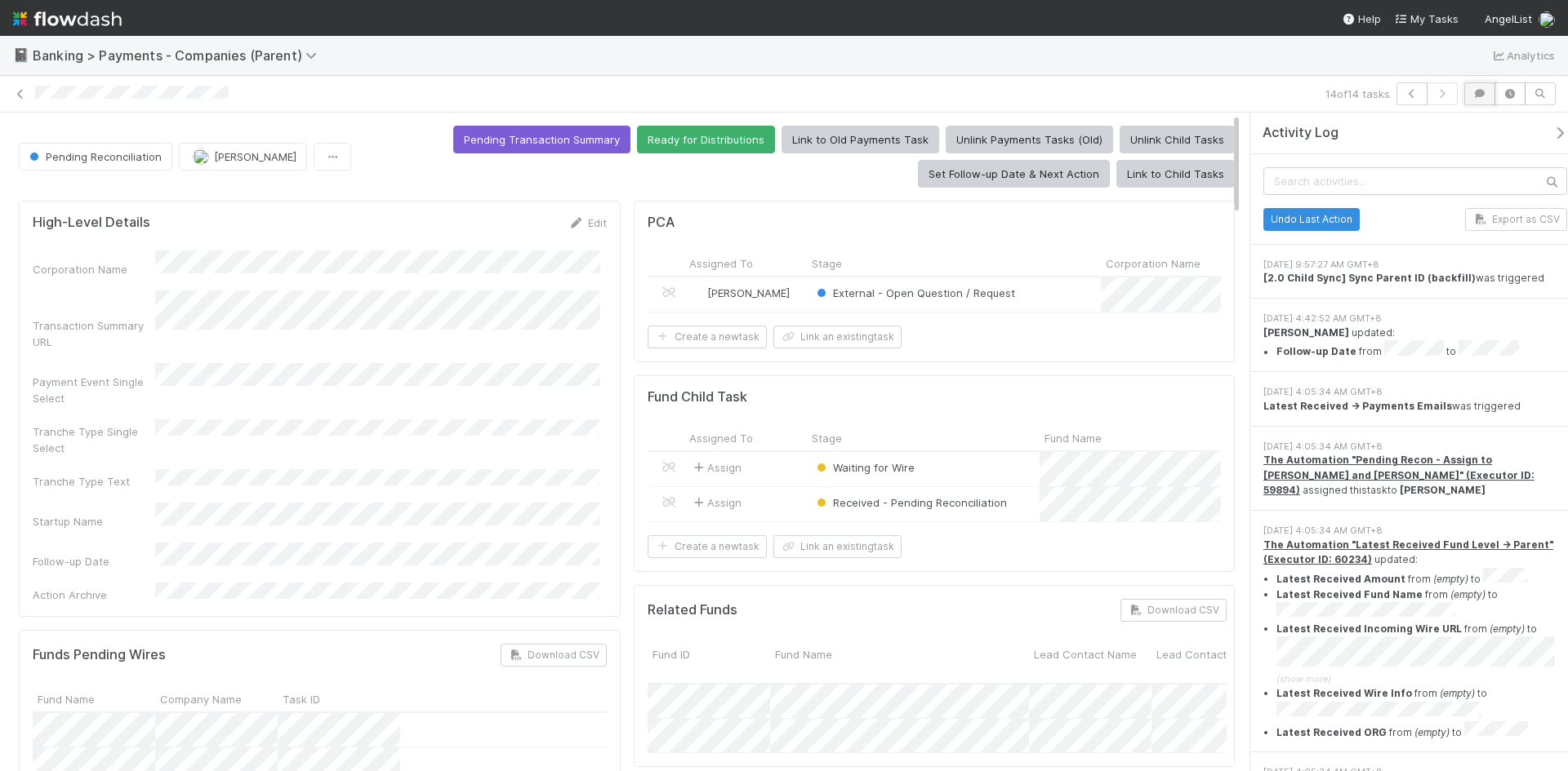
click at [1478, 89] on icon "button" at bounding box center [1480, 94] width 16 height 10
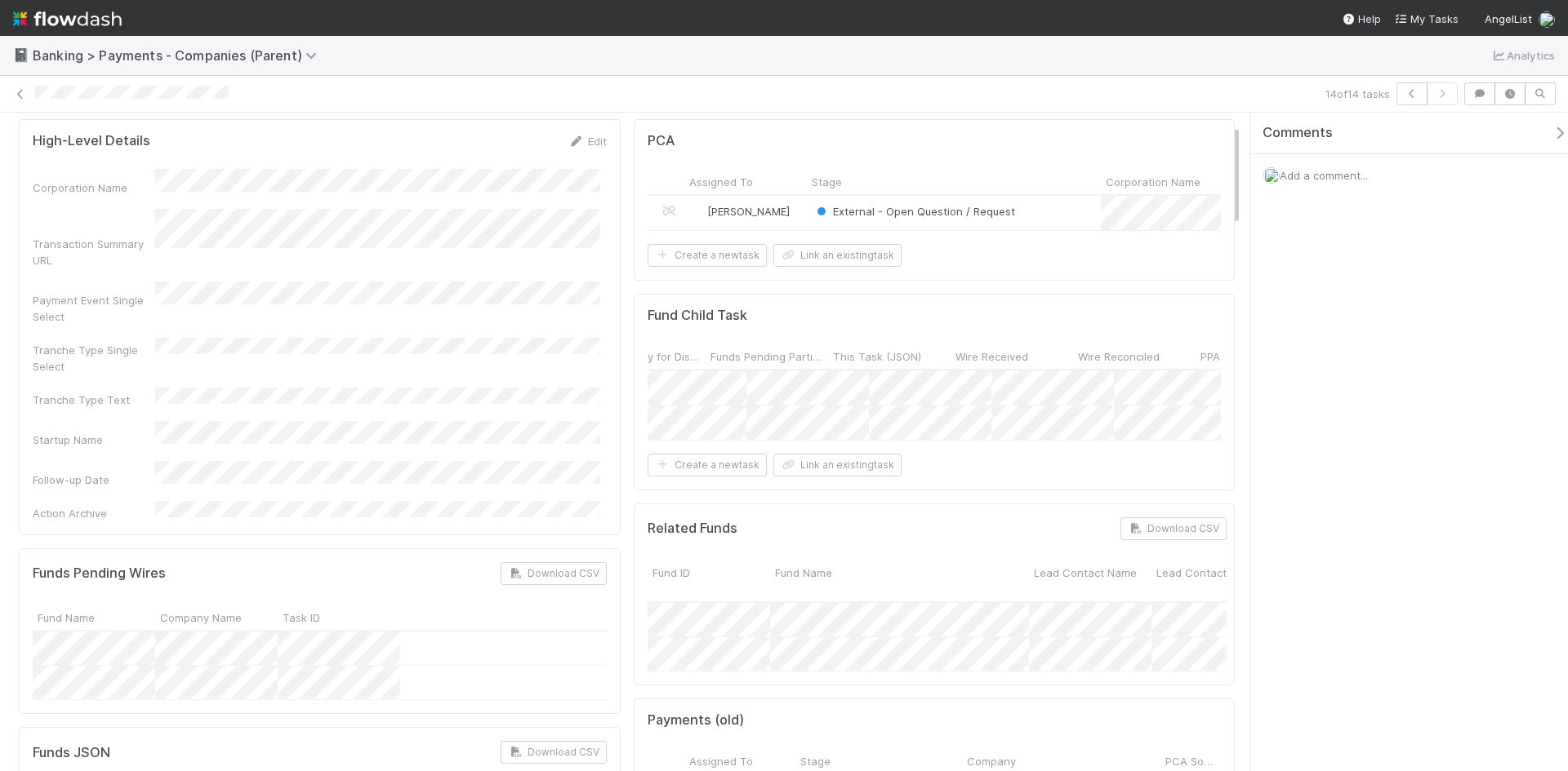
scroll to position [0, 5665]
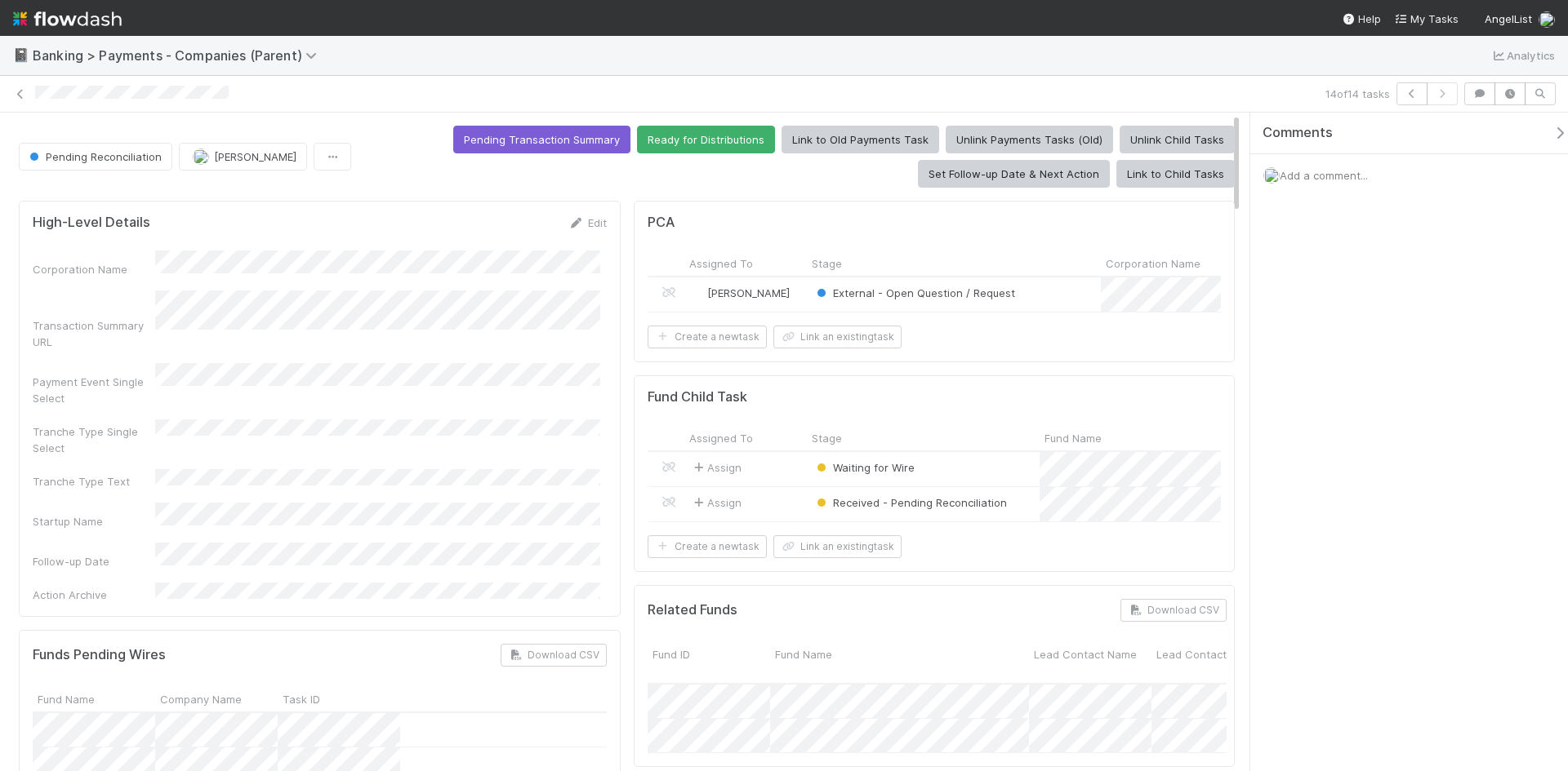
click at [486, 47] on div "📓 Banking > Payments - Companies (Parent) Analytics" at bounding box center [784, 55] width 1568 height 39
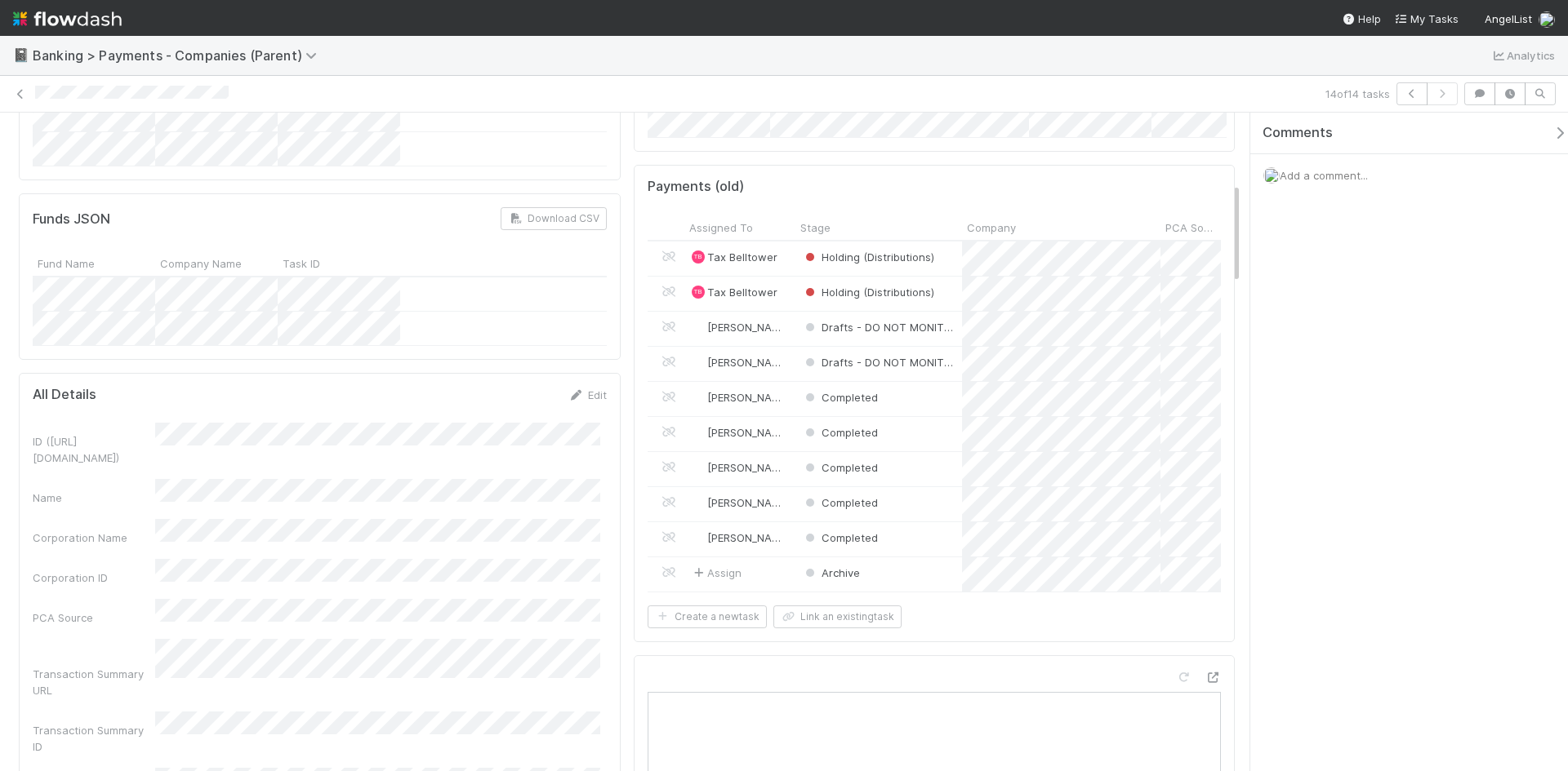
scroll to position [0, 0]
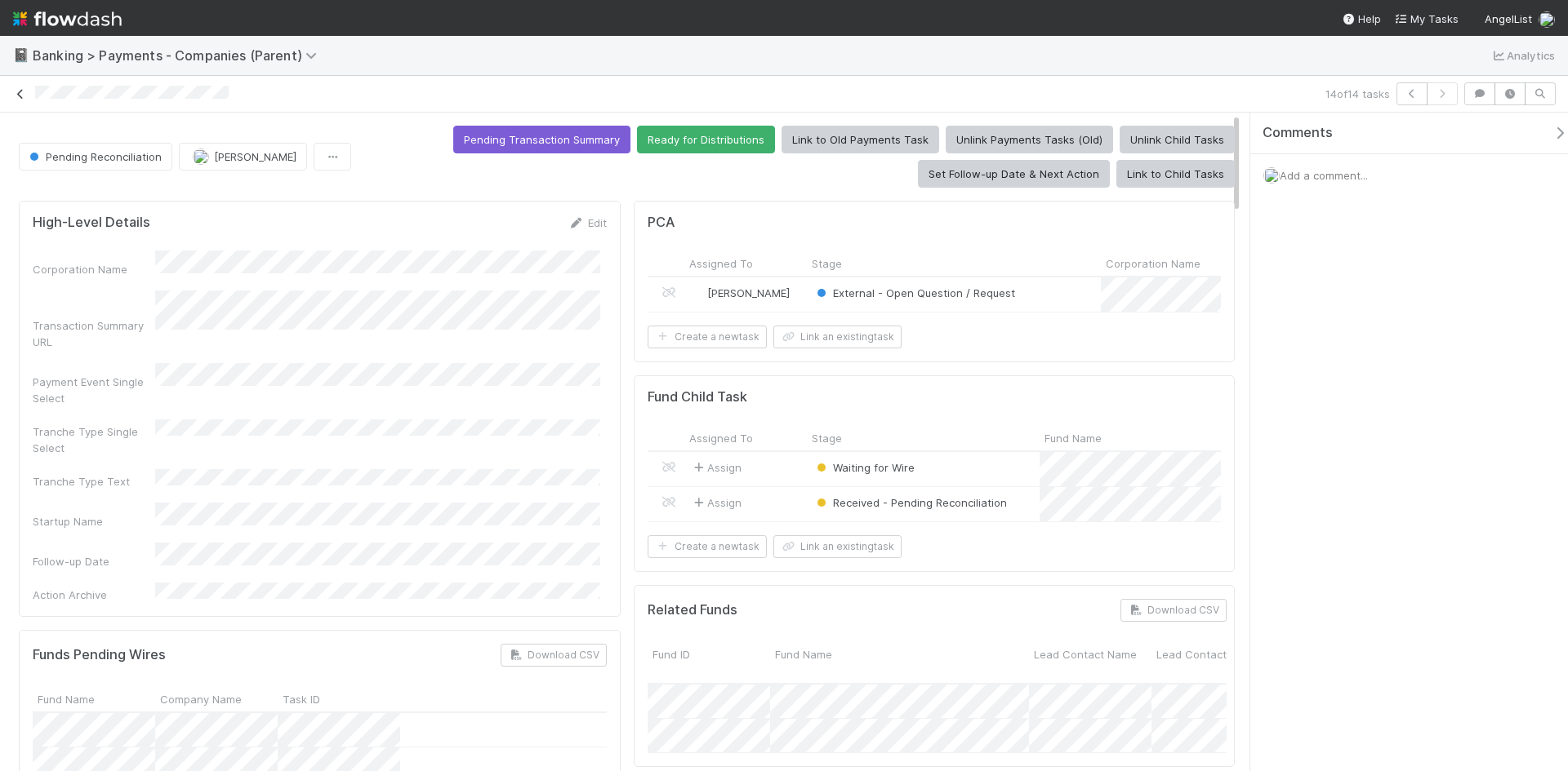
click at [22, 89] on icon at bounding box center [21, 95] width 16 height 11
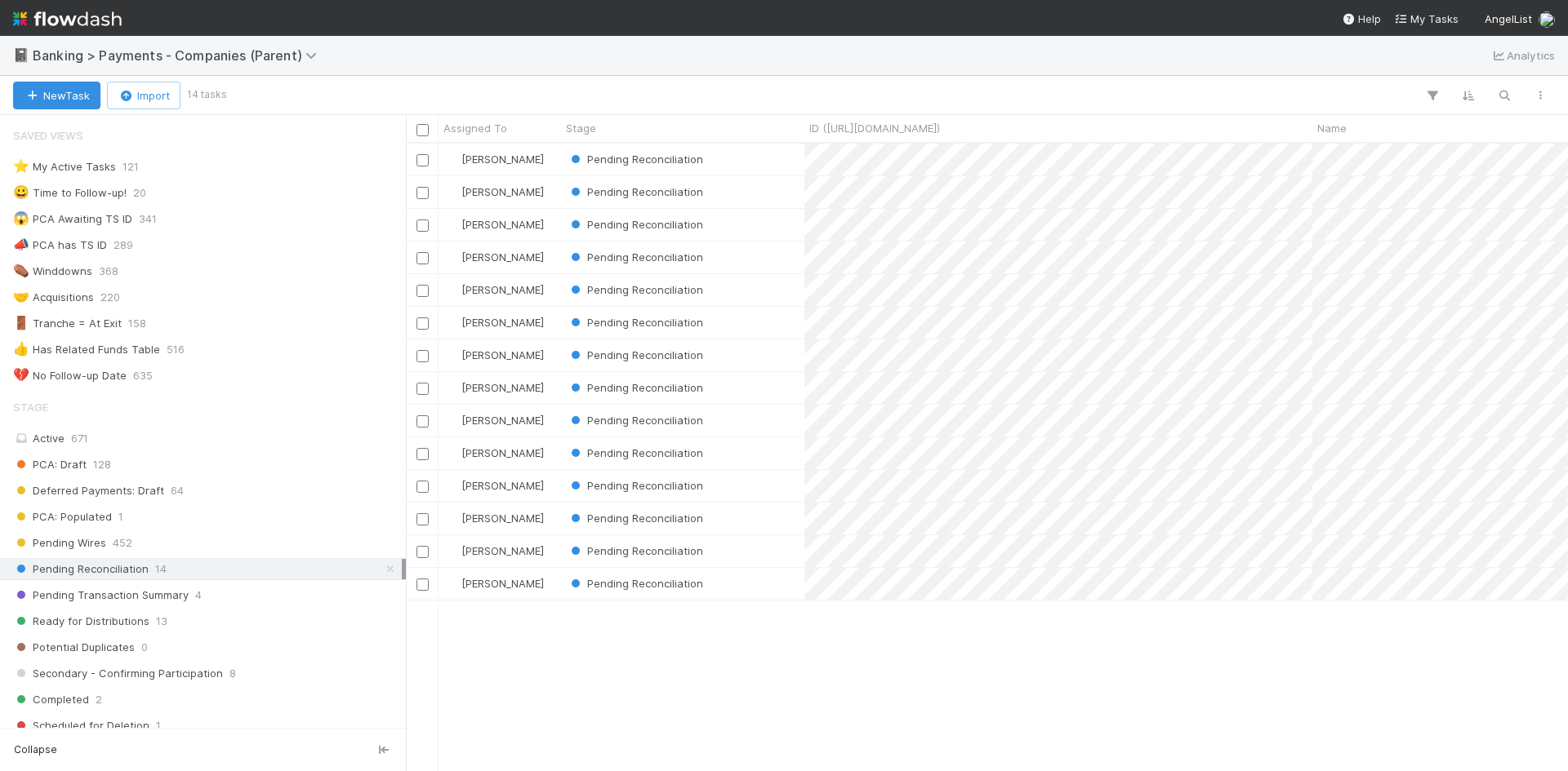
scroll to position [615, 1149]
click at [761, 554] on div "Pending Reconciliation" at bounding box center [683, 551] width 244 height 32
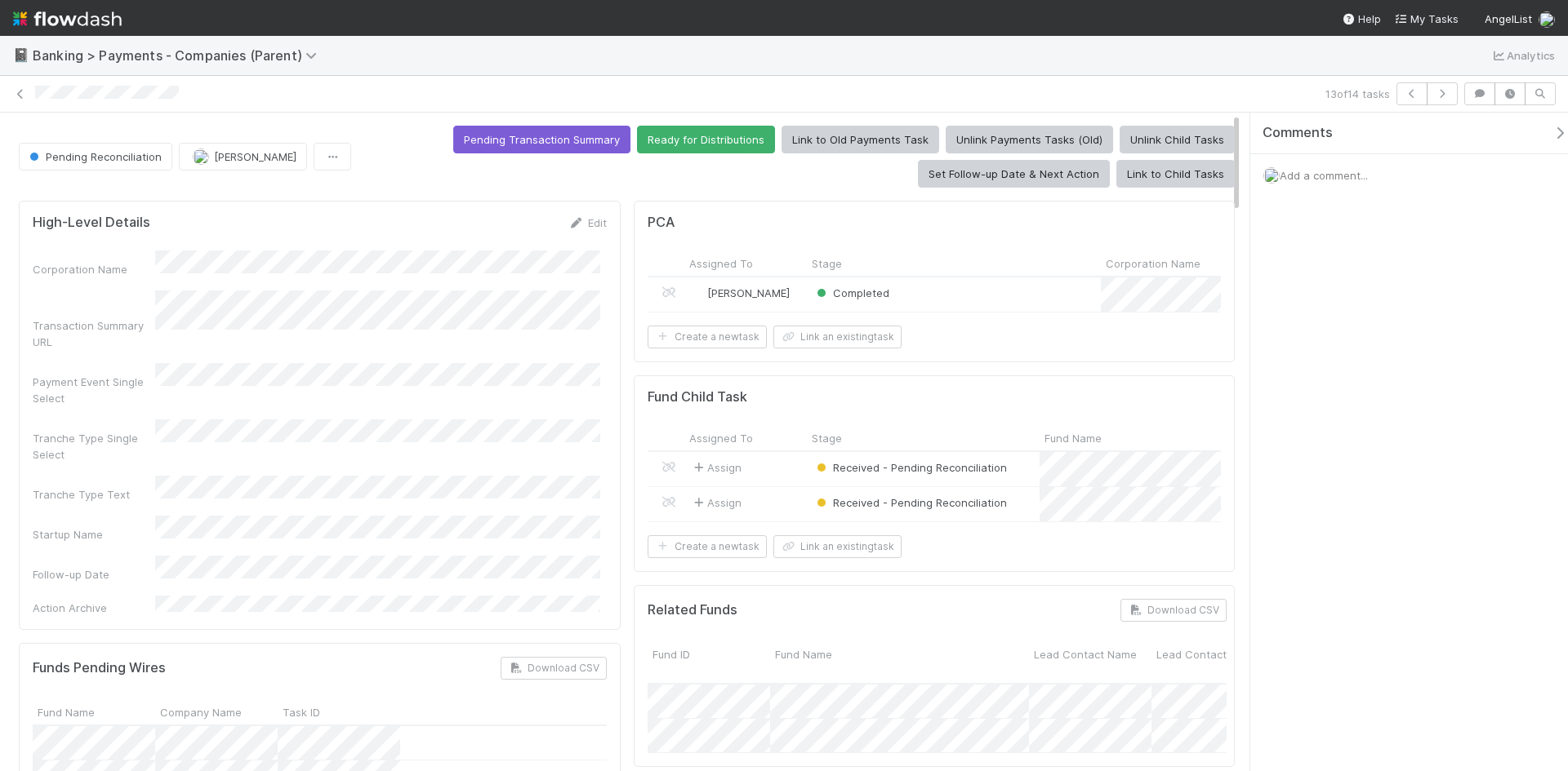
click at [1552, 131] on icon "button" at bounding box center [1560, 133] width 16 height 13
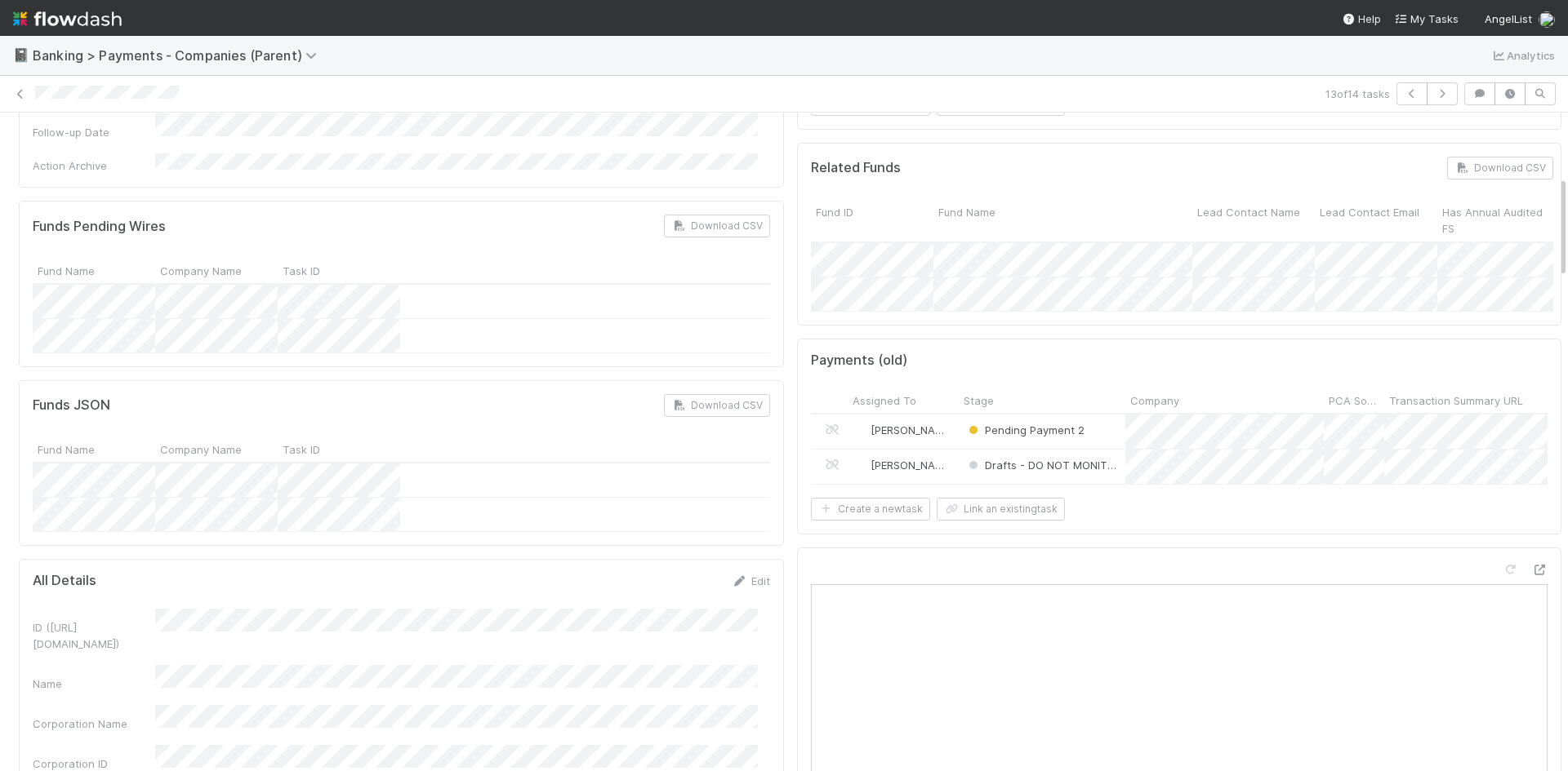
scroll to position [653, 0]
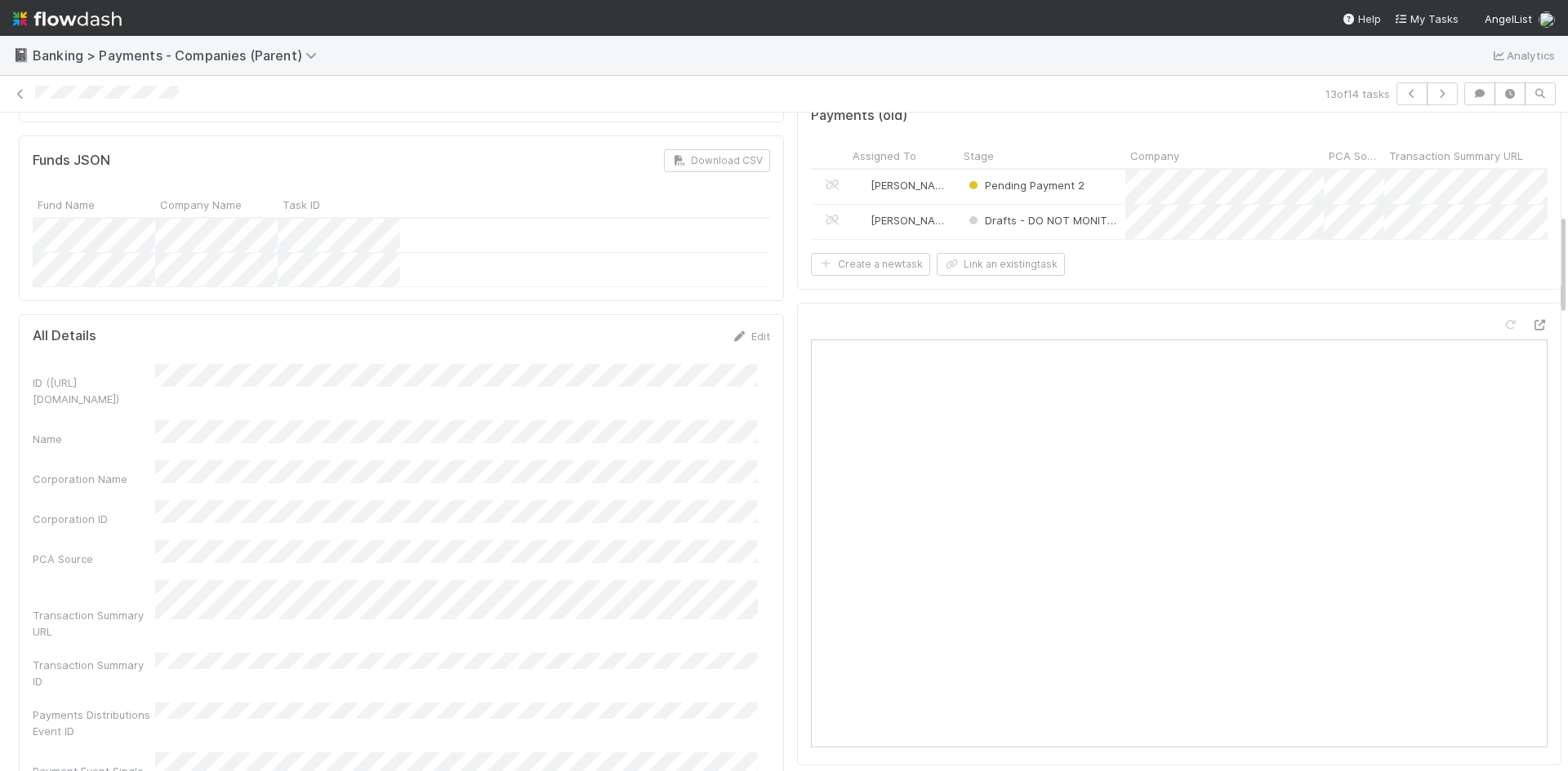
drag, startPoint x: 517, startPoint y: 64, endPoint x: 0, endPoint y: 203, distance: 535.4
click at [515, 64] on div "📓 Banking > Payments - Companies (Parent) Analytics" at bounding box center [784, 55] width 1568 height 39
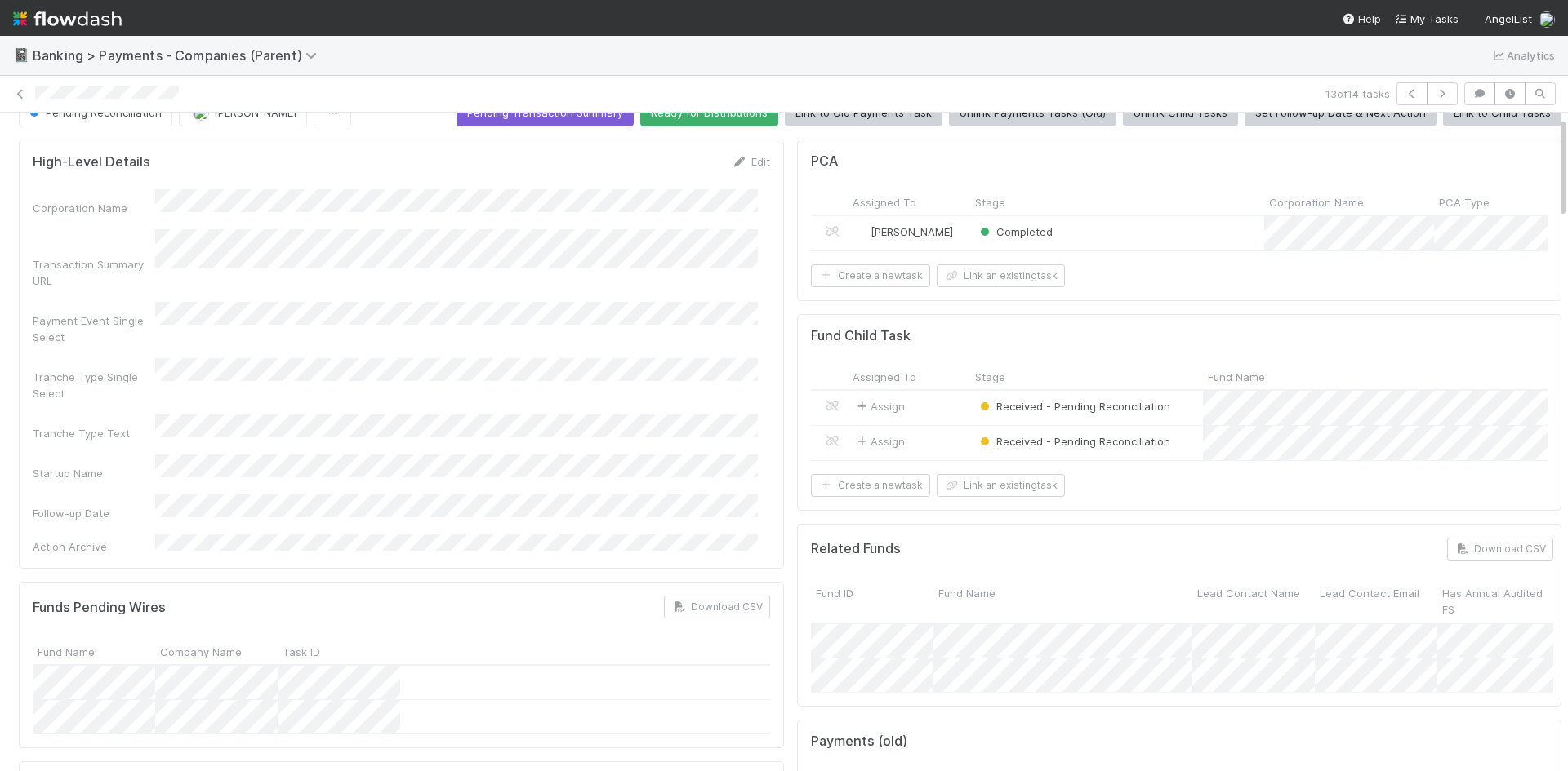
scroll to position [0, 0]
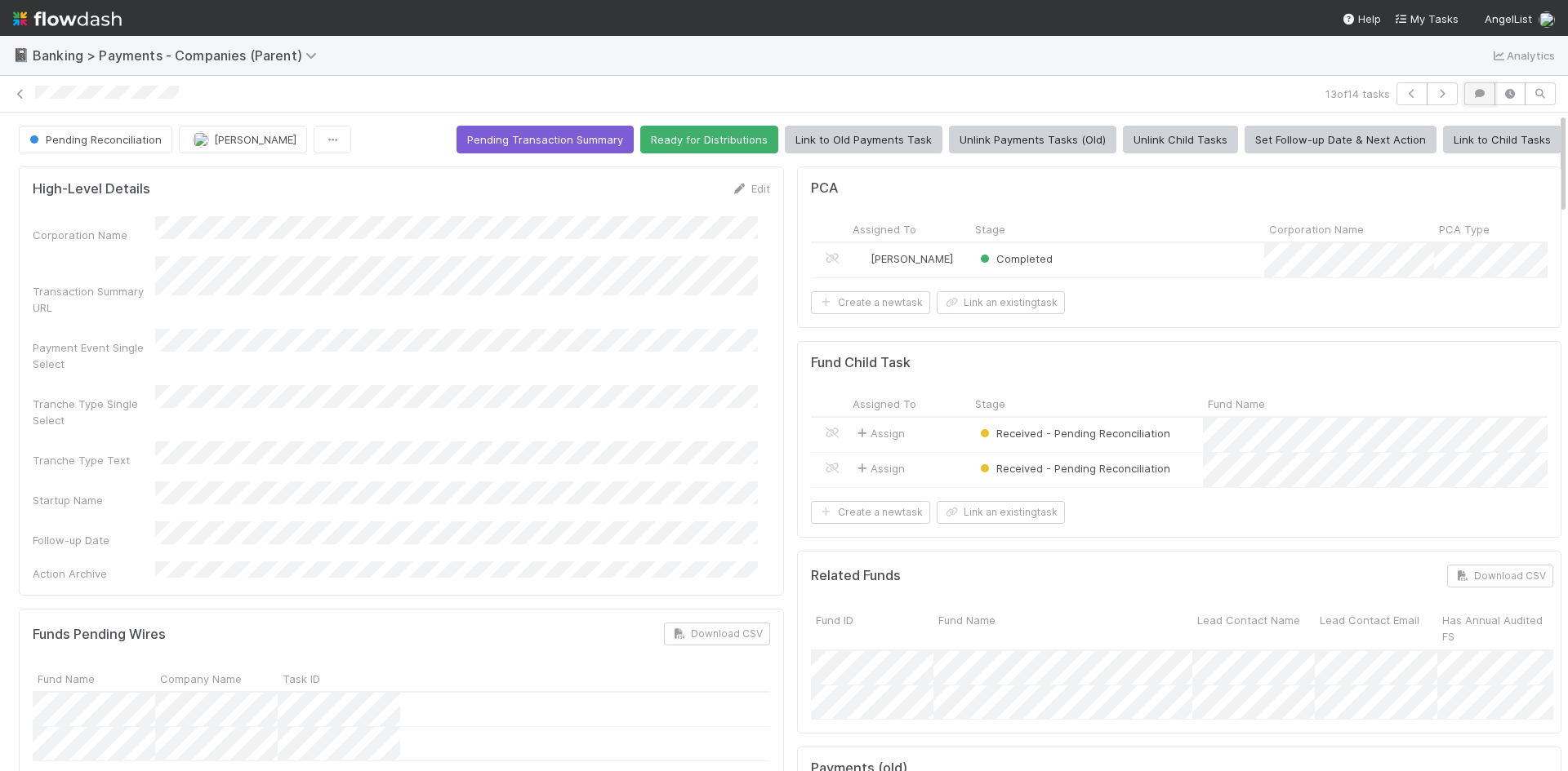
click at [1475, 92] on button "button" at bounding box center [1480, 93] width 31 height 23
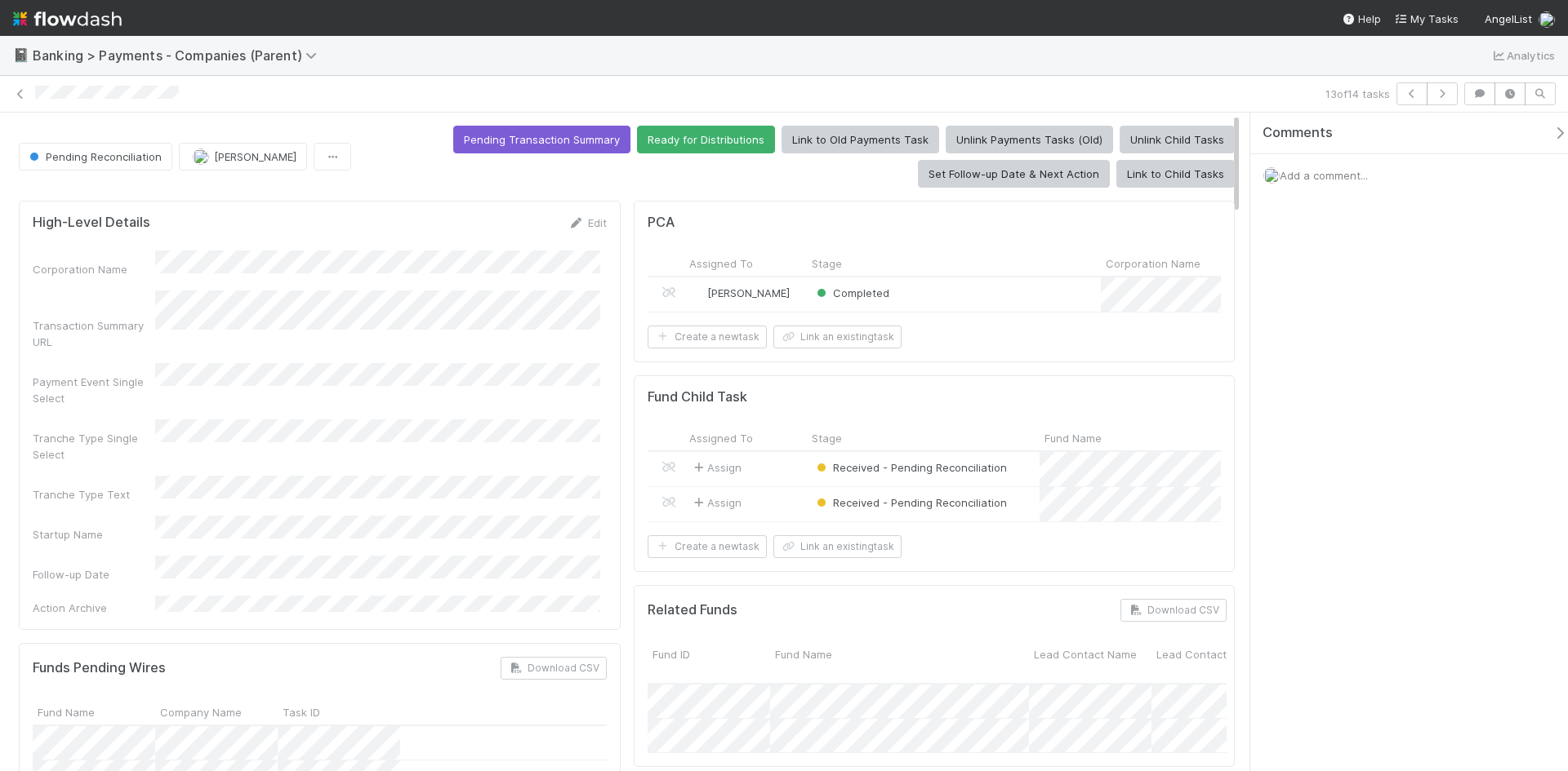
click at [1368, 160] on div "Add a comment..." at bounding box center [1416, 175] width 330 height 42
click at [1382, 176] on div "Add a comment..." at bounding box center [1416, 175] width 330 height 42
click at [1330, 170] on span "Add a comment..." at bounding box center [1324, 175] width 88 height 13
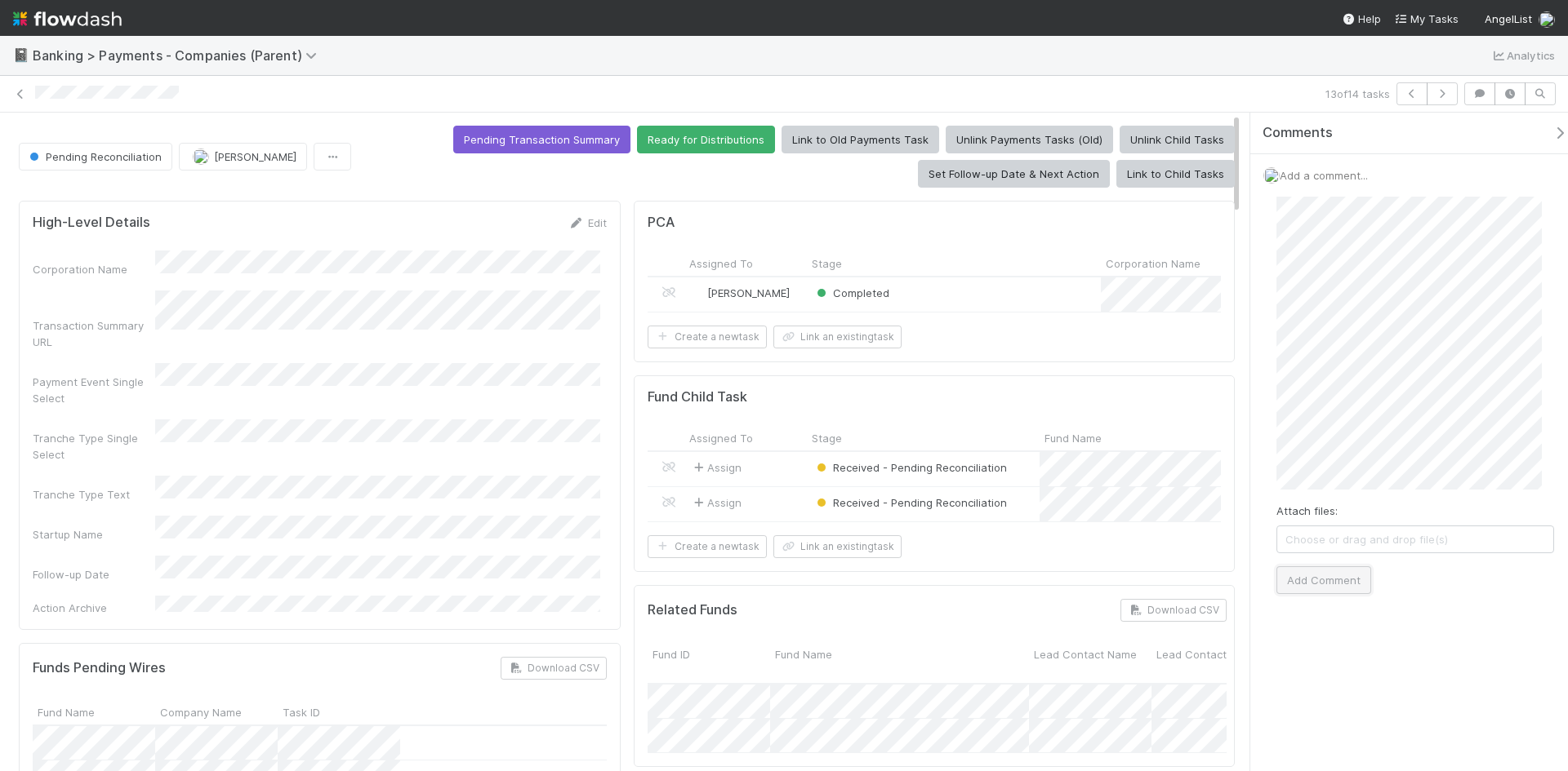
click at [1343, 585] on button "Add Comment" at bounding box center [1324, 580] width 95 height 28
click at [572, 138] on button "Pending Transaction Summary" at bounding box center [541, 139] width 177 height 28
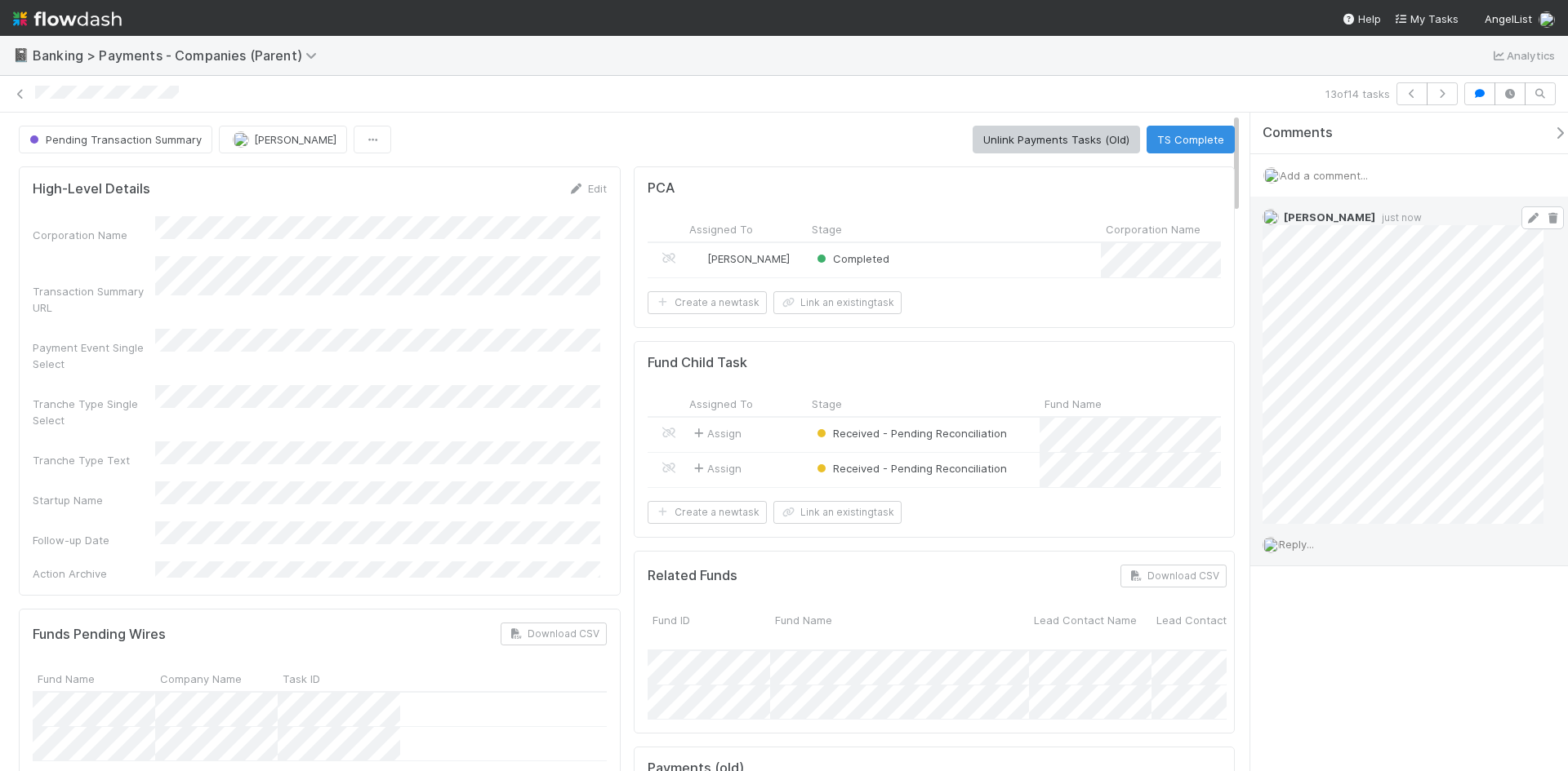
click at [1525, 219] on icon at bounding box center [1533, 218] width 16 height 11
click at [1242, 289] on div "Comments Add a comment... Meg Castanare just now Reply..." at bounding box center [1405, 442] width 327 height 658
click at [22, 93] on icon at bounding box center [21, 95] width 16 height 11
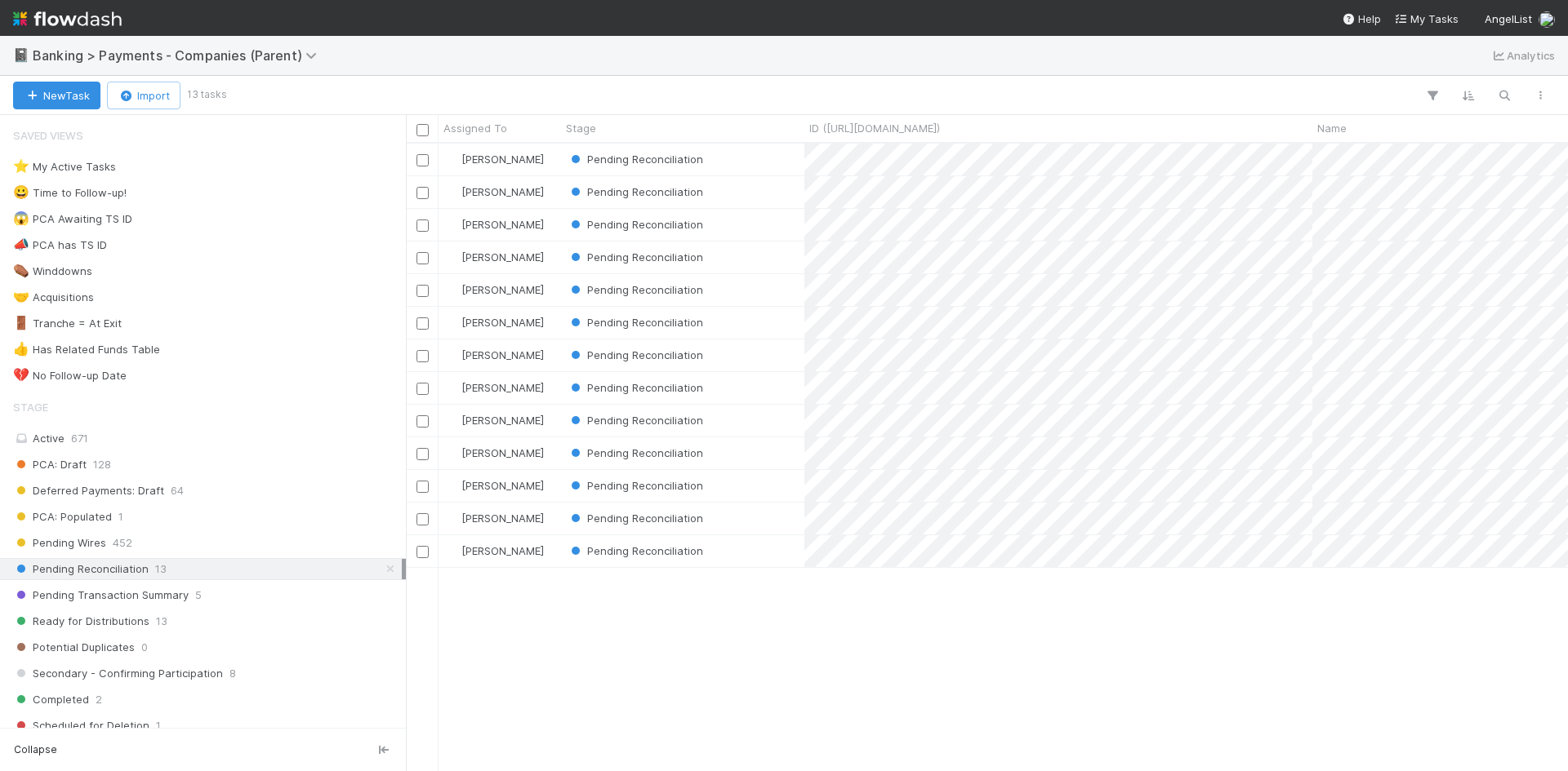
scroll to position [615, 1149]
click at [780, 168] on div "Pending Reconciliation" at bounding box center [683, 159] width 244 height 32
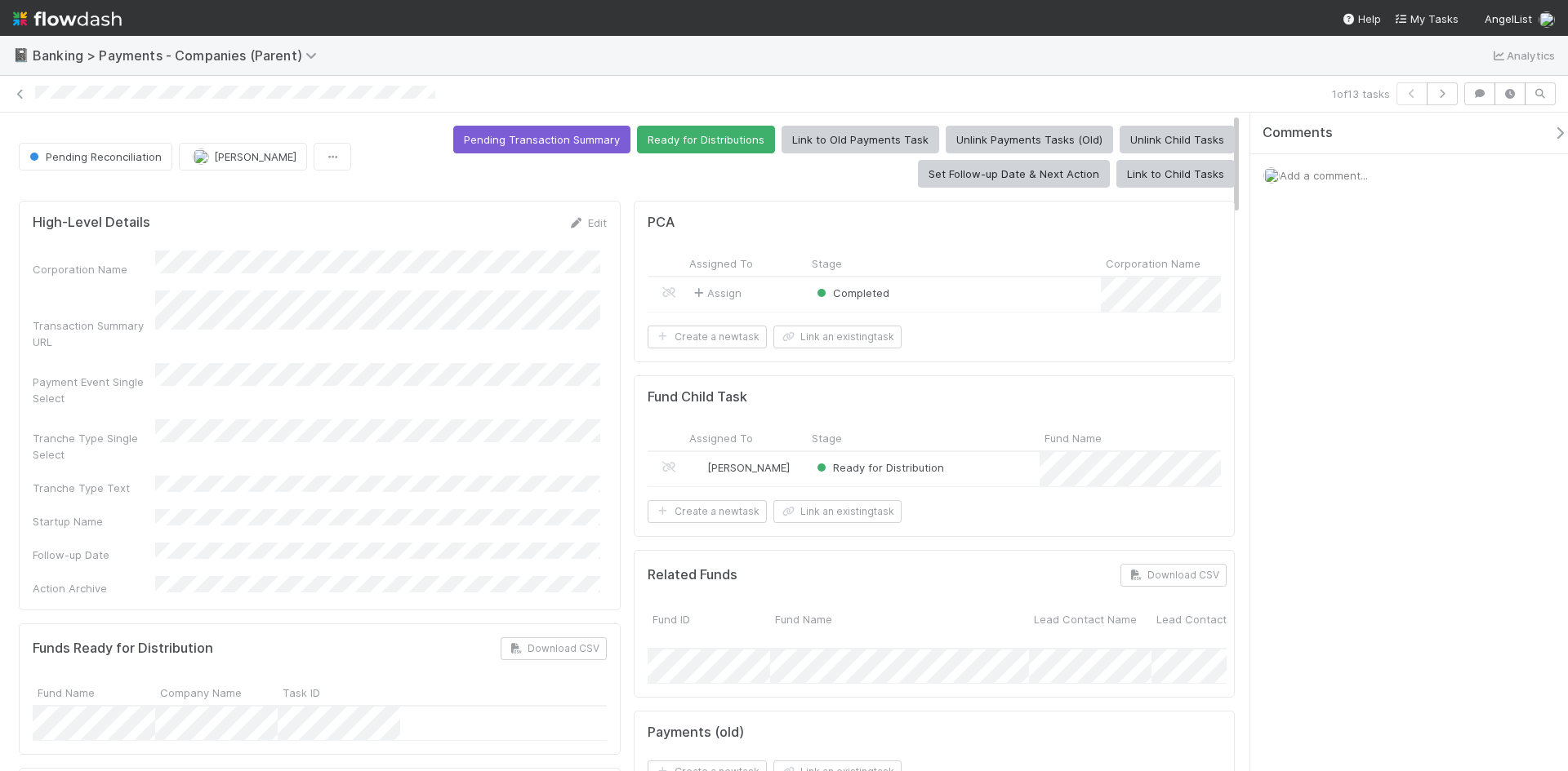
click at [373, 143] on div "Pending Transaction Summary Ready for Distributions Link to Old Payments Task U…" at bounding box center [796, 156] width 877 height 62
drag, startPoint x: 728, startPoint y: 144, endPoint x: 724, endPoint y: 205, distance: 61.1
click at [728, 145] on button "Ready for Distributions" at bounding box center [706, 139] width 138 height 28
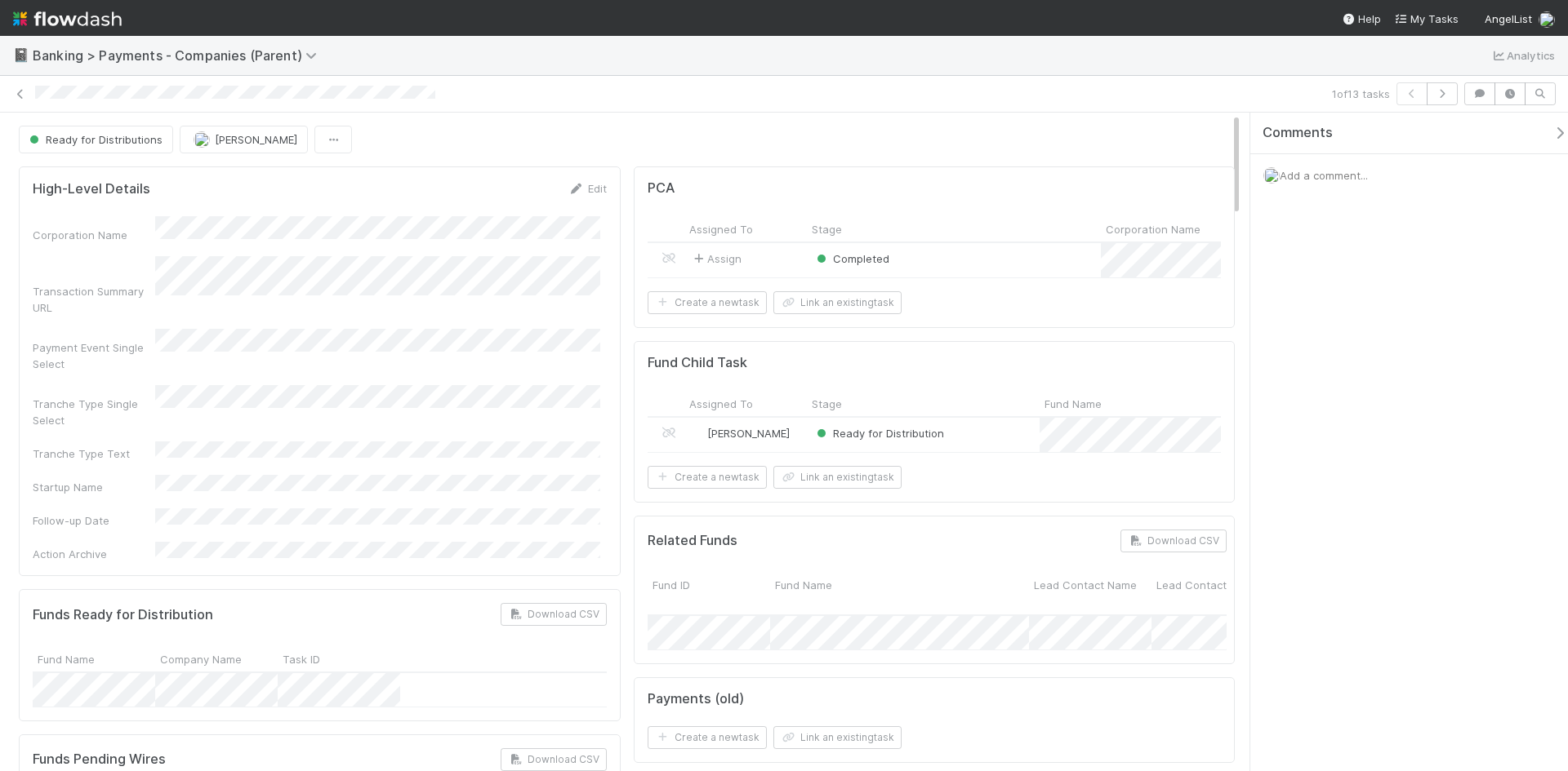
click at [16, 91] on icon at bounding box center [21, 95] width 16 height 11
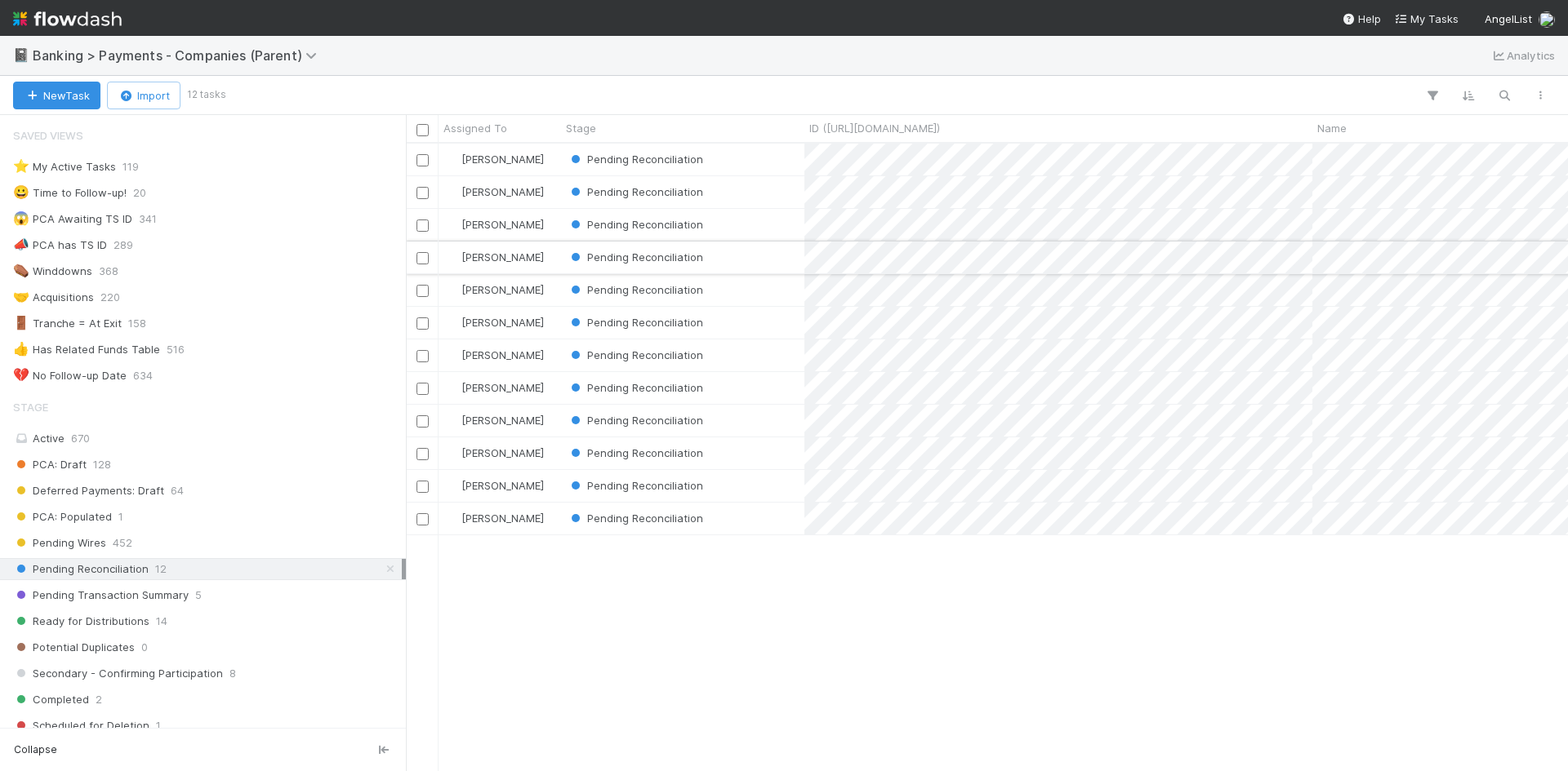
scroll to position [13, 13]
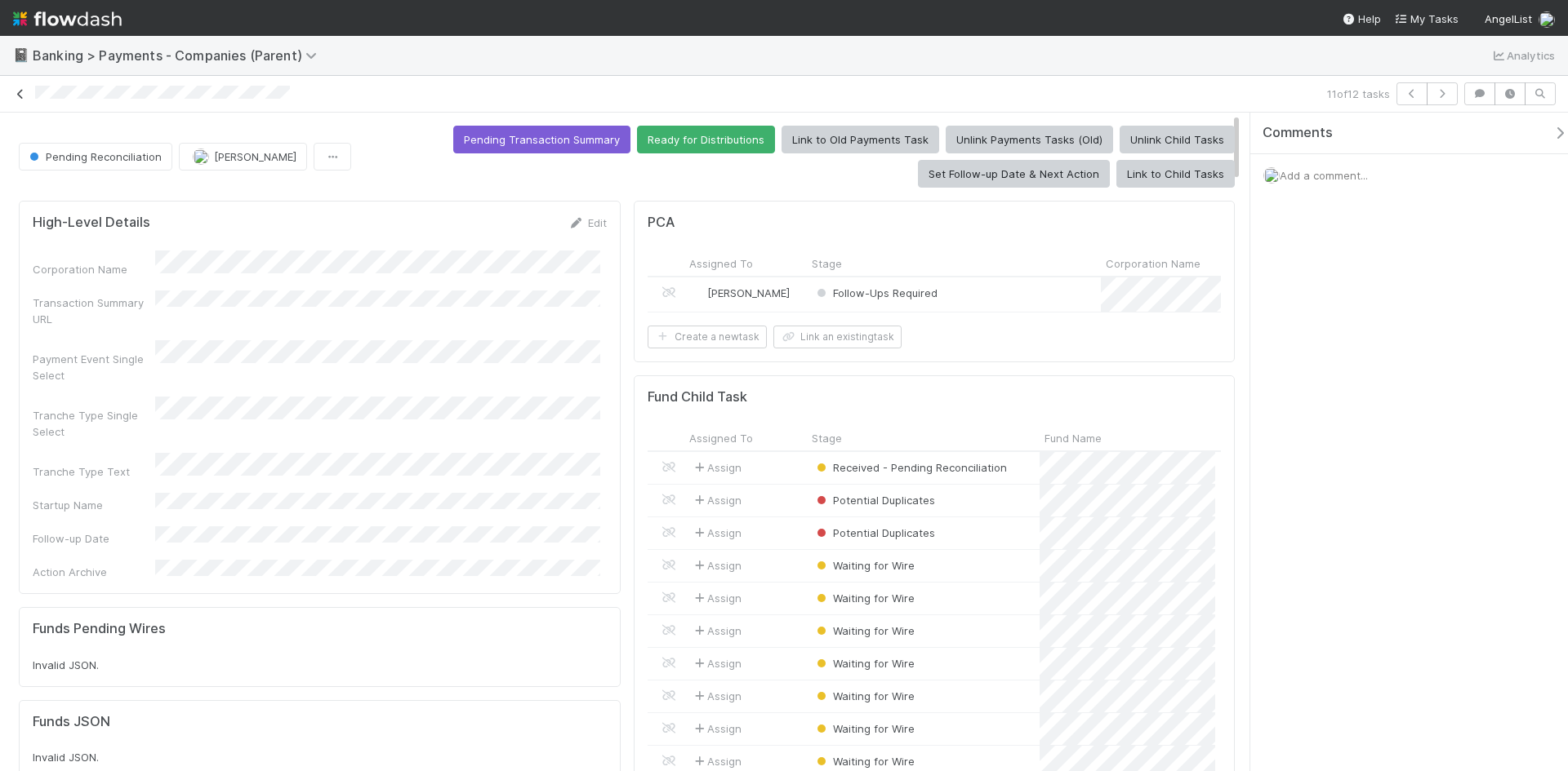
click at [17, 94] on icon at bounding box center [21, 95] width 16 height 11
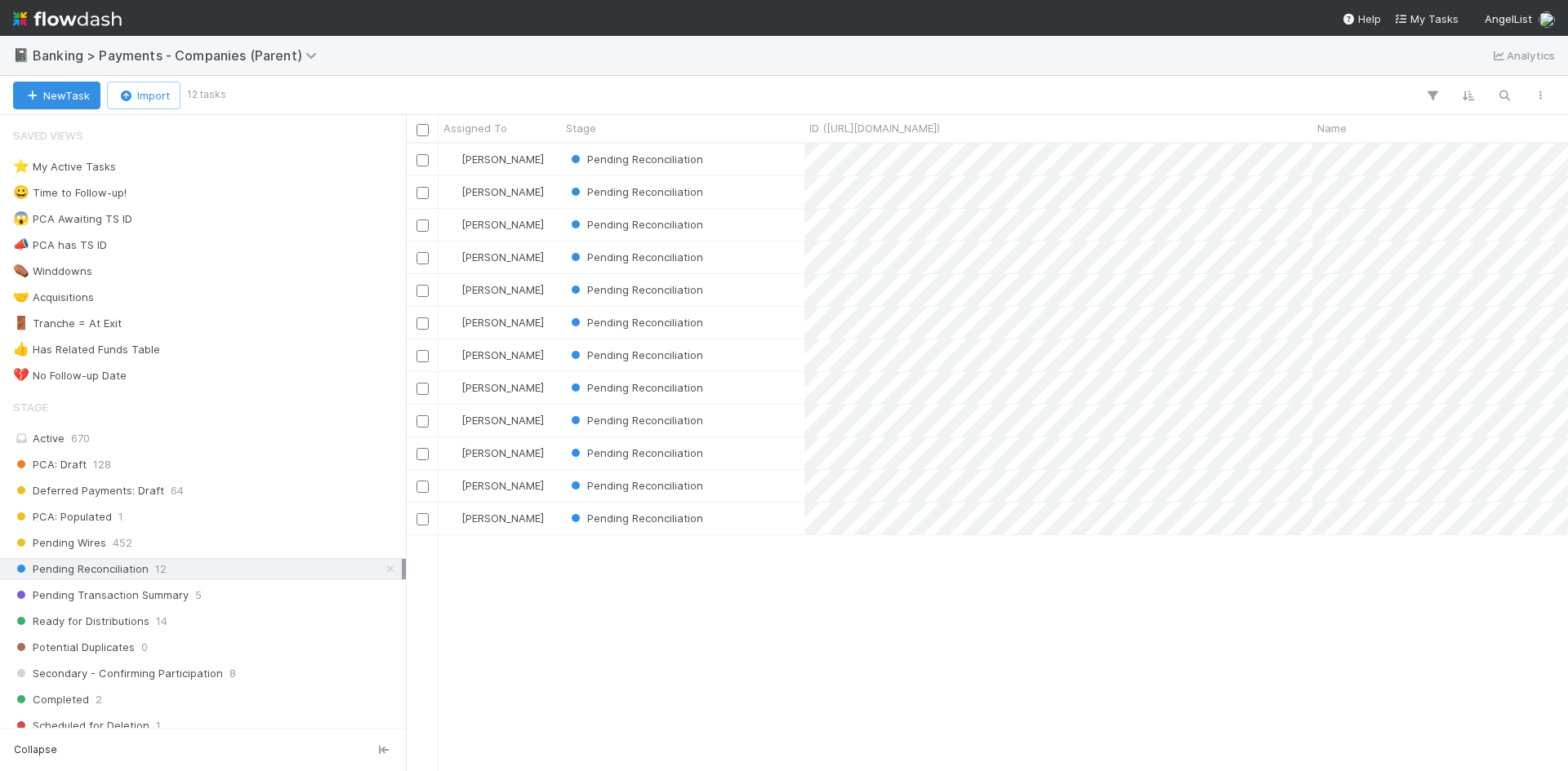
scroll to position [615, 1149]
click at [721, 450] on div "Pending Reconciliation" at bounding box center [683, 453] width 244 height 32
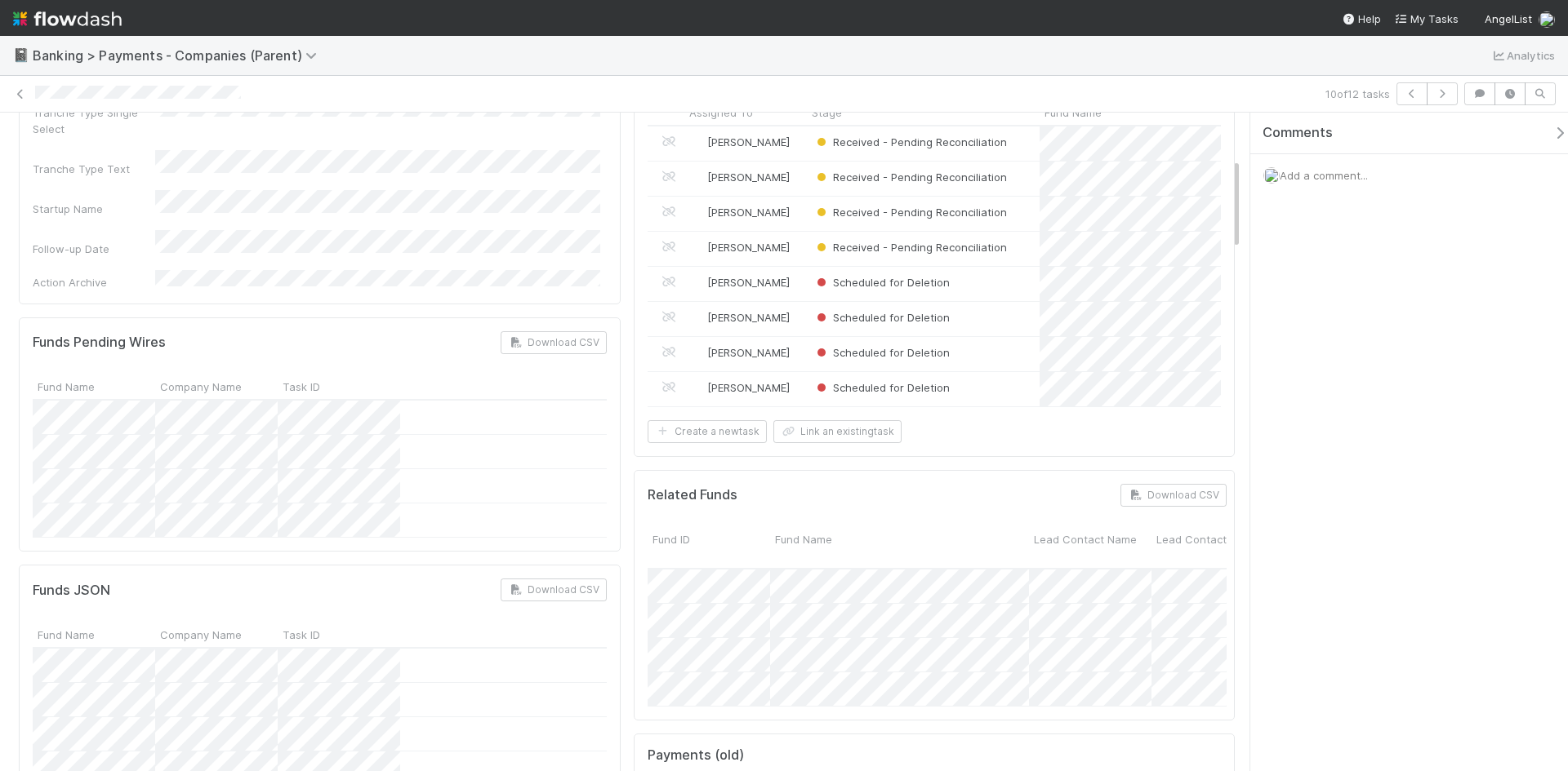
scroll to position [326, 0]
click at [1006, 156] on div "Received - Pending Reconciliation" at bounding box center [923, 142] width 233 height 34
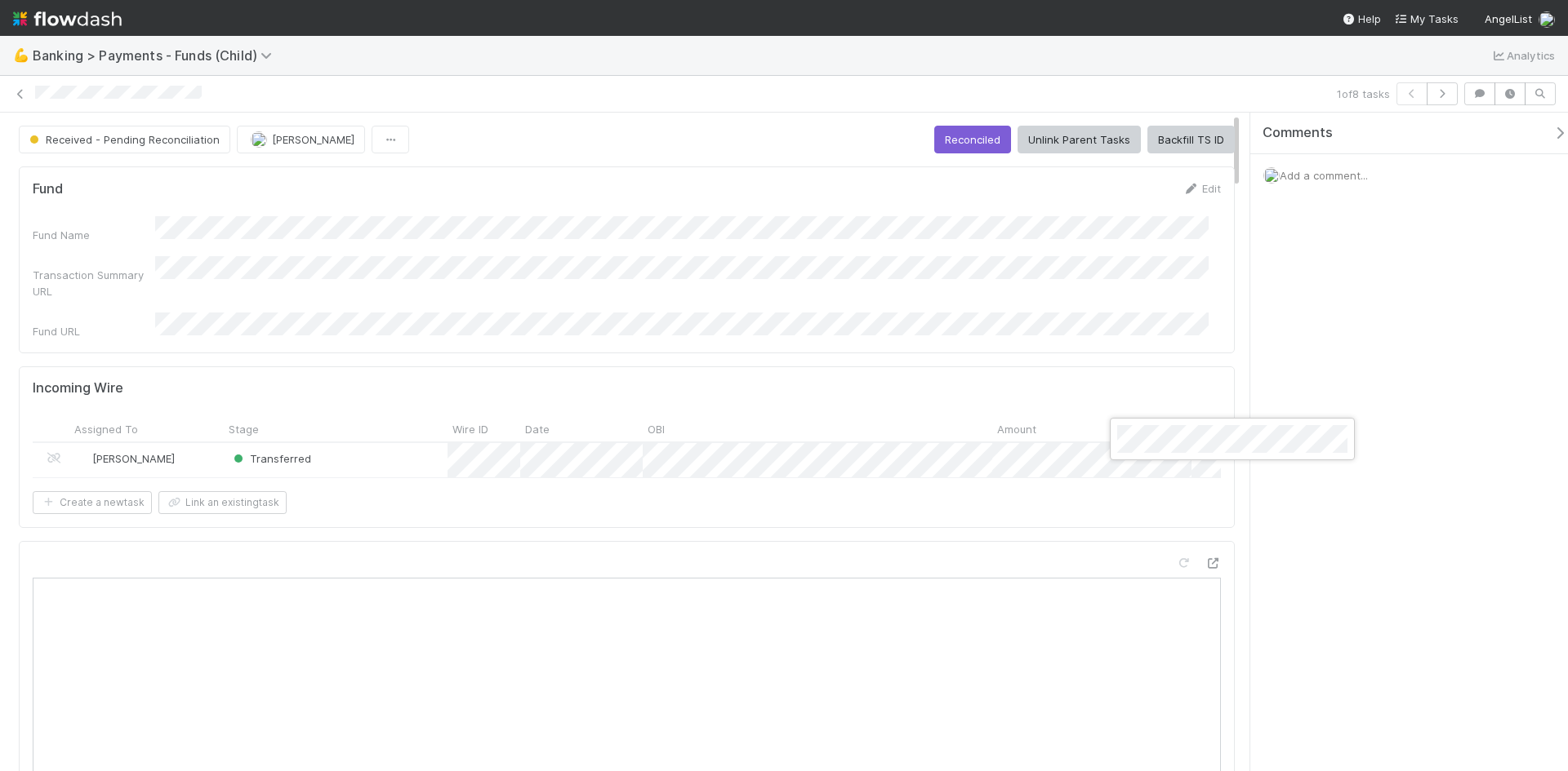
click at [632, 123] on div at bounding box center [784, 385] width 1568 height 771
click at [848, 194] on div "Fund Edit" at bounding box center [626, 188] width 1188 height 16
click at [973, 136] on button "Reconciled" at bounding box center [972, 139] width 77 height 28
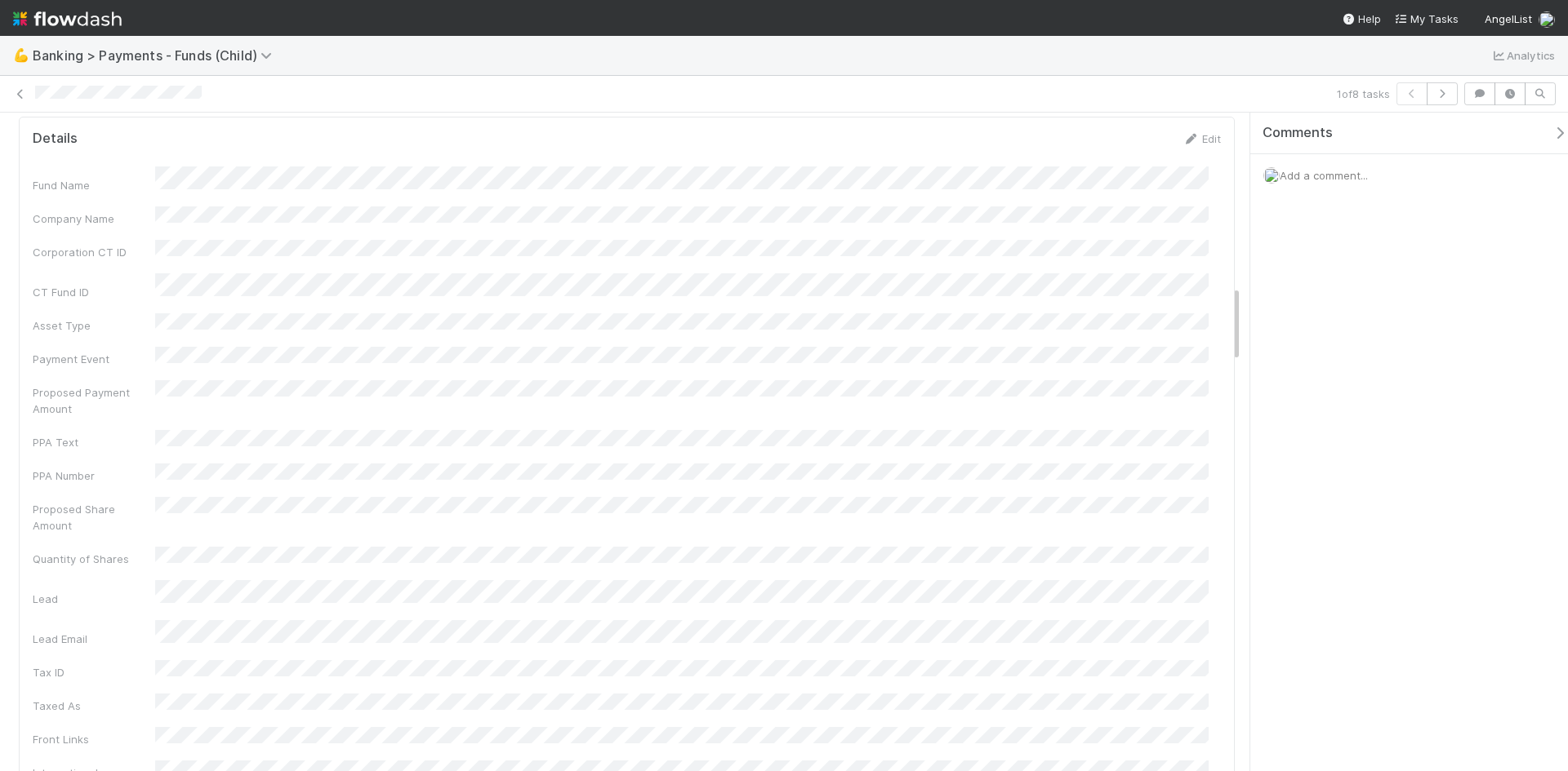
scroll to position [1143, 0]
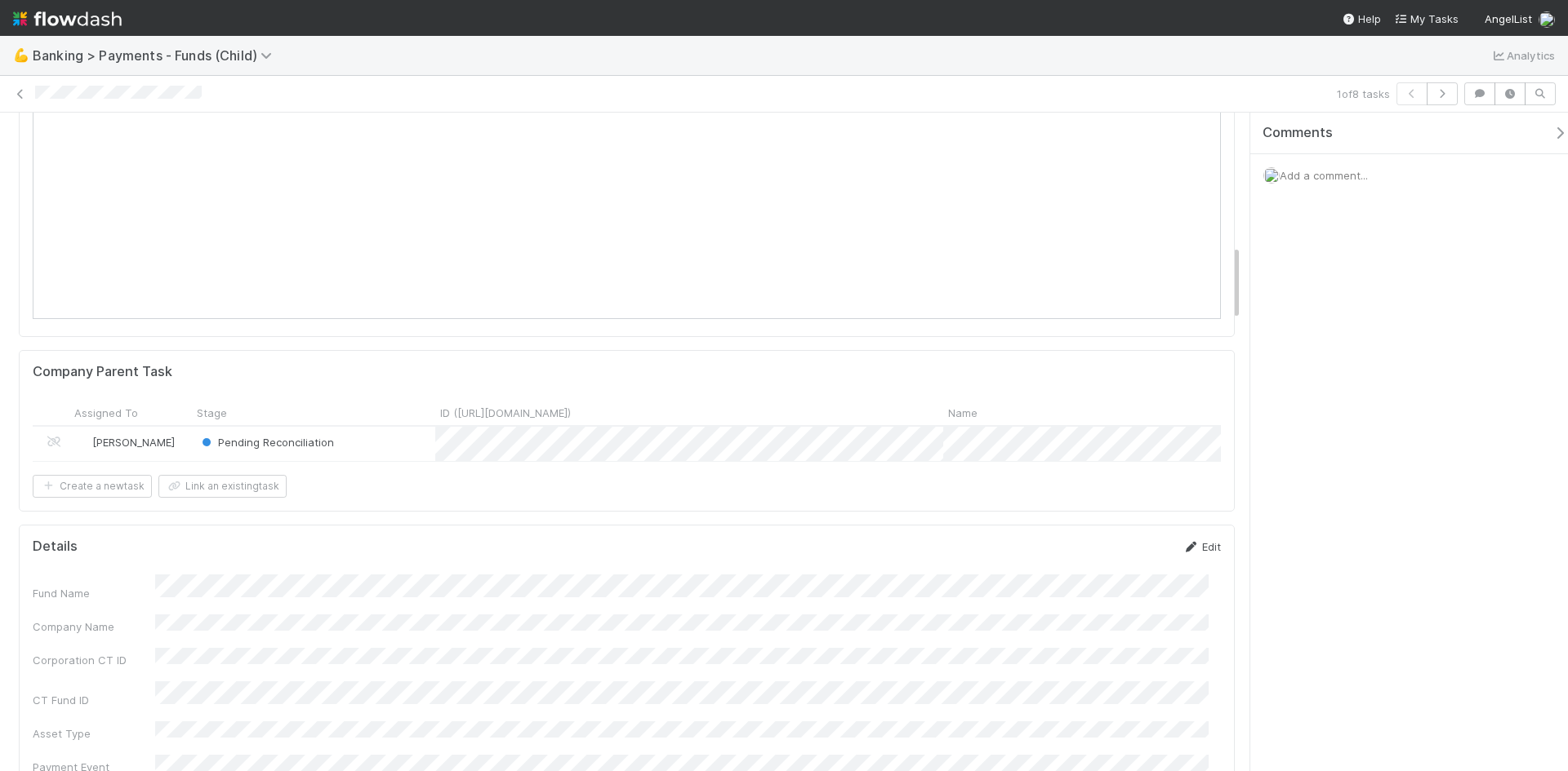
click at [1183, 553] on icon at bounding box center [1191, 547] width 16 height 11
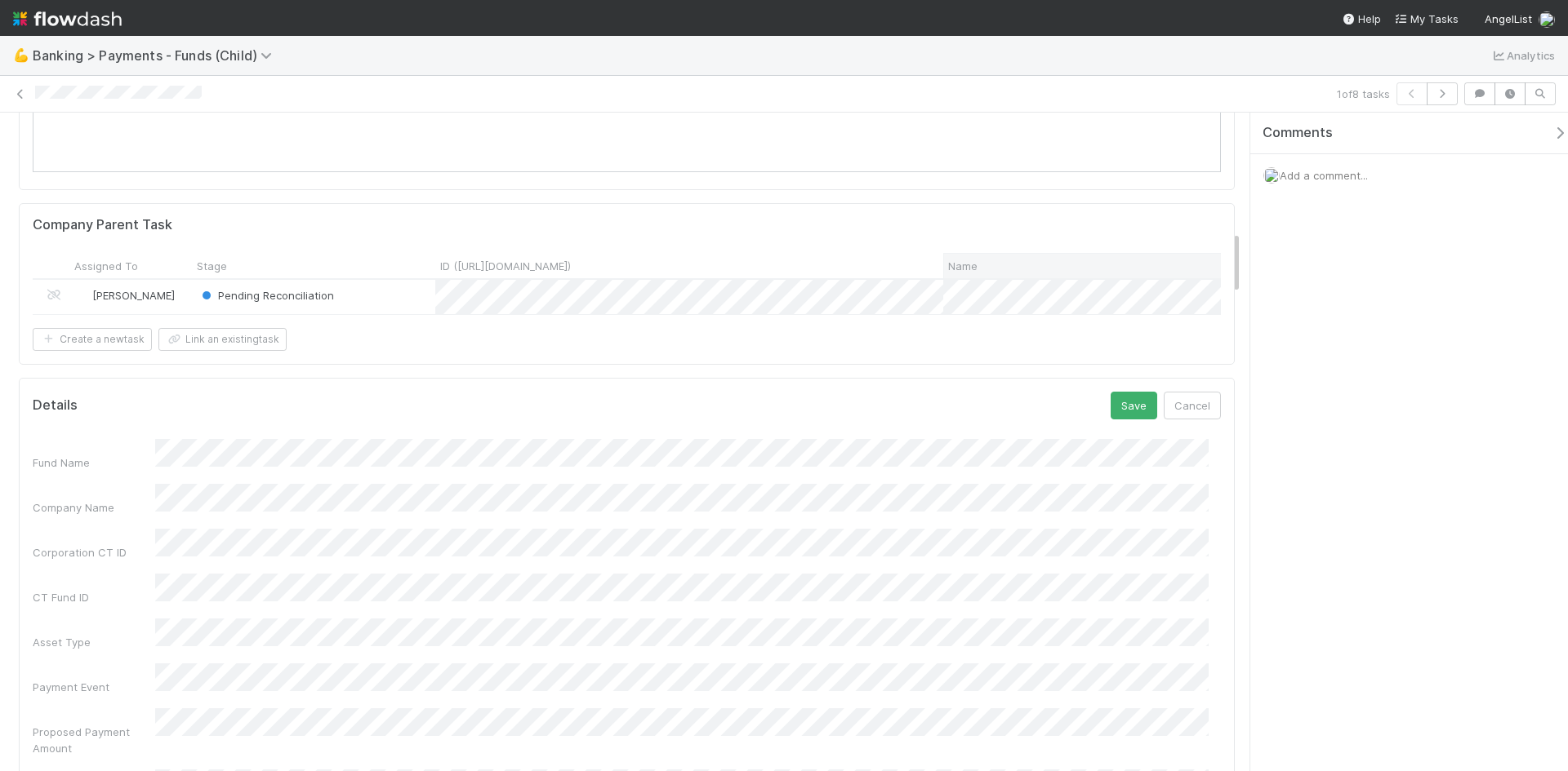
scroll to position [1225, 0]
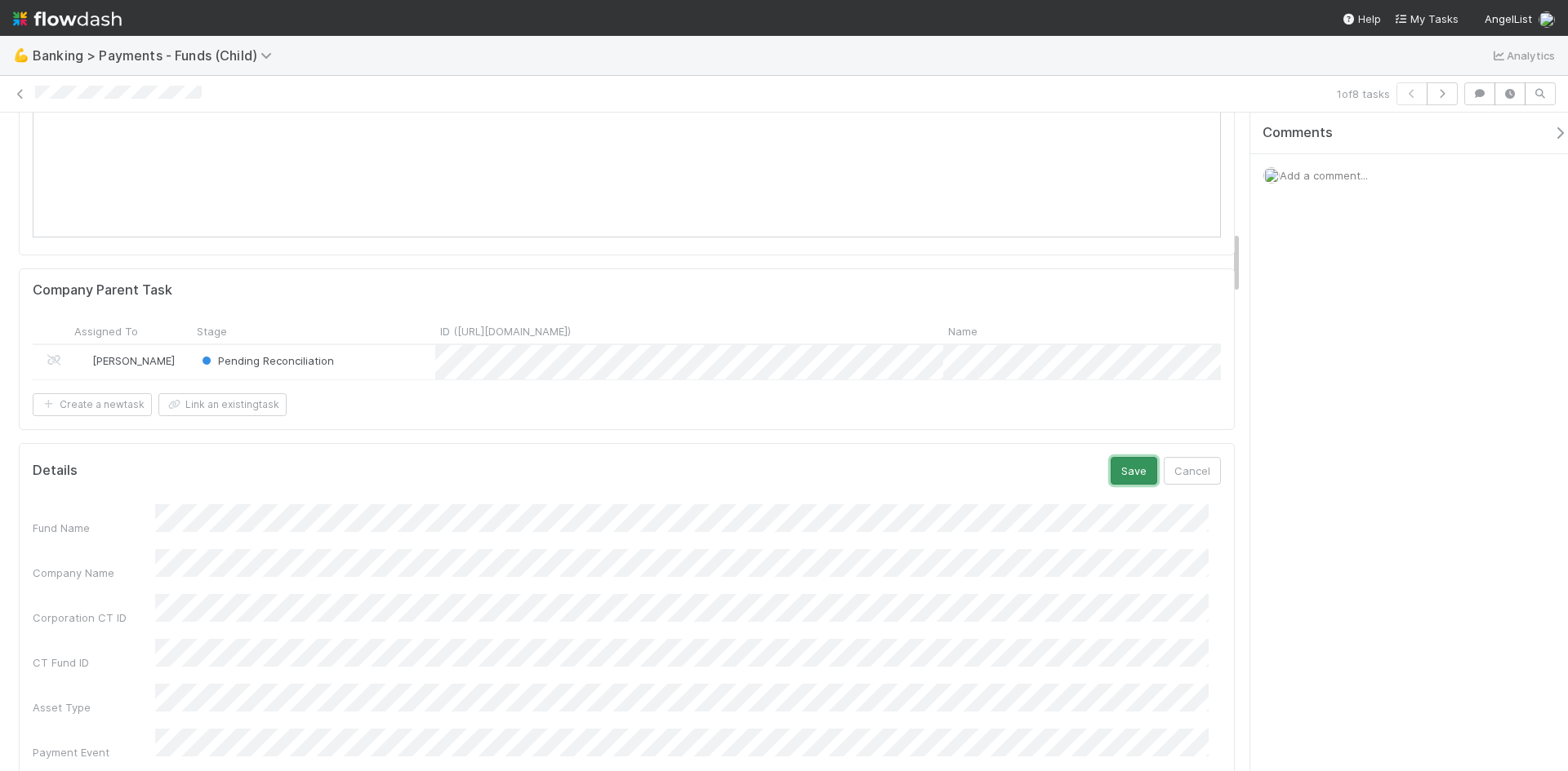
click at [1121, 481] on button "Save" at bounding box center [1134, 471] width 47 height 28
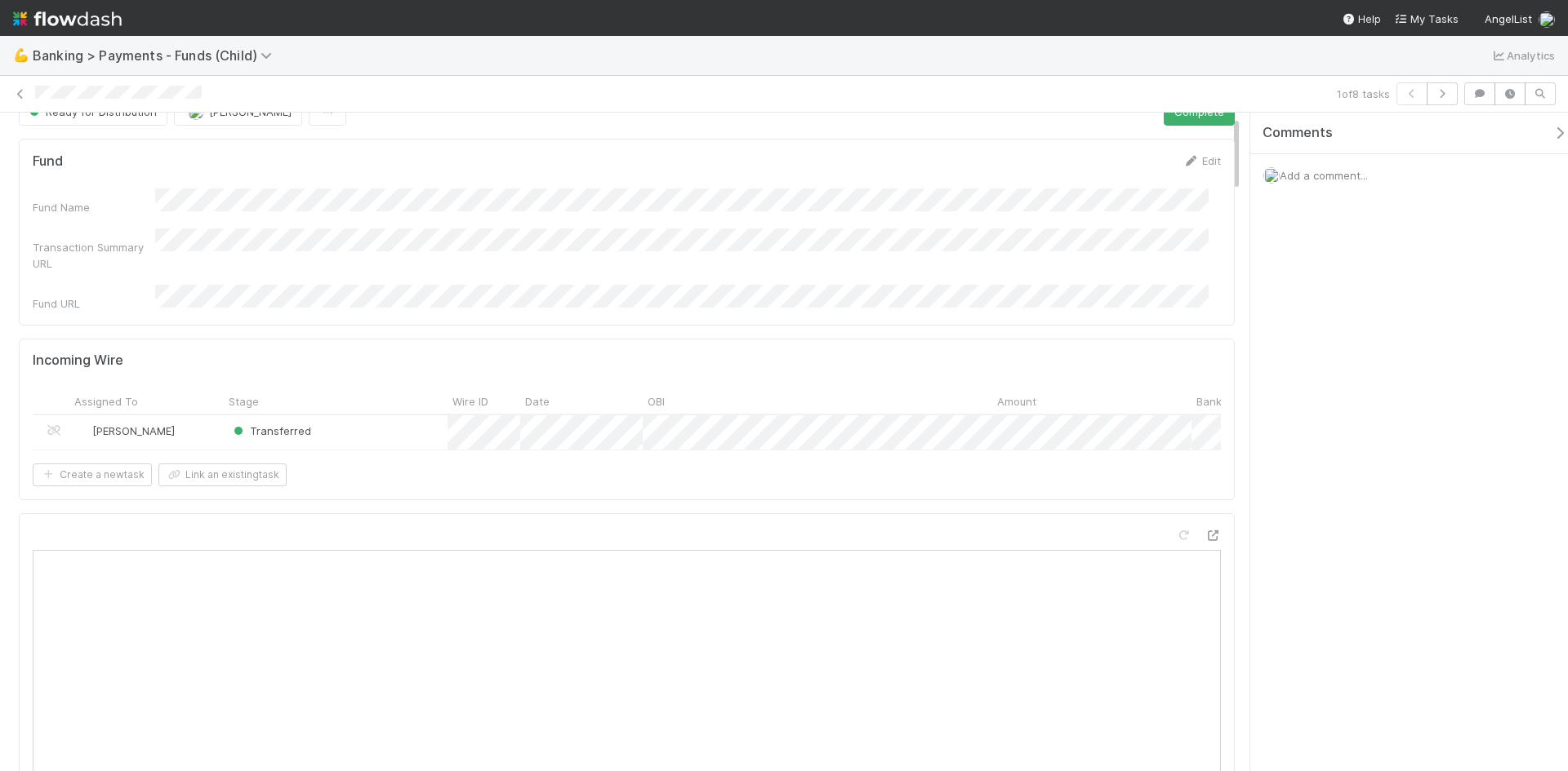
scroll to position [0, 0]
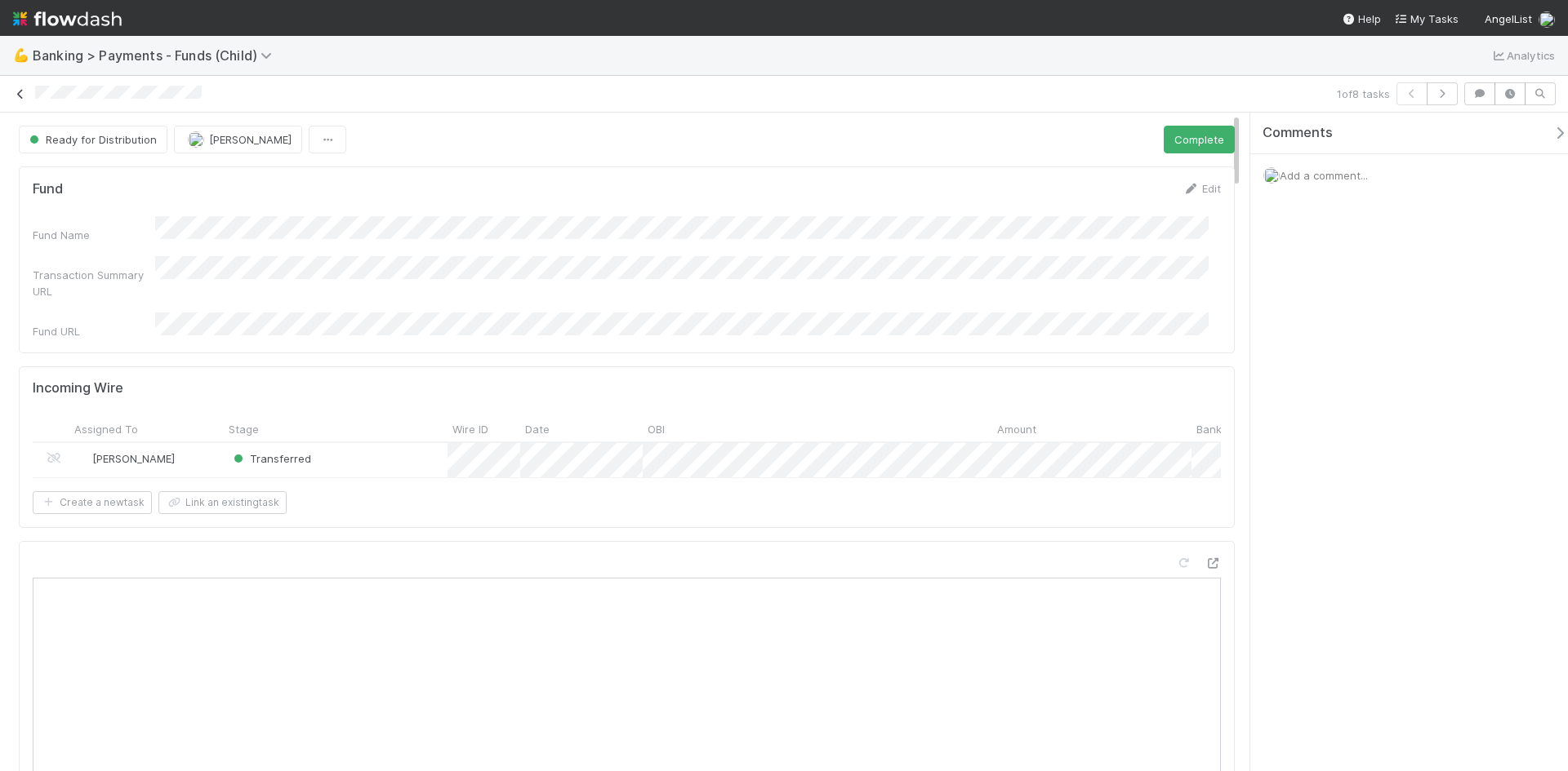
click at [24, 91] on icon at bounding box center [21, 95] width 16 height 11
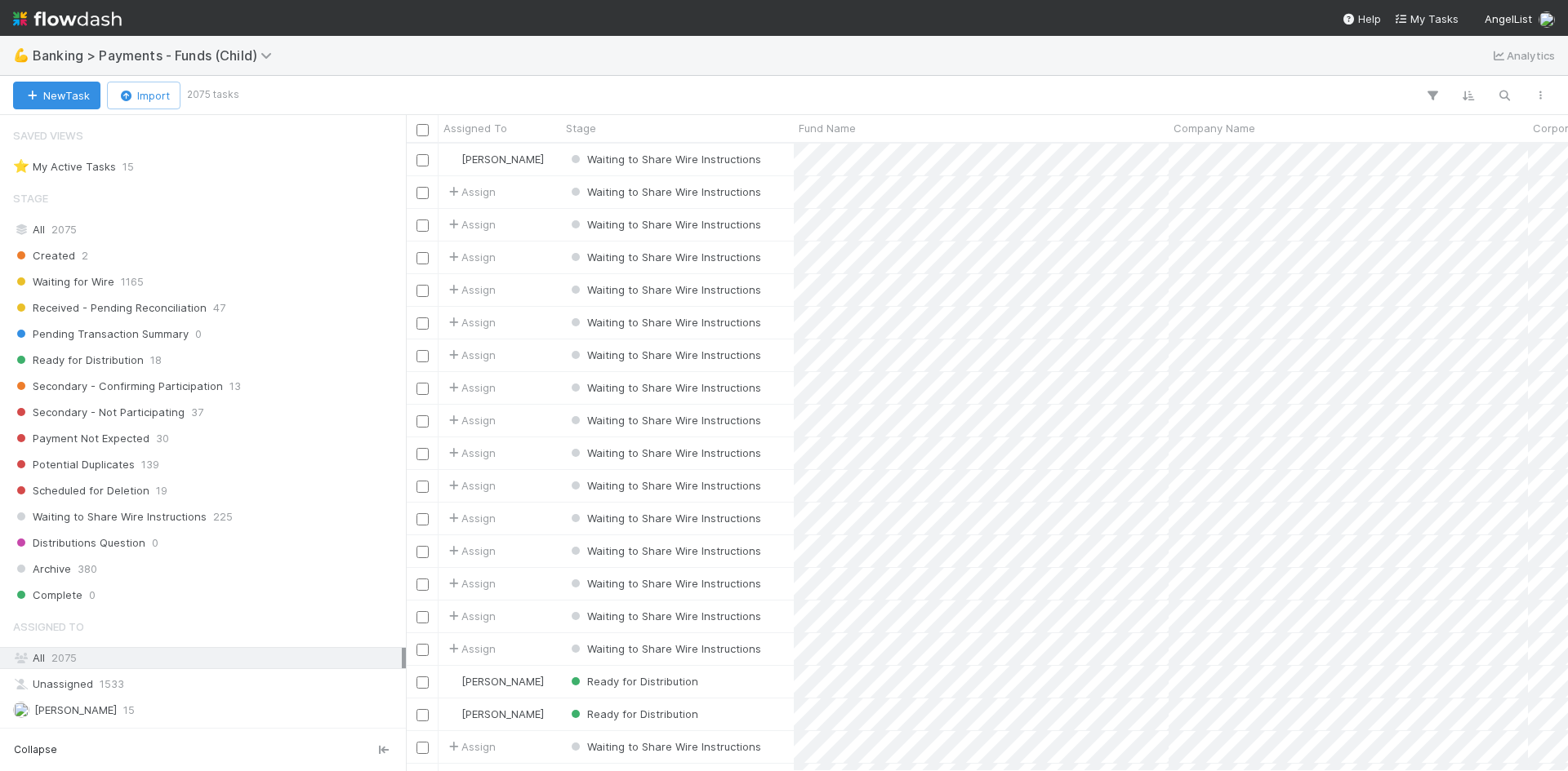
scroll to position [615, 1149]
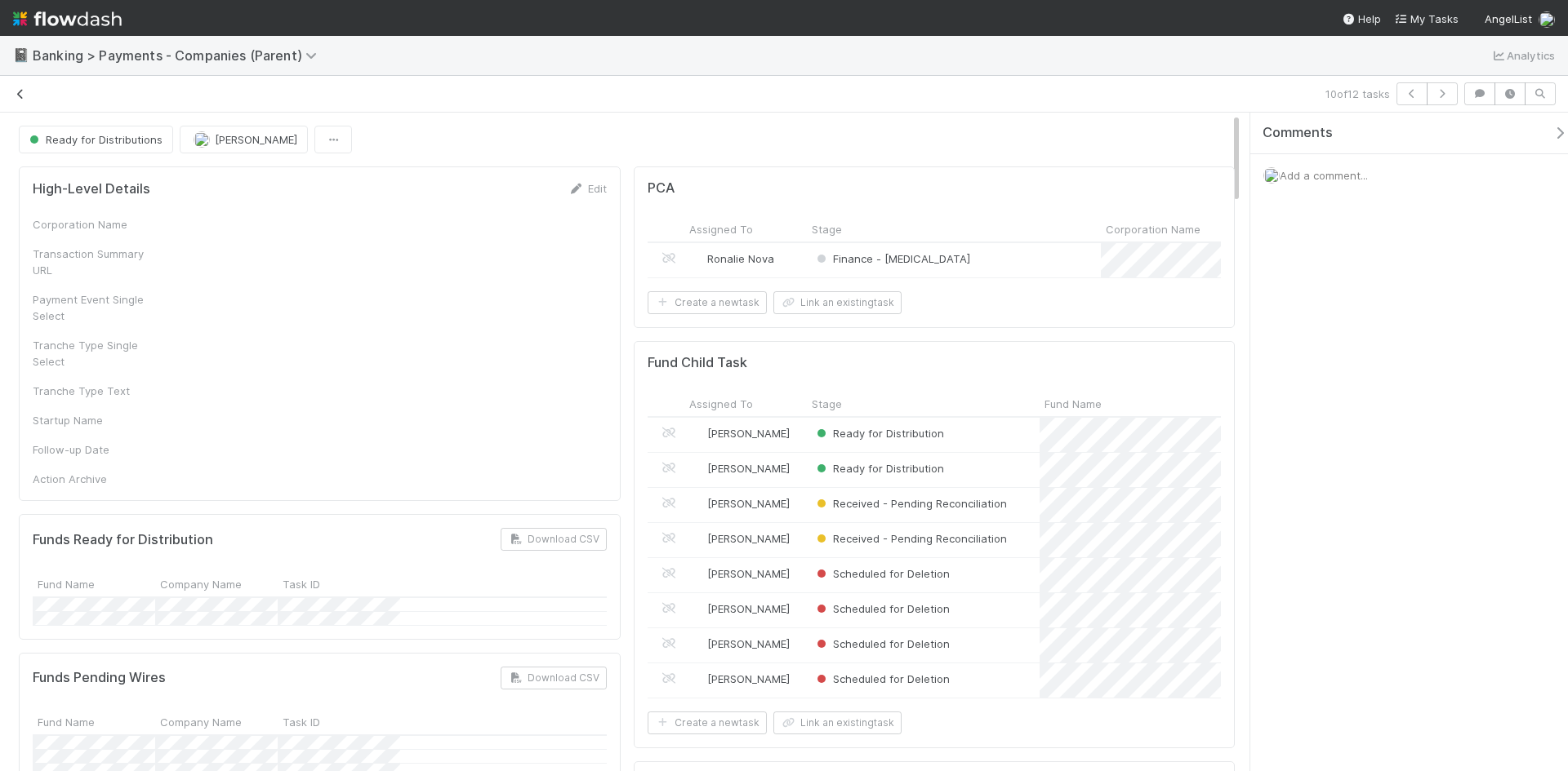
click at [23, 90] on icon at bounding box center [21, 95] width 16 height 11
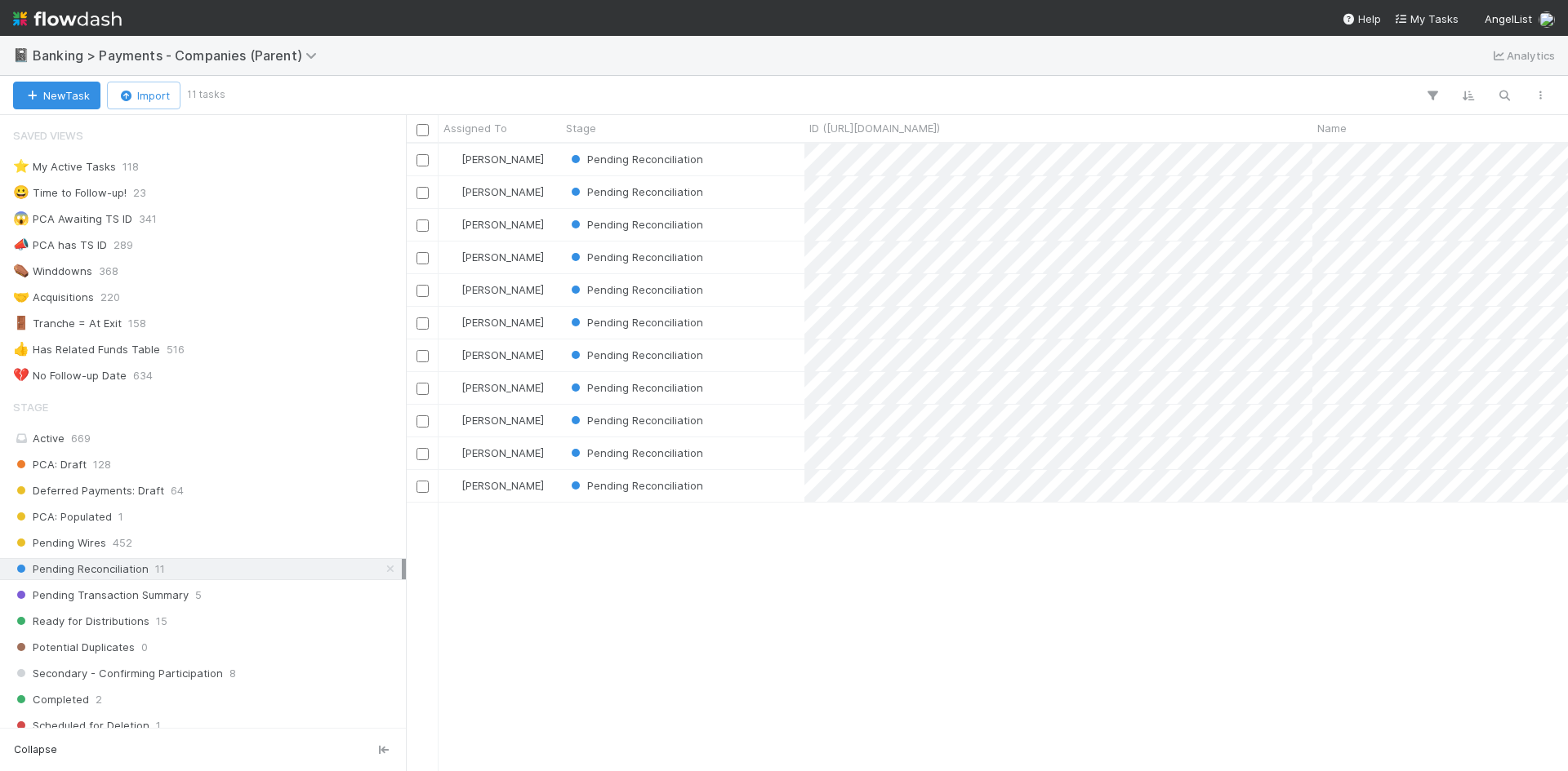
scroll to position [615, 1149]
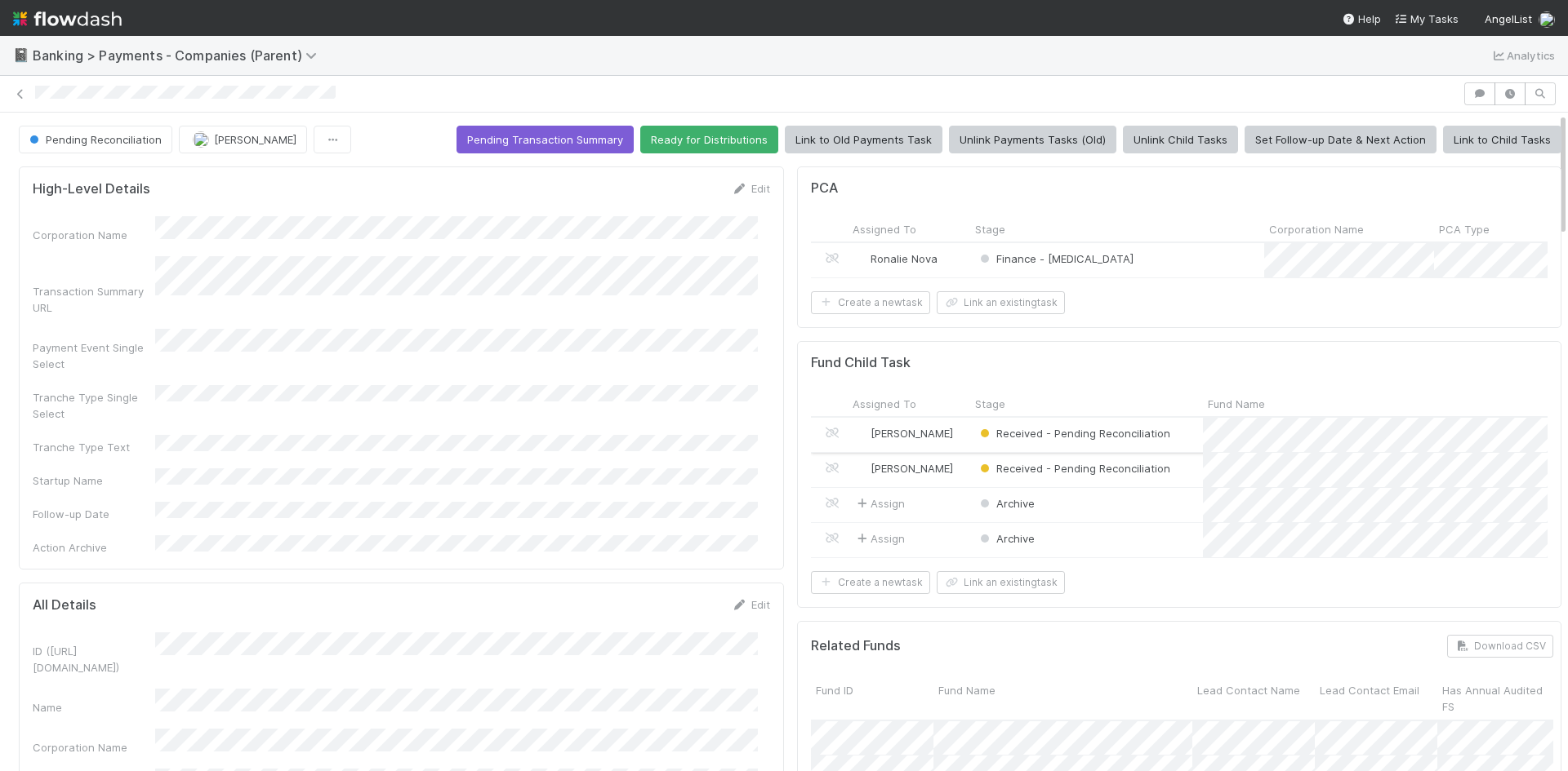
click at [1175, 452] on div "Received - Pending Reconciliation" at bounding box center [1086, 435] width 233 height 34
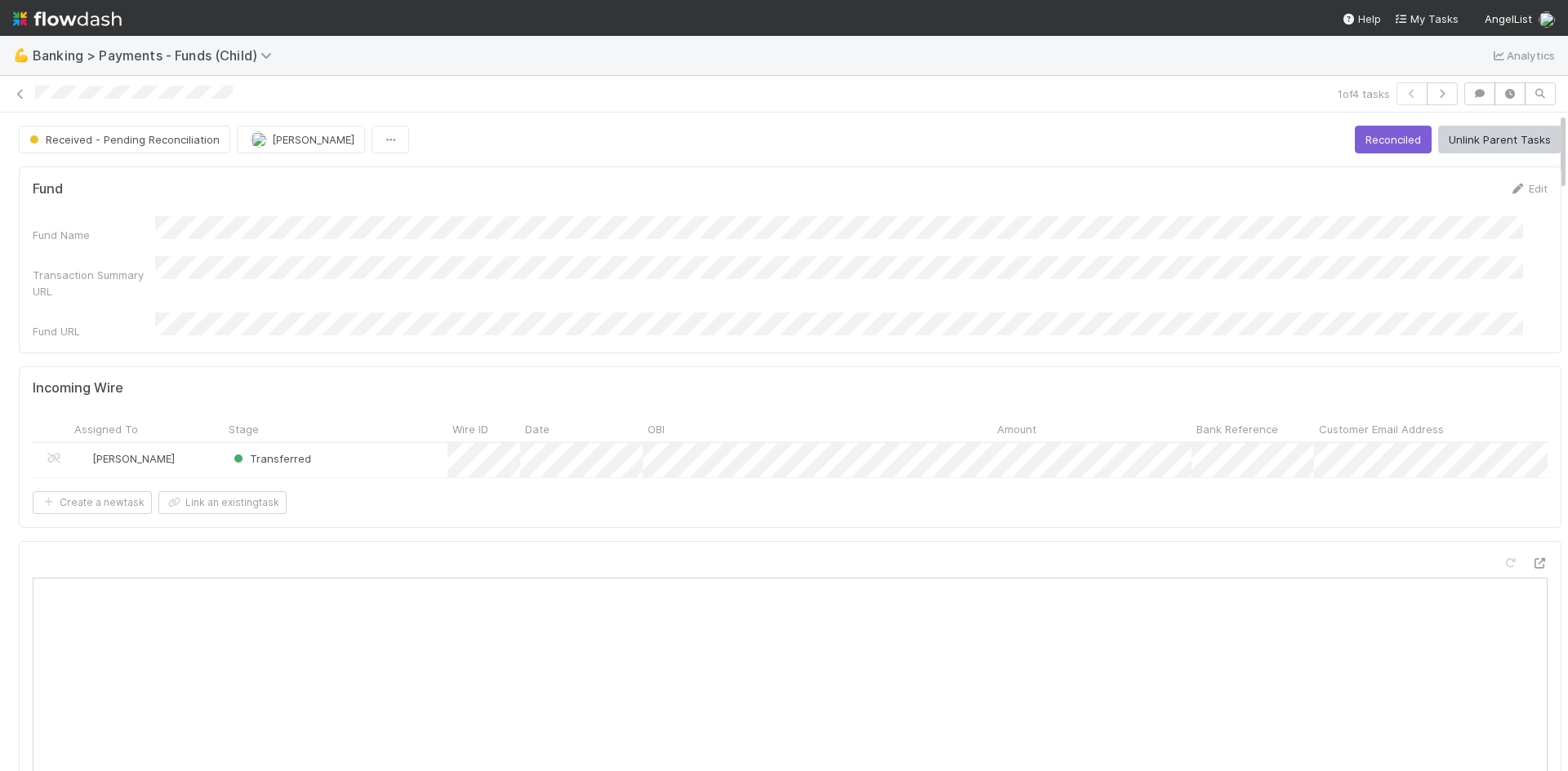
drag, startPoint x: 1042, startPoint y: 128, endPoint x: 1017, endPoint y: 145, distance: 30.2
click at [1042, 128] on div "Received - Pending Reconciliation [PERSON_NAME] Reconciled Unlink Parent Tasks" at bounding box center [790, 139] width 1543 height 28
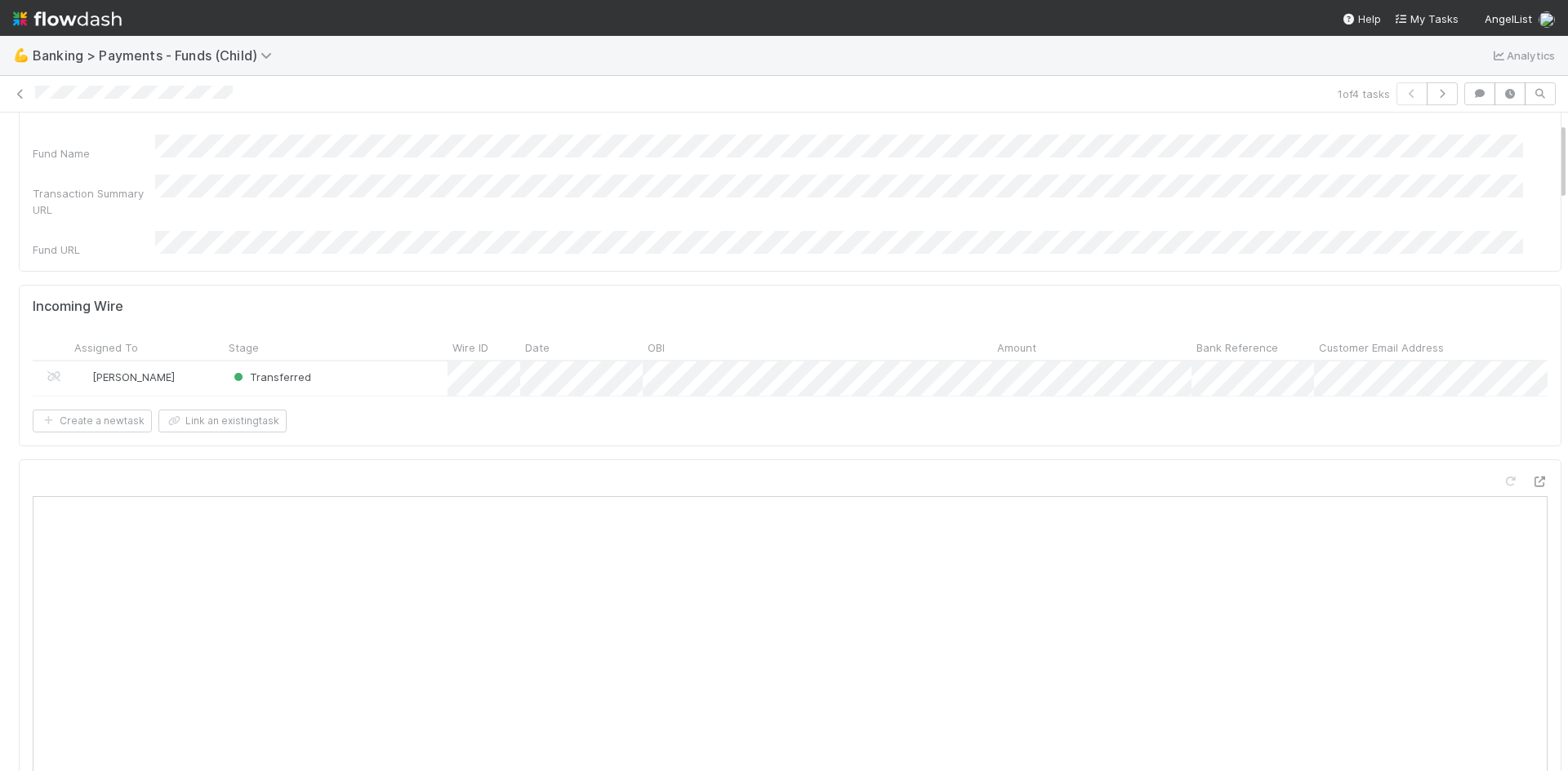
scroll to position [245, 0]
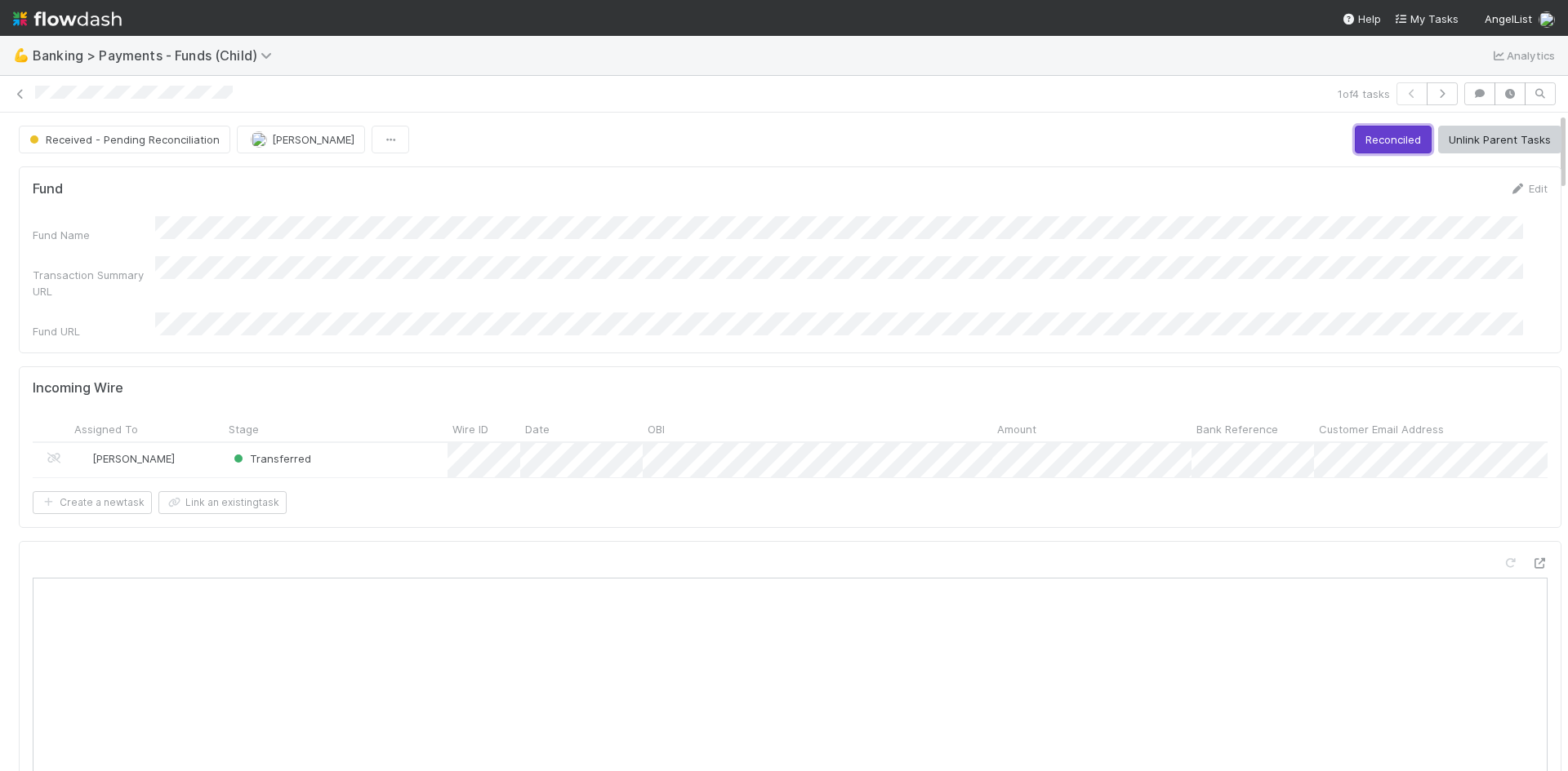
click at [1355, 143] on button "Reconciled" at bounding box center [1393, 139] width 77 height 28
click at [1460, 140] on button "Ready for Distribution" at bounding box center [1495, 139] width 133 height 28
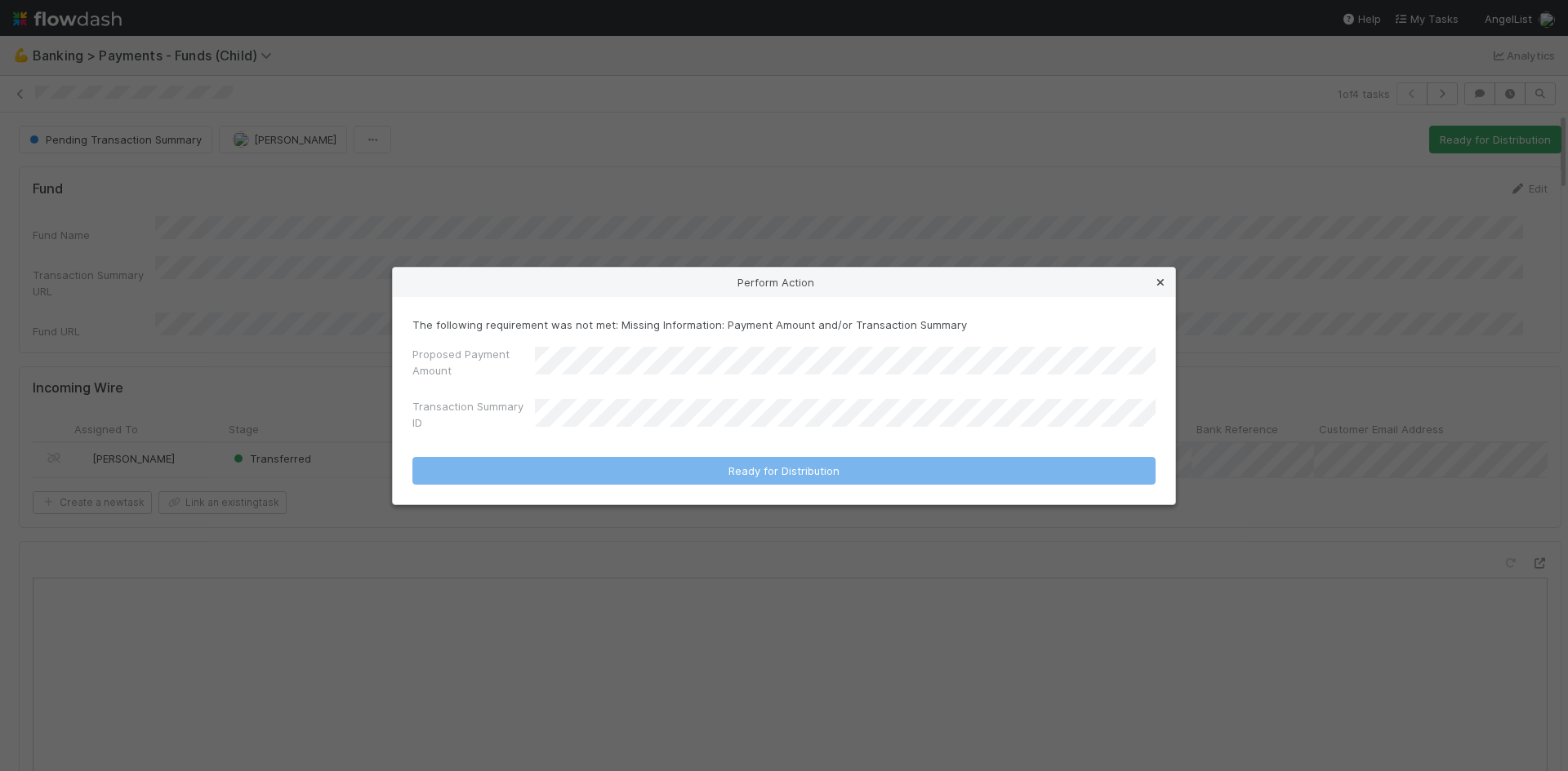
click at [1160, 280] on icon at bounding box center [1160, 283] width 16 height 11
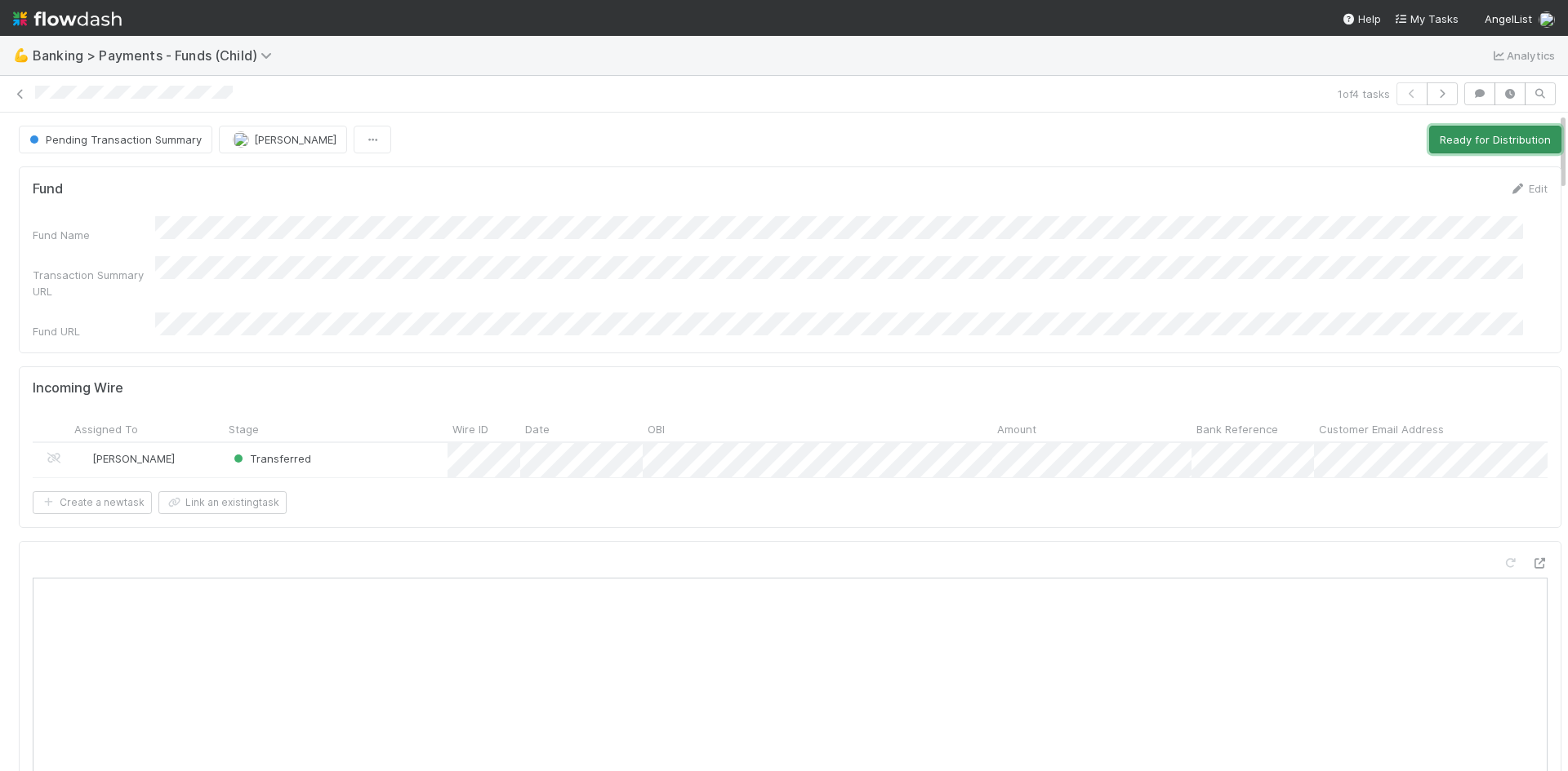
click at [1452, 135] on button "Ready for Distribution" at bounding box center [1495, 139] width 133 height 28
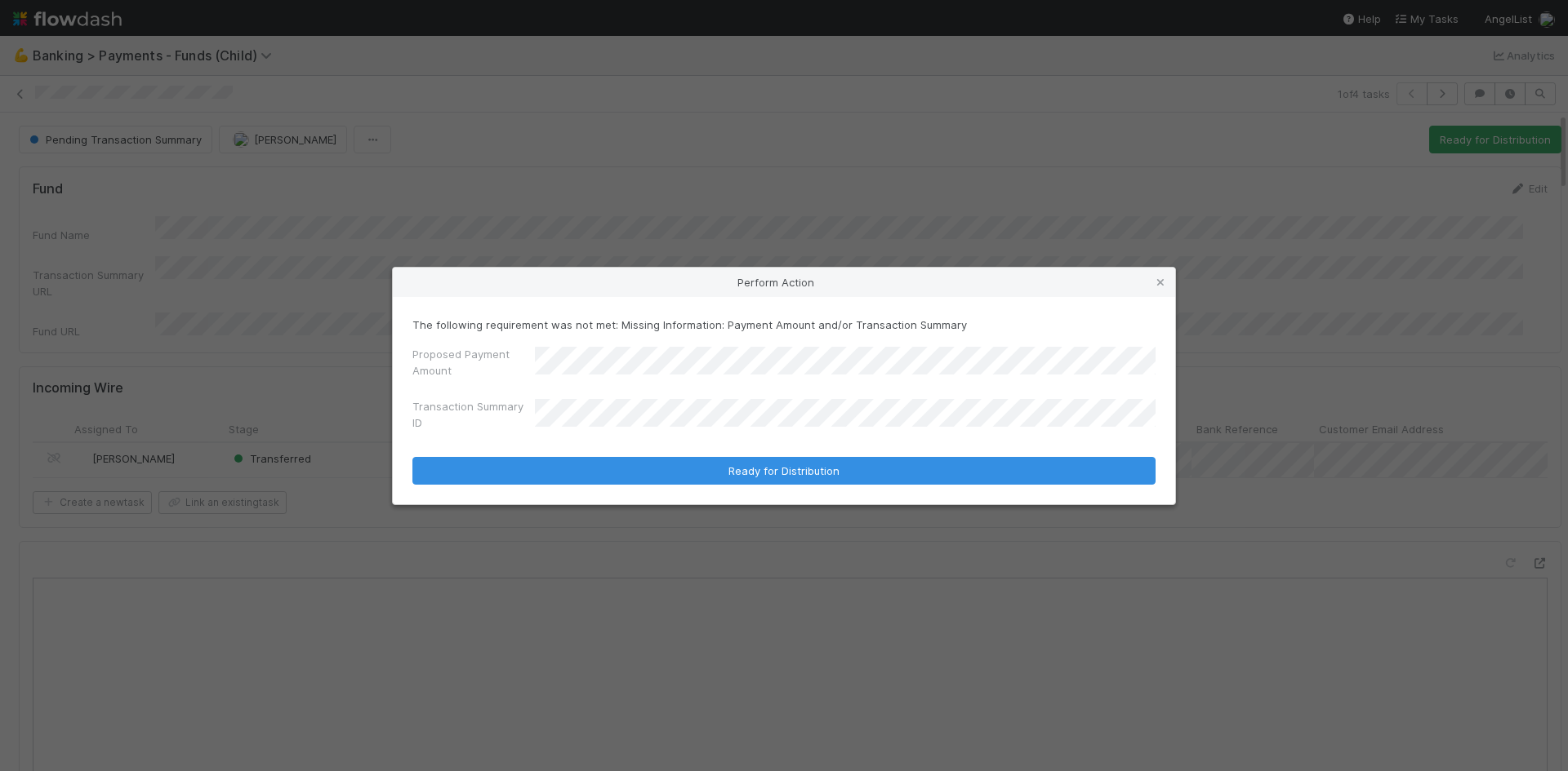
click at [436, 72] on div "Perform Action The following requirement was not met: Missing Information: Paym…" at bounding box center [784, 385] width 1568 height 771
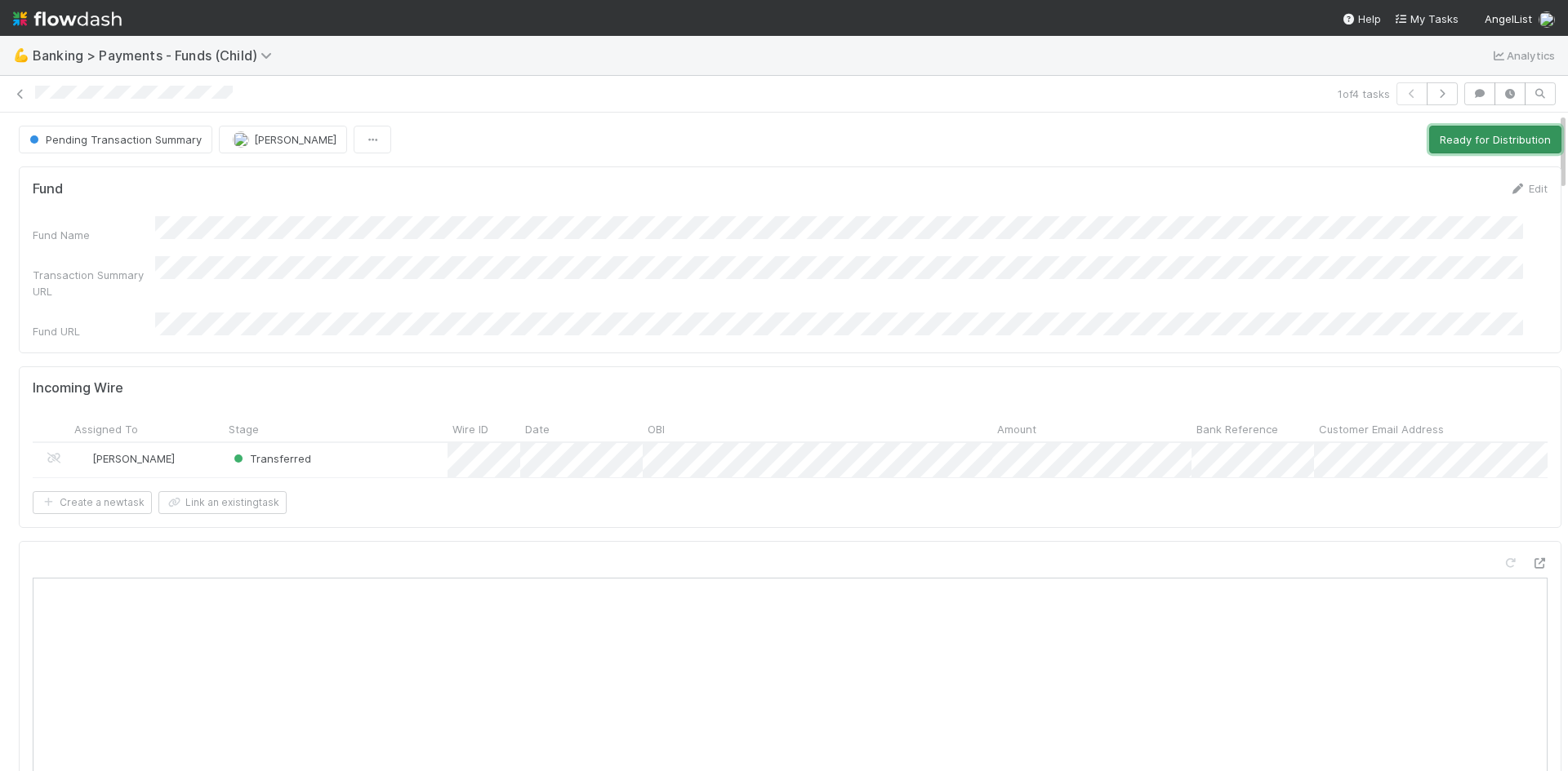
click at [1433, 137] on button "Ready for Distribution" at bounding box center [1495, 139] width 133 height 28
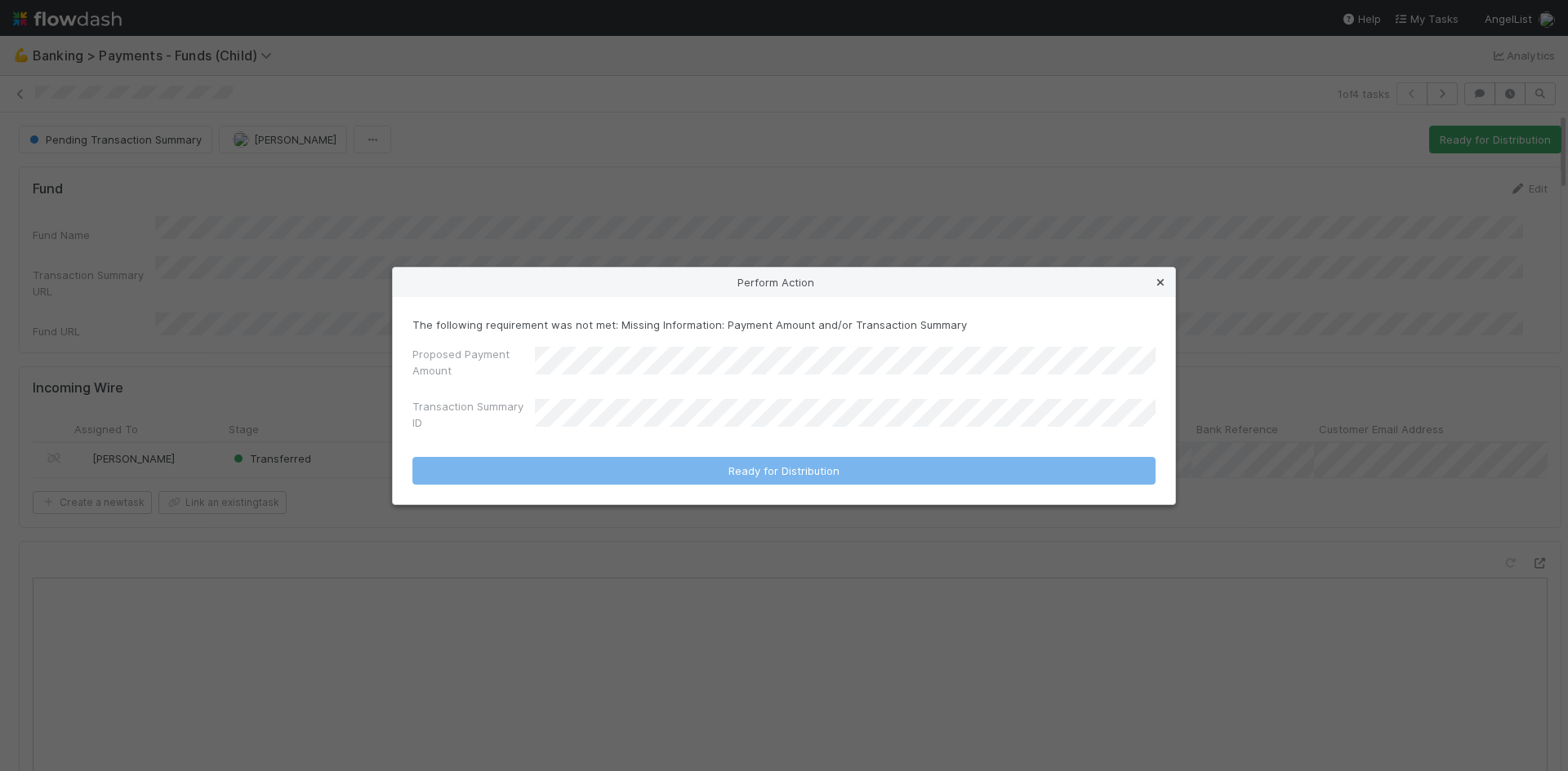
click at [1163, 278] on icon at bounding box center [1160, 283] width 16 height 11
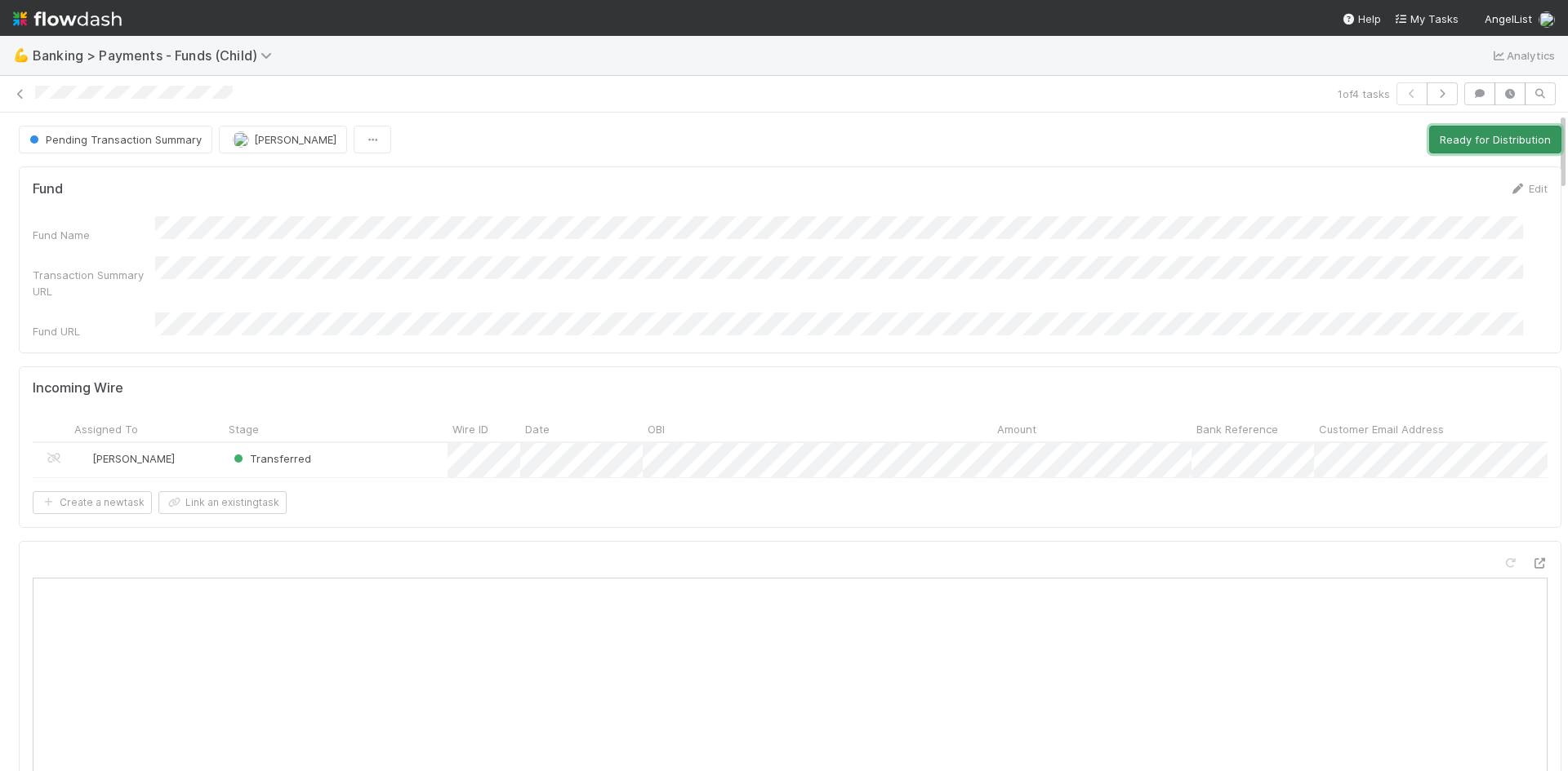
click at [1478, 134] on button "Ready for Distribution" at bounding box center [1495, 139] width 133 height 28
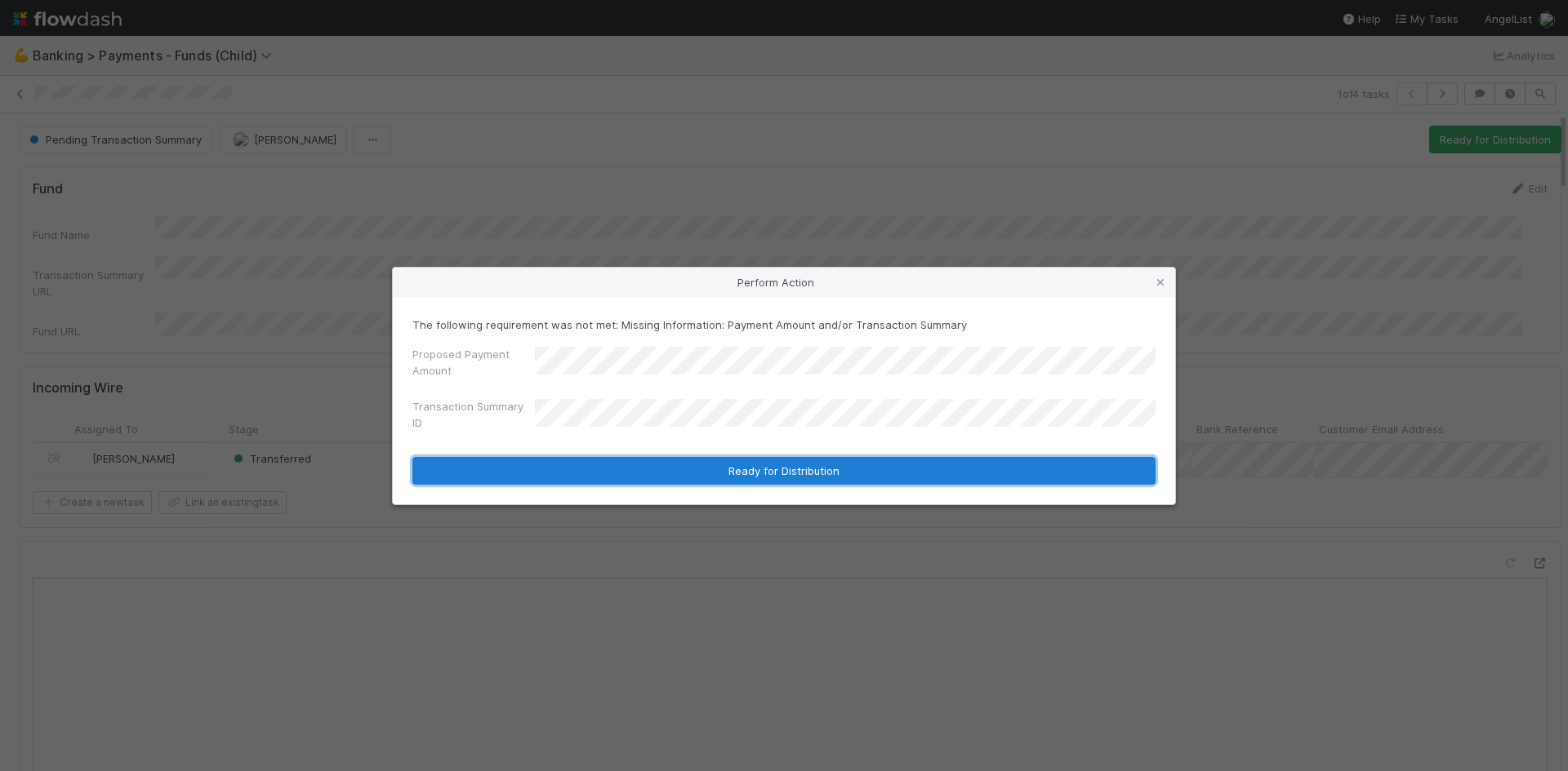
click at [724, 468] on button "Ready for Distribution" at bounding box center [784, 471] width 743 height 28
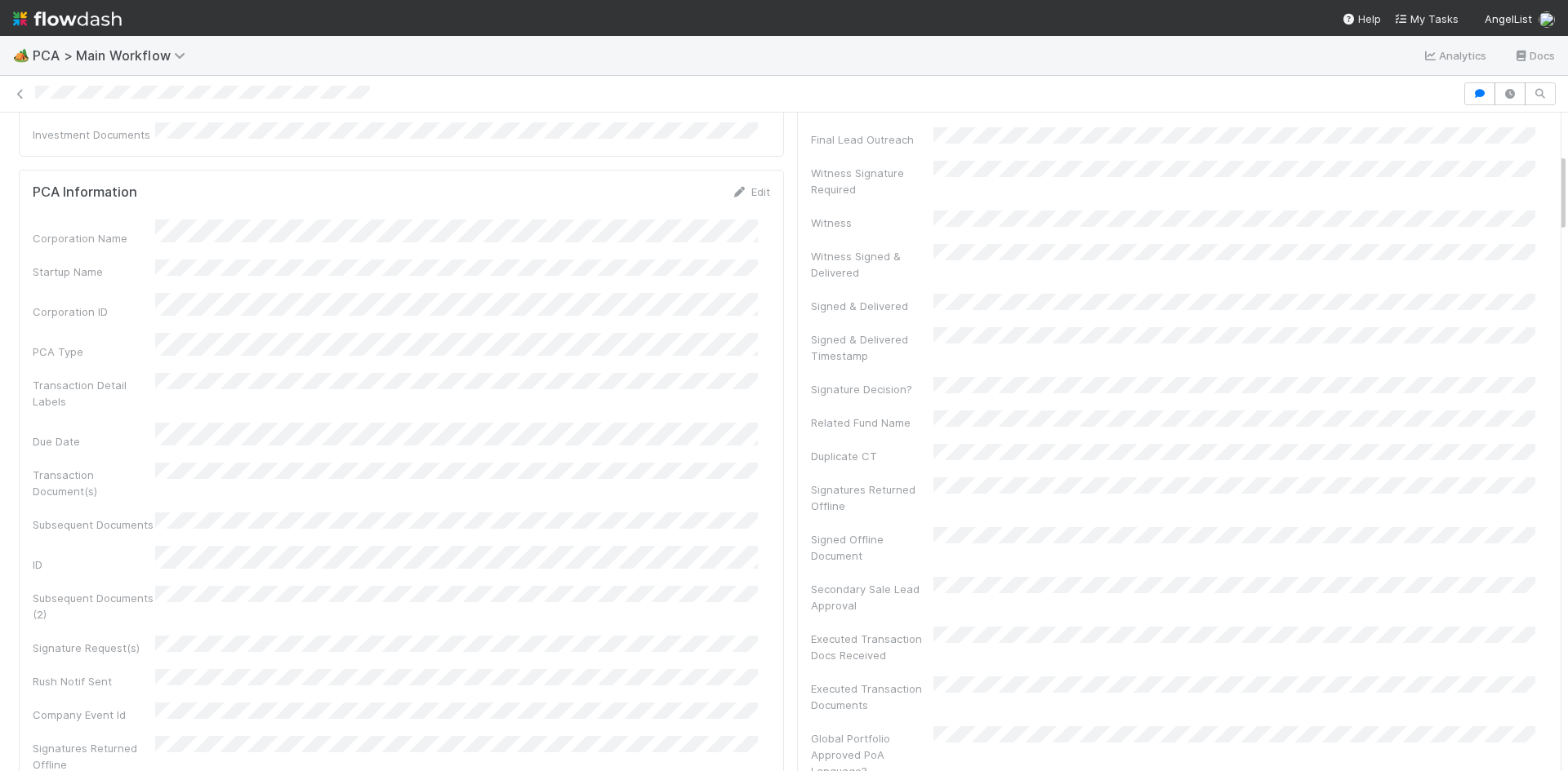
scroll to position [816, 0]
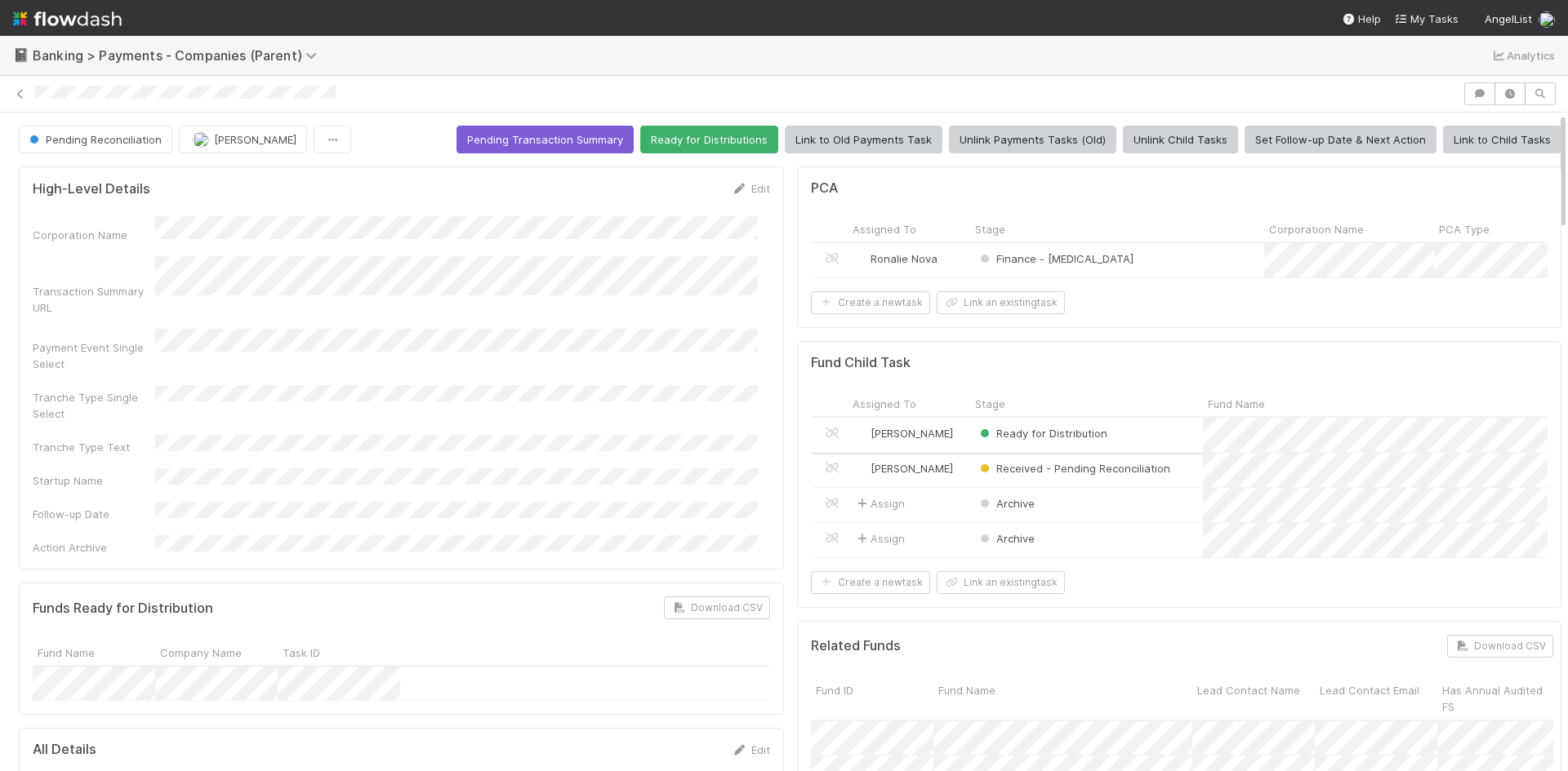
click at [948, 448] on div "[PERSON_NAME]" at bounding box center [909, 435] width 123 height 34
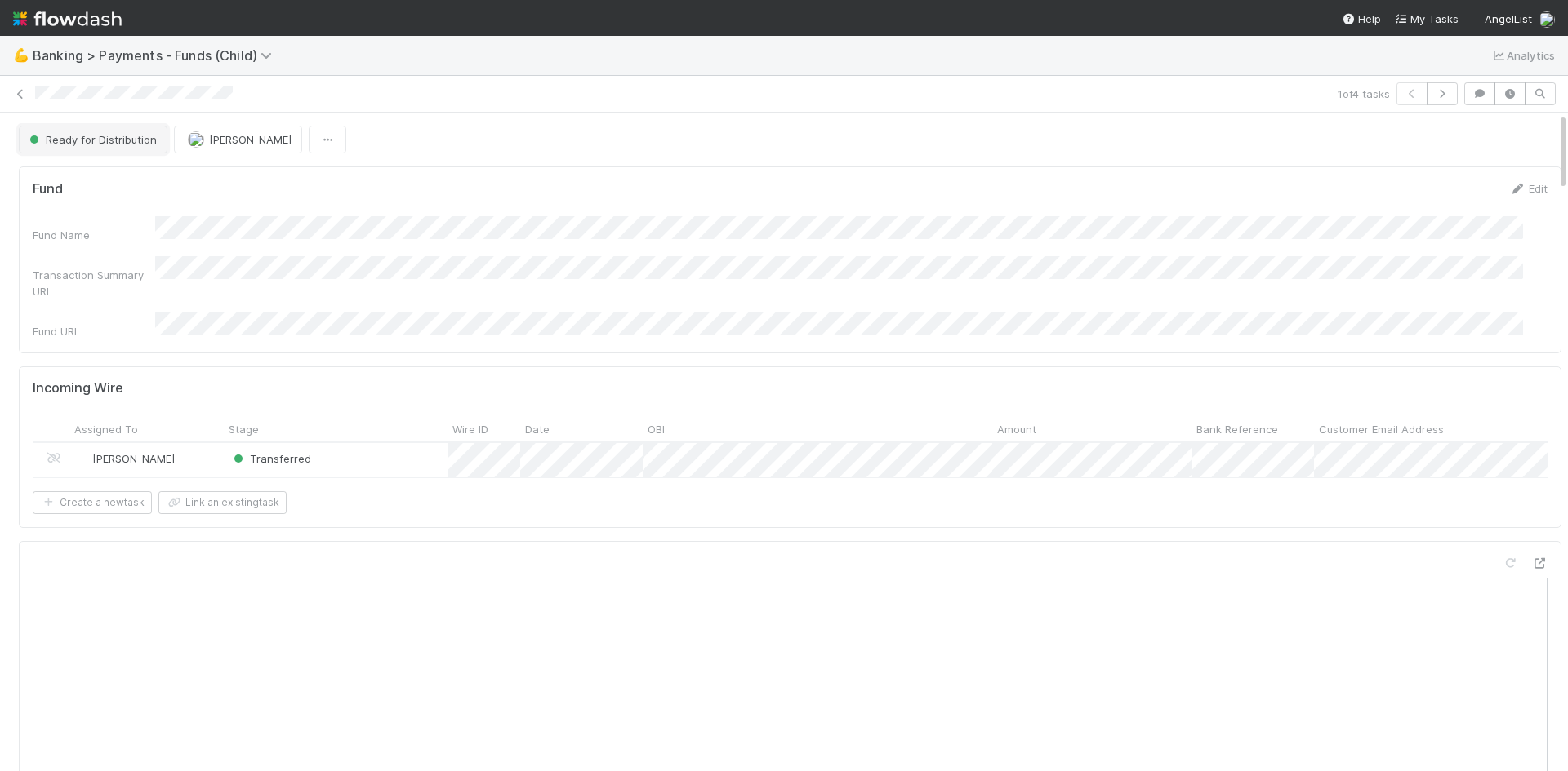
click at [78, 136] on button "Ready for Distribution" at bounding box center [93, 139] width 149 height 28
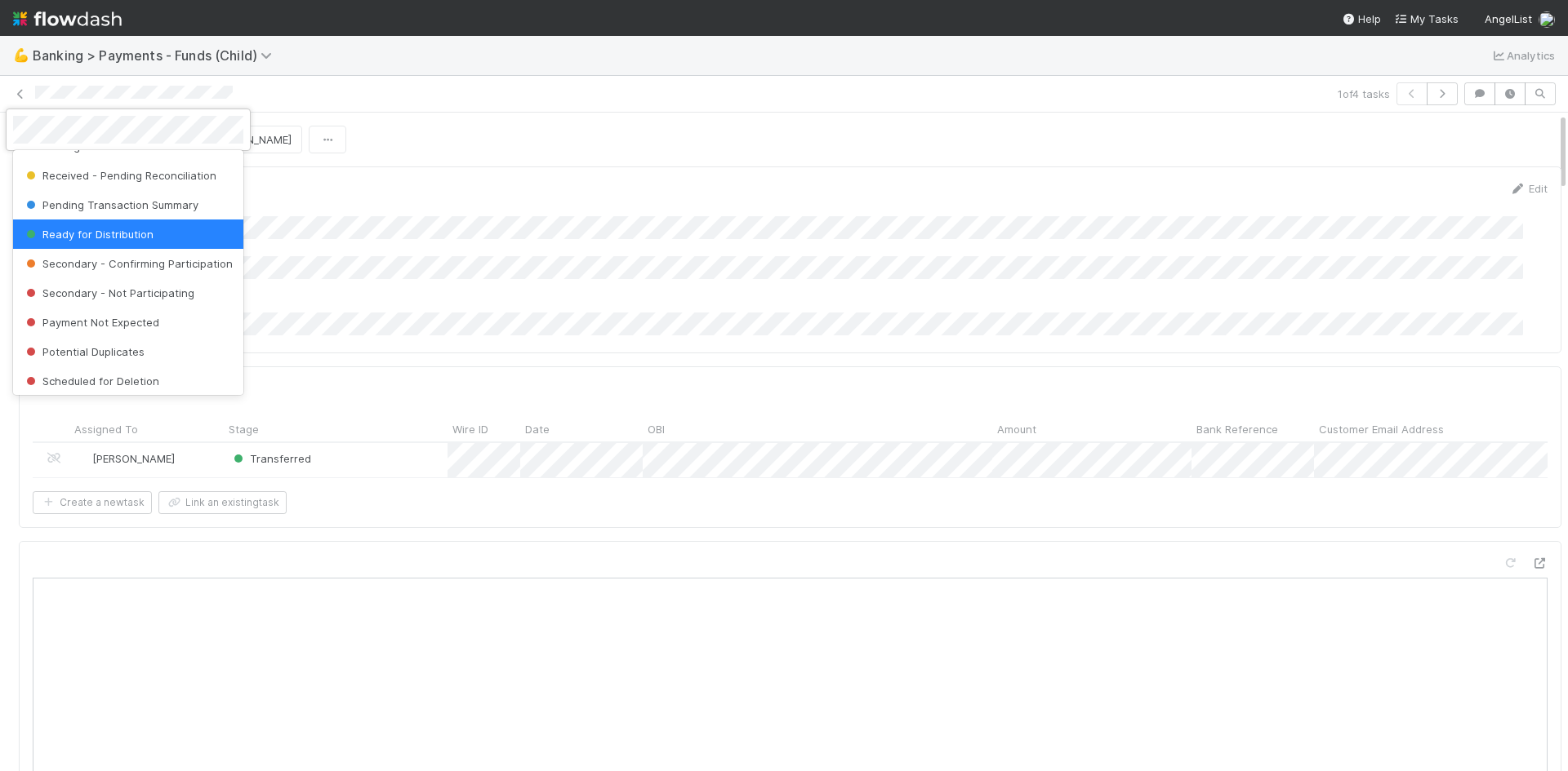
scroll to position [160, 0]
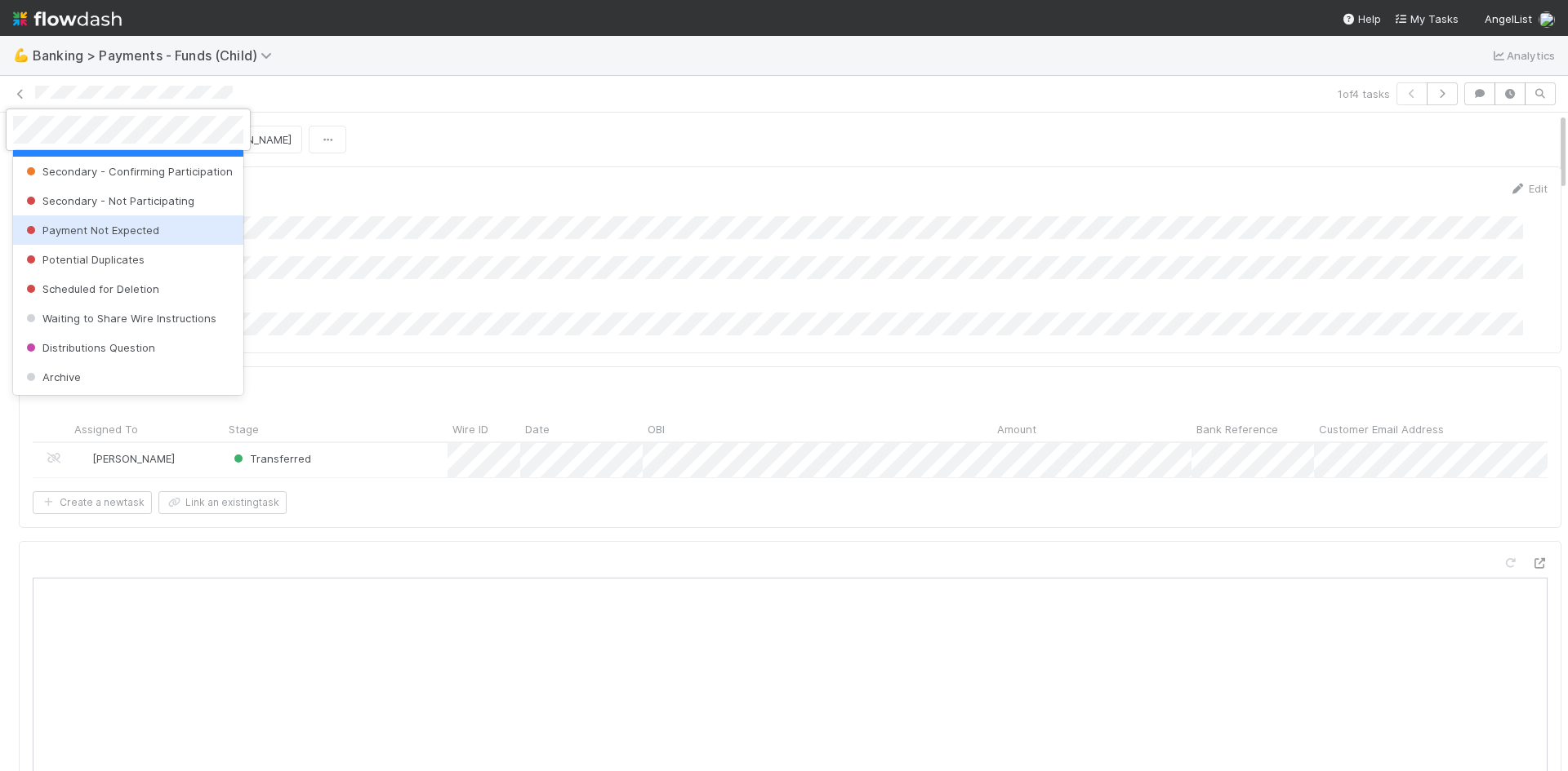
click at [554, 115] on div at bounding box center [784, 385] width 1568 height 771
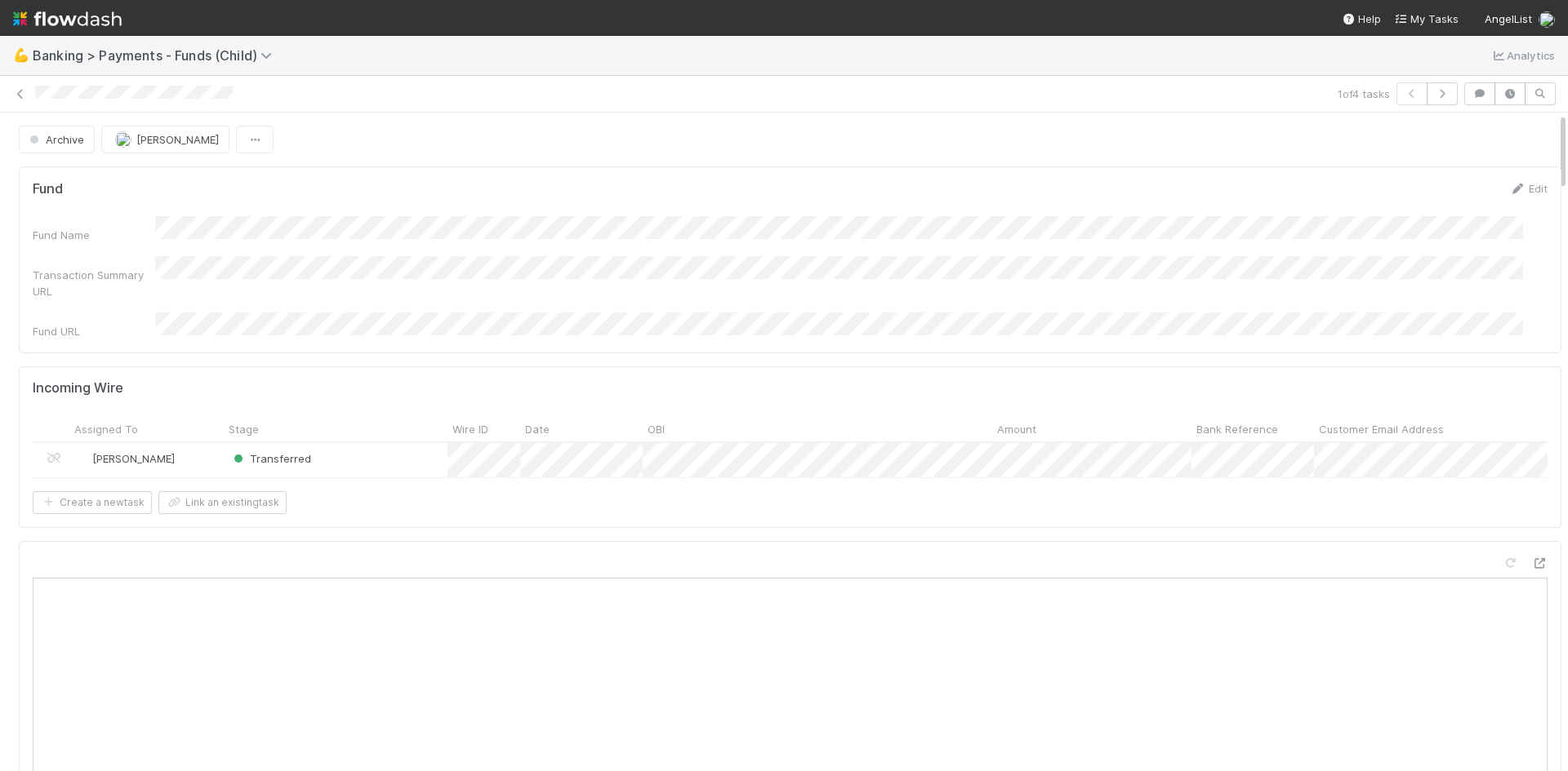
scroll to position [0, 0]
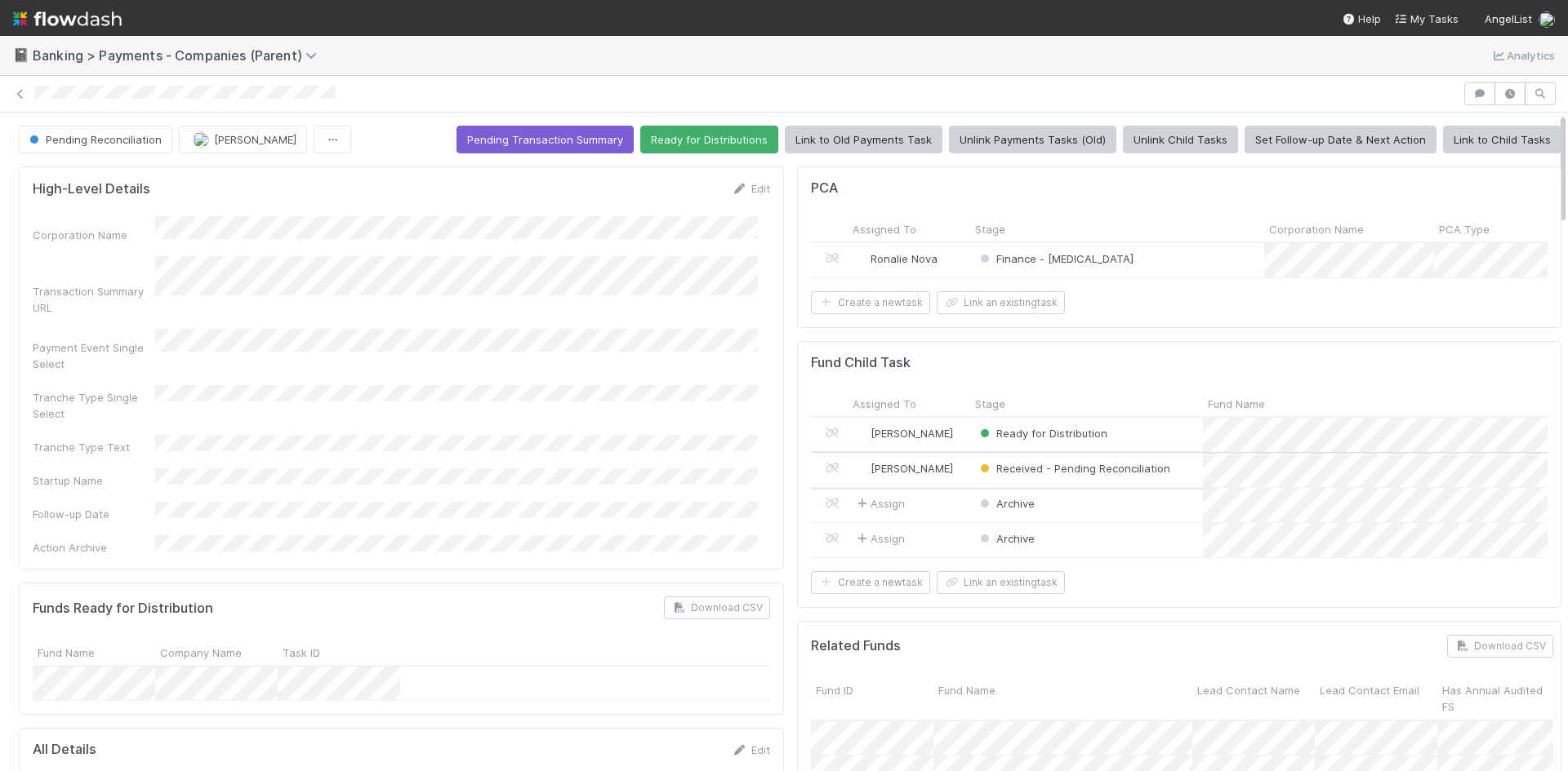
click at [955, 485] on div "[PERSON_NAME]" at bounding box center [909, 470] width 123 height 34
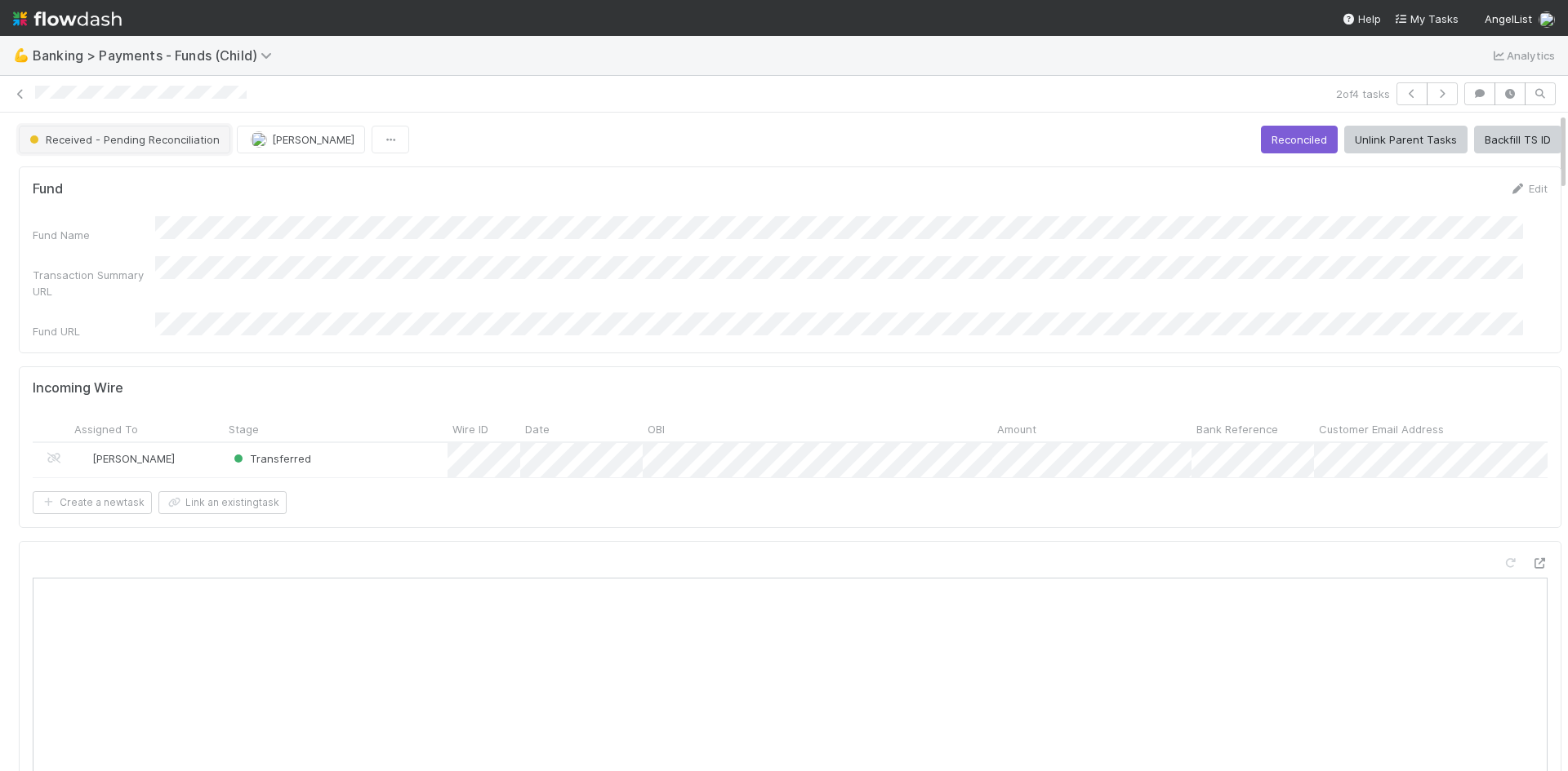
click at [198, 142] on span "Received - Pending Reconciliation" at bounding box center [123, 140] width 194 height 13
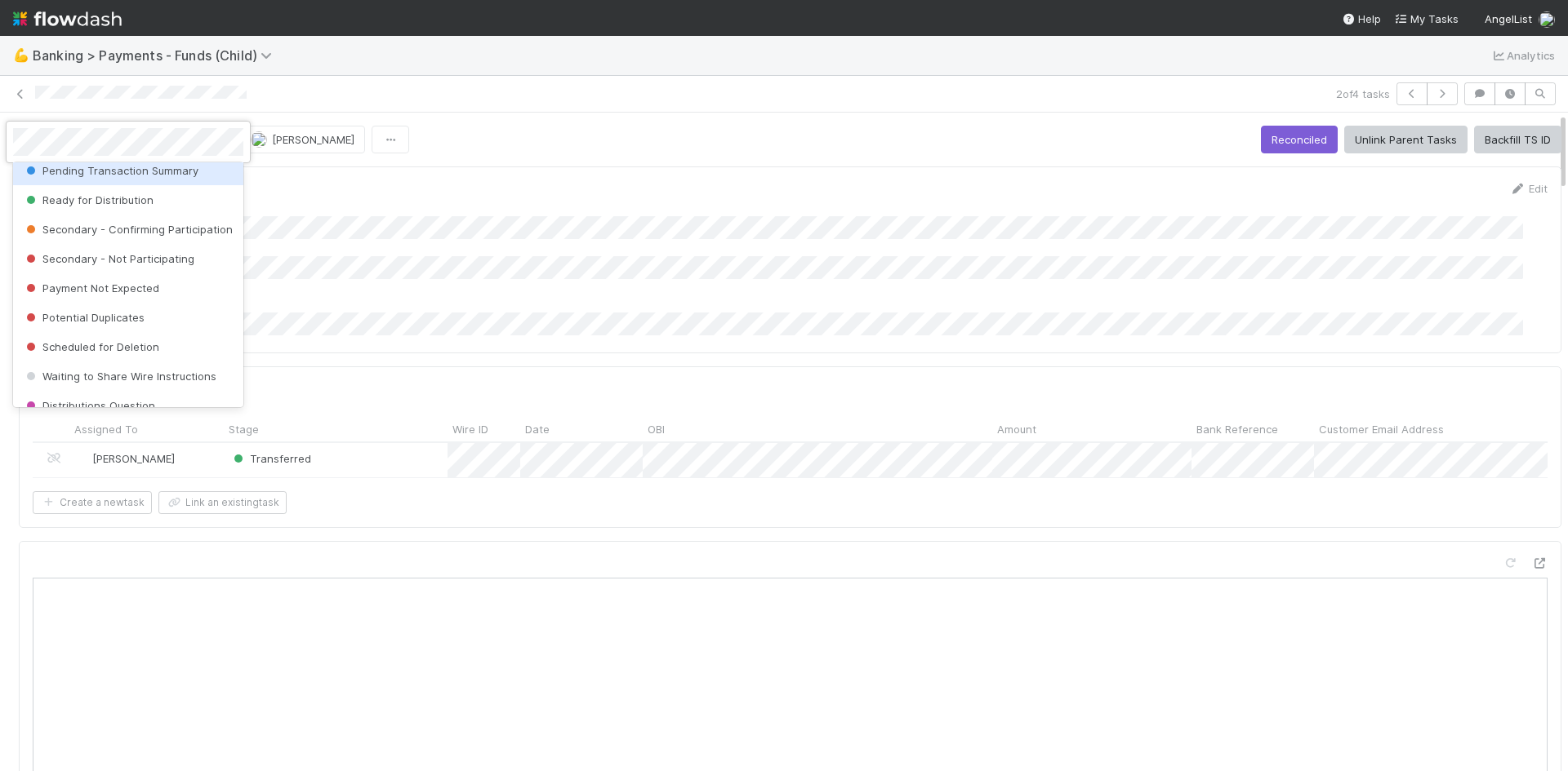
scroll to position [160, 0]
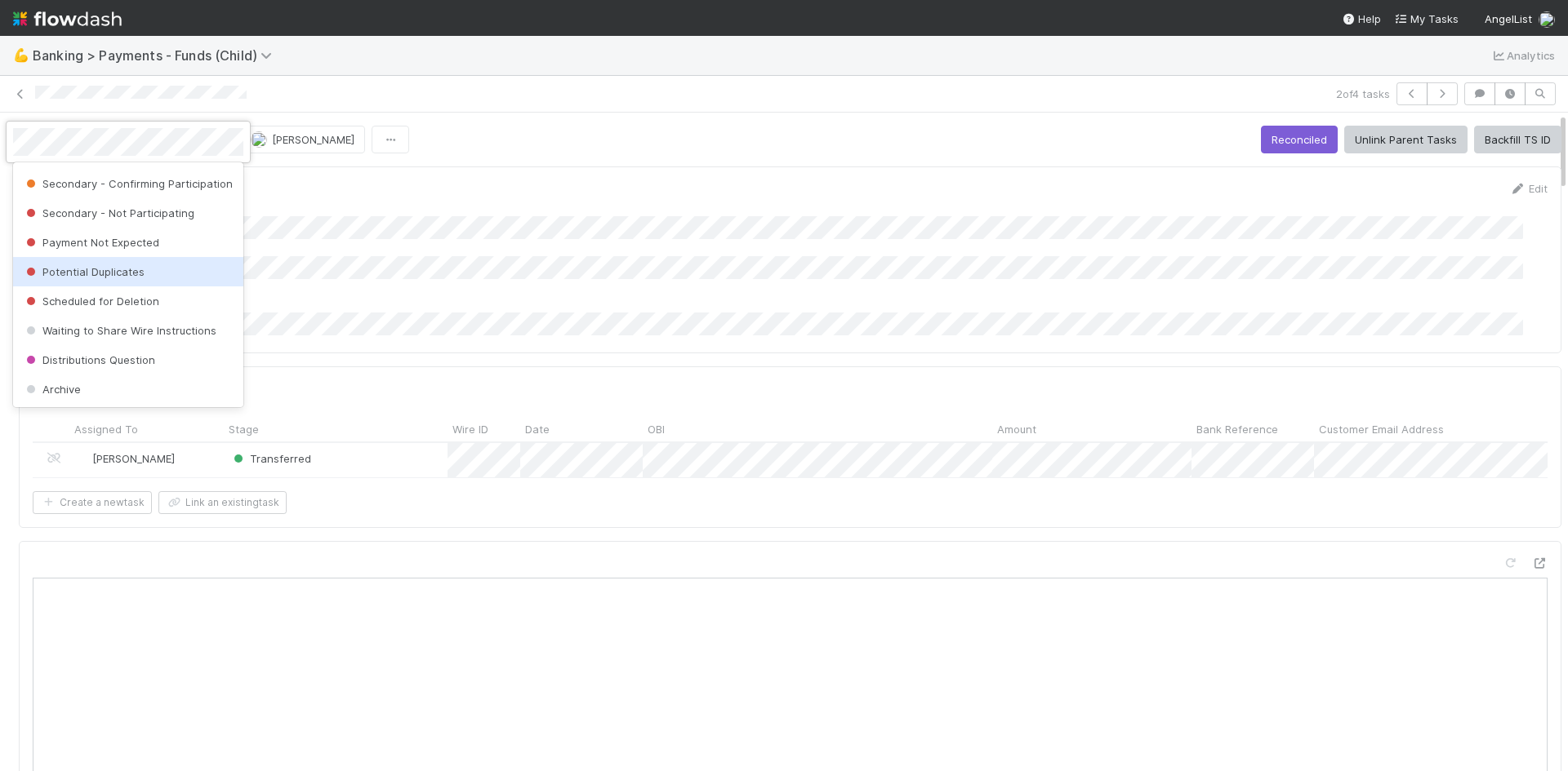
click at [708, 103] on div at bounding box center [784, 385] width 1568 height 771
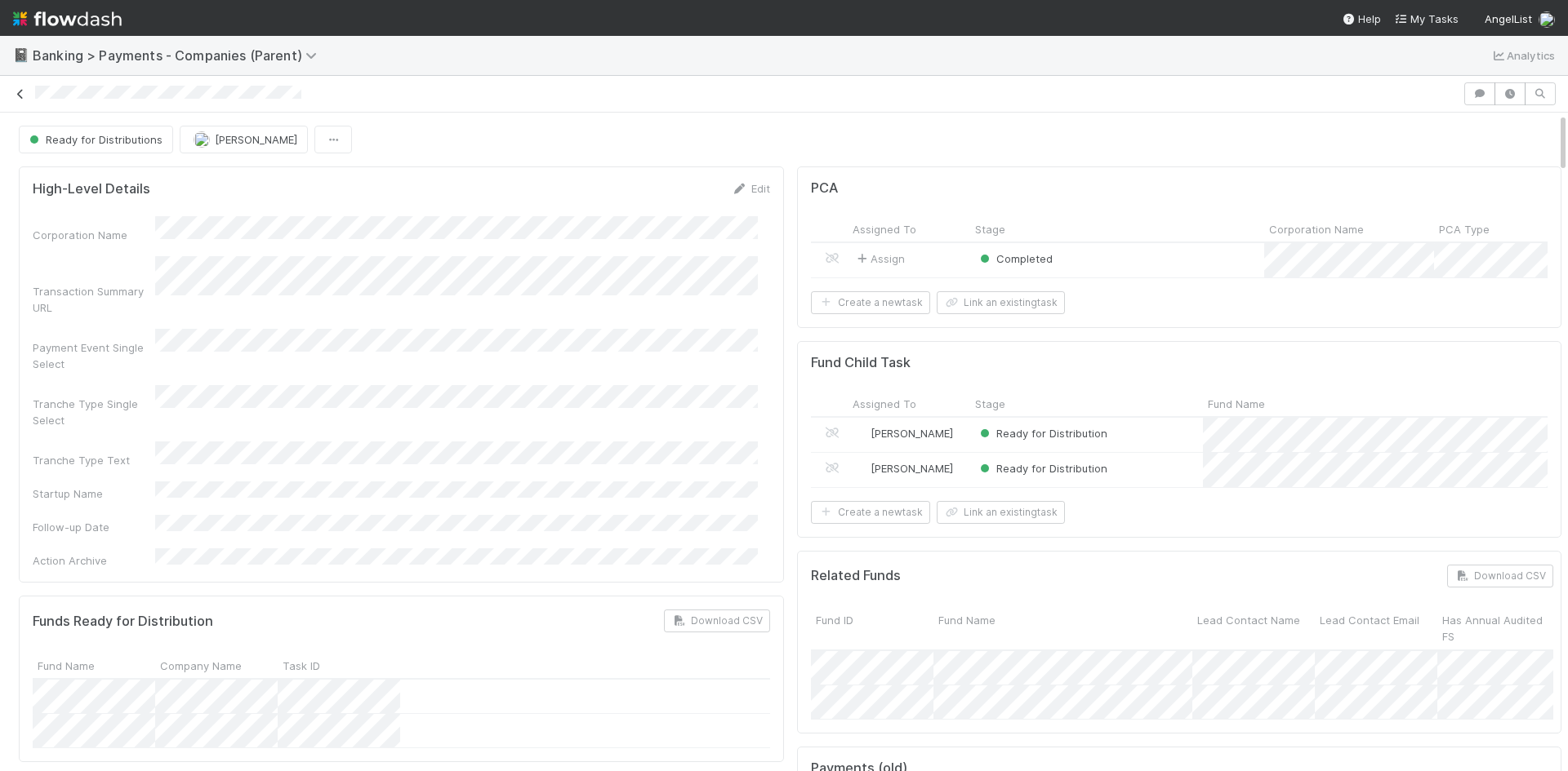
click at [16, 93] on icon at bounding box center [21, 95] width 16 height 11
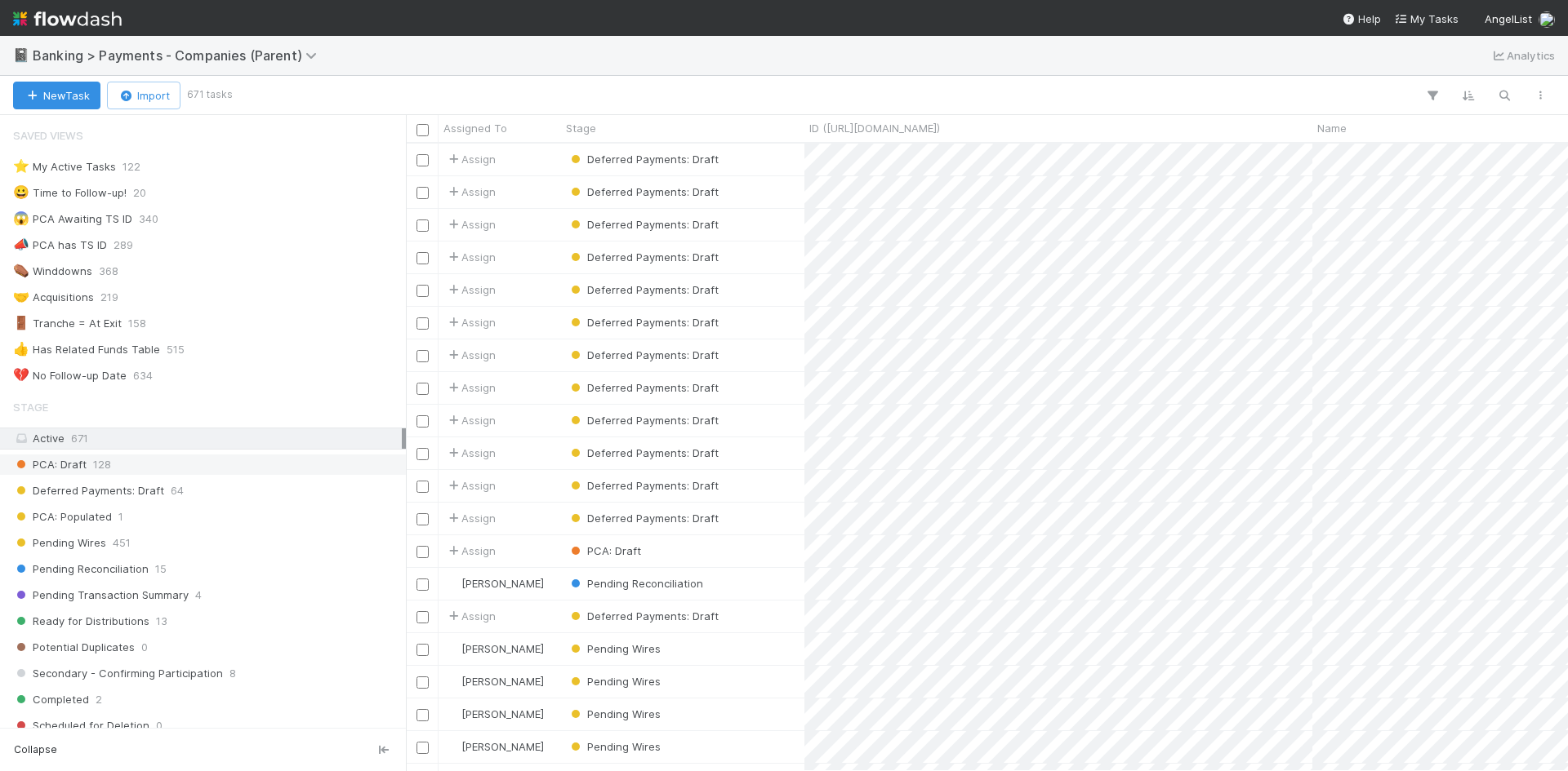
scroll to position [615, 1149]
click at [253, 574] on div "Pending Reconciliation 15" at bounding box center [207, 569] width 389 height 21
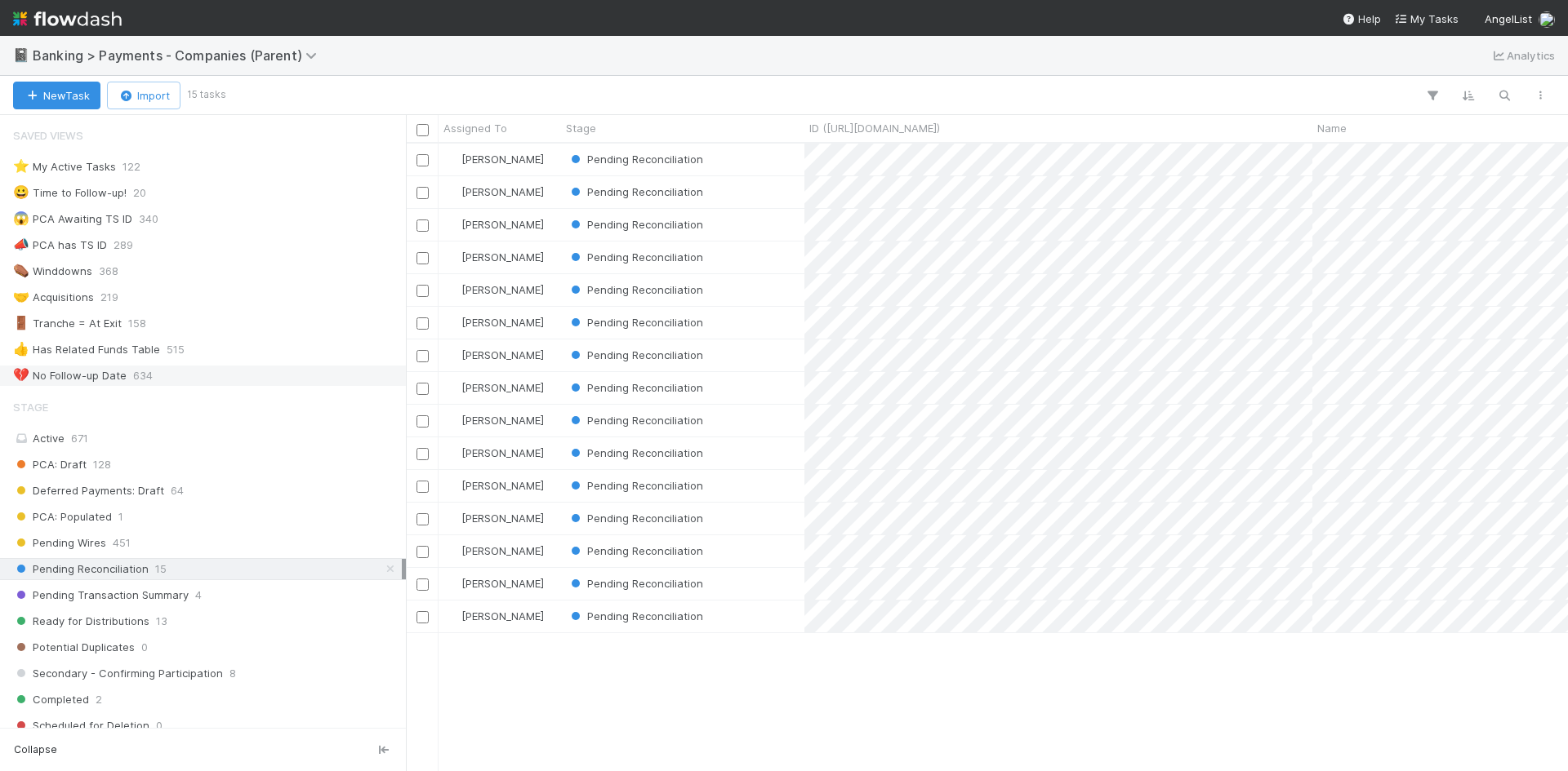
scroll to position [615, 1149]
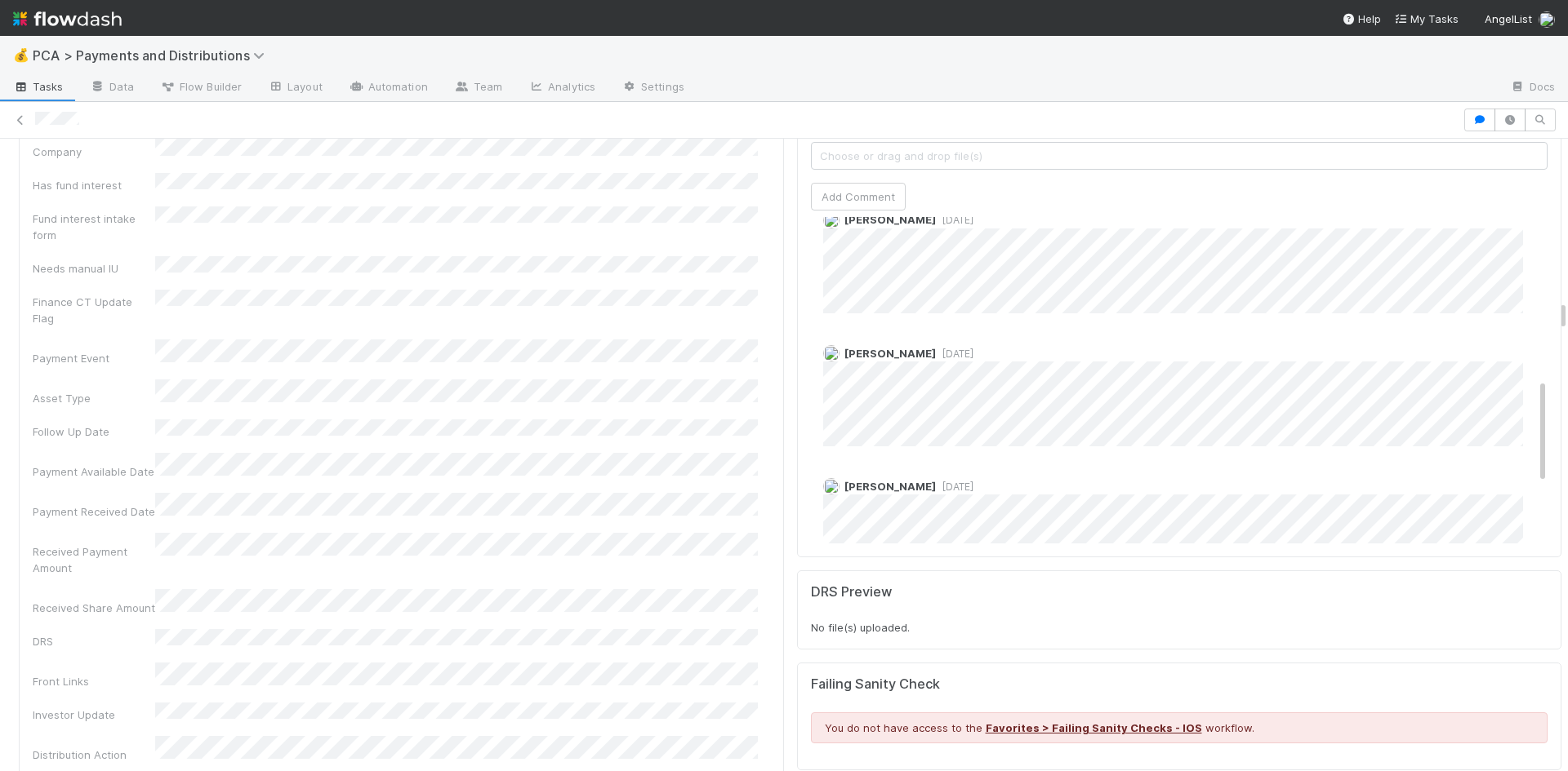
scroll to position [441, 0]
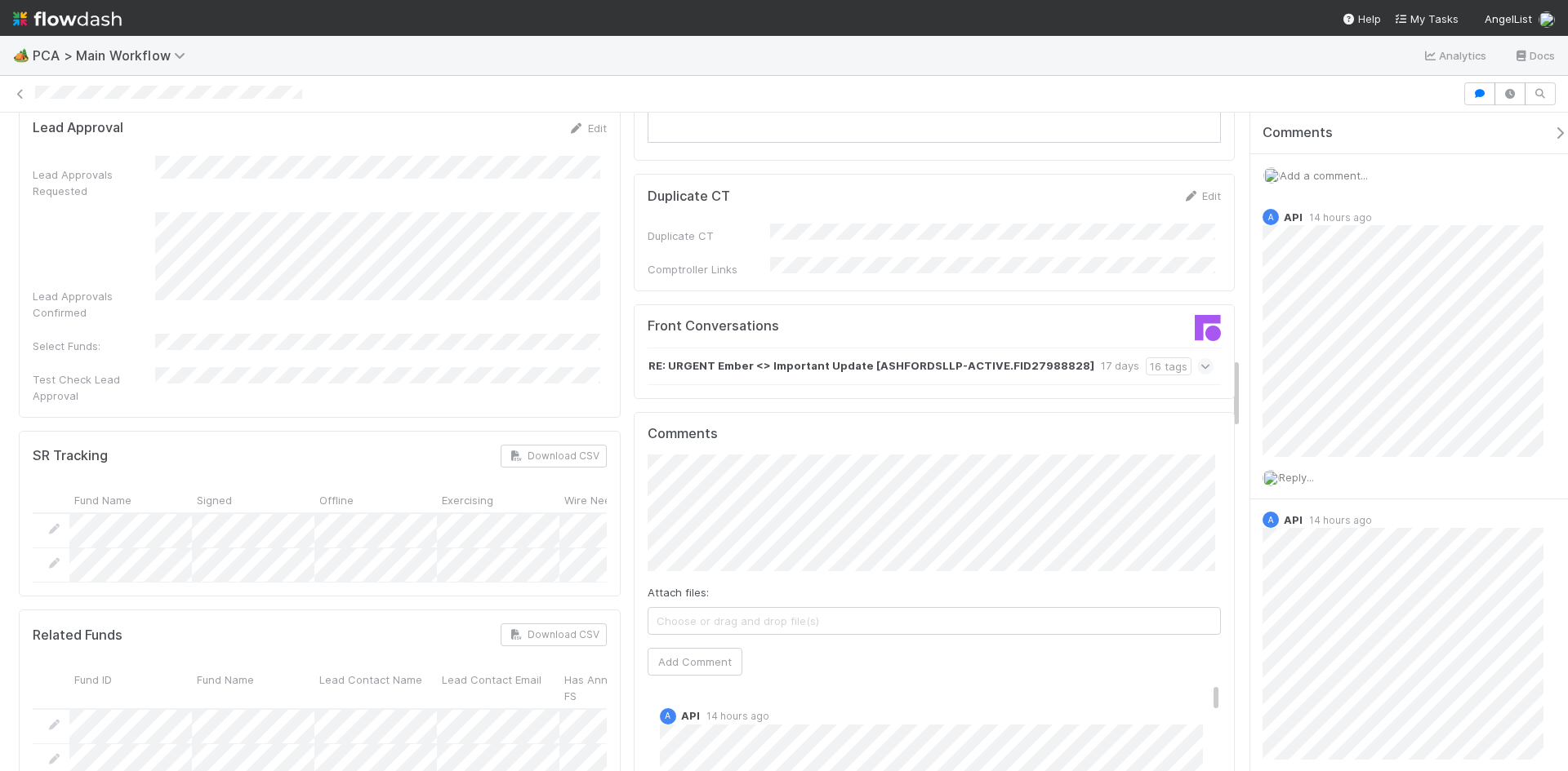
scroll to position [2285, 0]
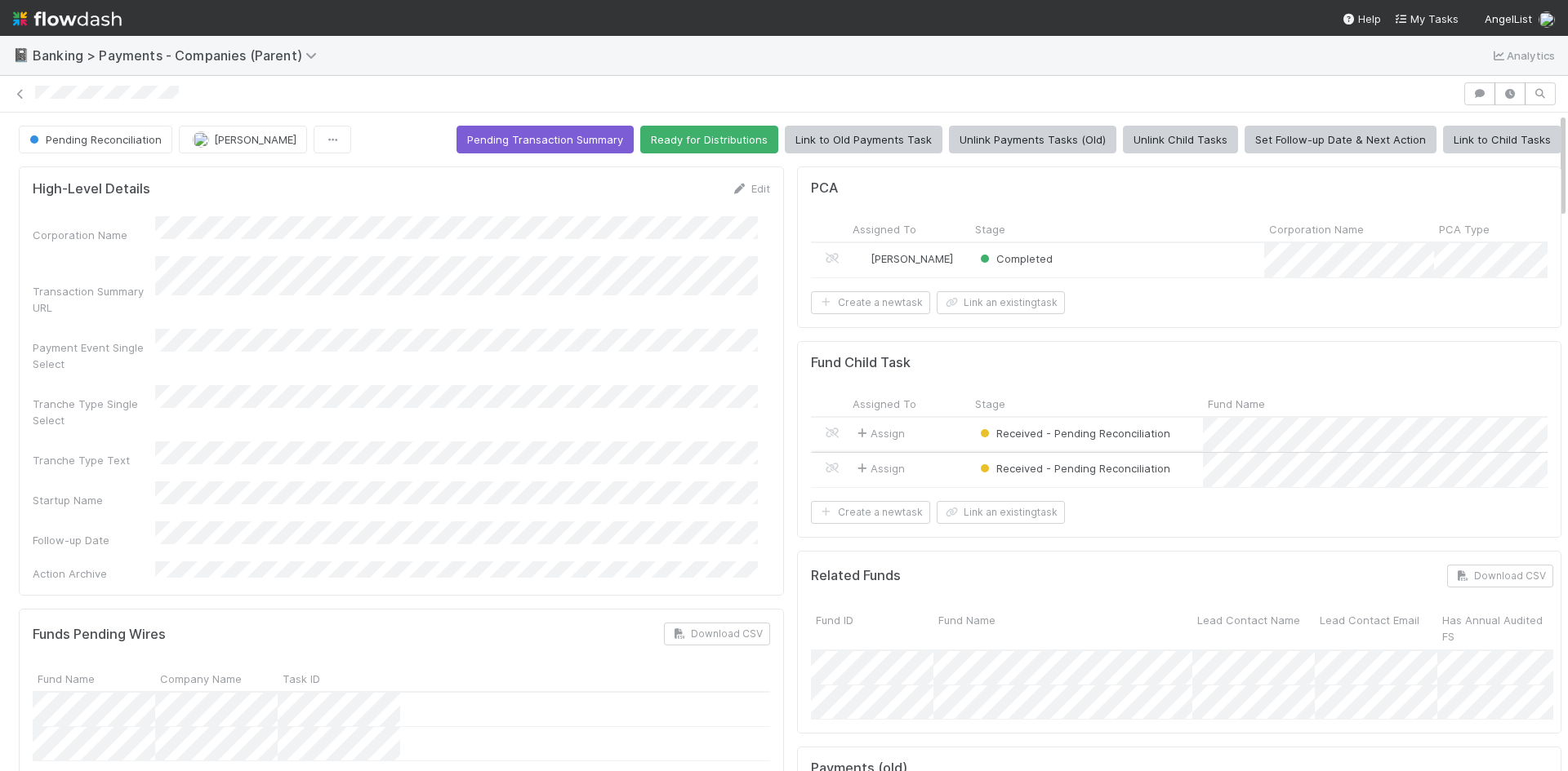
click at [927, 479] on div "Assign" at bounding box center [909, 470] width 123 height 34
click at [945, 445] on div "Assign" at bounding box center [909, 435] width 123 height 34
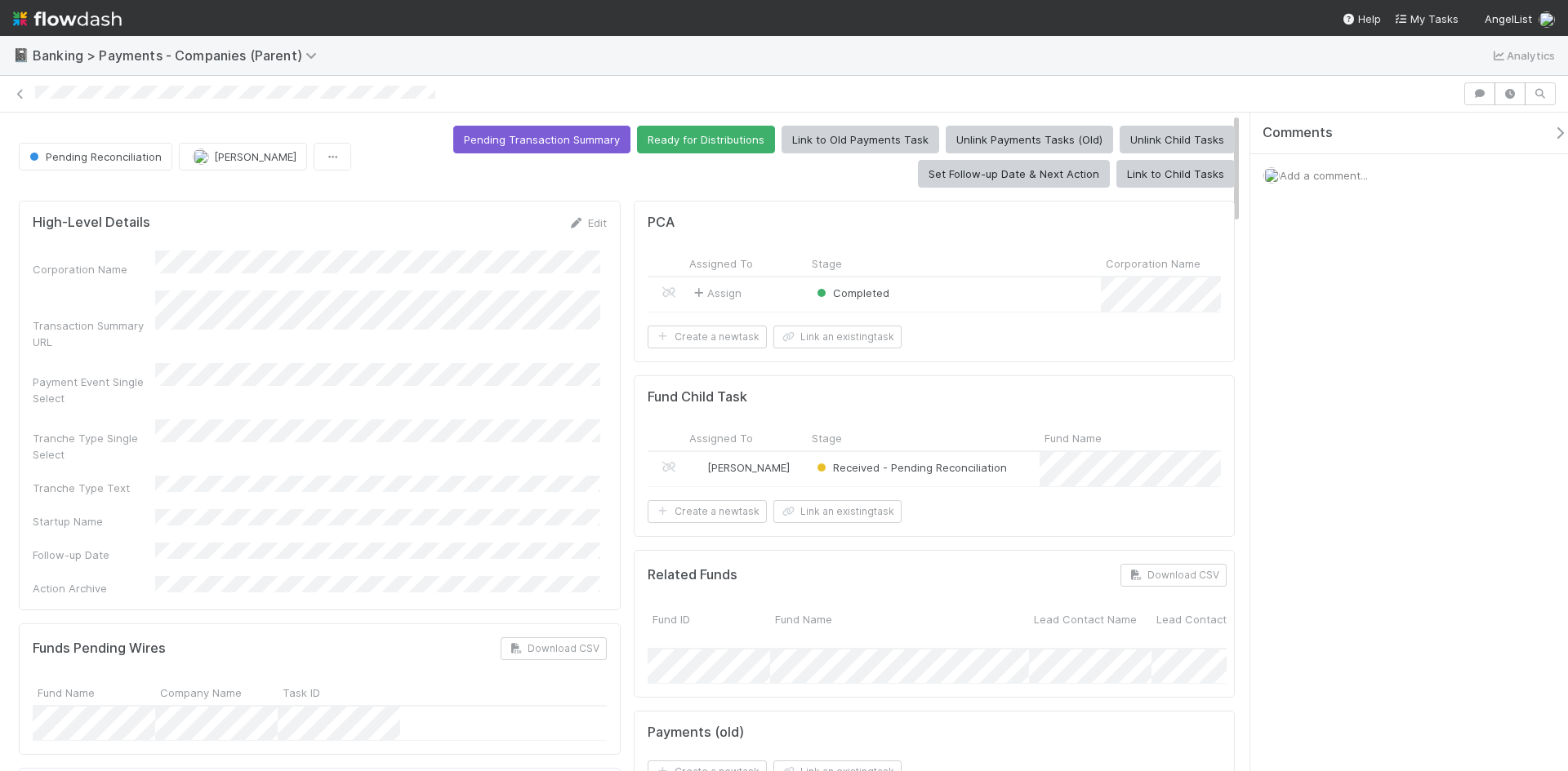
click at [798, 482] on div "[PERSON_NAME]" at bounding box center [745, 469] width 123 height 34
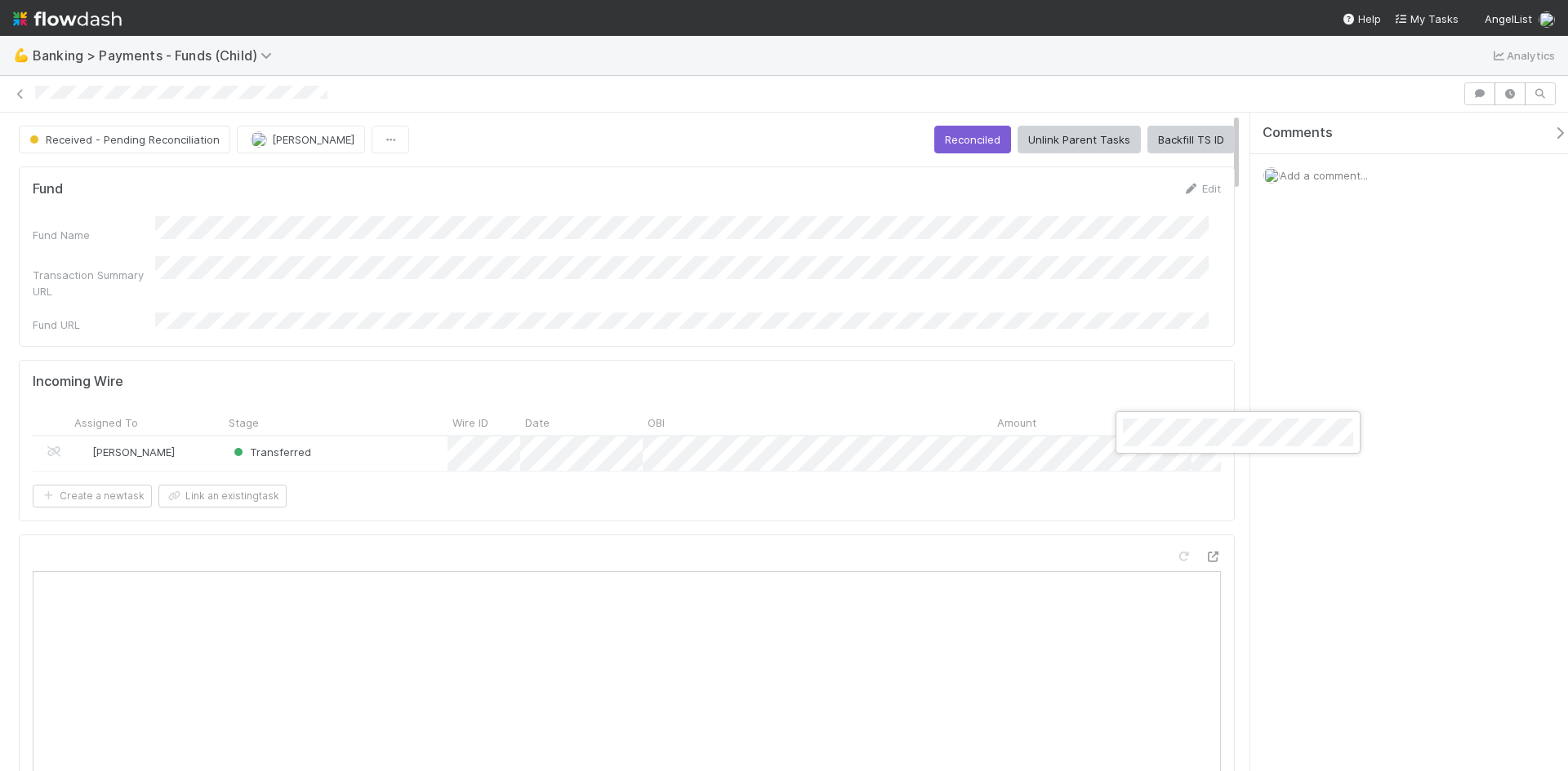
drag, startPoint x: 289, startPoint y: 92, endPoint x: 74, endPoint y: 93, distance: 215.0
click at [74, 93] on div at bounding box center [784, 385] width 1568 height 771
drag, startPoint x: 328, startPoint y: 90, endPoint x: 31, endPoint y: 98, distance: 297.1
click at [31, 98] on div at bounding box center [784, 93] width 1568 height 23
click at [793, 129] on div "Received - Pending Reconciliation Meg Castanare Reconciled Unlink Parent Tasks …" at bounding box center [627, 139] width 1216 height 28
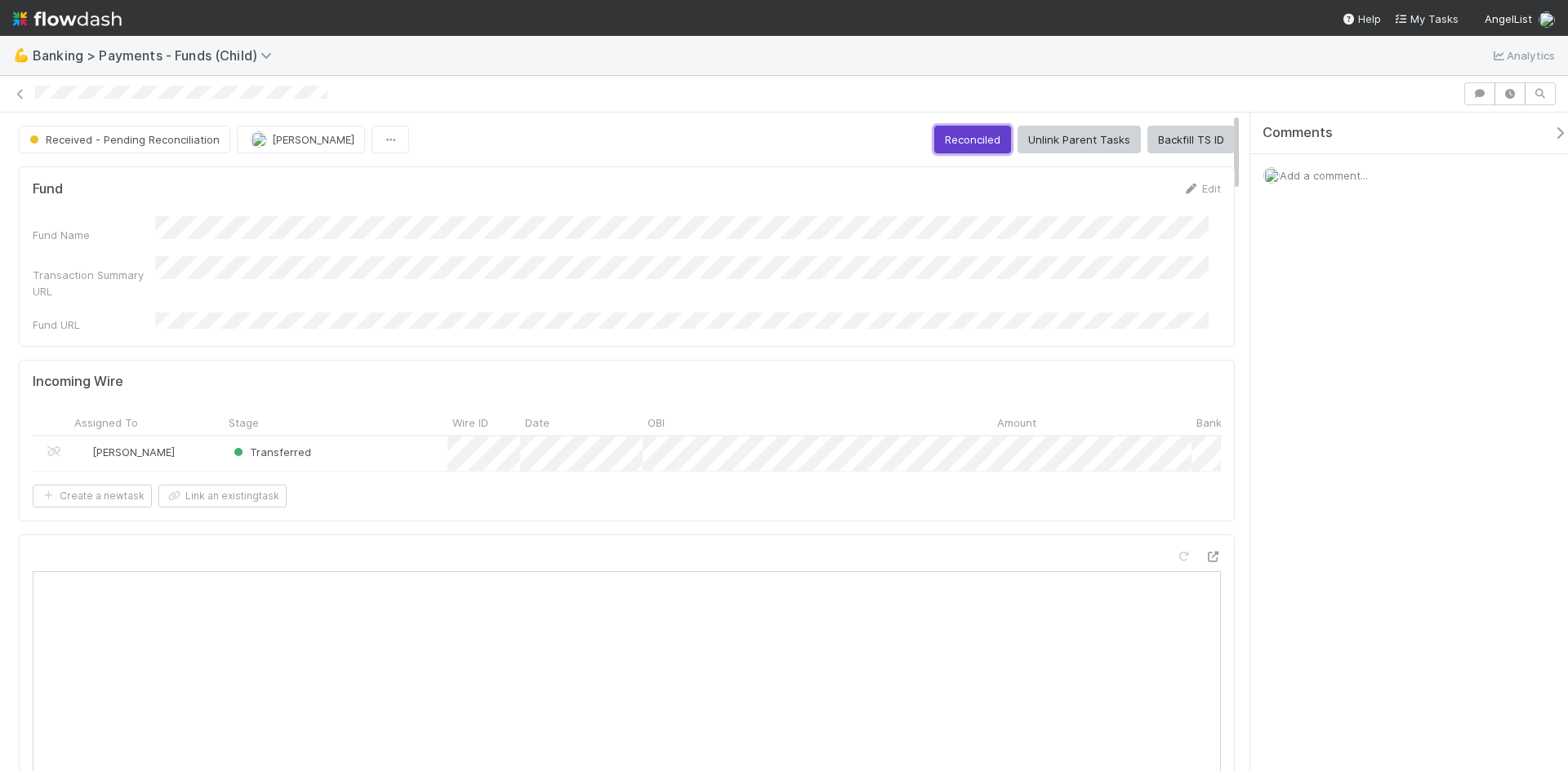
click at [968, 135] on button "Reconciled" at bounding box center [972, 139] width 77 height 28
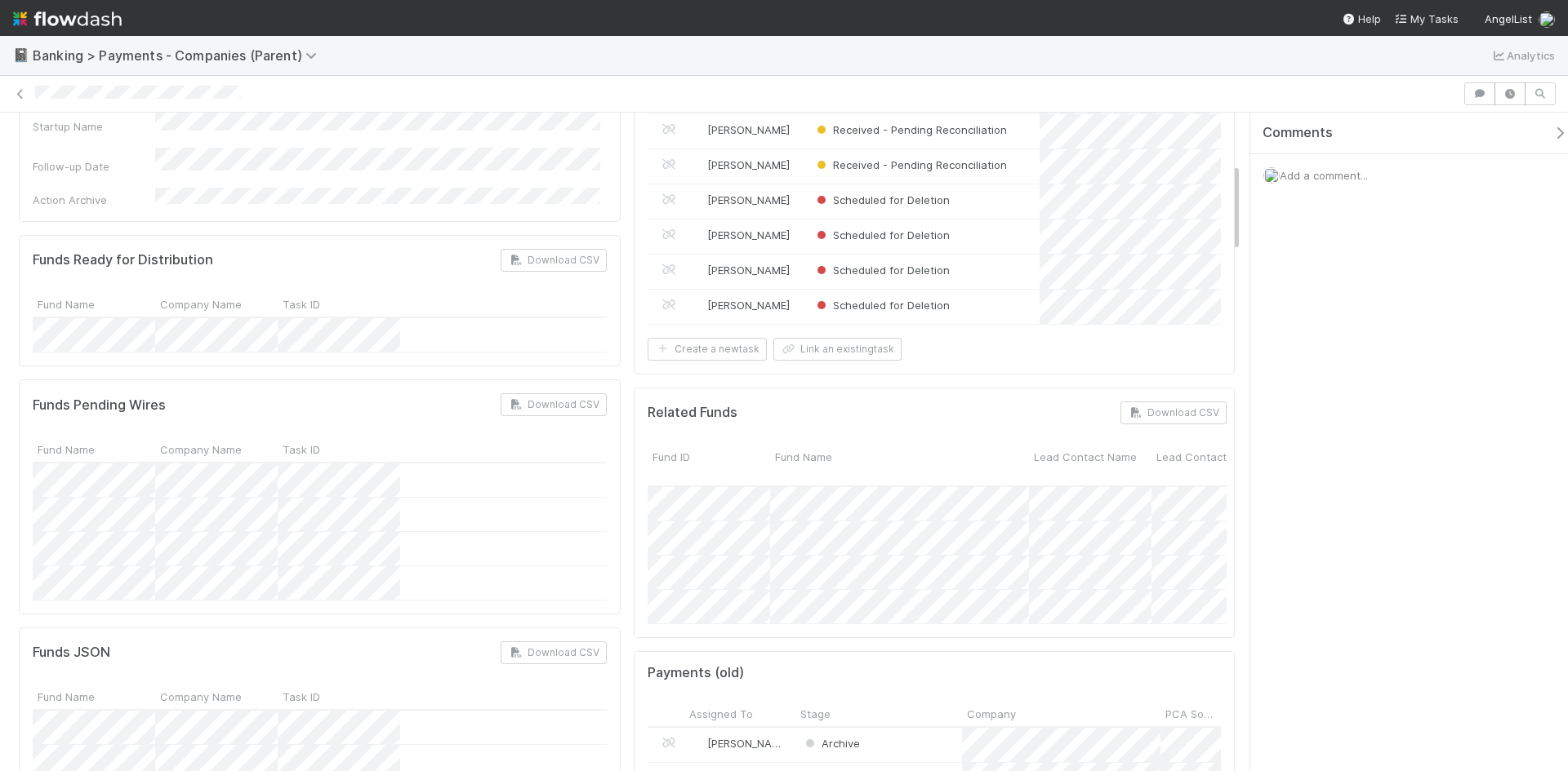
scroll to position [326, 0]
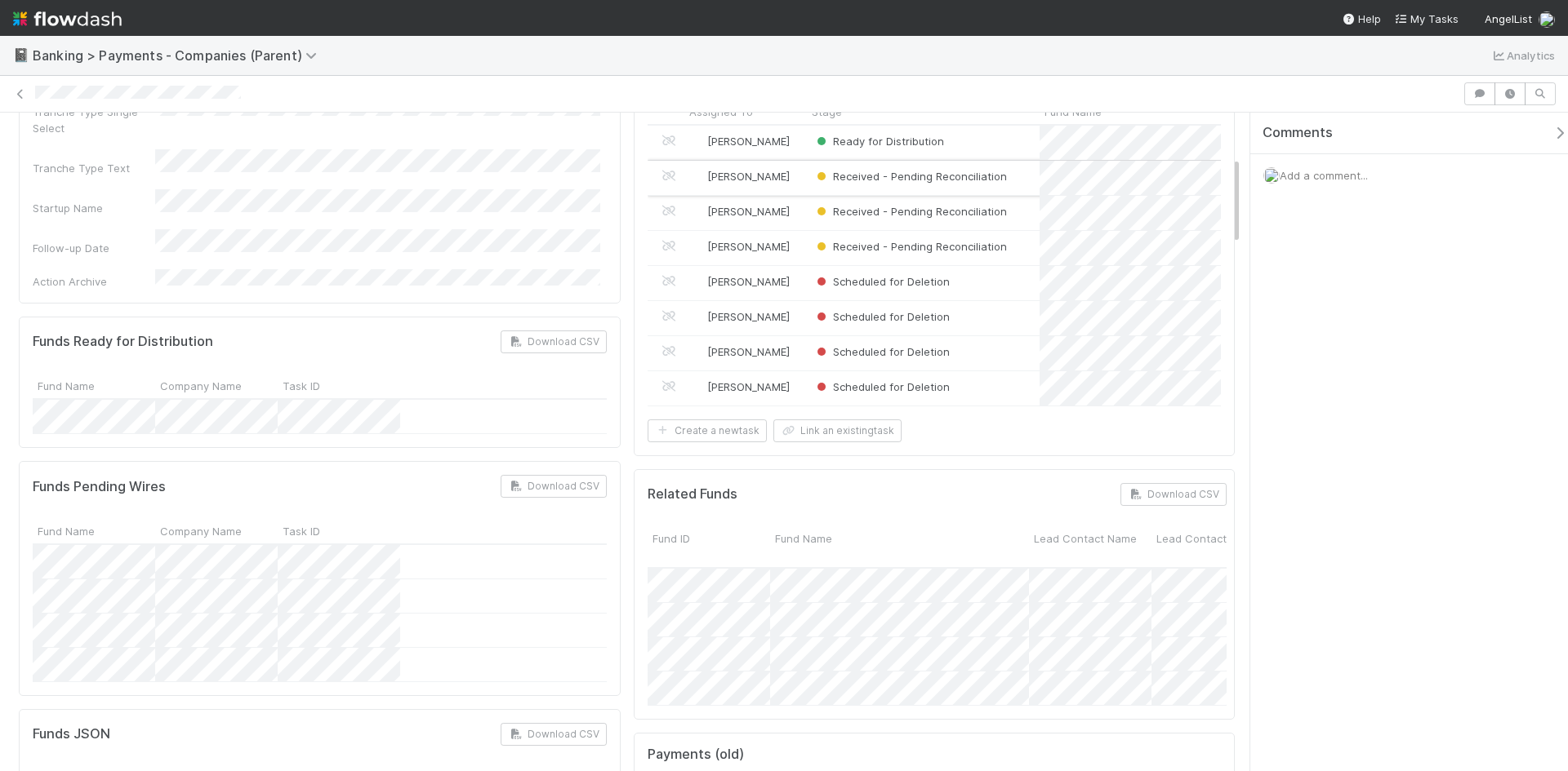
click at [791, 195] on div "[PERSON_NAME]" at bounding box center [745, 178] width 123 height 34
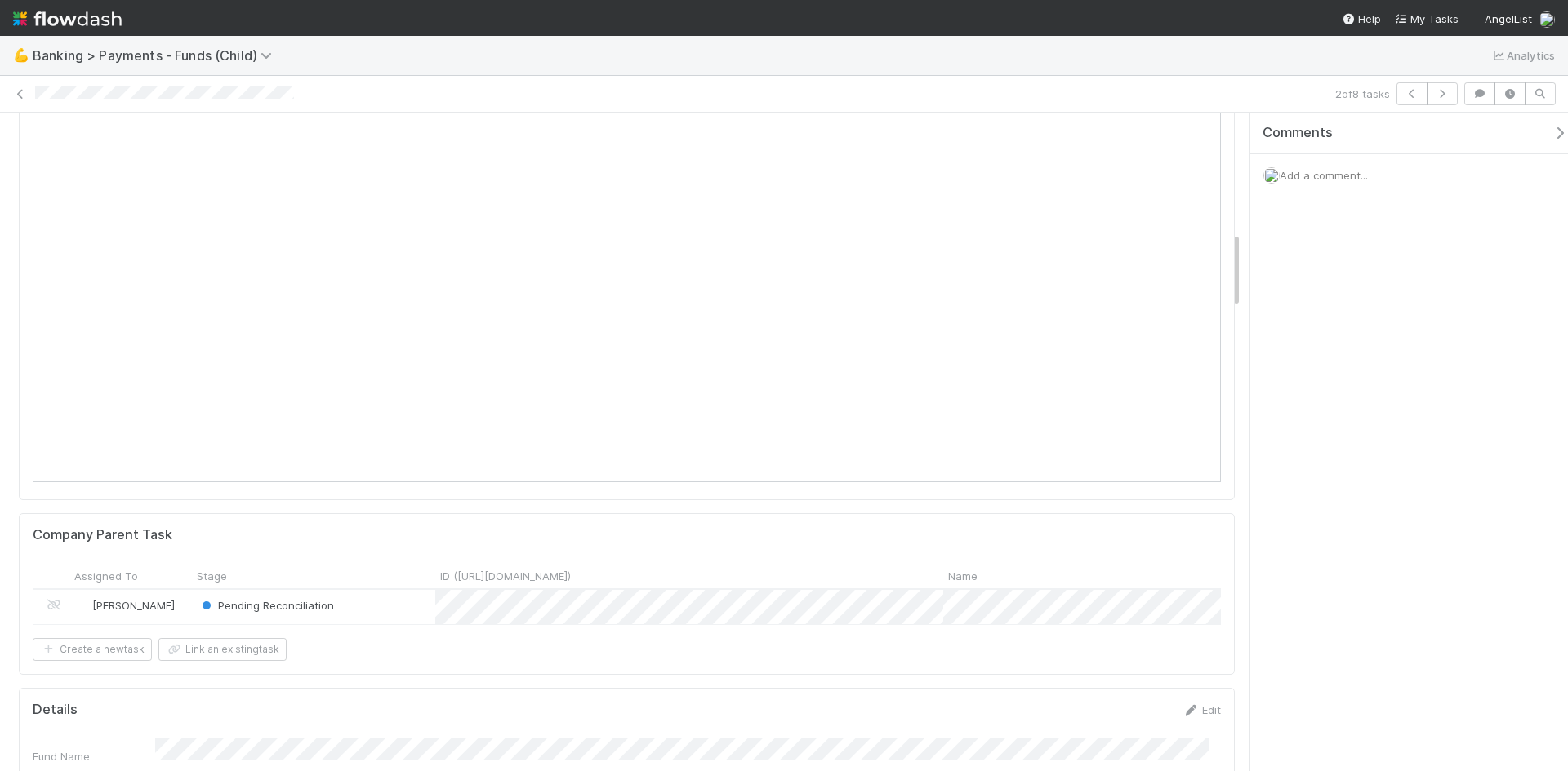
scroll to position [1034, 0]
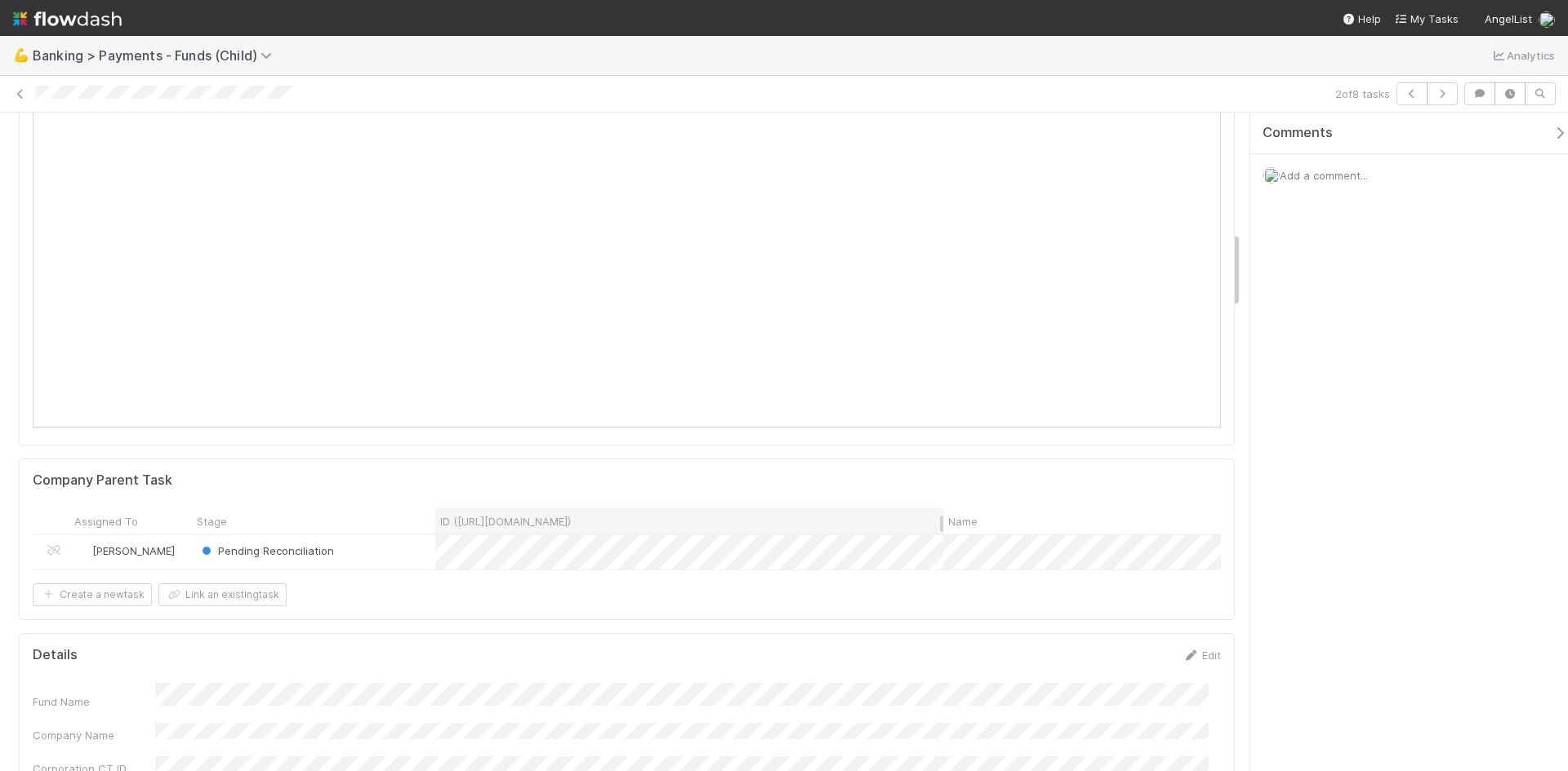
click at [1192, 658] on link "Edit" at bounding box center [1202, 656] width 39 height 13
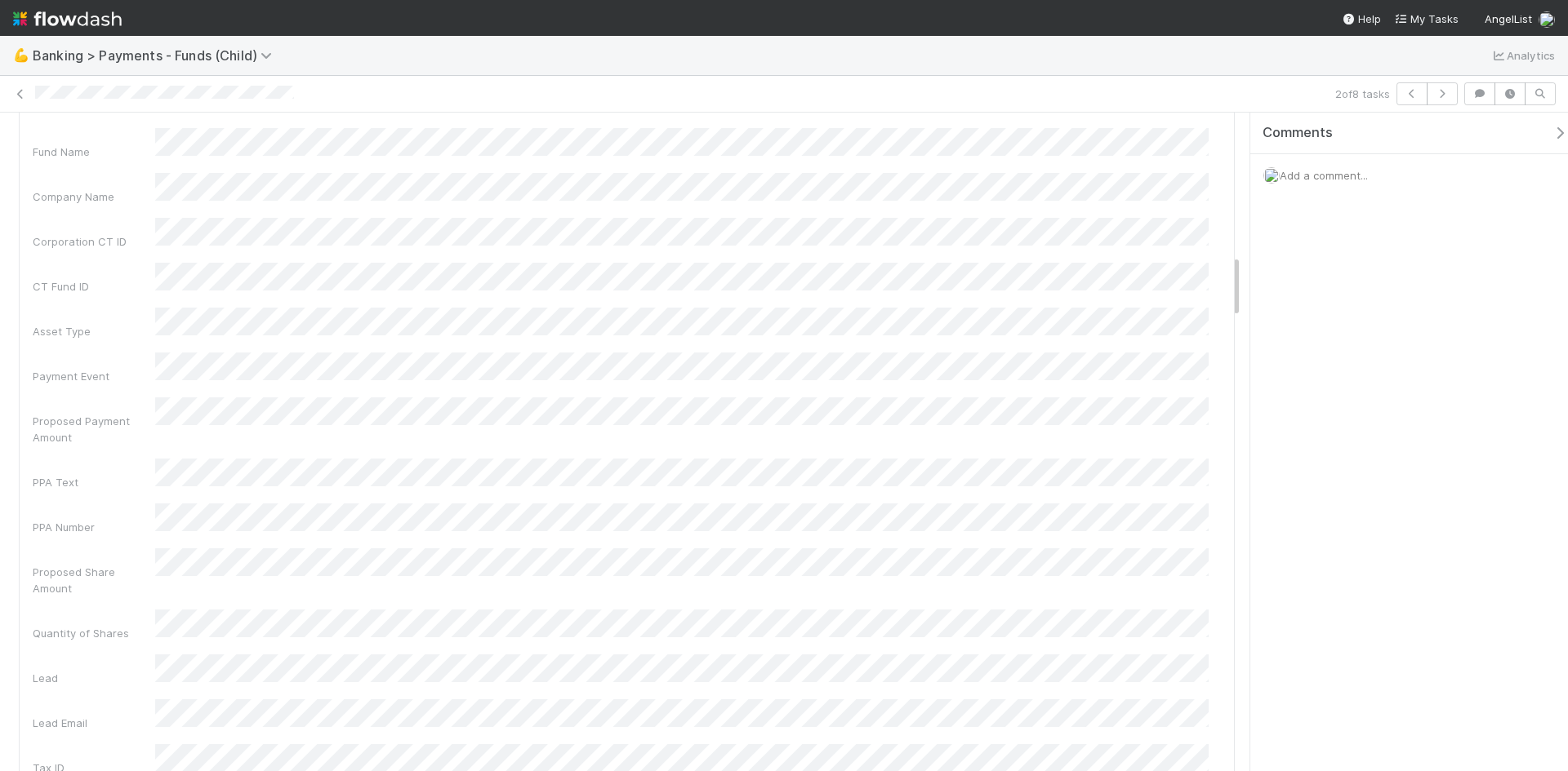
scroll to position [1469, 0]
click at [1129, 237] on button "Save" at bounding box center [1134, 225] width 47 height 28
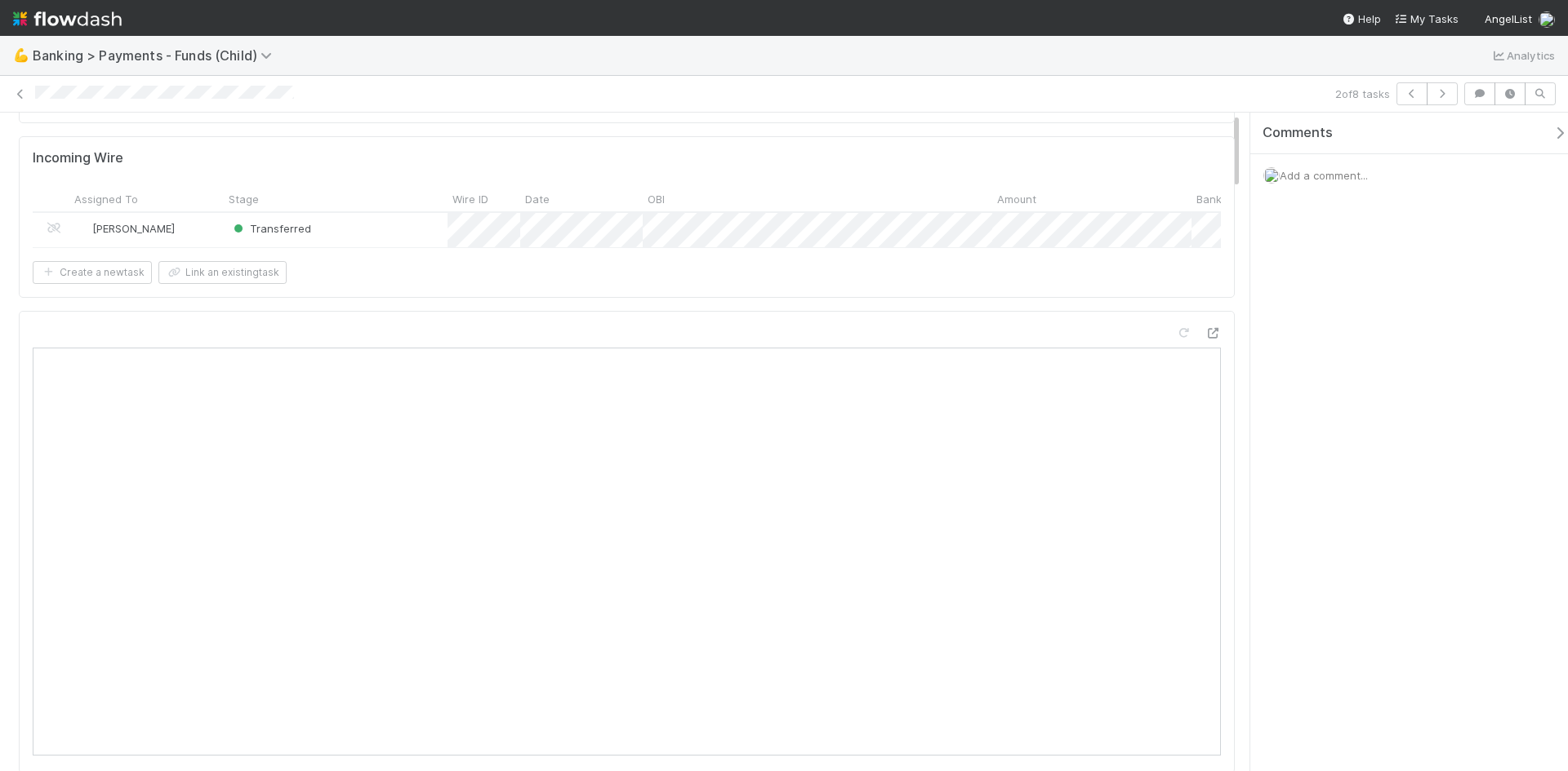
scroll to position [0, 0]
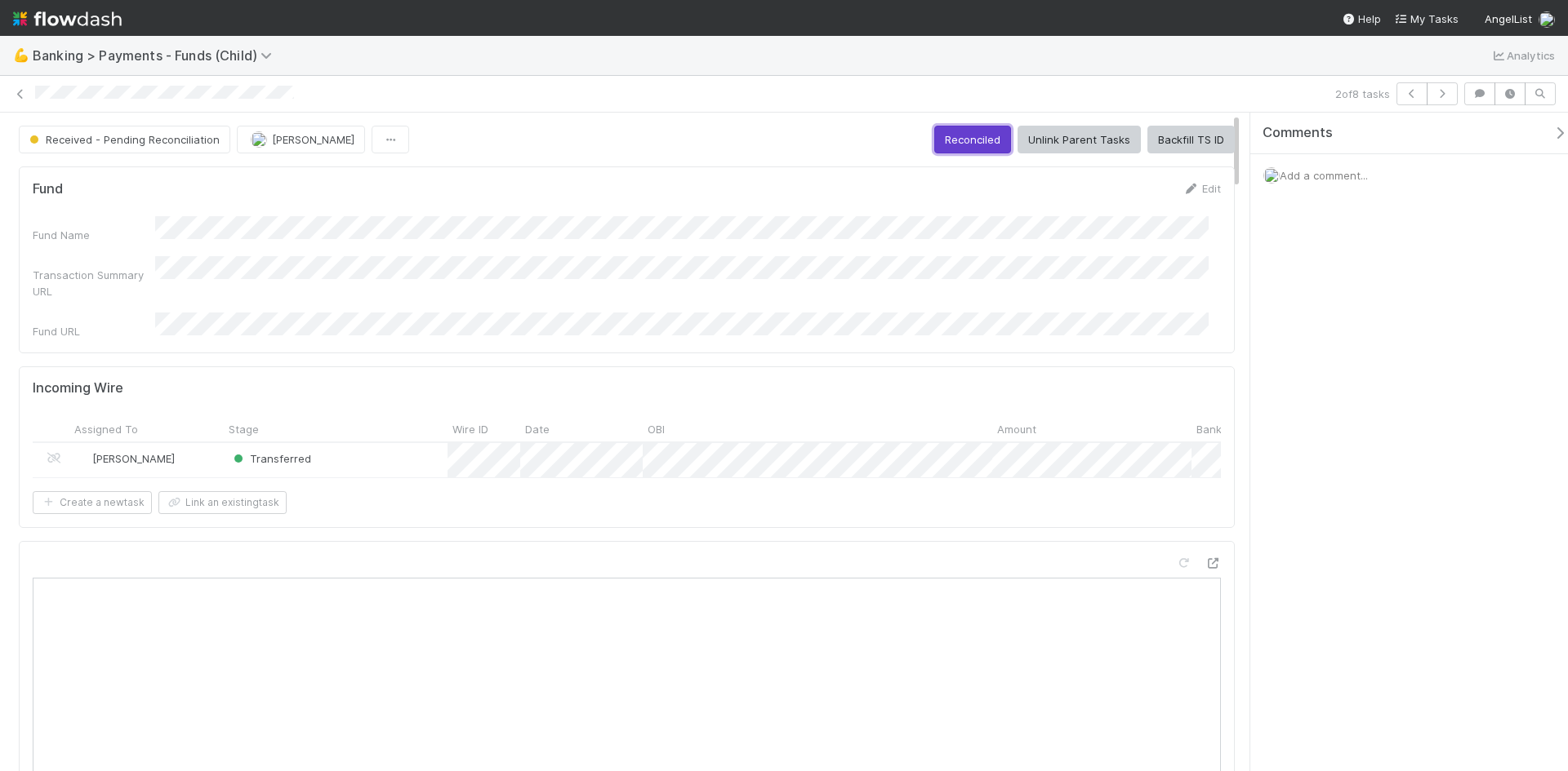
click at [967, 142] on button "Reconciled" at bounding box center [972, 139] width 77 height 28
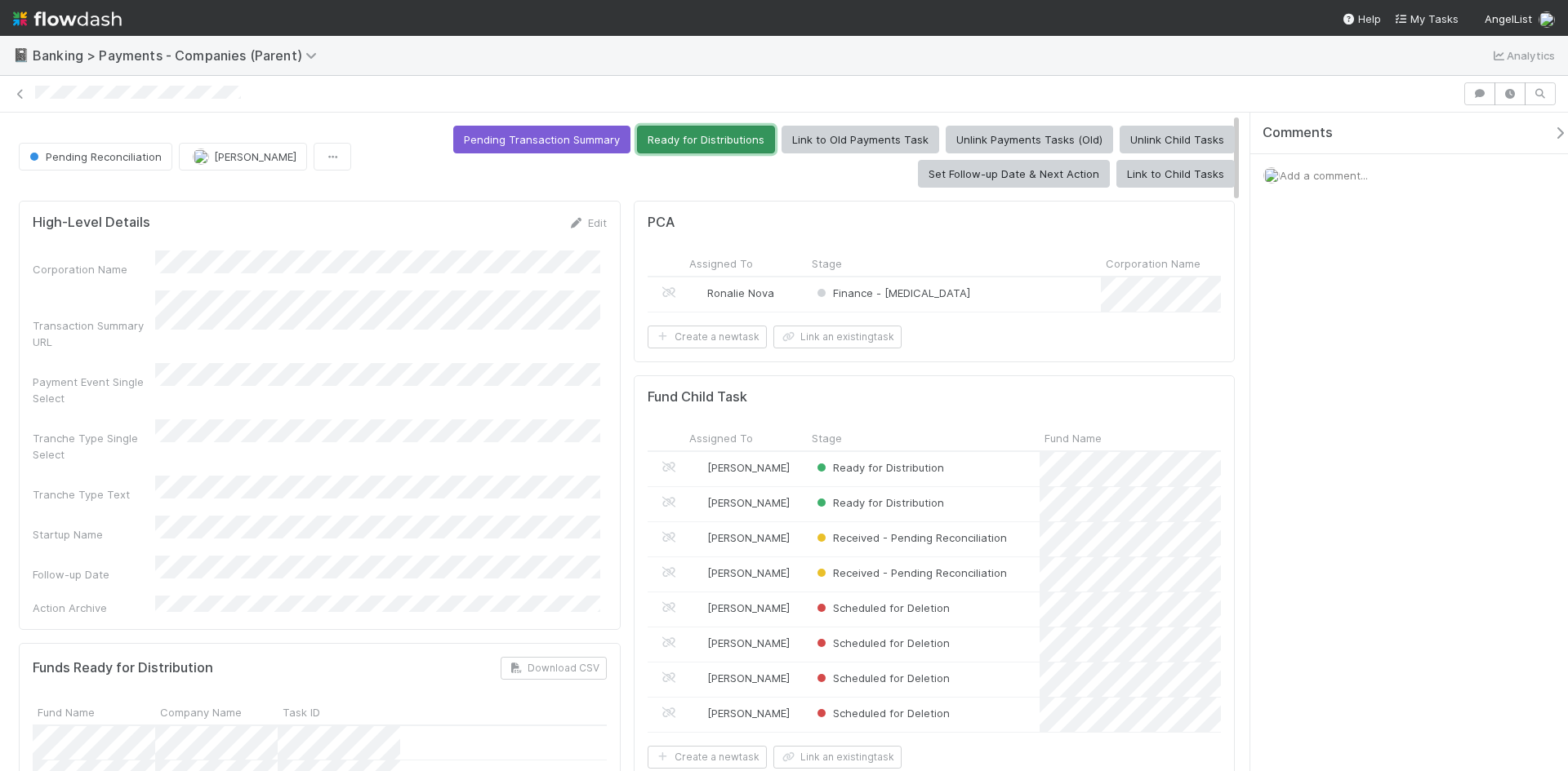
click at [727, 142] on button "Ready for Distributions" at bounding box center [706, 139] width 138 height 28
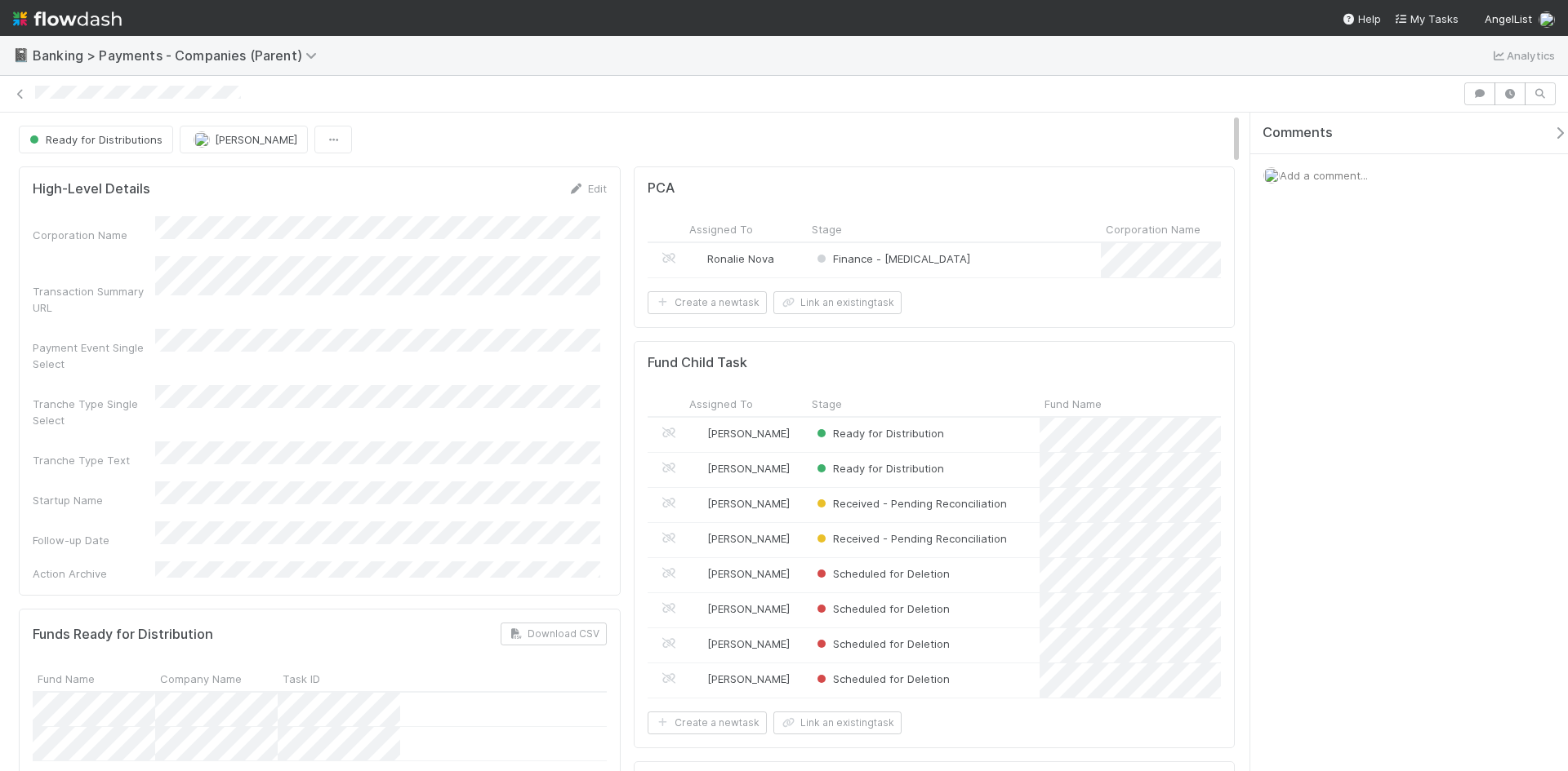
click at [20, 91] on icon at bounding box center [21, 95] width 16 height 11
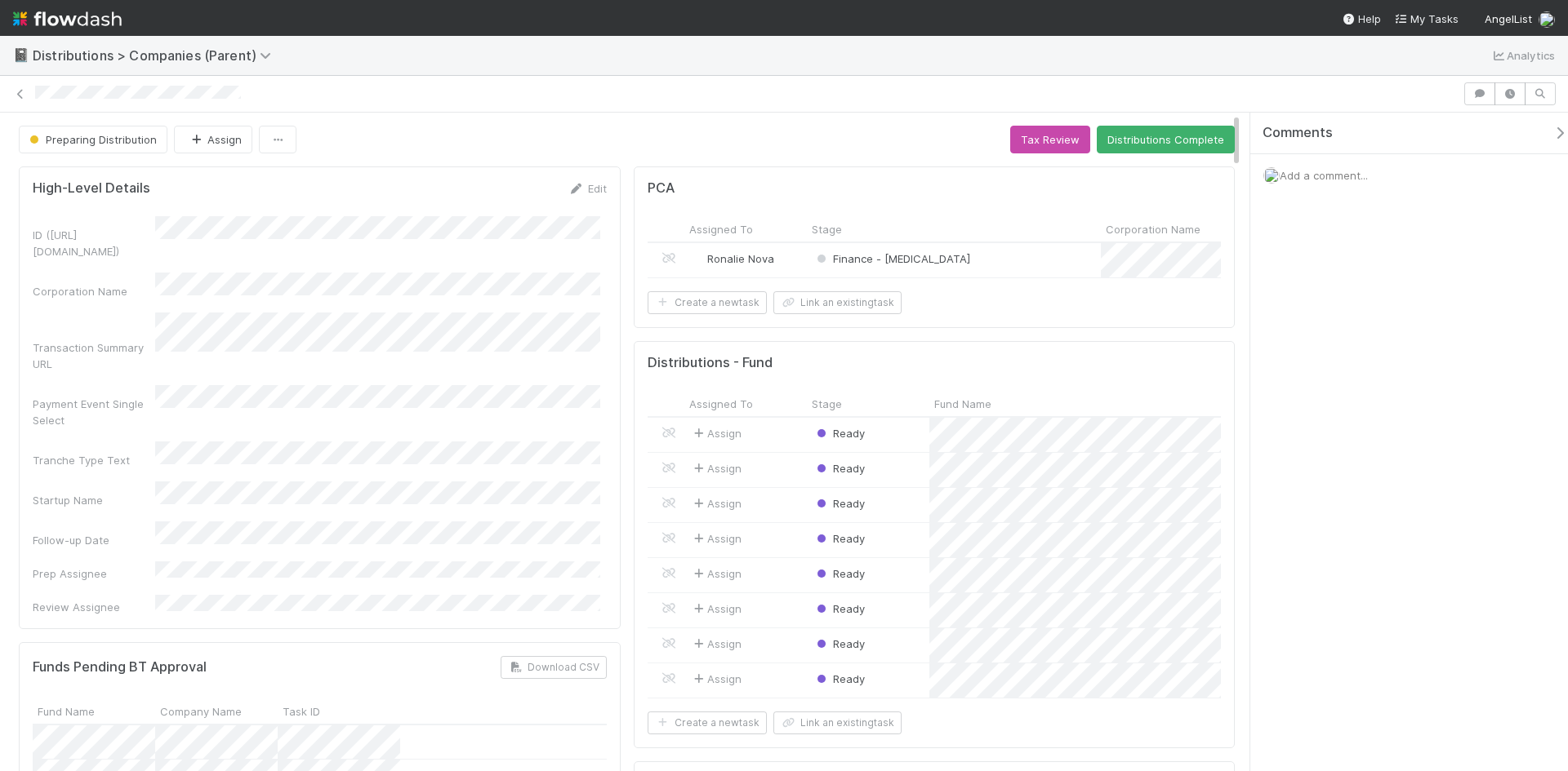
click at [1365, 177] on span "Add a comment..." at bounding box center [1324, 175] width 88 height 13
click at [1261, 335] on div "Add a comment... Attach files: Choose or drag and drop file(s) Add Comment" at bounding box center [1416, 310] width 330 height 313
click at [1326, 426] on button "Add Comment" at bounding box center [1324, 427] width 95 height 28
